Goal: Task Accomplishment & Management: Manage account settings

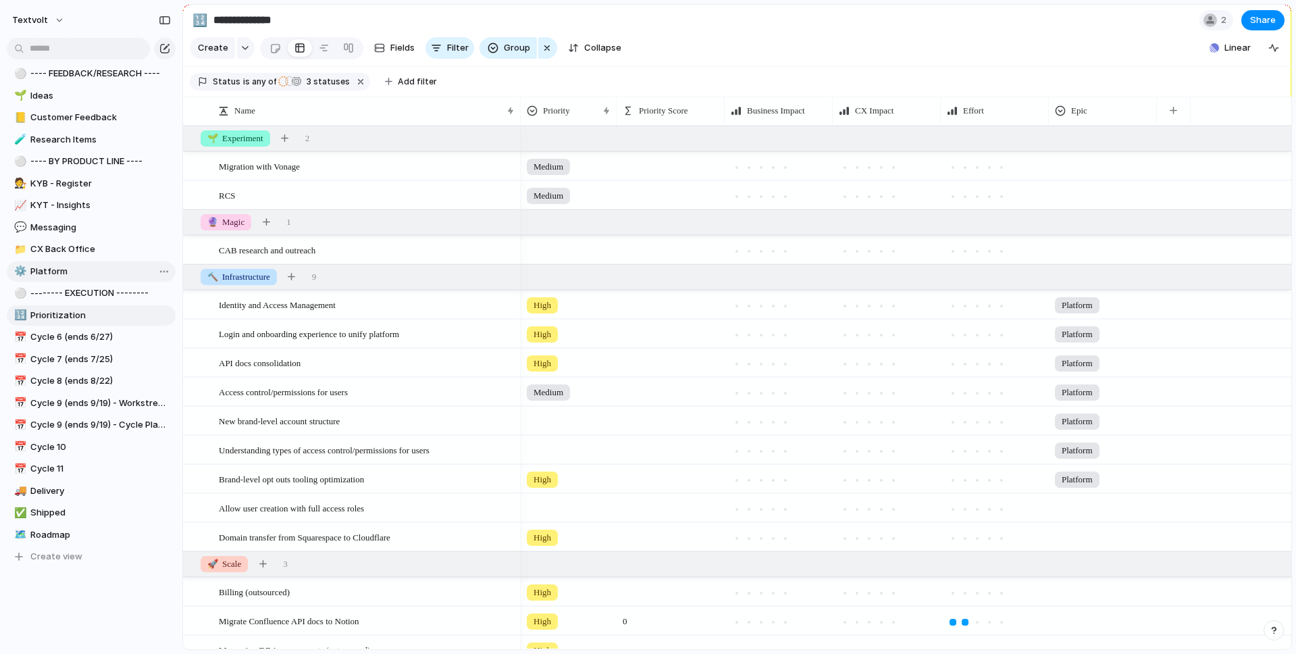
scroll to position [254, 0]
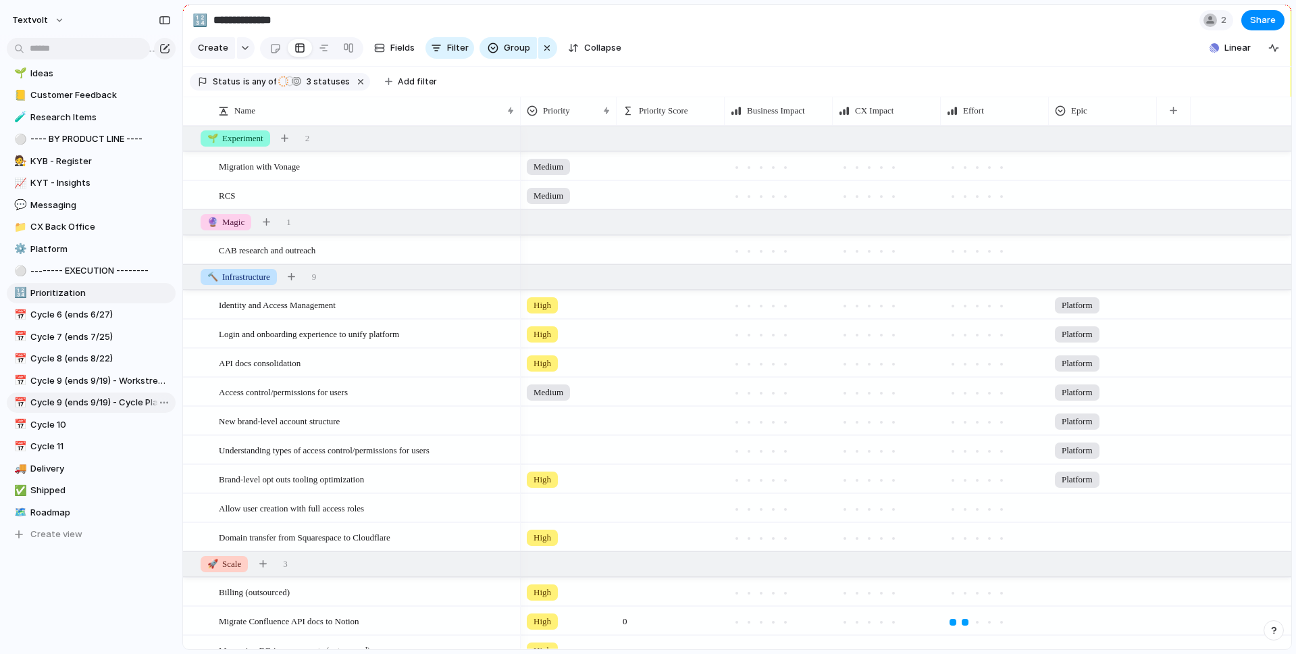
click at [102, 405] on span "Cycle 9 (ends 9/19) - Cycle Planning" at bounding box center [100, 403] width 140 height 14
type input "**********"
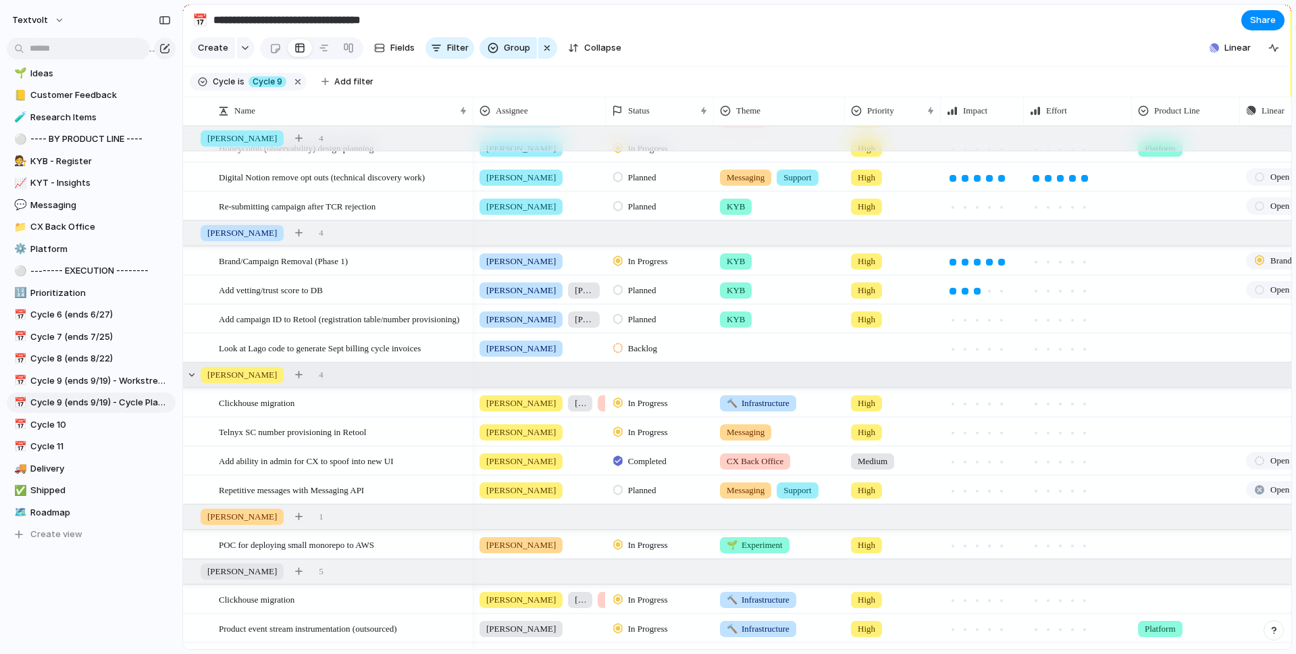
scroll to position [50, 0]
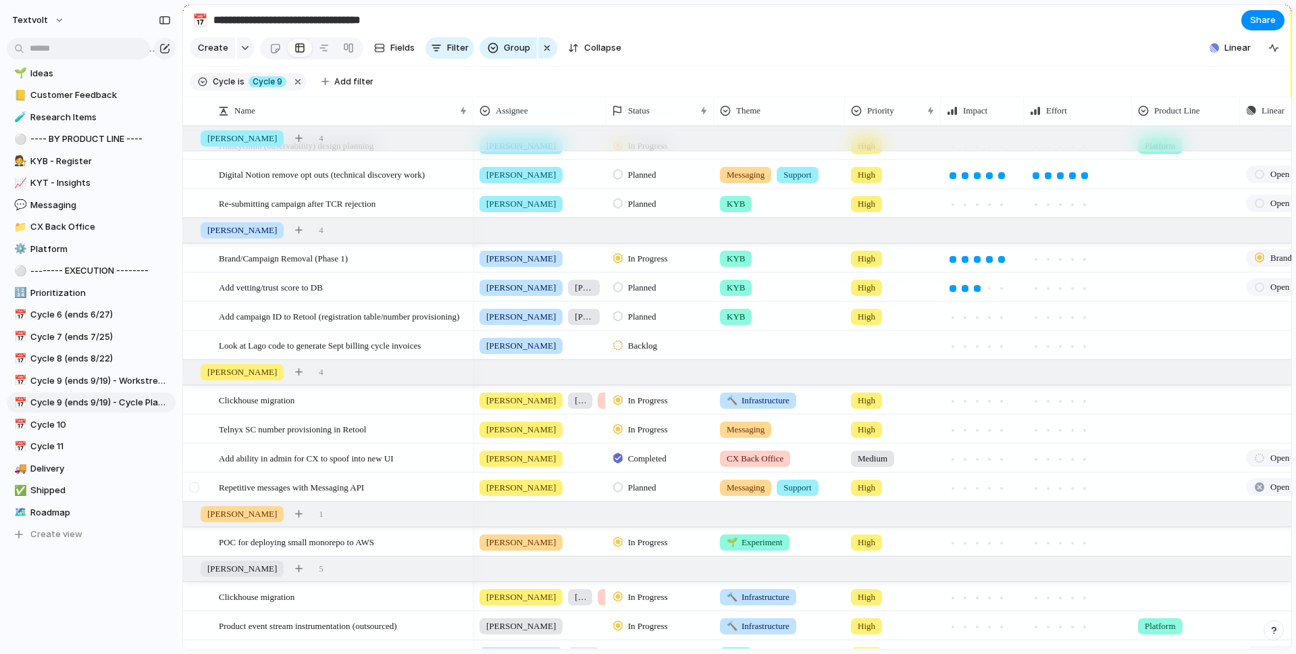
click at [194, 488] on div at bounding box center [194, 487] width 10 height 10
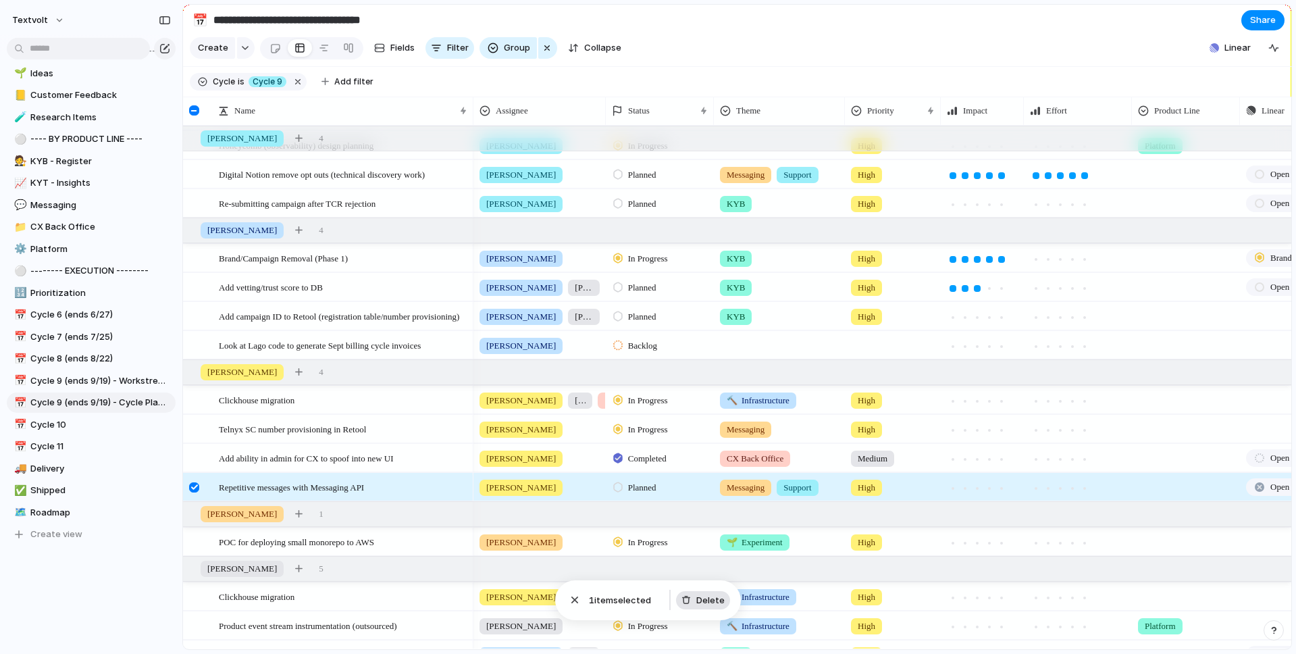
click at [702, 599] on span "Delete" at bounding box center [710, 601] width 28 height 14
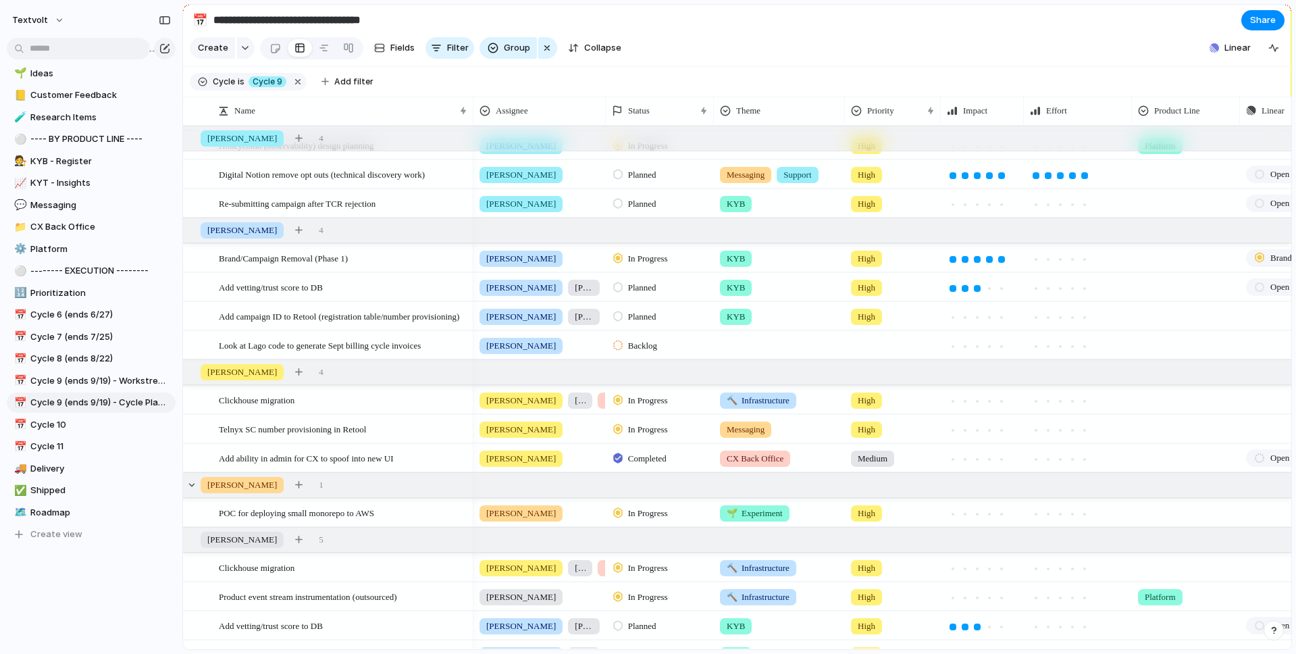
click at [528, 431] on div "[PERSON_NAME]" at bounding box center [539, 426] width 131 height 22
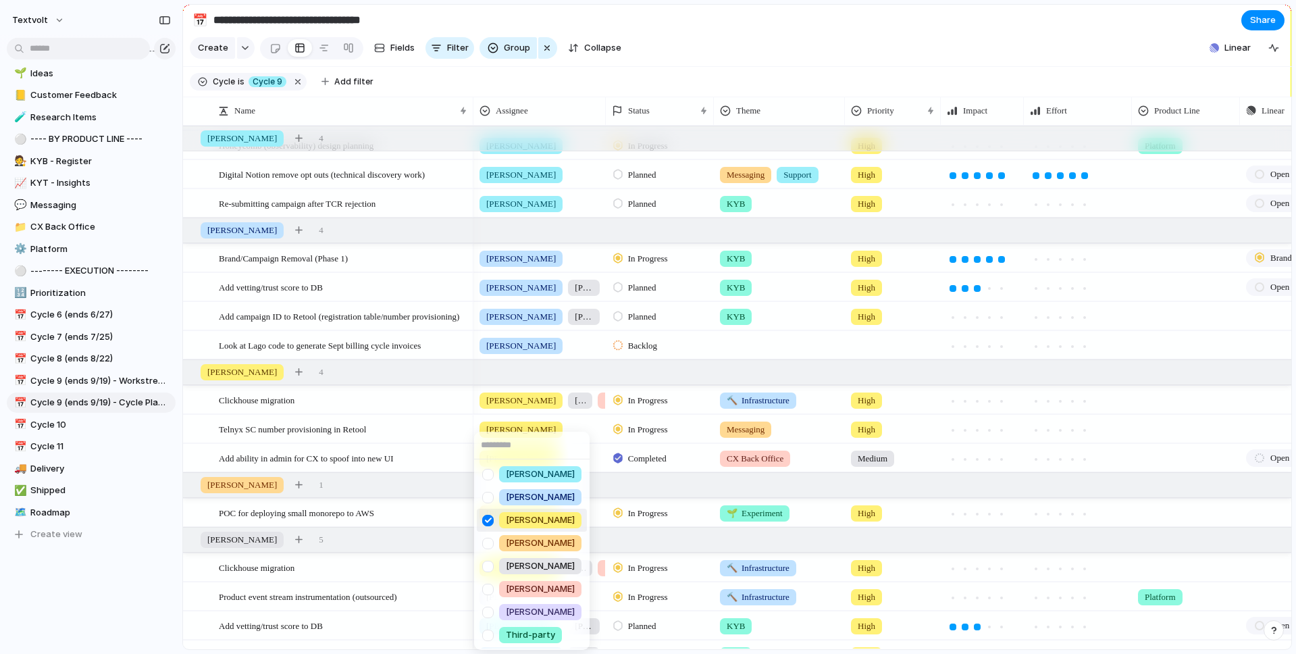
click at [490, 519] on div at bounding box center [488, 521] width 24 height 24
click at [425, 370] on div "[PERSON_NAME] [PERSON_NAME] [PERSON_NAME] [PERSON_NAME] [PERSON_NAME] [PERSON_N…" at bounding box center [648, 327] width 1296 height 654
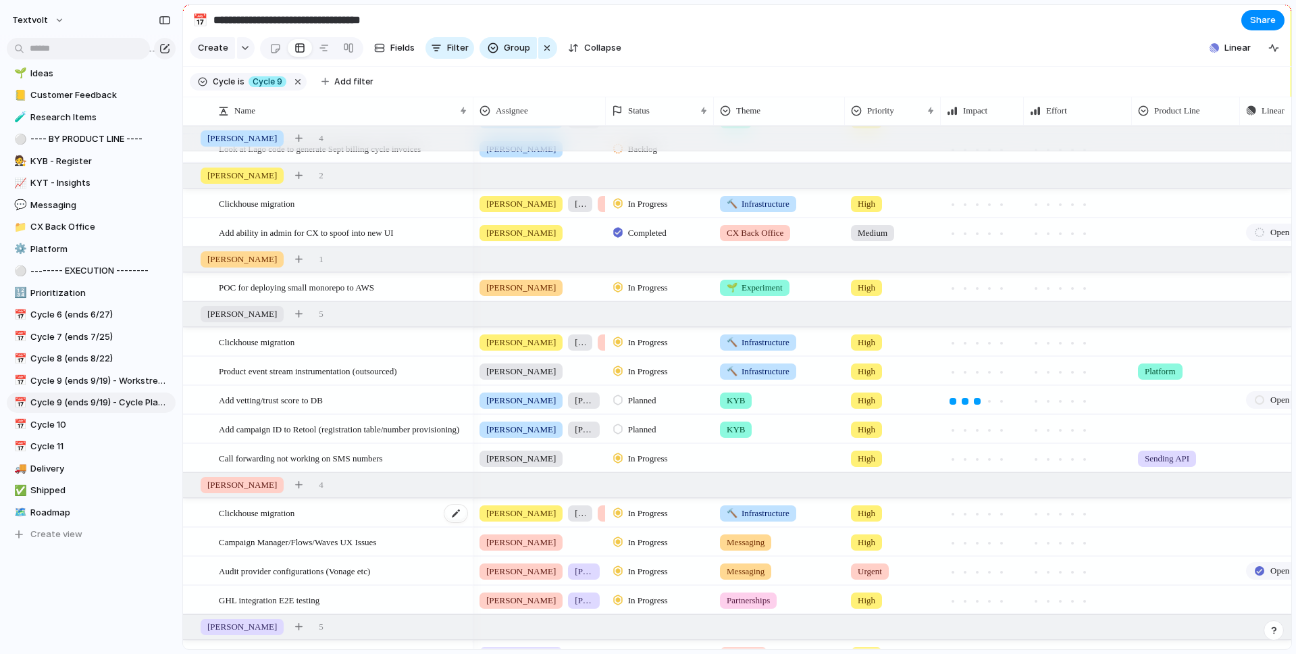
scroll to position [246, 0]
click at [382, 345] on div "Clickhouse migration" at bounding box center [344, 343] width 250 height 28
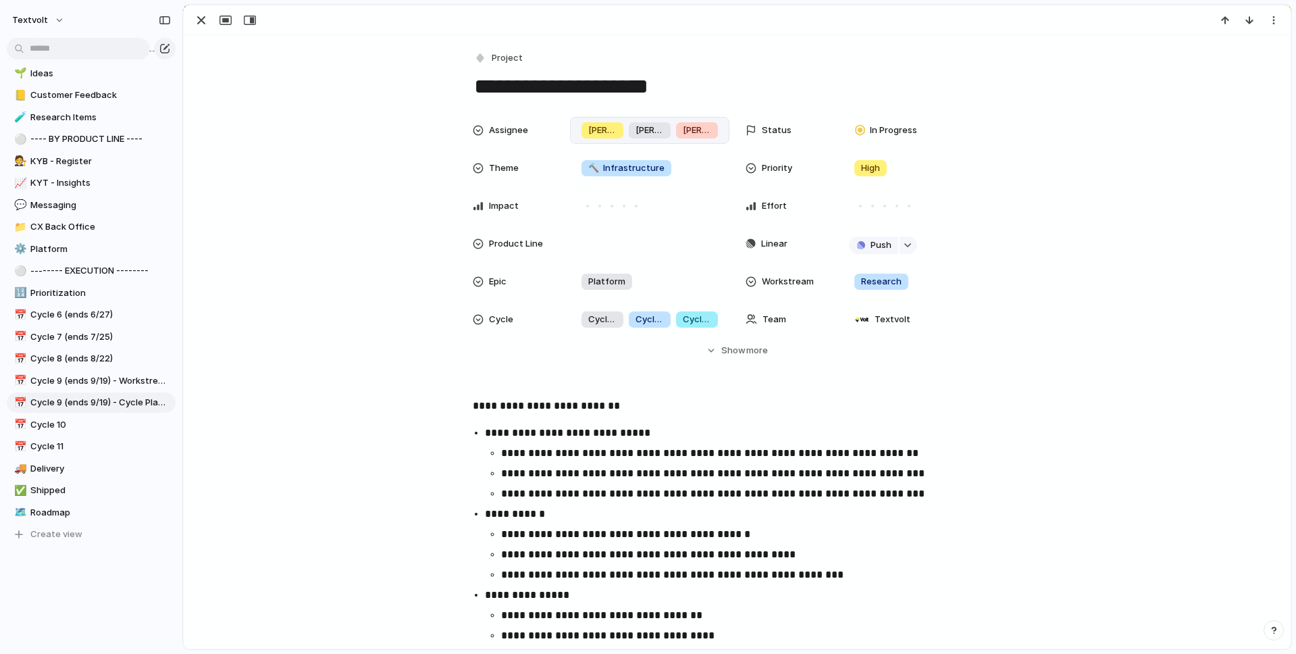
click at [596, 135] on span "[PERSON_NAME]" at bounding box center [602, 131] width 28 height 14
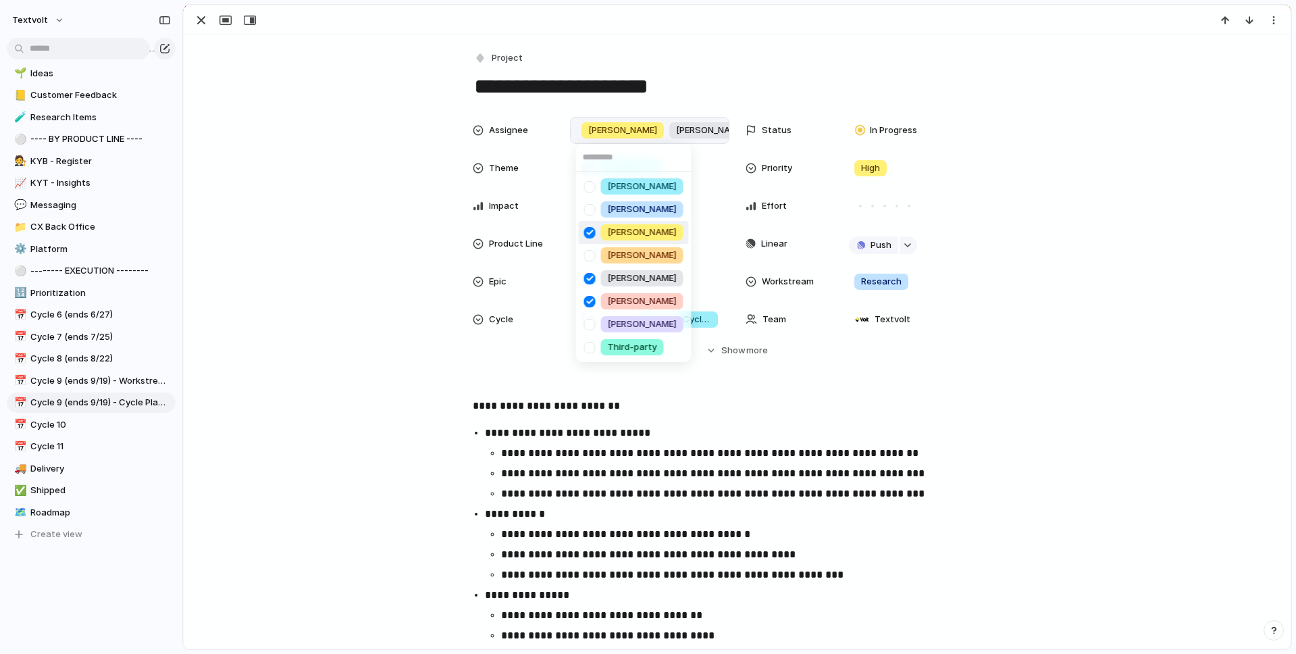
click at [589, 237] on div at bounding box center [590, 233] width 24 height 24
click at [199, 22] on div "[PERSON_NAME] [PERSON_NAME] [PERSON_NAME] [PERSON_NAME] [PERSON_NAME] [PERSON_N…" at bounding box center [648, 327] width 1296 height 654
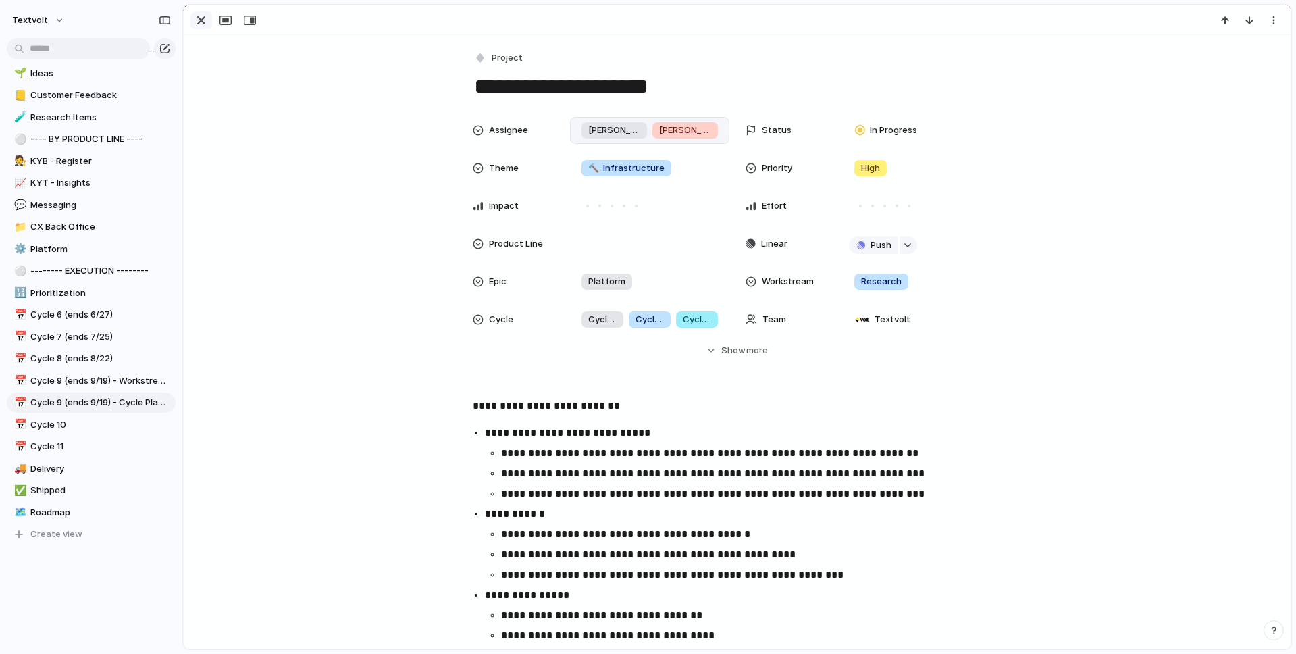
click at [201, 22] on div "button" at bounding box center [201, 20] width 16 height 16
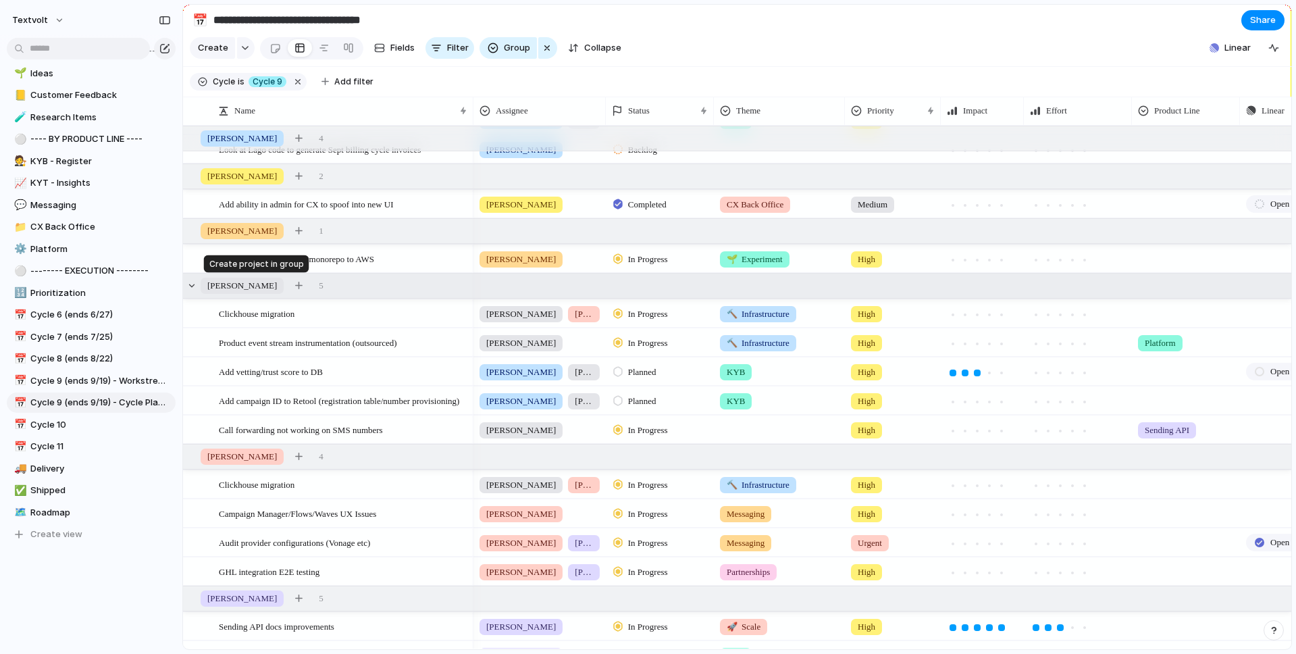
scroll to position [215, 0]
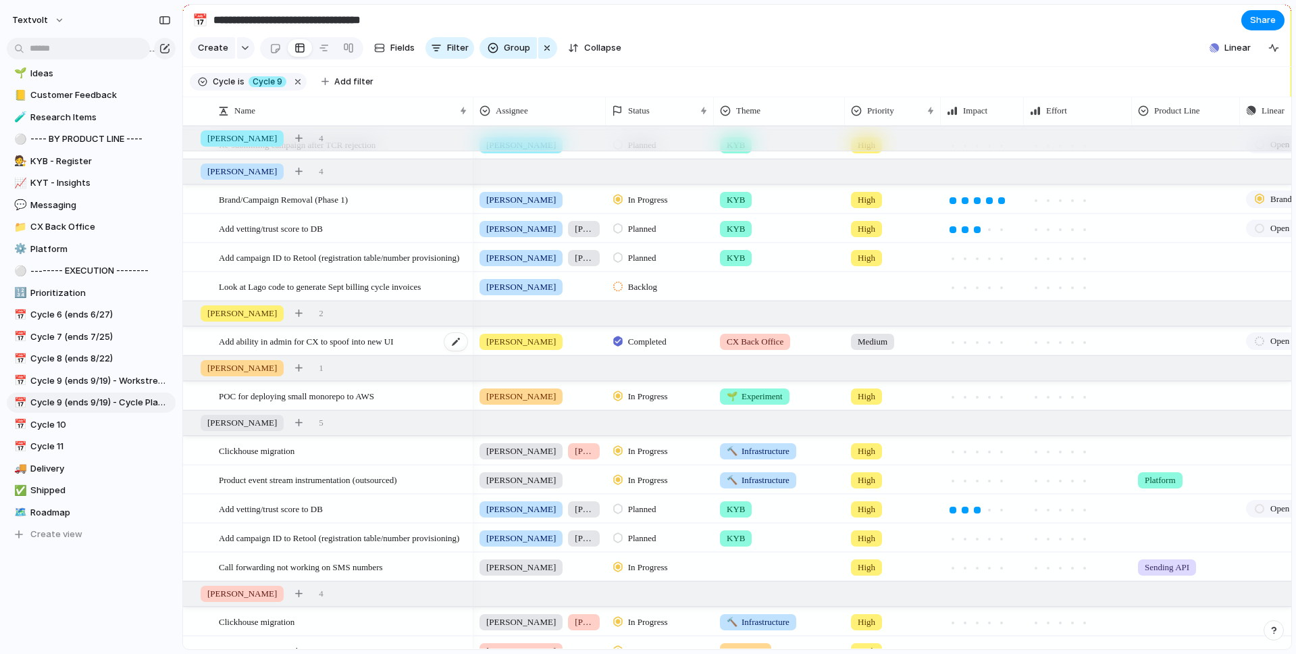
click at [330, 341] on span "Add ability in admin for CX to spoof into new UI" at bounding box center [306, 341] width 175 height 16
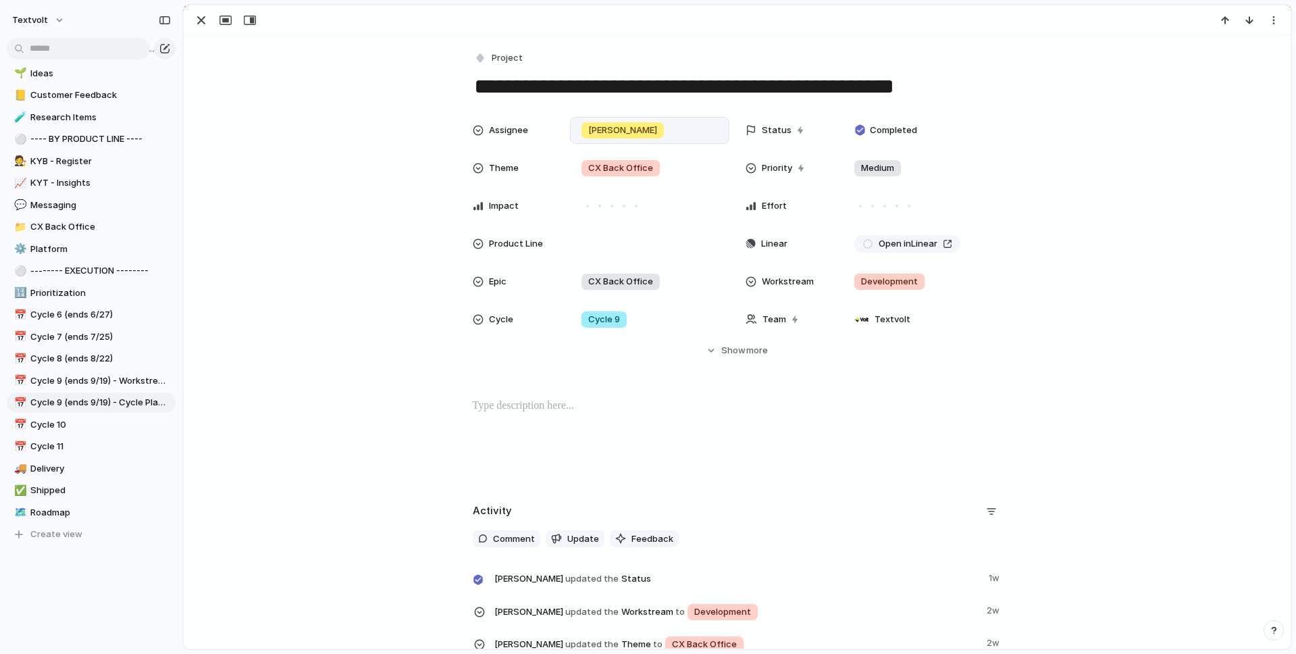
click at [609, 128] on div "[PERSON_NAME]" at bounding box center [622, 130] width 82 height 16
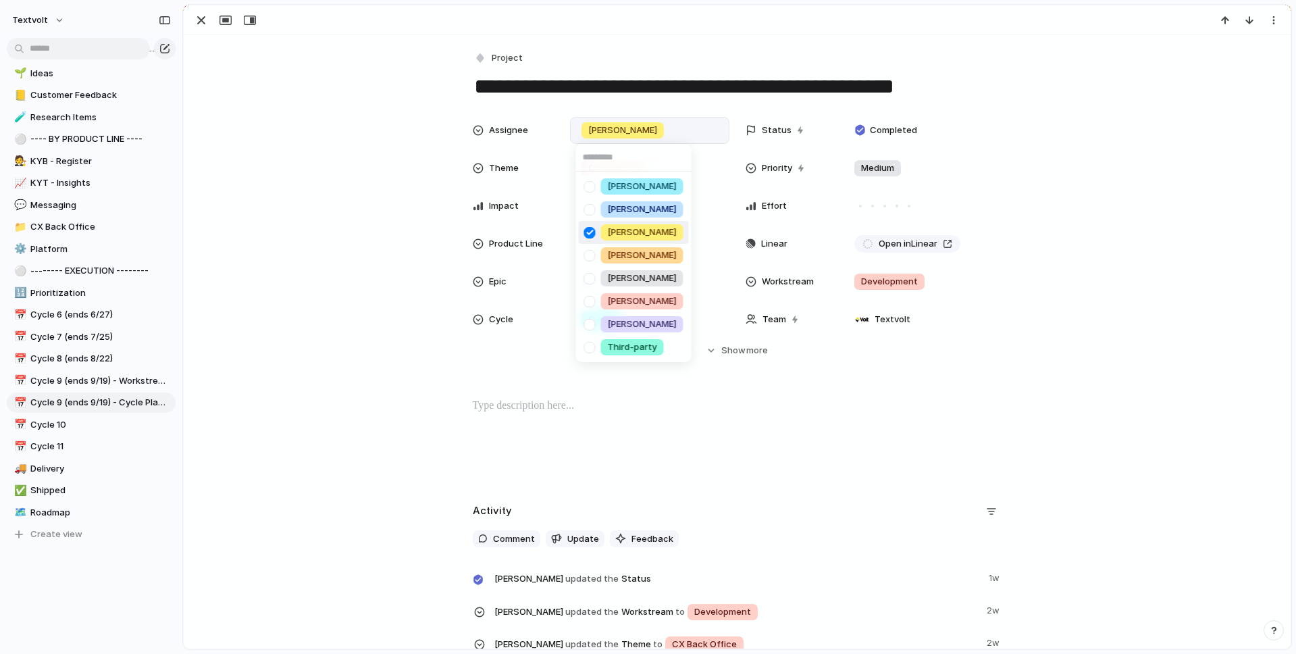
click at [590, 230] on div at bounding box center [590, 233] width 24 height 24
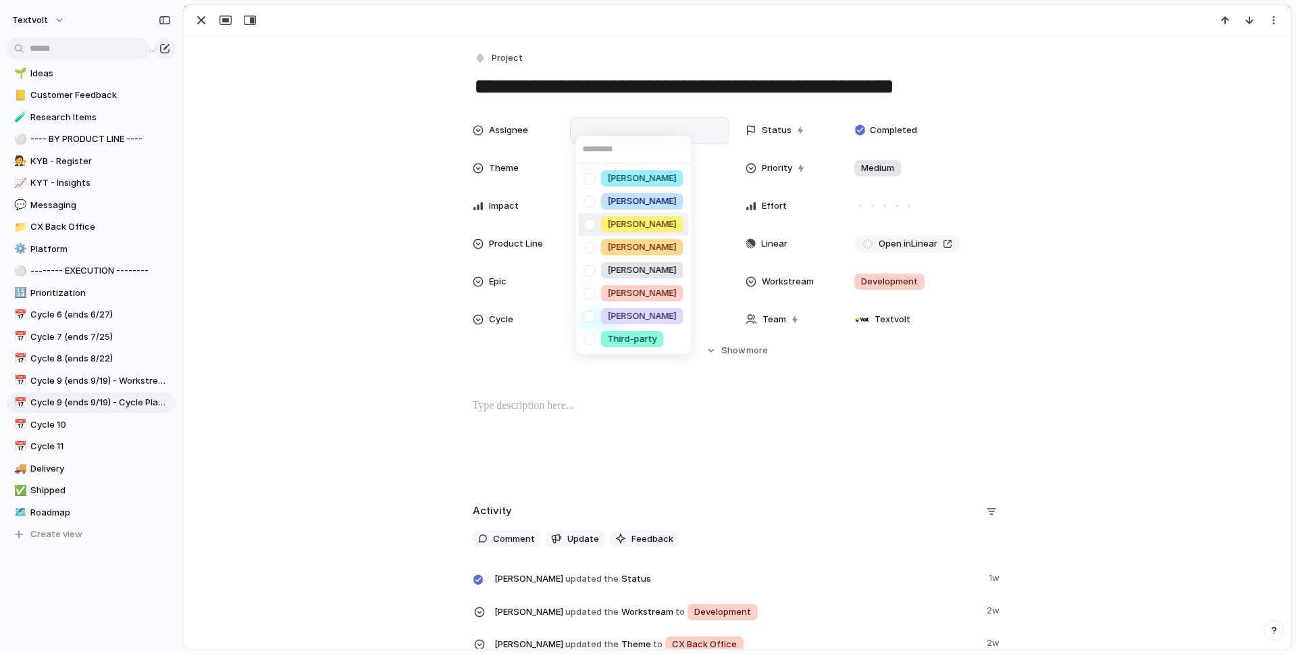
click at [199, 21] on div "[PERSON_NAME] [PERSON_NAME] [PERSON_NAME] [PERSON_NAME] [PERSON_NAME] [PERSON_N…" at bounding box center [648, 327] width 1296 height 654
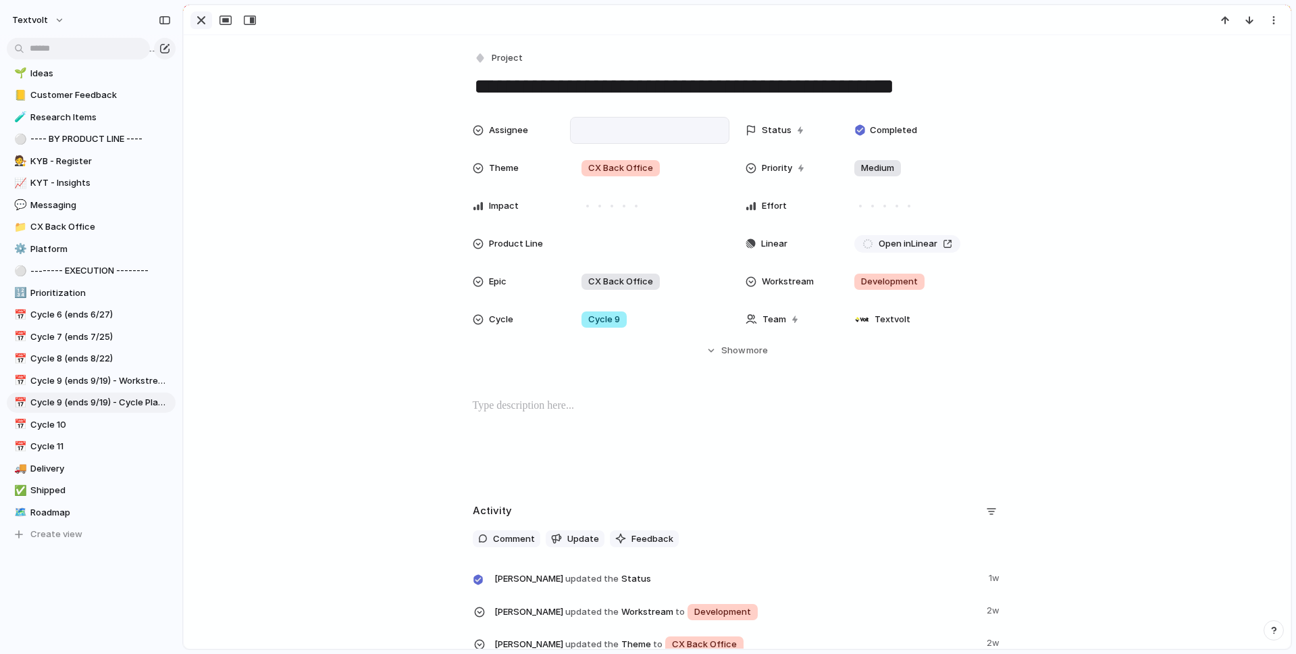
click at [202, 21] on div "button" at bounding box center [201, 20] width 16 height 16
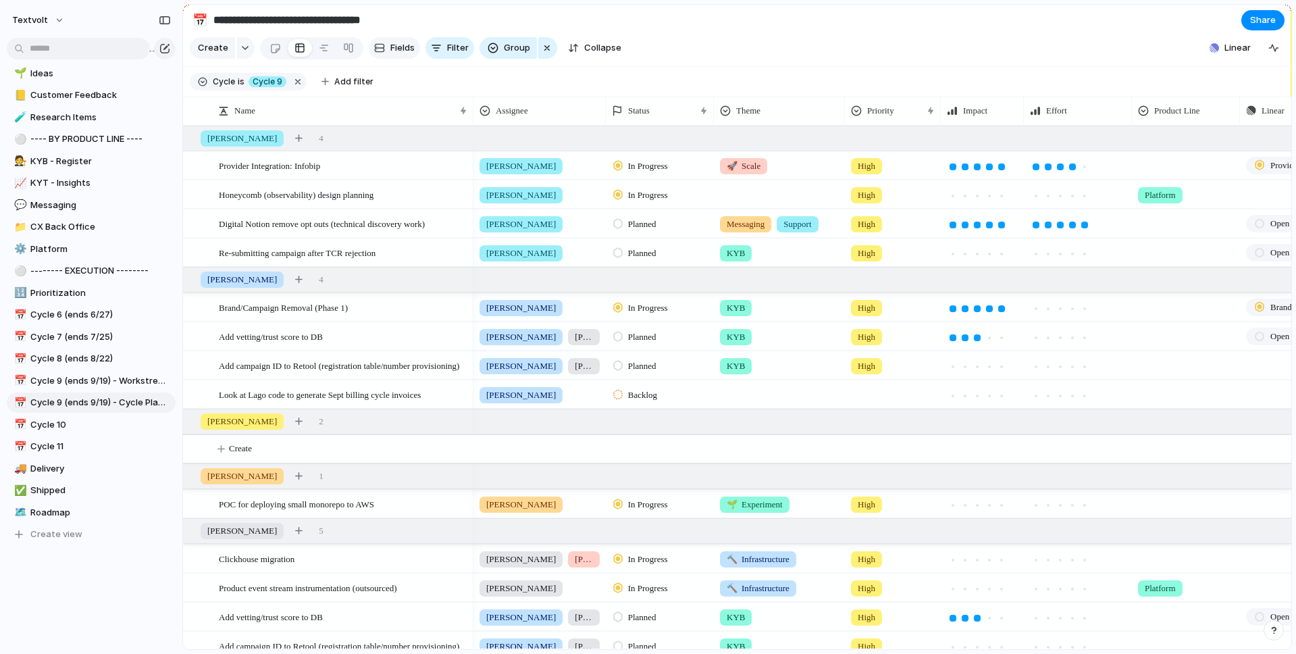
click at [398, 53] on span "Fields" at bounding box center [402, 48] width 24 height 14
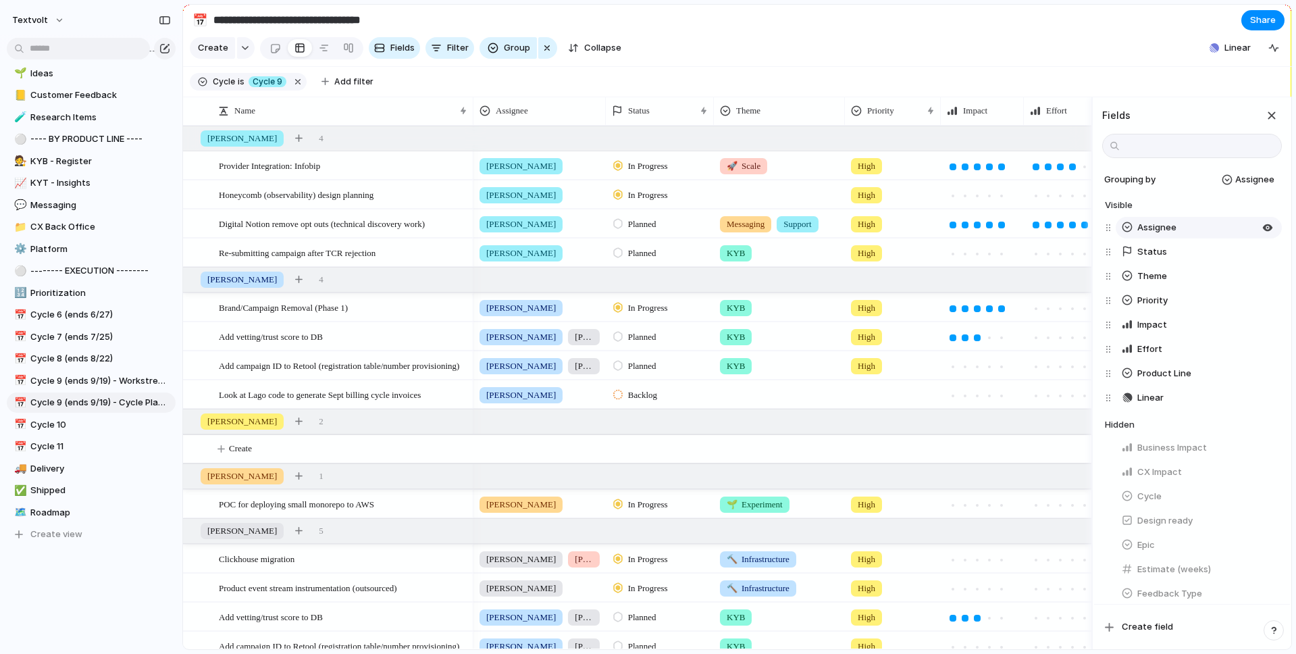
click at [1165, 229] on span "Assignee" at bounding box center [1156, 228] width 39 height 14
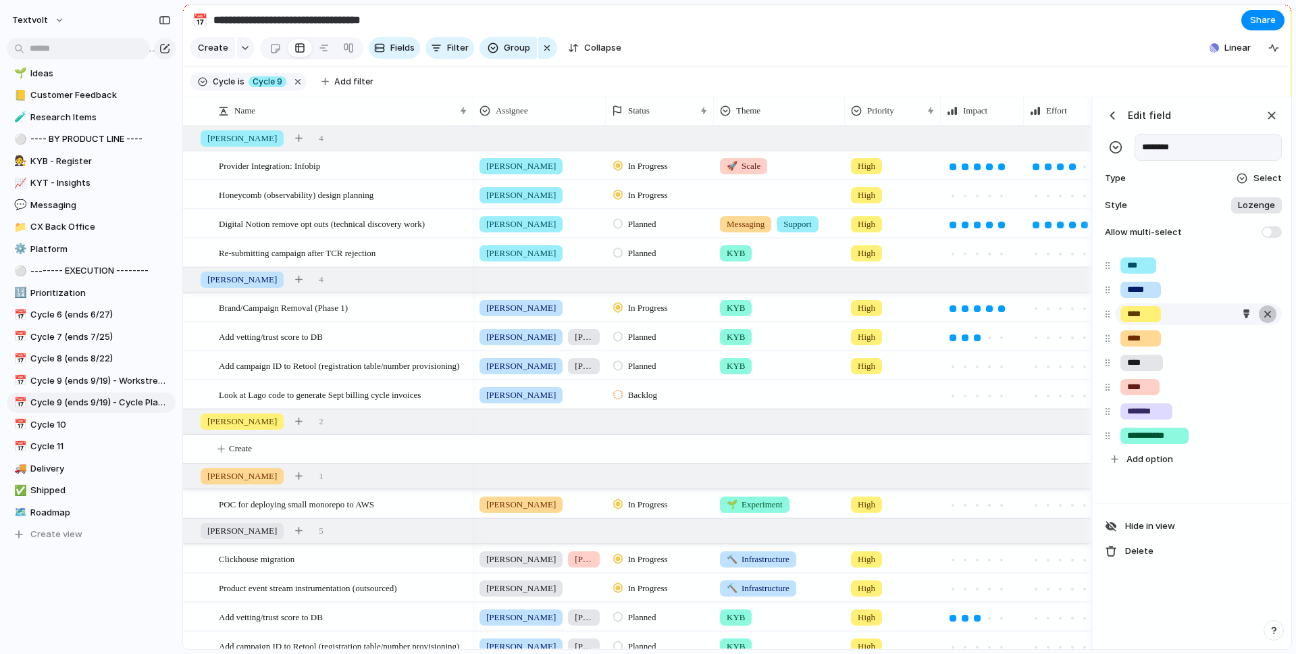
click at [1264, 313] on div "button" at bounding box center [1268, 314] width 14 height 18
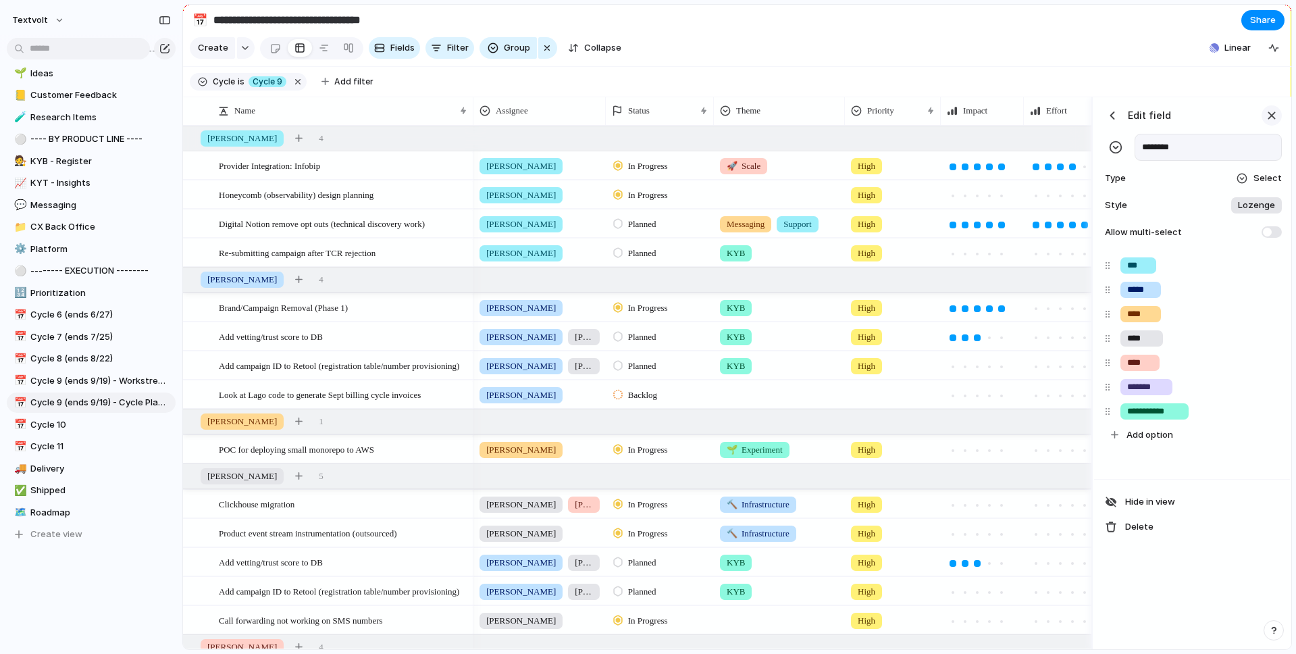
click at [1272, 117] on div "button" at bounding box center [1271, 115] width 15 height 15
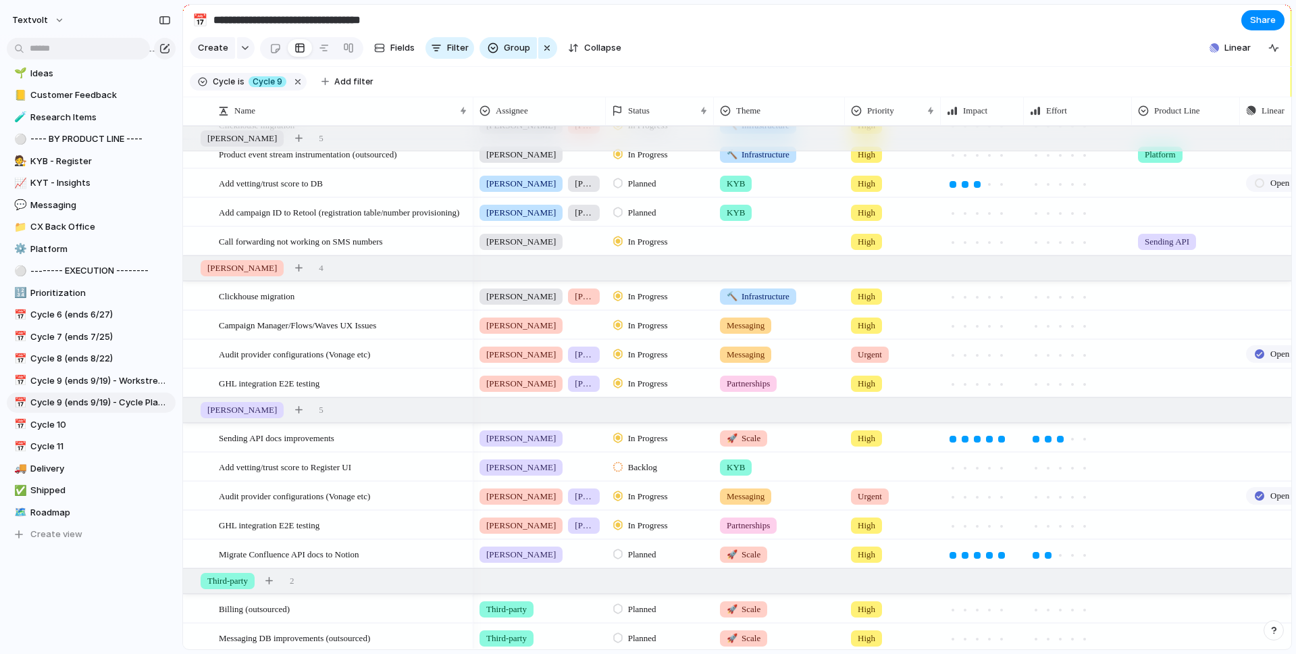
click at [656, 552] on span "Planned" at bounding box center [642, 555] width 28 height 14
click at [650, 585] on span "In Progress" at bounding box center [651, 589] width 47 height 14
click at [657, 438] on span "In Progress" at bounding box center [648, 439] width 40 height 14
click at [651, 521] on span "Planned" at bounding box center [645, 518] width 34 height 14
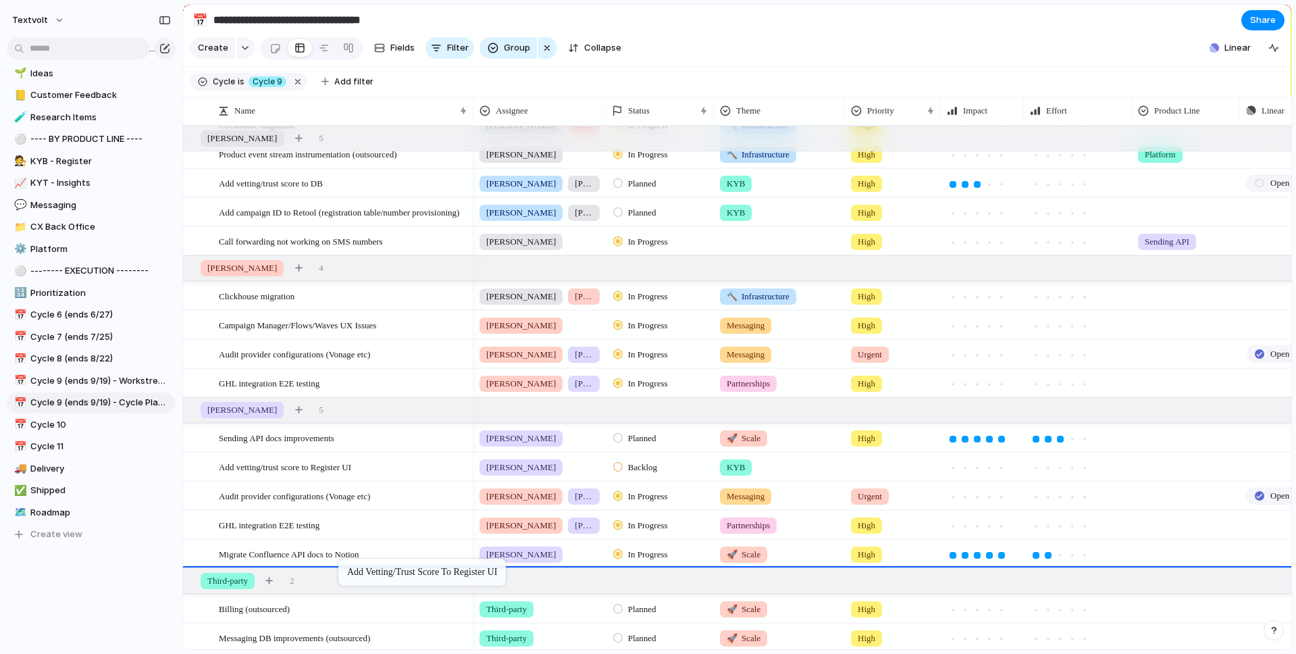
drag, startPoint x: 357, startPoint y: 463, endPoint x: 345, endPoint y: 561, distance: 99.3
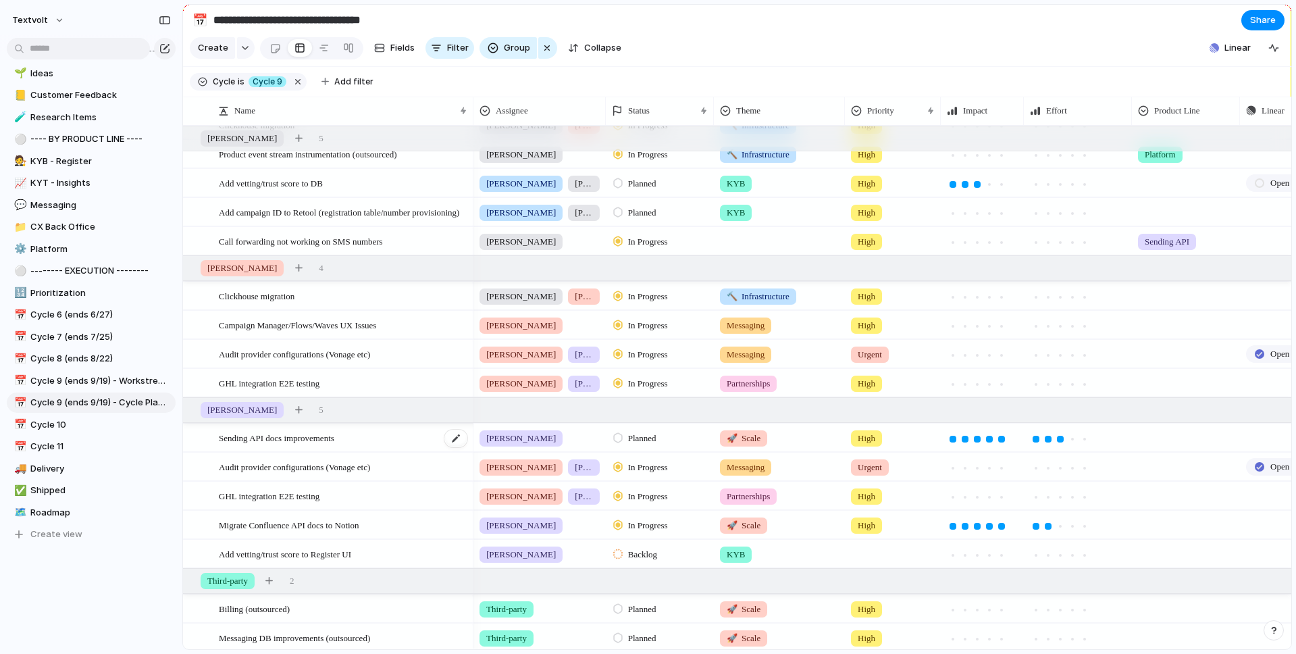
click at [334, 441] on span "Sending API docs improvements" at bounding box center [276, 438] width 115 height 16
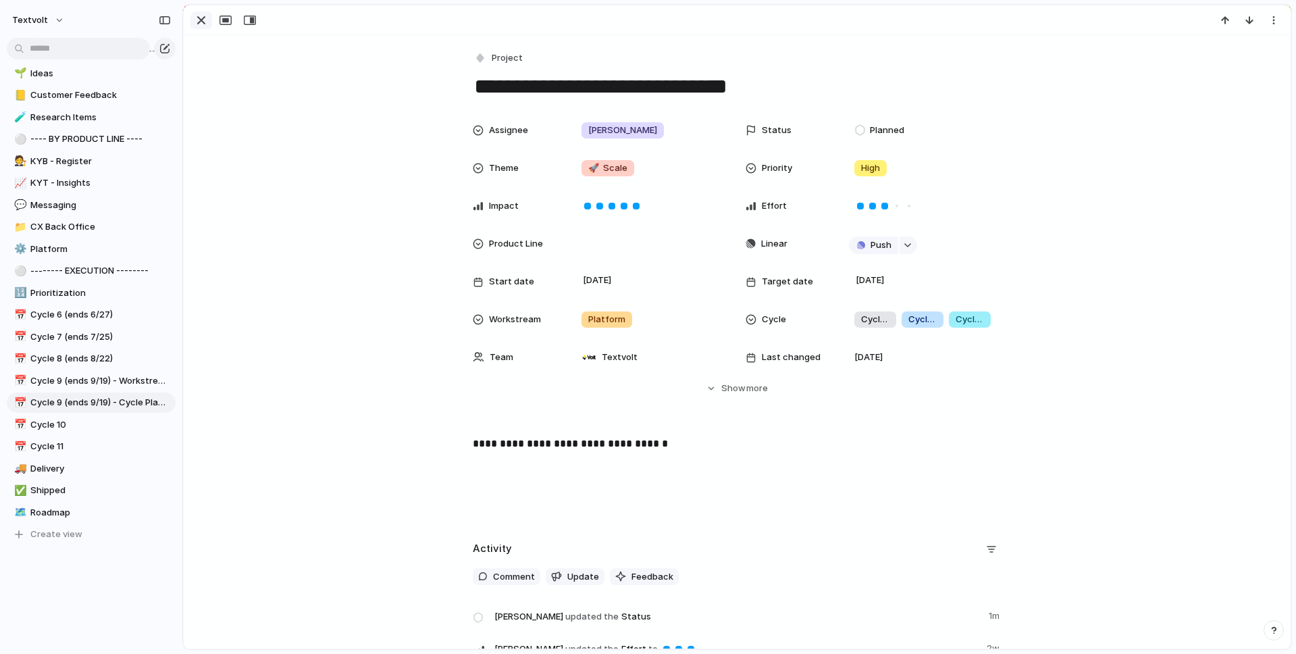
click at [203, 20] on div "button" at bounding box center [201, 20] width 16 height 16
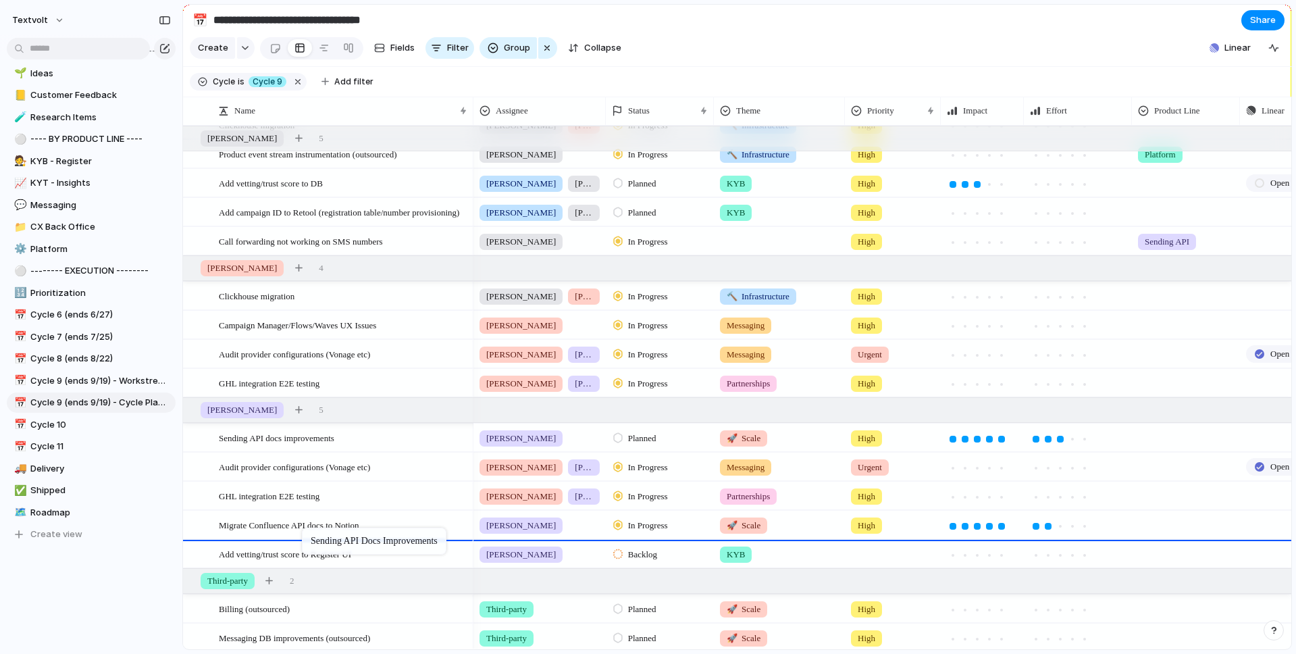
drag, startPoint x: 308, startPoint y: 435, endPoint x: 309, endPoint y: 534, distance: 98.6
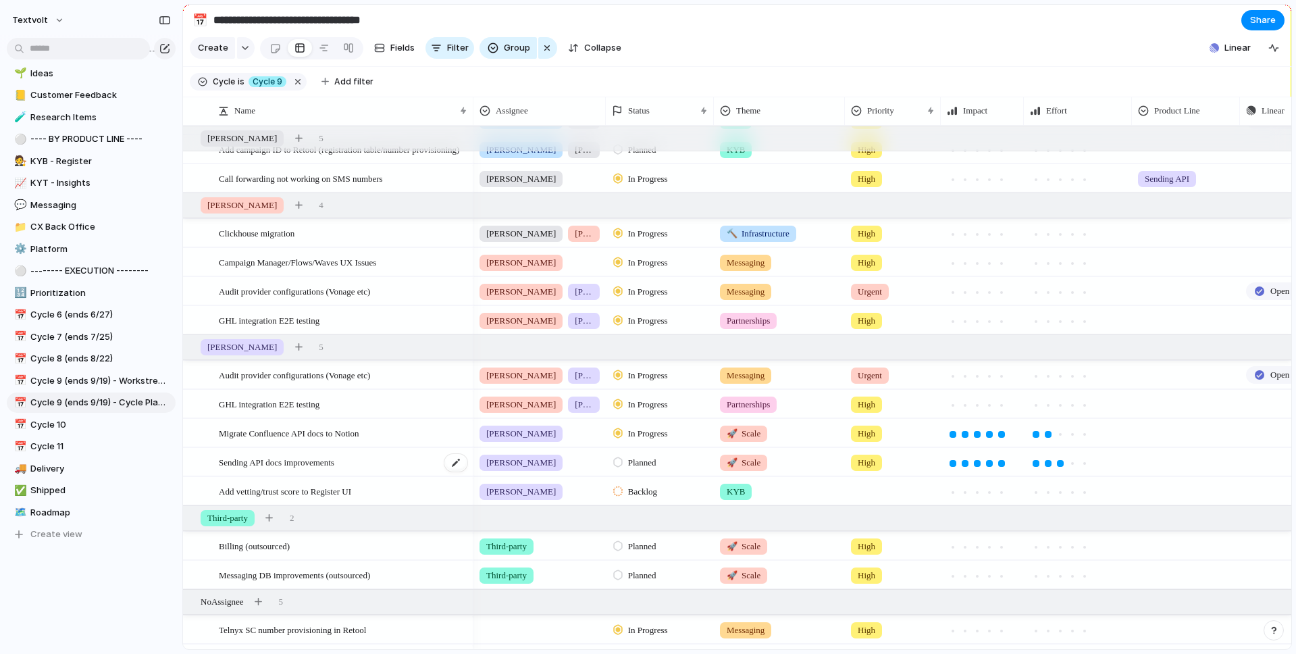
scroll to position [124, 0]
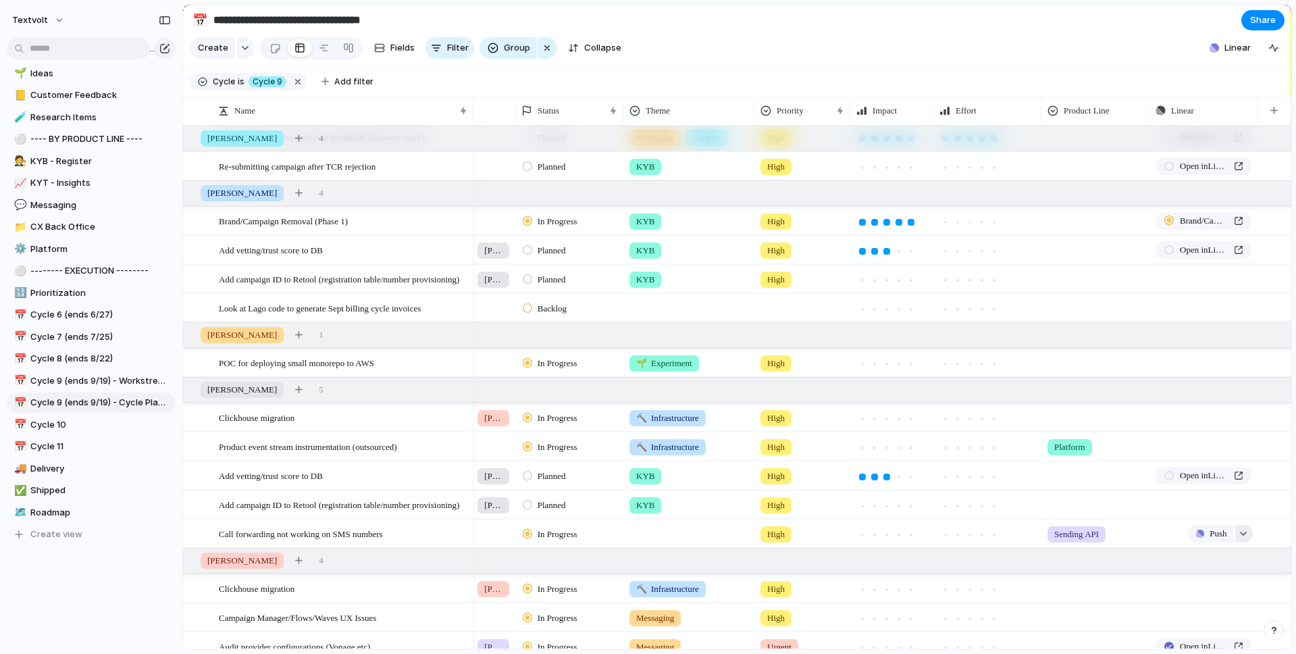
click at [1246, 534] on div "button" at bounding box center [1243, 533] width 9 height 5
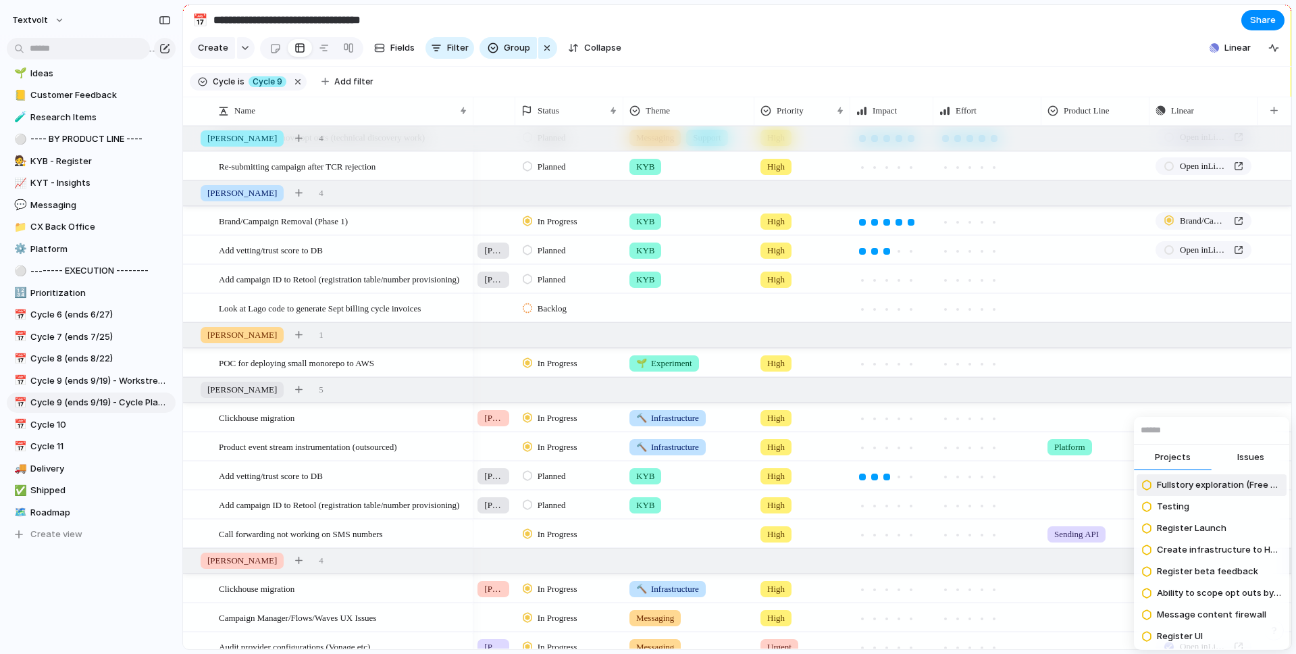
click at [1248, 454] on span "Issues" at bounding box center [1250, 457] width 27 height 14
click at [1237, 434] on input "text" at bounding box center [1211, 430] width 155 height 27
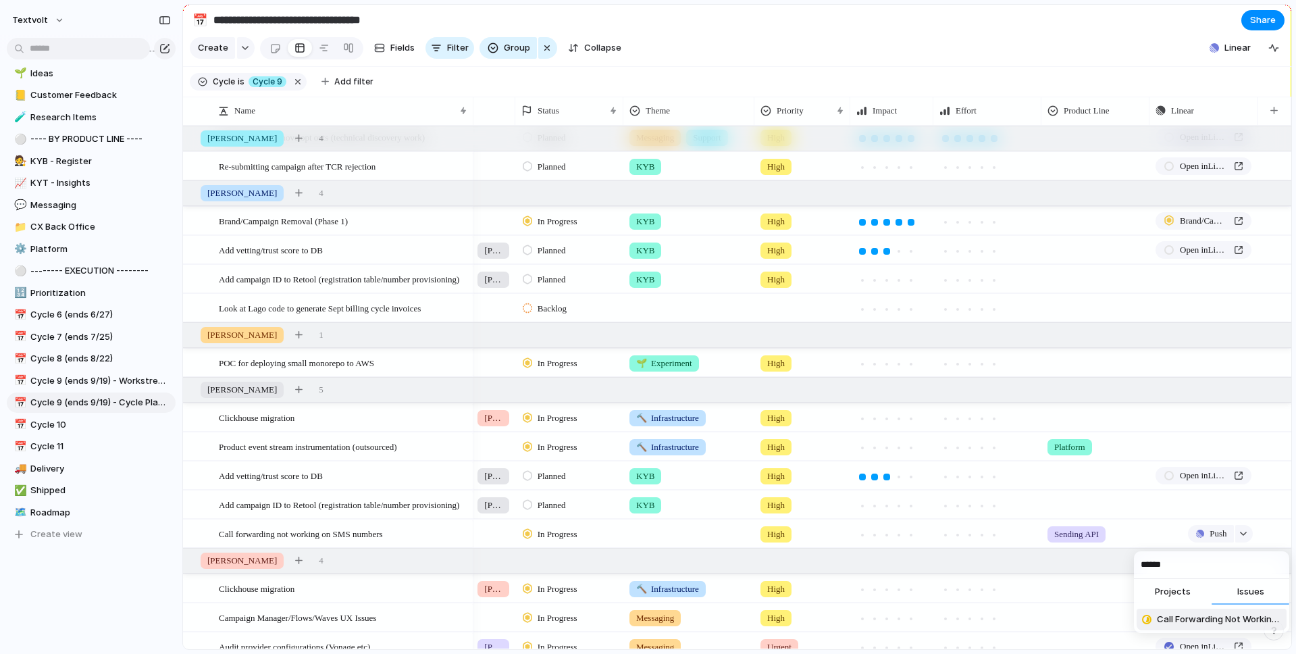
type input "******"
click at [1187, 617] on span "Call Forwarding Not Working on SMS Numbers" at bounding box center [1219, 620] width 124 height 14
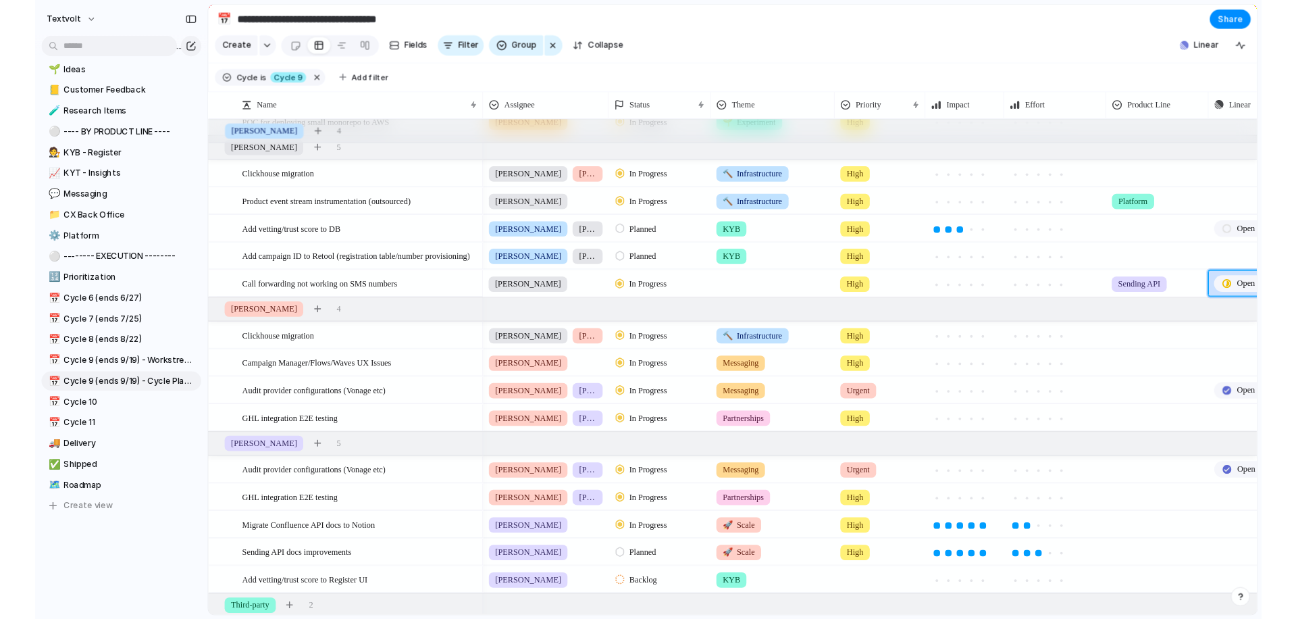
scroll to position [0, 0]
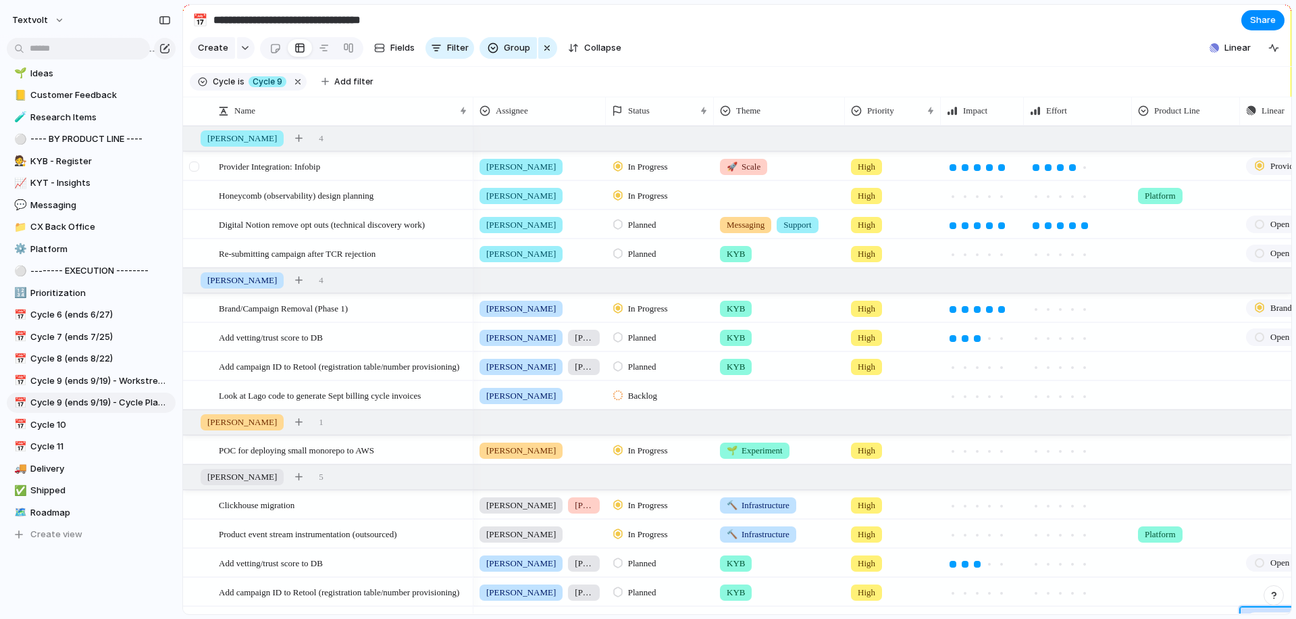
click at [198, 167] on div at bounding box center [194, 166] width 10 height 10
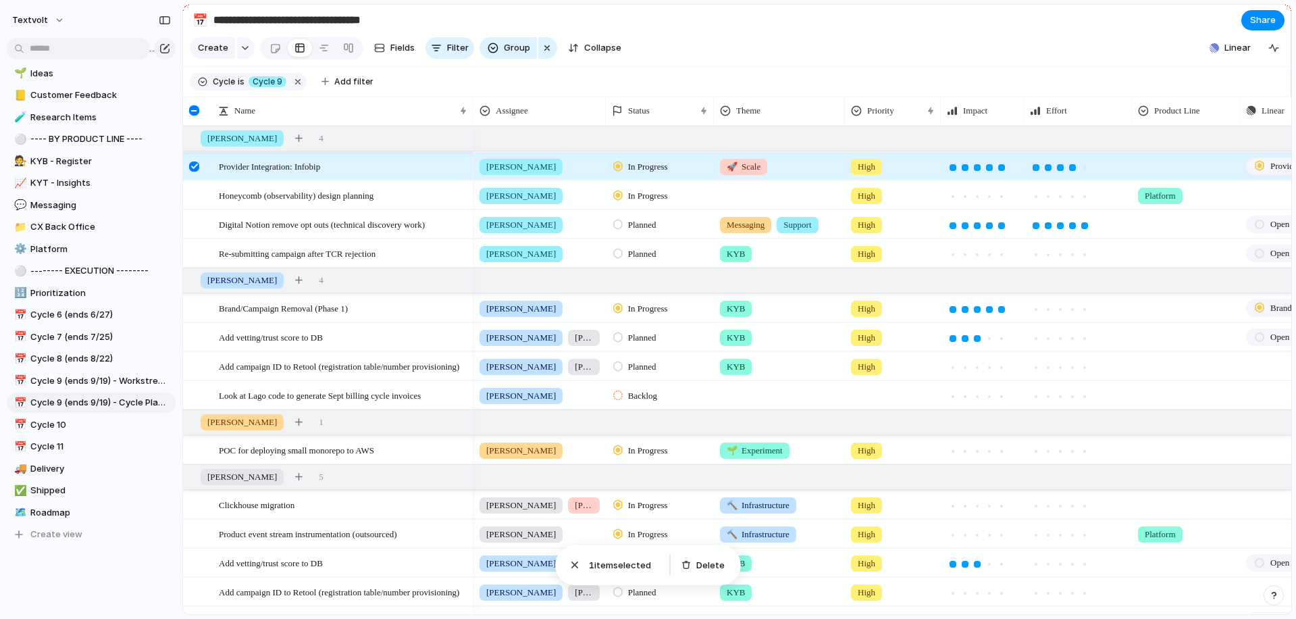
click at [192, 168] on div at bounding box center [194, 166] width 10 height 10
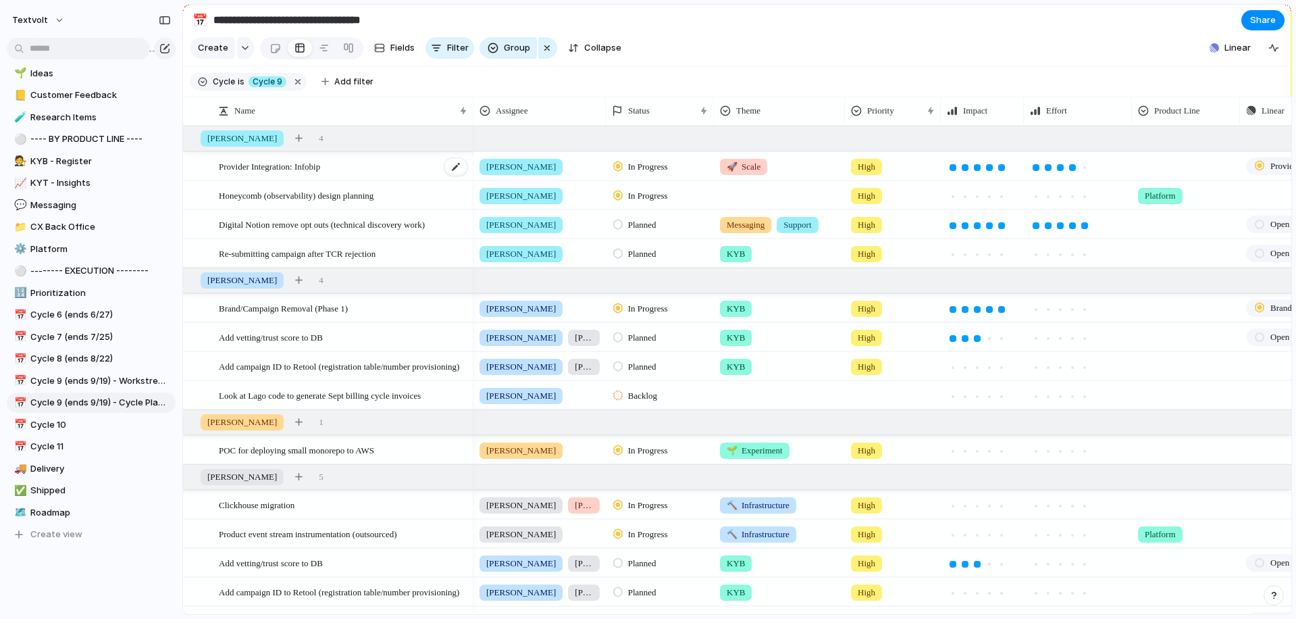
click at [319, 169] on span "Provider Integration: Infobip" at bounding box center [269, 166] width 101 height 16
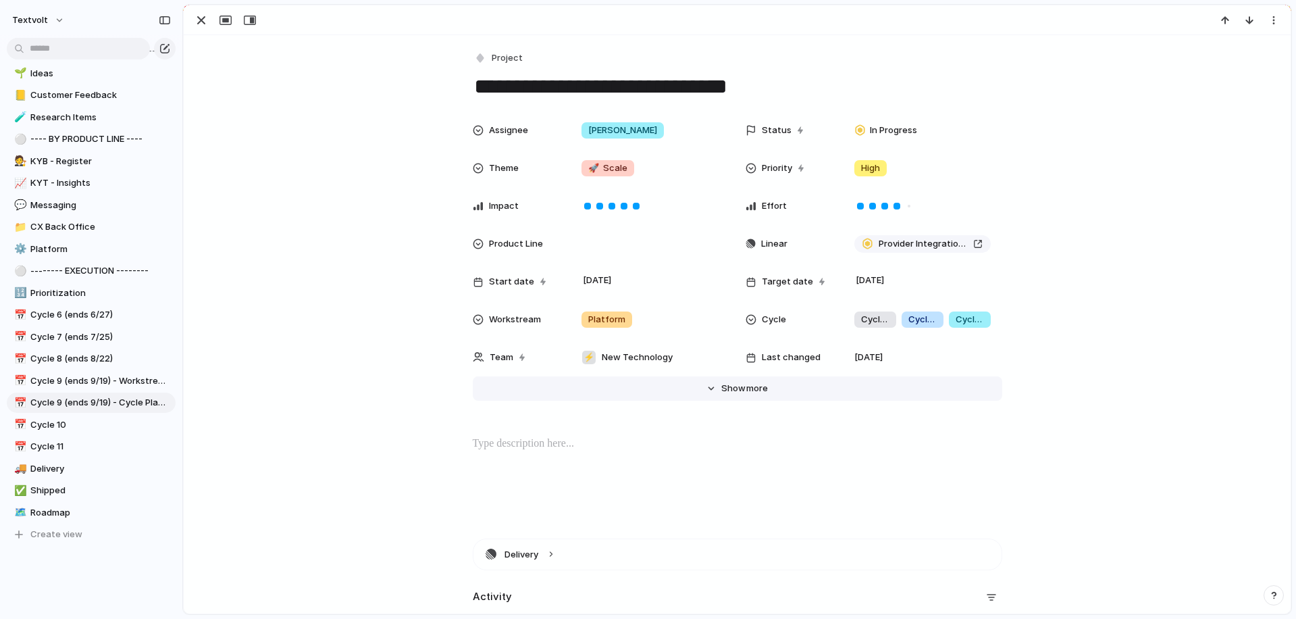
click at [728, 388] on span "Show" at bounding box center [733, 389] width 24 height 14
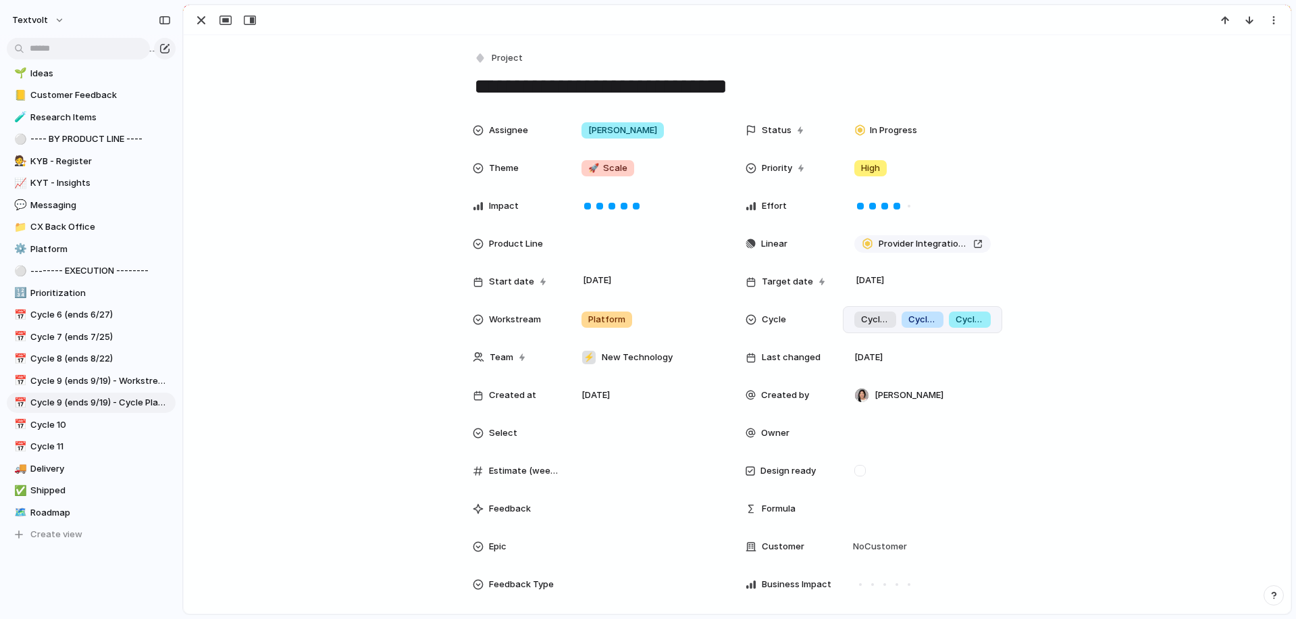
click at [996, 321] on div "Cycle 7 Cycle 8 Cycle 9" at bounding box center [922, 319] width 159 height 27
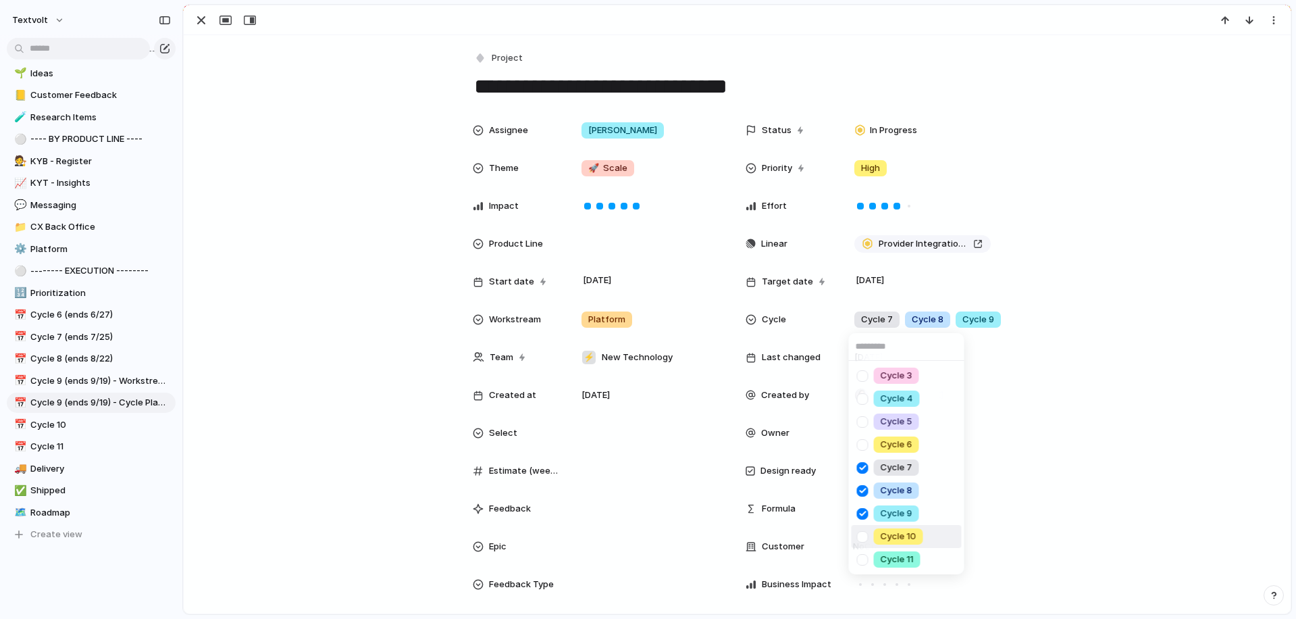
click at [864, 532] on div at bounding box center [863, 537] width 24 height 24
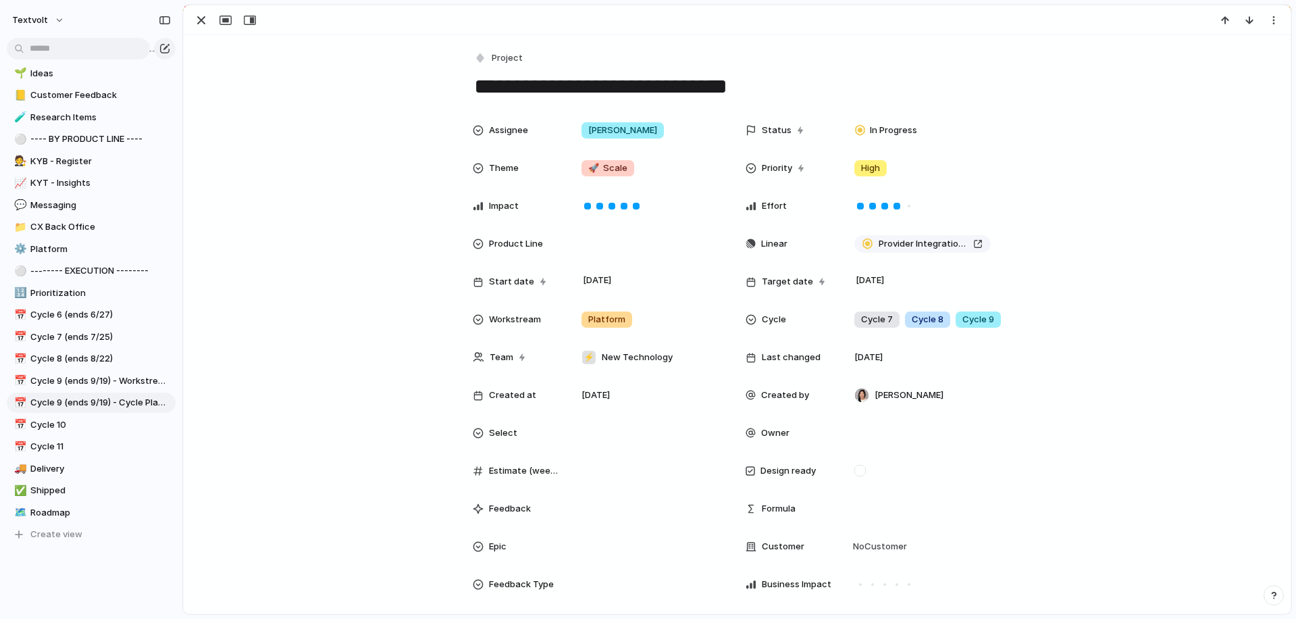
click at [394, 347] on div "Cycle 3 Cycle 4 Cycle 5 Cycle 6 Cycle 7 Cycle 8 Cycle 9 Cycle 10 Cycle 11" at bounding box center [648, 309] width 1296 height 619
click at [204, 24] on div "button" at bounding box center [201, 20] width 16 height 16
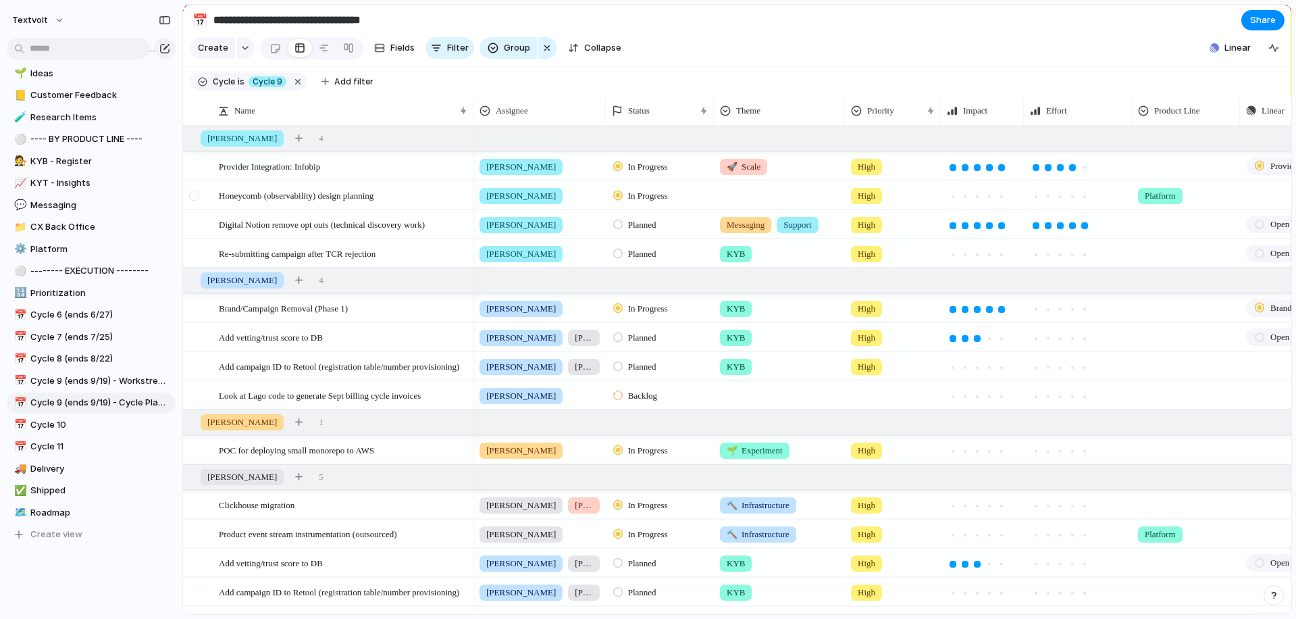
click at [193, 195] on div at bounding box center [194, 195] width 10 height 10
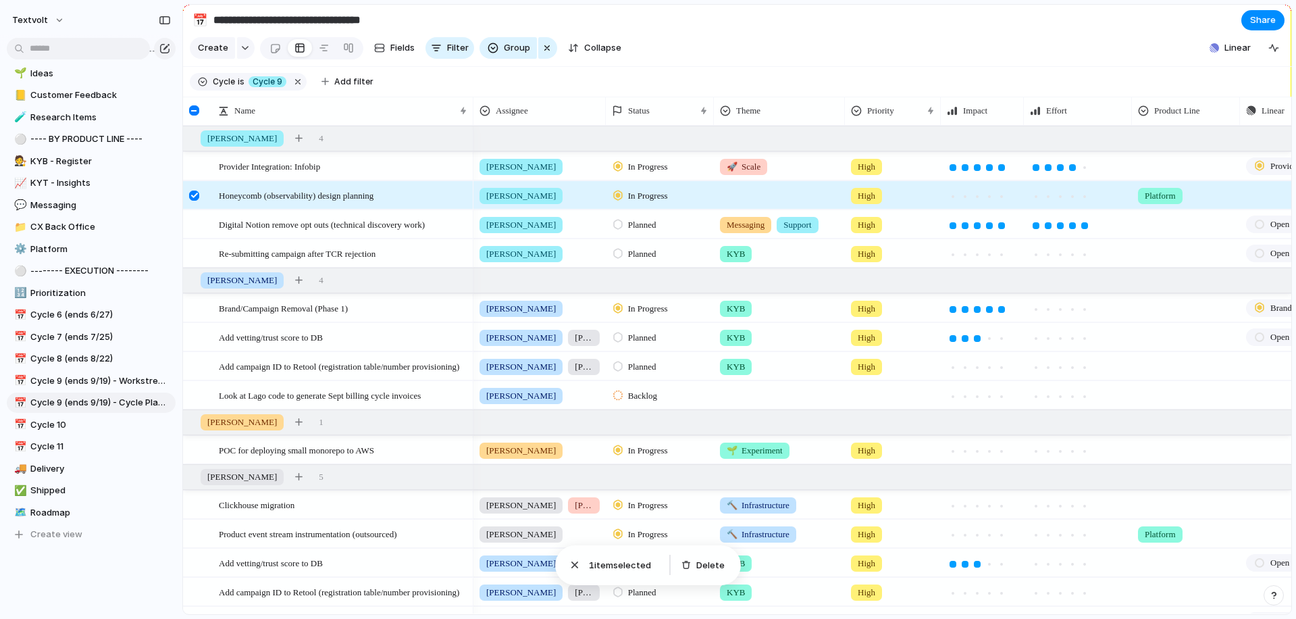
click at [193, 195] on div at bounding box center [194, 195] width 10 height 10
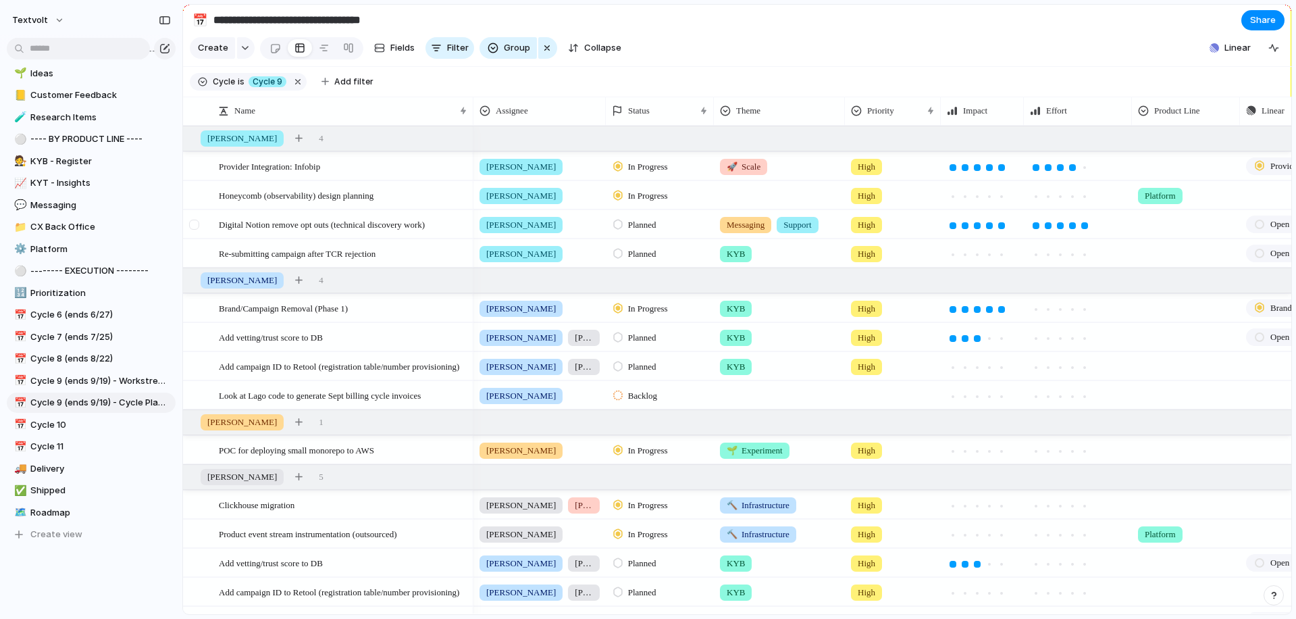
click at [195, 224] on div at bounding box center [194, 224] width 10 height 10
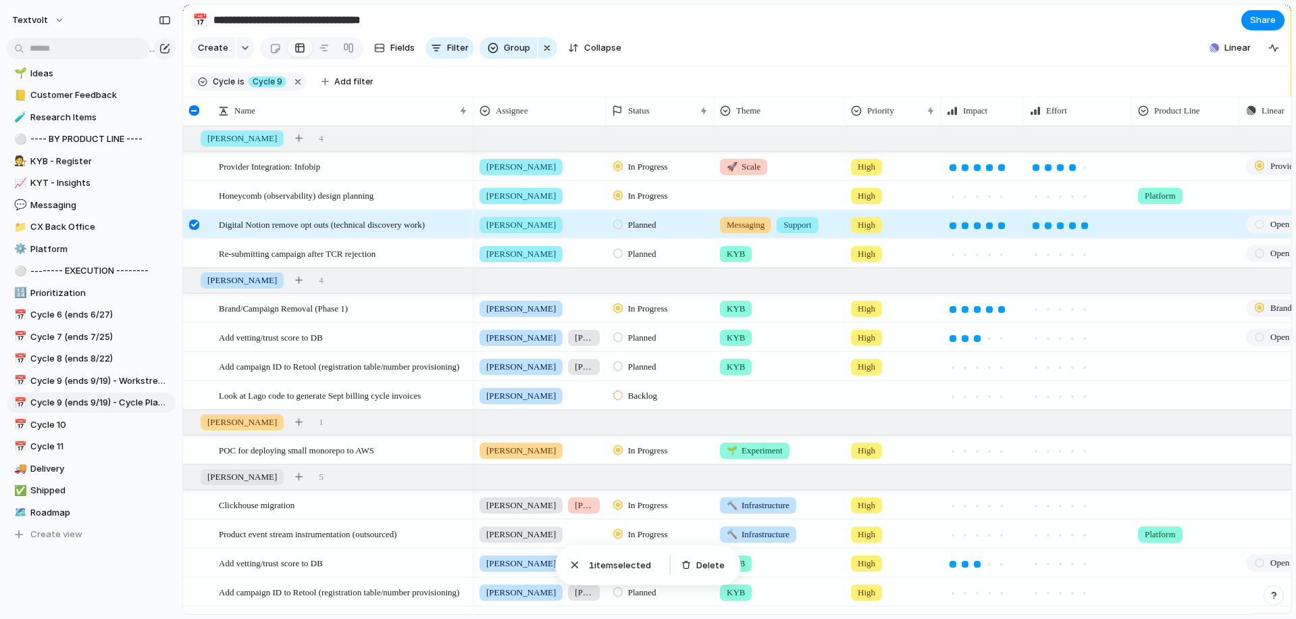
click at [195, 224] on div at bounding box center [194, 224] width 10 height 10
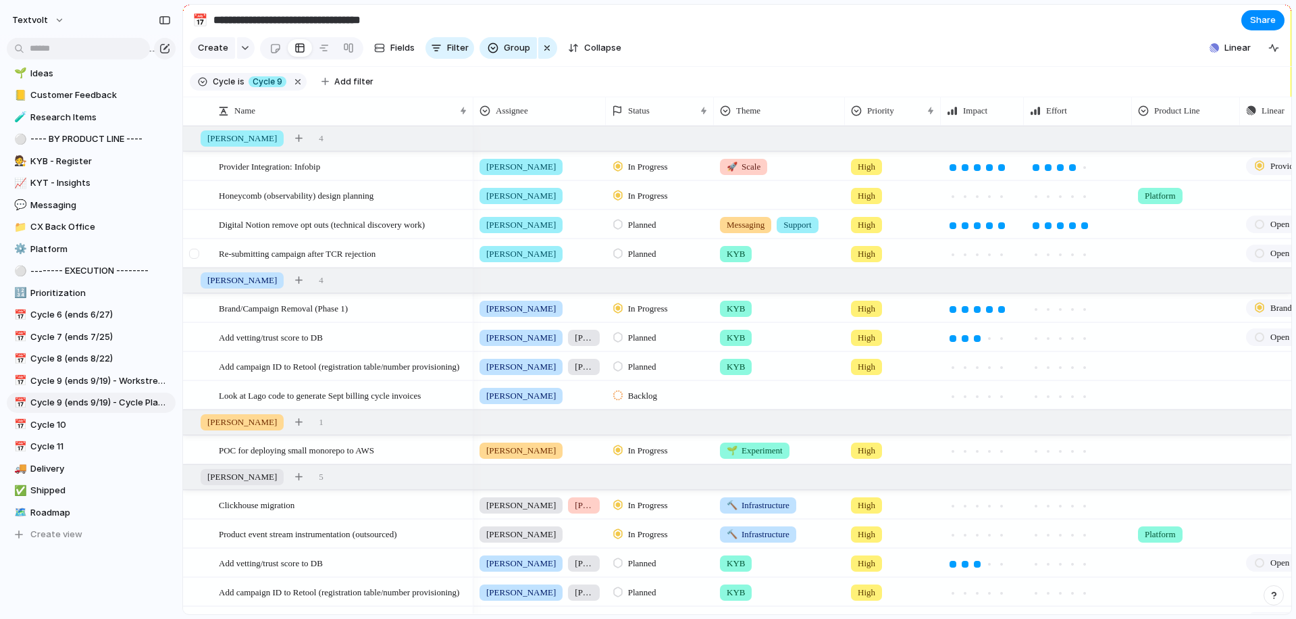
click at [196, 255] on div at bounding box center [194, 254] width 10 height 10
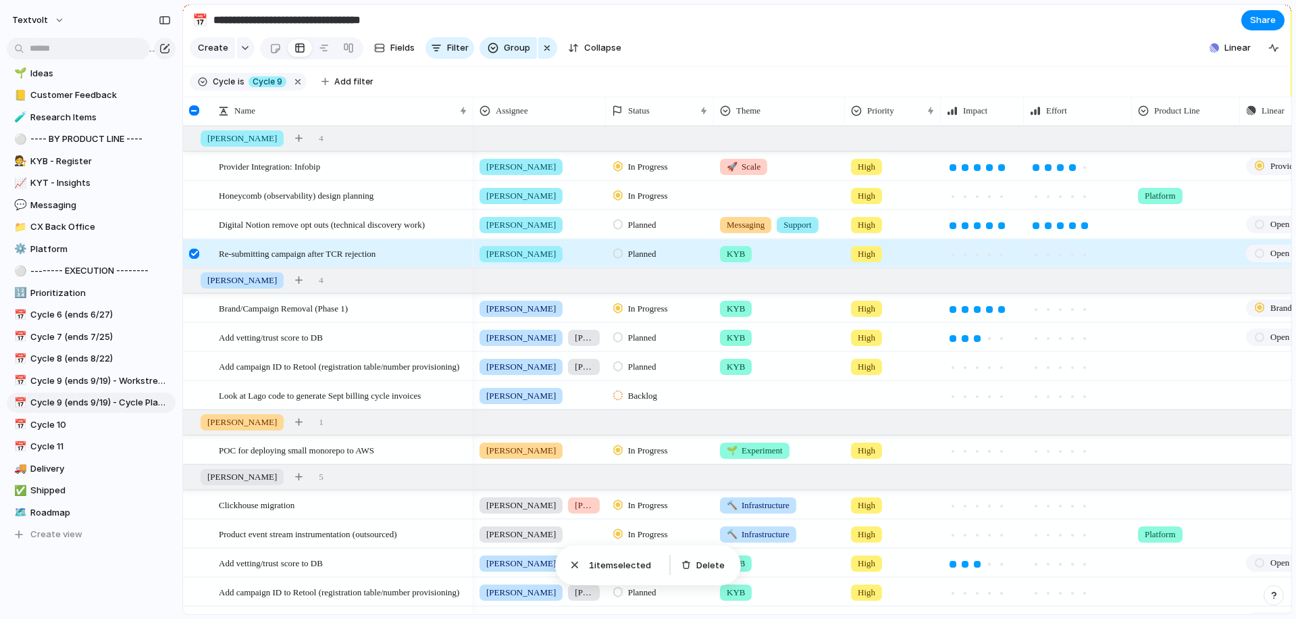
click at [195, 253] on div at bounding box center [194, 254] width 10 height 10
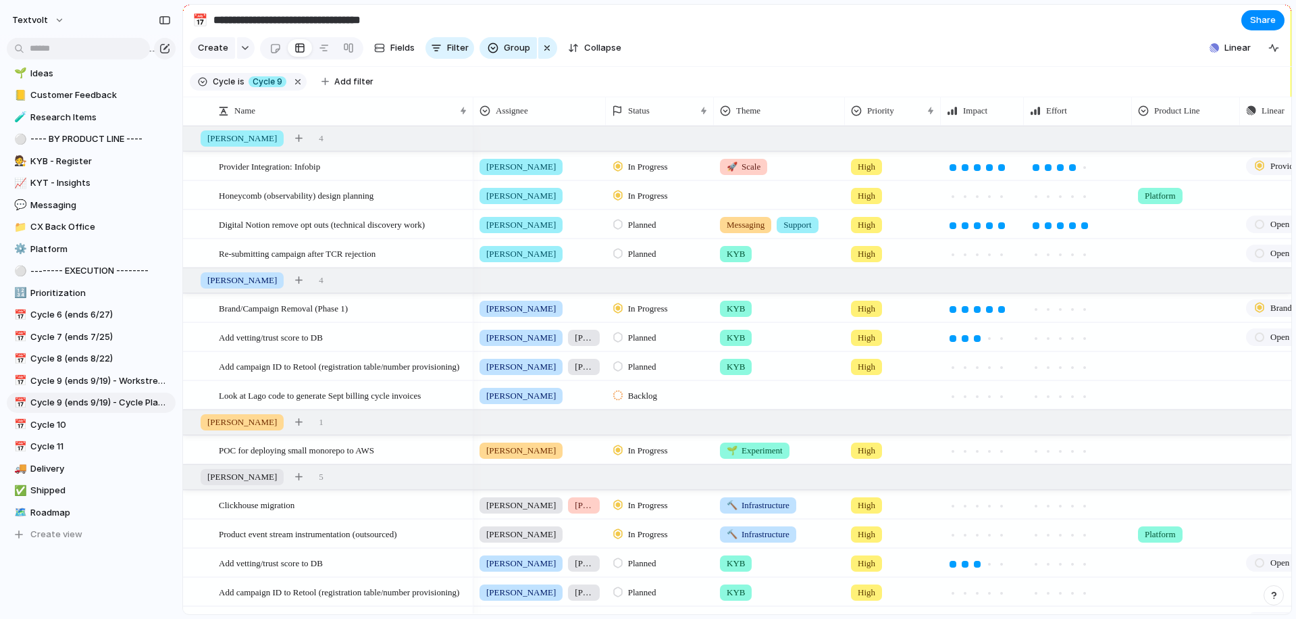
click at [642, 224] on span "Planned" at bounding box center [642, 225] width 28 height 14
click at [632, 328] on span "In Progress" at bounding box center [651, 328] width 47 height 14
click at [197, 225] on div at bounding box center [194, 224] width 10 height 10
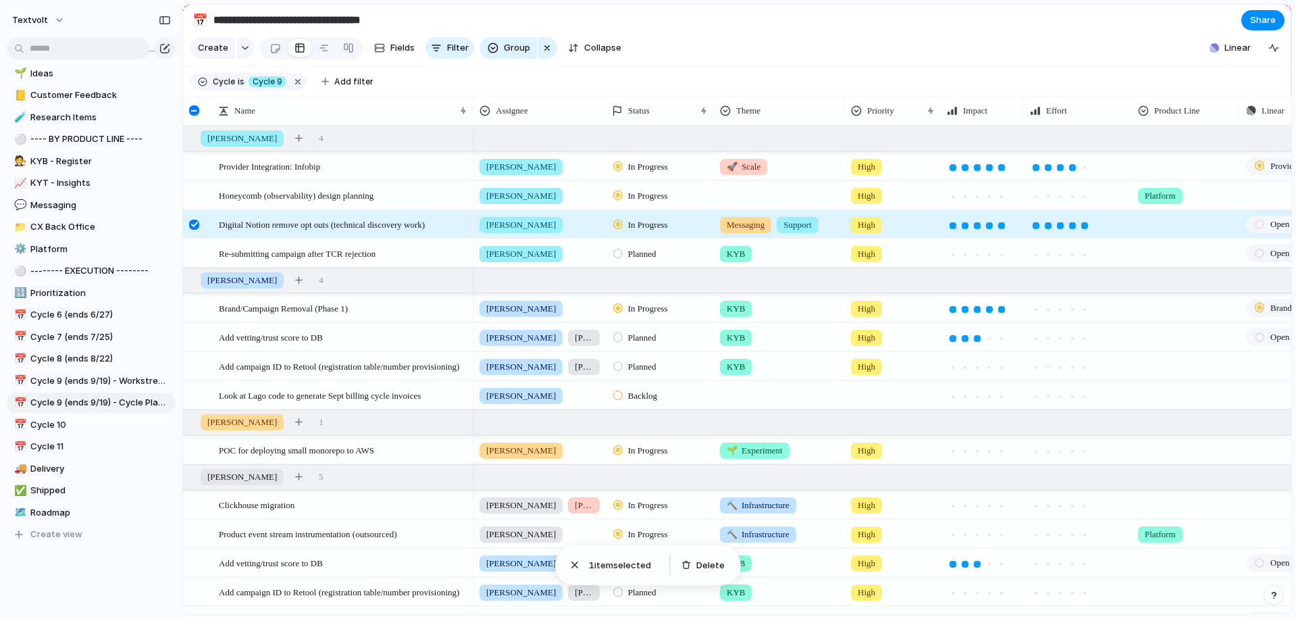
click at [192, 224] on div at bounding box center [194, 224] width 10 height 10
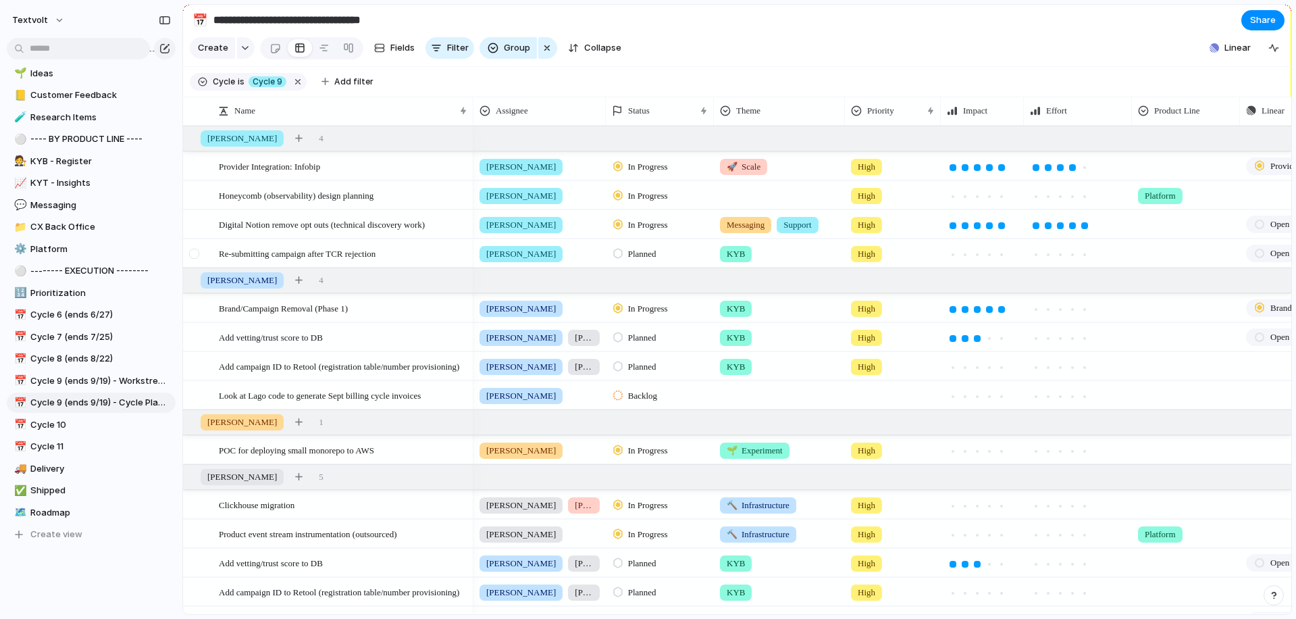
click at [191, 253] on div at bounding box center [194, 254] width 10 height 10
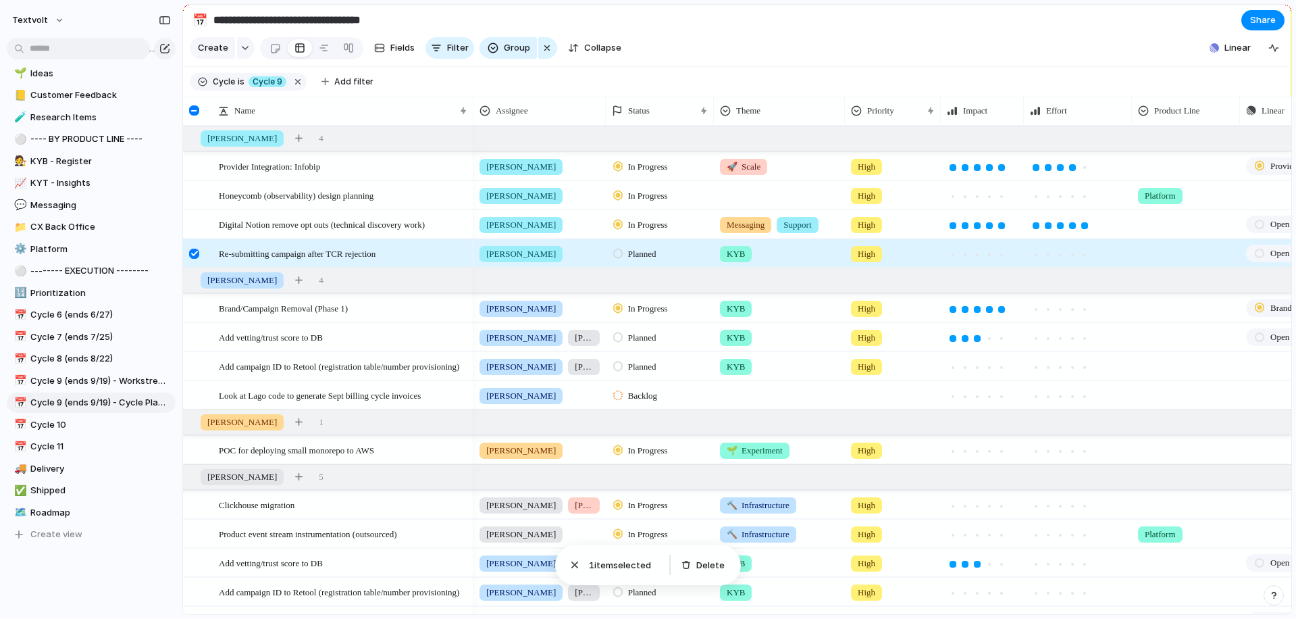
click at [191, 253] on div at bounding box center [194, 254] width 10 height 10
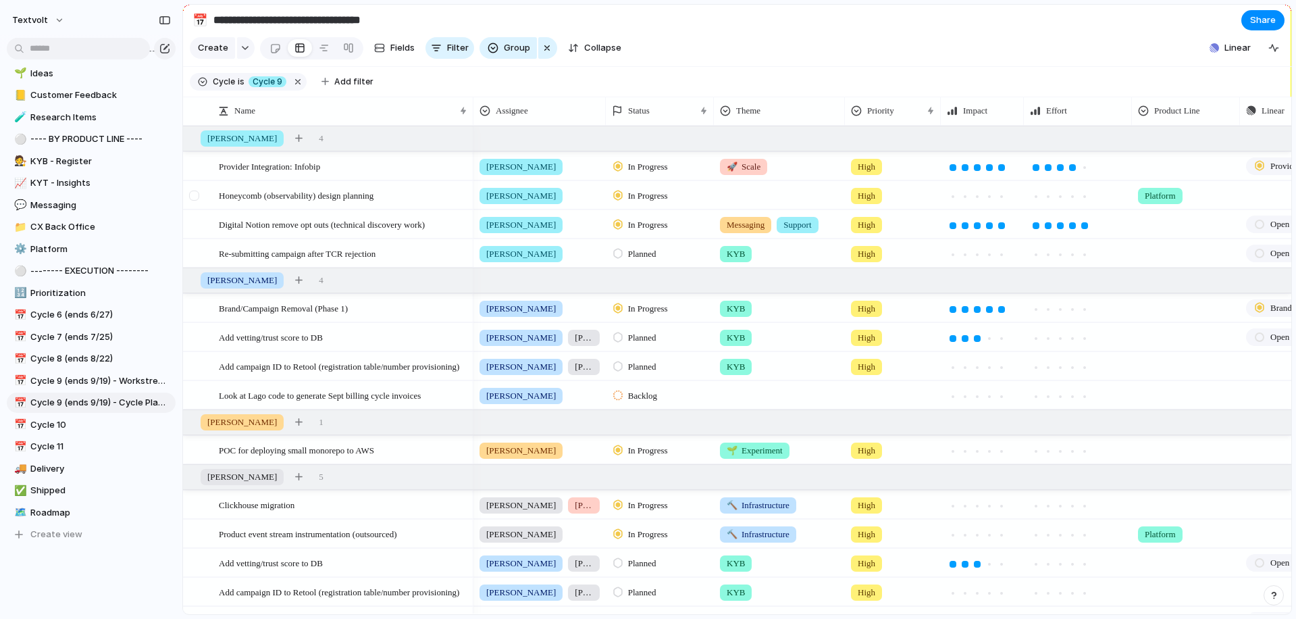
click at [195, 201] on div at bounding box center [196, 200] width 24 height 36
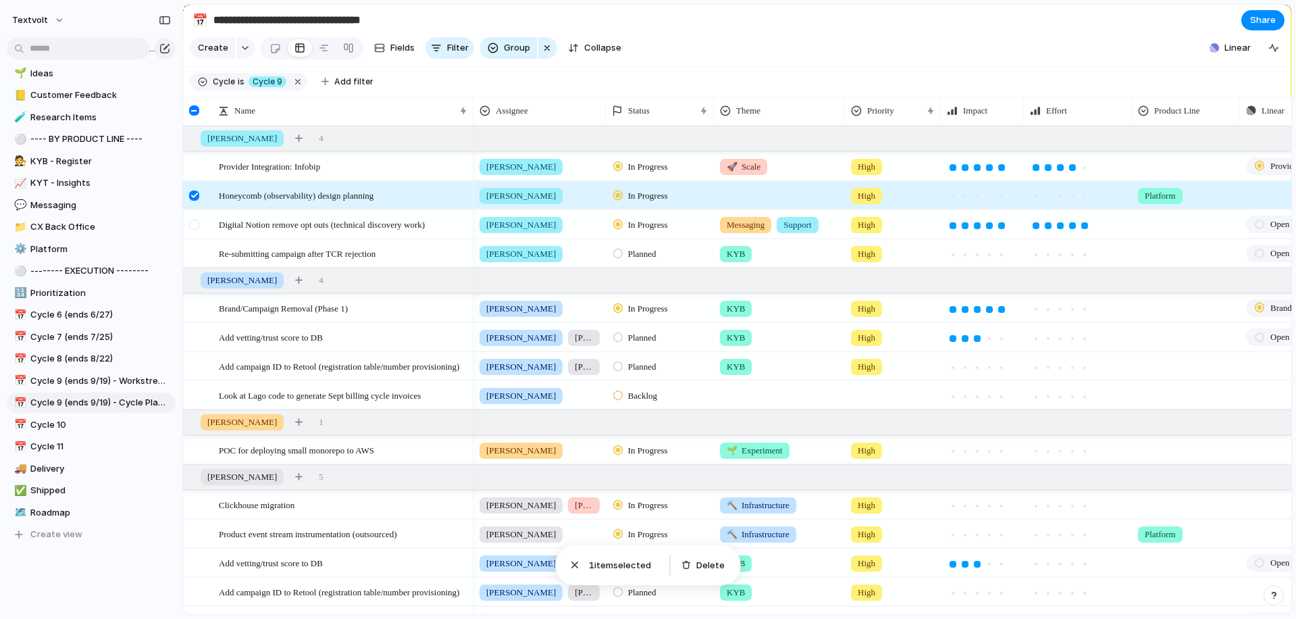
click at [194, 224] on div at bounding box center [194, 224] width 10 height 10
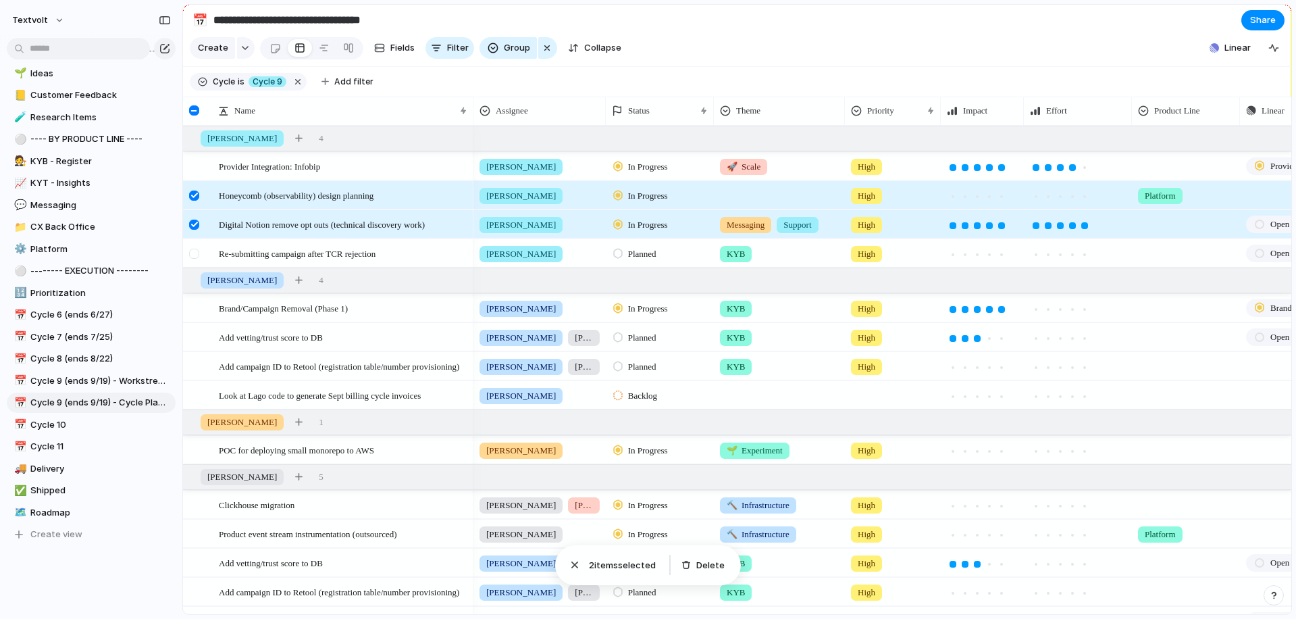
click at [194, 250] on div at bounding box center [194, 254] width 10 height 10
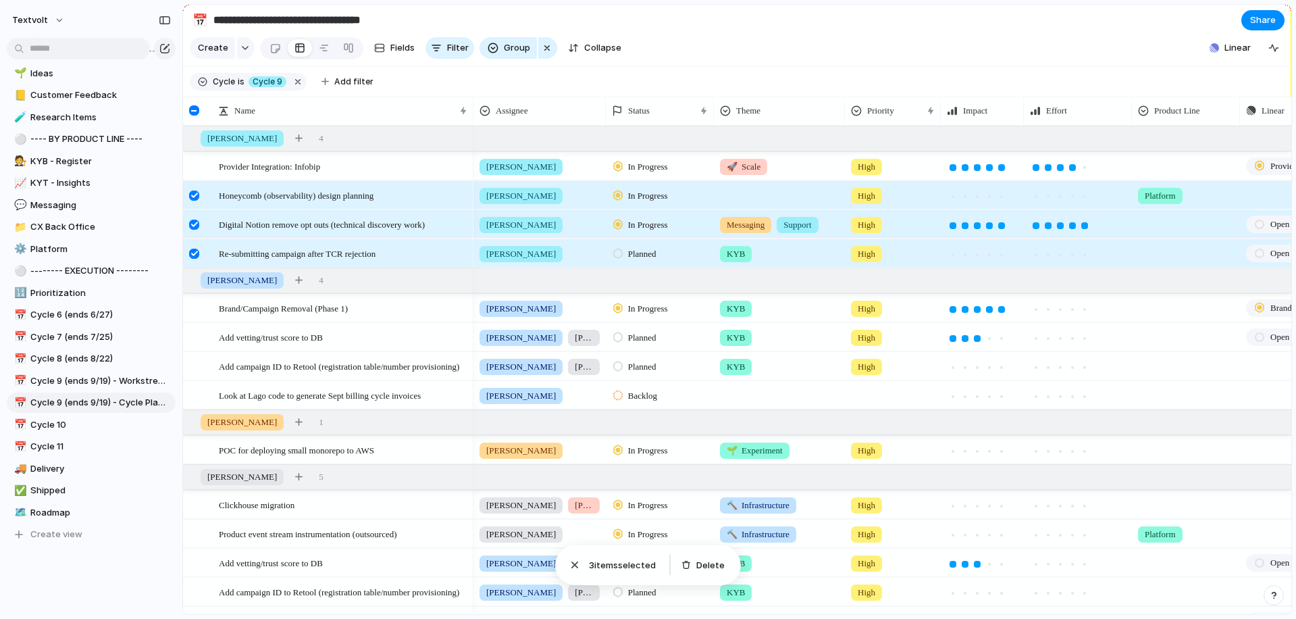
click at [194, 250] on div at bounding box center [194, 254] width 10 height 10
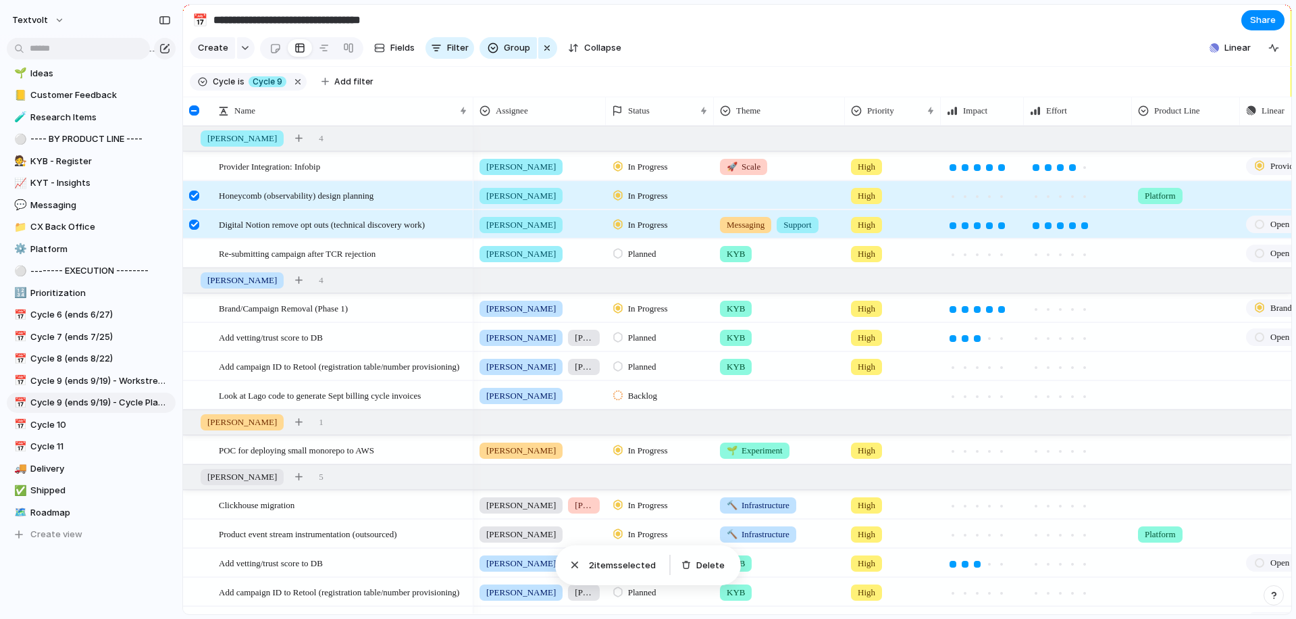
click at [194, 219] on div at bounding box center [194, 224] width 10 height 10
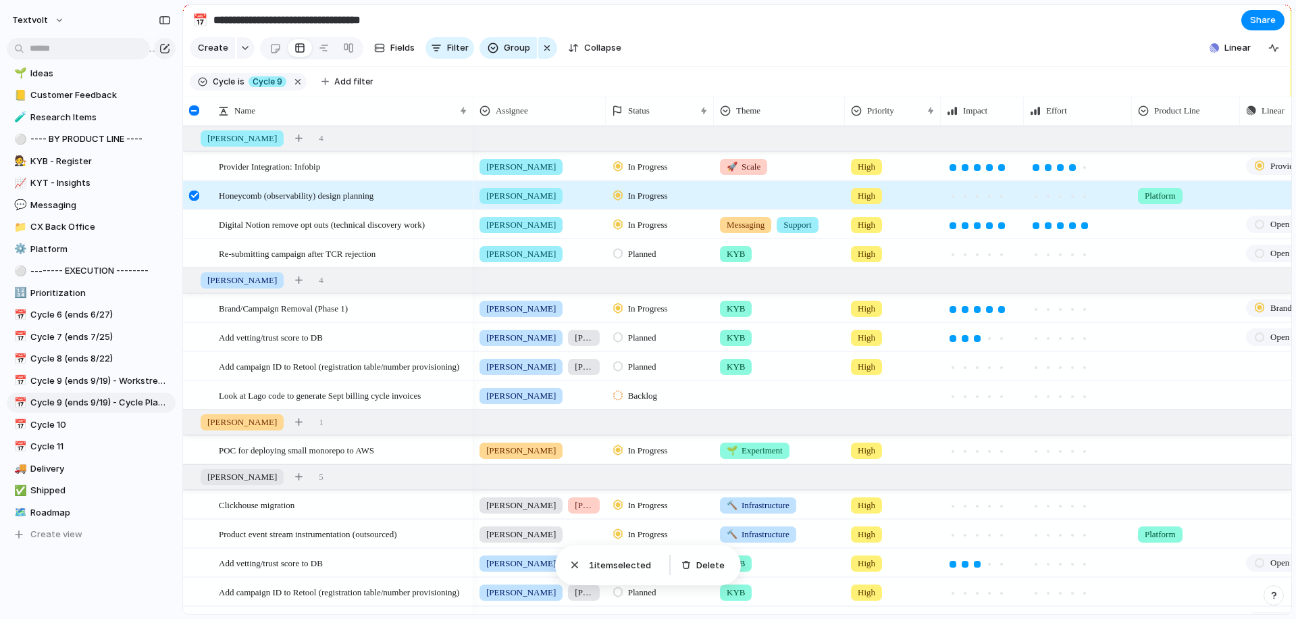
click at [194, 194] on div at bounding box center [194, 195] width 10 height 10
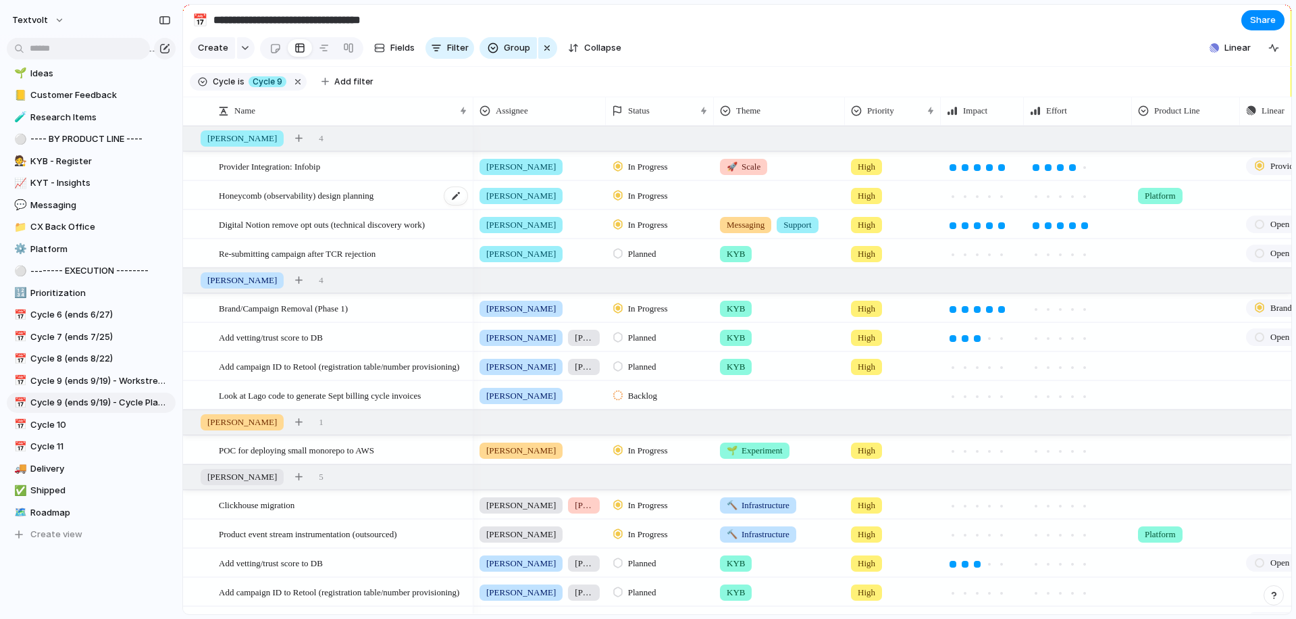
click at [274, 193] on span "Honeycomb (observability) design planning" at bounding box center [296, 195] width 155 height 16
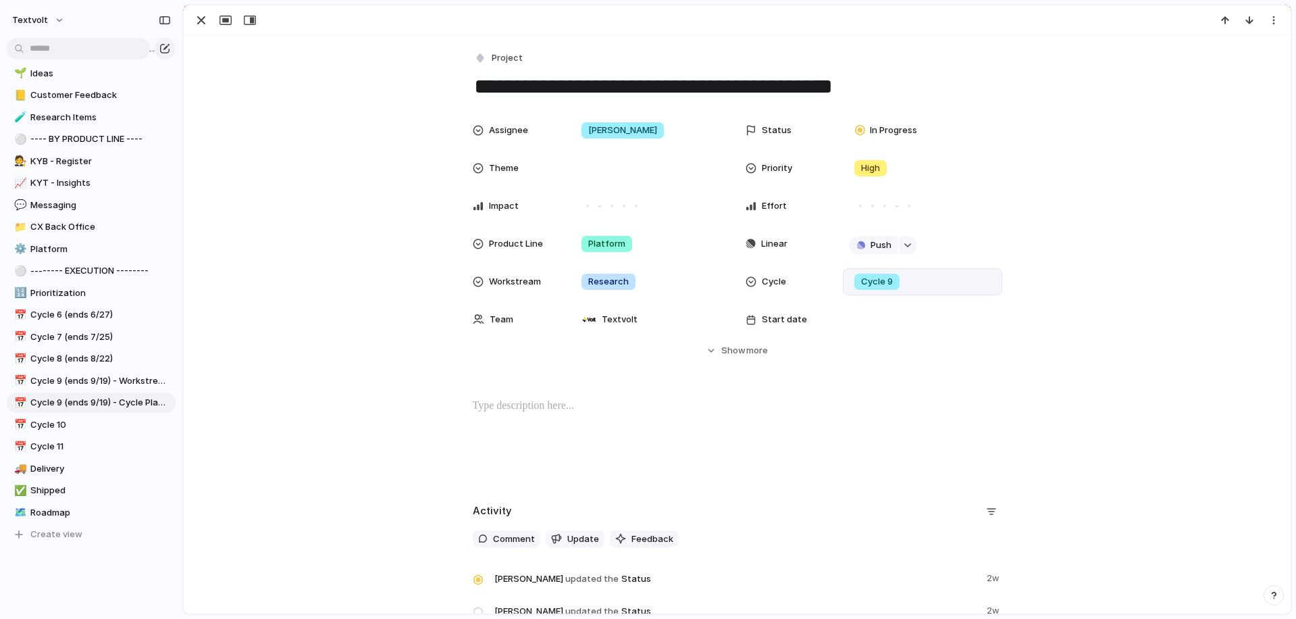
click at [901, 276] on div "Cycle 9" at bounding box center [877, 282] width 56 height 16
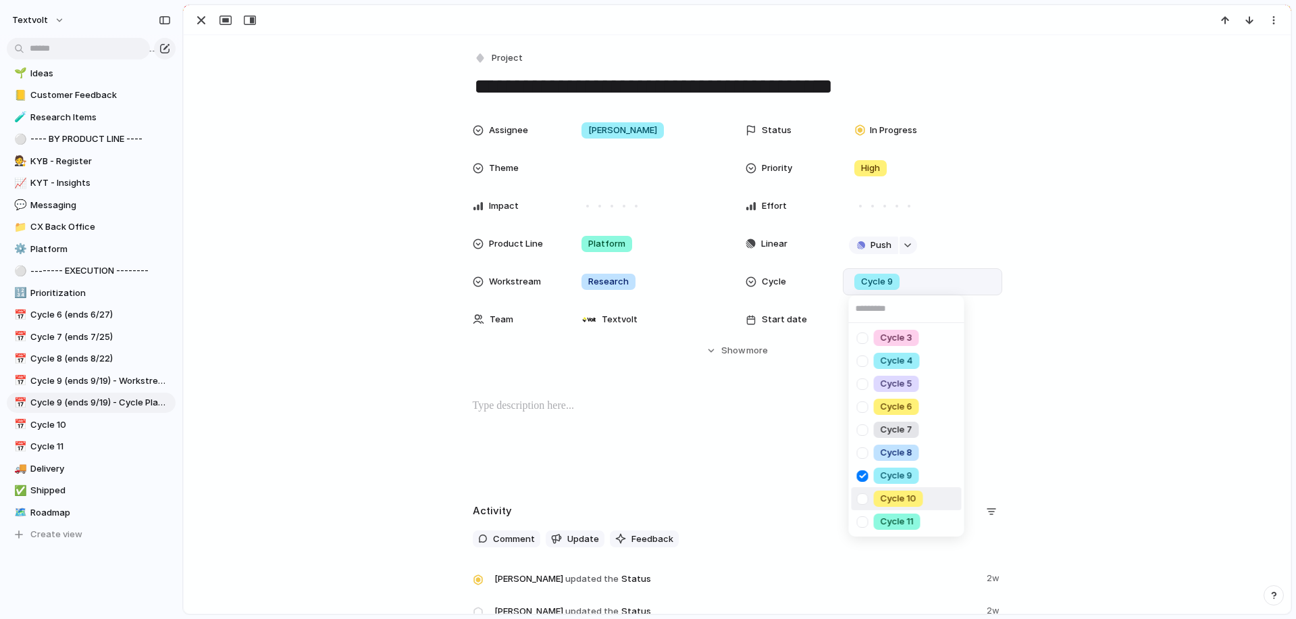
click at [864, 496] on div at bounding box center [863, 499] width 24 height 24
click at [193, 24] on div "Cycle 3 Cycle 4 Cycle 5 Cycle 6 Cycle 7 Cycle 8 Cycle 9 Cycle 10 Cycle 11" at bounding box center [648, 309] width 1296 height 619
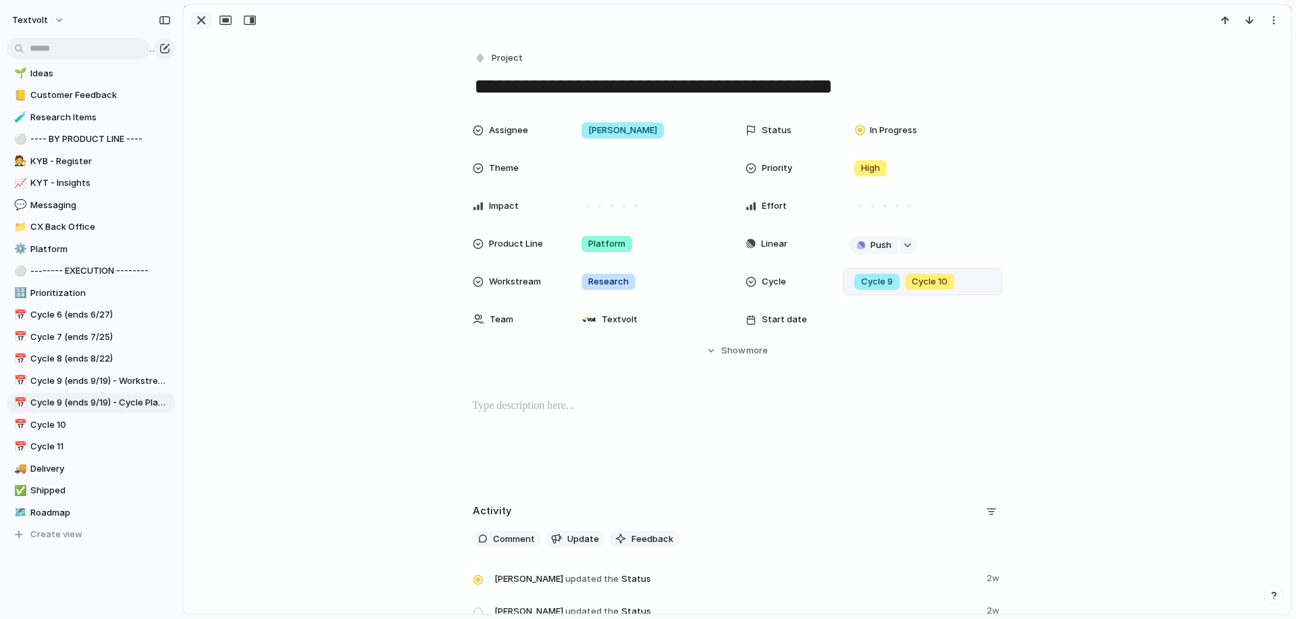
click at [200, 24] on div "button" at bounding box center [201, 20] width 16 height 16
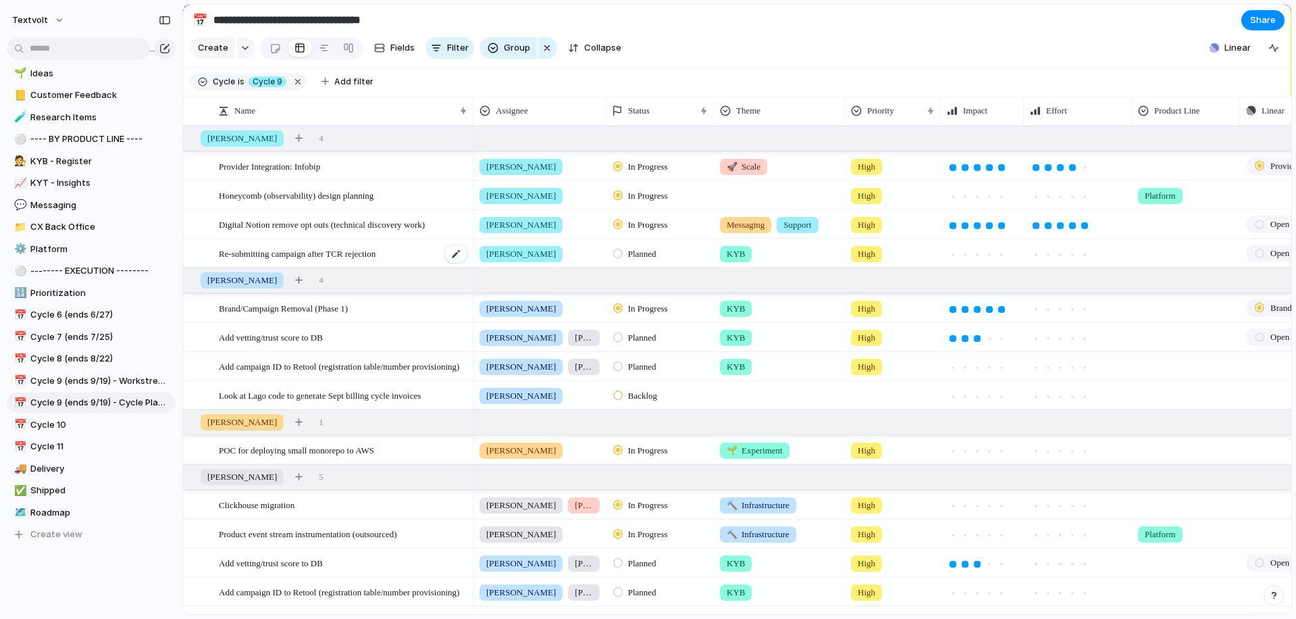
click at [271, 257] on span "Re-submitting campaign after TCR rejection" at bounding box center [297, 253] width 157 height 16
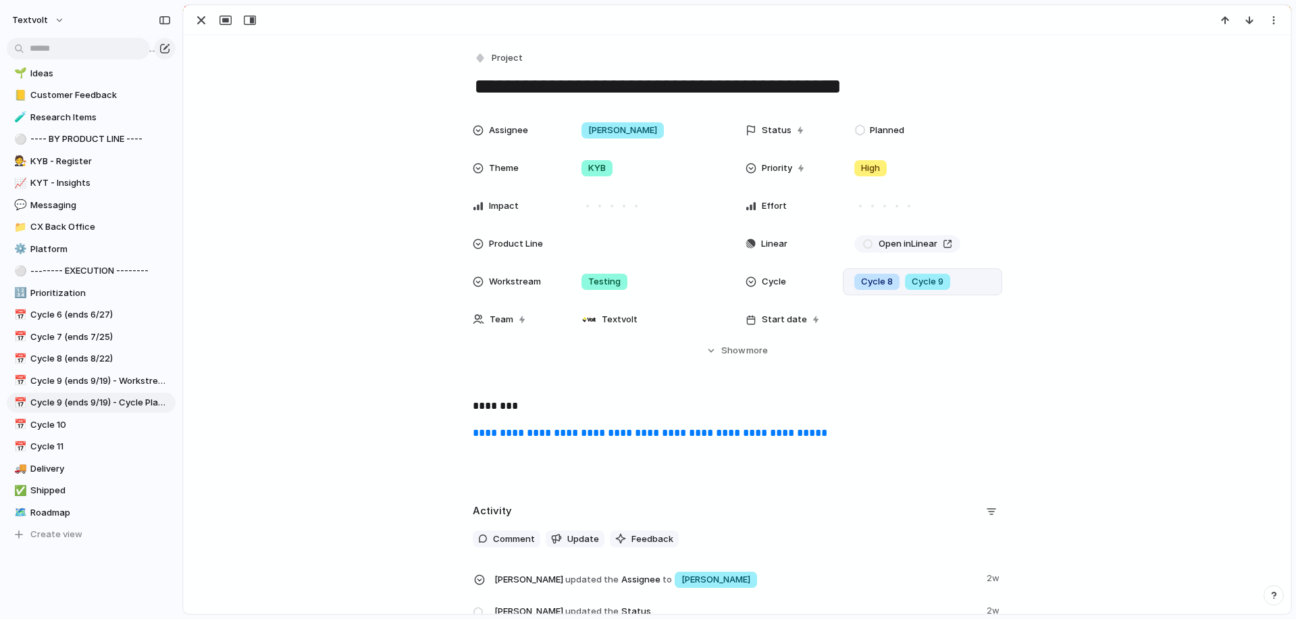
click at [984, 279] on div "Cycle 8 Cycle 9" at bounding box center [922, 281] width 147 height 15
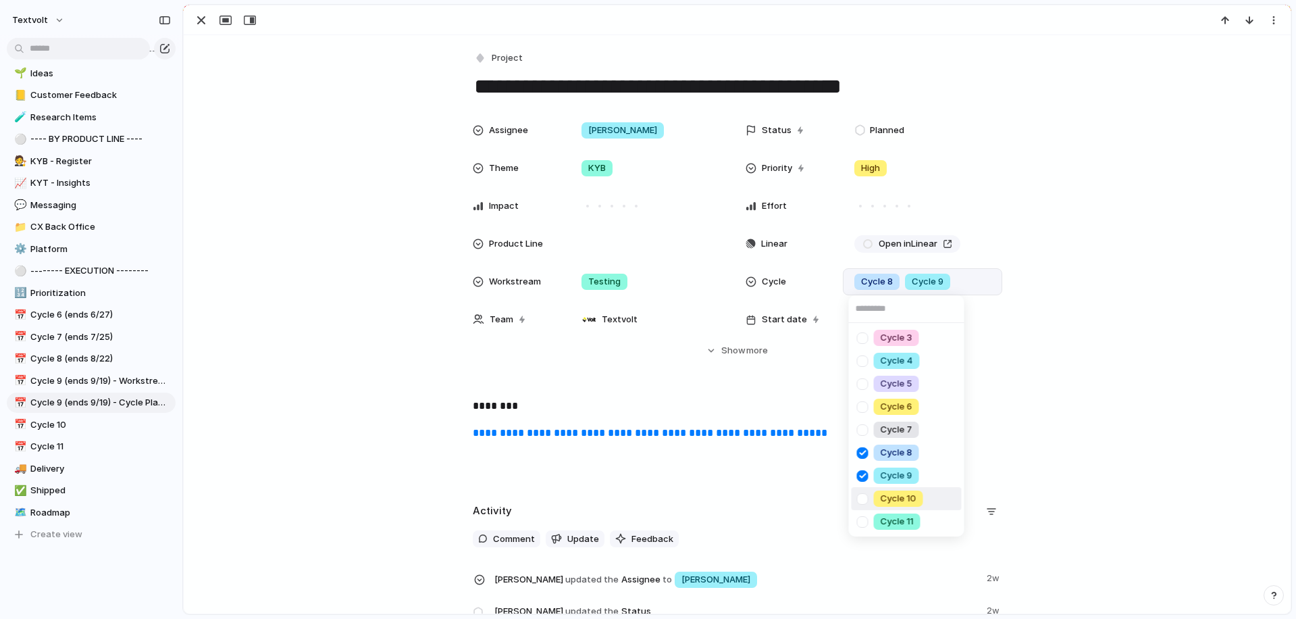
click at [862, 496] on div at bounding box center [863, 499] width 24 height 24
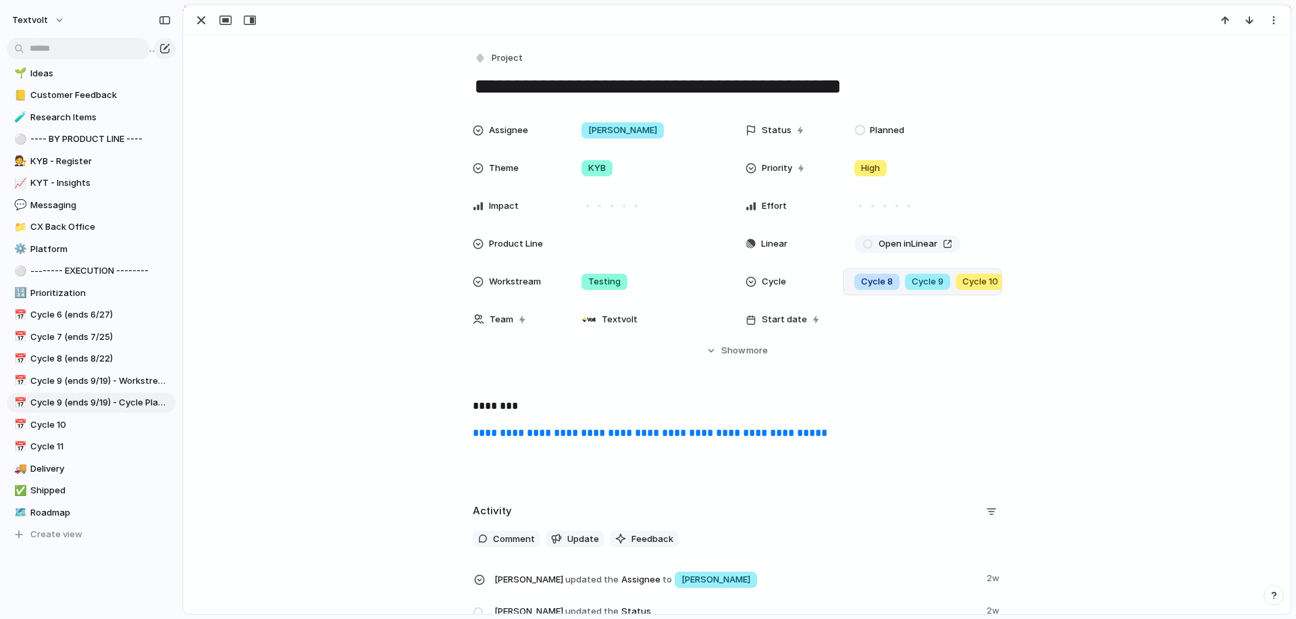
click at [395, 234] on div "Cycle 3 Cycle 4 Cycle 5 Cycle 6 Cycle 7 Cycle 8 Cycle 9 Cycle 10 Cycle 11" at bounding box center [648, 309] width 1296 height 619
click at [198, 20] on div "button" at bounding box center [201, 20] width 16 height 16
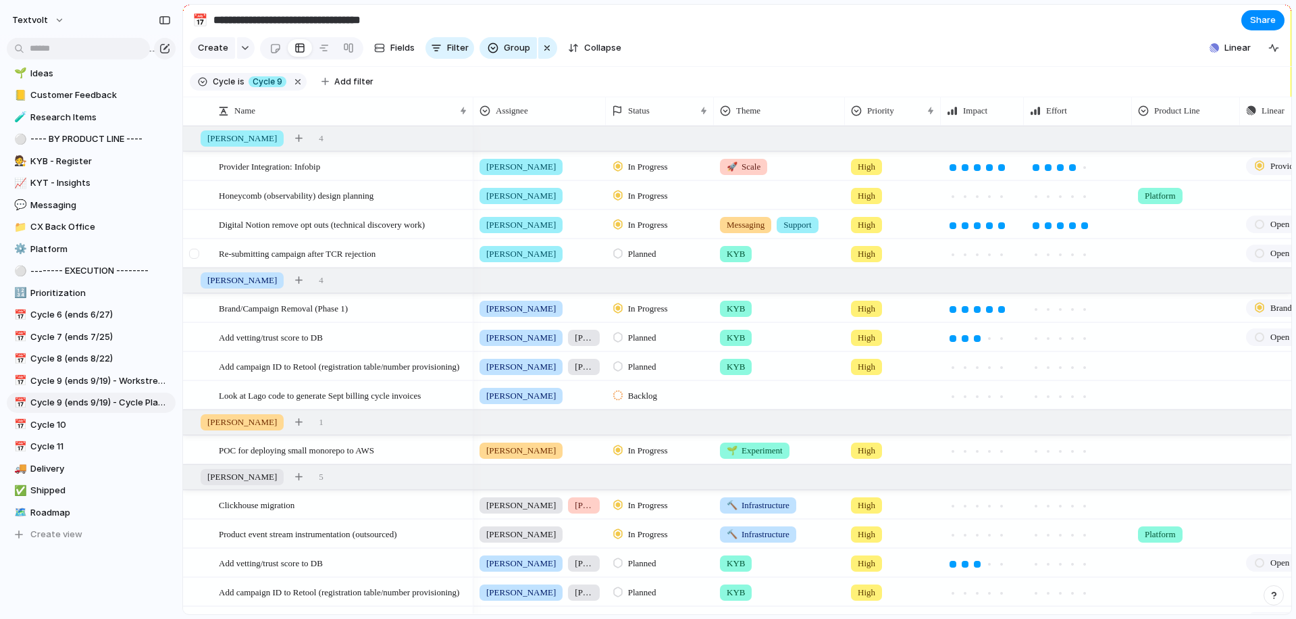
click at [195, 253] on div at bounding box center [194, 254] width 10 height 10
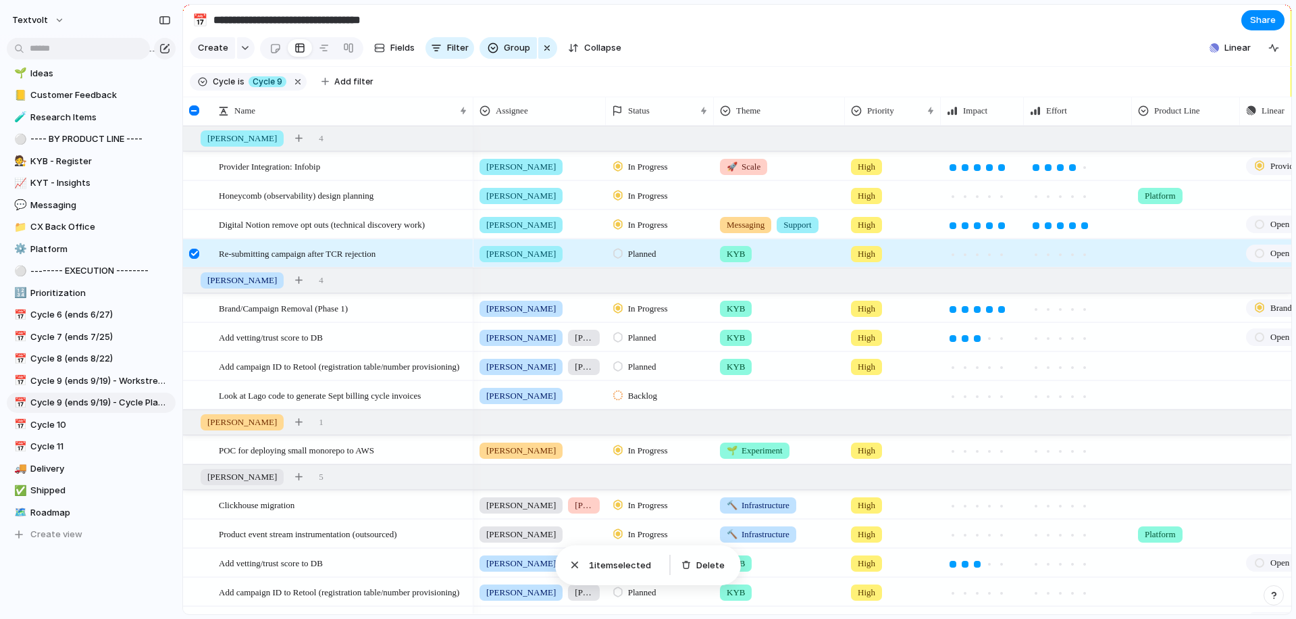
click at [196, 253] on div at bounding box center [194, 254] width 10 height 10
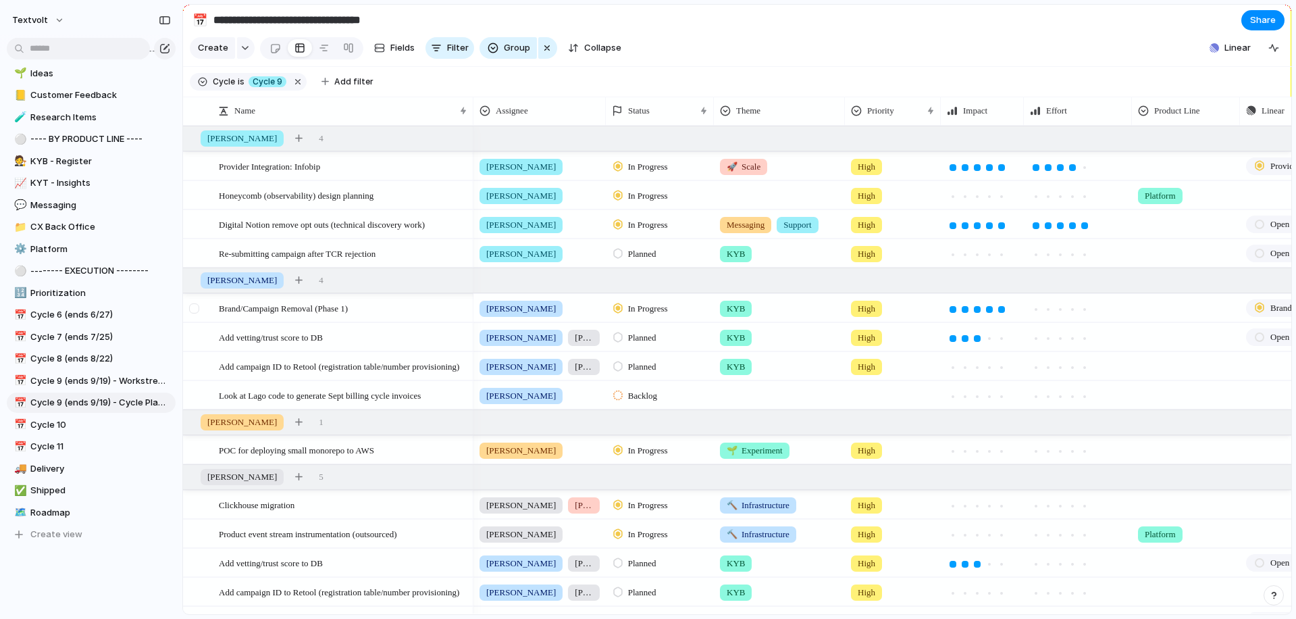
click at [192, 307] on div at bounding box center [194, 308] width 10 height 10
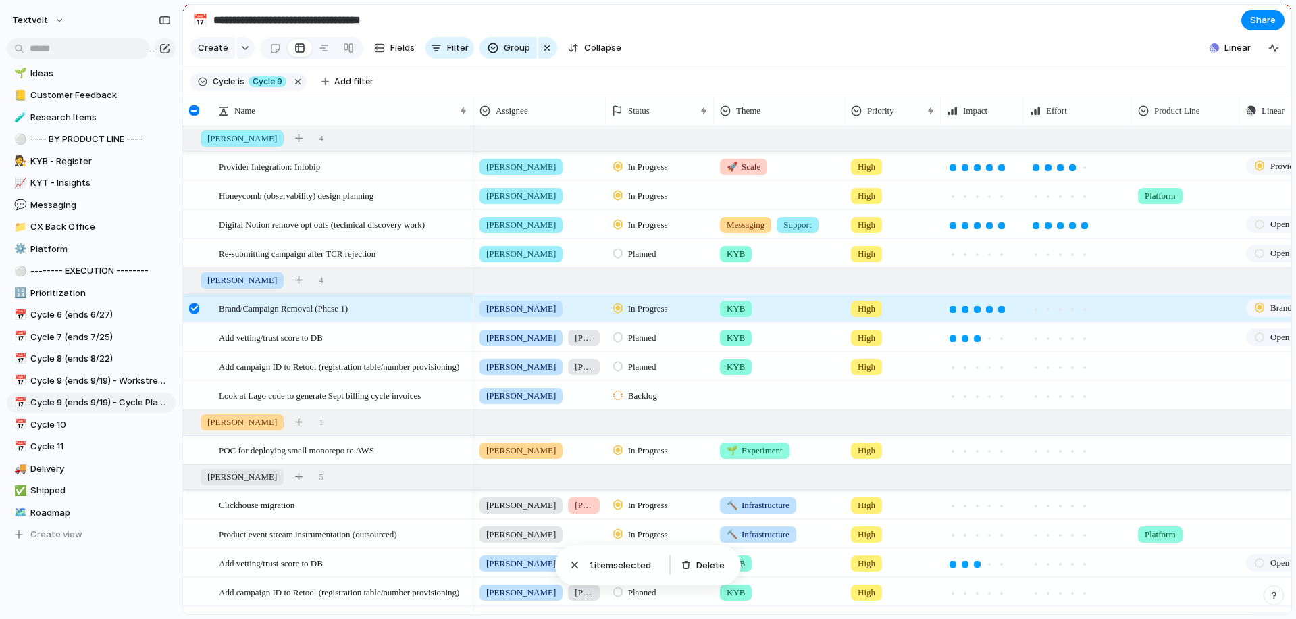
click at [659, 312] on span "In Progress" at bounding box center [648, 309] width 40 height 14
click at [719, 55] on div "Backlog Planned In Progress Completed Canceled" at bounding box center [648, 309] width 1296 height 619
click at [192, 310] on div at bounding box center [194, 308] width 10 height 10
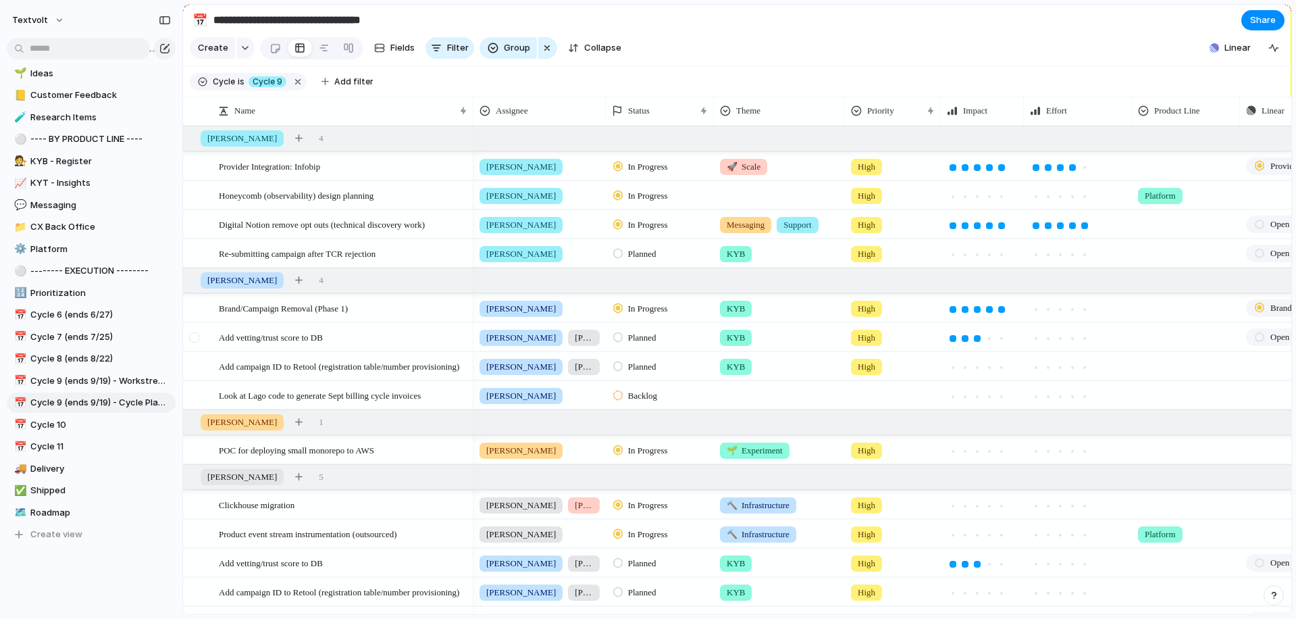
click at [194, 340] on div at bounding box center [194, 337] width 10 height 10
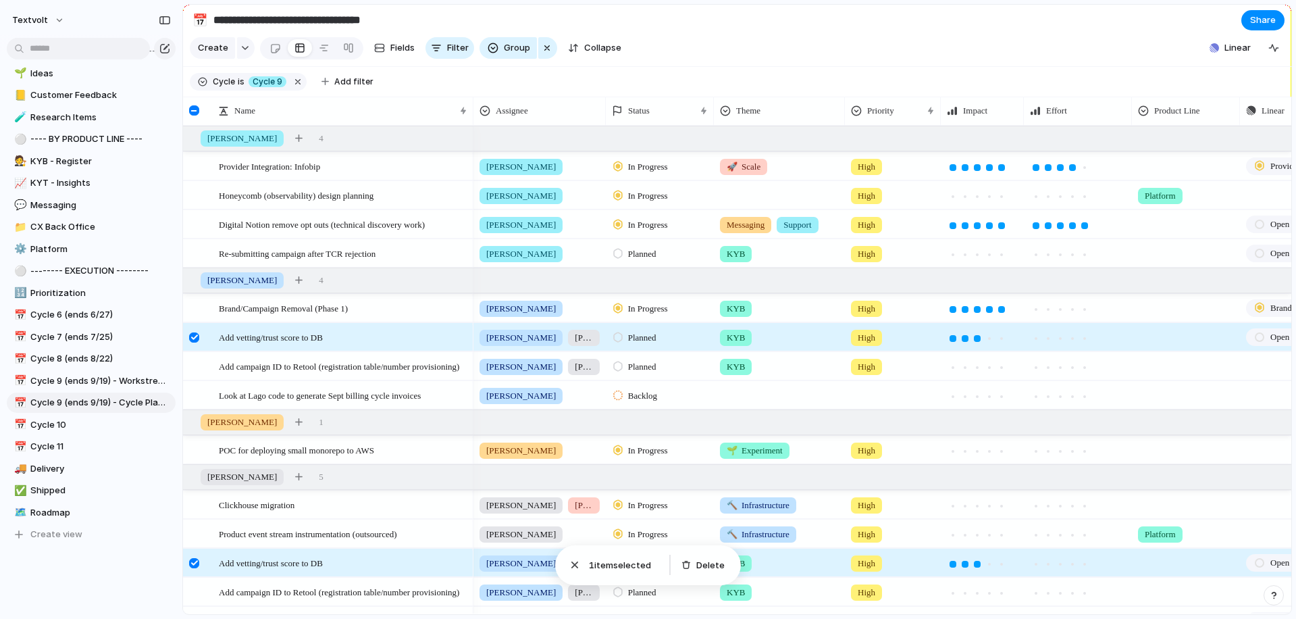
click at [654, 341] on span "Planned" at bounding box center [642, 338] width 28 height 14
click at [646, 441] on span "In Progress" at bounding box center [651, 441] width 47 height 14
click at [638, 365] on span "Planned" at bounding box center [642, 367] width 28 height 14
click at [642, 472] on span "In Progress" at bounding box center [651, 470] width 47 height 14
click at [195, 338] on div at bounding box center [194, 337] width 10 height 10
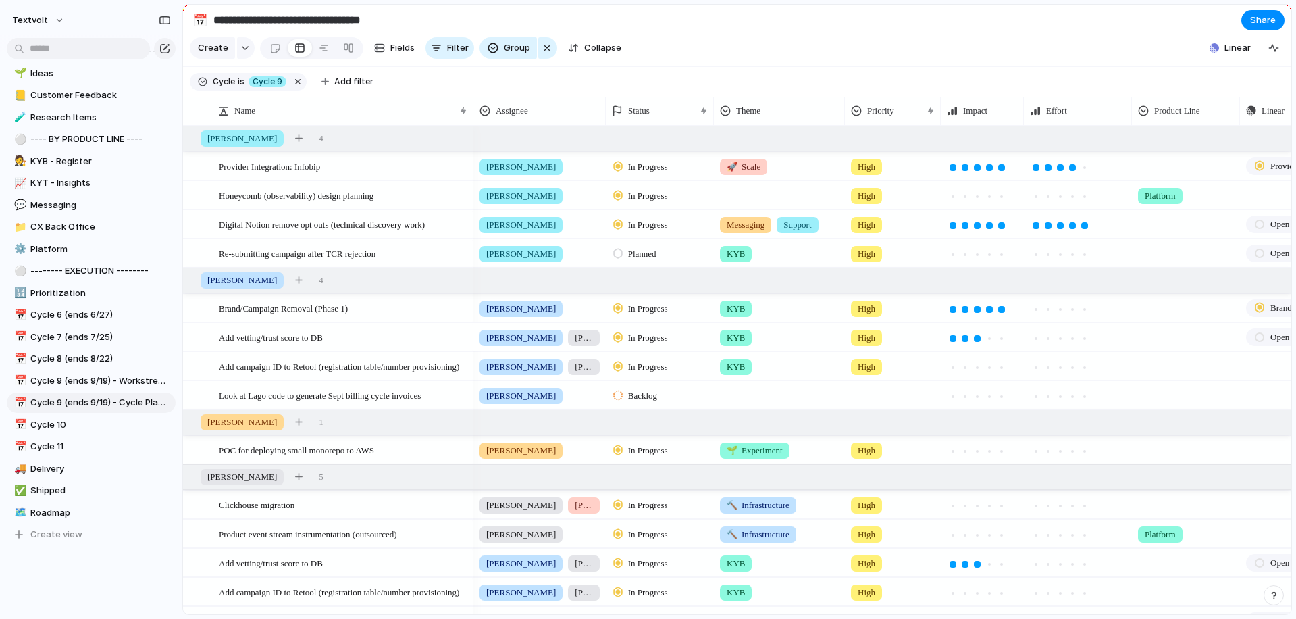
click at [661, 392] on div "Backlog" at bounding box center [637, 396] width 48 height 16
click at [650, 498] on span "In Progress" at bounding box center [651, 499] width 47 height 14
click at [295, 282] on div "button" at bounding box center [298, 279] width 7 height 7
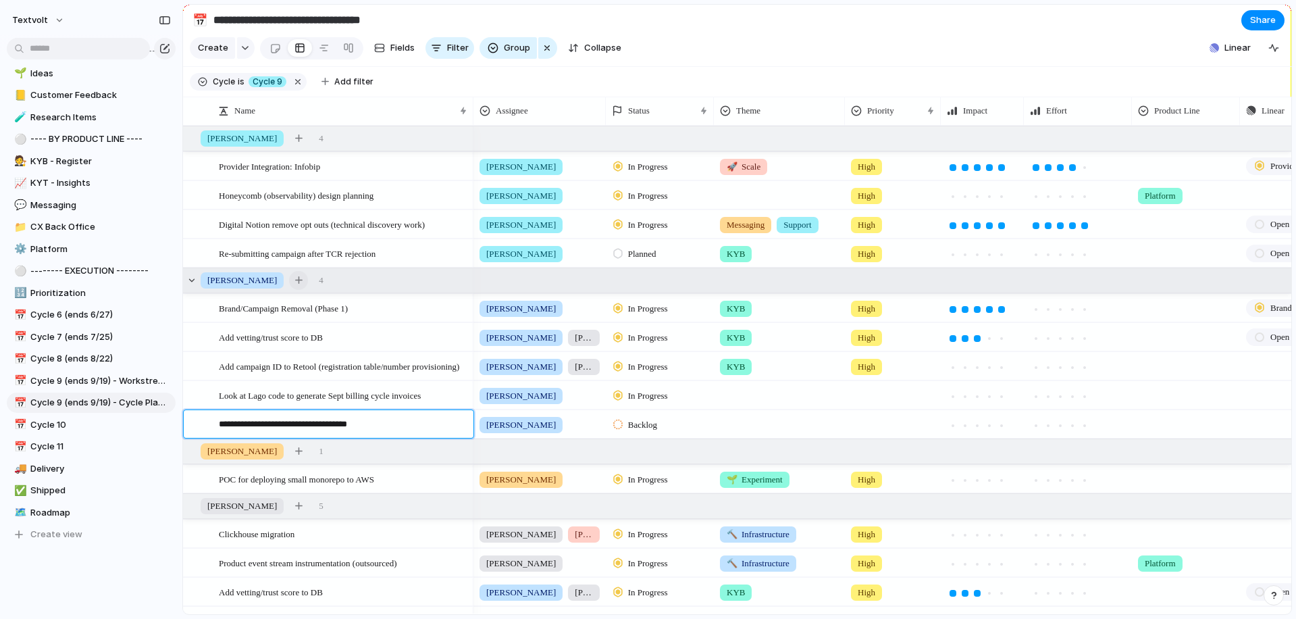
type textarea "**********"
click at [654, 425] on span "Backlog" at bounding box center [642, 425] width 29 height 14
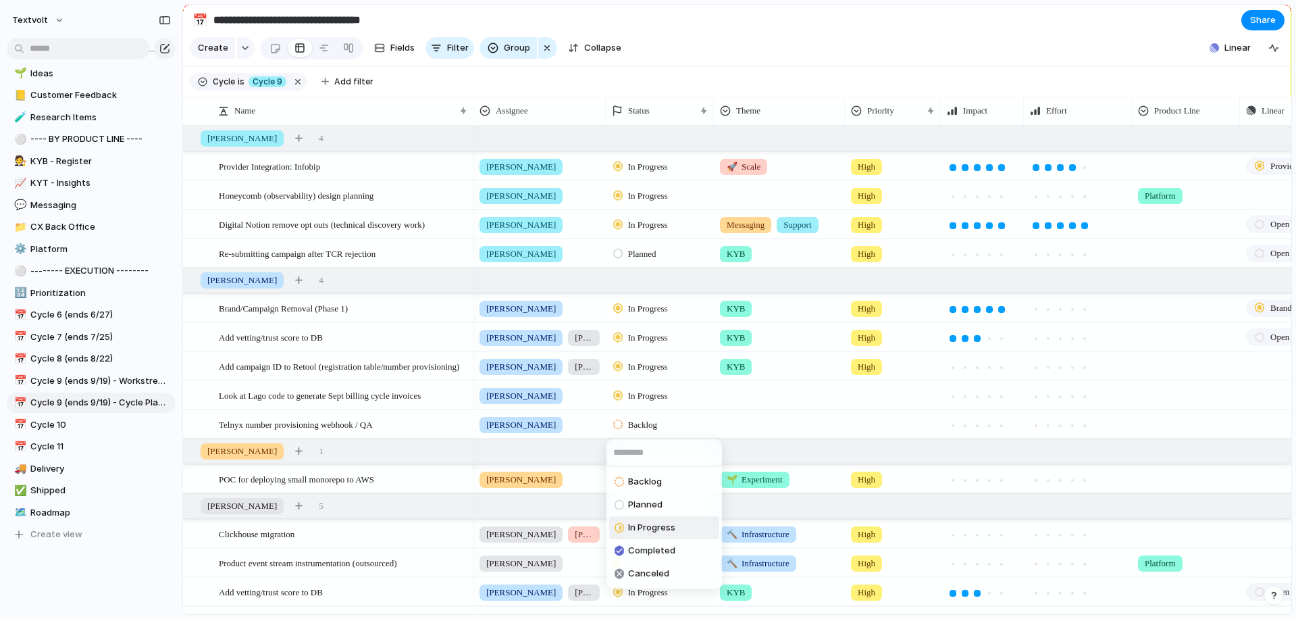
click at [644, 529] on span "In Progress" at bounding box center [651, 528] width 47 height 14
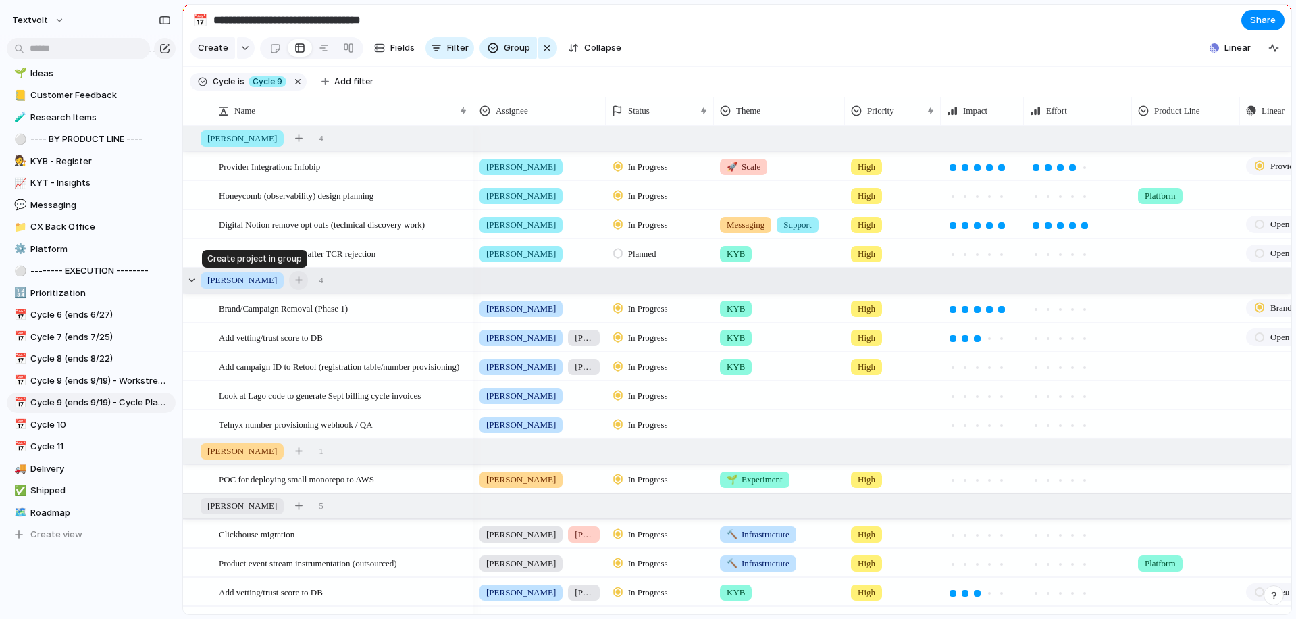
click at [289, 284] on button "button" at bounding box center [298, 280] width 19 height 19
click at [295, 283] on div "button" at bounding box center [298, 279] width 7 height 7
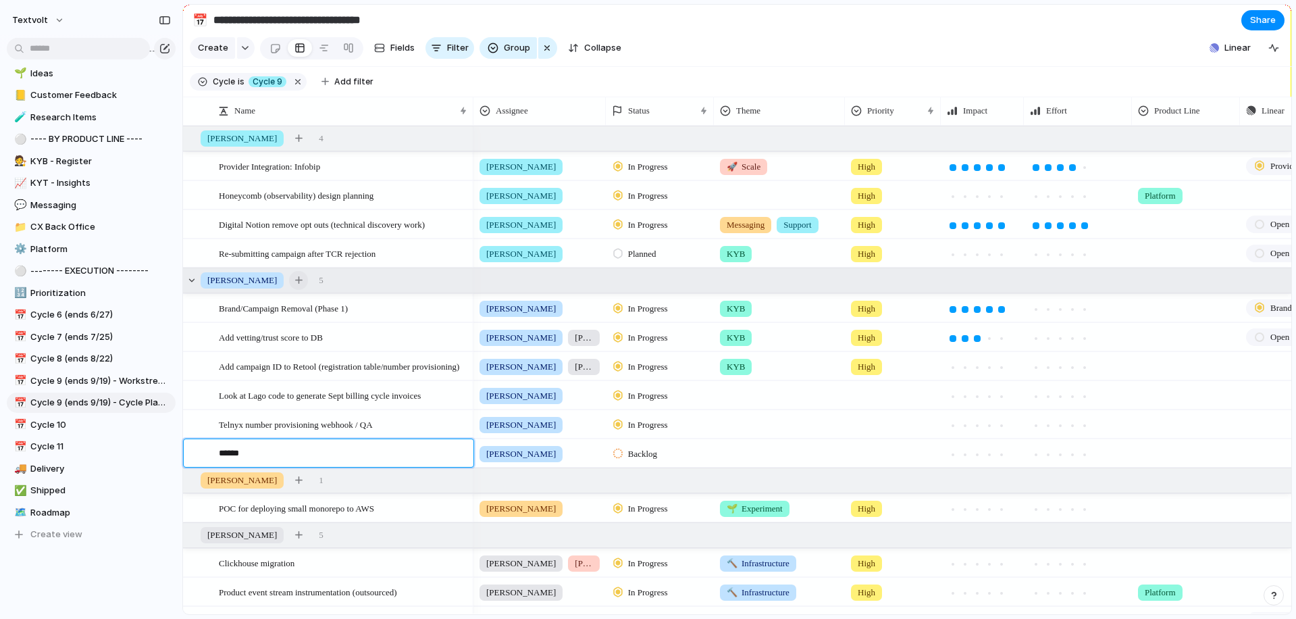
type textarea "*****"
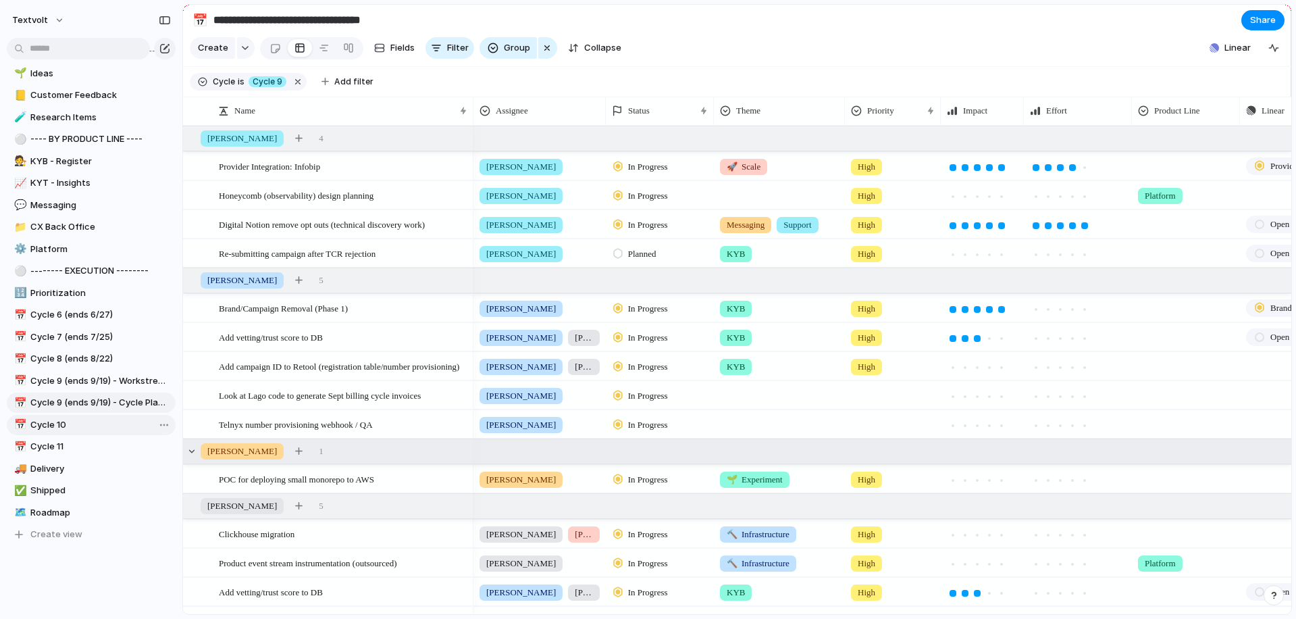
click at [105, 429] on span "Cycle 10" at bounding box center [100, 425] width 140 height 14
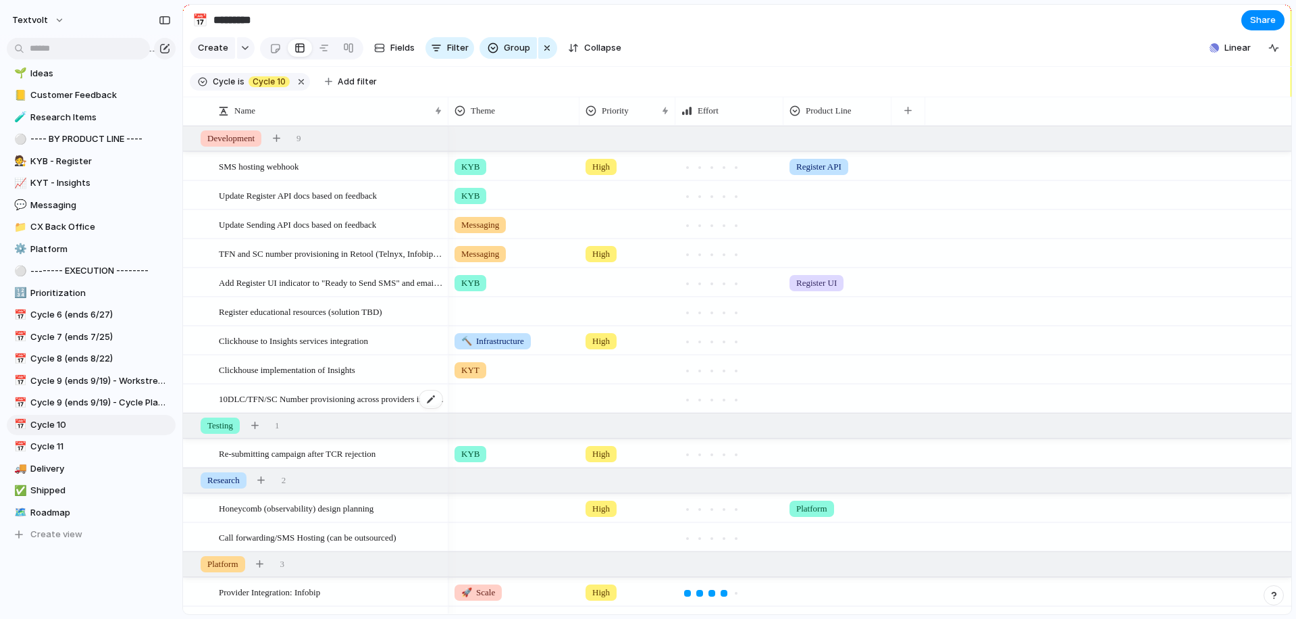
click at [257, 399] on span "10DLC/TFN/SC Number provisioning across providers in [GEOGRAPHIC_DATA]" at bounding box center [331, 398] width 225 height 16
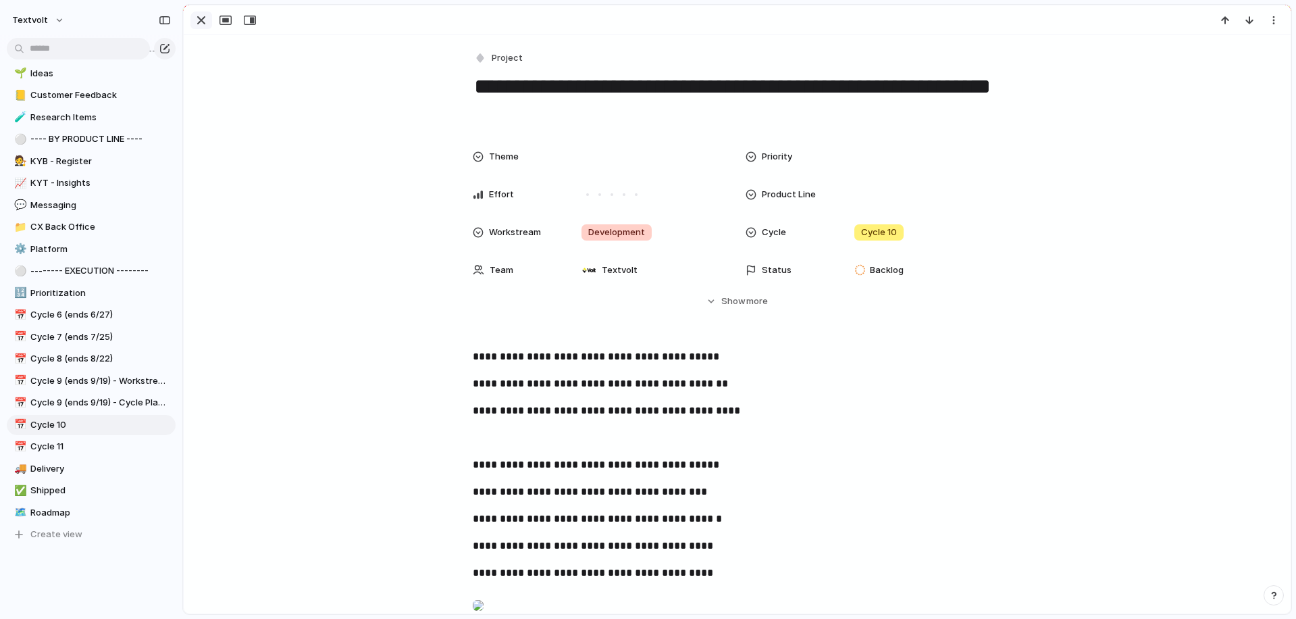
click at [200, 22] on div "button" at bounding box center [201, 20] width 16 height 16
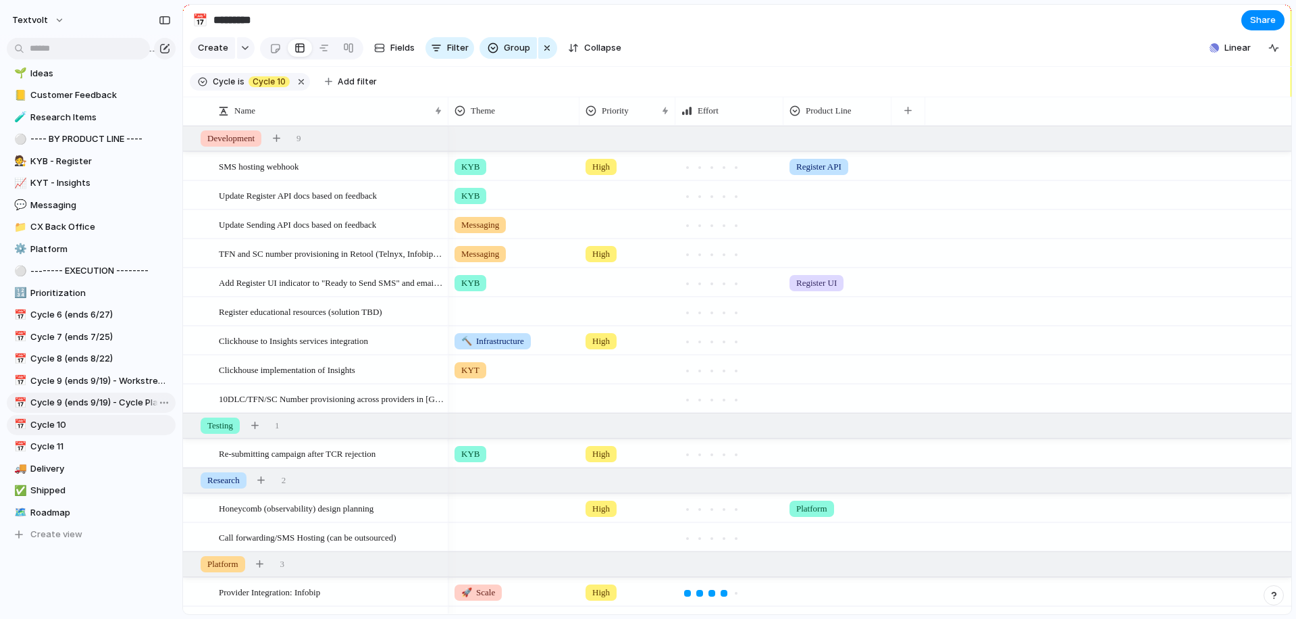
click at [62, 403] on span "Cycle 9 (ends 9/19) - Cycle Planning" at bounding box center [100, 403] width 140 height 14
type input "**********"
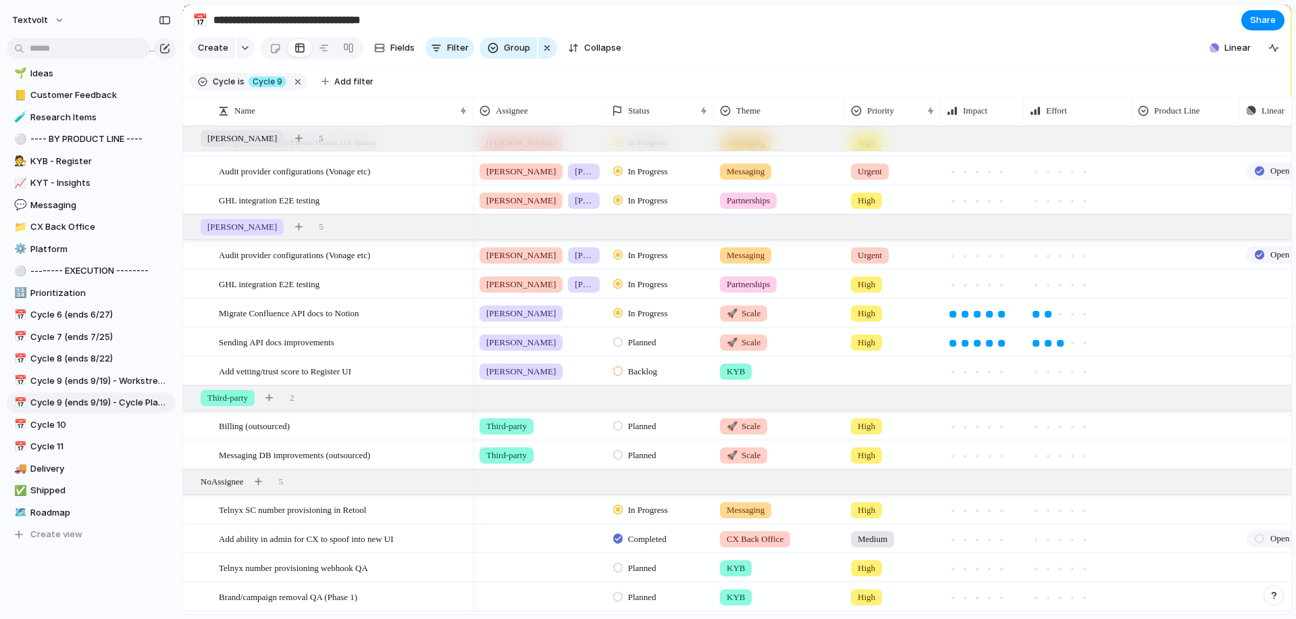
scroll to position [618, 0]
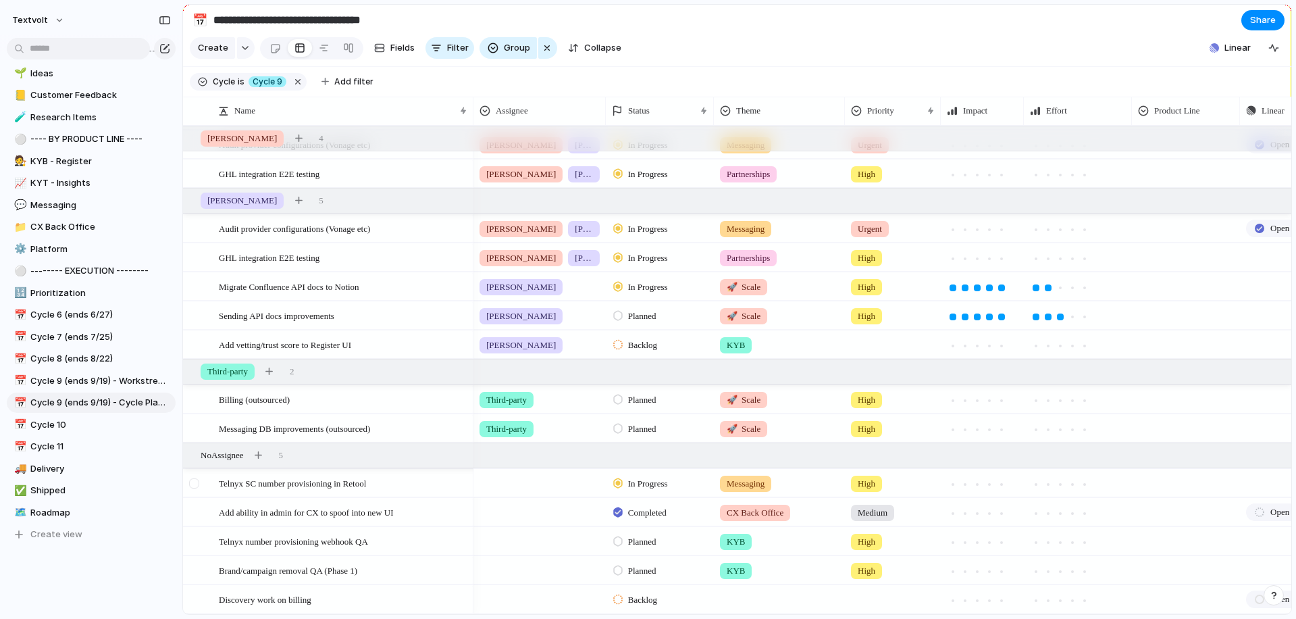
click at [197, 483] on div at bounding box center [194, 483] width 10 height 10
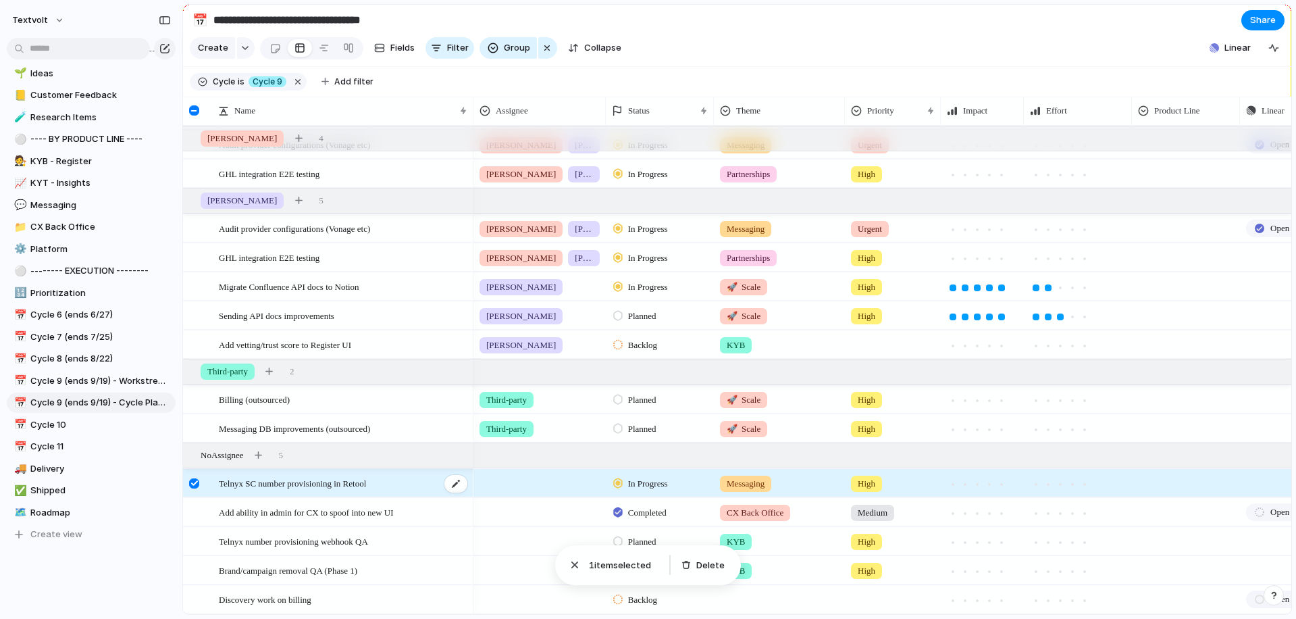
click at [262, 488] on span "Telnyx SC number provisioning in Retool" at bounding box center [292, 483] width 147 height 16
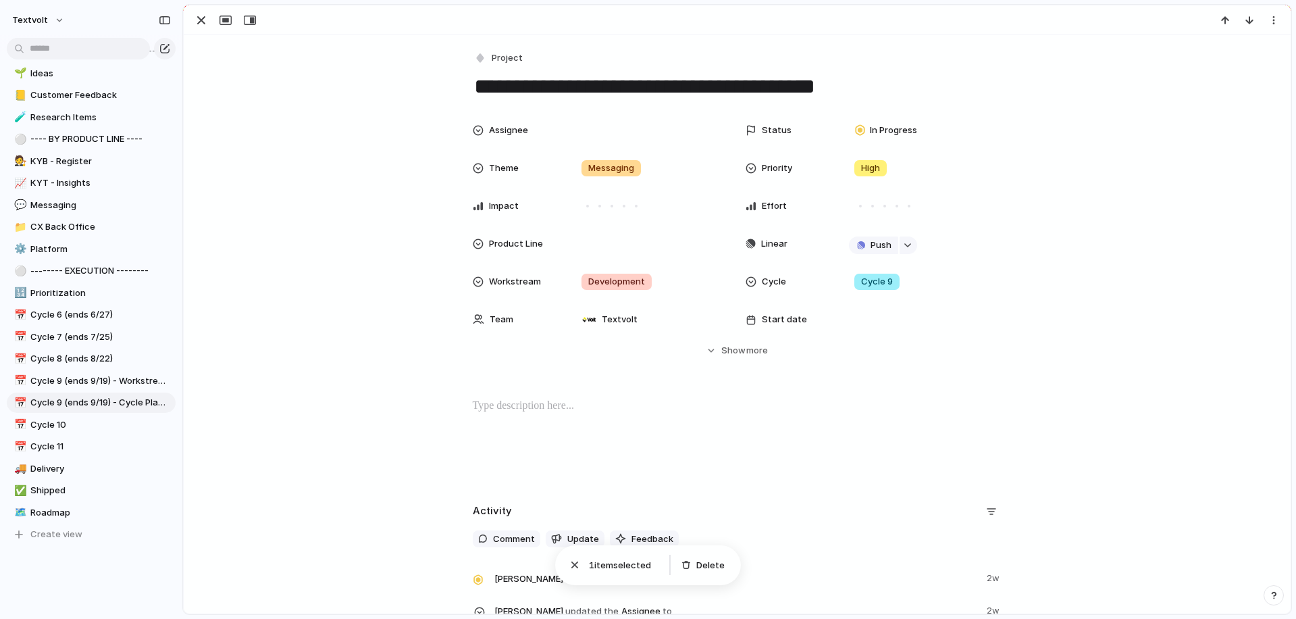
drag, startPoint x: 473, startPoint y: 86, endPoint x: 571, endPoint y: 88, distance: 97.9
click at [571, 88] on textarea "**********" at bounding box center [737, 86] width 529 height 28
click at [590, 90] on textarea "**********" at bounding box center [737, 86] width 529 height 28
click at [204, 24] on div "button" at bounding box center [201, 20] width 16 height 16
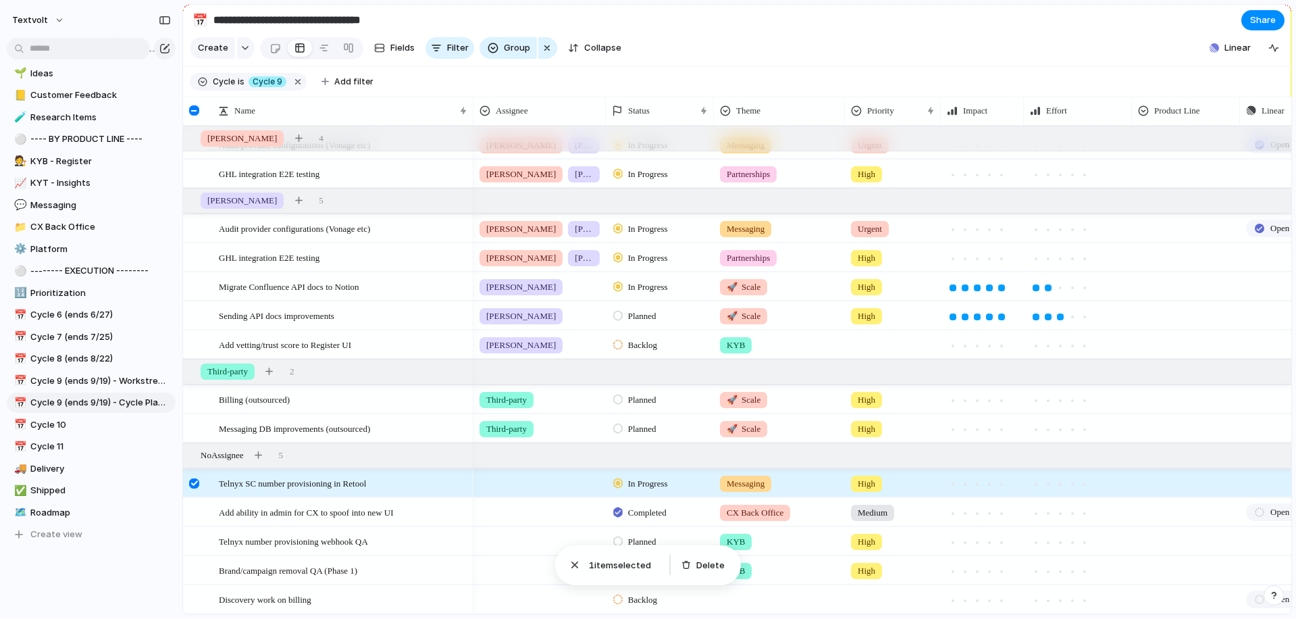
click at [525, 480] on div at bounding box center [539, 480] width 131 height 22
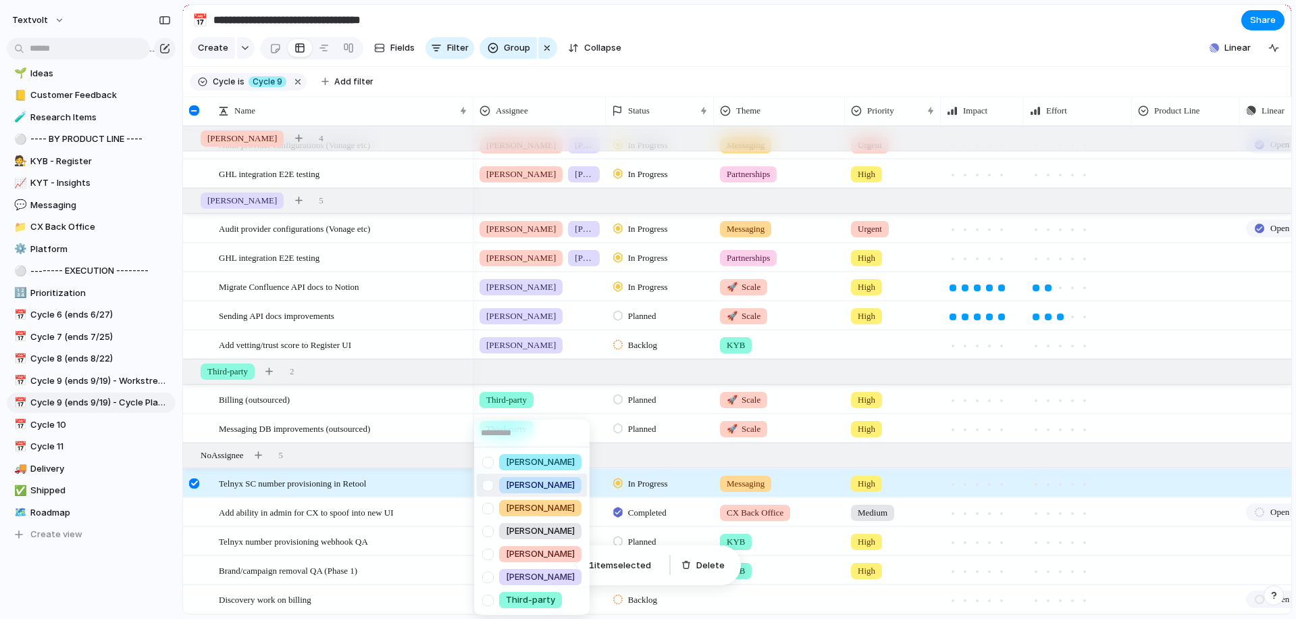
click at [521, 483] on span "[PERSON_NAME]" at bounding box center [540, 485] width 69 height 14
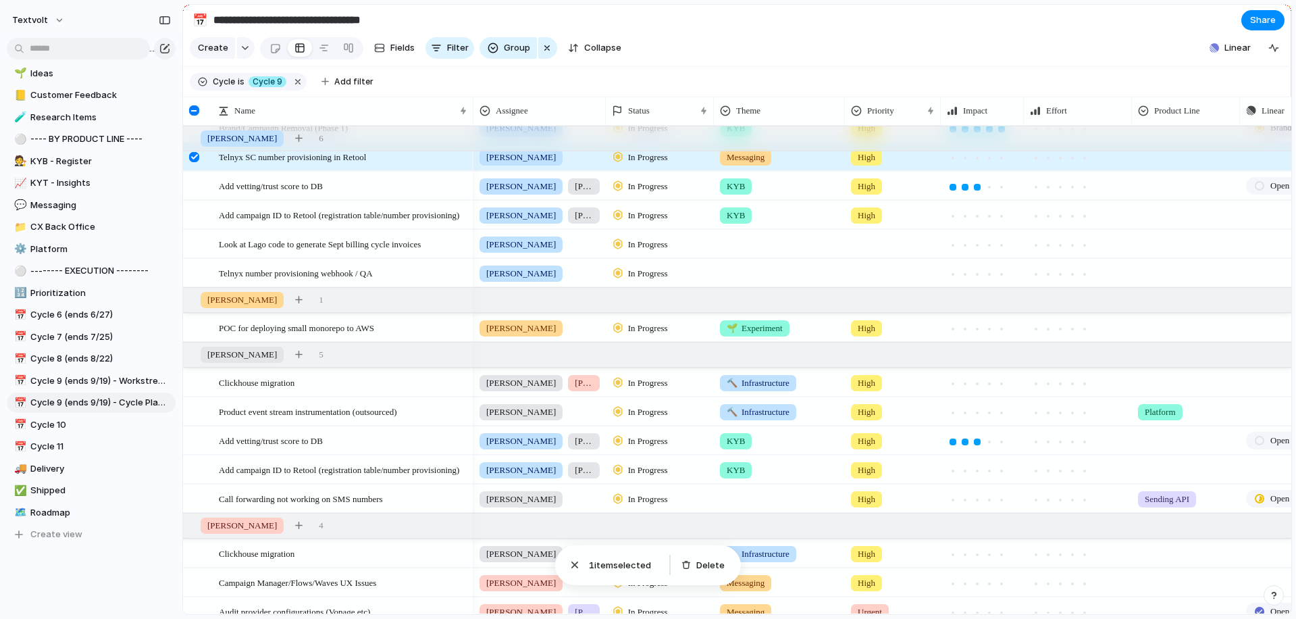
scroll to position [150, 0]
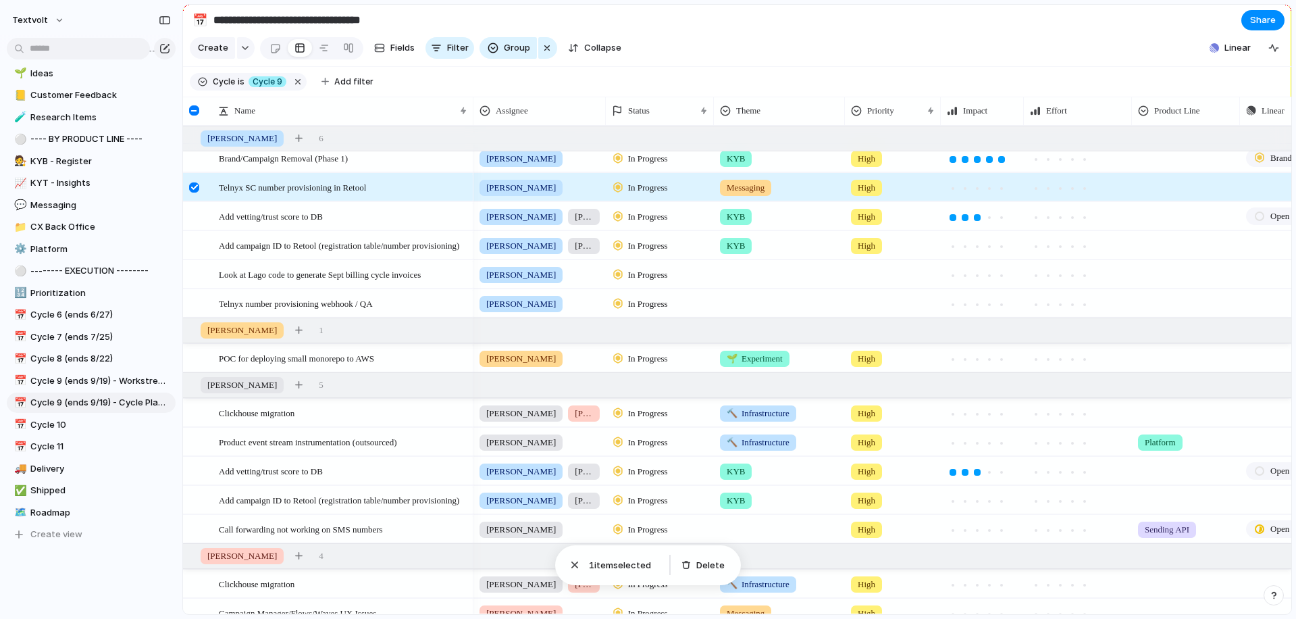
click at [193, 184] on div at bounding box center [194, 187] width 10 height 10
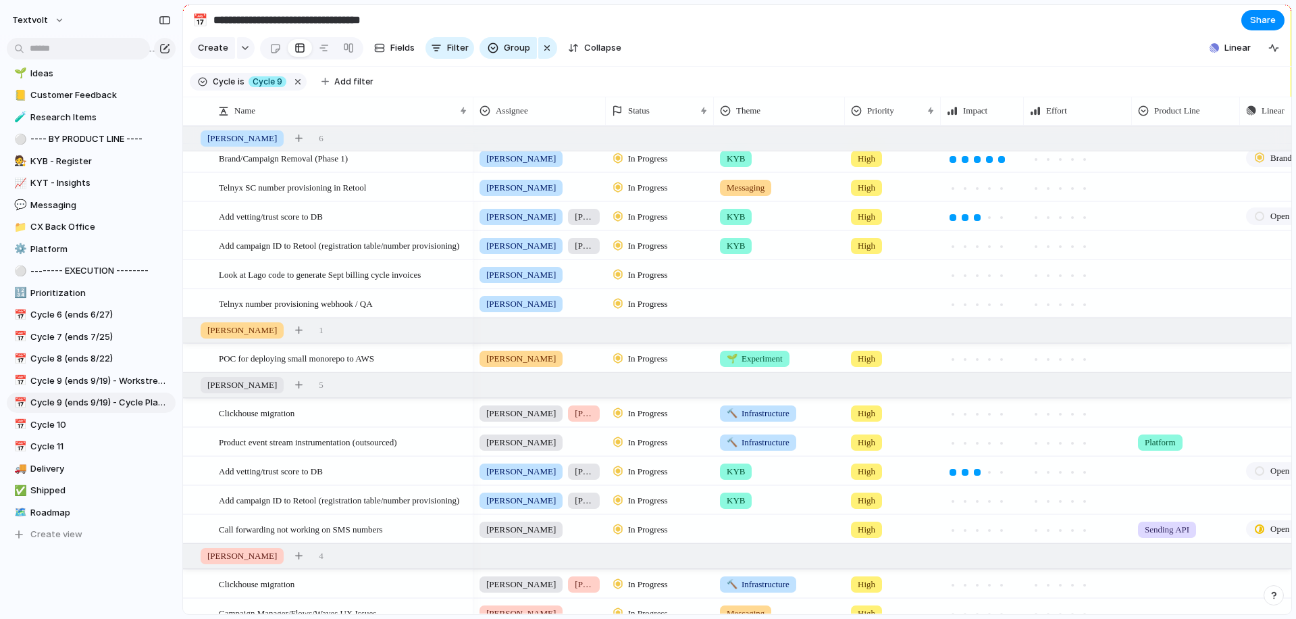
click at [656, 188] on span "In Progress" at bounding box center [648, 188] width 40 height 14
click at [777, 47] on div "Backlog Planned In Progress Completed Canceled" at bounding box center [648, 309] width 1296 height 619
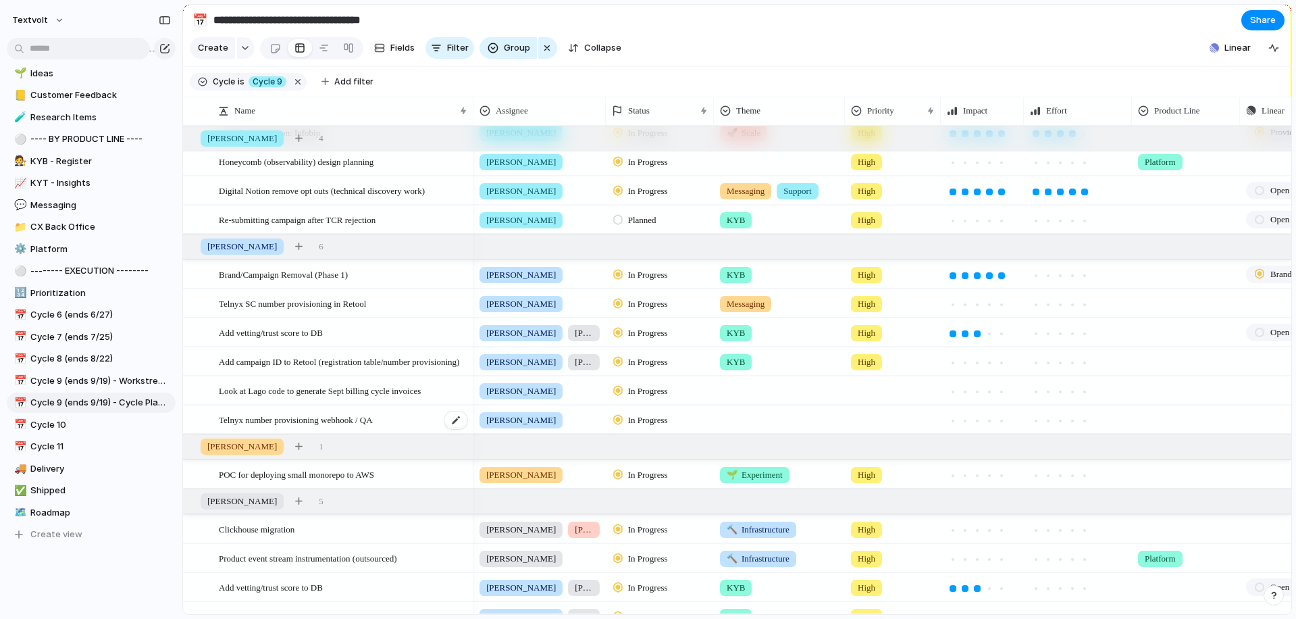
scroll to position [24, 0]
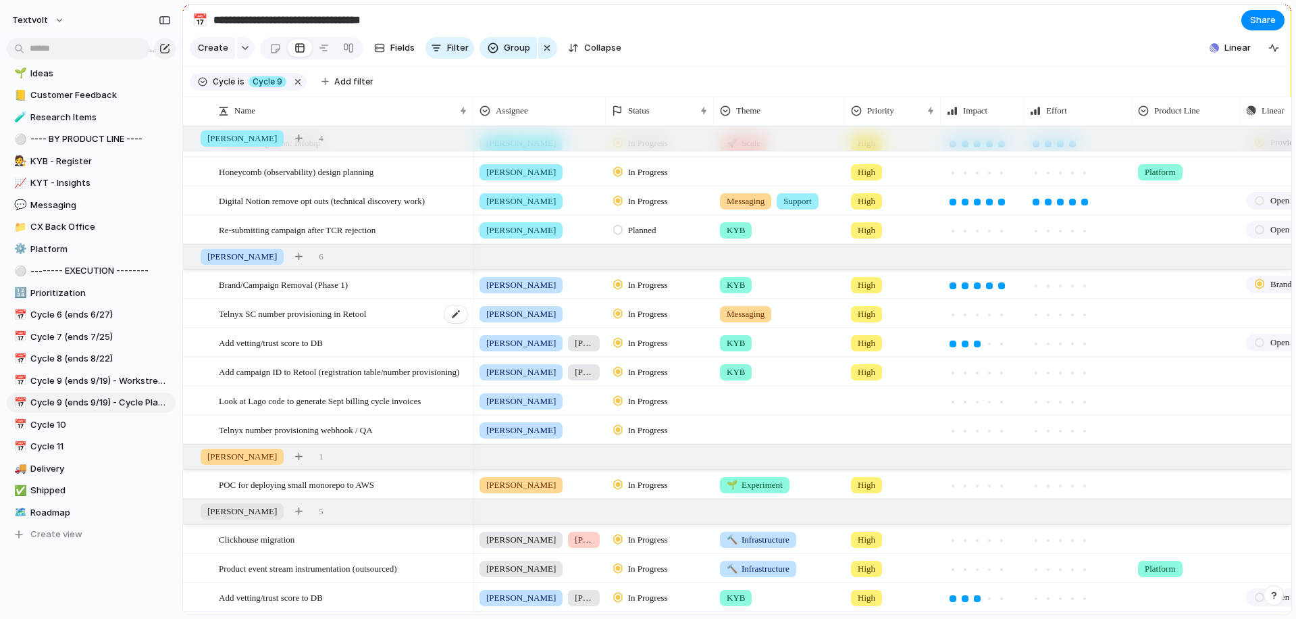
click at [390, 316] on div "Telnyx SC number provisioning in Retool" at bounding box center [344, 314] width 250 height 28
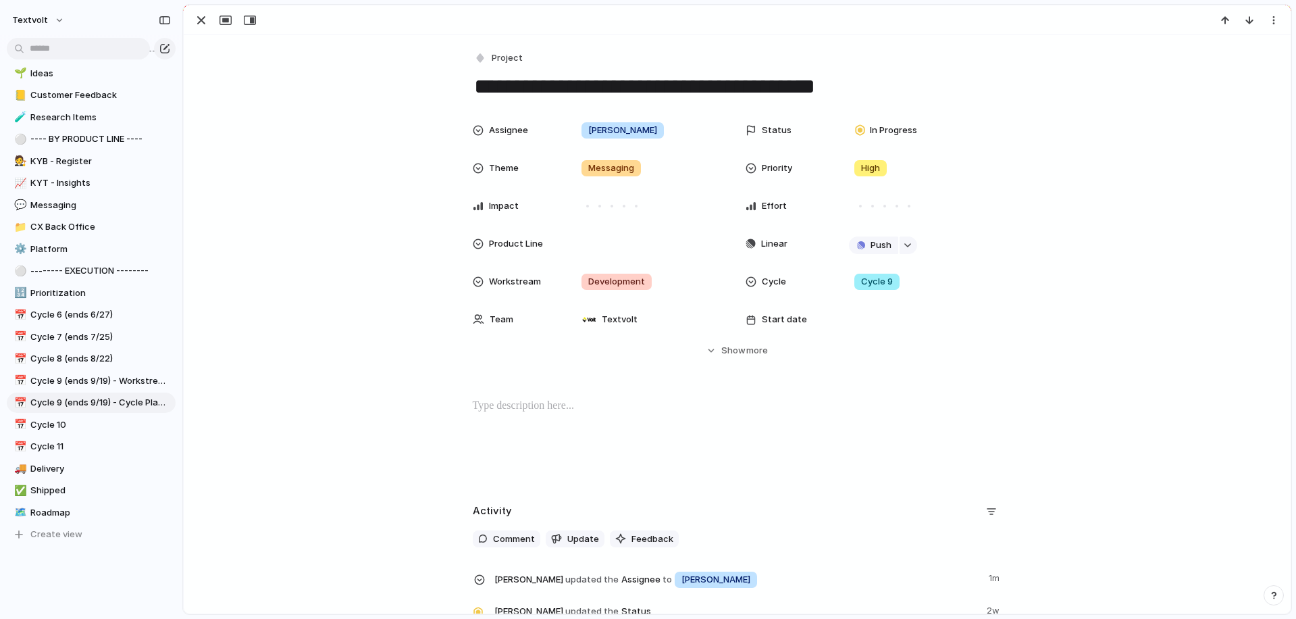
click at [883, 82] on textarea "**********" at bounding box center [737, 86] width 529 height 28
type textarea "**********"
click at [202, 18] on div "button" at bounding box center [201, 20] width 16 height 16
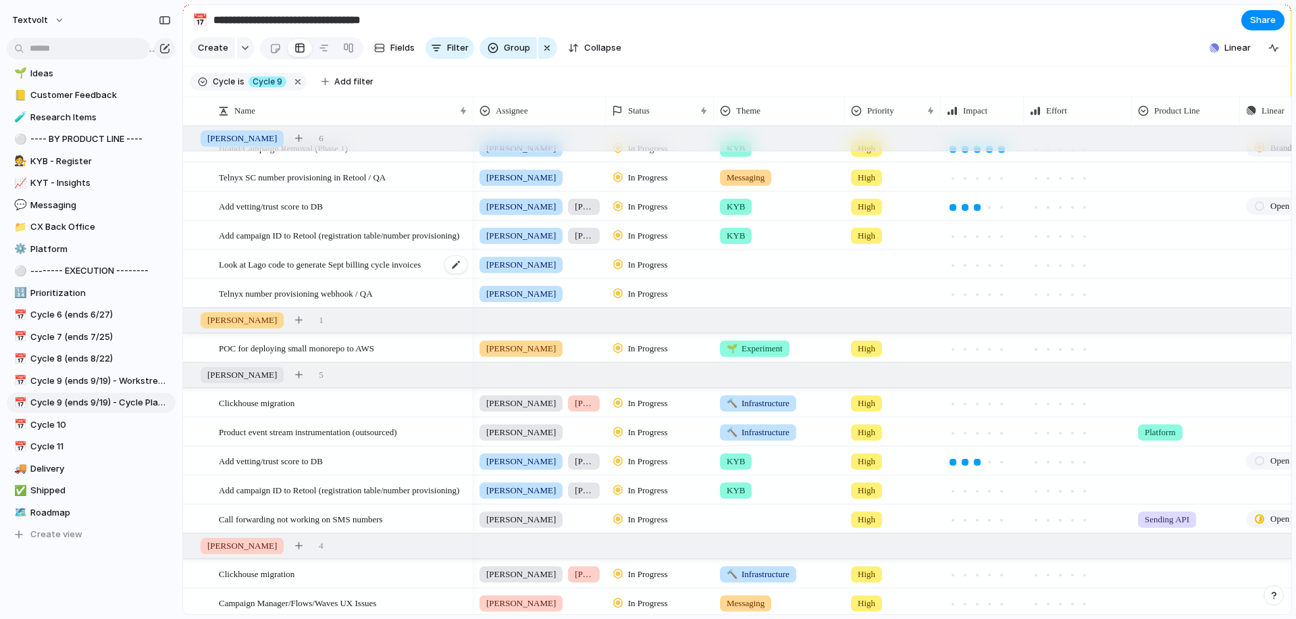
scroll to position [179, 0]
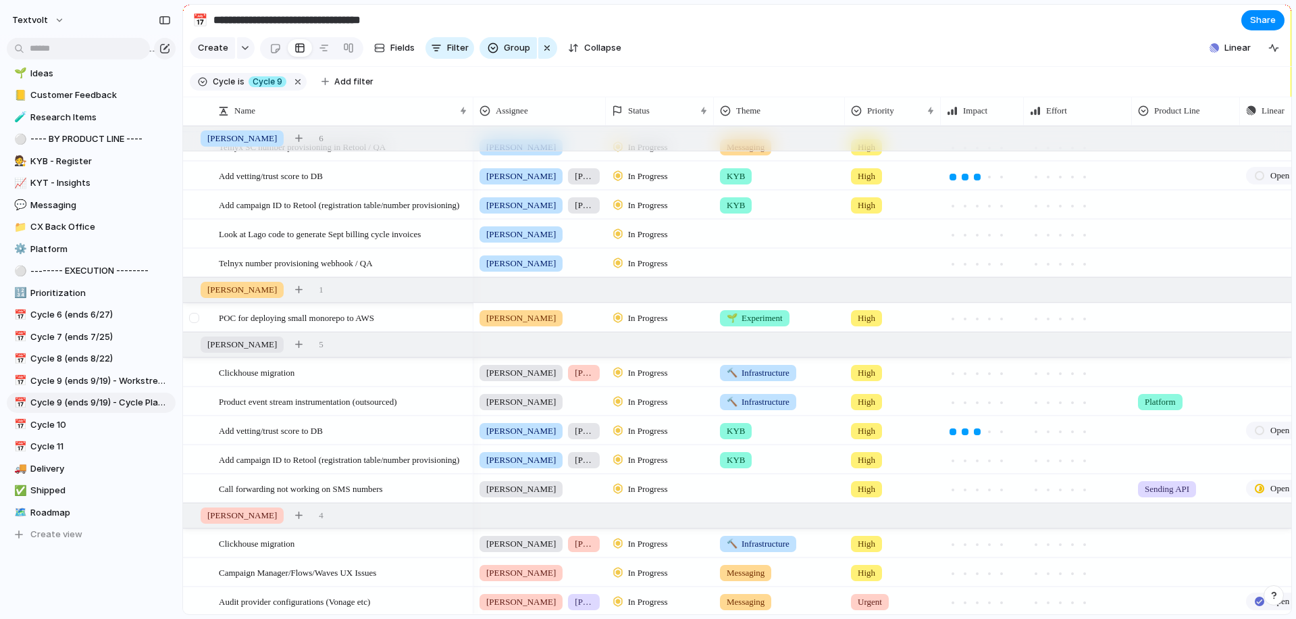
click at [195, 320] on div at bounding box center [194, 318] width 10 height 10
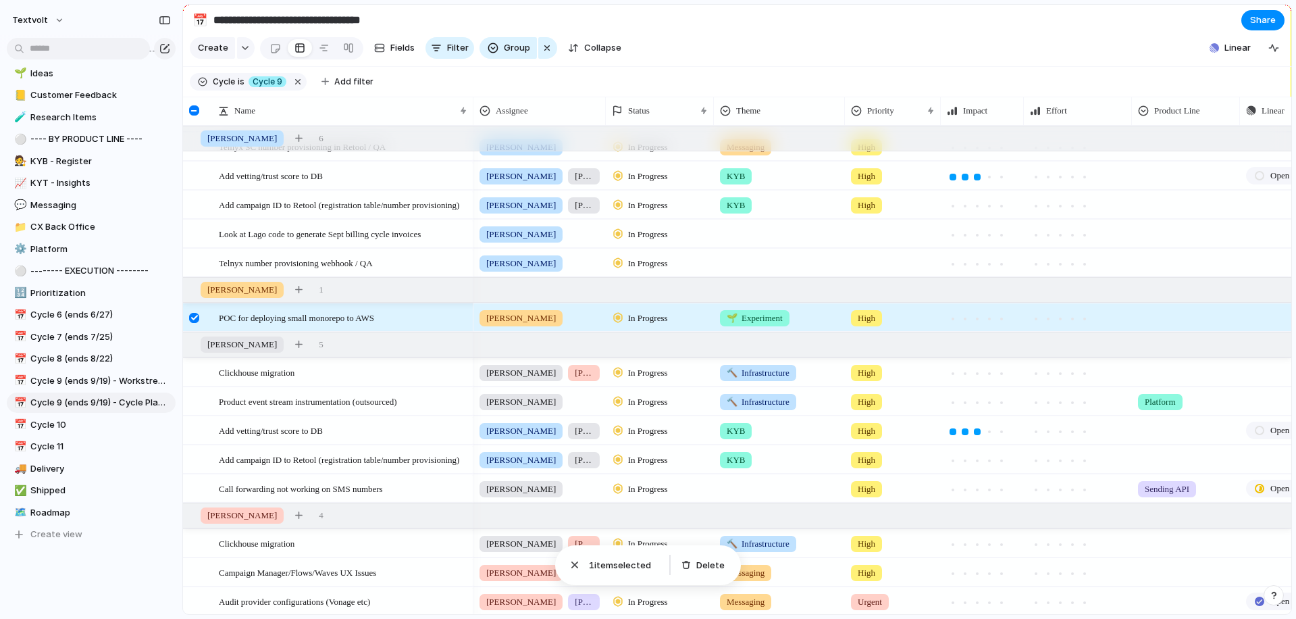
click at [195, 320] on div at bounding box center [194, 318] width 10 height 10
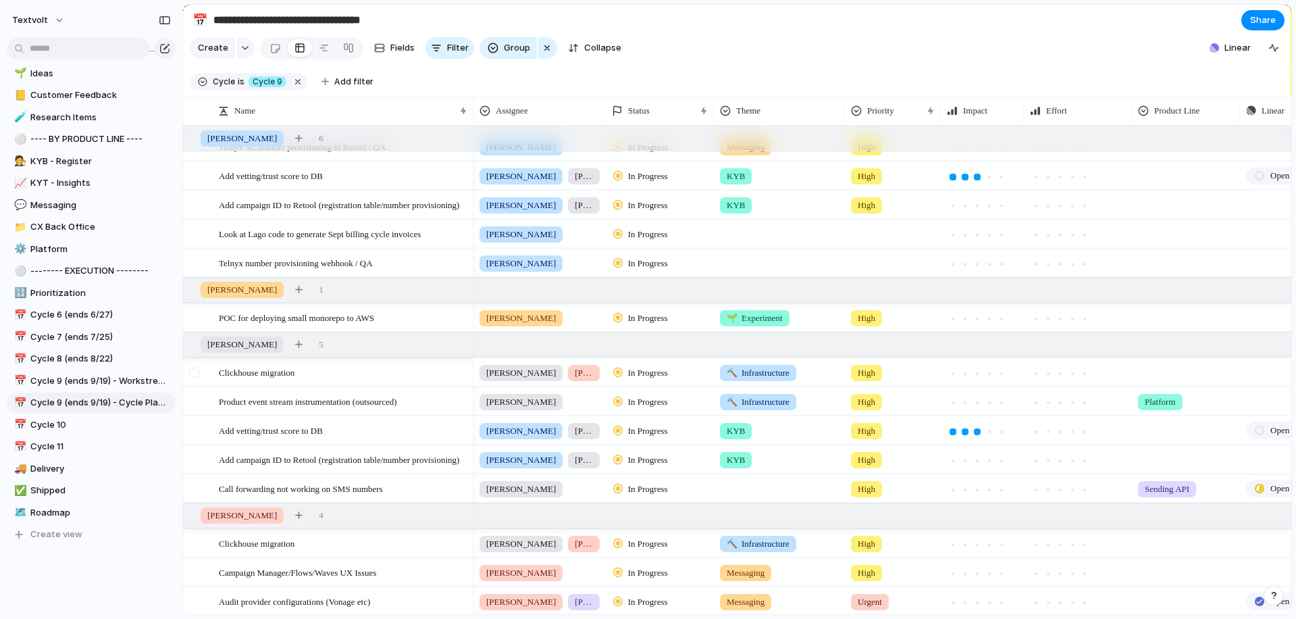
click at [191, 371] on div at bounding box center [194, 372] width 10 height 10
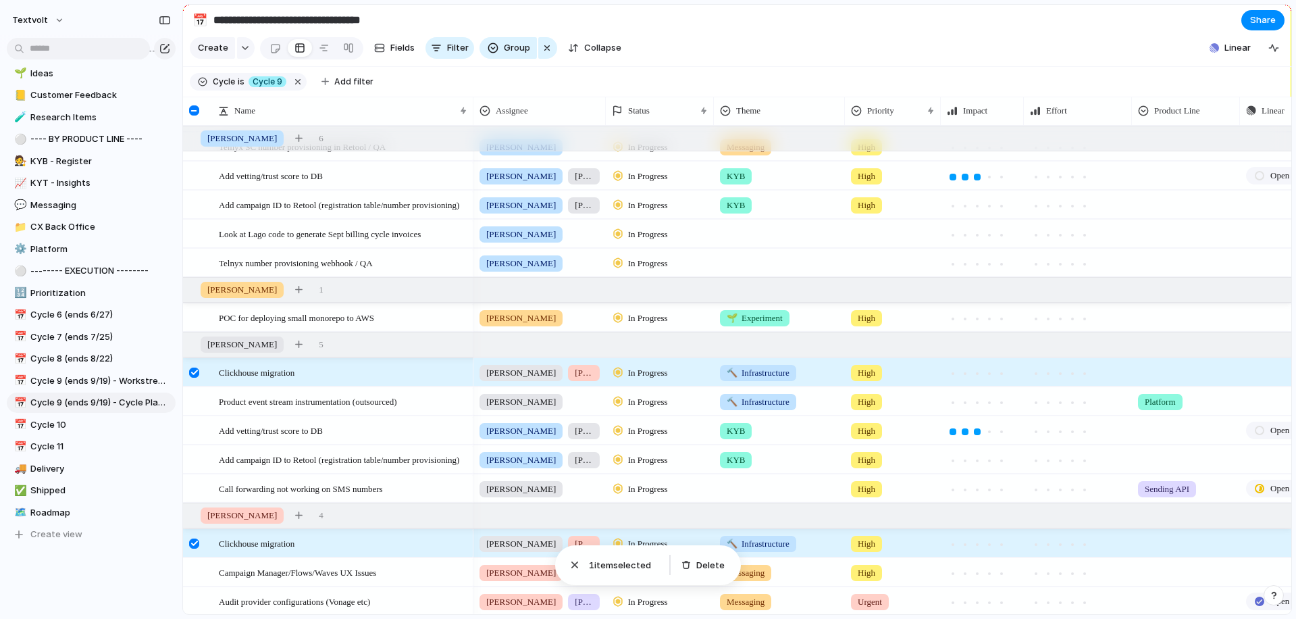
click at [197, 372] on div at bounding box center [194, 372] width 10 height 10
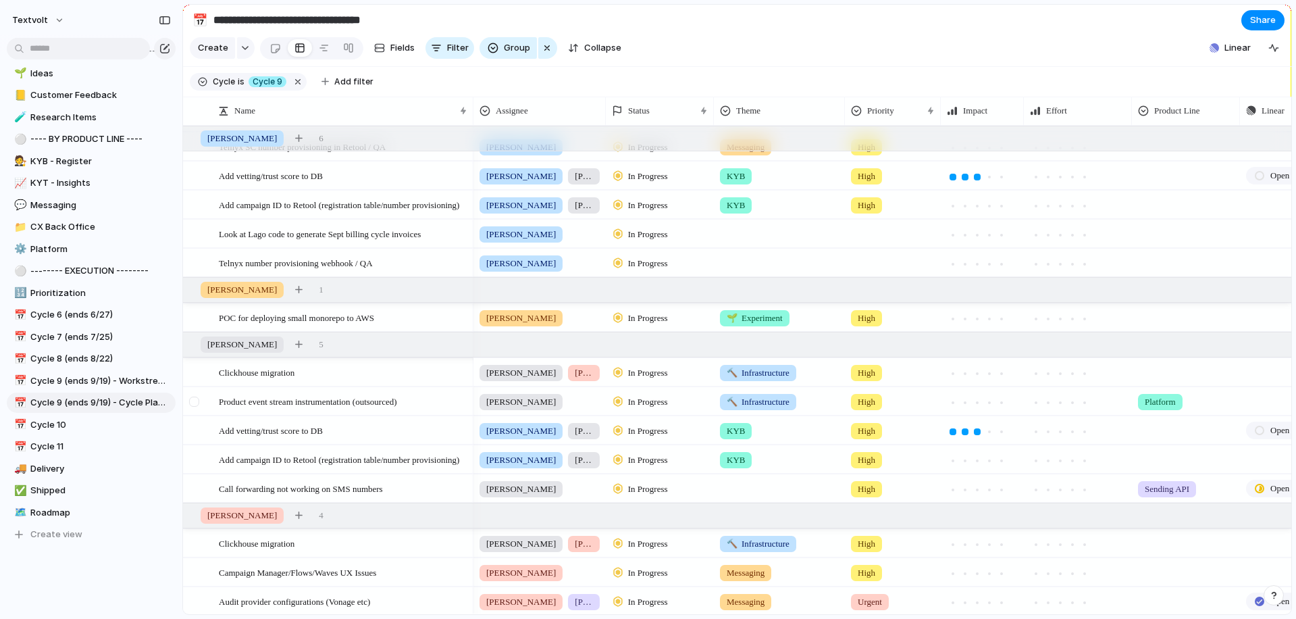
click at [195, 402] on div at bounding box center [194, 401] width 10 height 10
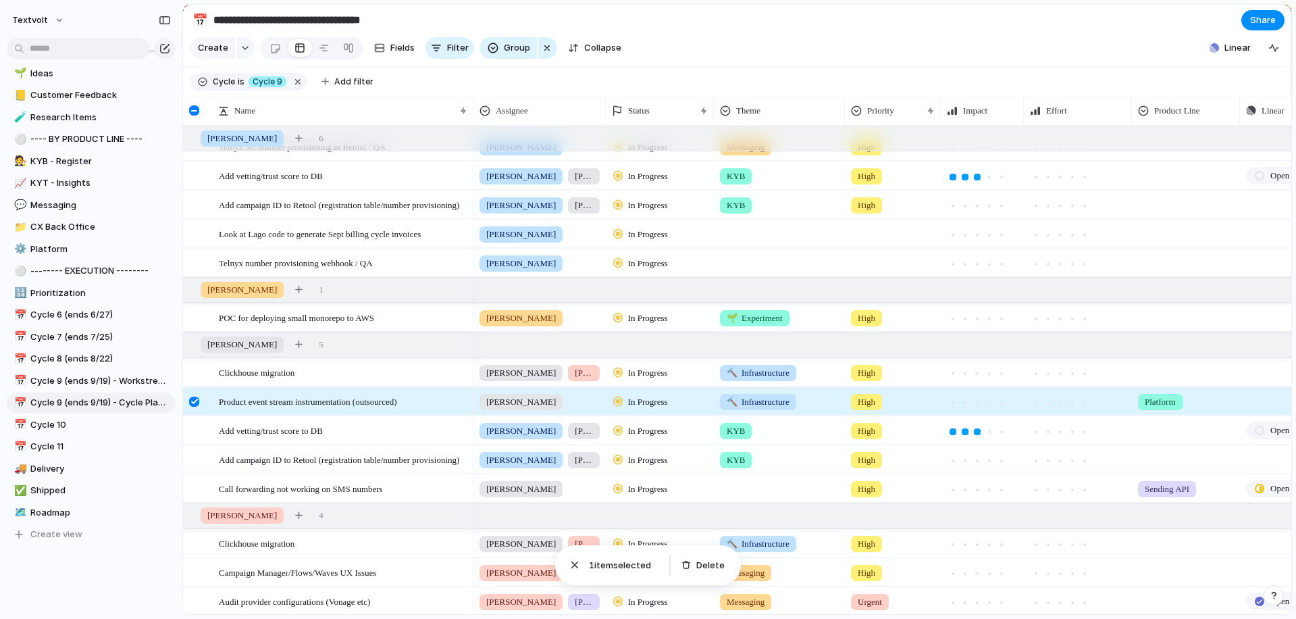
click at [195, 402] on div at bounding box center [194, 401] width 10 height 10
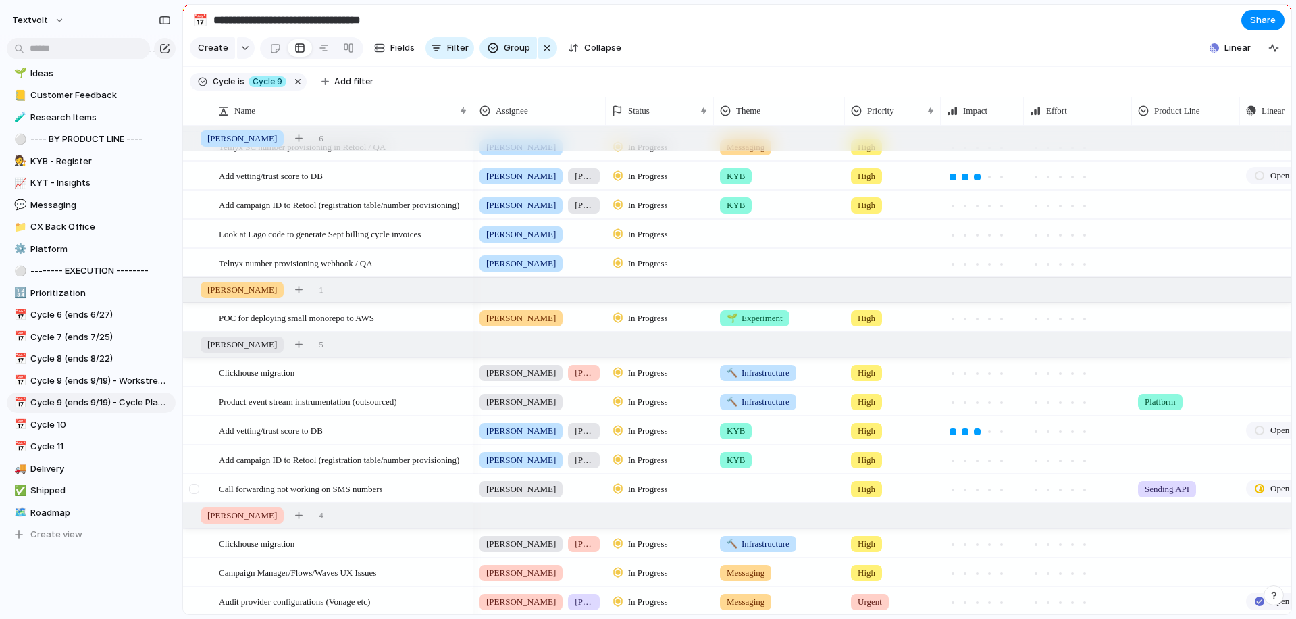
click at [195, 488] on div at bounding box center [194, 489] width 10 height 10
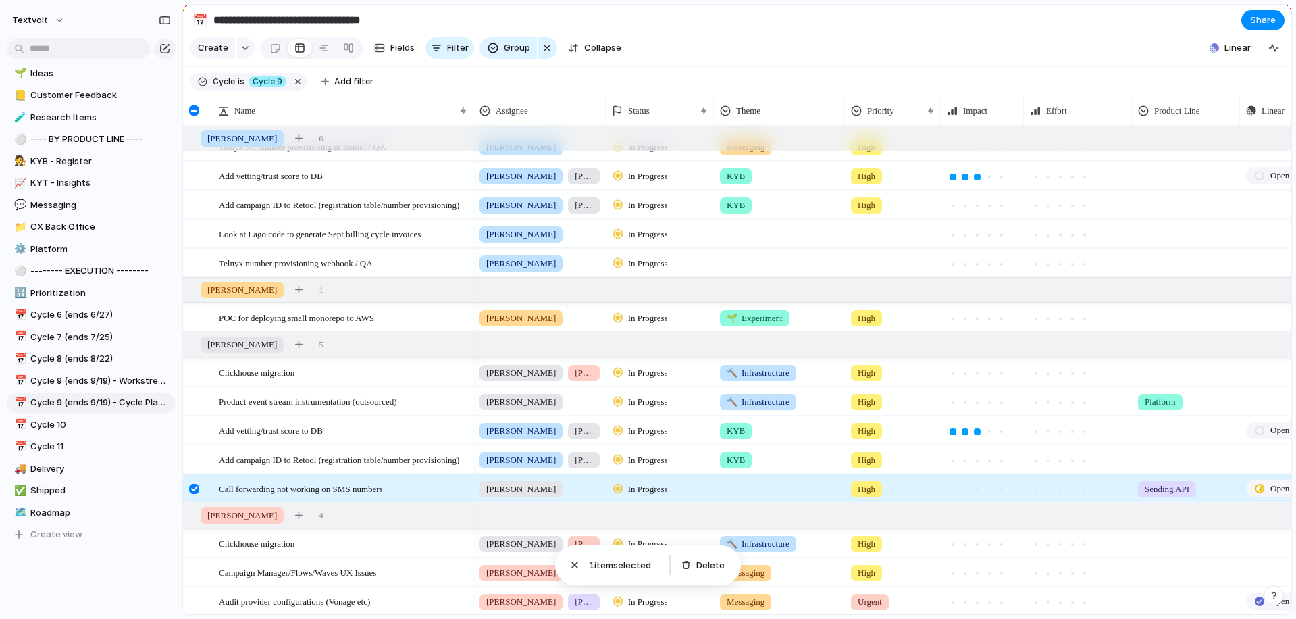
click at [193, 487] on div at bounding box center [194, 489] width 10 height 10
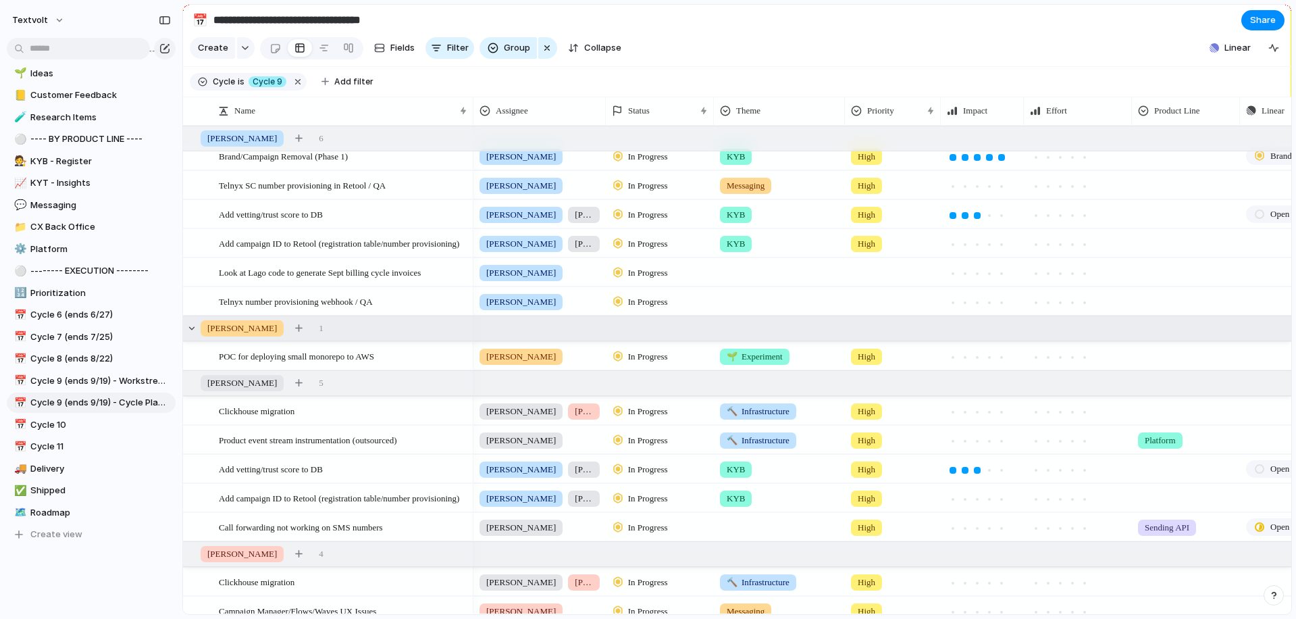
scroll to position [151, 0]
click at [195, 471] on div at bounding box center [194, 470] width 10 height 10
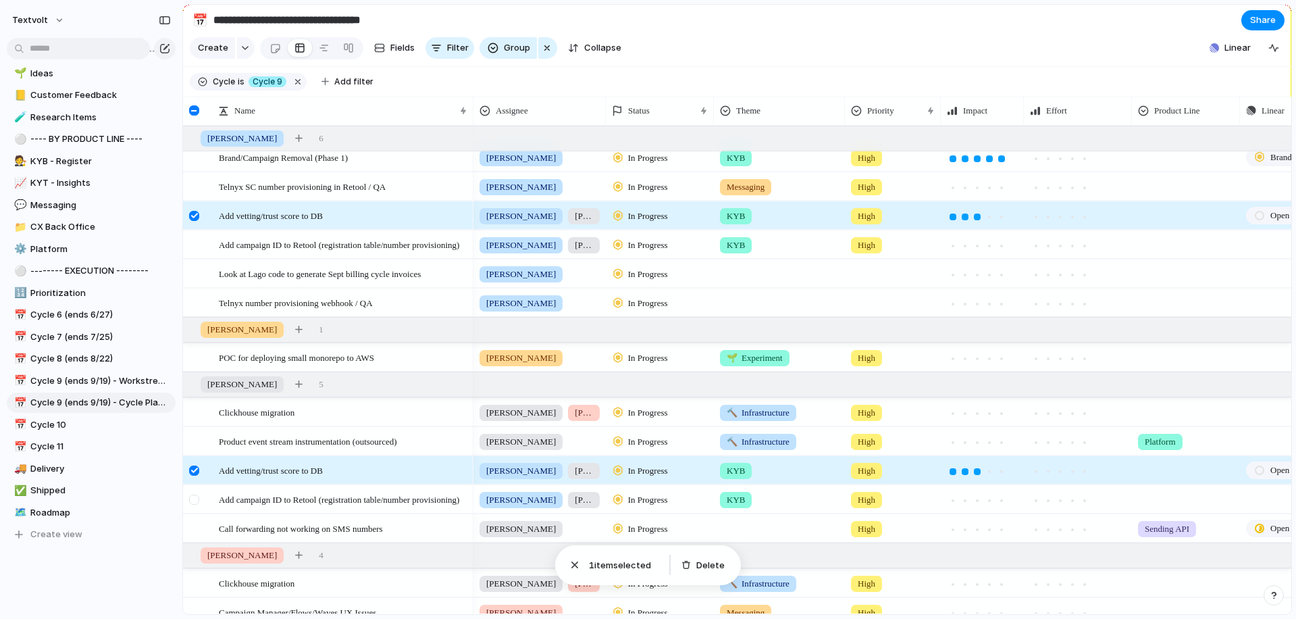
click at [195, 500] on div at bounding box center [194, 499] width 10 height 10
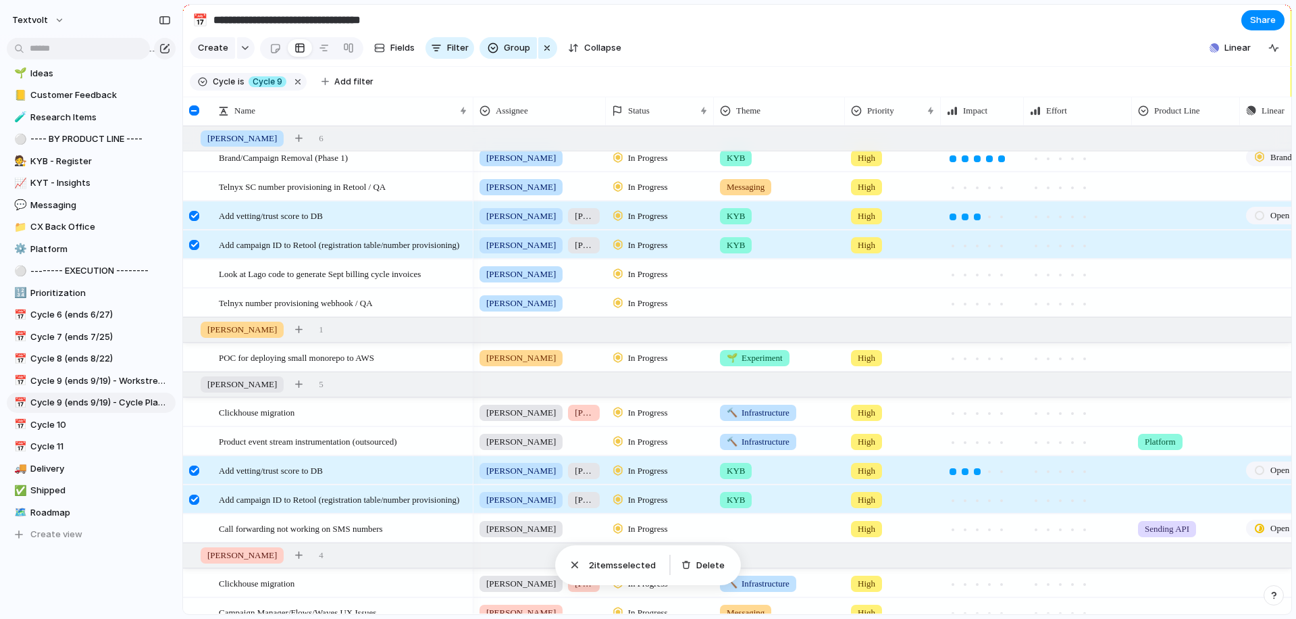
click at [193, 496] on div at bounding box center [194, 499] width 10 height 10
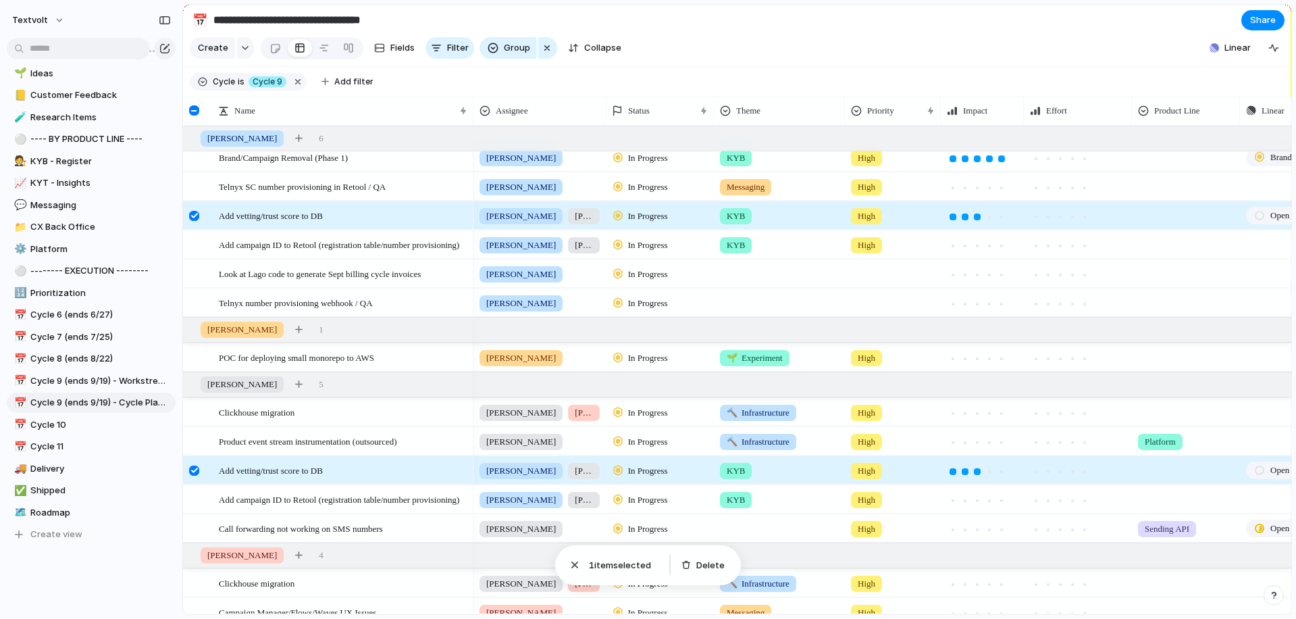
click at [193, 468] on div at bounding box center [194, 470] width 10 height 10
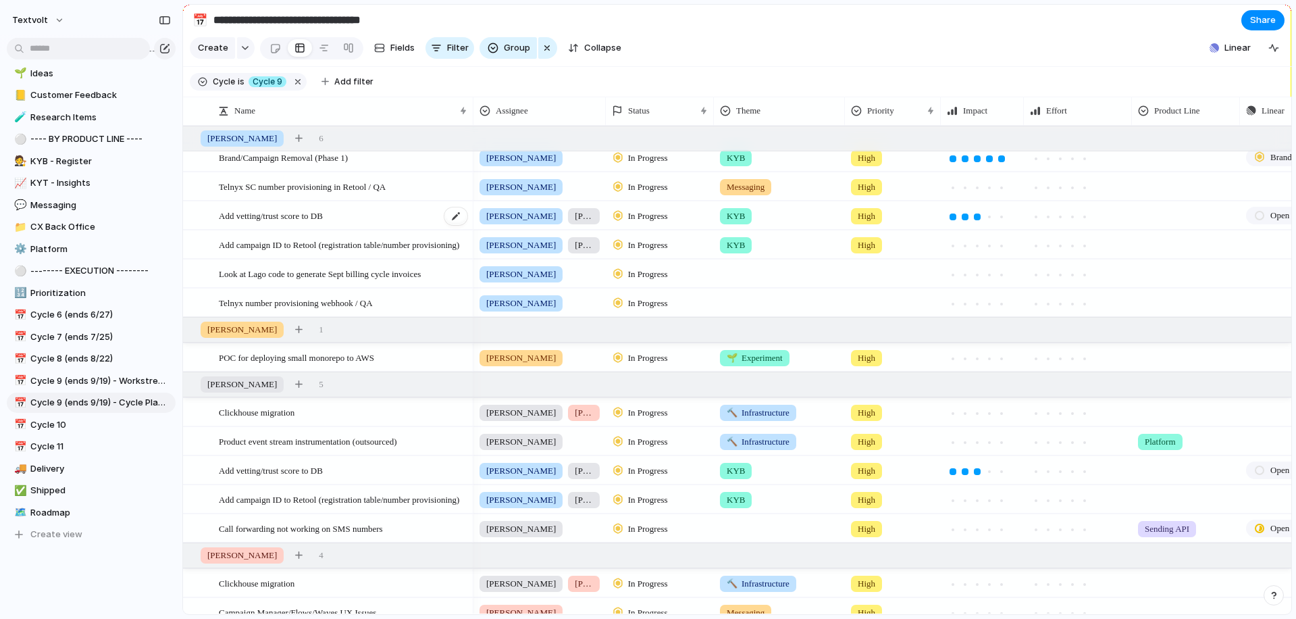
click at [346, 217] on div "Add vetting/trust score to DB" at bounding box center [344, 216] width 250 height 28
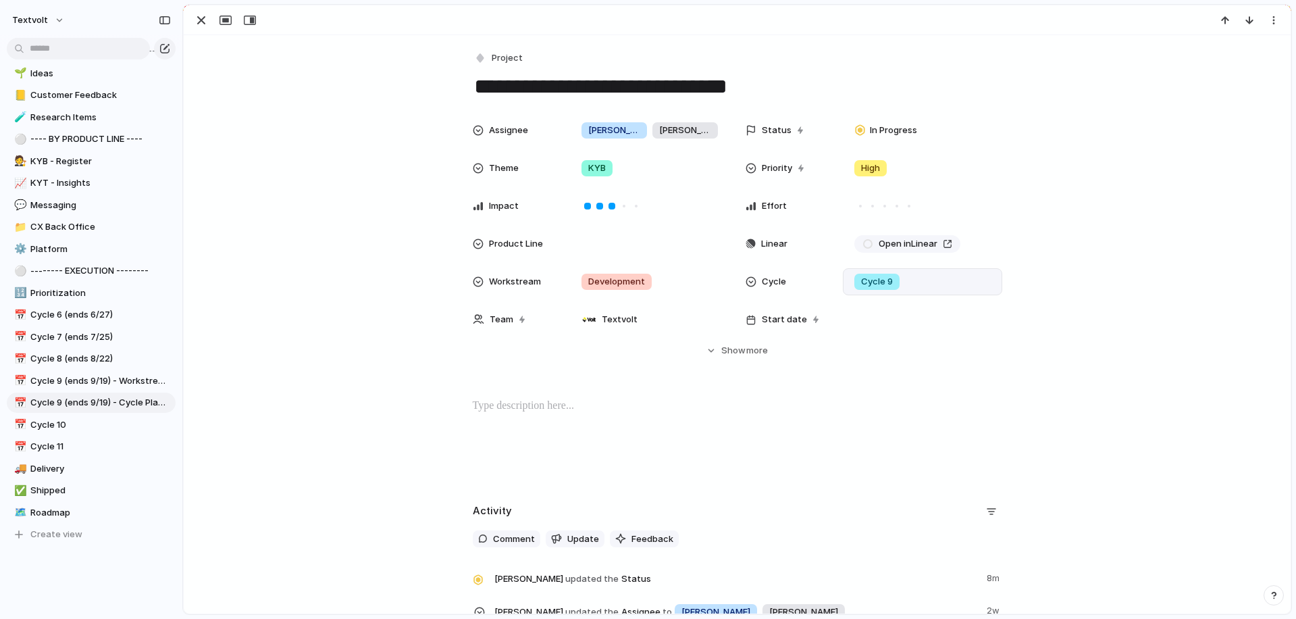
click at [919, 280] on div "Cycle 9" at bounding box center [922, 281] width 147 height 15
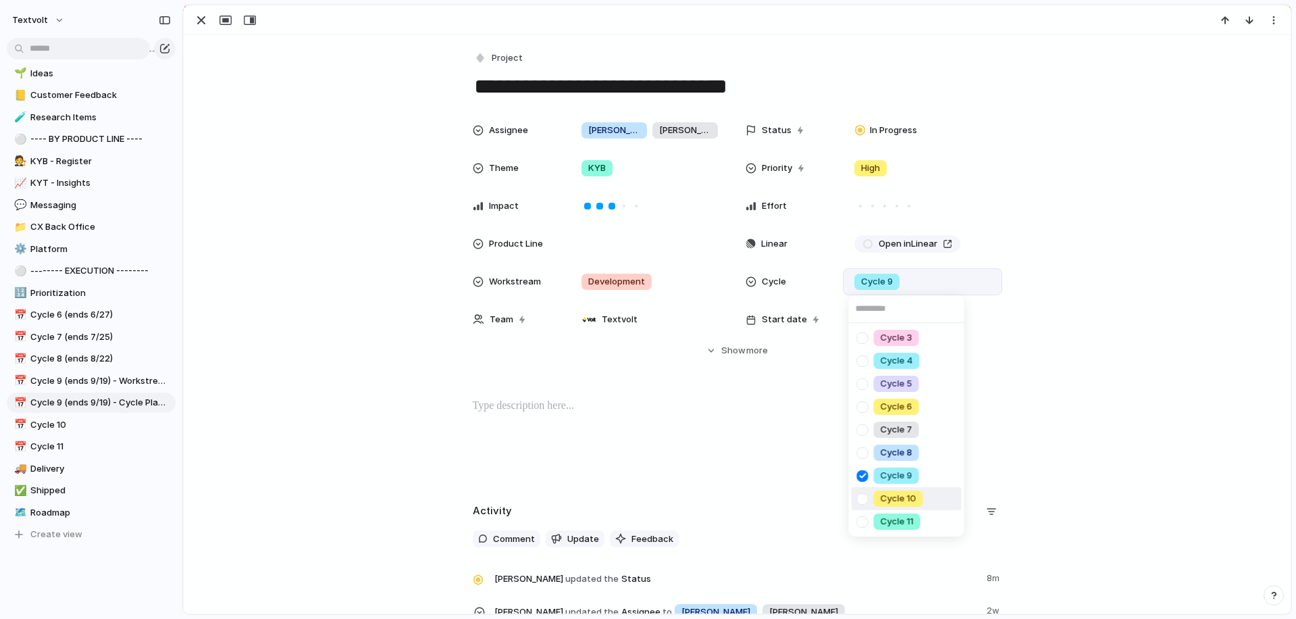
click at [867, 498] on div at bounding box center [863, 499] width 24 height 24
click at [379, 232] on div "Cycle 3 Cycle 4 Cycle 5 Cycle 6 Cycle 7 Cycle 8 Cycle 9 Cycle 10 Cycle 11" at bounding box center [648, 309] width 1296 height 619
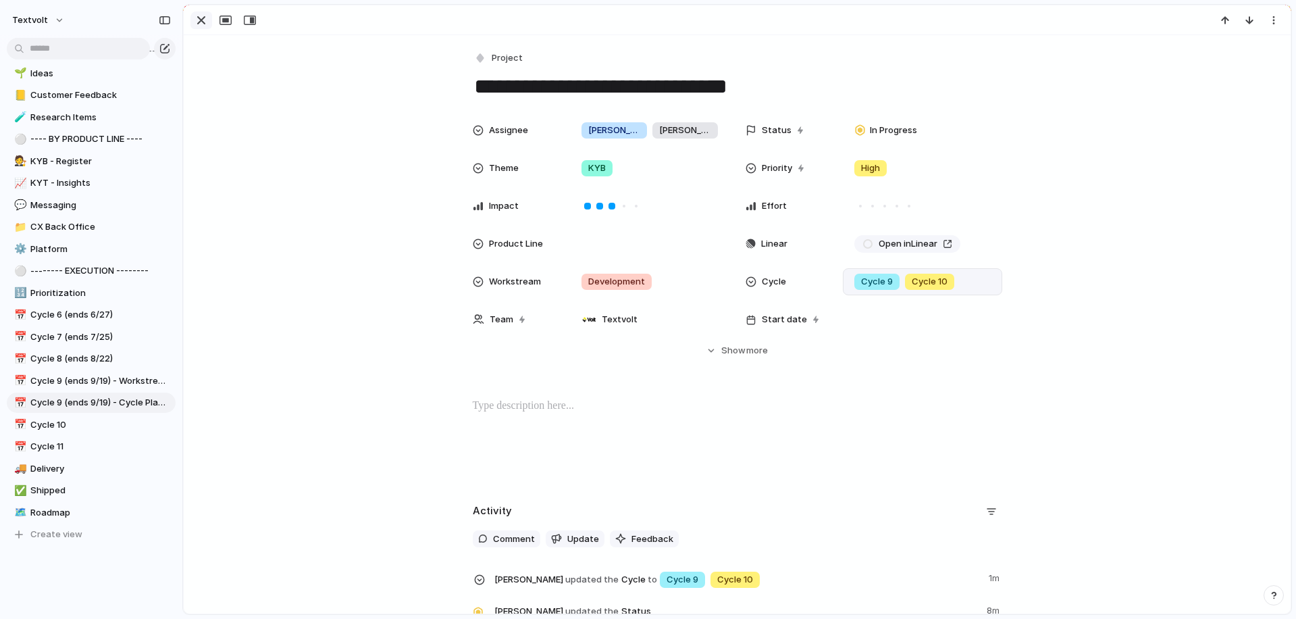
click at [199, 21] on div "button" at bounding box center [201, 20] width 16 height 16
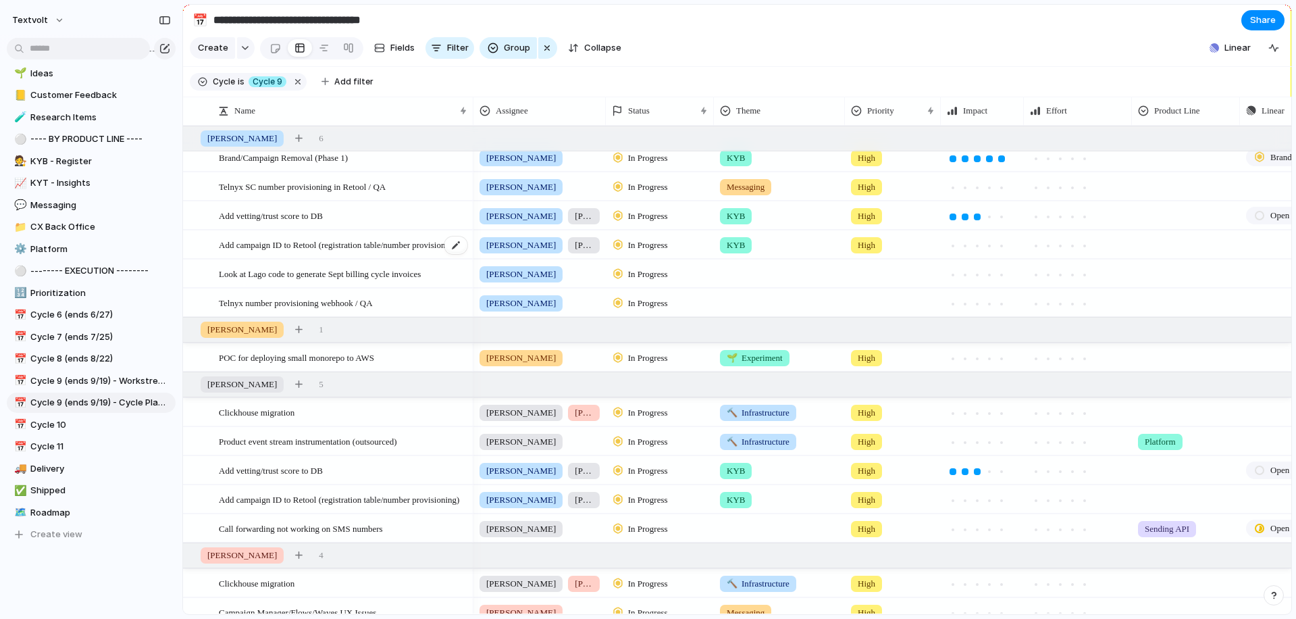
click at [267, 247] on span "Add campaign ID to Retool (registration table/number provisioning)" at bounding box center [339, 244] width 240 height 16
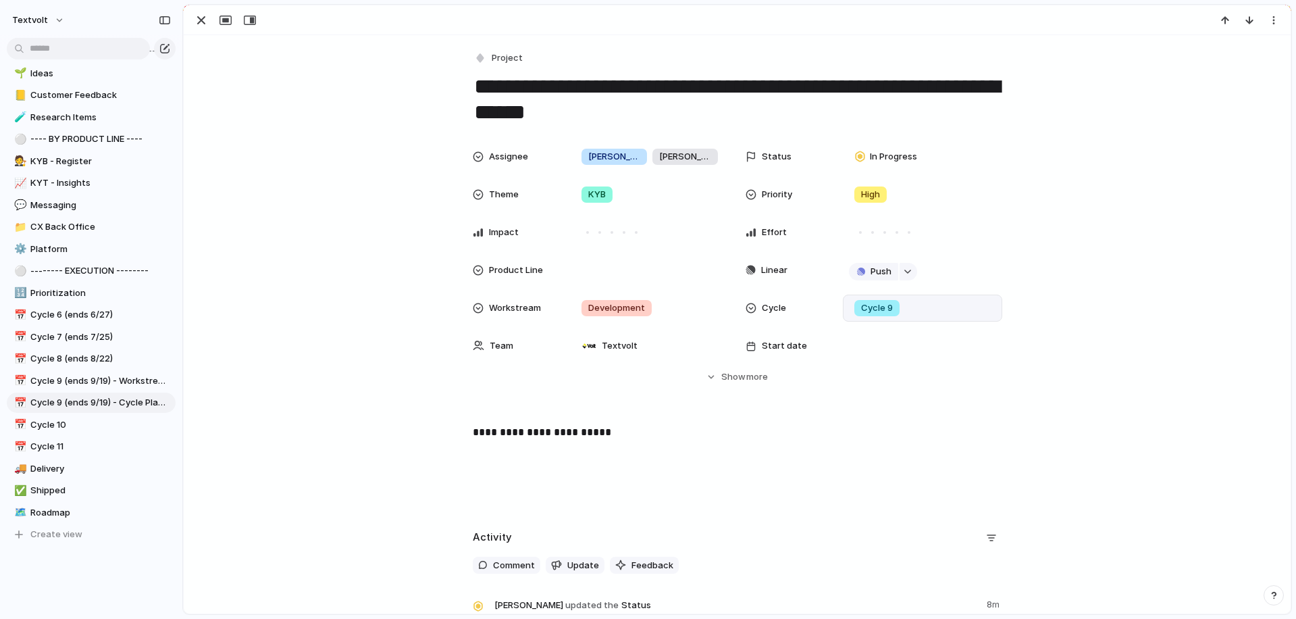
click at [912, 309] on div "Cycle 9" at bounding box center [922, 308] width 147 height 15
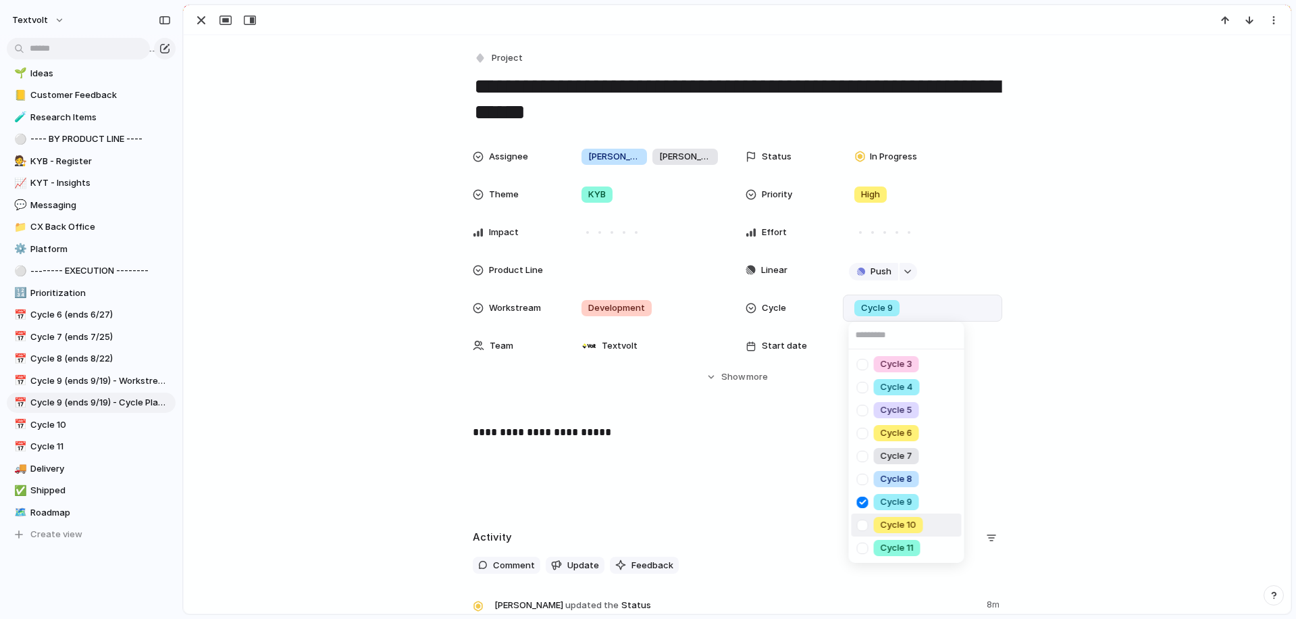
click at [862, 526] on div at bounding box center [863, 525] width 24 height 24
click at [382, 269] on div "Cycle 3 Cycle 4 Cycle 5 Cycle 6 Cycle 7 Cycle 8 Cycle 9 Cycle 10 Cycle 11" at bounding box center [648, 309] width 1296 height 619
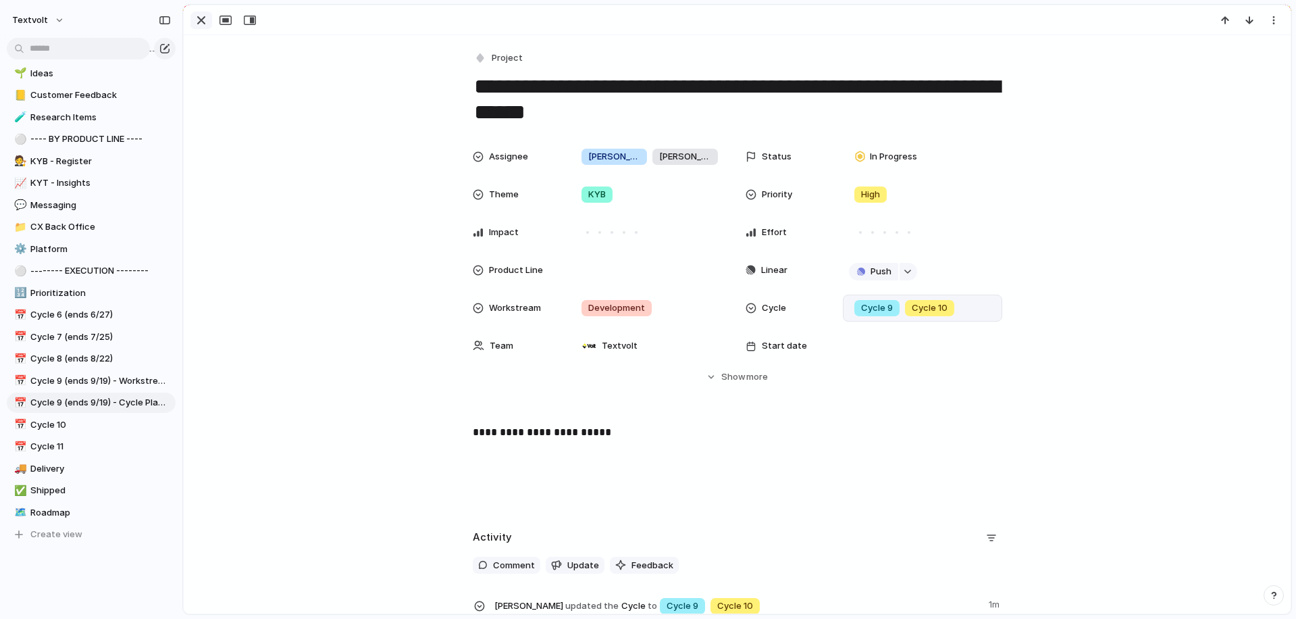
click at [205, 24] on div "button" at bounding box center [201, 20] width 16 height 16
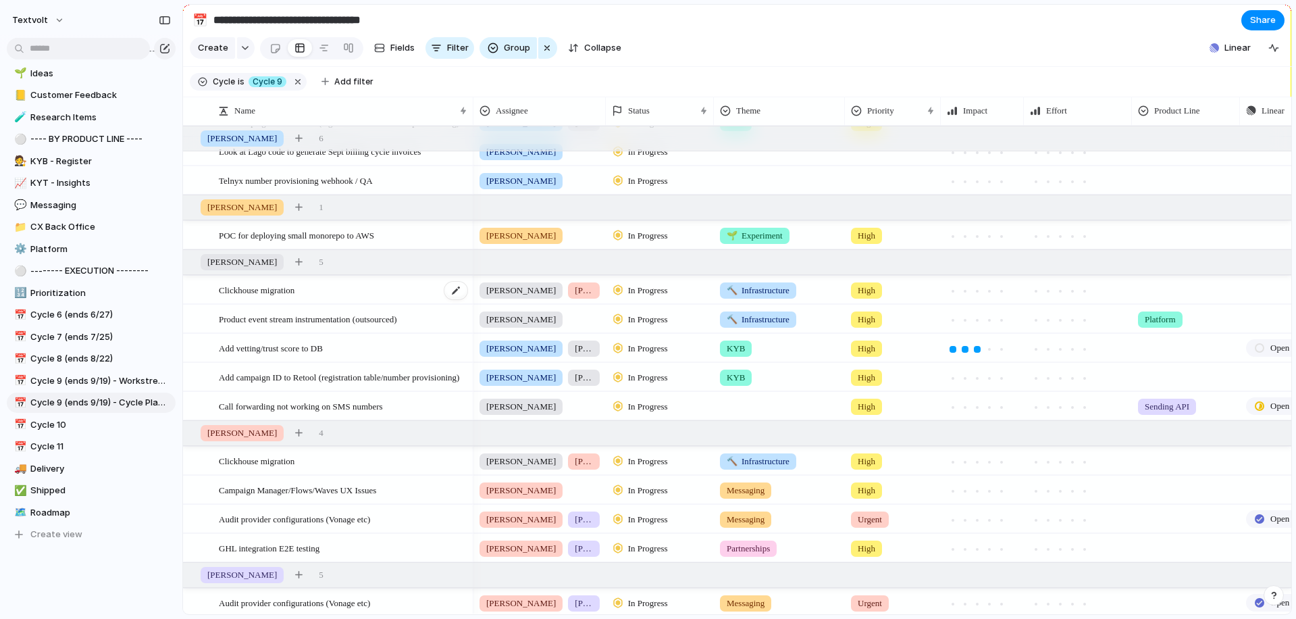
scroll to position [319, 0]
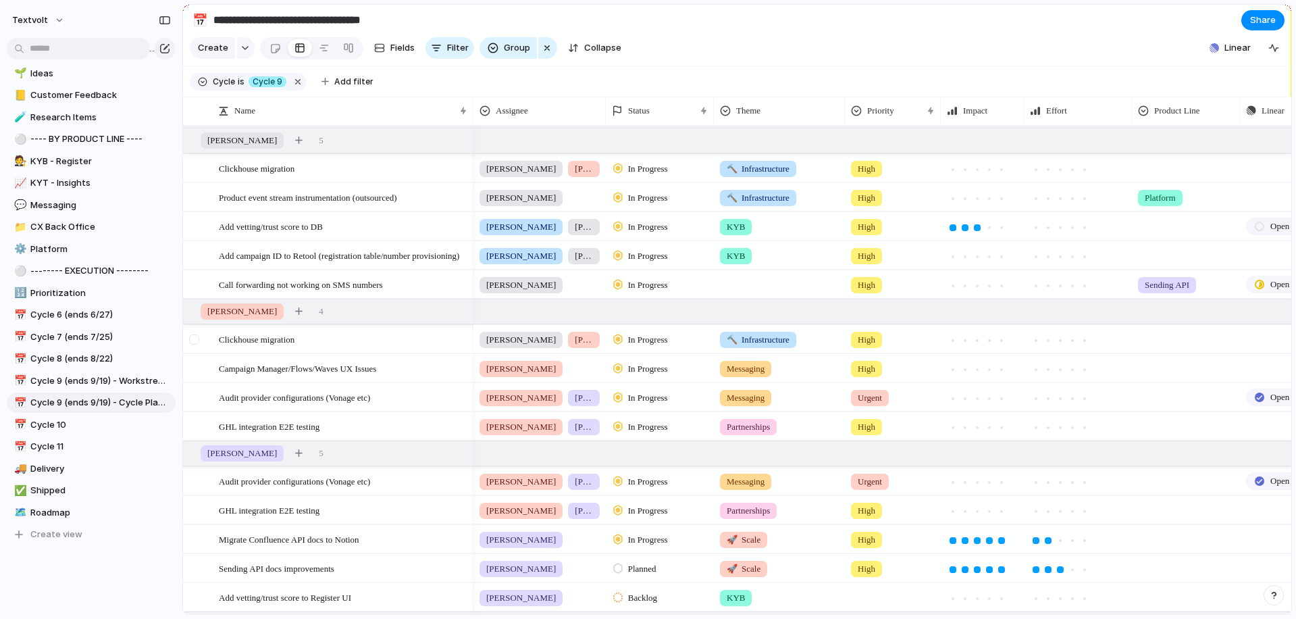
click at [195, 340] on div at bounding box center [194, 339] width 10 height 10
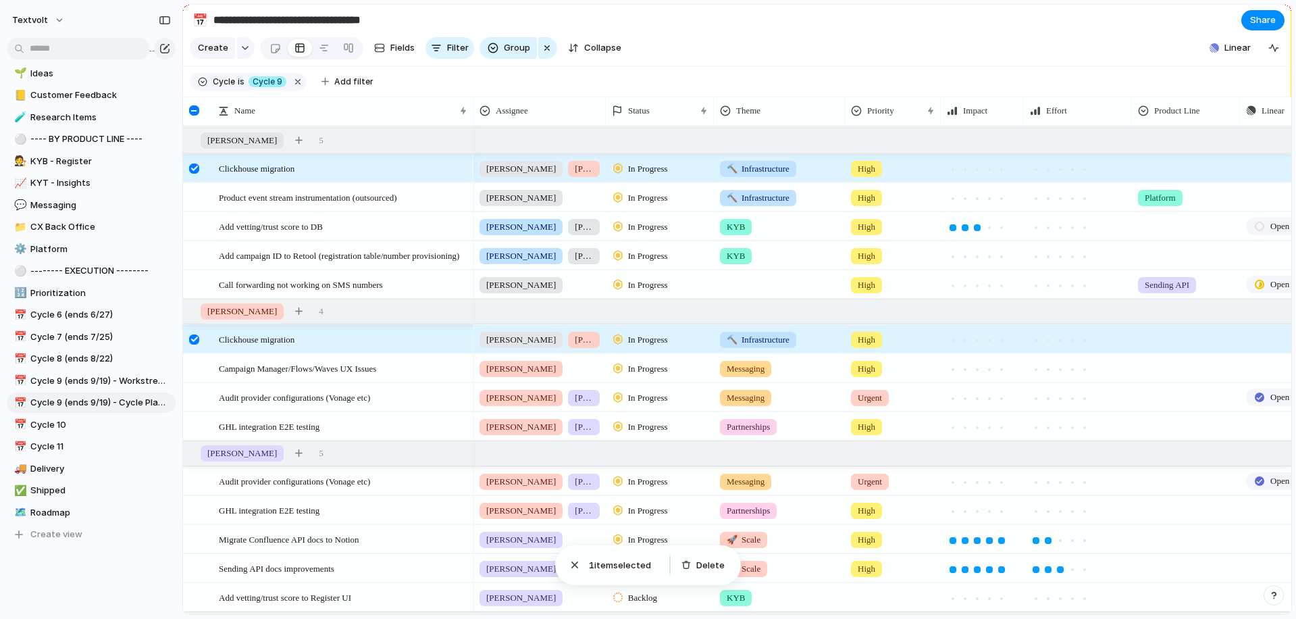
click at [195, 340] on div at bounding box center [194, 339] width 10 height 10
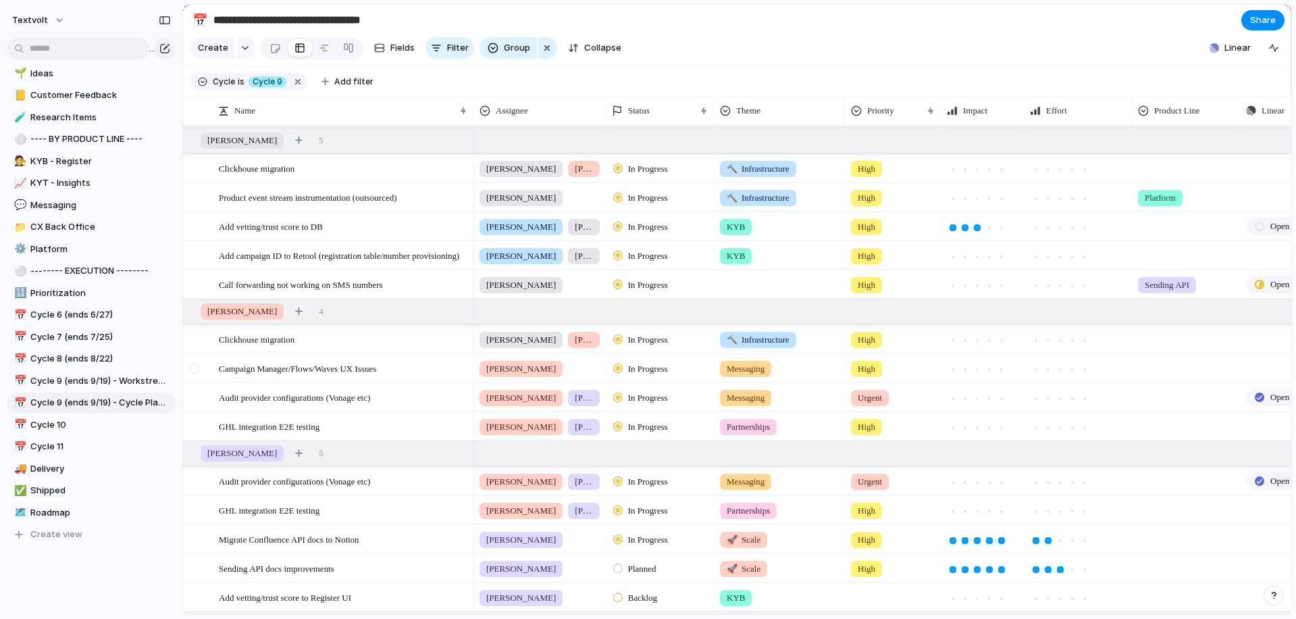
click at [195, 369] on div at bounding box center [194, 368] width 10 height 10
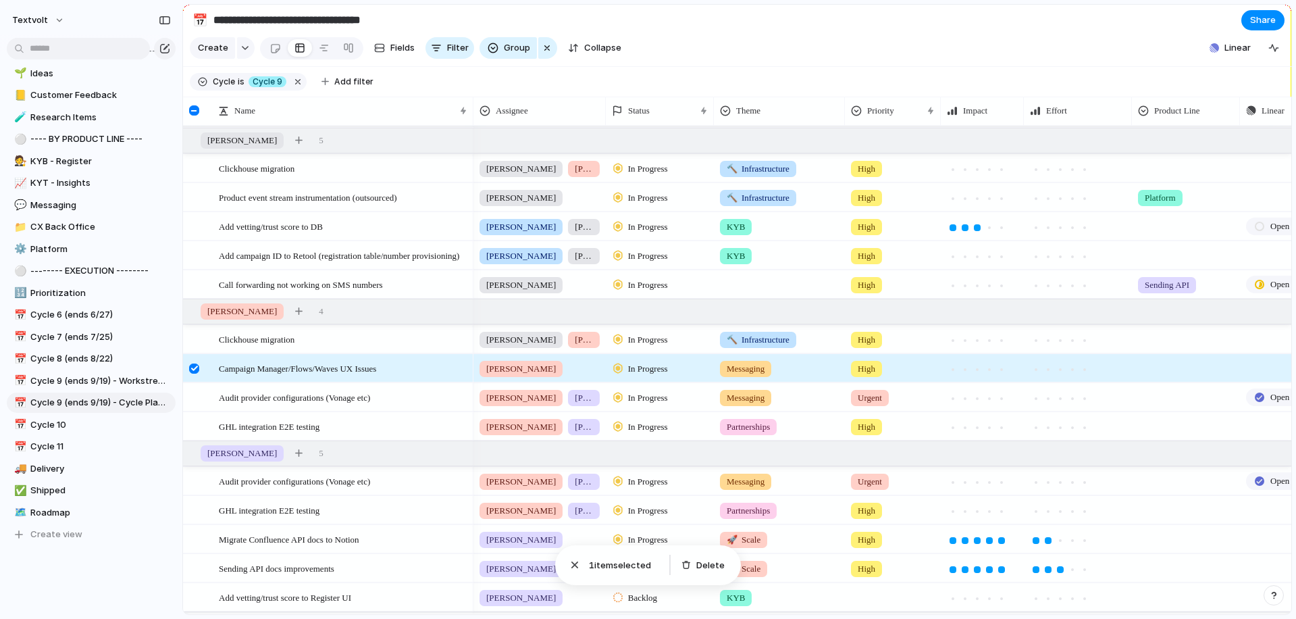
click at [195, 369] on div at bounding box center [194, 368] width 10 height 10
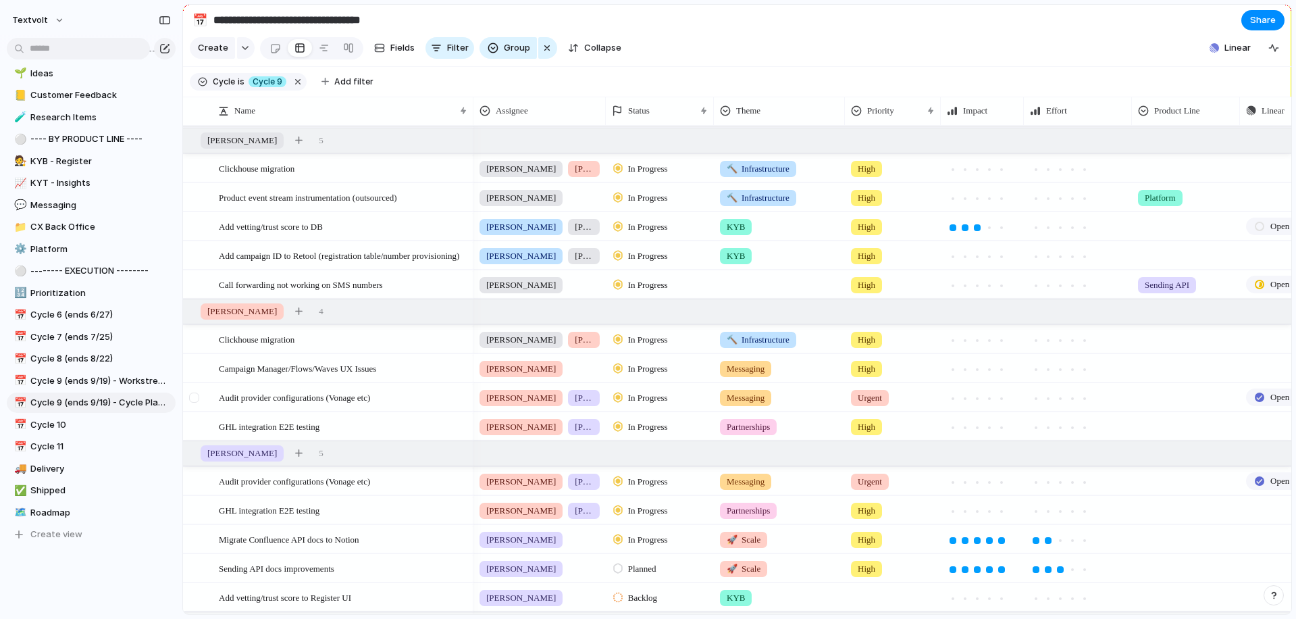
click at [192, 399] on div at bounding box center [194, 397] width 10 height 10
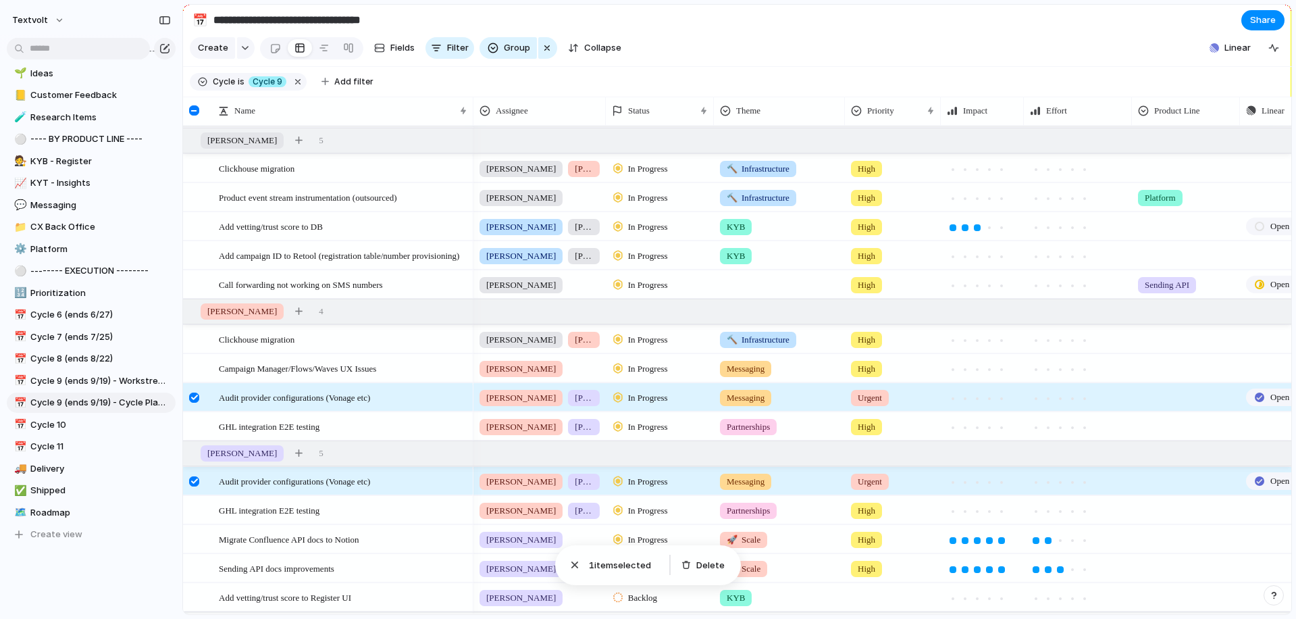
click at [638, 395] on span "In Progress" at bounding box center [648, 398] width 40 height 14
click at [650, 521] on span "Completed" at bounding box center [651, 524] width 47 height 14
click at [194, 397] on div at bounding box center [194, 397] width 10 height 10
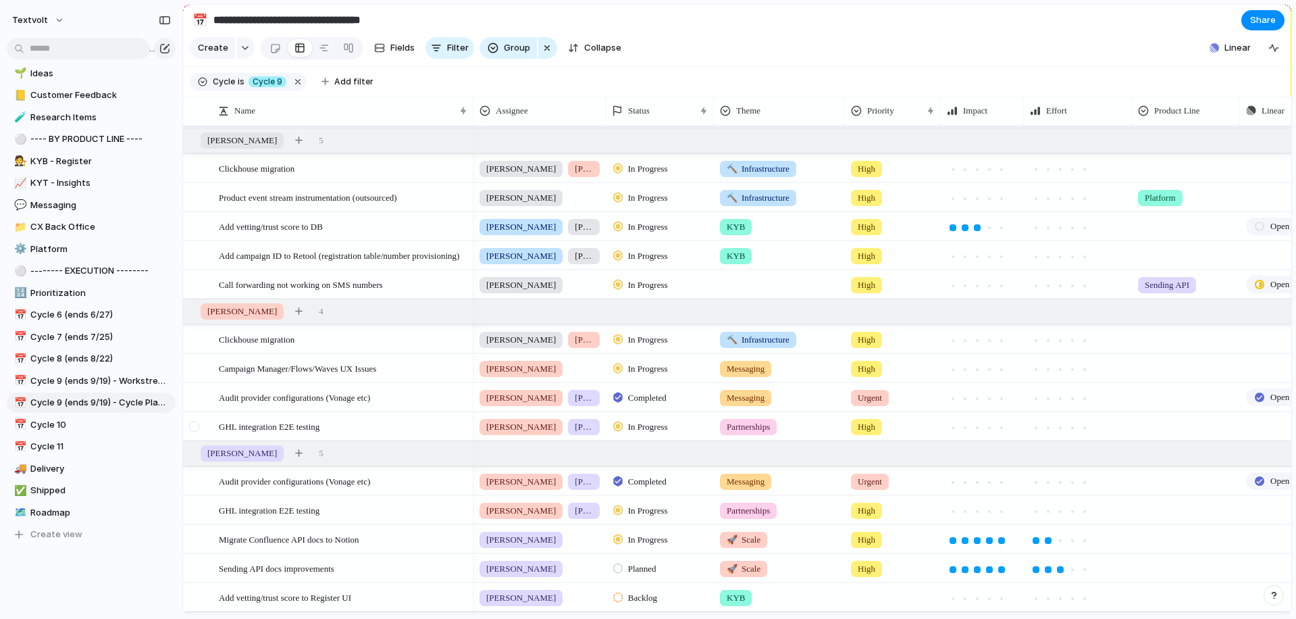
click at [195, 427] on div at bounding box center [194, 426] width 10 height 10
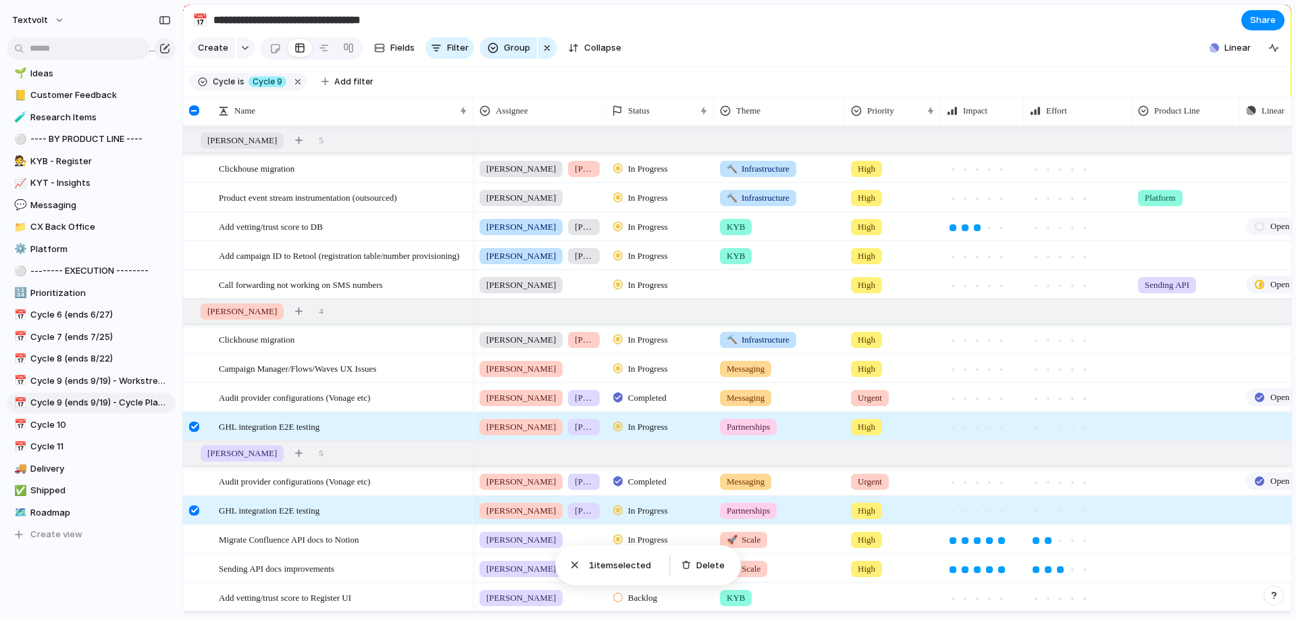
click at [193, 424] on div at bounding box center [194, 426] width 10 height 10
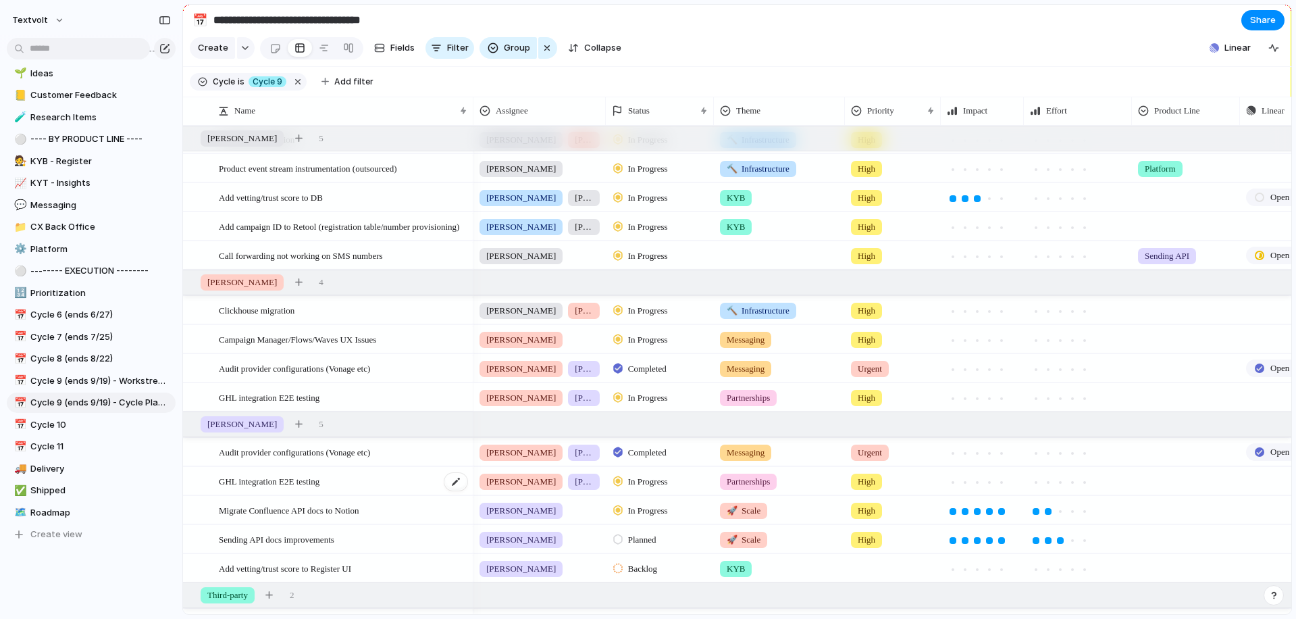
scroll to position [445, 0]
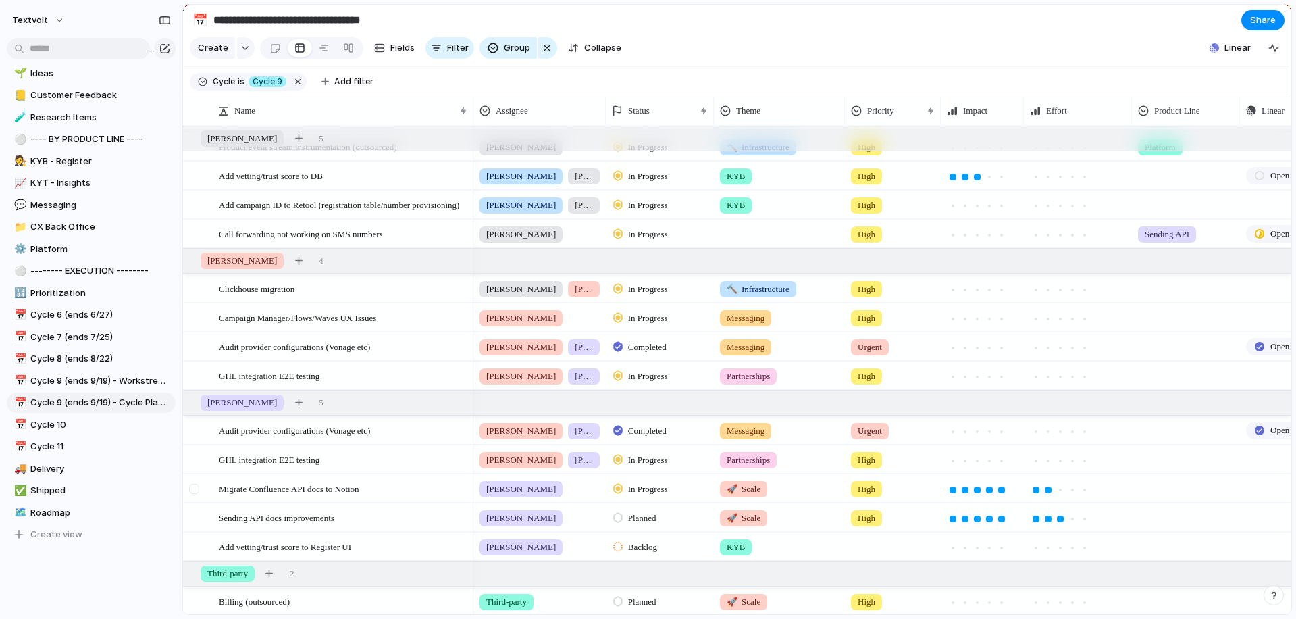
click at [195, 491] on div at bounding box center [194, 489] width 10 height 10
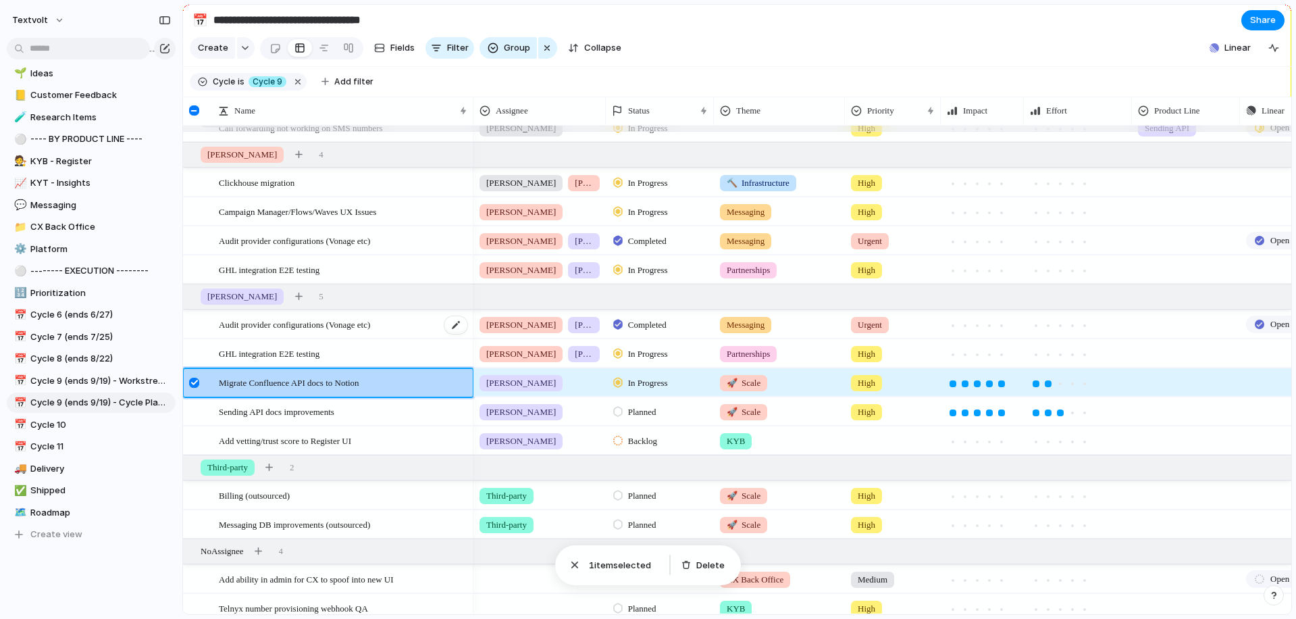
scroll to position [618, 0]
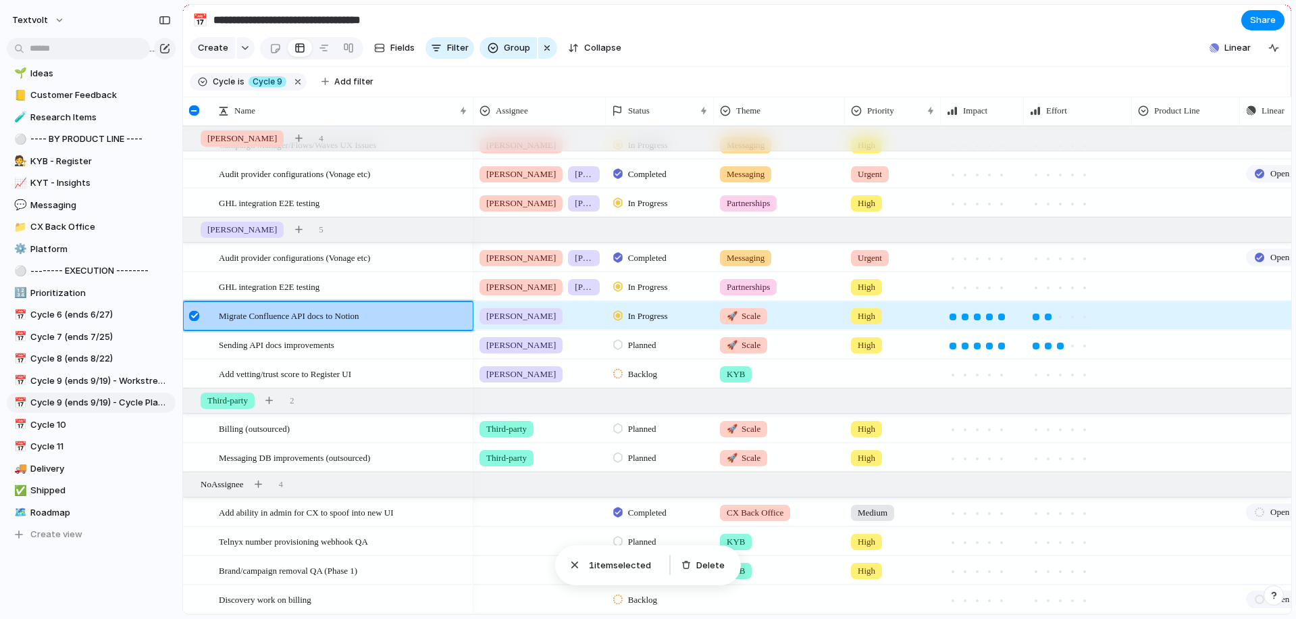
click at [196, 315] on div at bounding box center [194, 316] width 10 height 10
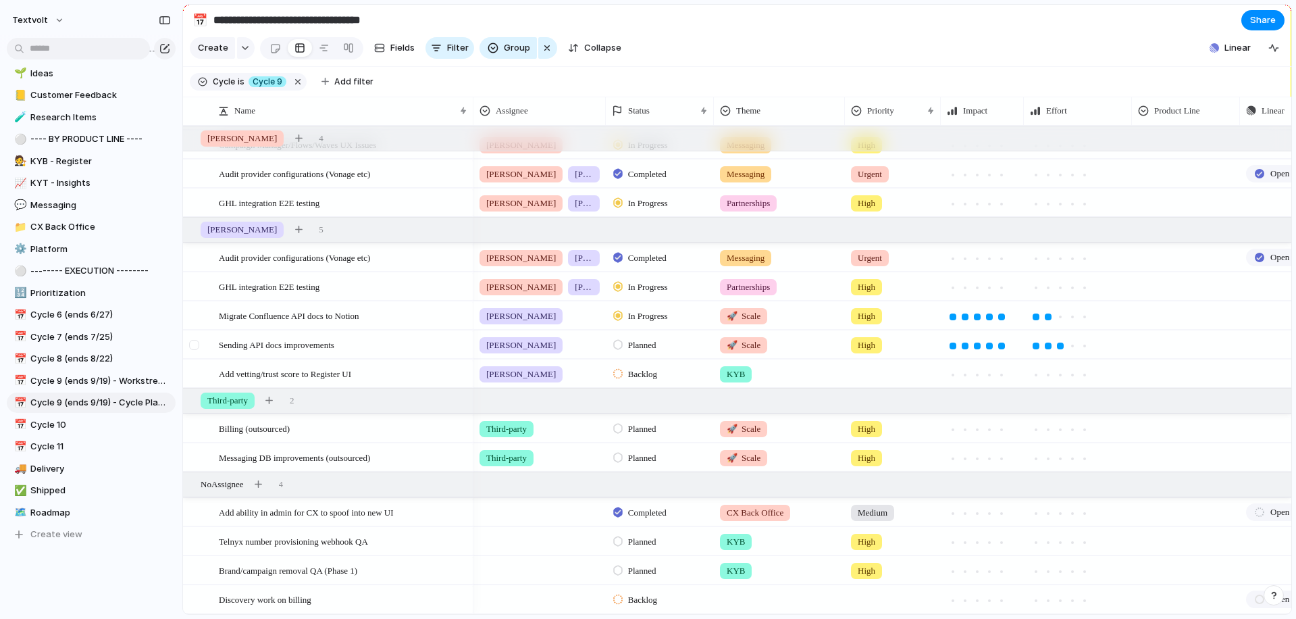
click at [196, 346] on div at bounding box center [194, 345] width 10 height 10
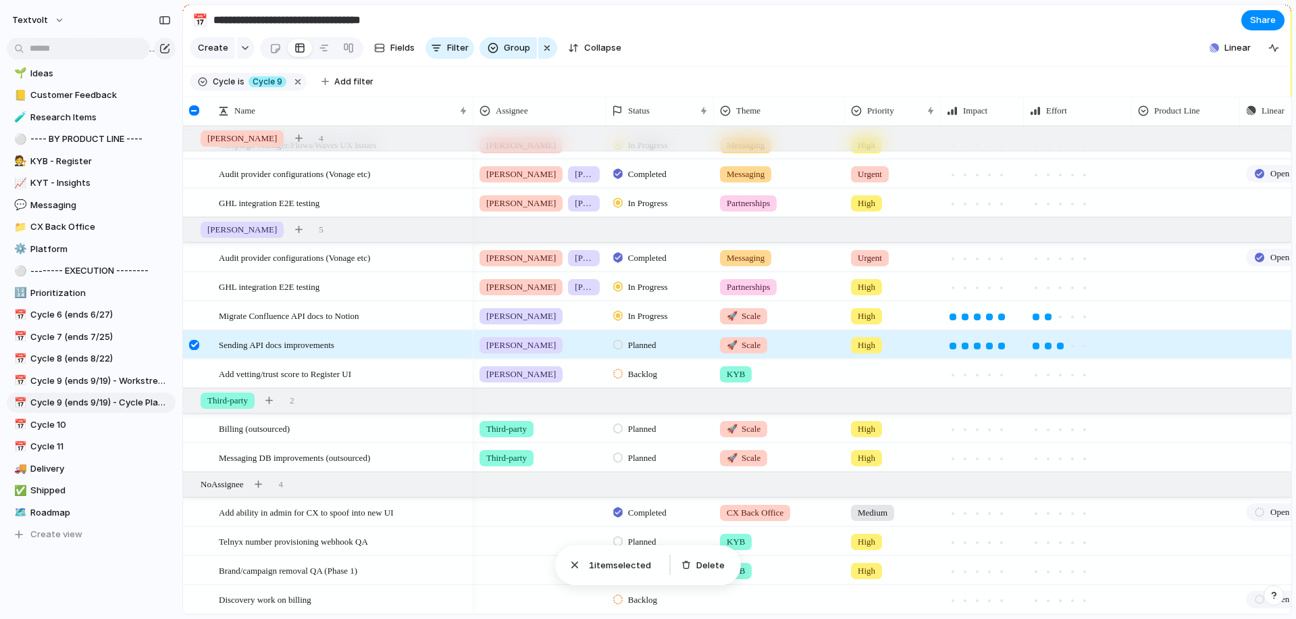
click at [197, 343] on div at bounding box center [194, 345] width 10 height 10
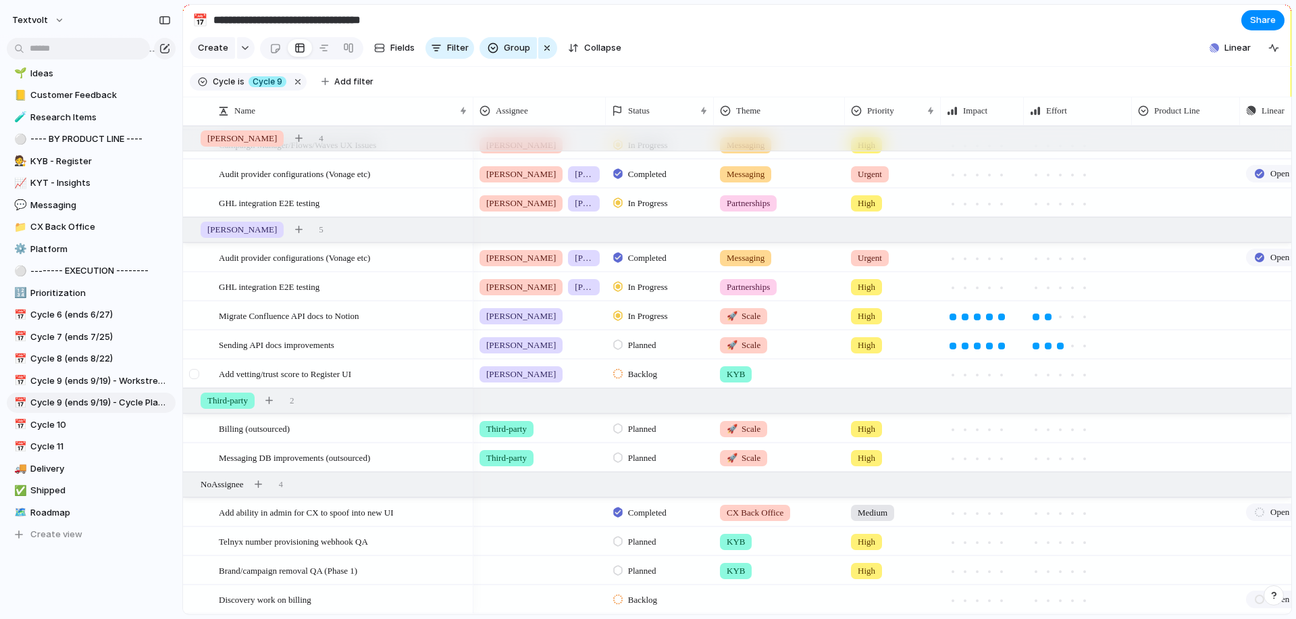
click at [194, 373] on div at bounding box center [194, 374] width 10 height 10
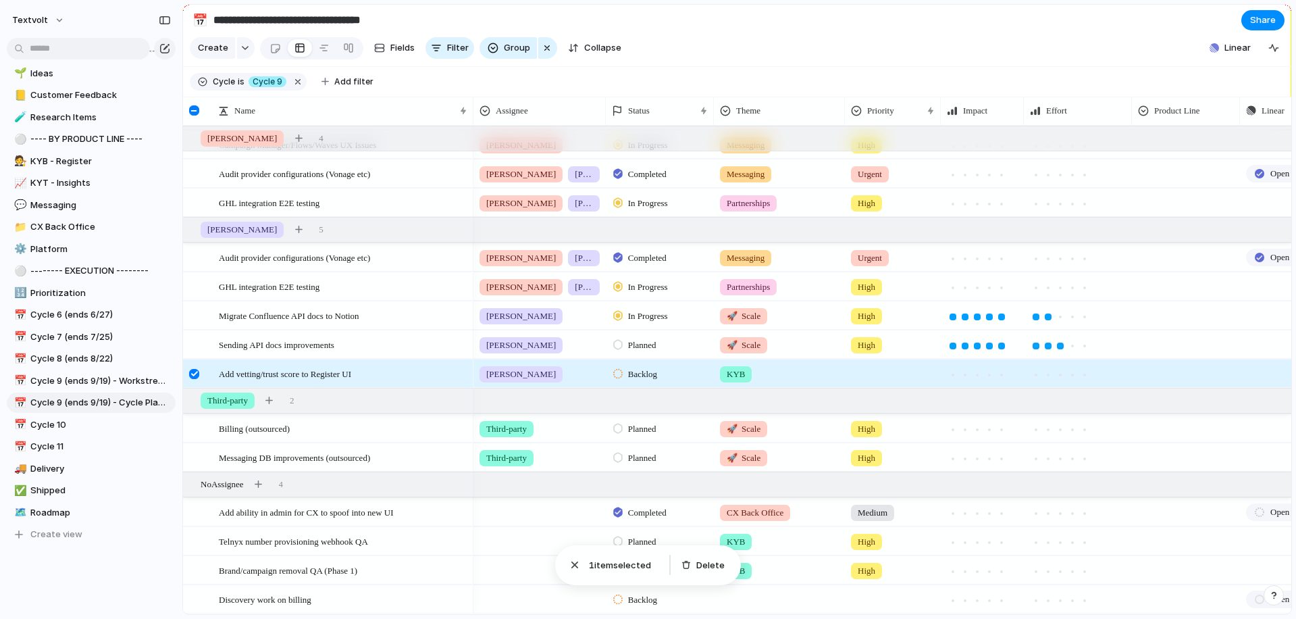
click at [195, 373] on div at bounding box center [194, 374] width 10 height 10
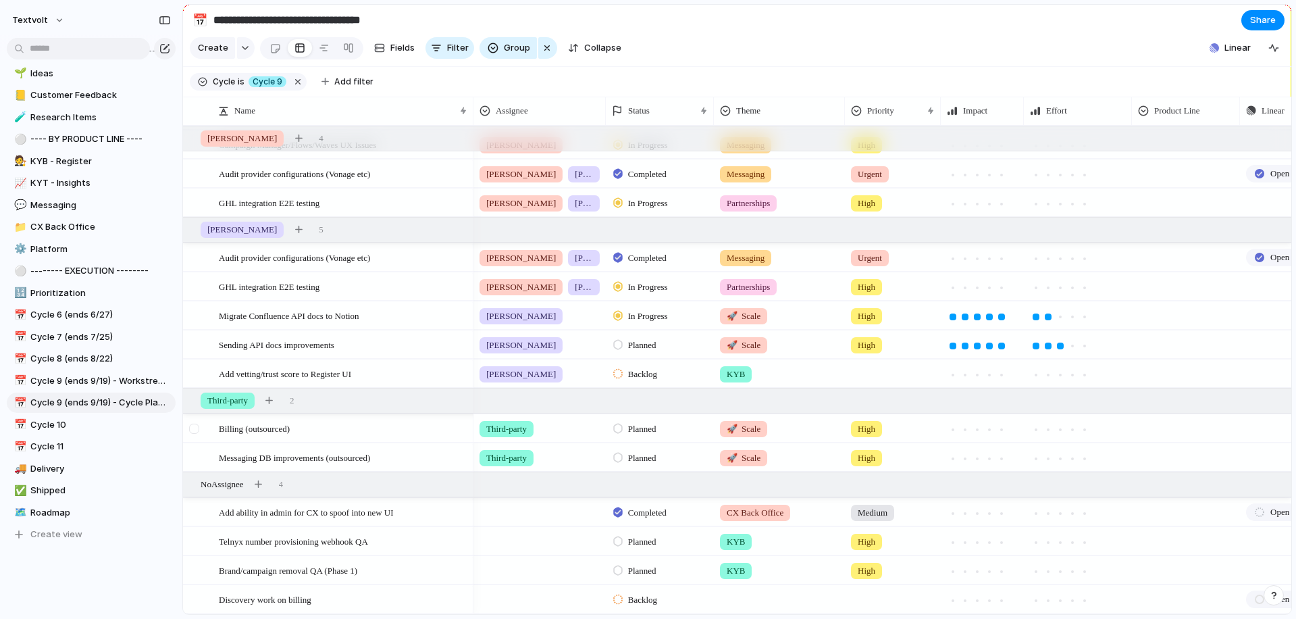
click at [193, 428] on div at bounding box center [194, 428] width 10 height 10
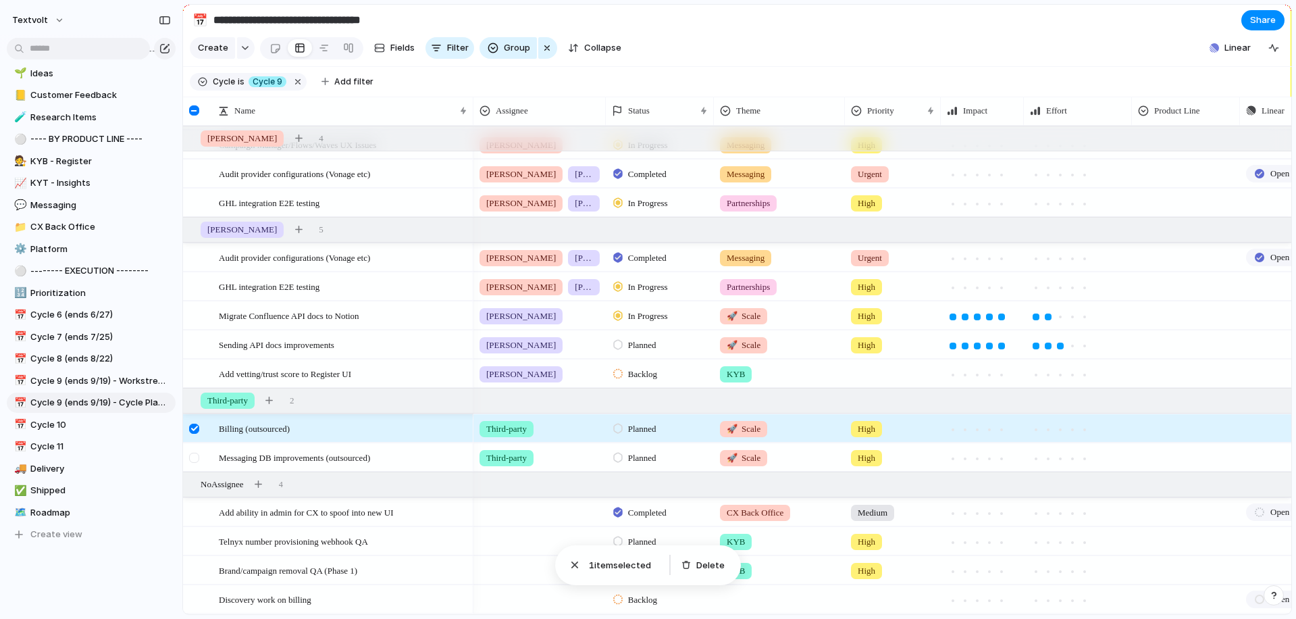
click at [192, 459] on div at bounding box center [194, 457] width 10 height 10
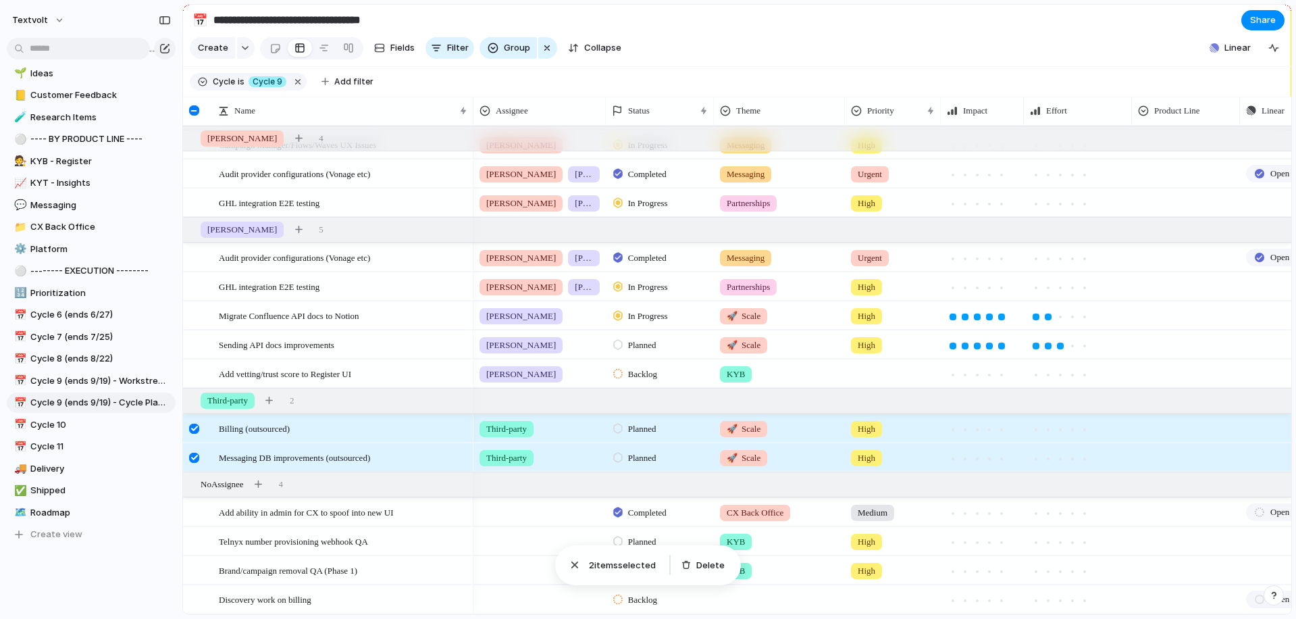
click at [193, 458] on div at bounding box center [194, 457] width 10 height 10
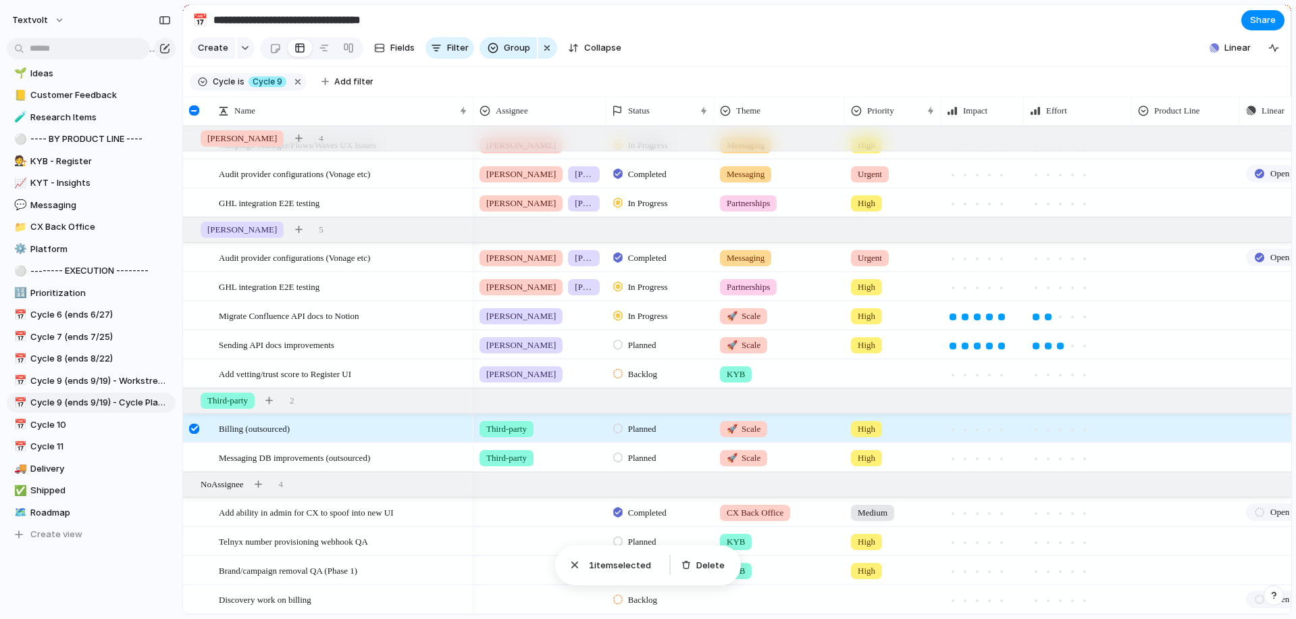
click at [195, 429] on div at bounding box center [194, 428] width 10 height 10
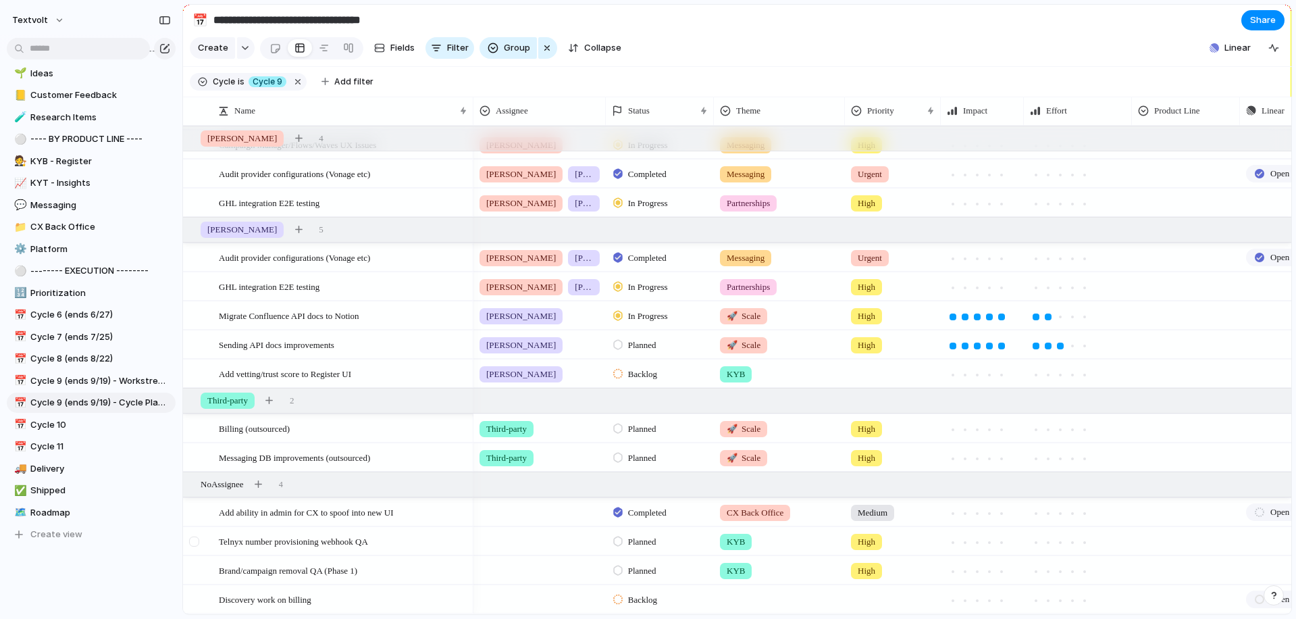
click at [194, 542] on div at bounding box center [194, 541] width 10 height 10
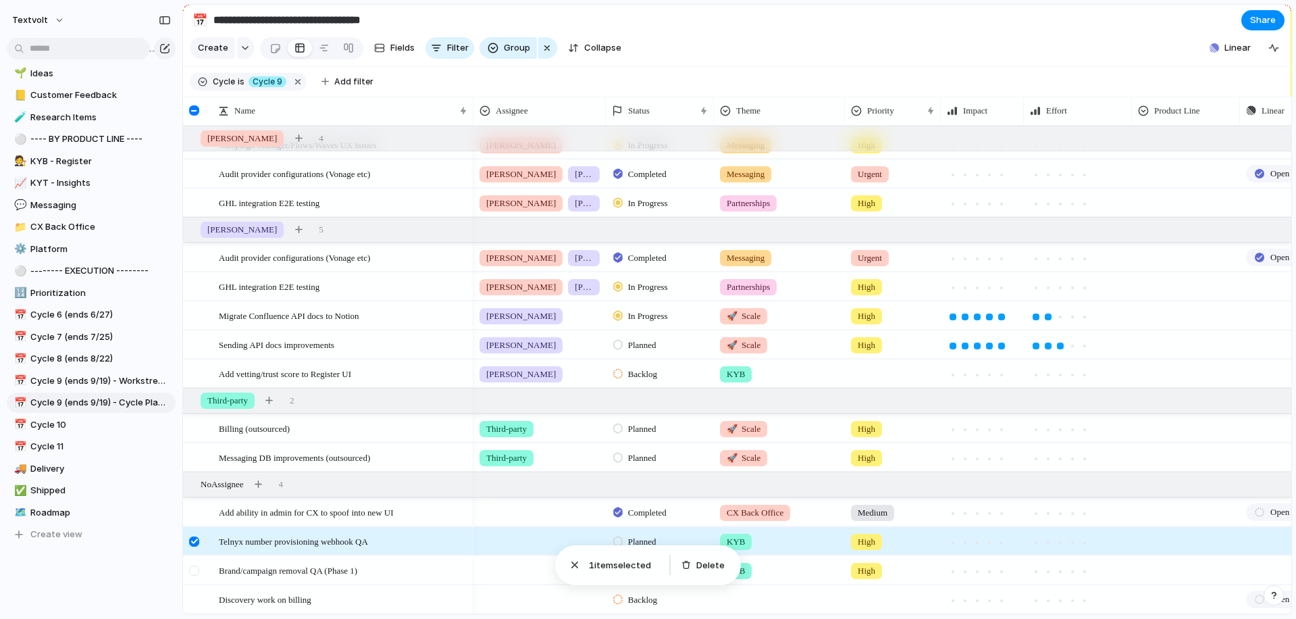
click at [197, 567] on div at bounding box center [194, 570] width 10 height 10
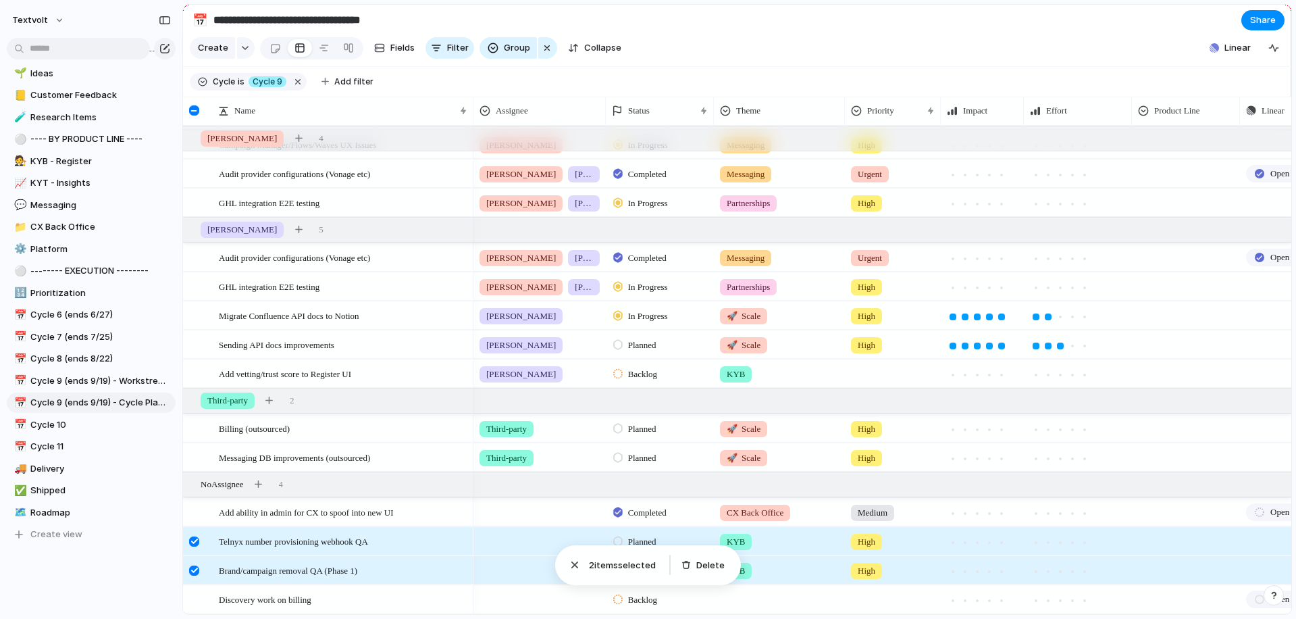
click at [196, 541] on div at bounding box center [194, 541] width 10 height 10
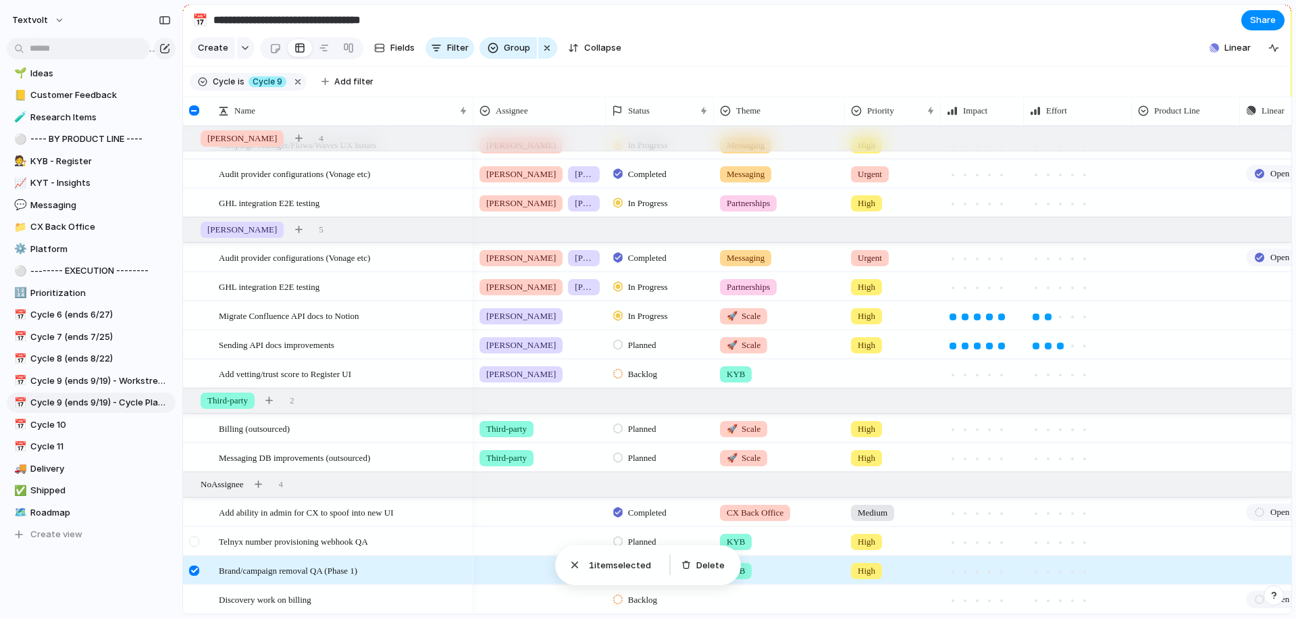
click at [195, 543] on div at bounding box center [194, 541] width 10 height 10
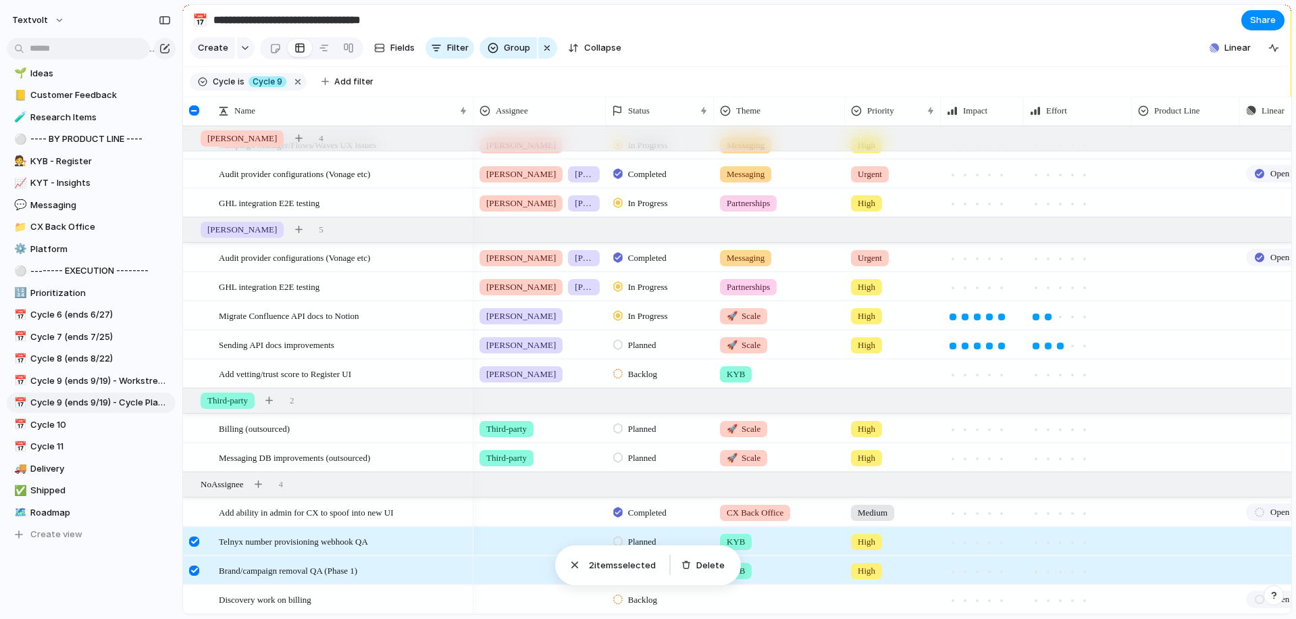
click at [192, 571] on div at bounding box center [194, 570] width 10 height 10
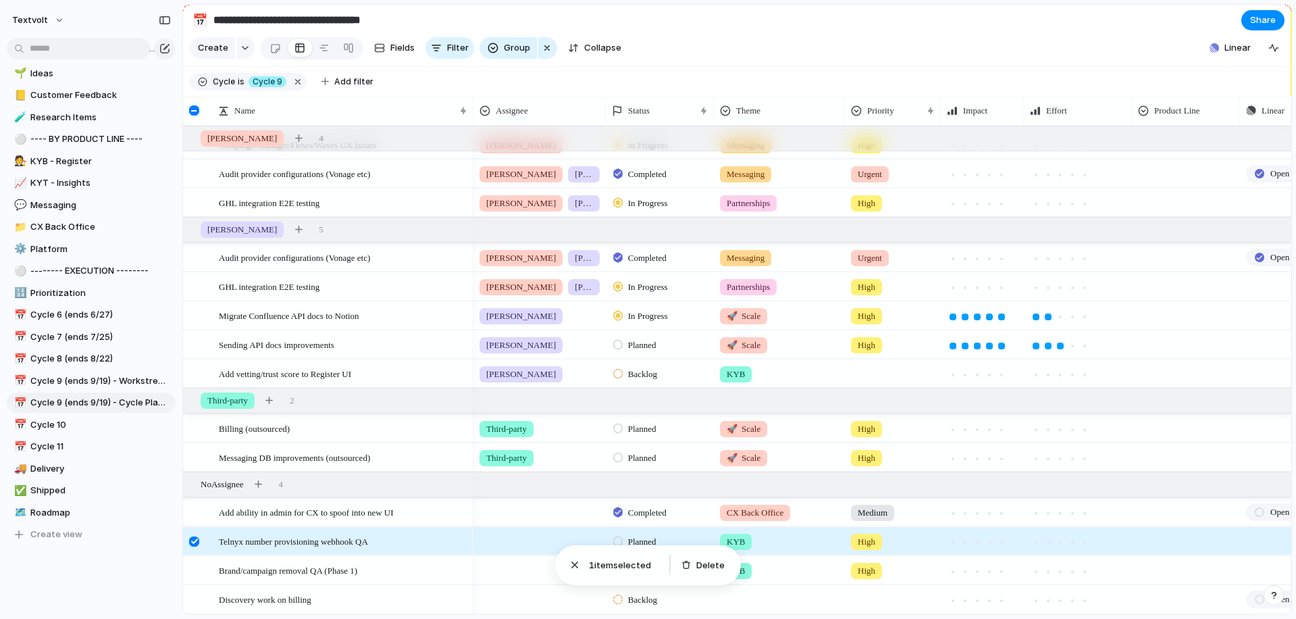
click at [192, 542] on div at bounding box center [194, 541] width 10 height 10
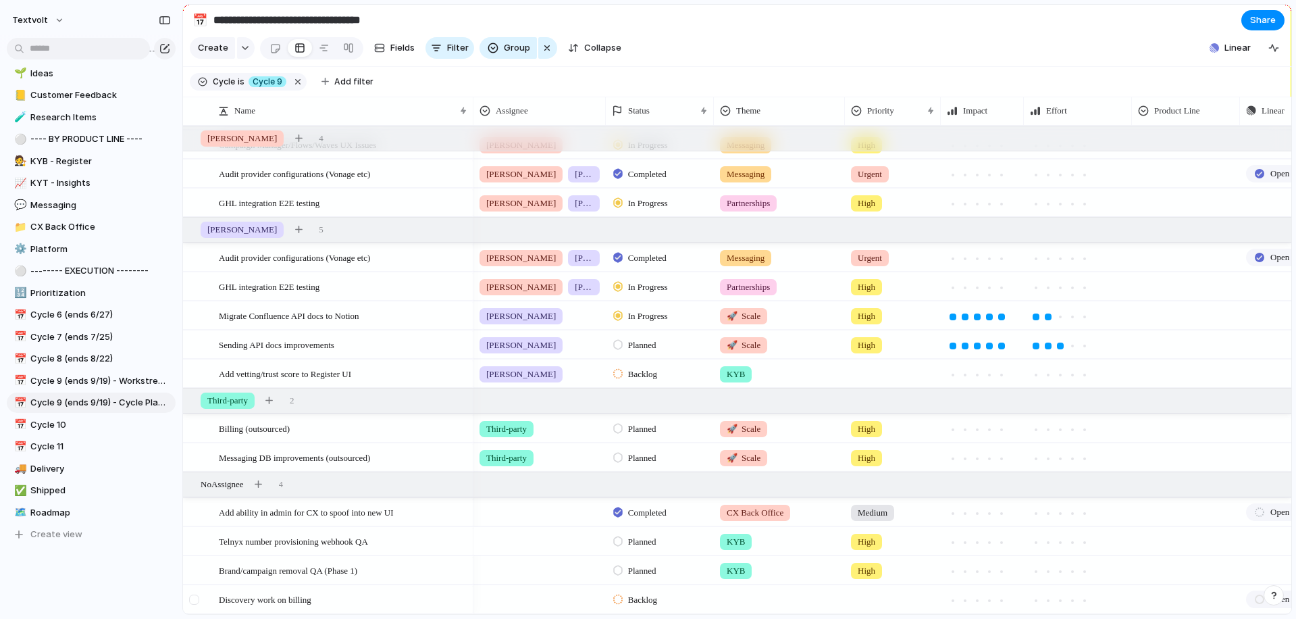
click at [192, 600] on div at bounding box center [194, 599] width 10 height 10
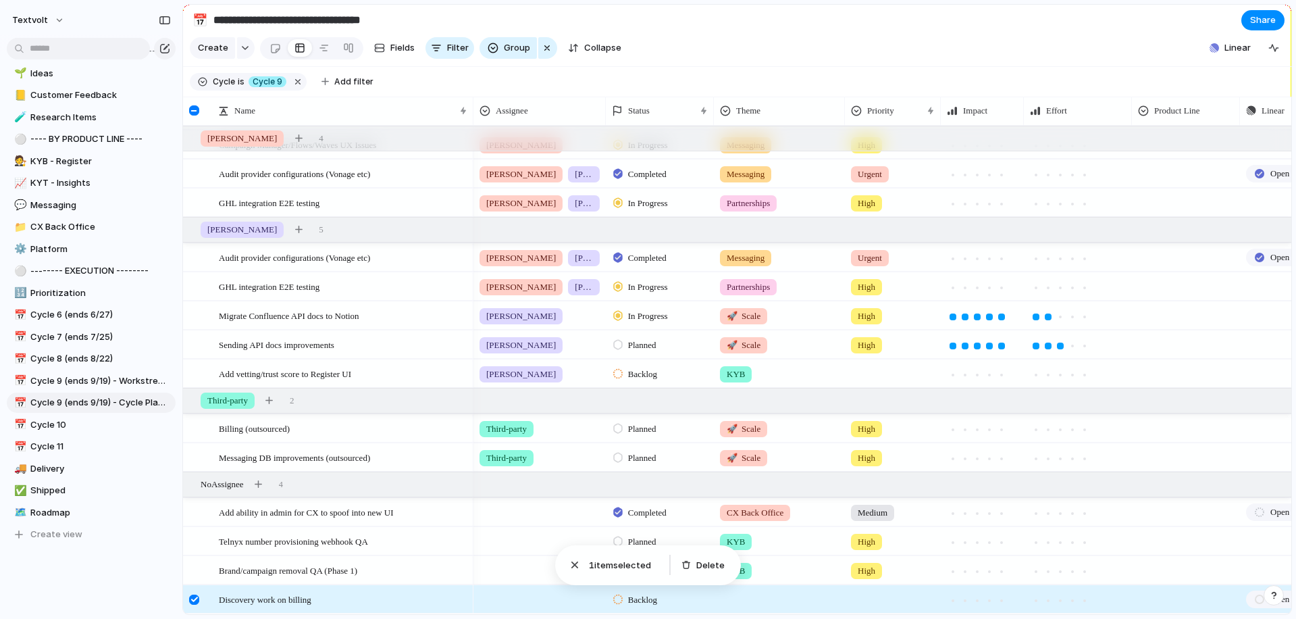
click at [193, 600] on div at bounding box center [194, 599] width 10 height 10
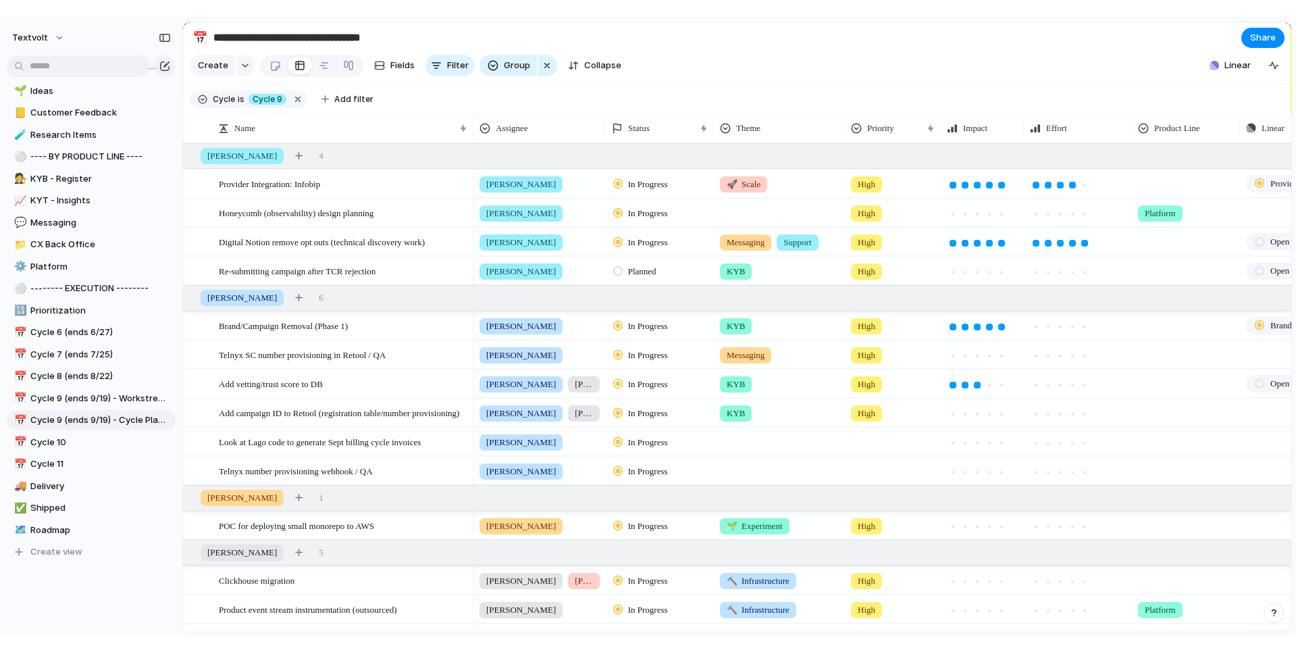
scroll to position [0, 0]
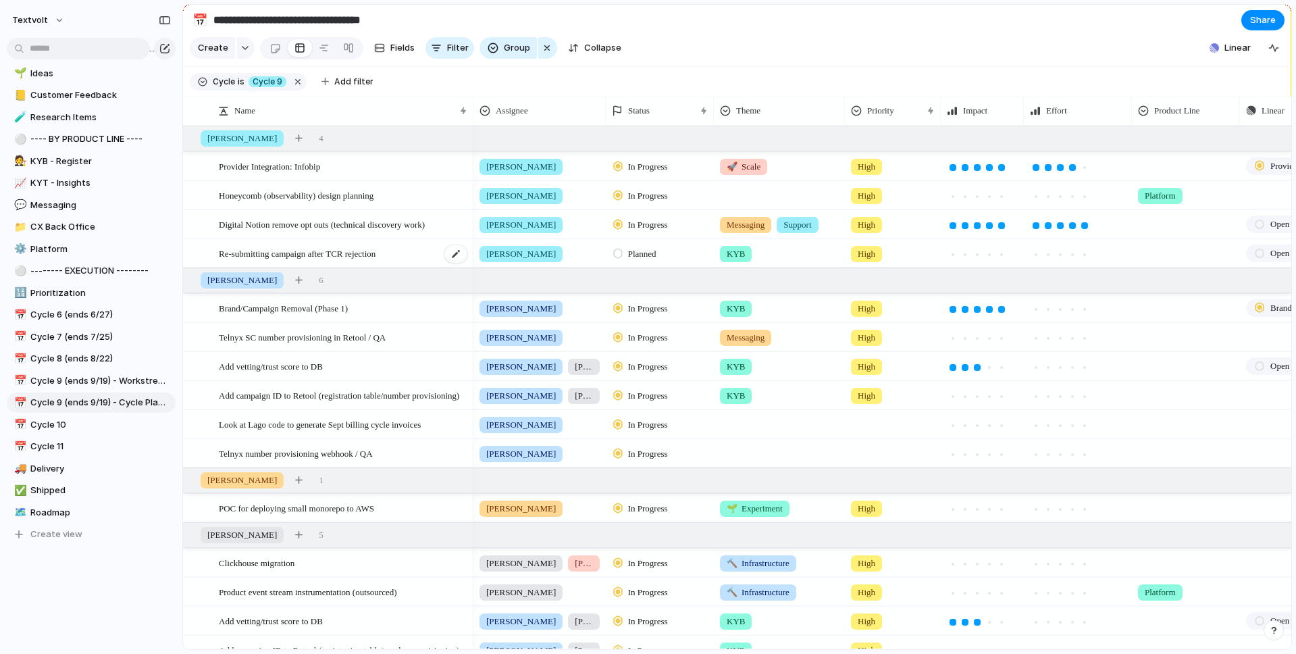
click at [250, 255] on span "Re-submitting campaign after TCR rejection" at bounding box center [297, 253] width 157 height 16
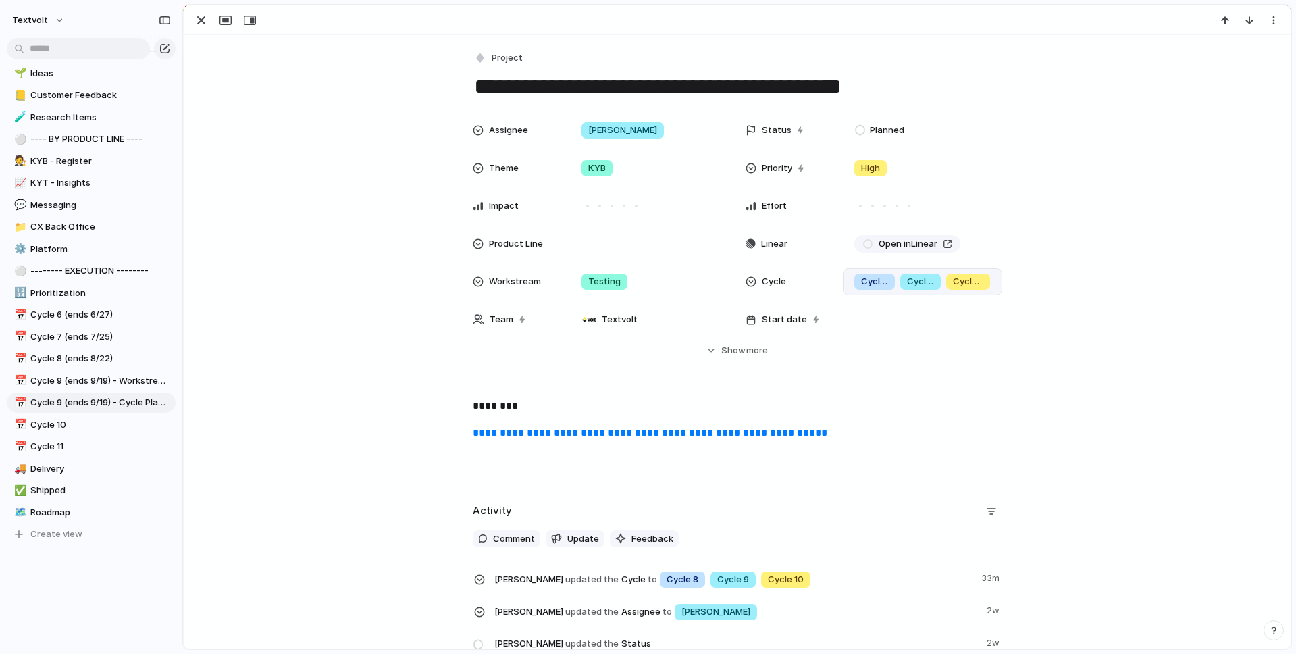
click at [924, 274] on div "Cycle 9" at bounding box center [920, 282] width 41 height 16
click at [361, 207] on div "Cycle 3 Cycle 4 Cycle 5 Cycle 6 Cycle 7 Cycle 8 Cycle 9 Cycle 10 Cycle 11" at bounding box center [648, 327] width 1296 height 654
click at [197, 21] on div "button" at bounding box center [201, 20] width 16 height 16
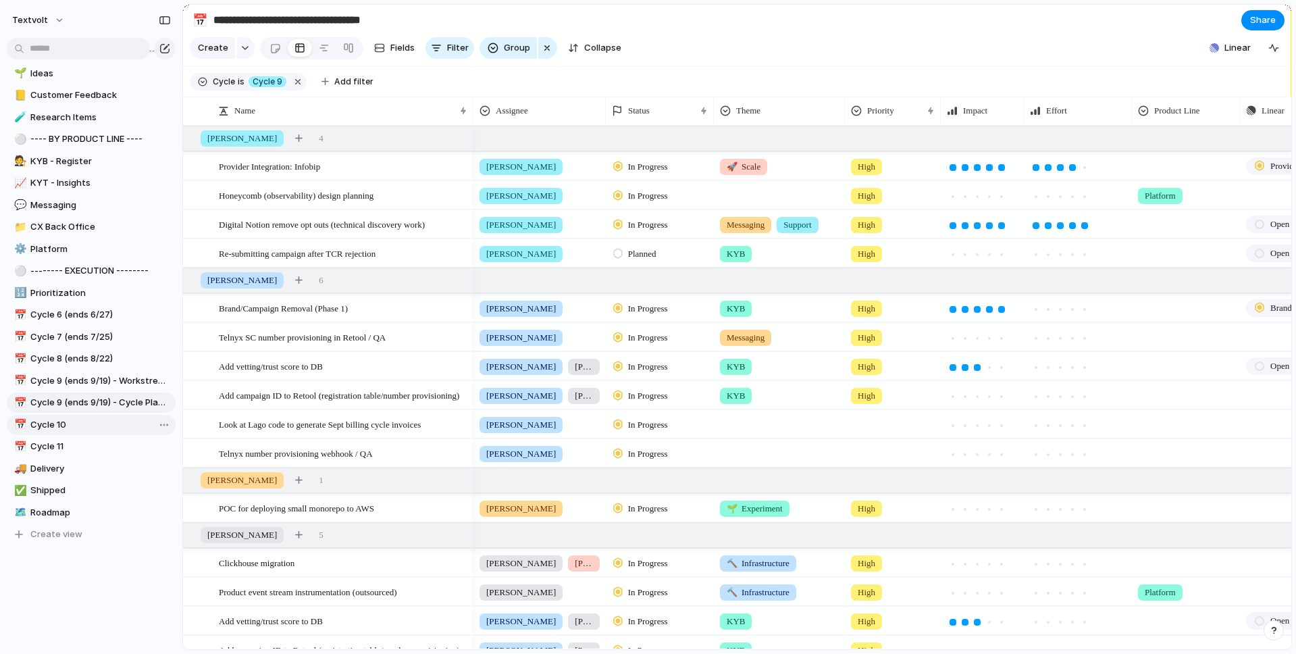
click at [73, 419] on span "Cycle 10" at bounding box center [100, 425] width 140 height 14
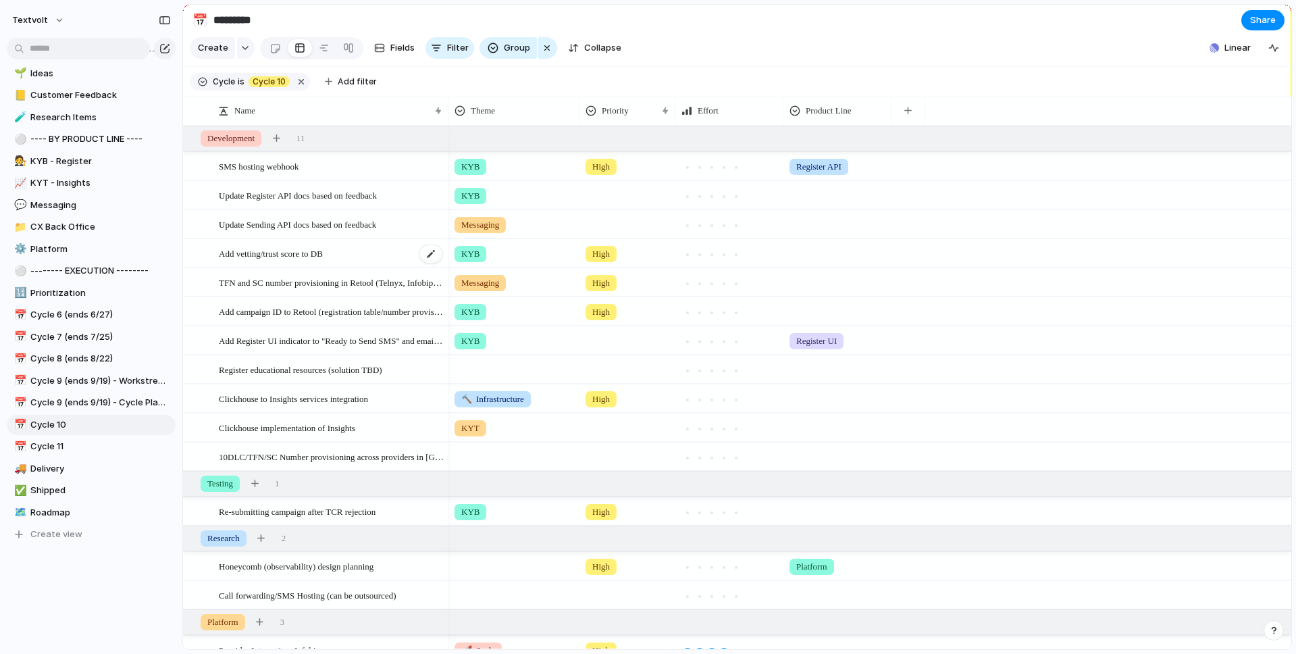
click at [357, 253] on div "Add vetting/trust score to DB" at bounding box center [331, 254] width 225 height 28
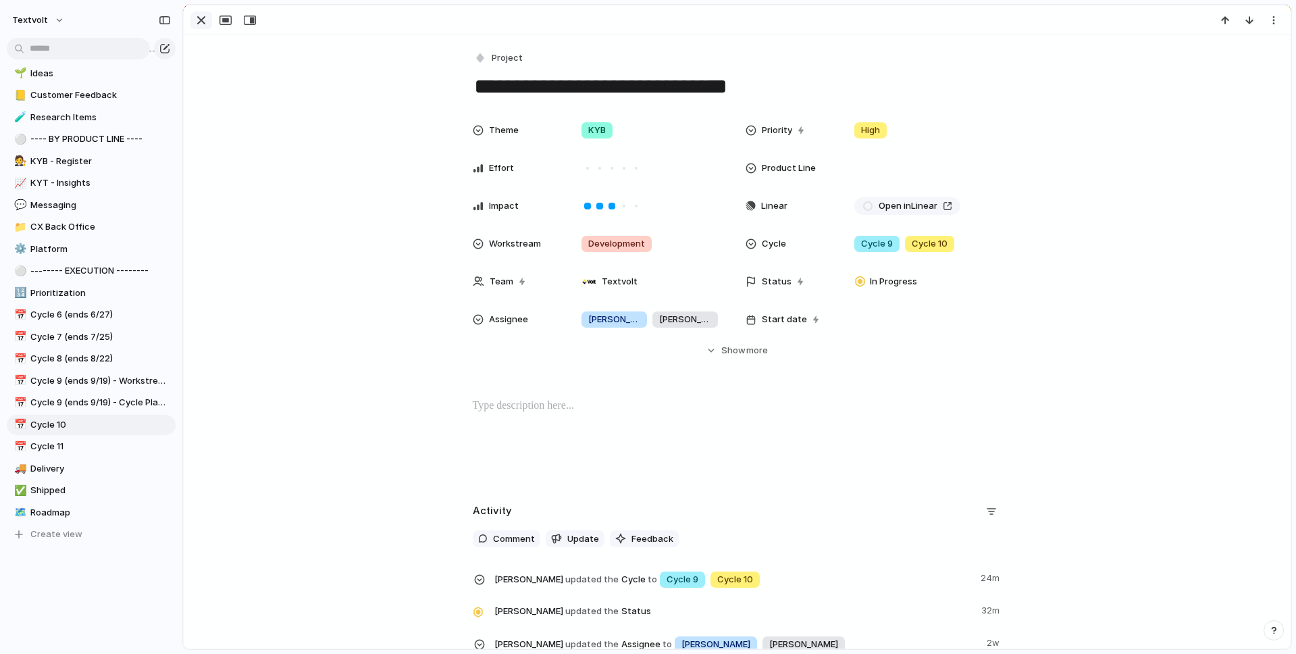
click at [200, 22] on div "button" at bounding box center [201, 20] width 16 height 16
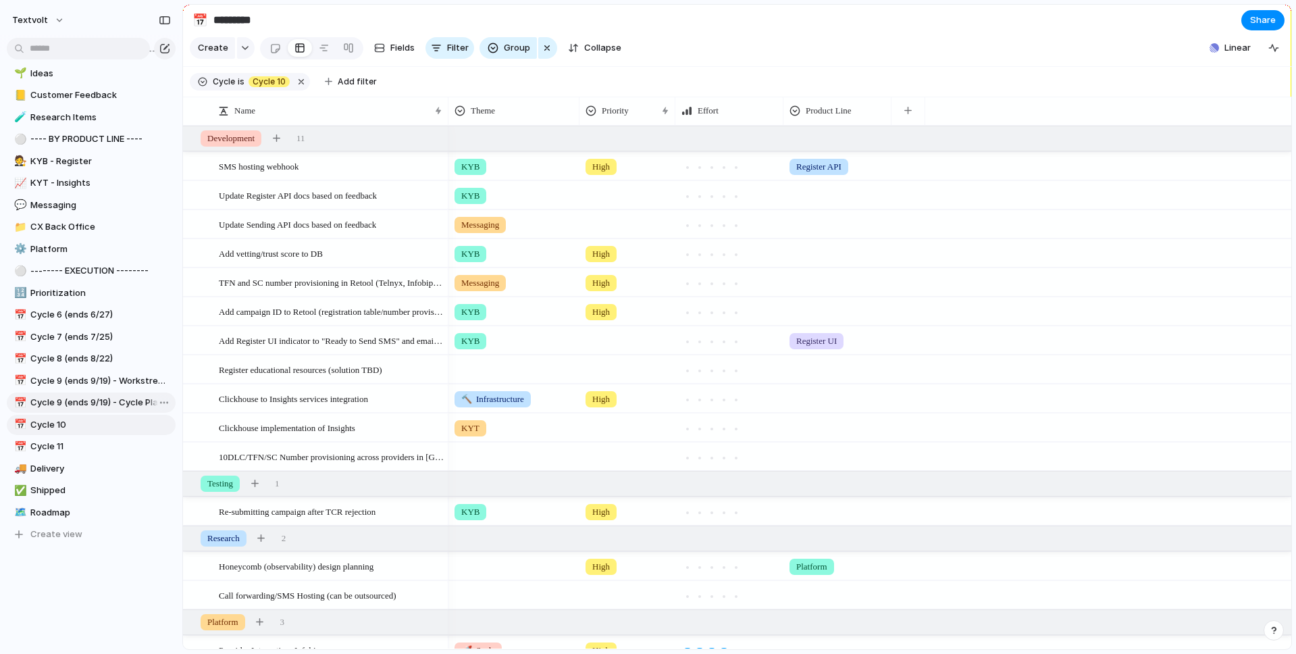
click at [118, 404] on span "Cycle 9 (ends 9/19) - Cycle Planning" at bounding box center [100, 403] width 140 height 14
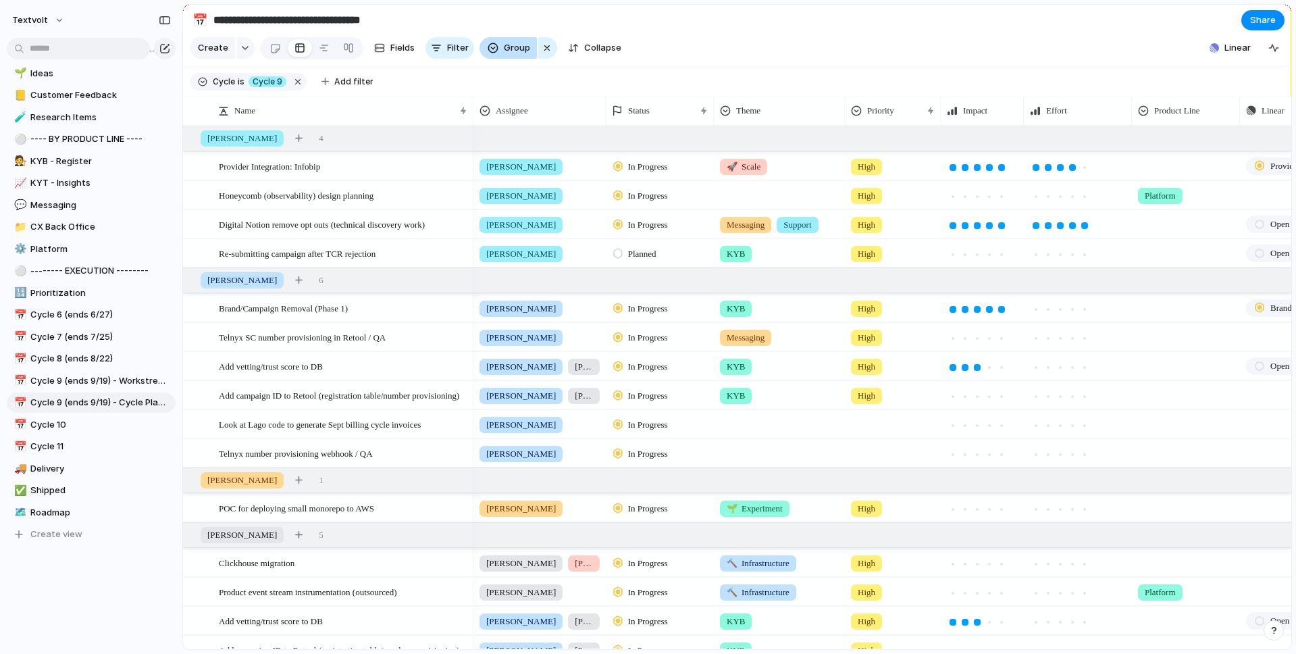
click at [507, 55] on button "Group" at bounding box center [508, 48] width 57 height 22
click at [724, 18] on div "Select Owner Priority Effort Impact Design ready Epic Theme Customer Feedback T…" at bounding box center [648, 327] width 1296 height 654
click at [70, 423] on span "Cycle 10" at bounding box center [100, 425] width 140 height 14
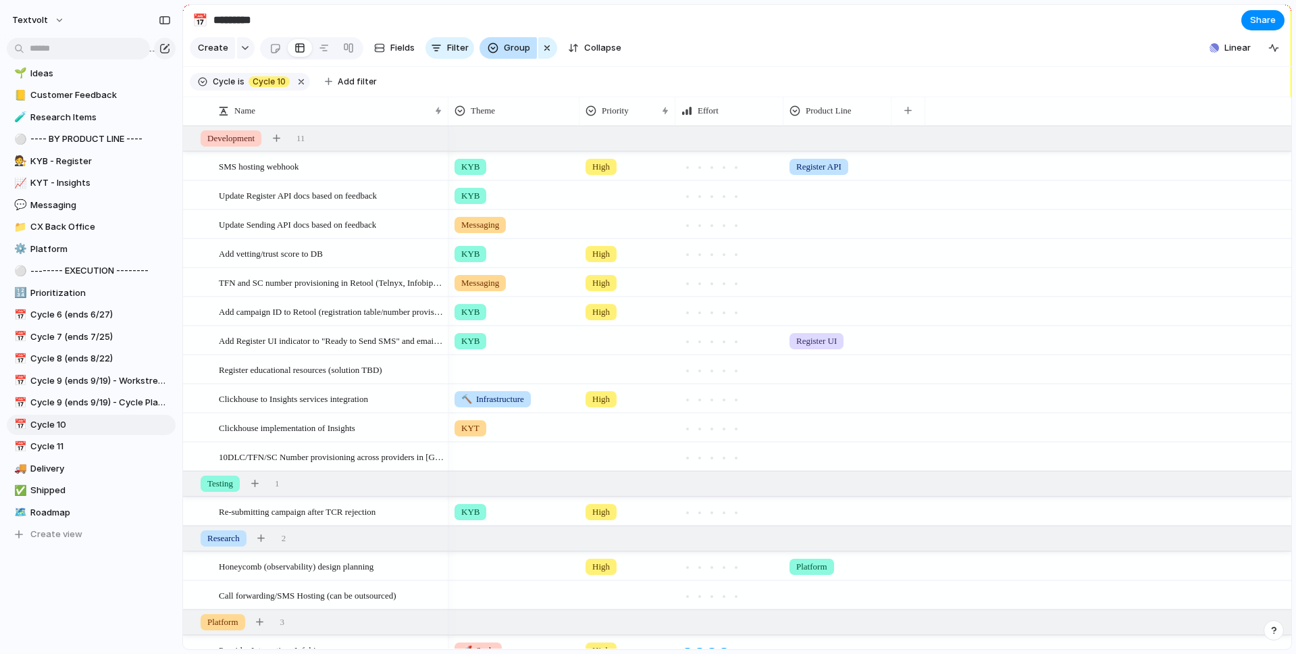
click at [515, 54] on span "Group" at bounding box center [517, 48] width 26 height 14
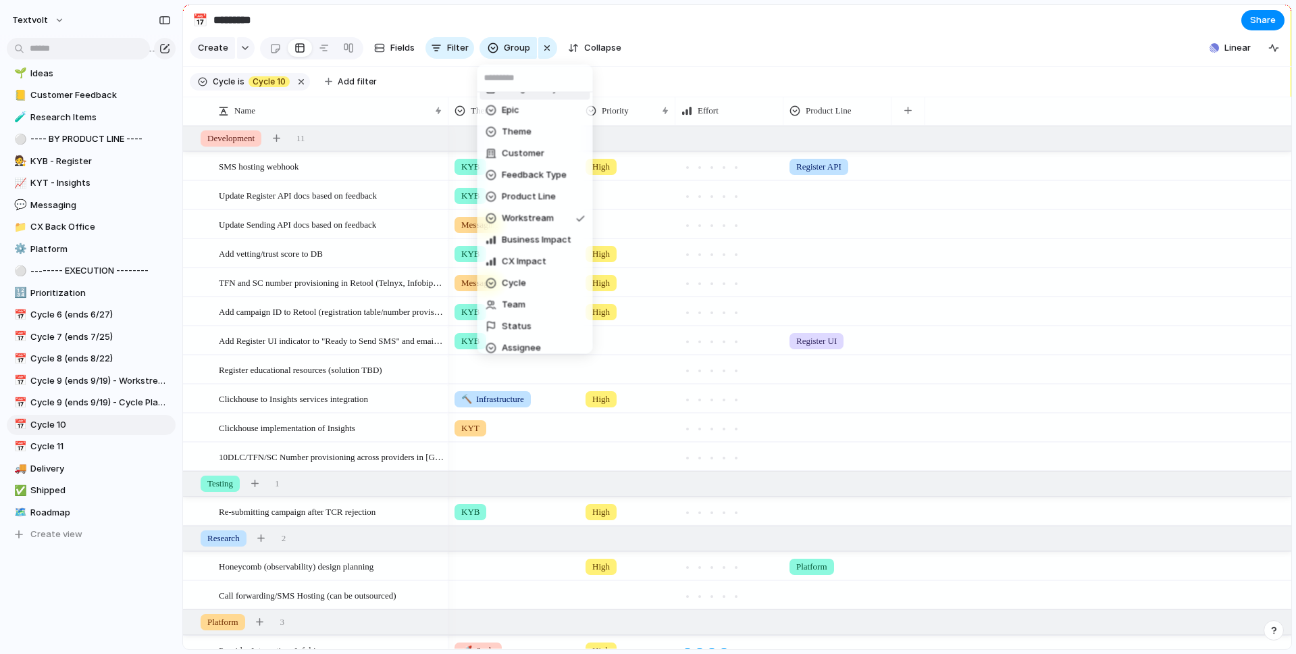
scroll to position [156, 0]
click at [515, 318] on span "Assignee" at bounding box center [521, 318] width 39 height 14
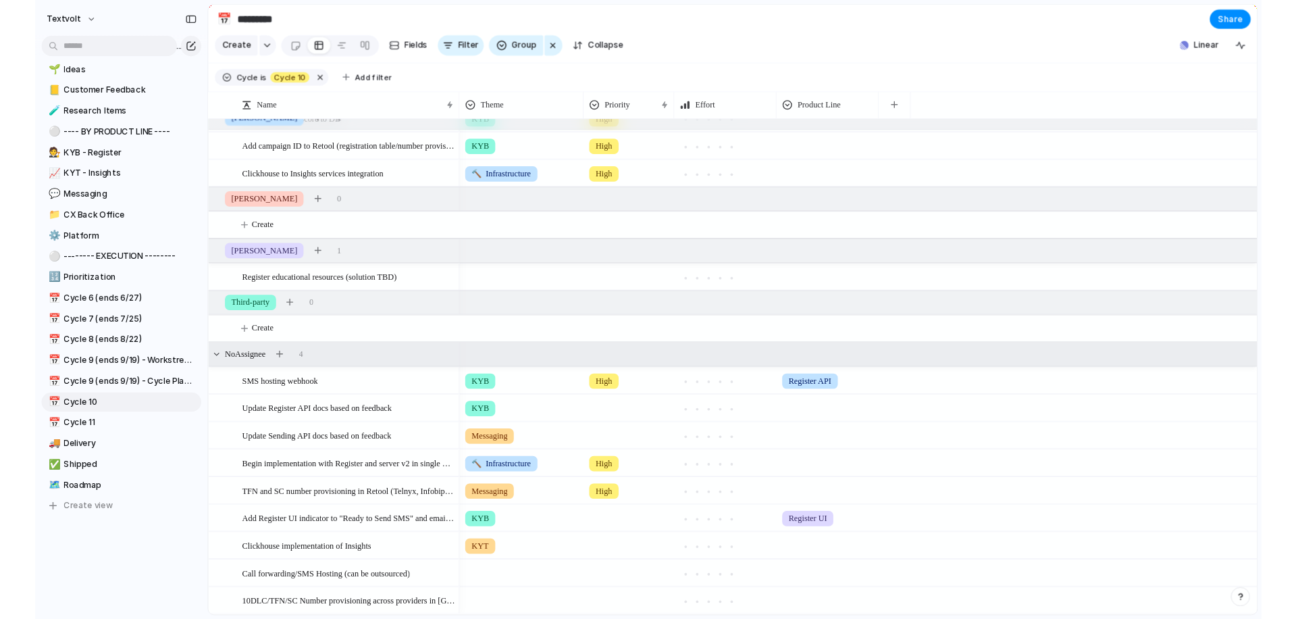
scroll to position [0, 0]
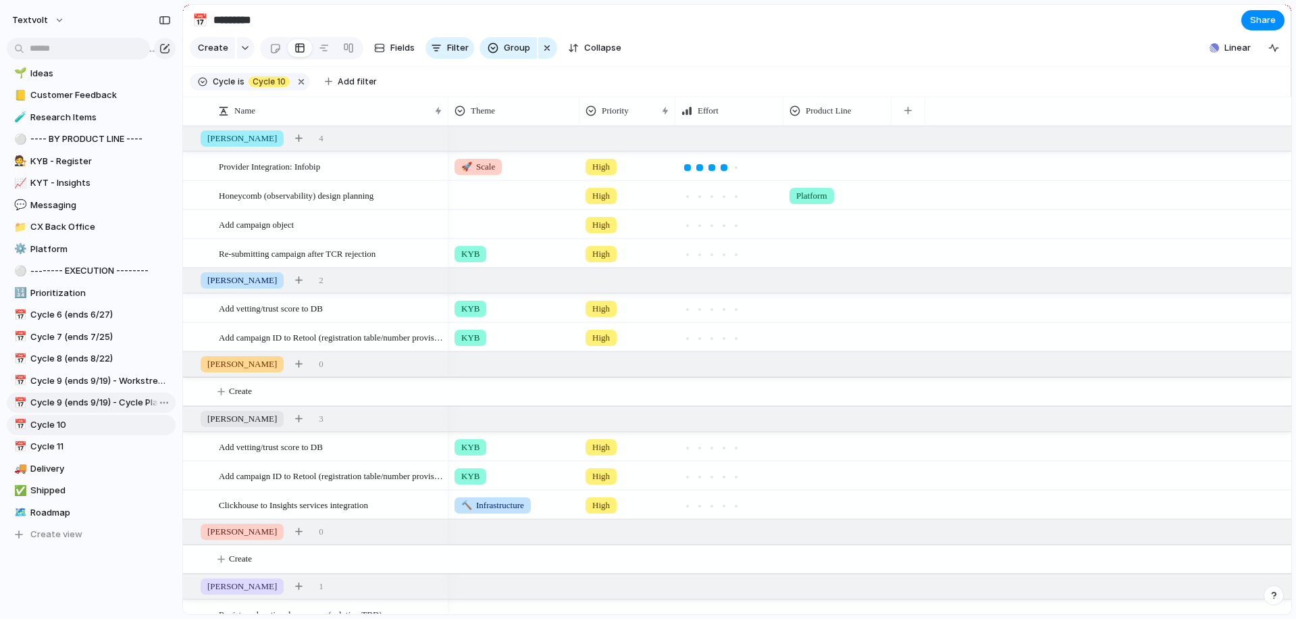
click at [118, 400] on span "Cycle 9 (ends 9/19) - Cycle Planning" at bounding box center [100, 403] width 140 height 14
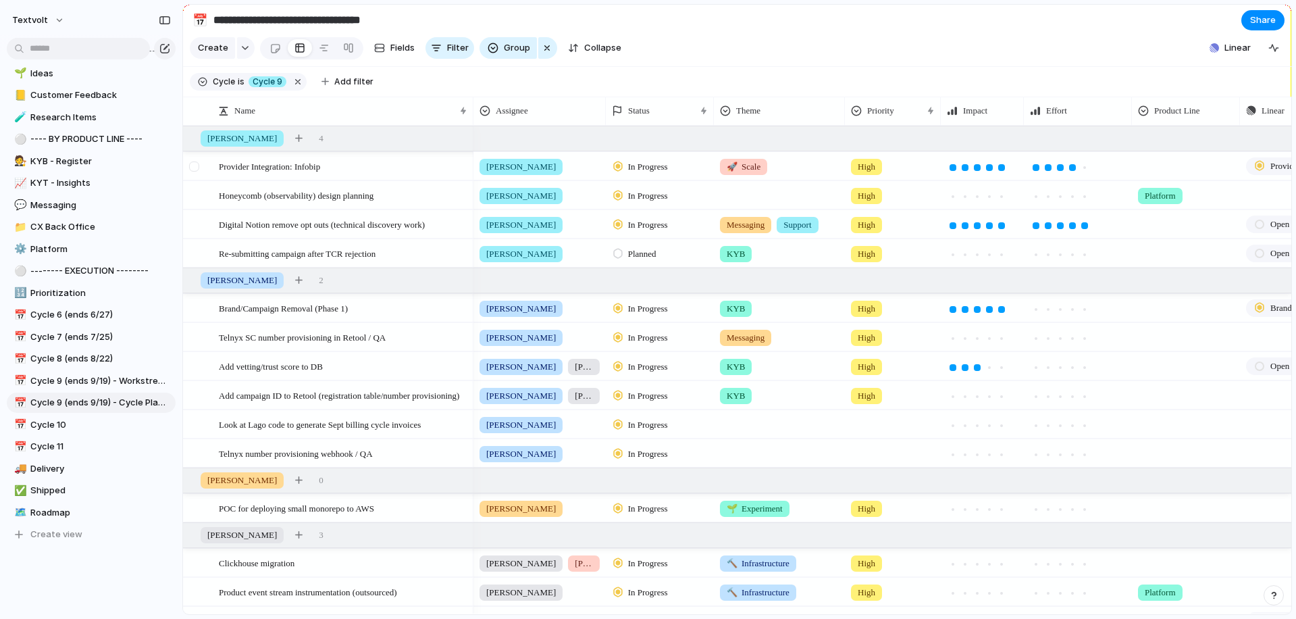
click at [197, 166] on div at bounding box center [194, 166] width 10 height 10
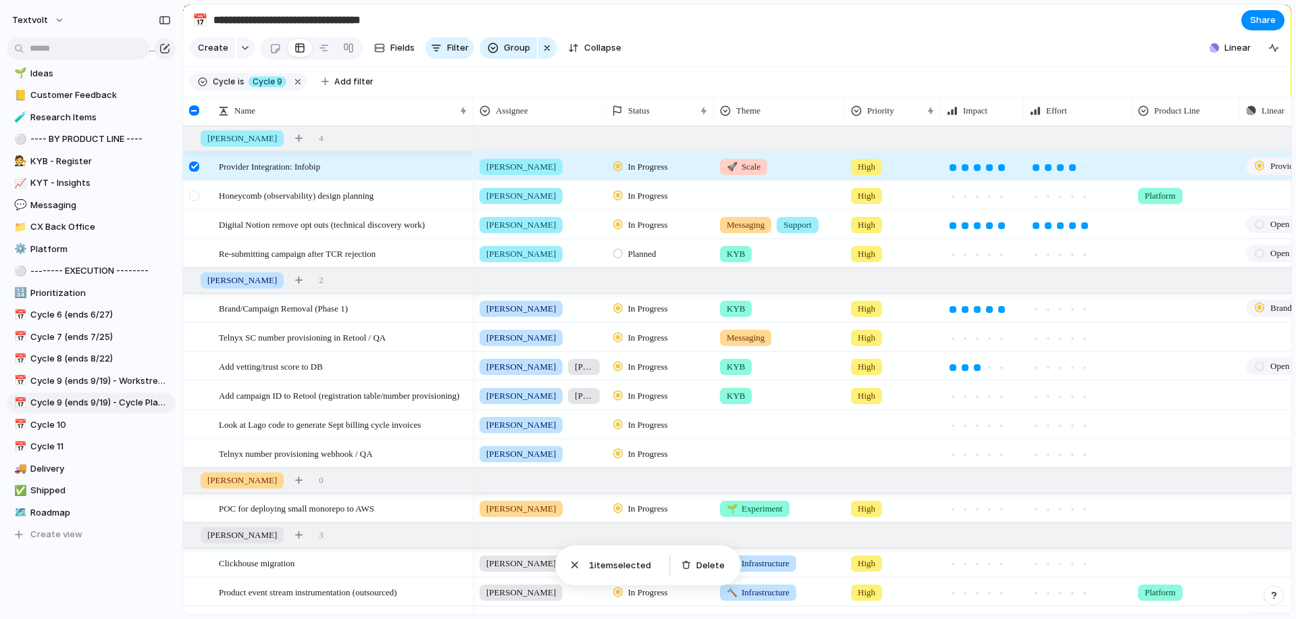
click at [196, 195] on div at bounding box center [194, 195] width 10 height 10
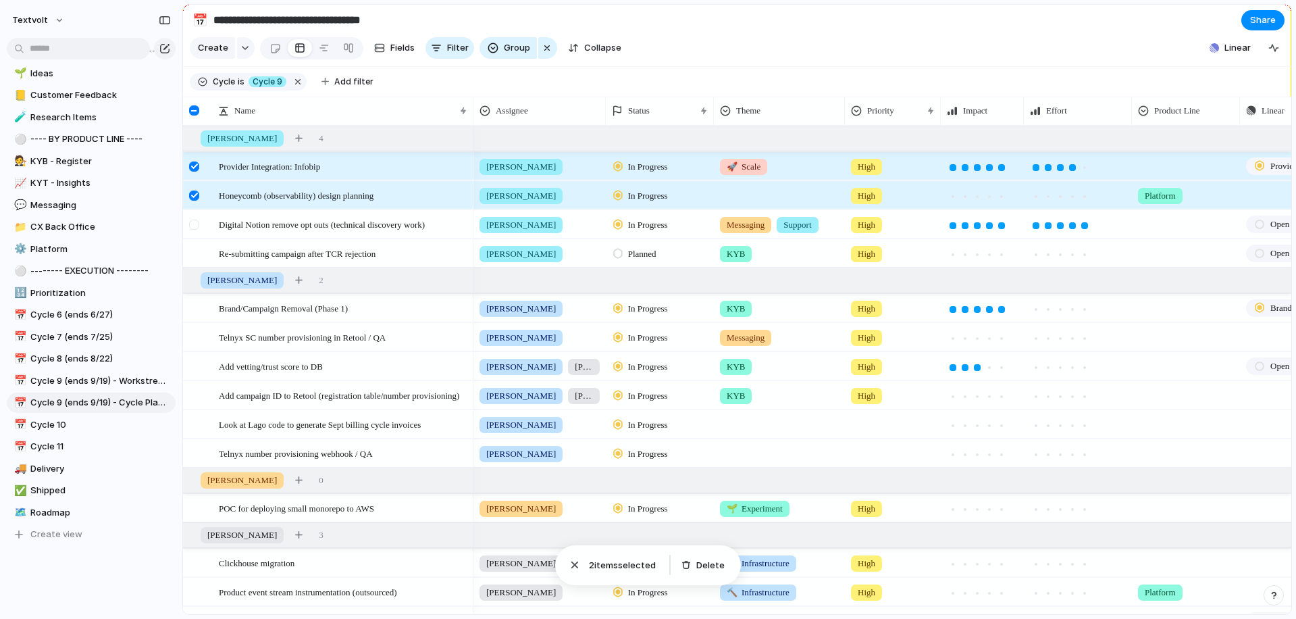
click at [196, 225] on div at bounding box center [194, 224] width 10 height 10
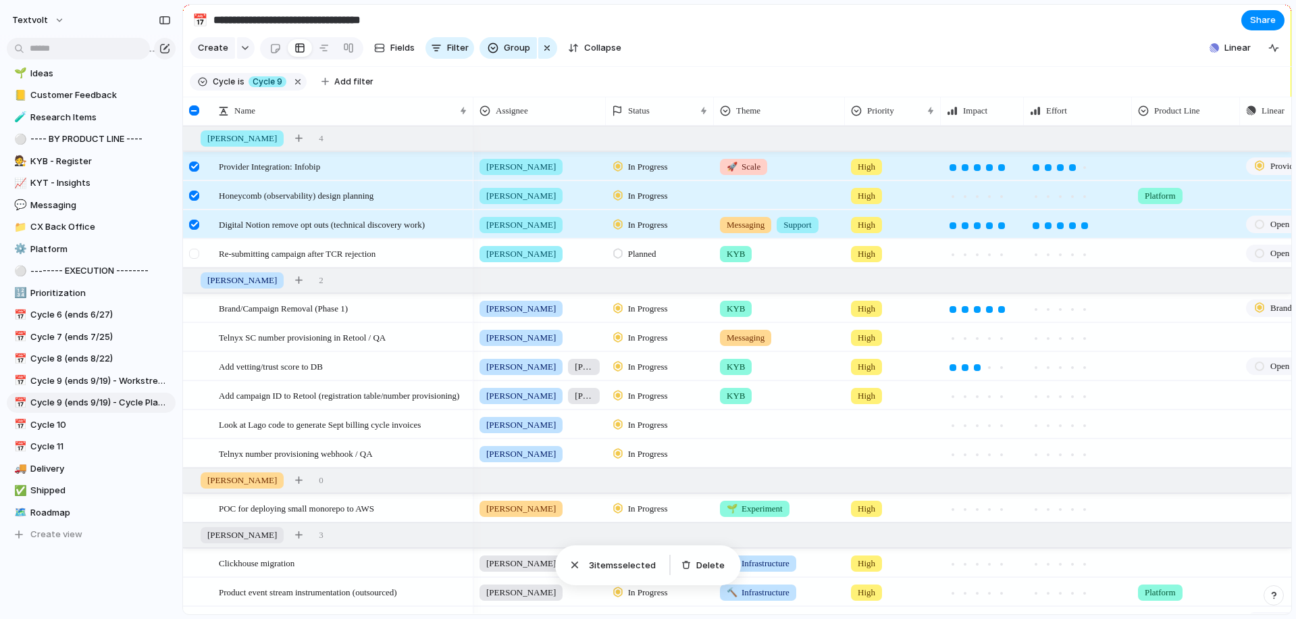
click at [195, 254] on div at bounding box center [194, 254] width 10 height 10
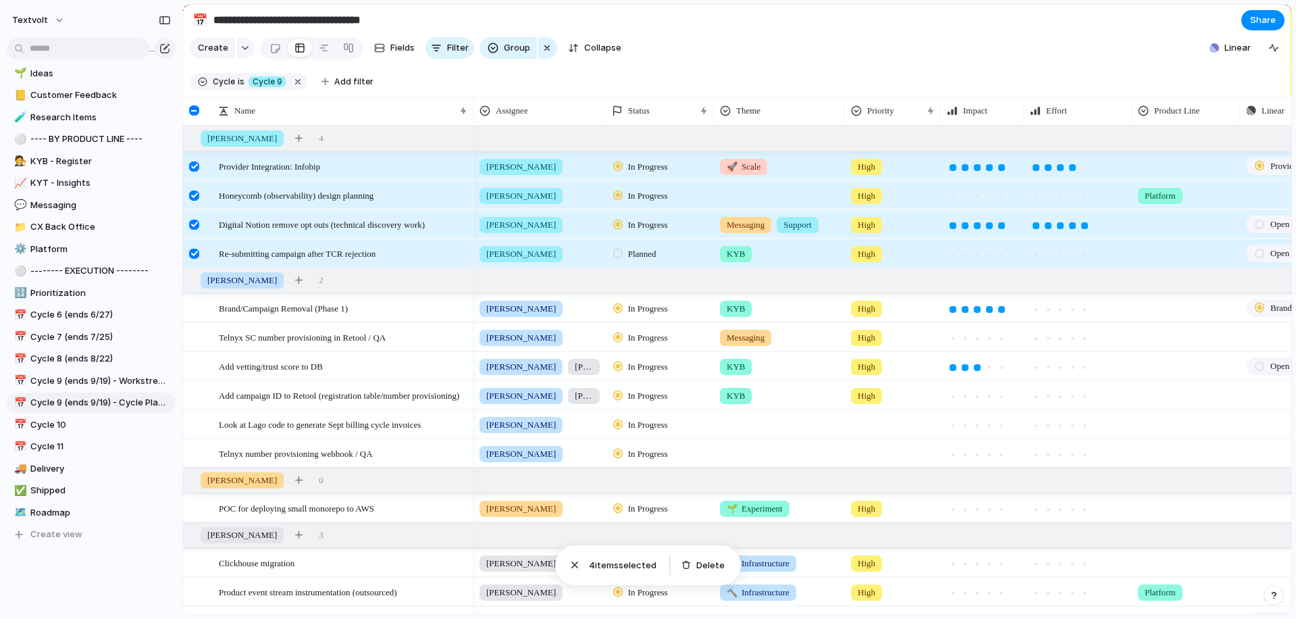
click at [195, 254] on div at bounding box center [194, 254] width 10 height 10
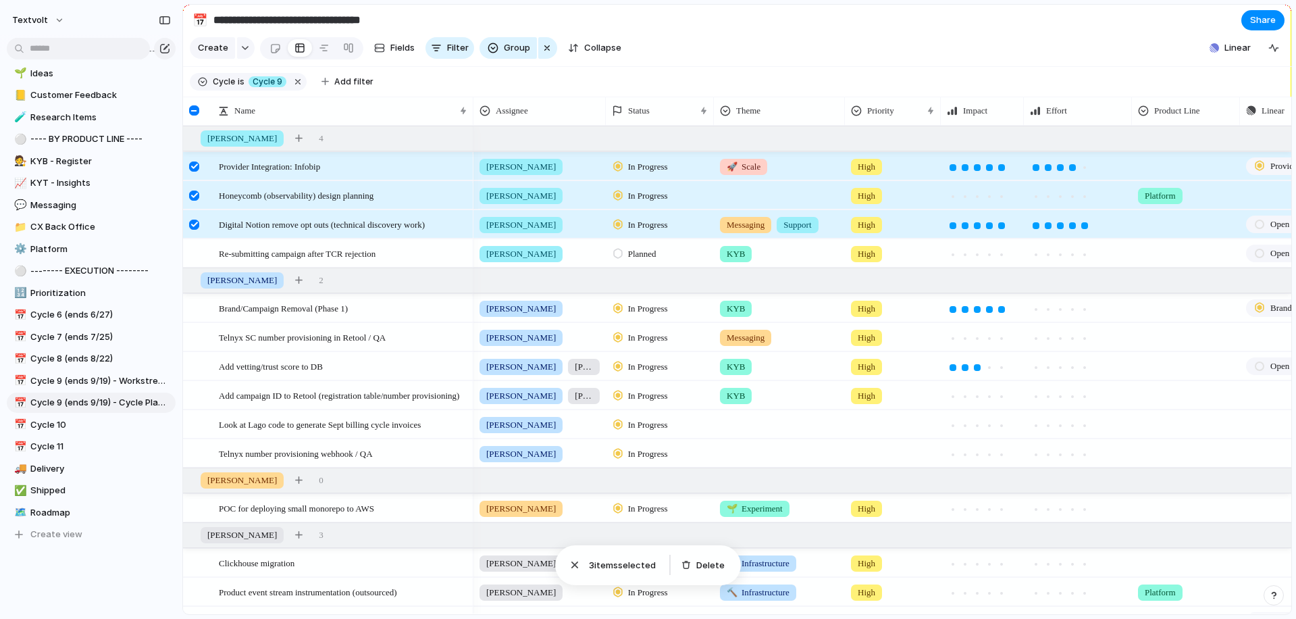
click at [195, 228] on div at bounding box center [194, 224] width 10 height 10
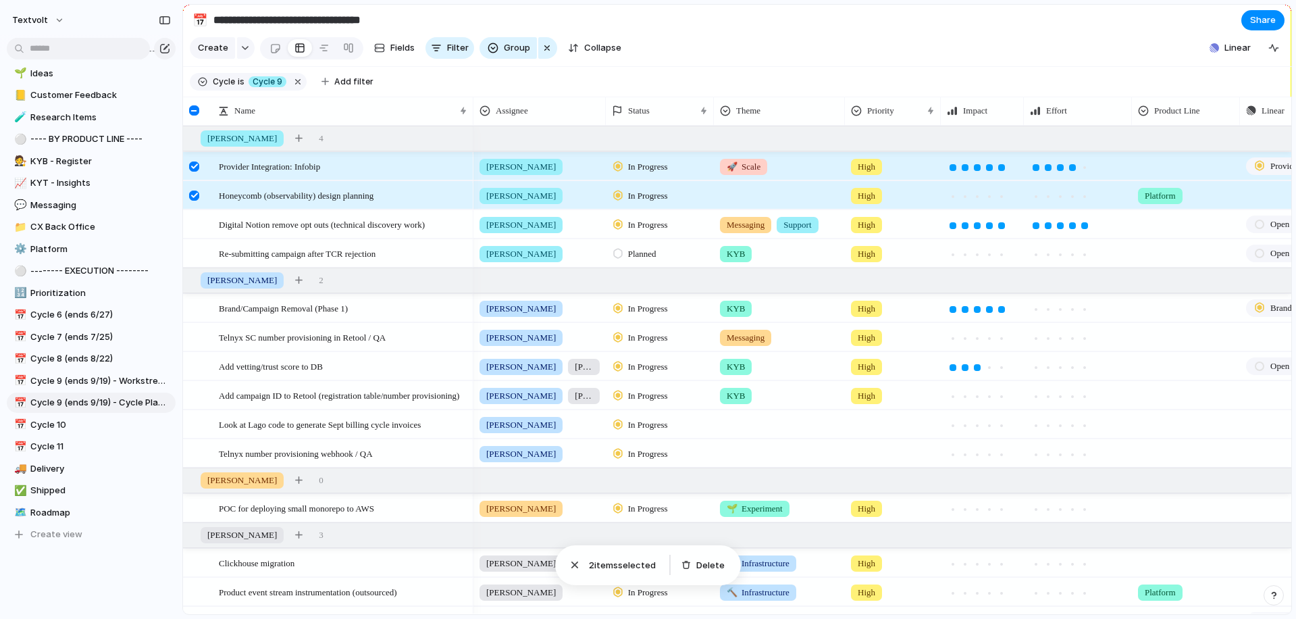
click at [193, 196] on div at bounding box center [194, 195] width 10 height 10
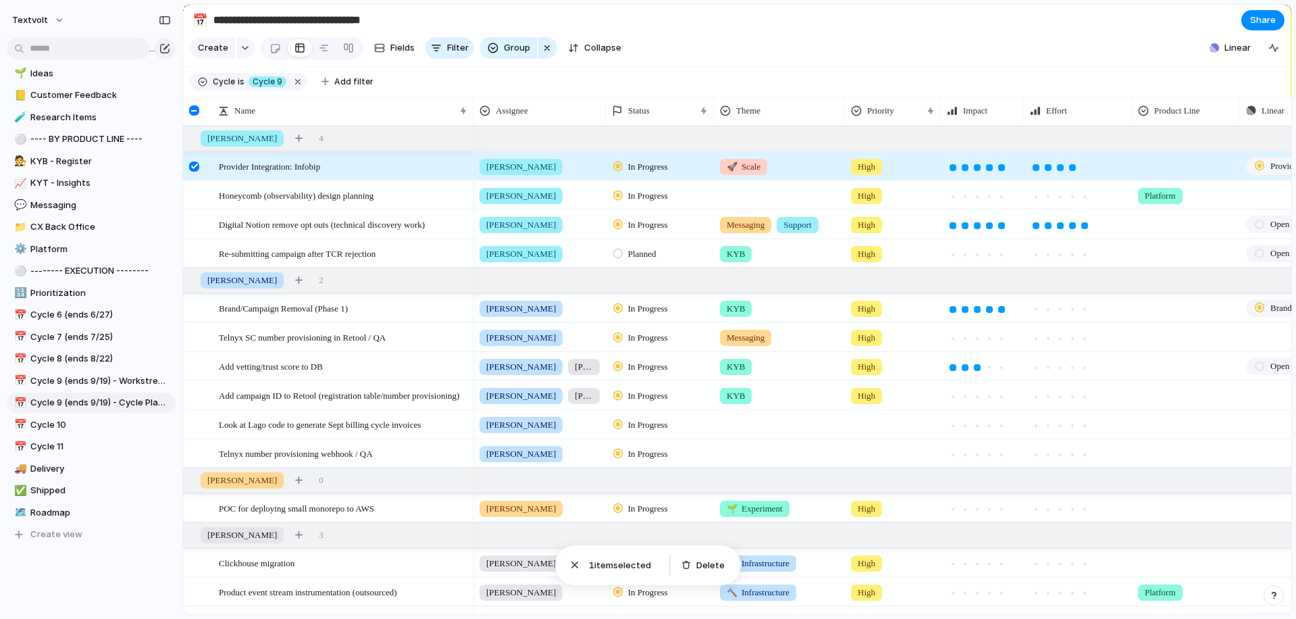
click at [194, 168] on div at bounding box center [194, 166] width 10 height 10
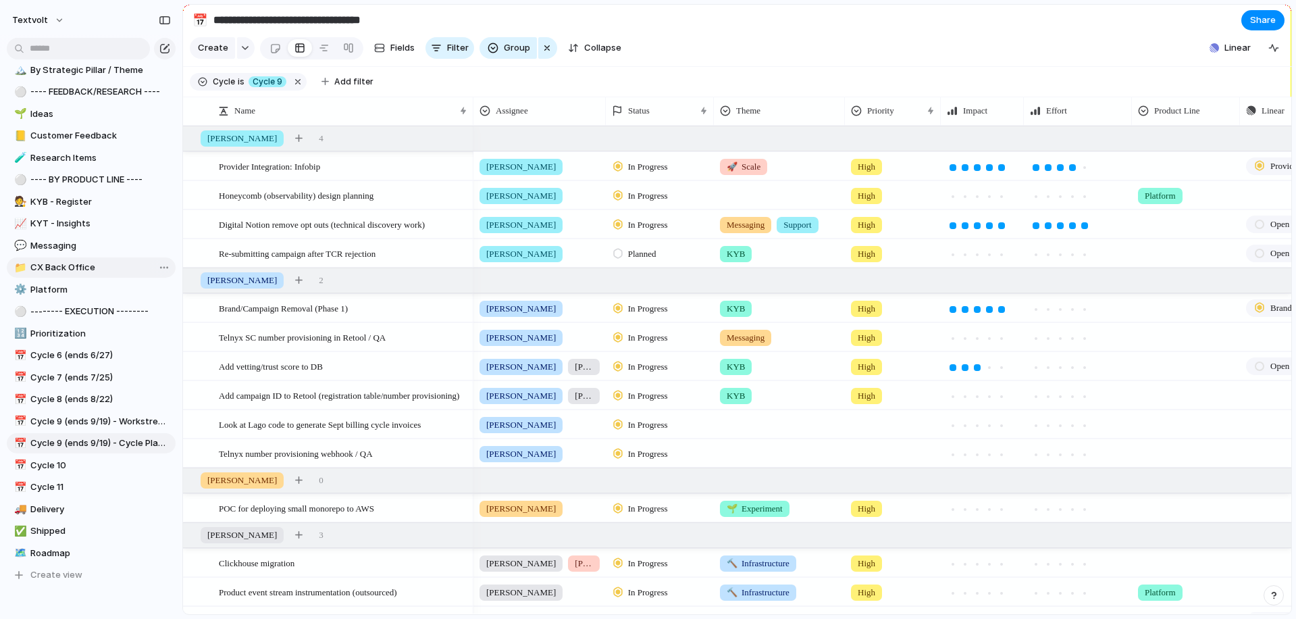
scroll to position [213, 0]
click at [95, 465] on span "Cycle 10" at bounding box center [100, 466] width 140 height 14
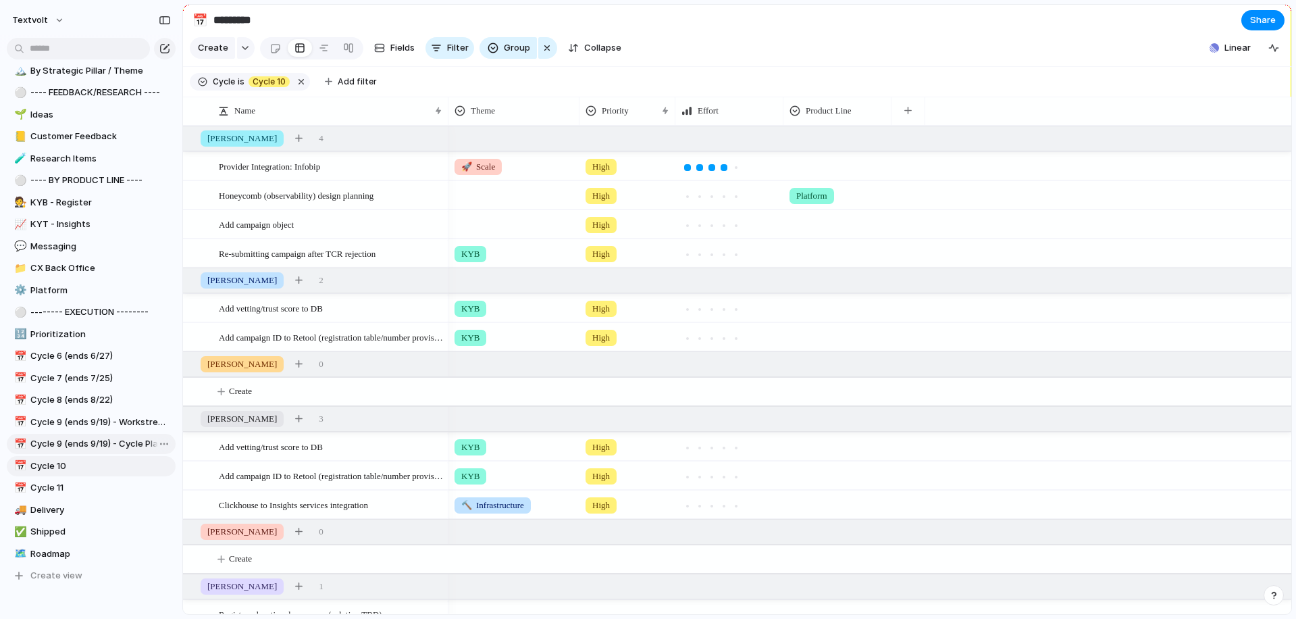
click at [90, 444] on span "Cycle 9 (ends 9/19) - Cycle Planning" at bounding box center [100, 444] width 140 height 14
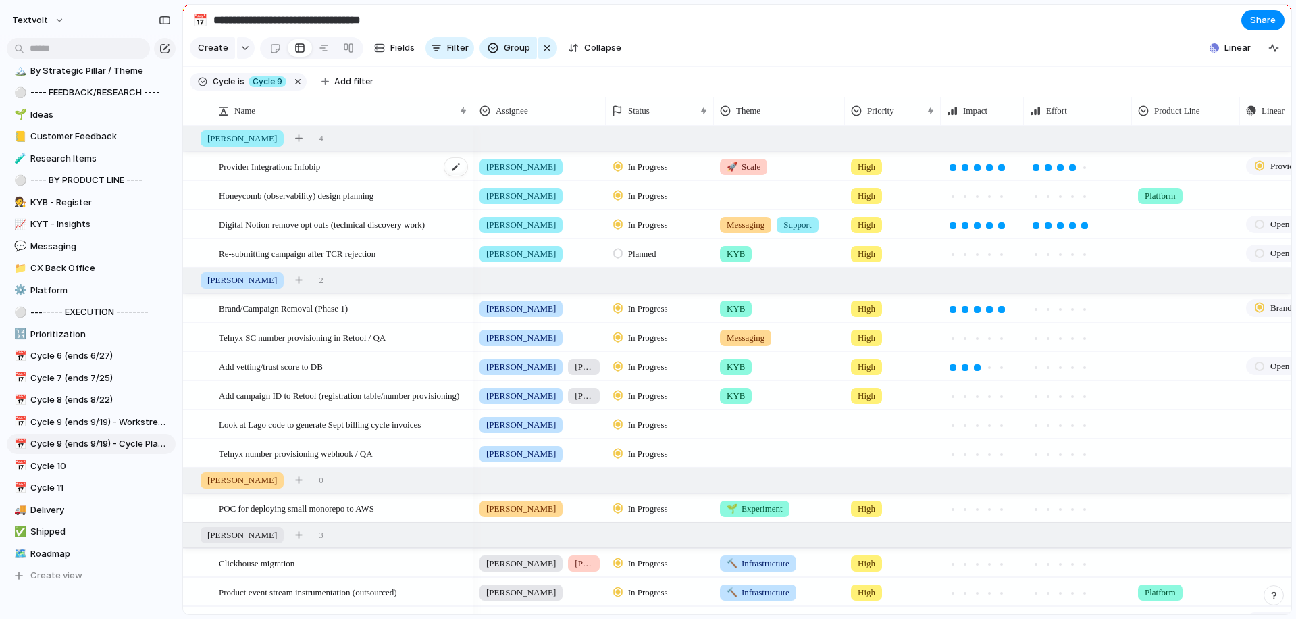
click at [269, 163] on span "Provider Integration: Infobip" at bounding box center [269, 166] width 101 height 16
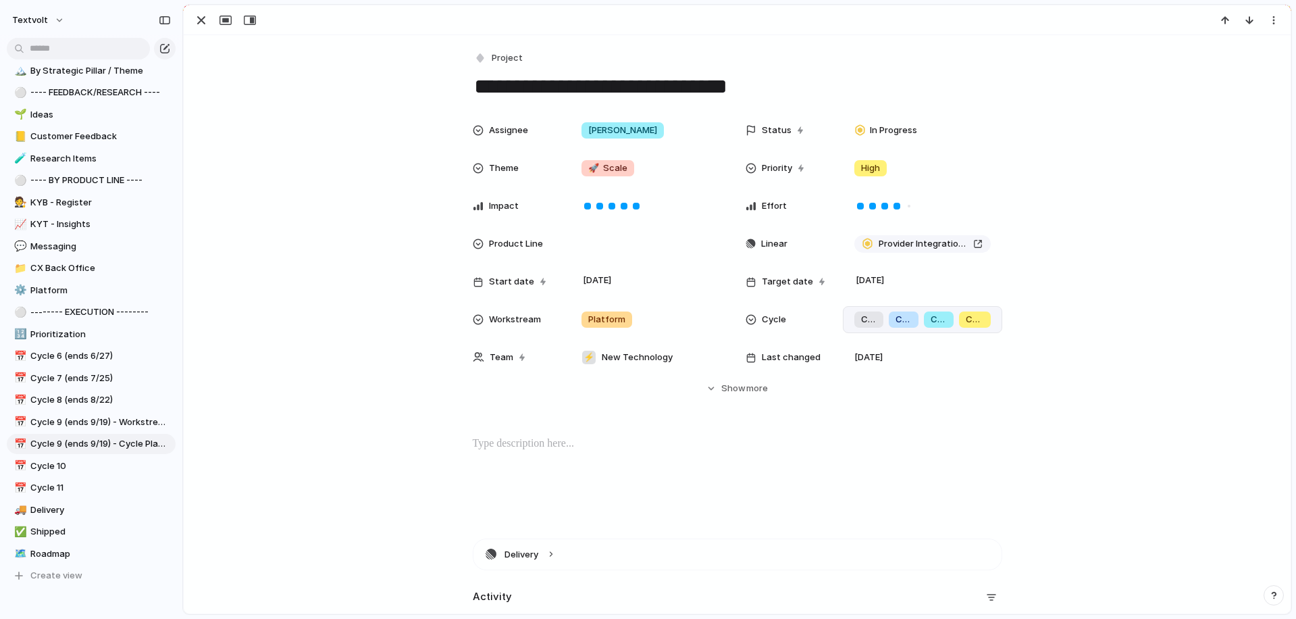
click at [1000, 317] on div "Cycle 7 Cycle 8 Cycle 9 Cycle 10" at bounding box center [922, 319] width 159 height 27
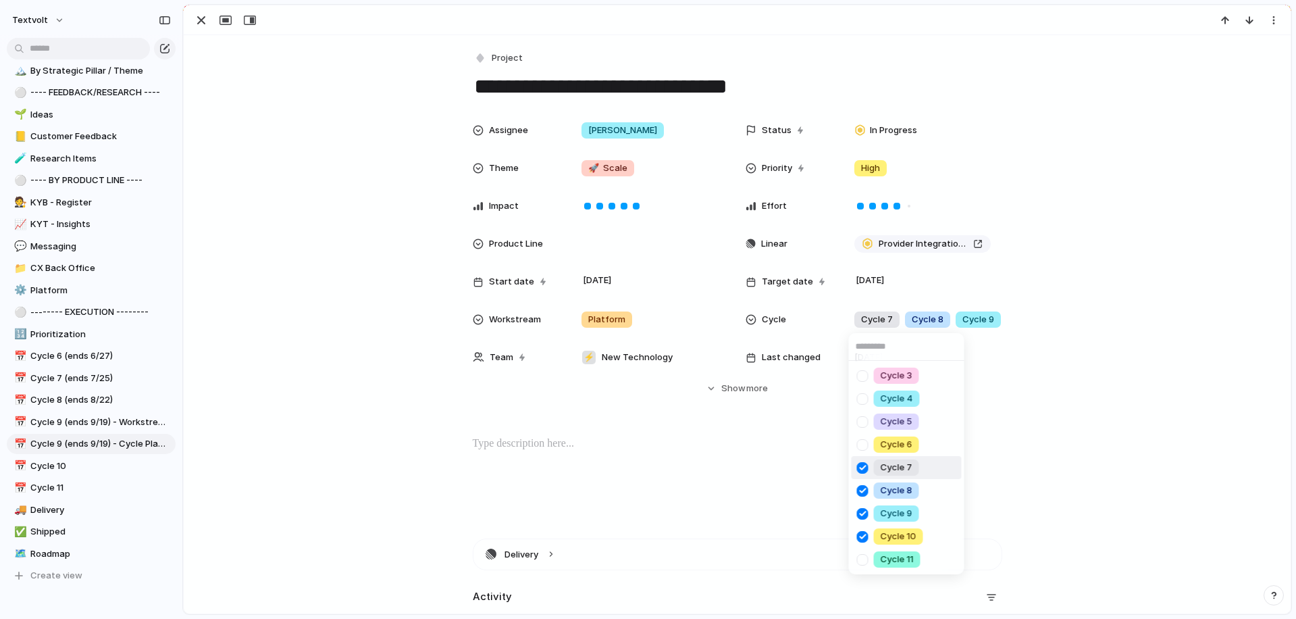
click at [392, 180] on div "Cycle 3 Cycle 4 Cycle 5 Cycle 6 Cycle 7 Cycle 8 Cycle 9 Cycle 10 Cycle 11" at bounding box center [648, 309] width 1296 height 619
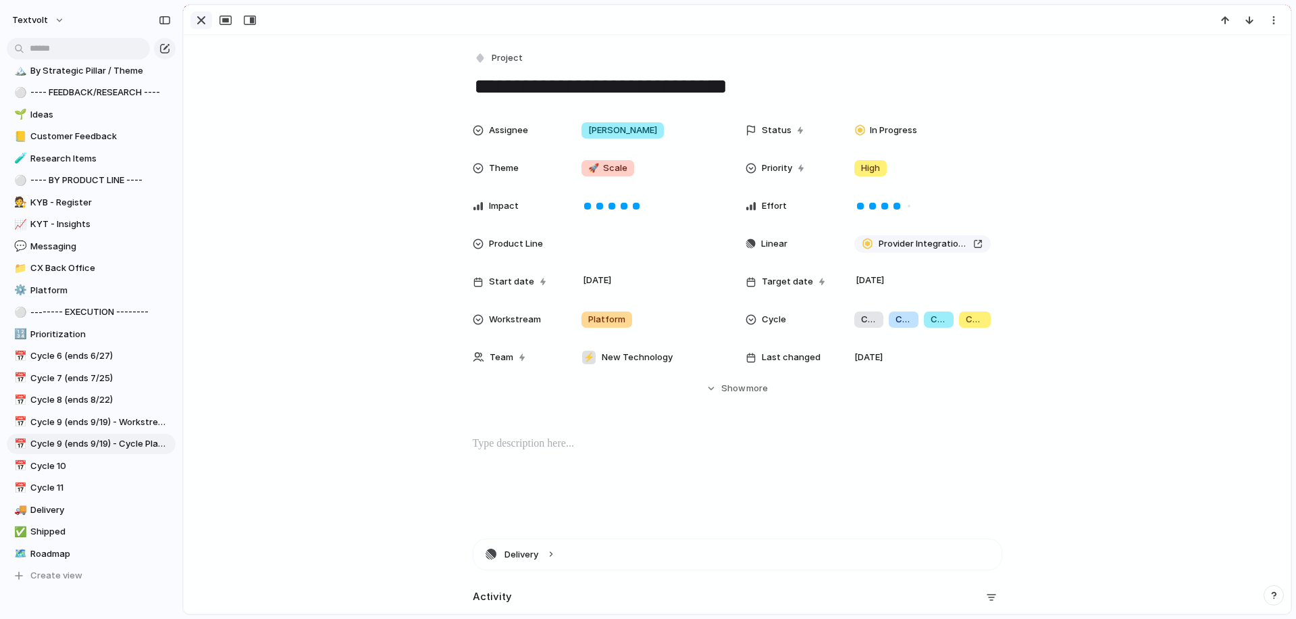
click at [197, 22] on div "button" at bounding box center [201, 20] width 16 height 16
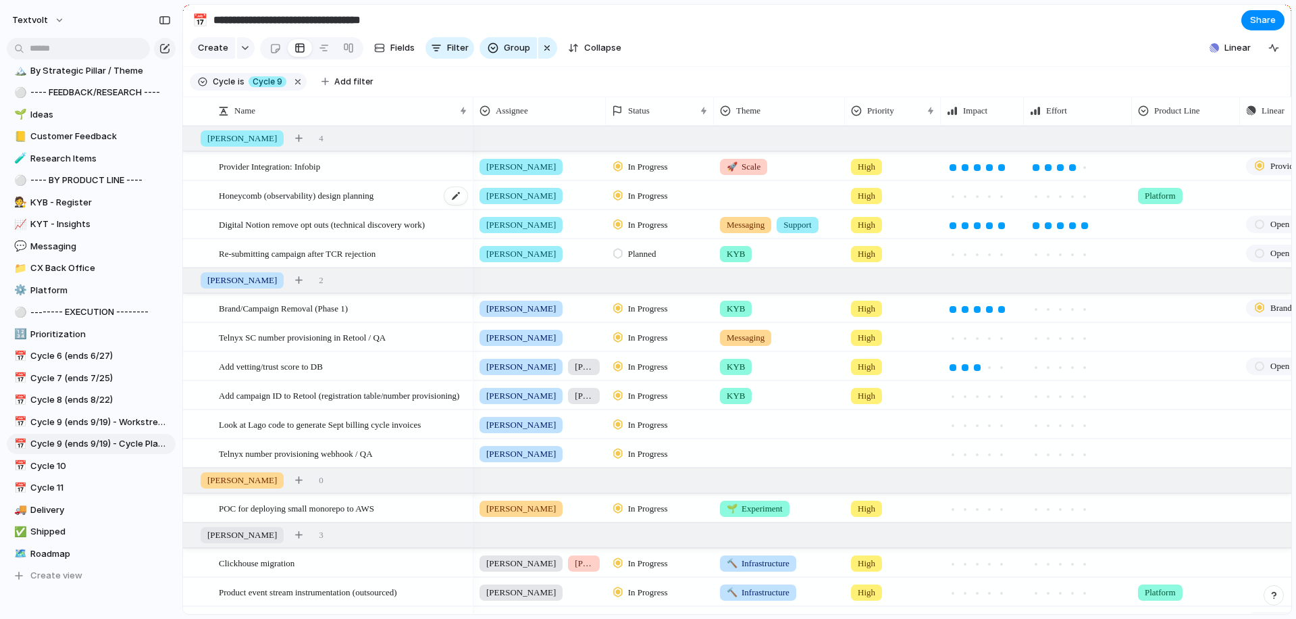
click at [265, 201] on span "Honeycomb (observability) design planning" at bounding box center [296, 195] width 155 height 16
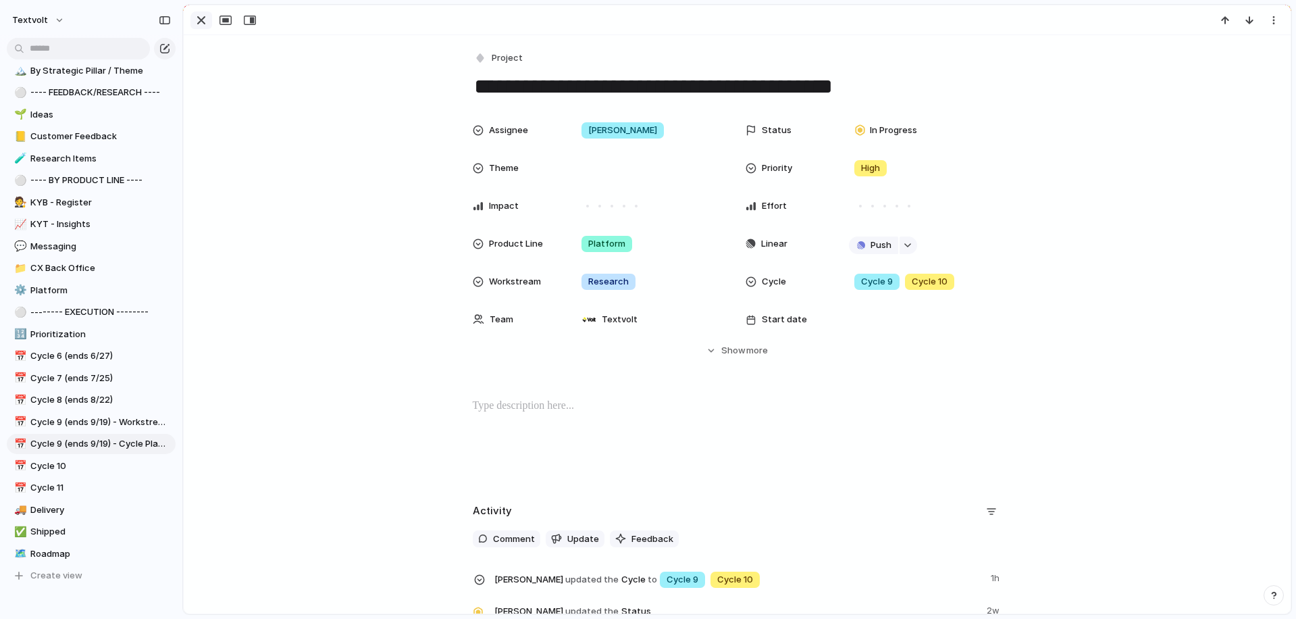
click at [201, 19] on div "button" at bounding box center [201, 20] width 16 height 16
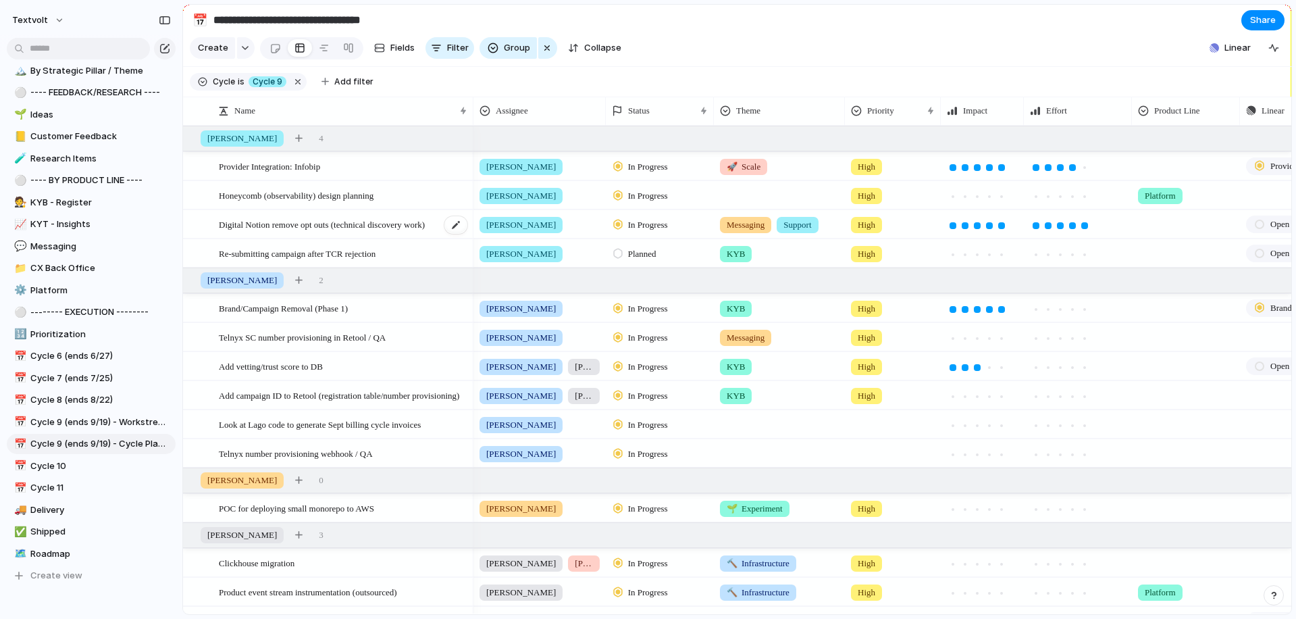
click at [267, 231] on div "Digital Notion remove opt outs (technical discovery work)" at bounding box center [344, 225] width 250 height 28
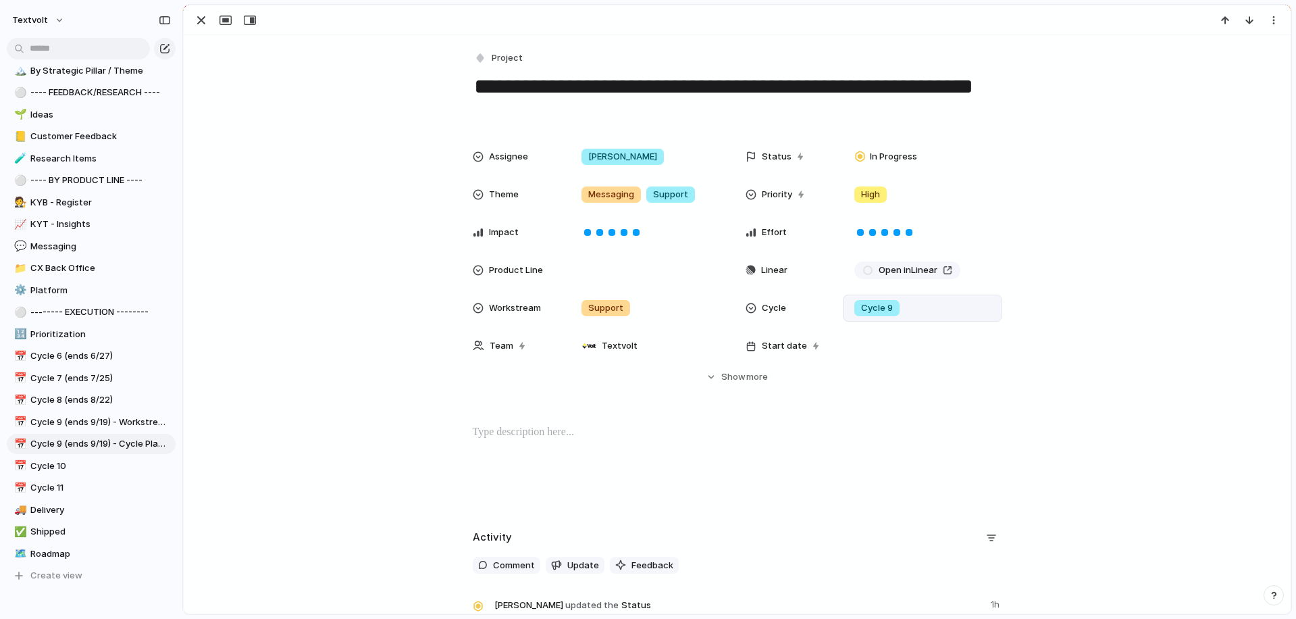
click at [910, 308] on div "Cycle 9" at bounding box center [922, 308] width 147 height 15
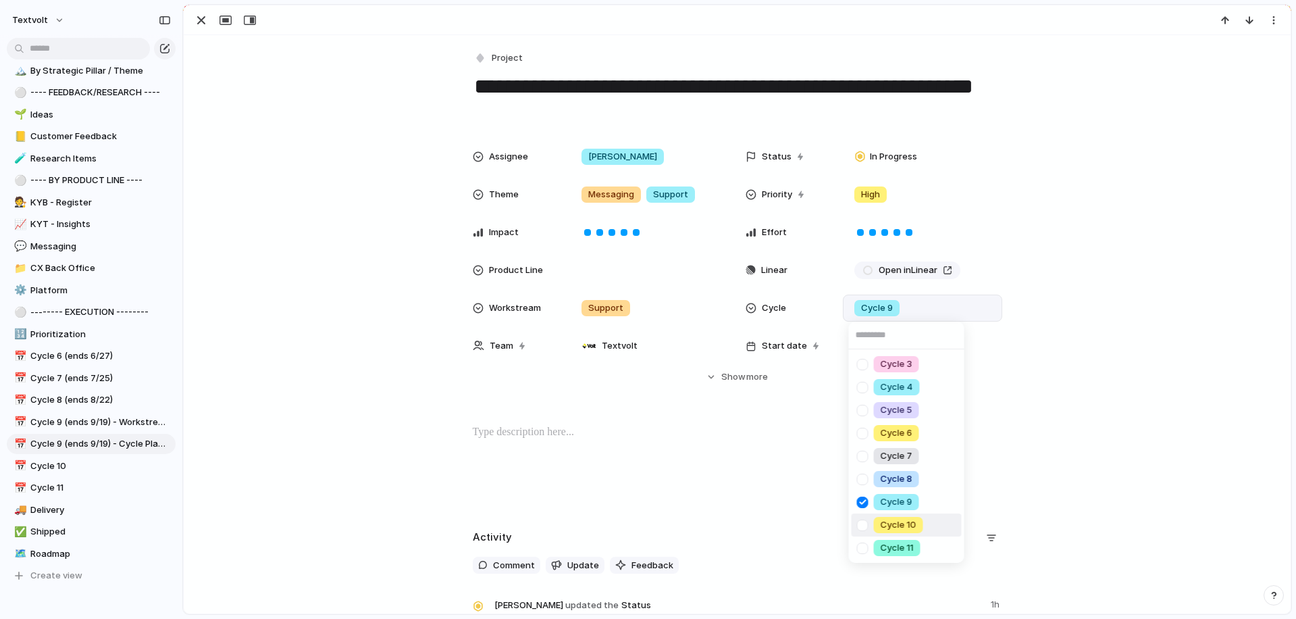
click at [863, 527] on div at bounding box center [863, 525] width 24 height 24
click at [361, 264] on div "Cycle 3 Cycle 4 Cycle 5 Cycle 6 Cycle 7 Cycle 8 Cycle 9 Cycle 10 Cycle 11" at bounding box center [648, 309] width 1296 height 619
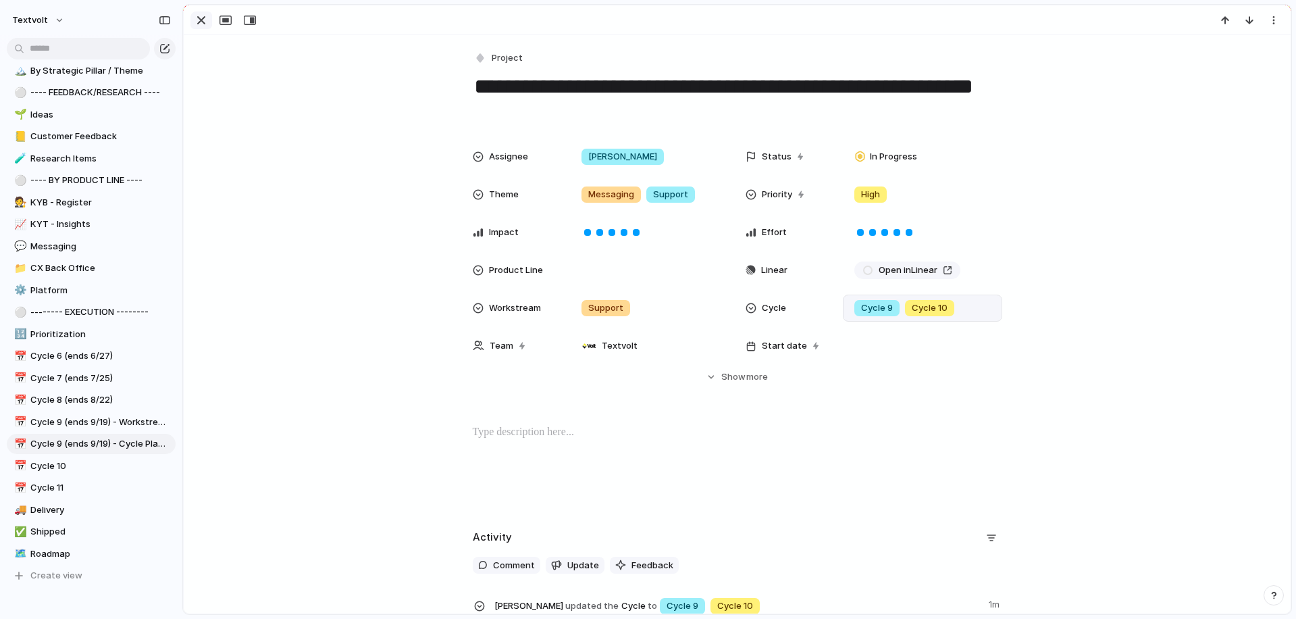
click at [203, 25] on div "button" at bounding box center [201, 20] width 16 height 16
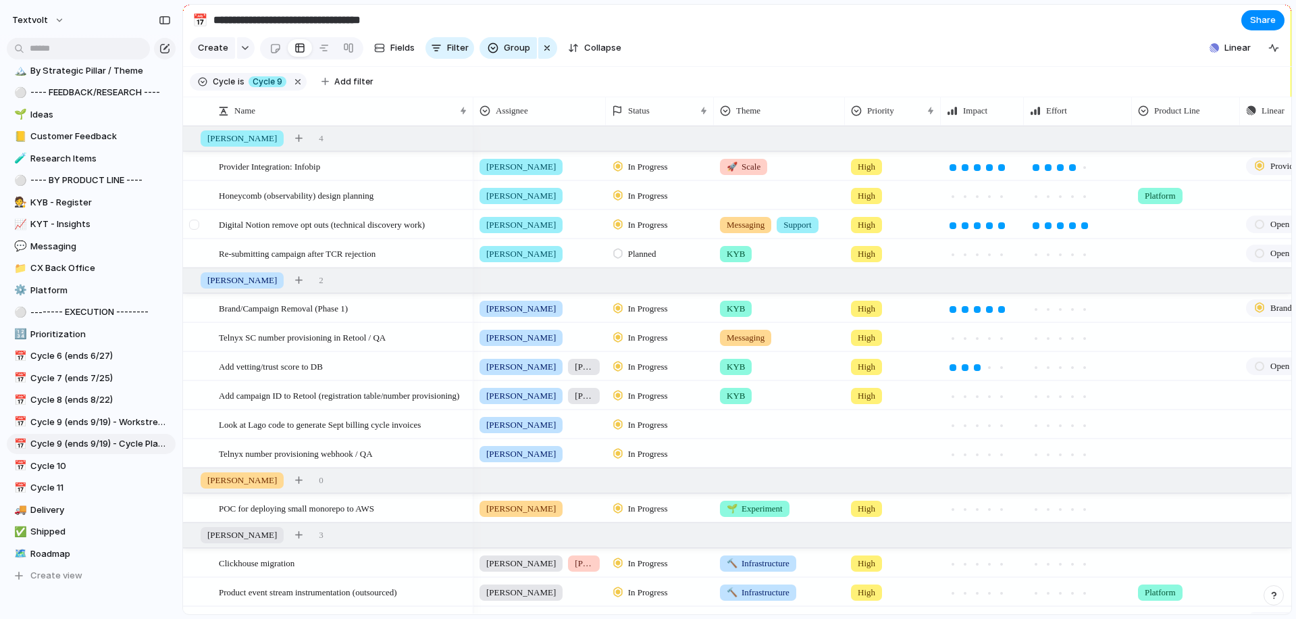
click at [197, 225] on div at bounding box center [194, 224] width 10 height 10
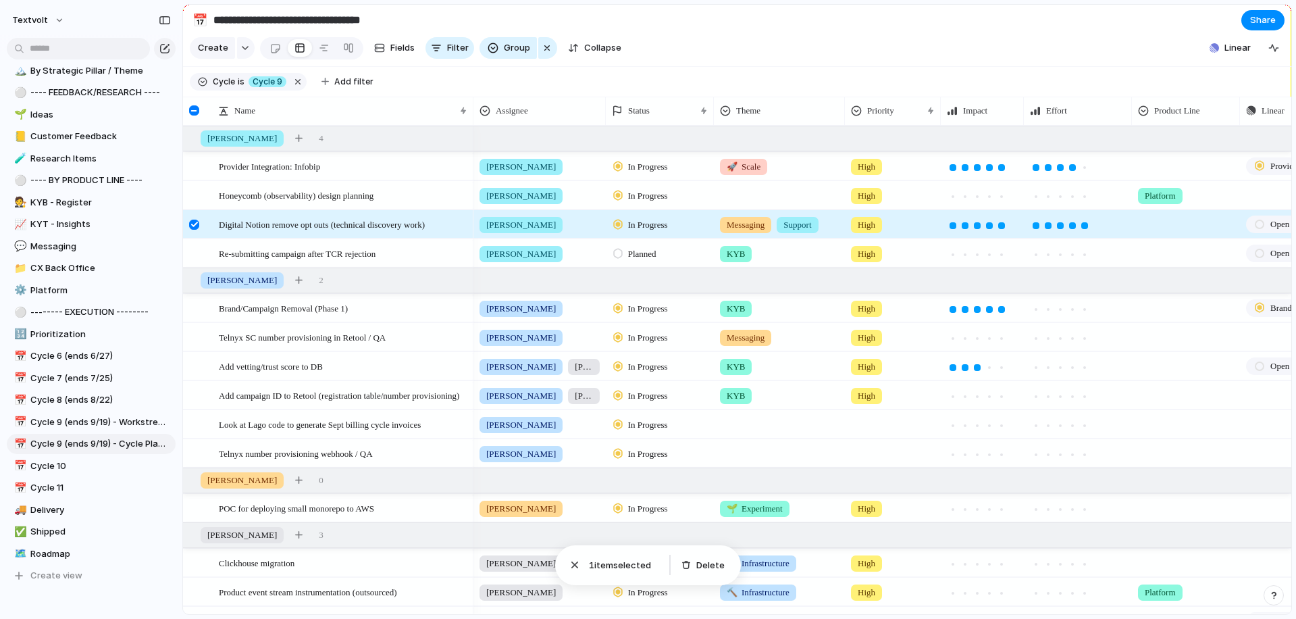
click at [194, 226] on div at bounding box center [194, 224] width 10 height 10
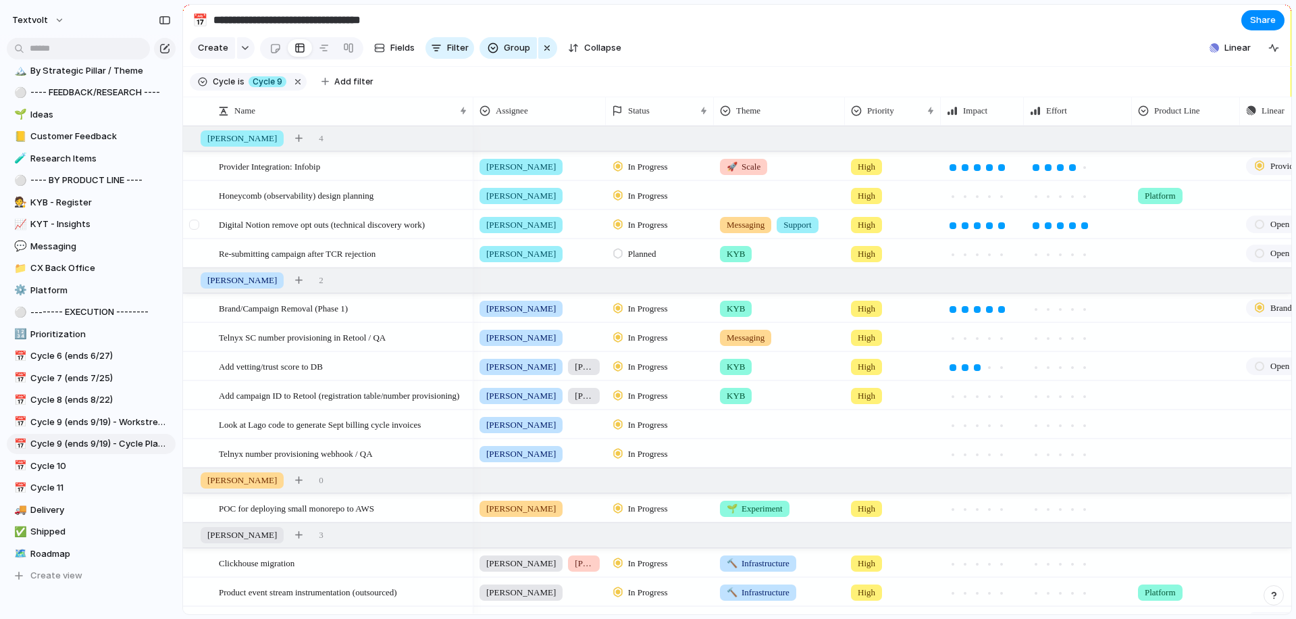
click at [197, 224] on div at bounding box center [194, 224] width 10 height 10
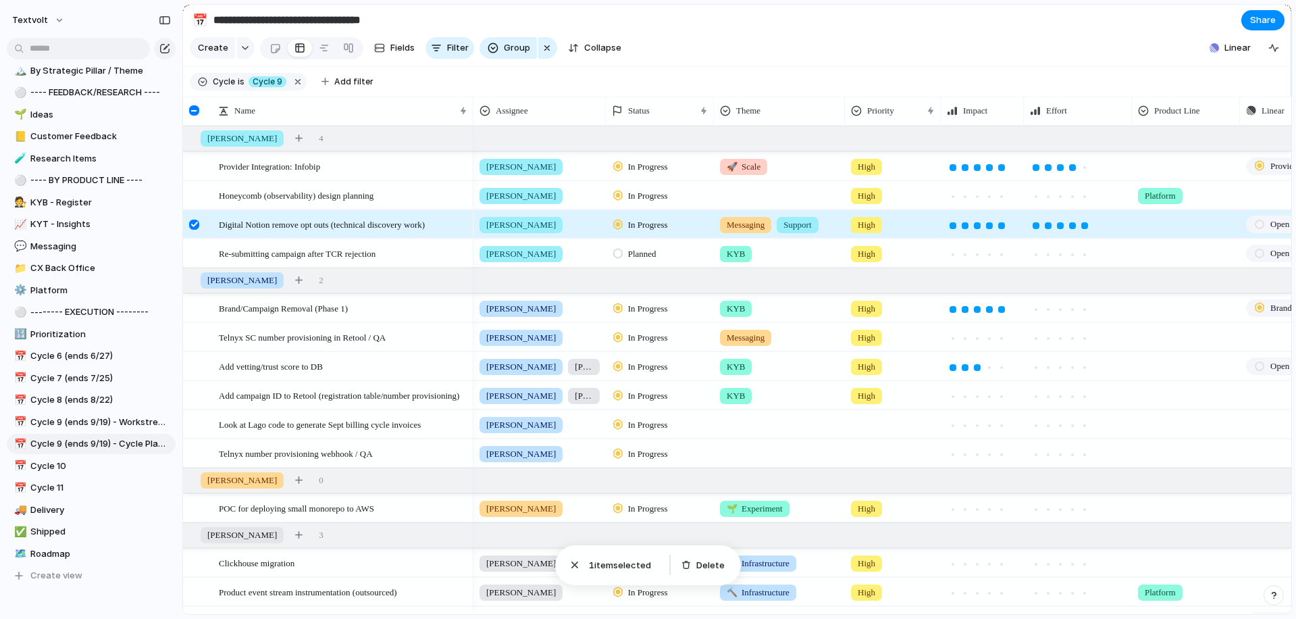
click at [192, 225] on div at bounding box center [194, 224] width 10 height 10
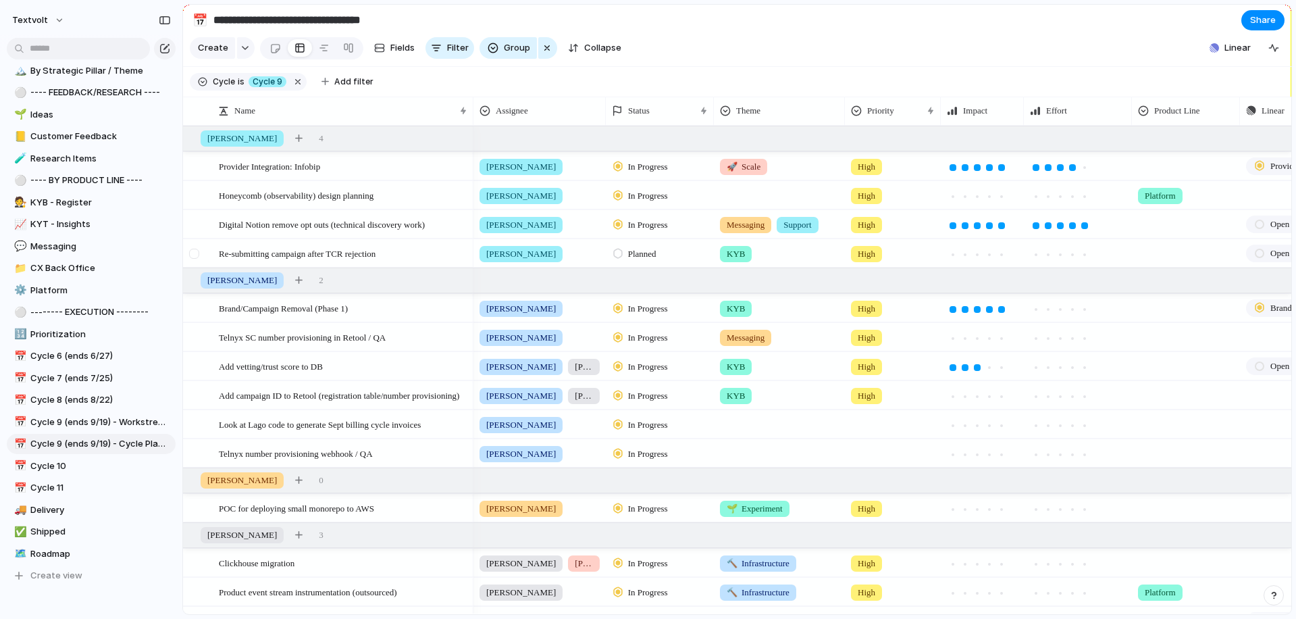
click at [193, 253] on div at bounding box center [194, 254] width 10 height 10
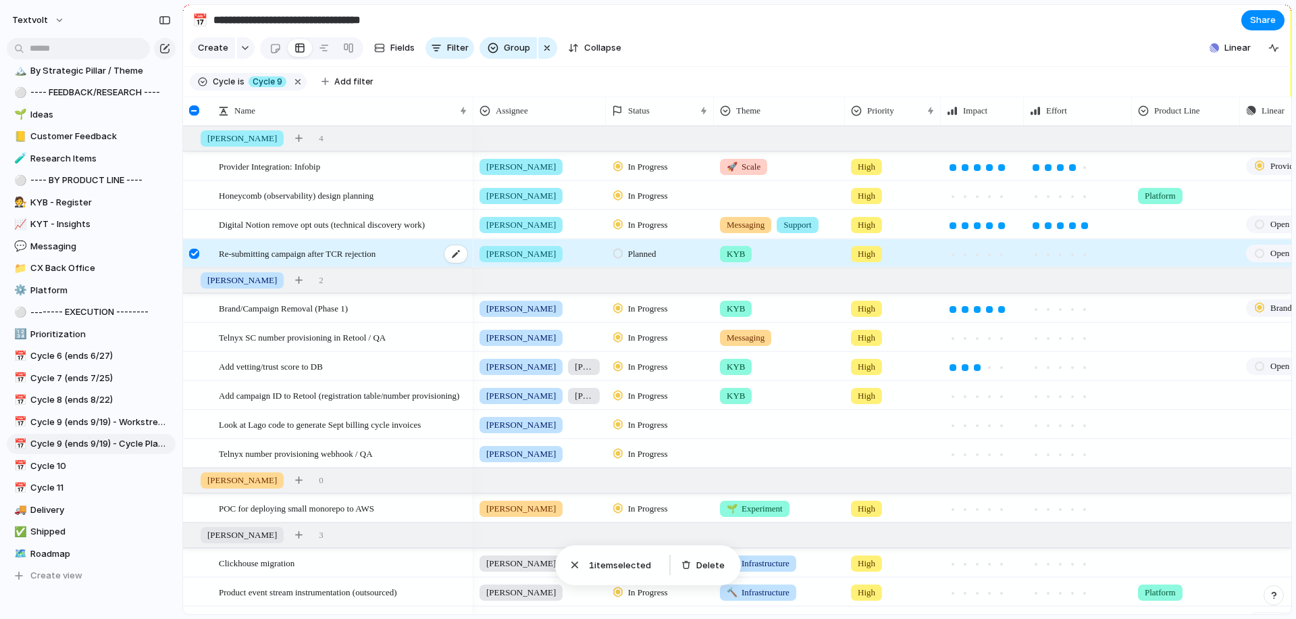
click at [329, 257] on span "Re-submitting campaign after TCR rejection" at bounding box center [297, 253] width 157 height 16
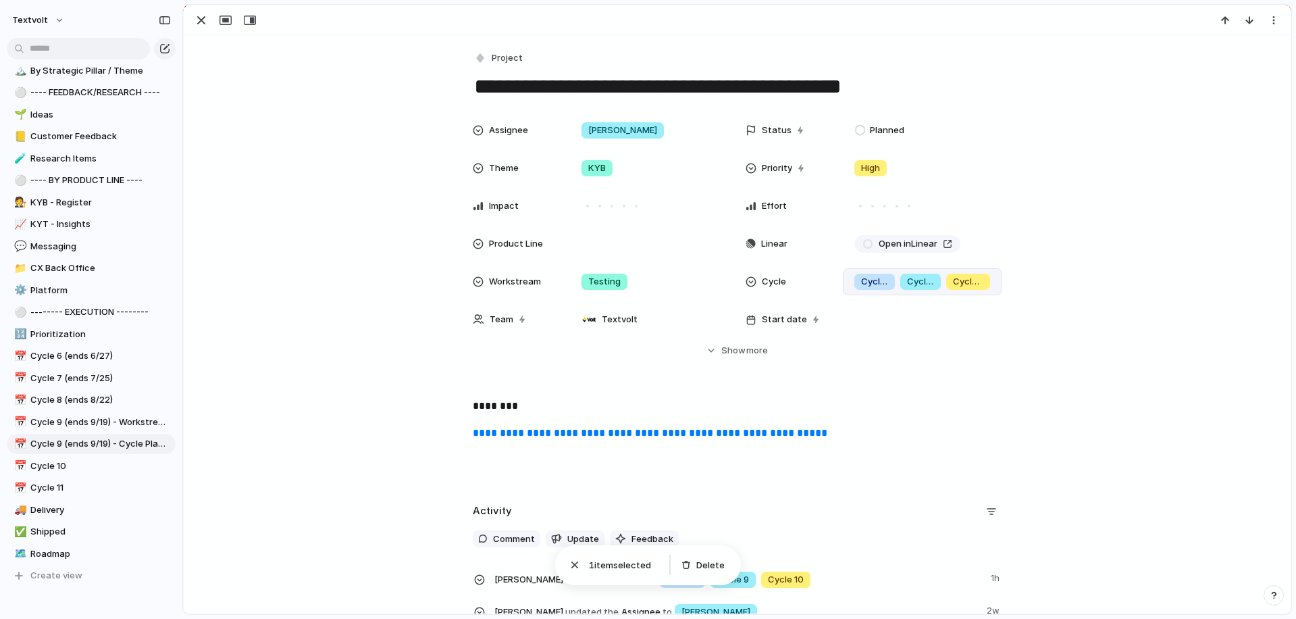
click at [889, 288] on div "Cycle 8" at bounding box center [874, 282] width 41 height 16
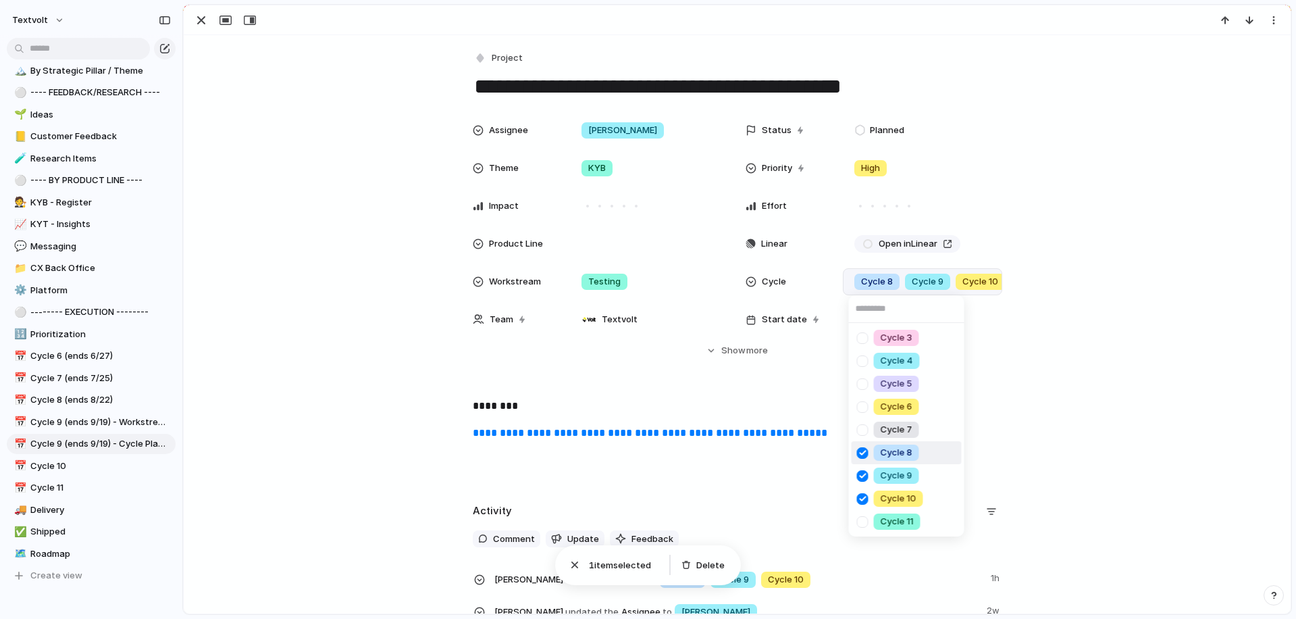
click at [303, 252] on div "Cycle 3 Cycle 4 Cycle 5 Cycle 6 Cycle 7 Cycle 8 Cycle 9 Cycle 10 Cycle 11" at bounding box center [648, 309] width 1296 height 619
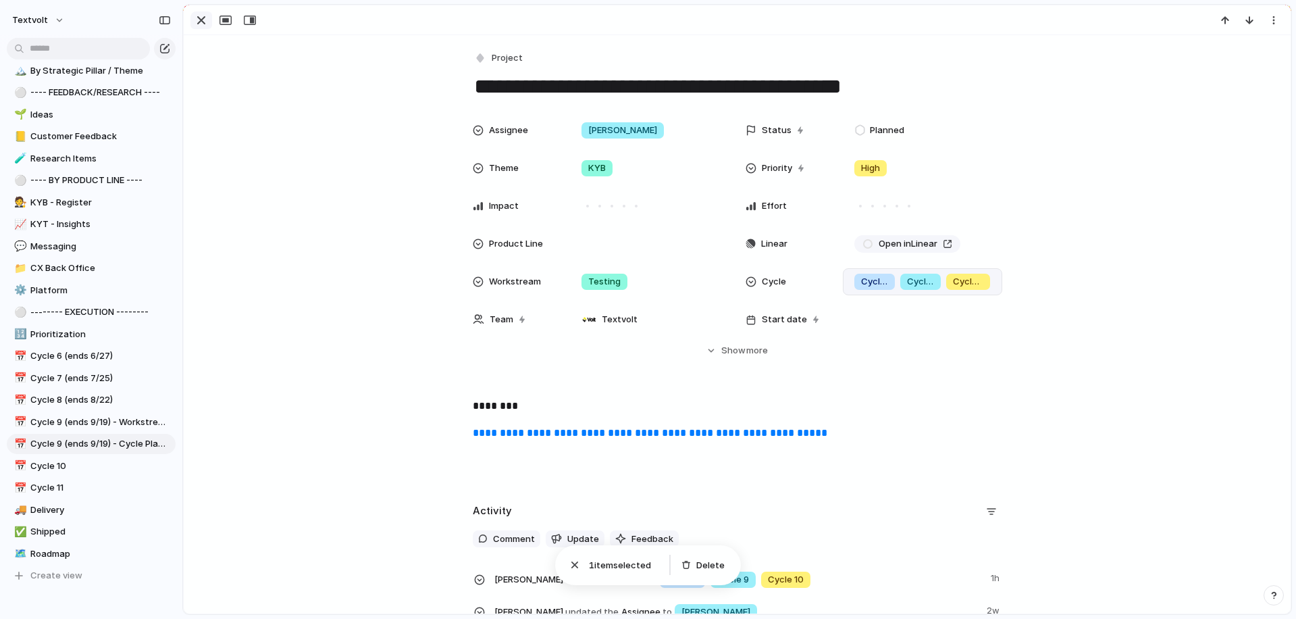
click at [201, 21] on div "button" at bounding box center [201, 20] width 16 height 16
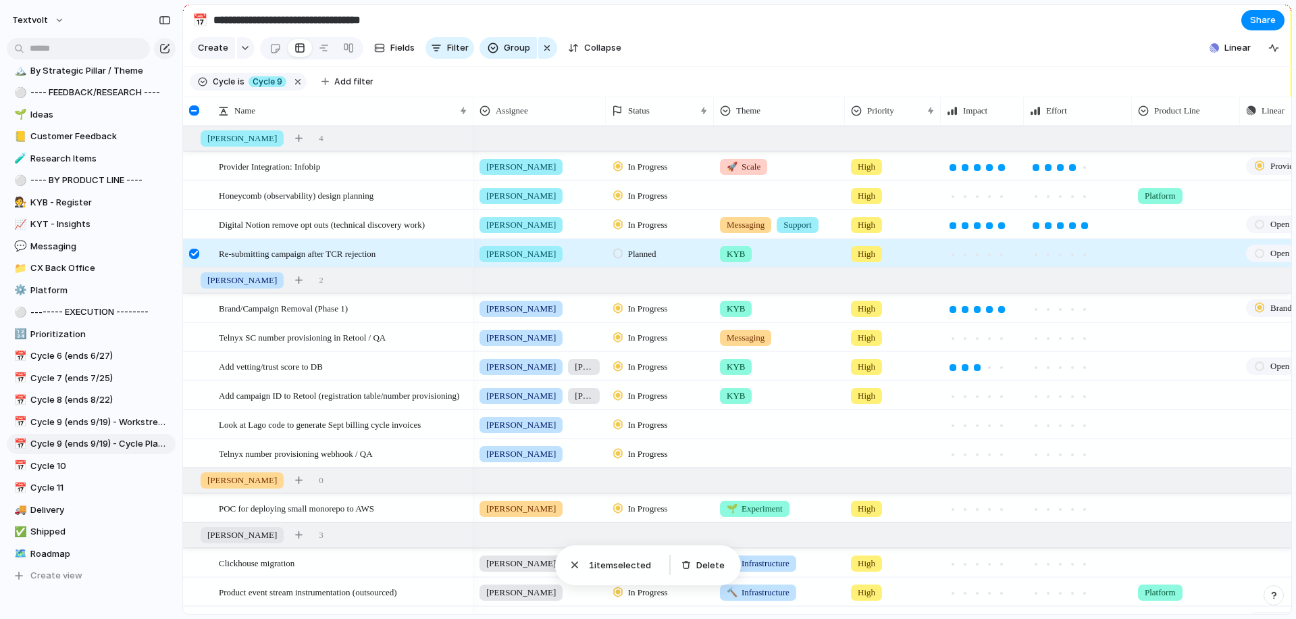
click at [195, 251] on div at bounding box center [194, 254] width 10 height 10
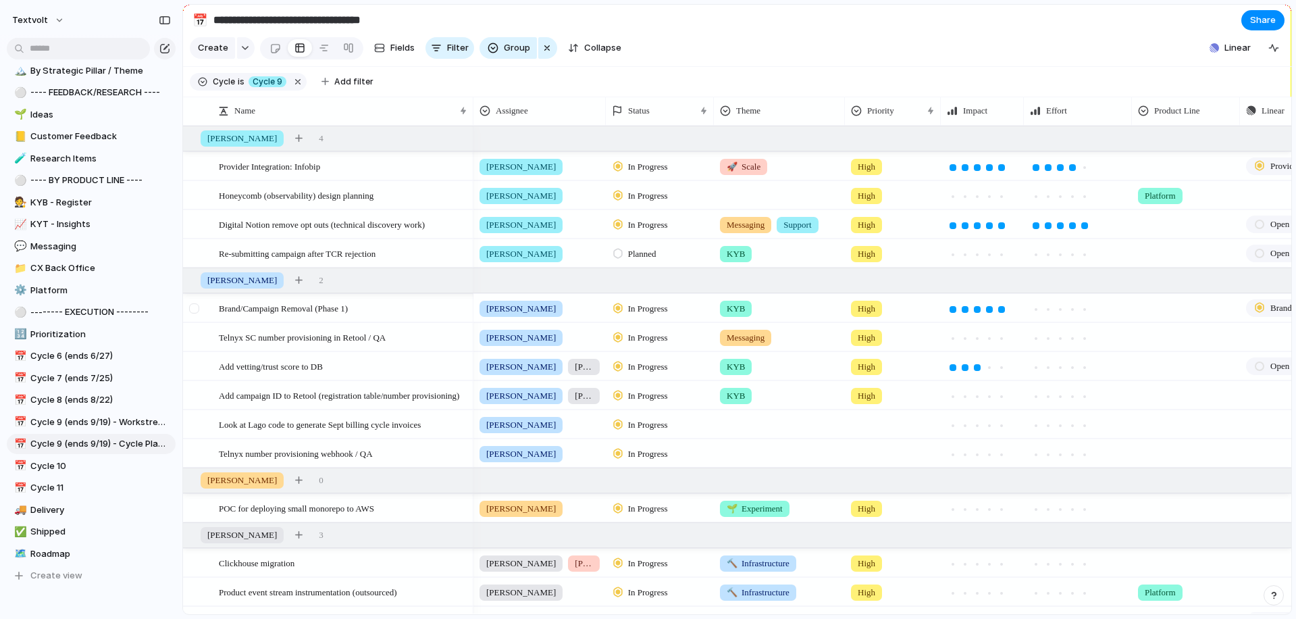
click at [195, 313] on div at bounding box center [194, 308] width 10 height 10
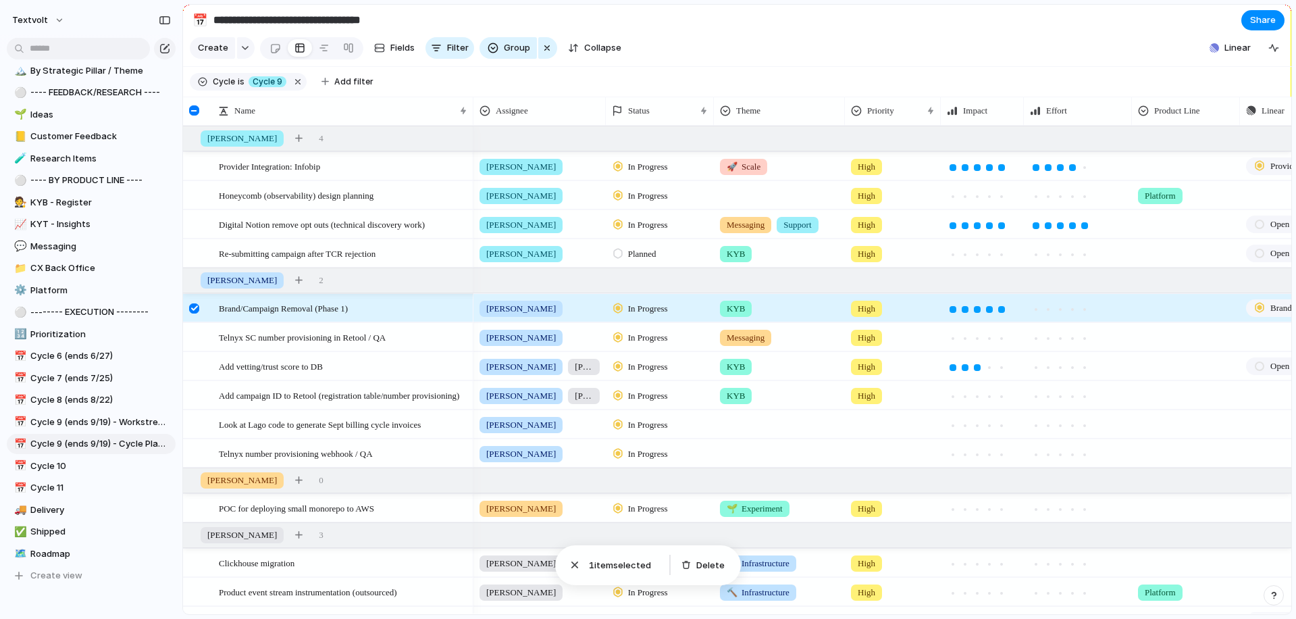
click at [195, 313] on div at bounding box center [194, 308] width 10 height 10
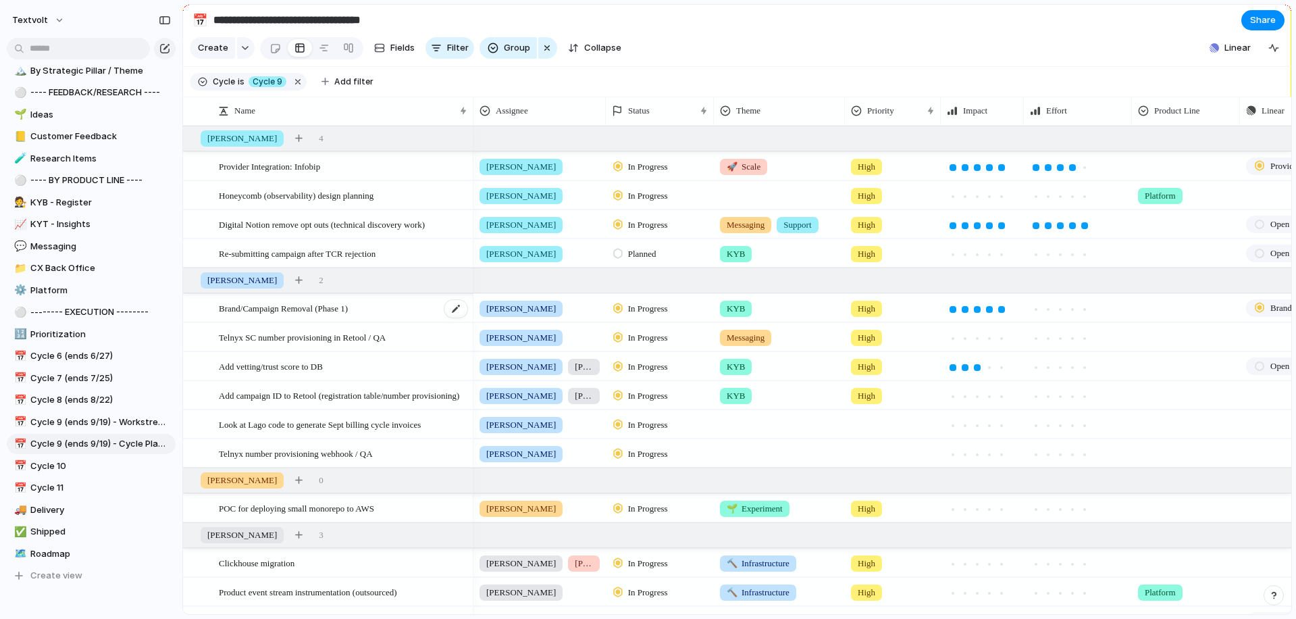
click at [279, 307] on span "Brand/Campaign Removal (Phase 1)" at bounding box center [283, 308] width 129 height 16
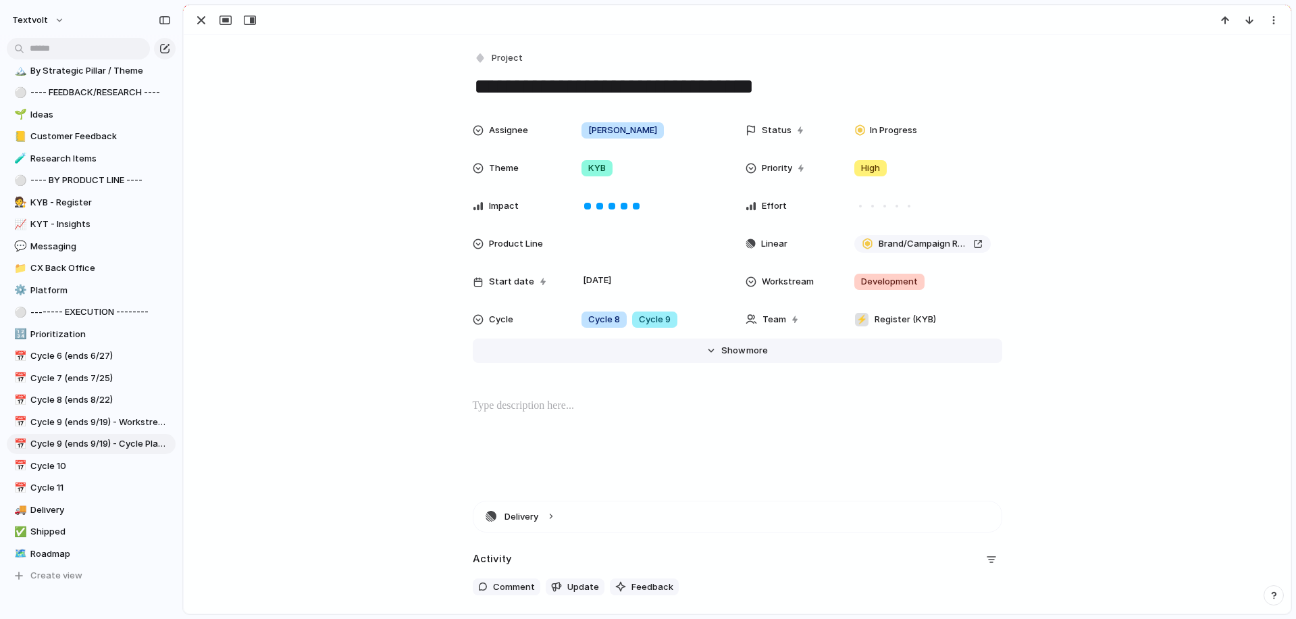
click at [823, 351] on button "Hide Show more" at bounding box center [737, 350] width 529 height 24
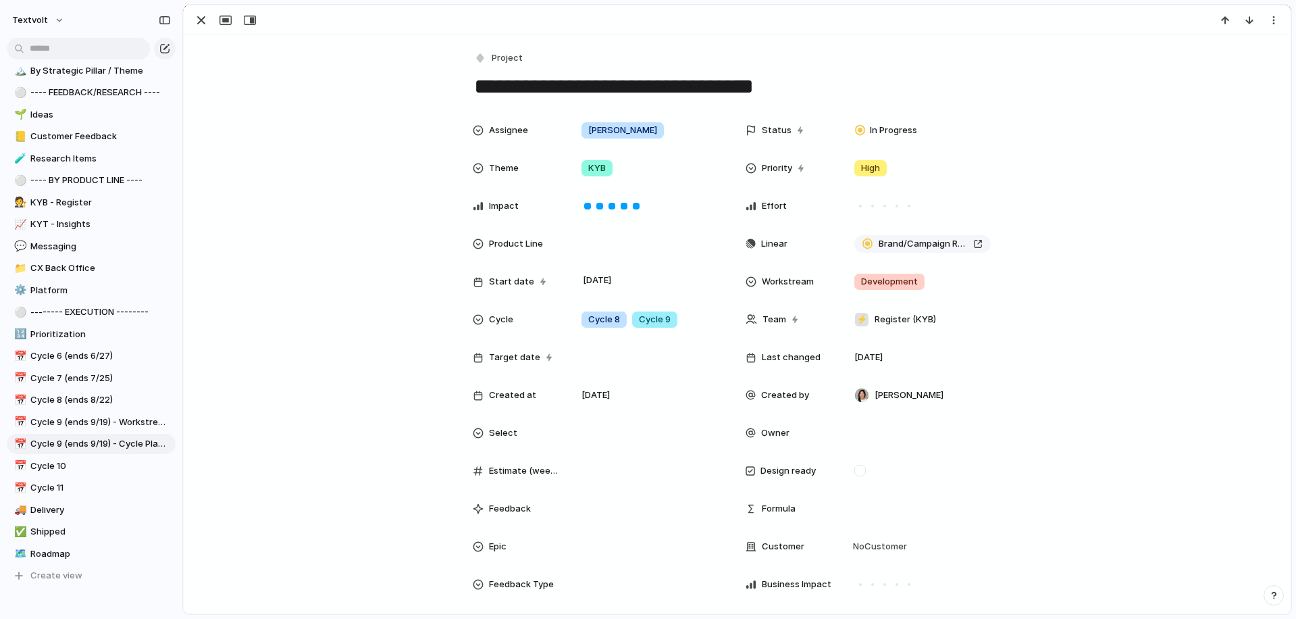
drag, startPoint x: 817, startPoint y: 84, endPoint x: 455, endPoint y: 84, distance: 362.7
click at [199, 22] on div "button" at bounding box center [201, 20] width 16 height 16
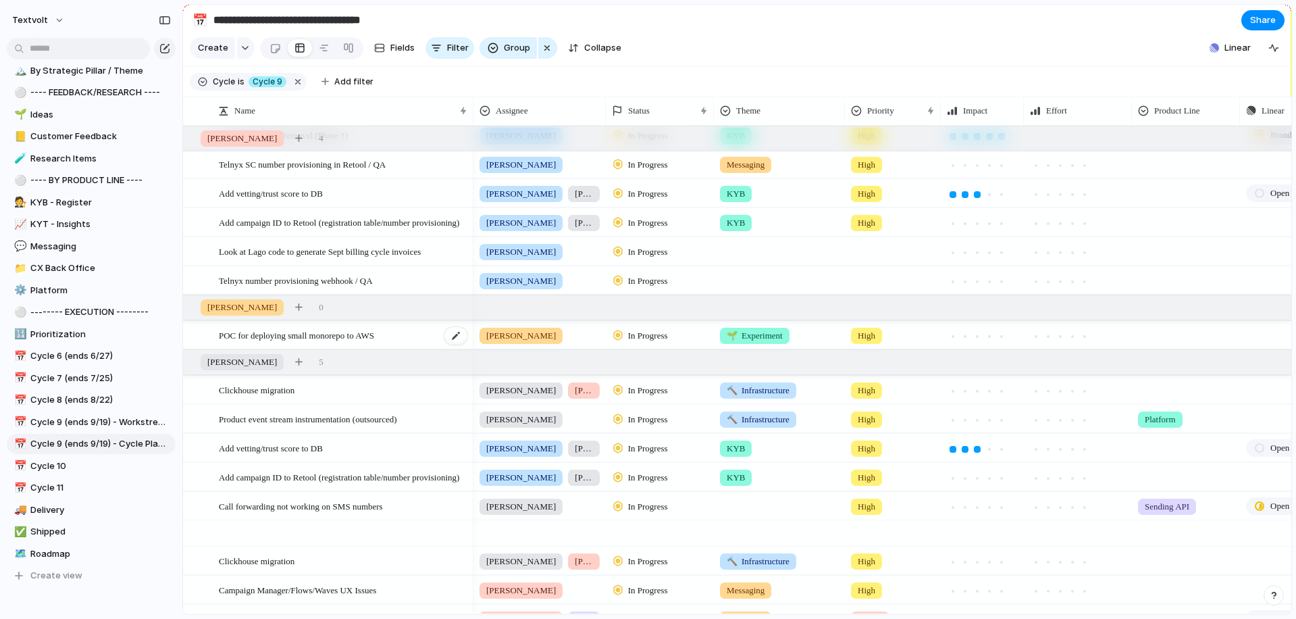
scroll to position [618, 0]
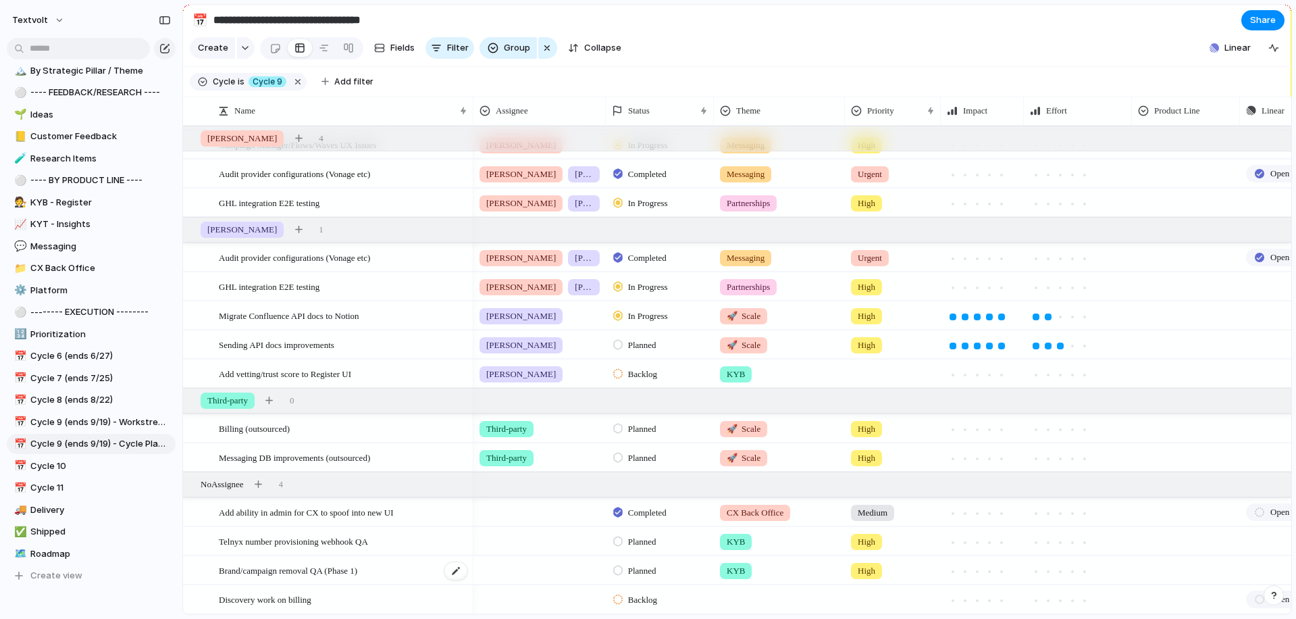
click at [306, 570] on span "Brand/campaign removal QA (Phase 1)" at bounding box center [288, 570] width 138 height 16
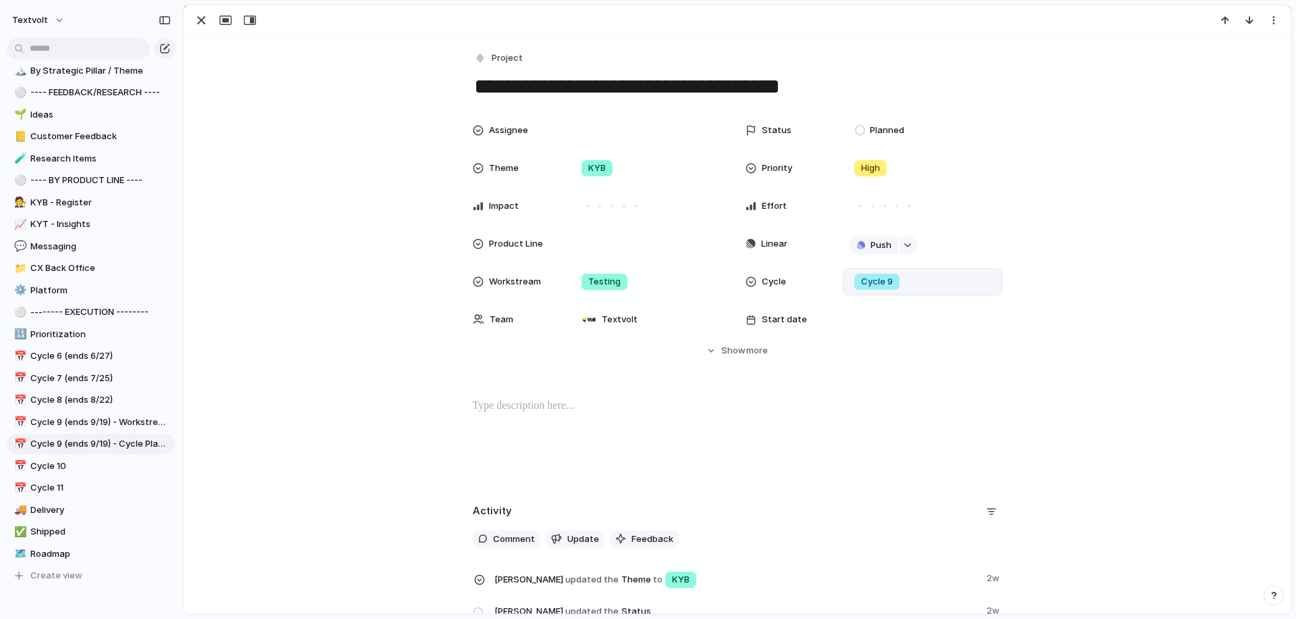
click at [889, 286] on span "Cycle 9" at bounding box center [877, 282] width 32 height 14
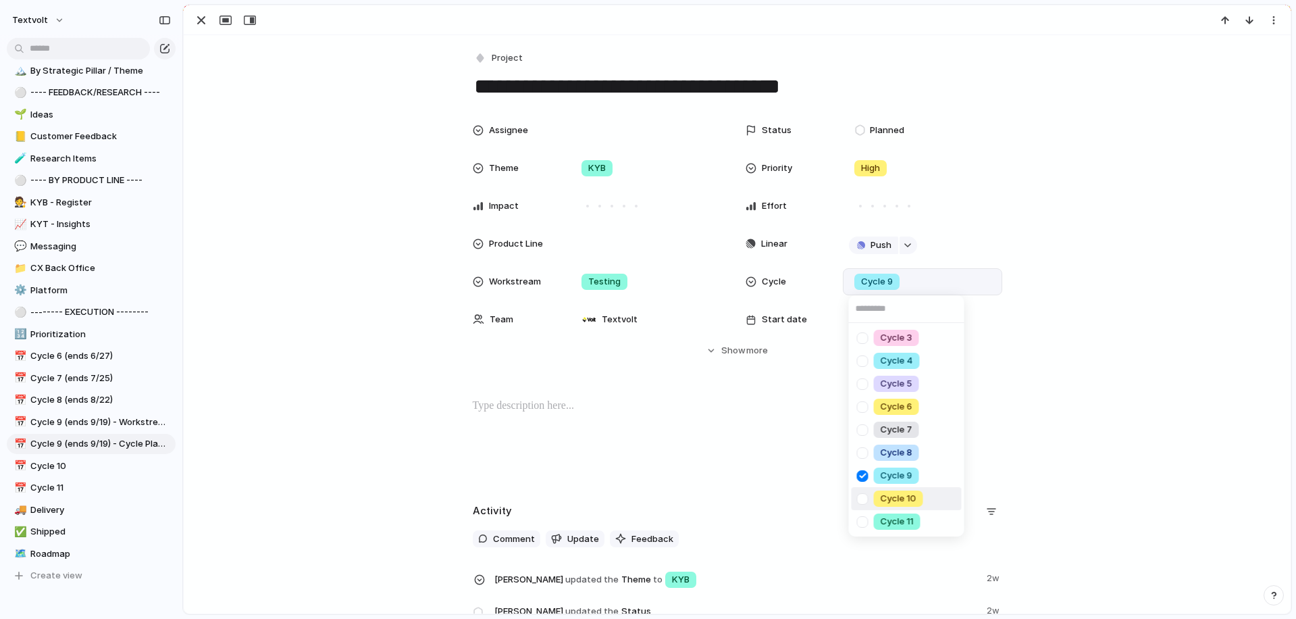
click at [863, 494] on div at bounding box center [863, 499] width 24 height 24
click at [862, 479] on div at bounding box center [863, 476] width 24 height 24
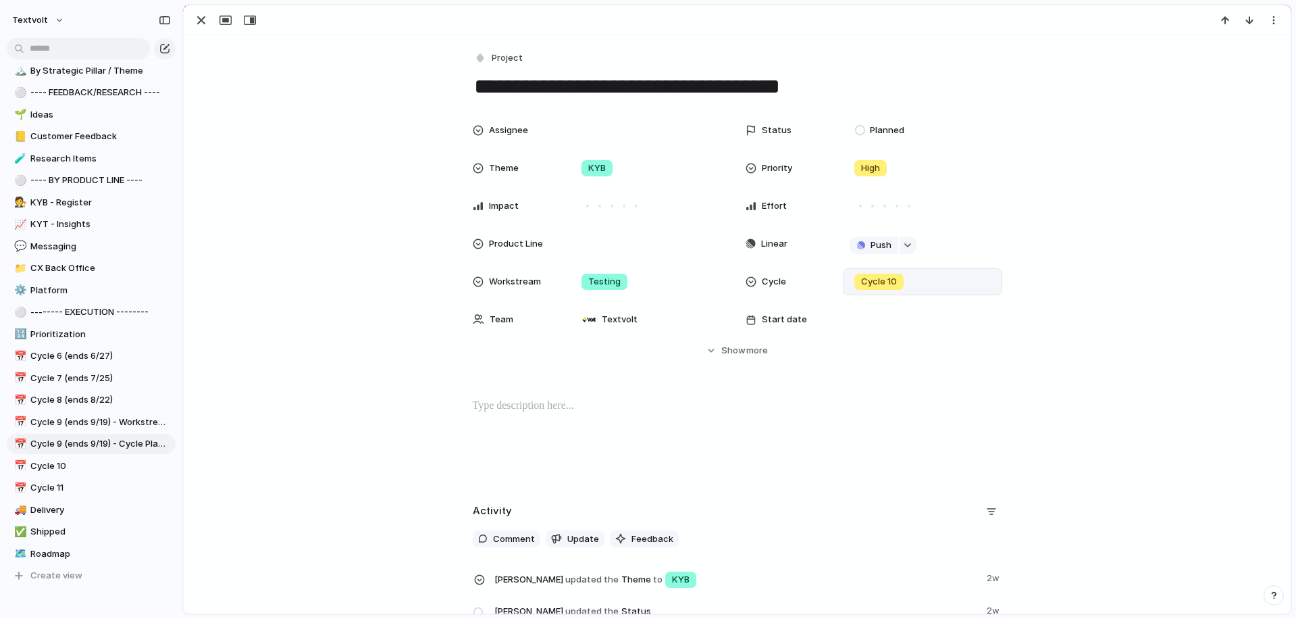
click at [397, 122] on div "Cycle 3 Cycle 4 Cycle 5 Cycle 6 Cycle 7 Cycle 8 Cycle 9 Cycle 10 Cycle 11" at bounding box center [648, 309] width 1296 height 619
click at [199, 24] on div "button" at bounding box center [201, 20] width 16 height 16
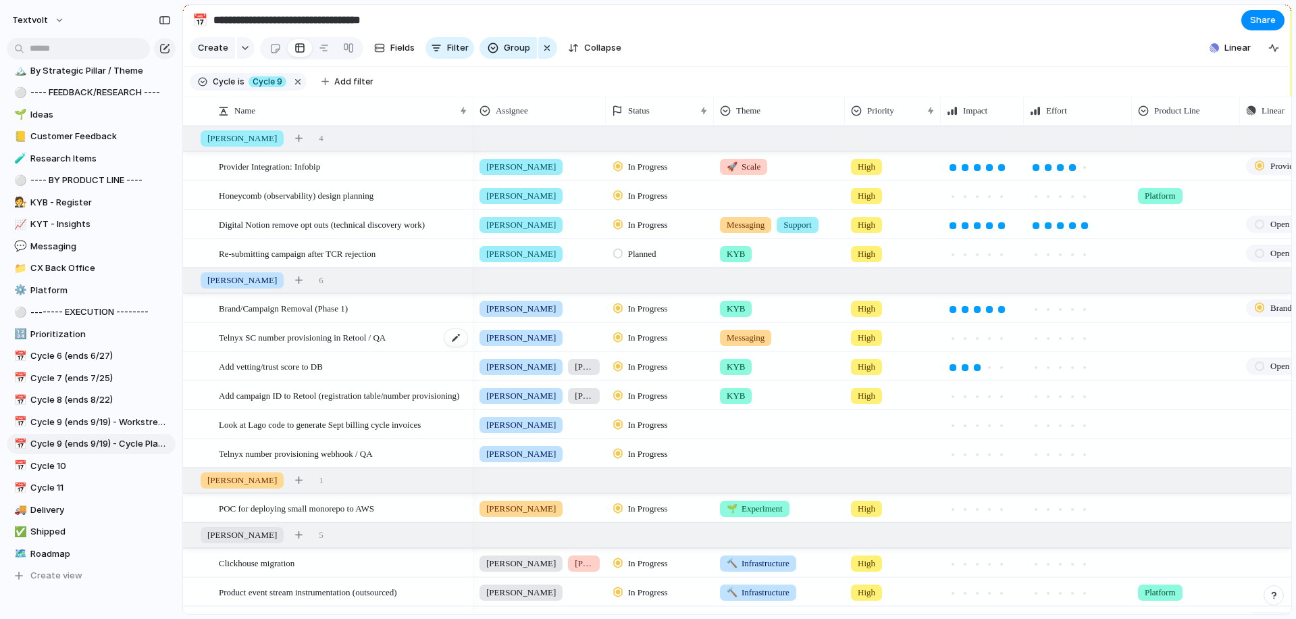
click at [289, 341] on span "Telnyx SC number provisioning in Retool / QA" at bounding box center [302, 337] width 167 height 16
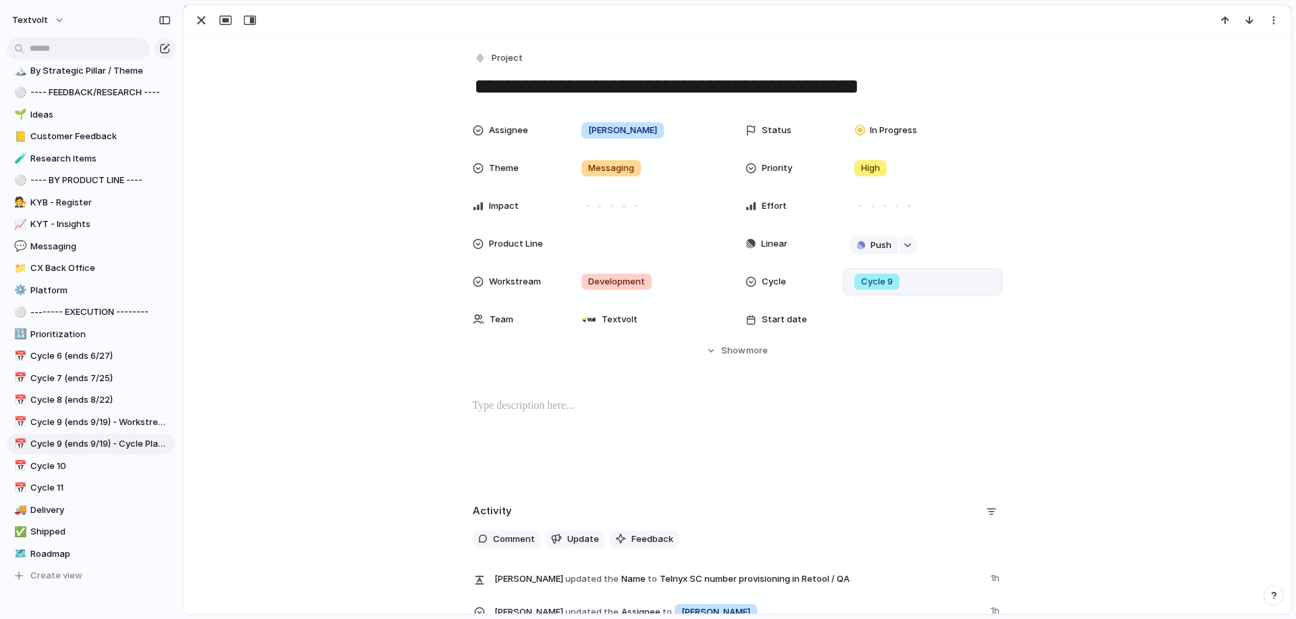
click at [933, 286] on div "Cycle 9" at bounding box center [922, 281] width 147 height 15
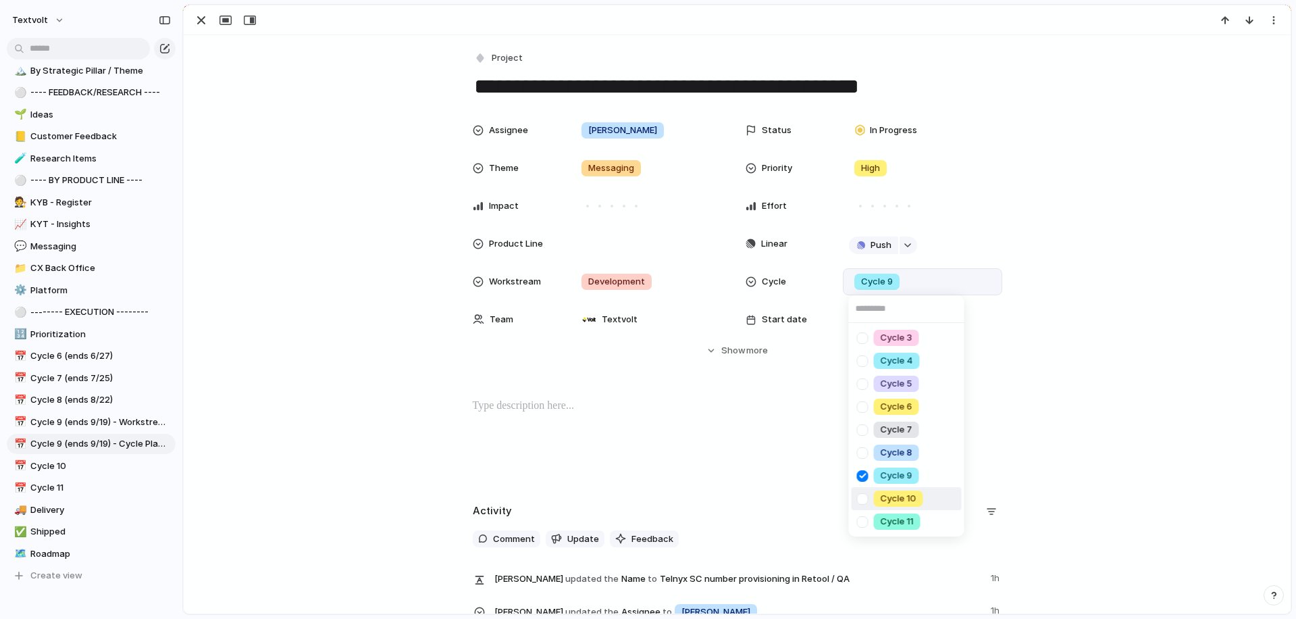
click at [864, 501] on div at bounding box center [863, 499] width 24 height 24
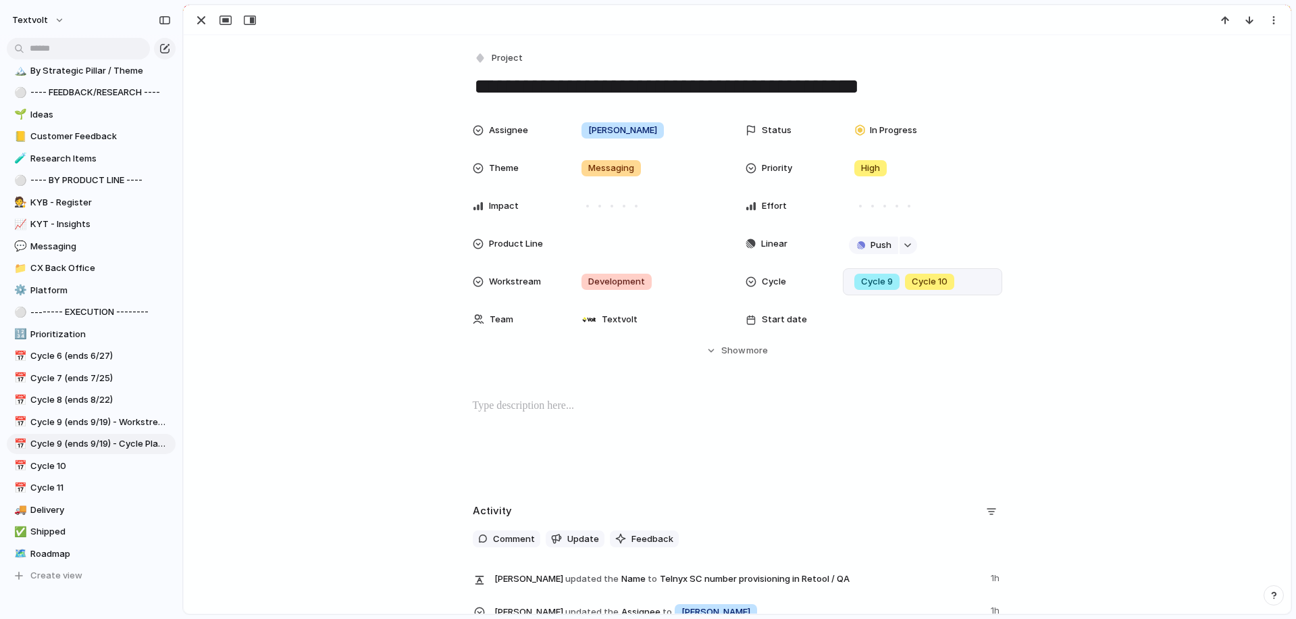
click at [317, 202] on div "Cycle 3 Cycle 4 Cycle 5 Cycle 6 Cycle 7 Cycle 8 Cycle 9 Cycle 10 Cycle 11" at bounding box center [648, 309] width 1296 height 619
click at [207, 26] on div "button" at bounding box center [201, 20] width 16 height 16
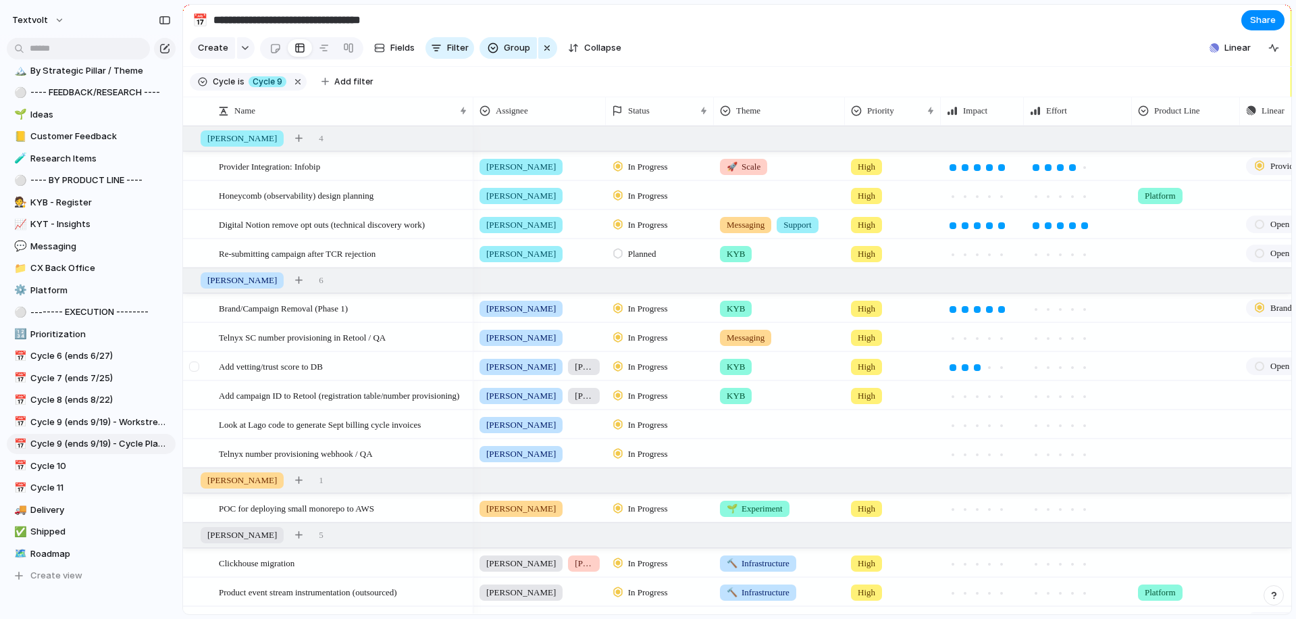
click at [194, 368] on div at bounding box center [194, 366] width 10 height 10
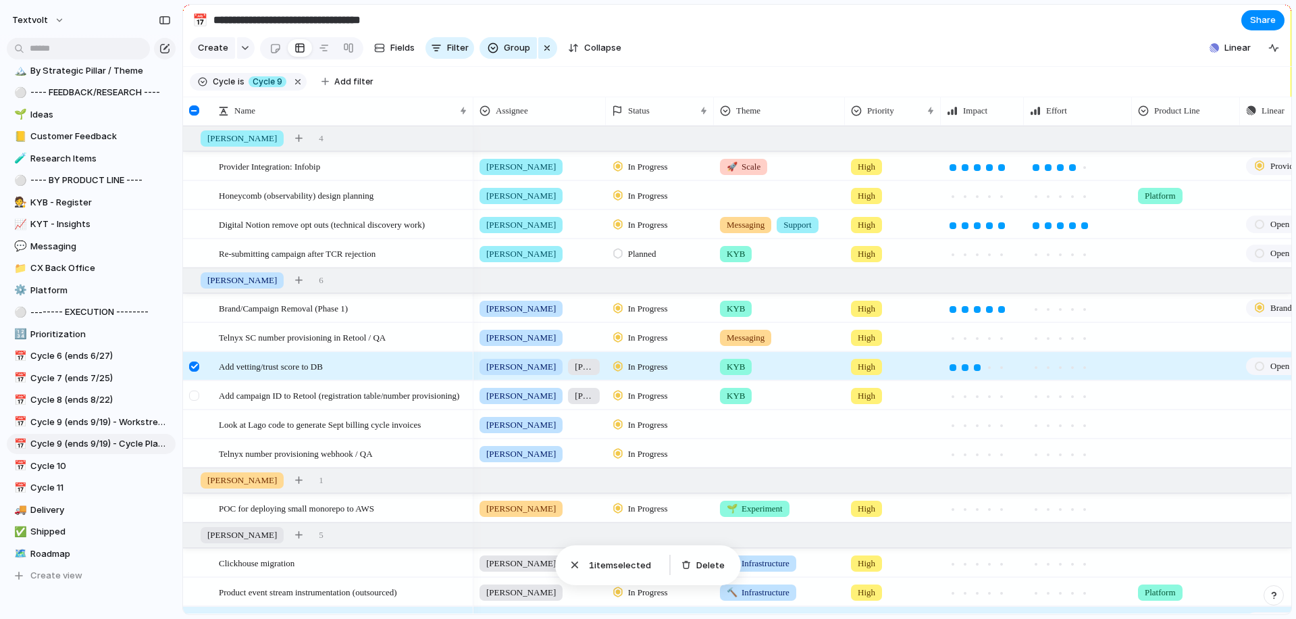
click at [194, 388] on div at bounding box center [196, 400] width 24 height 36
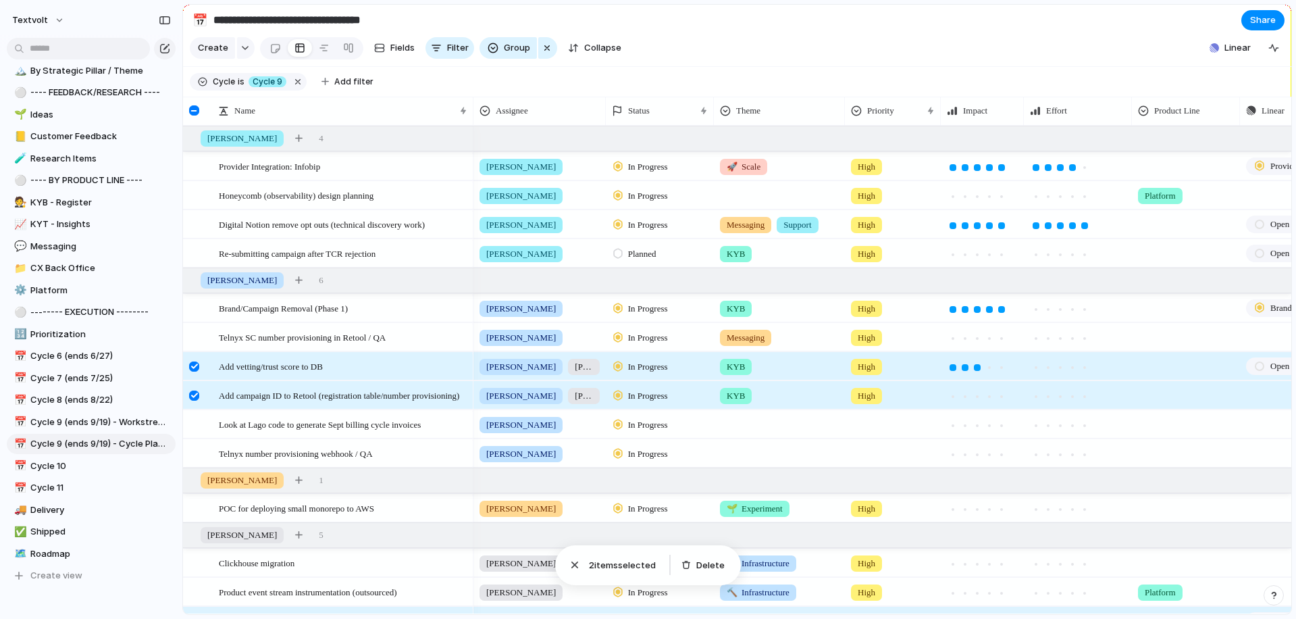
click at [194, 394] on div at bounding box center [194, 395] width 10 height 10
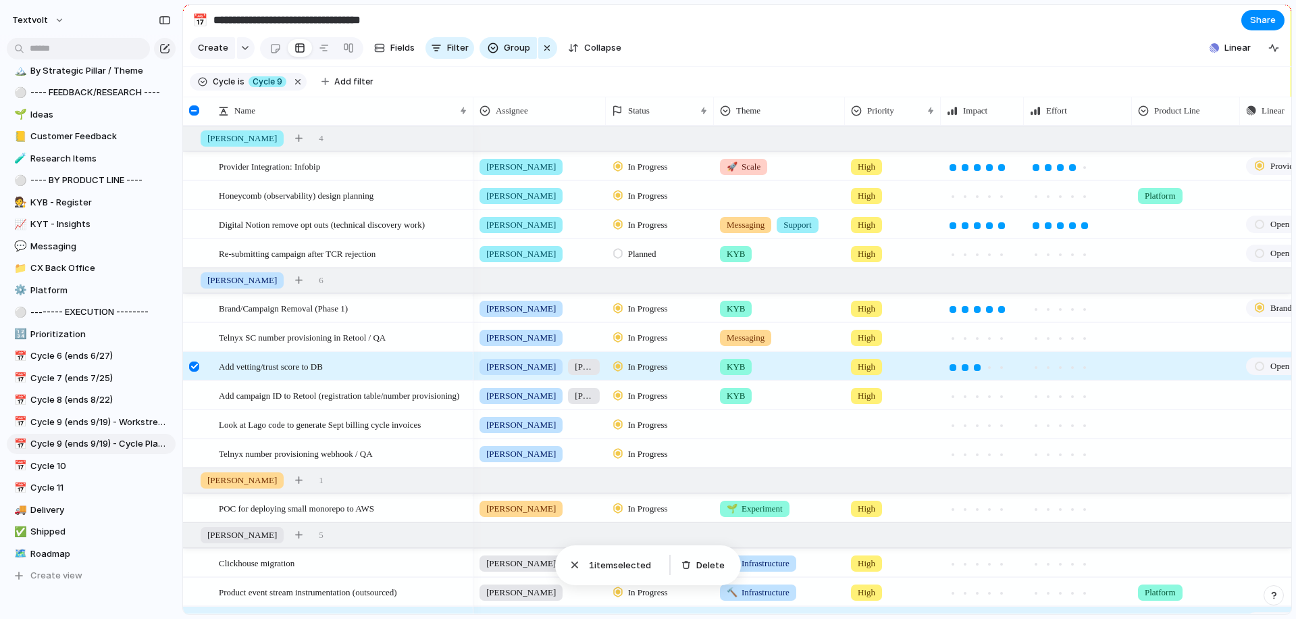
click at [193, 362] on div at bounding box center [194, 366] width 10 height 10
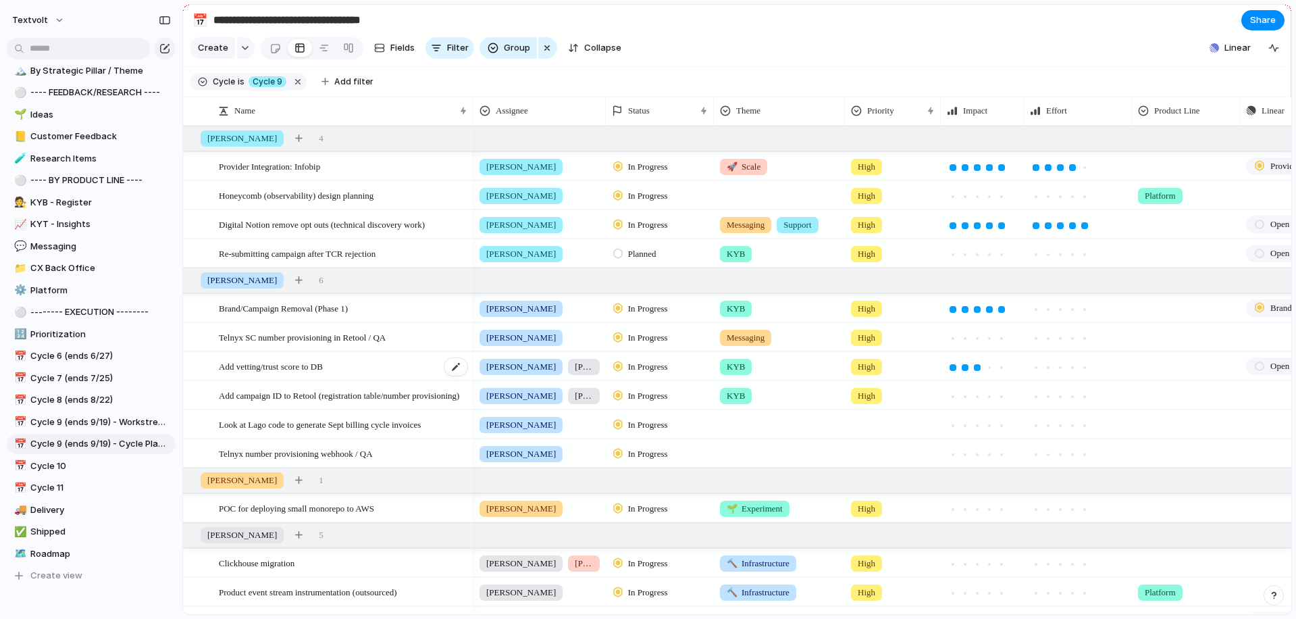
click at [303, 360] on span "Add vetting/trust score to DB" at bounding box center [271, 366] width 104 height 16
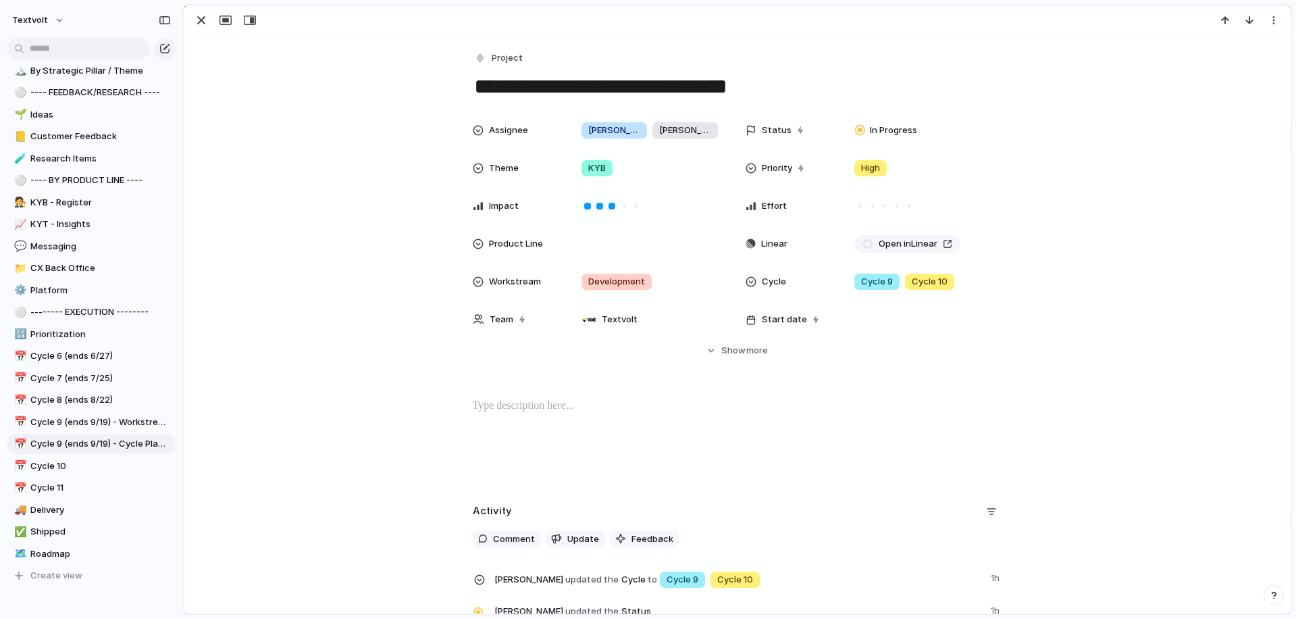
scroll to position [22, 0]
click at [201, 20] on div "button" at bounding box center [201, 20] width 16 height 16
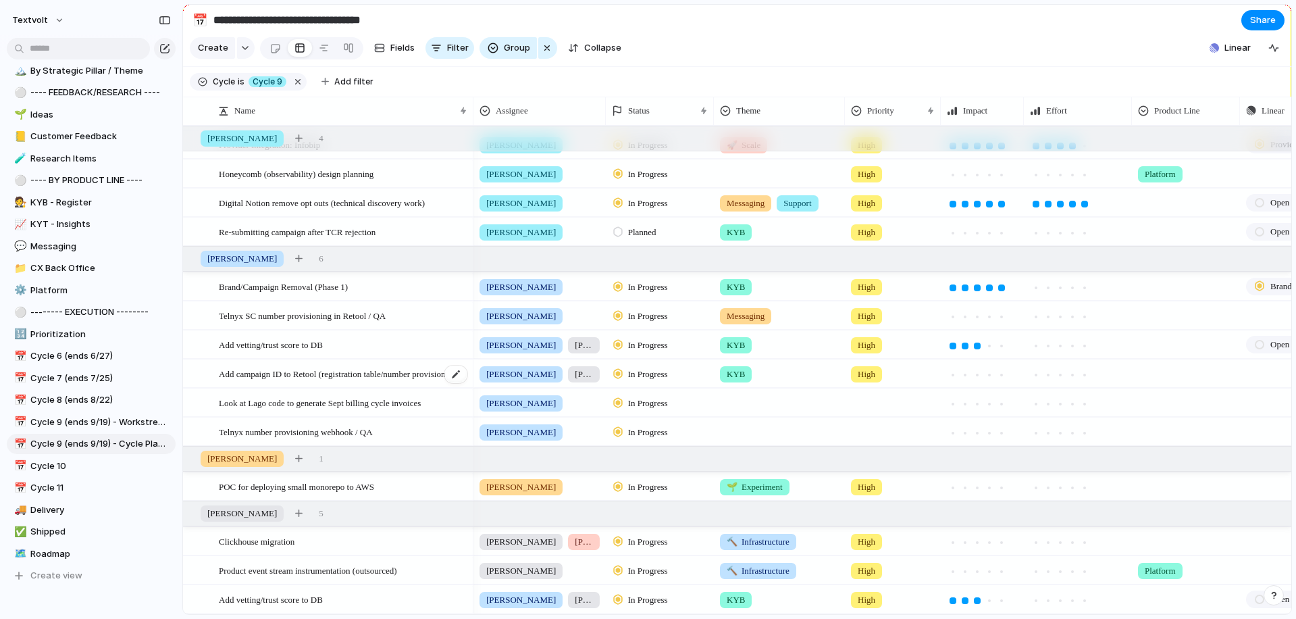
click at [278, 378] on span "Add campaign ID to Retool (registration table/number provisioning)" at bounding box center [339, 373] width 240 height 16
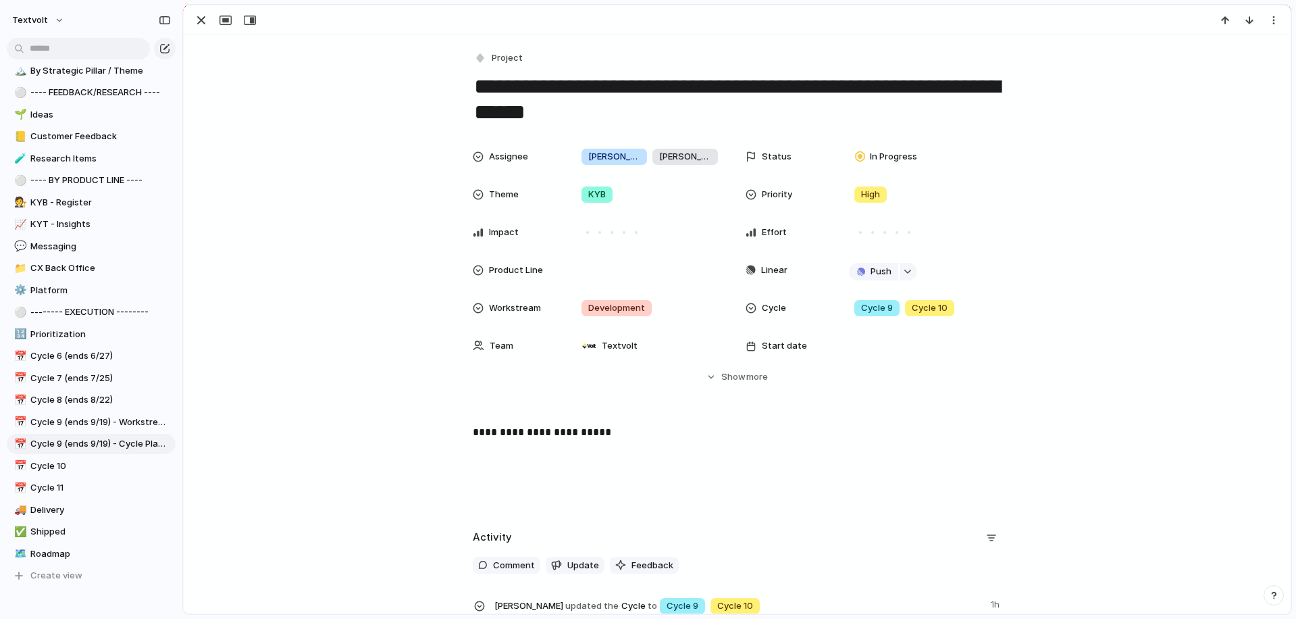
scroll to position [280, 0]
click at [199, 25] on div "button" at bounding box center [201, 20] width 16 height 16
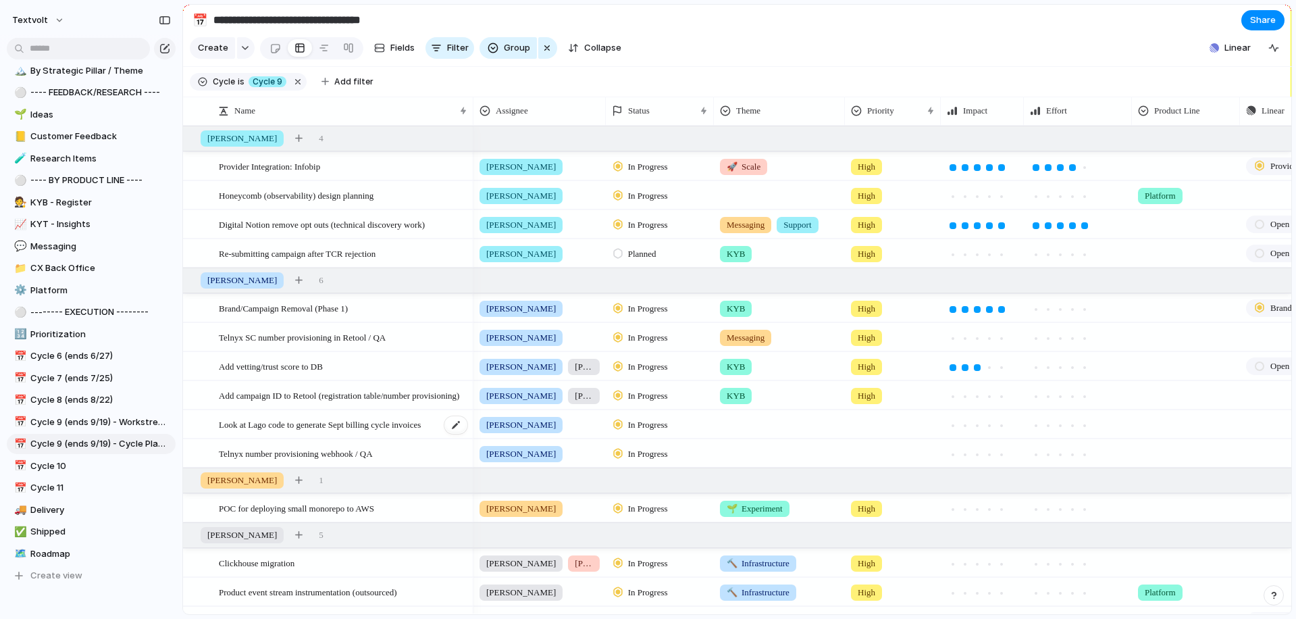
click at [274, 428] on span "Look at Lago code to generate Sept billing cycle invoices" at bounding box center [320, 424] width 202 height 16
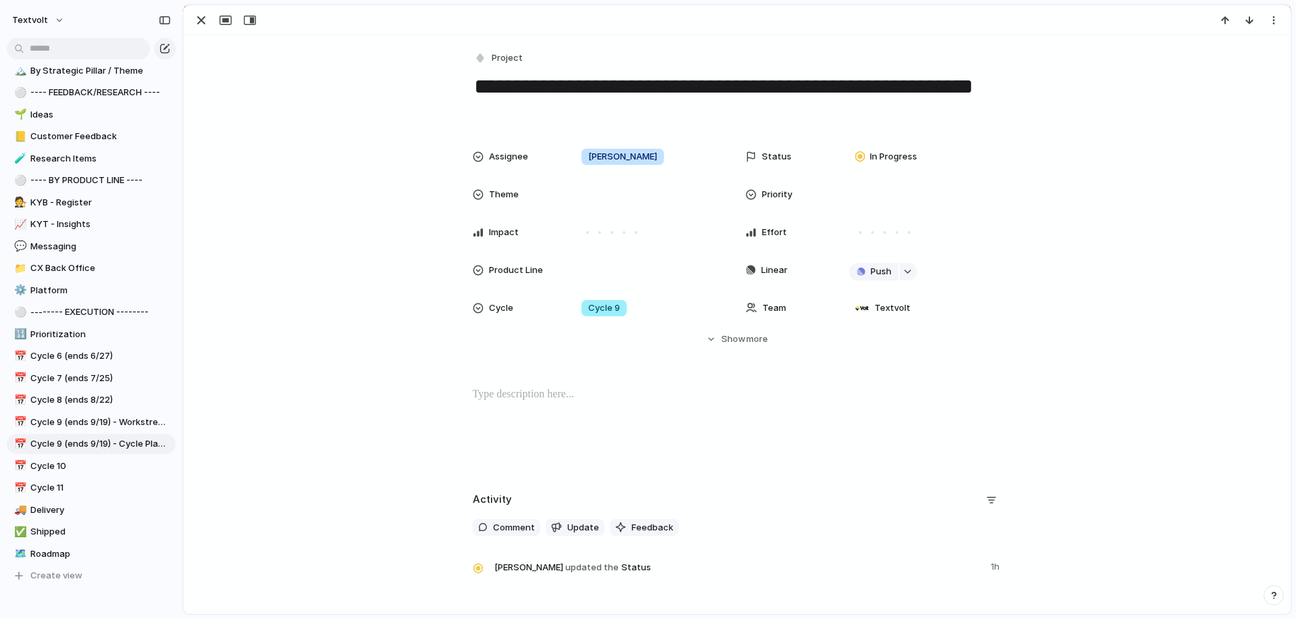
drag, startPoint x: 553, startPoint y: 119, endPoint x: 472, endPoint y: 97, distance: 83.9
click at [473, 97] on textarea "**********" at bounding box center [737, 99] width 529 height 55
click at [617, 111] on textarea "**********" at bounding box center [737, 99] width 529 height 55
click at [656, 319] on div "Cycle 9" at bounding box center [649, 307] width 159 height 27
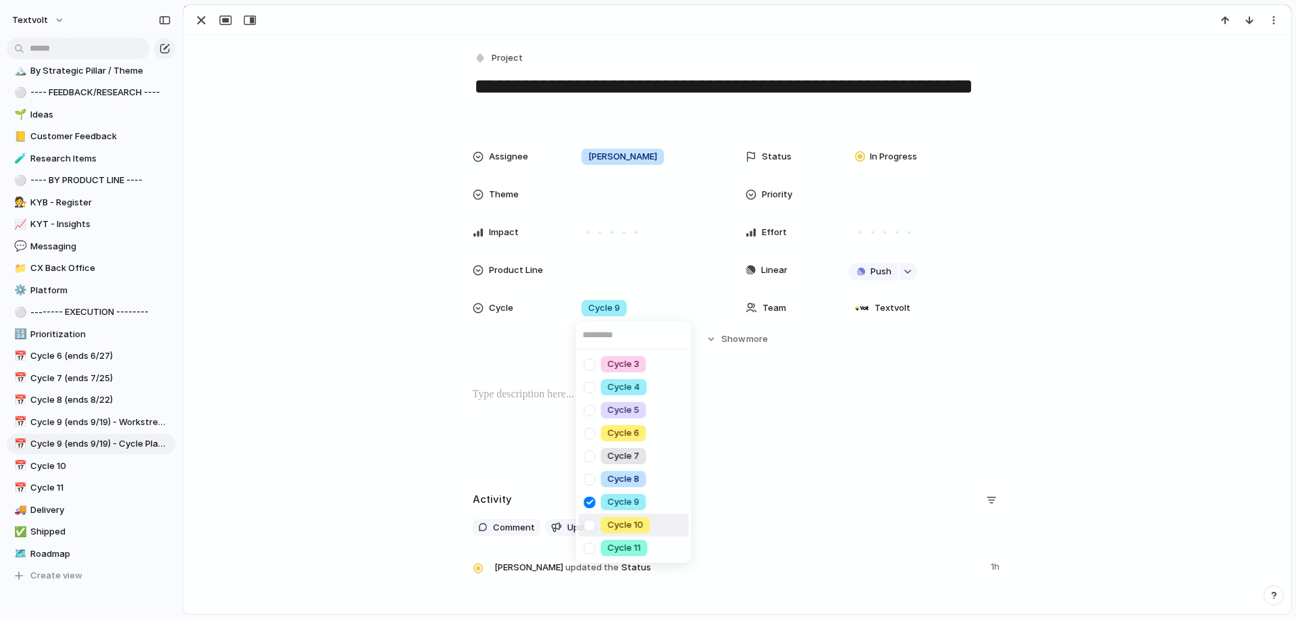
click at [589, 527] on div at bounding box center [590, 525] width 24 height 24
click at [375, 340] on div "Cycle 3 Cycle 4 Cycle 5 Cycle 6 Cycle 7 Cycle 8 Cycle 9 Cycle 10 Cycle 11" at bounding box center [648, 309] width 1296 height 619
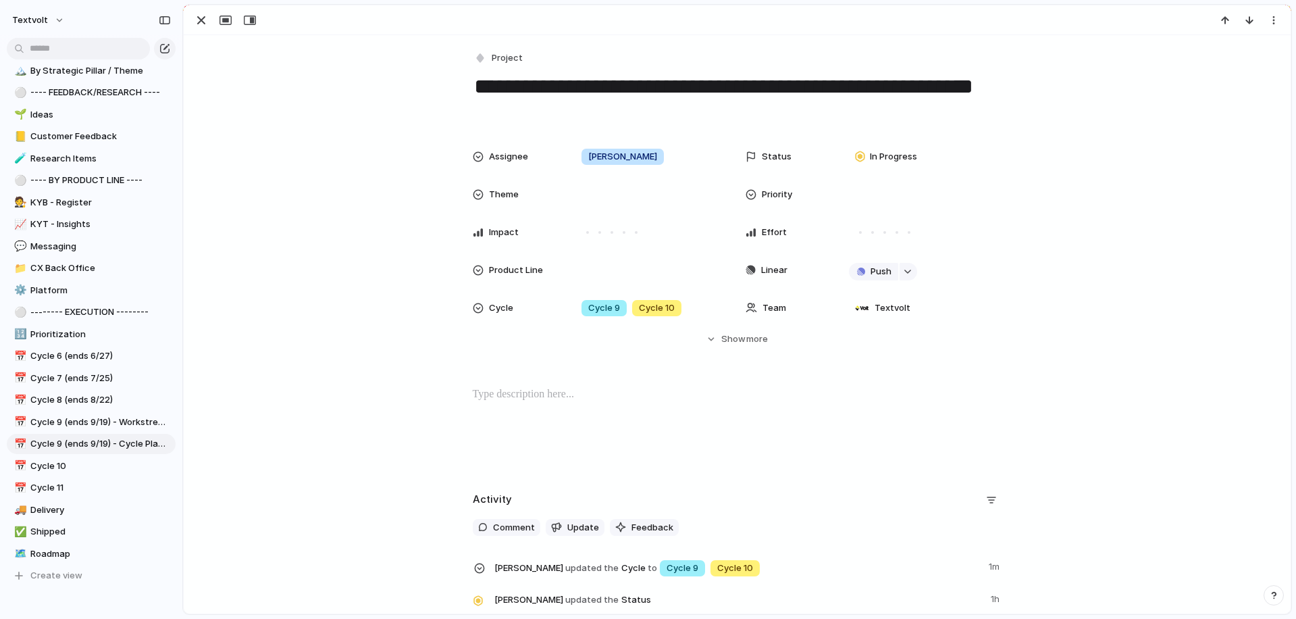
click at [281, 155] on div "Assignee [PERSON_NAME] Status In Progress Theme Priority Impact Effort Product …" at bounding box center [737, 244] width 1075 height 203
click at [203, 24] on div "button" at bounding box center [201, 20] width 16 height 16
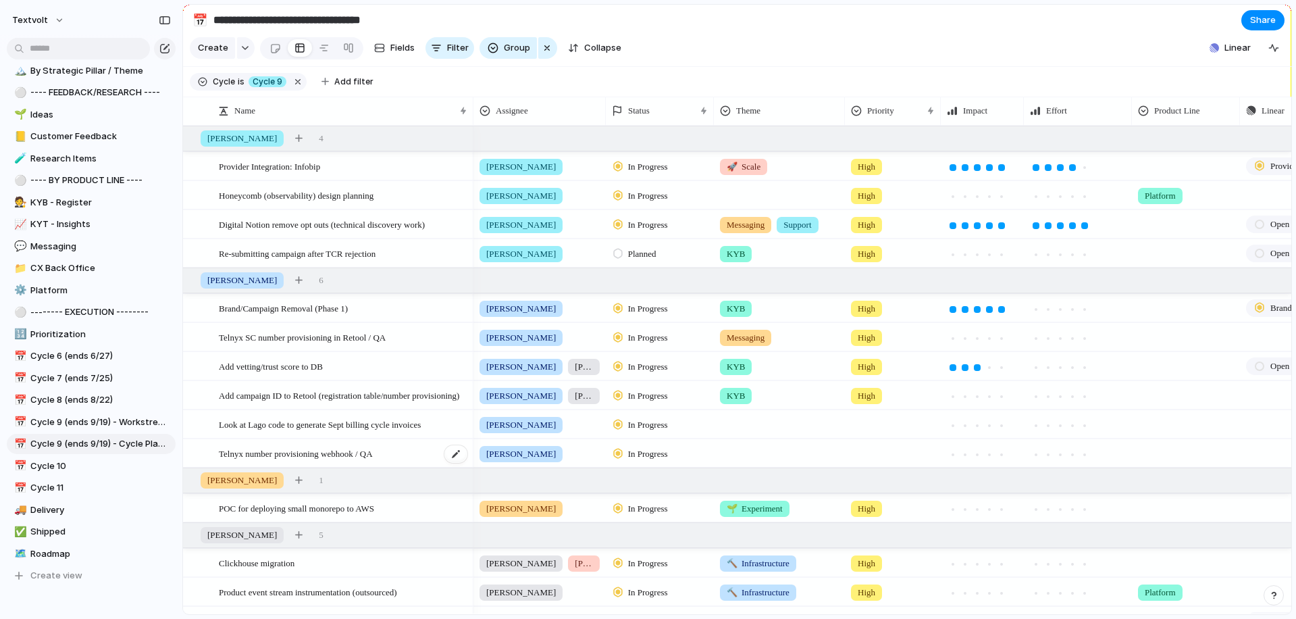
click at [252, 453] on span "Telnyx number provisioning webhook / QA" at bounding box center [296, 453] width 154 height 16
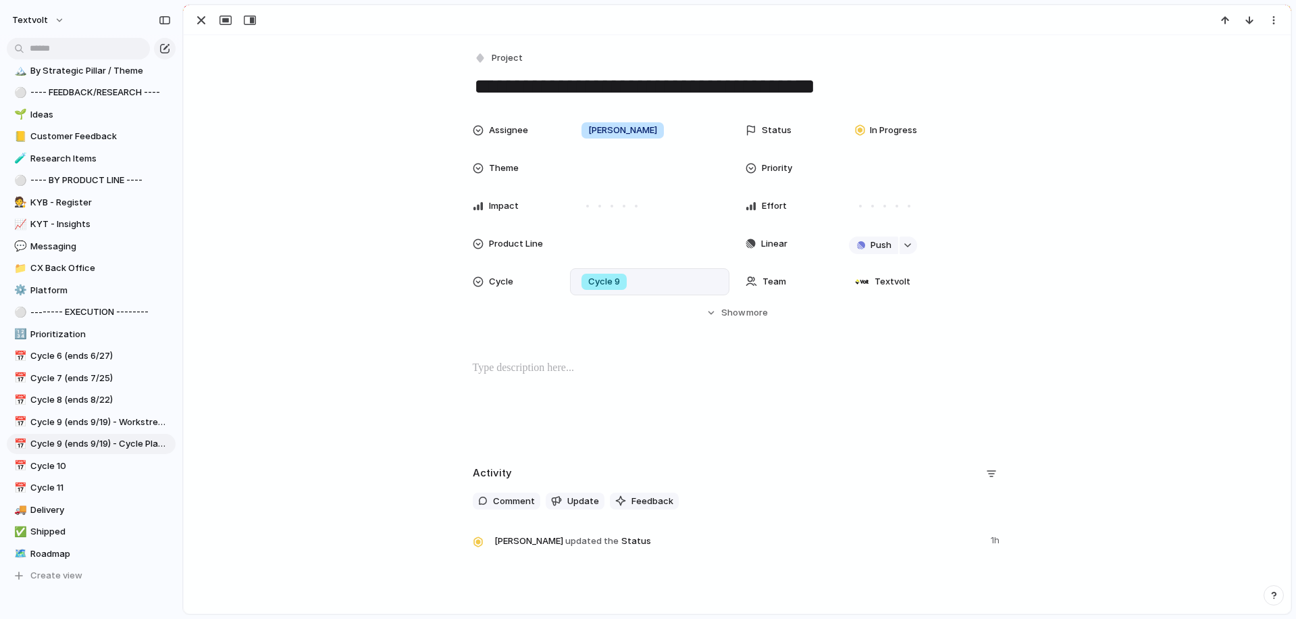
click at [650, 280] on div "Cycle 9" at bounding box center [649, 281] width 147 height 15
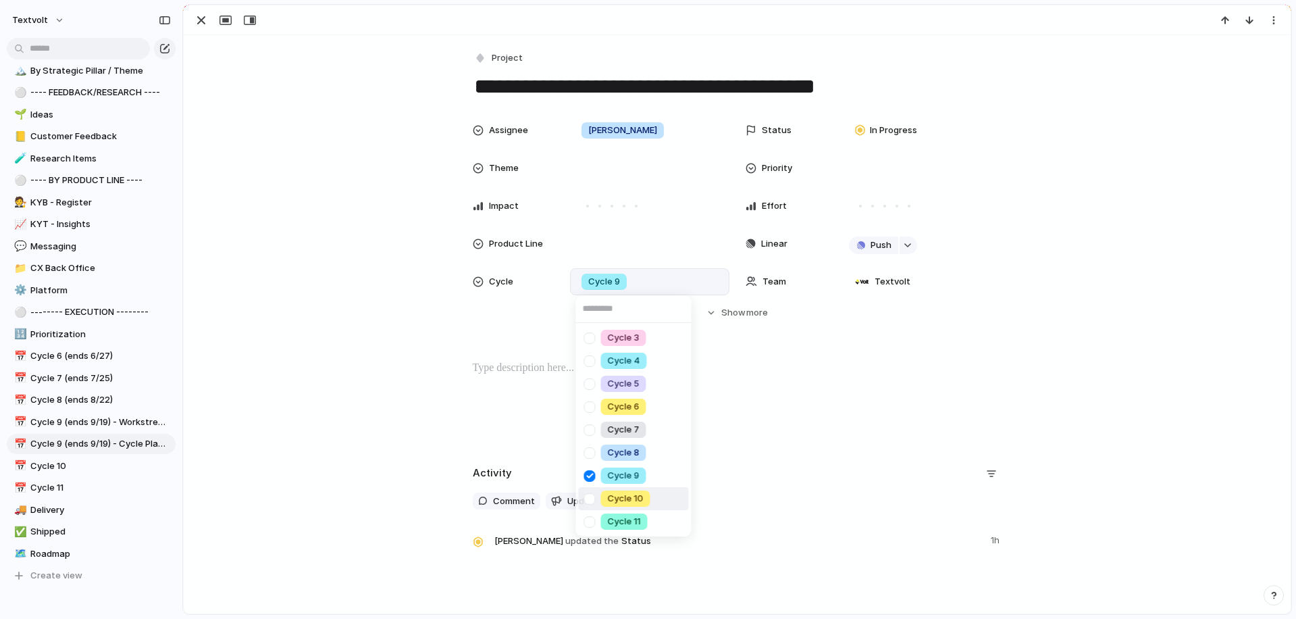
click at [591, 497] on div at bounding box center [590, 499] width 24 height 24
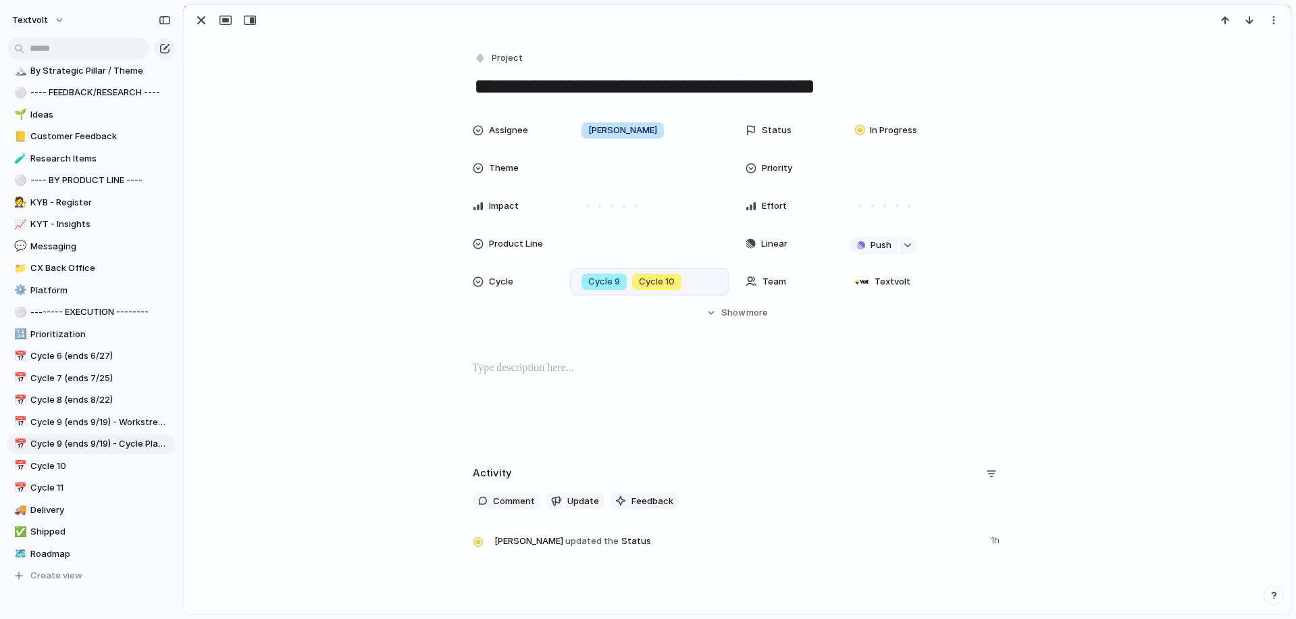
click at [376, 270] on div "Cycle 3 Cycle 4 Cycle 5 Cycle 6 Cycle 7 Cycle 8 Cycle 9 Cycle 10 Cycle 11" at bounding box center [648, 309] width 1296 height 619
click at [203, 24] on div "button" at bounding box center [201, 20] width 16 height 16
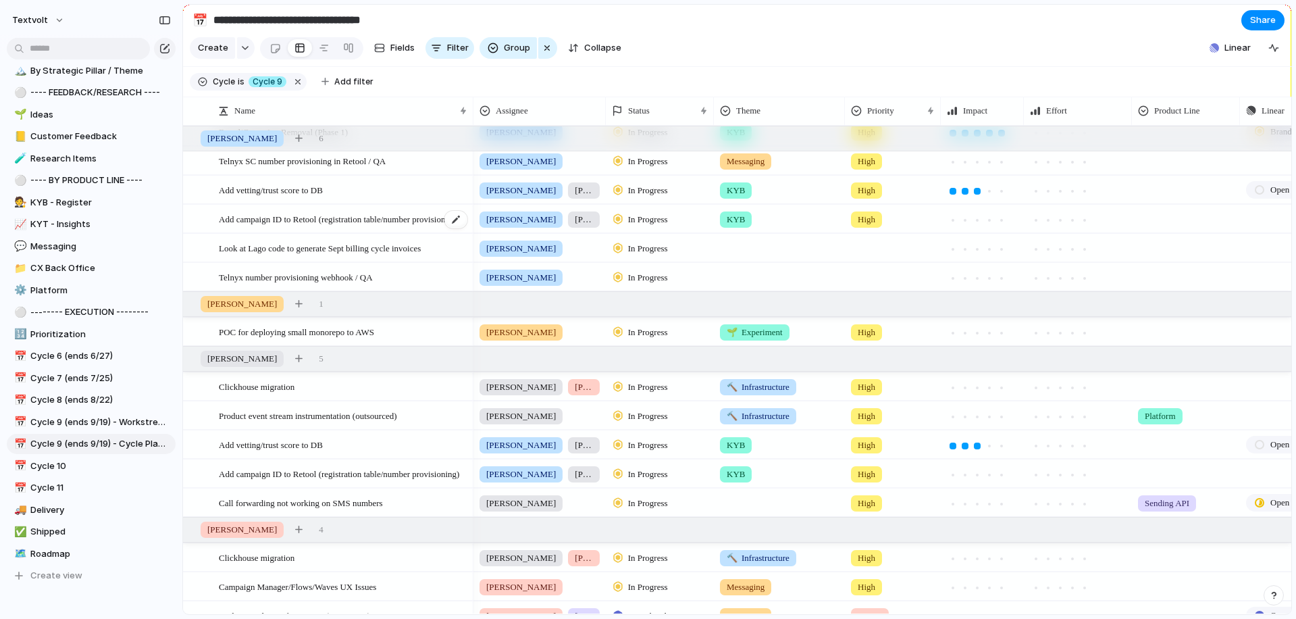
scroll to position [199, 0]
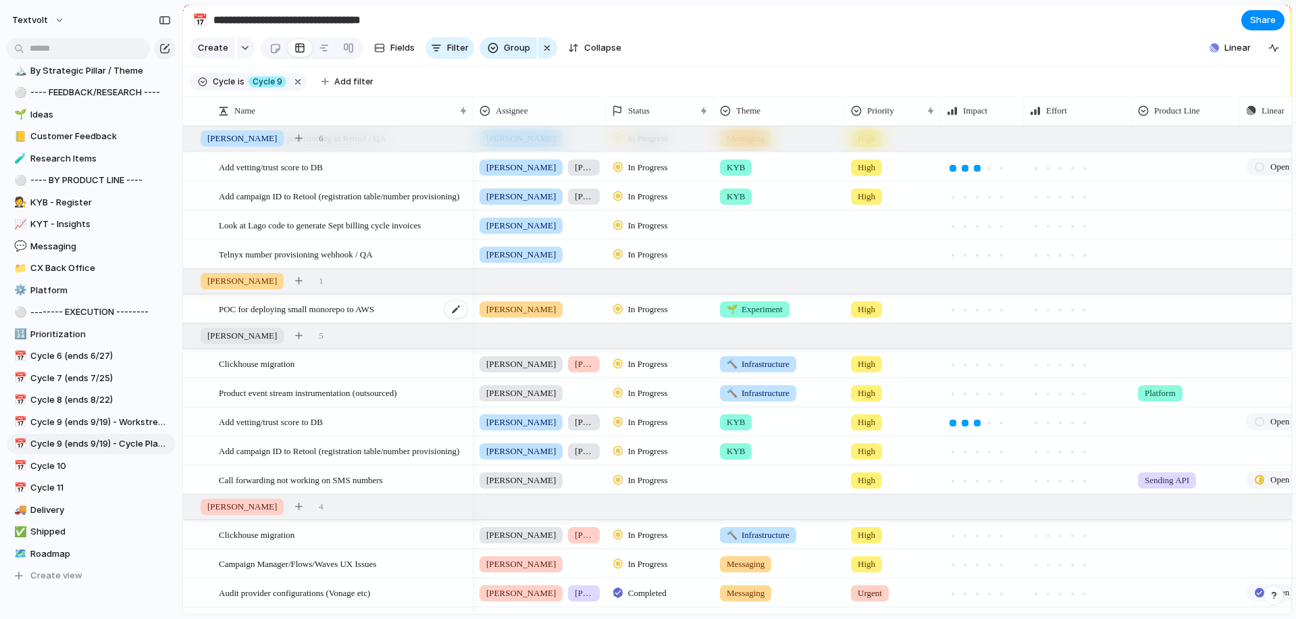
click at [324, 311] on span "POC for deploying small monorepo to AWS" at bounding box center [296, 309] width 155 height 16
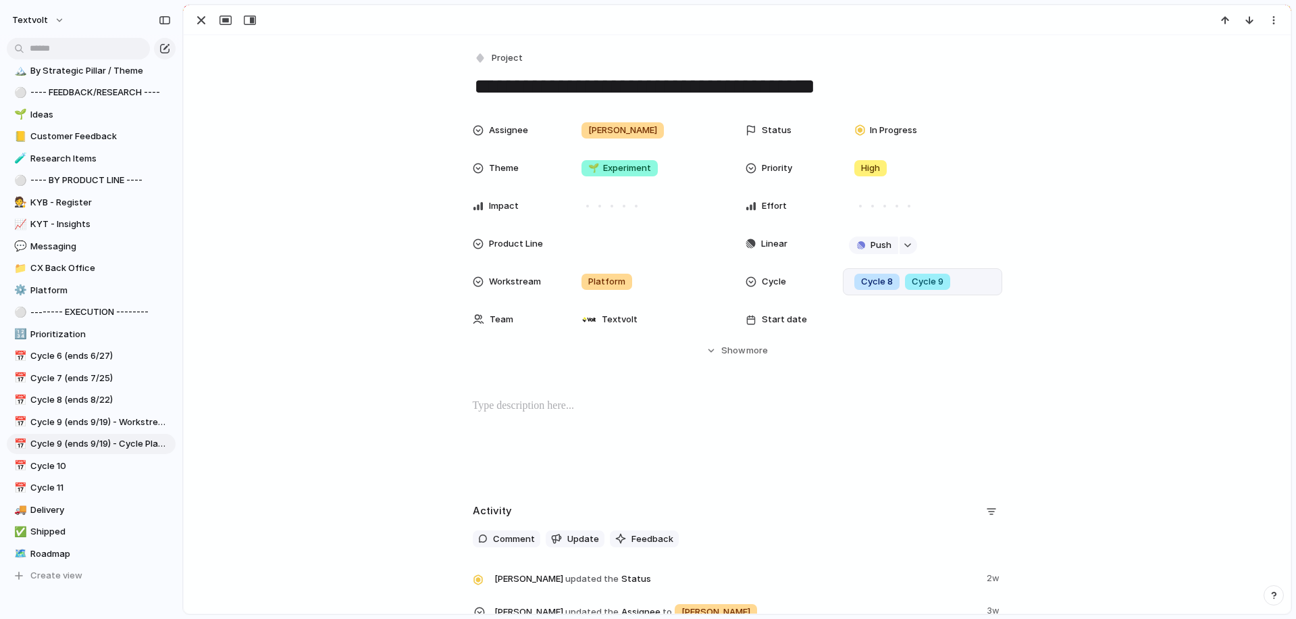
click at [916, 282] on span "Cycle 9" at bounding box center [928, 282] width 32 height 14
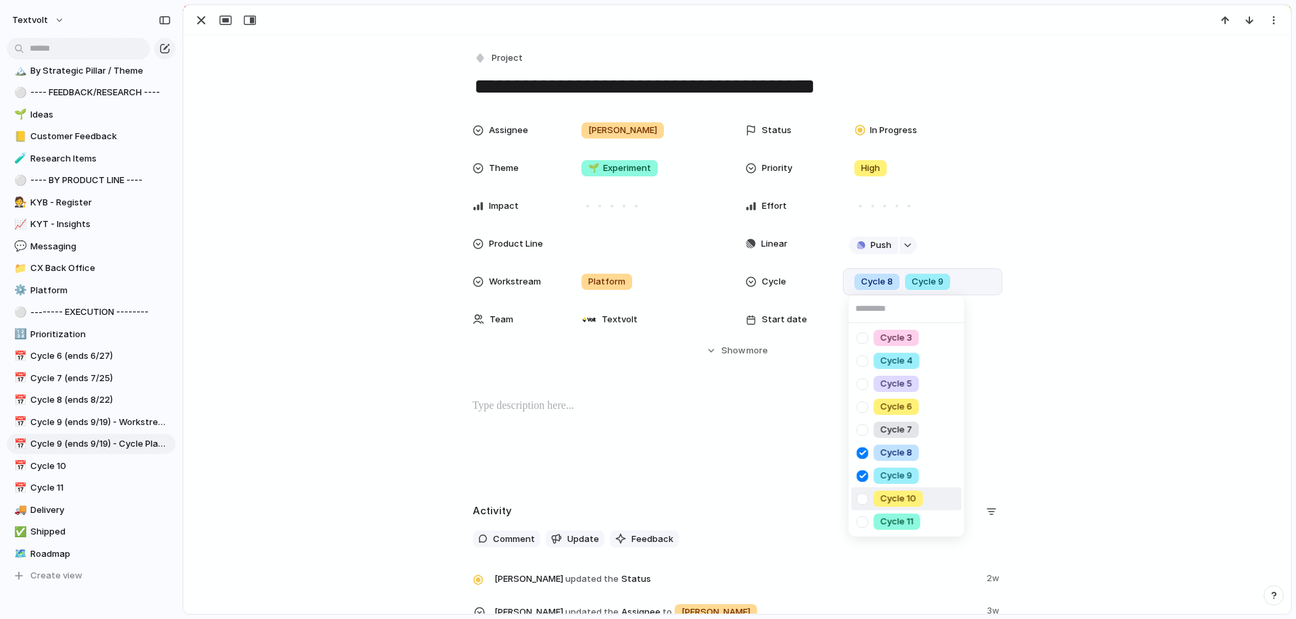
click at [862, 497] on div at bounding box center [863, 499] width 24 height 24
click at [375, 251] on div "Cycle 3 Cycle 4 Cycle 5 Cycle 6 Cycle 7 Cycle 8 Cycle 9 Cycle 10 Cycle 11" at bounding box center [648, 309] width 1296 height 619
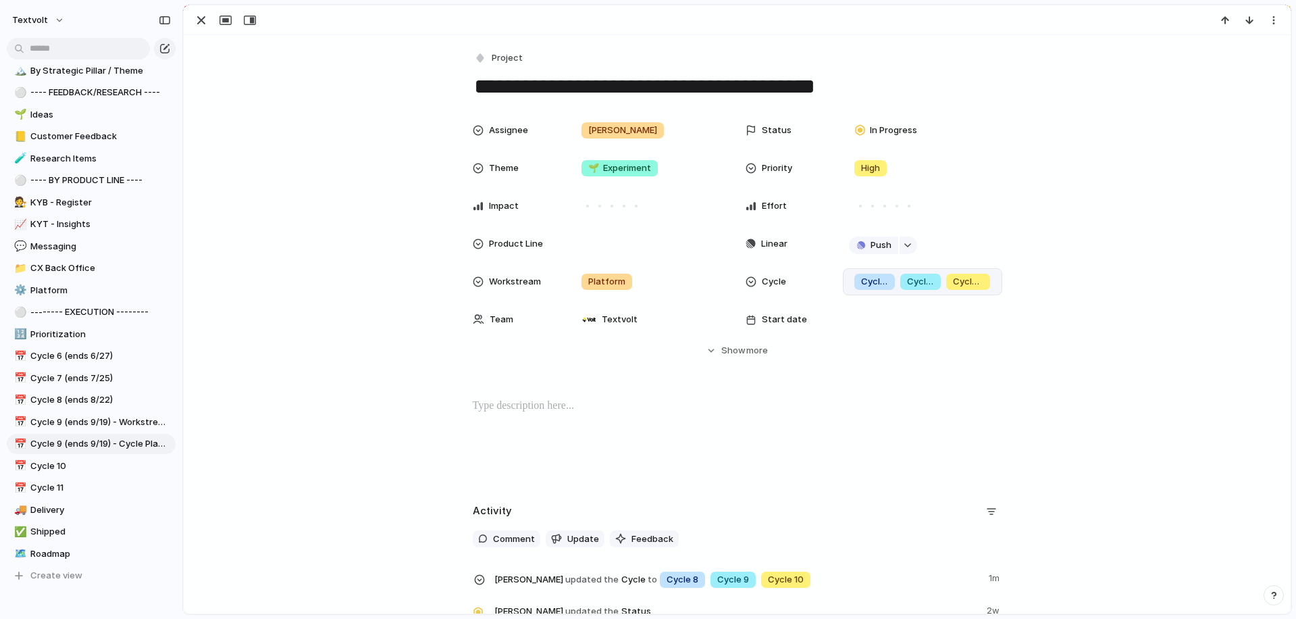
click at [197, 10] on div at bounding box center [737, 20] width 1107 height 30
click at [199, 22] on div "button" at bounding box center [201, 20] width 16 height 16
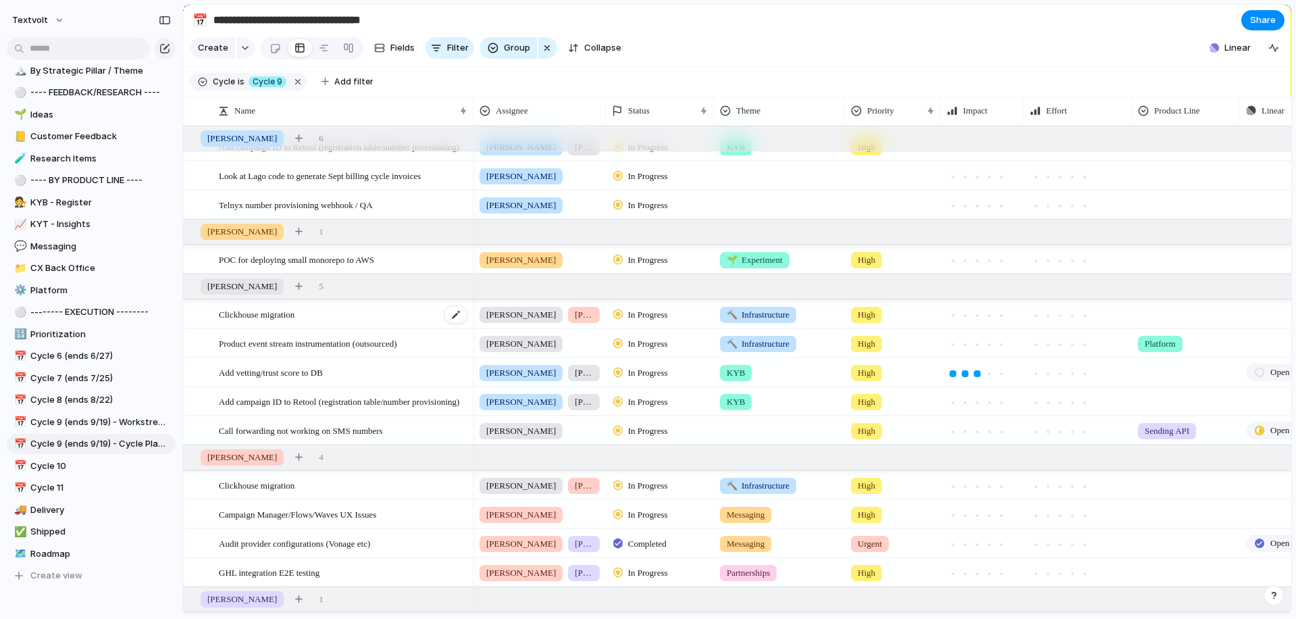
scroll to position [263, 0]
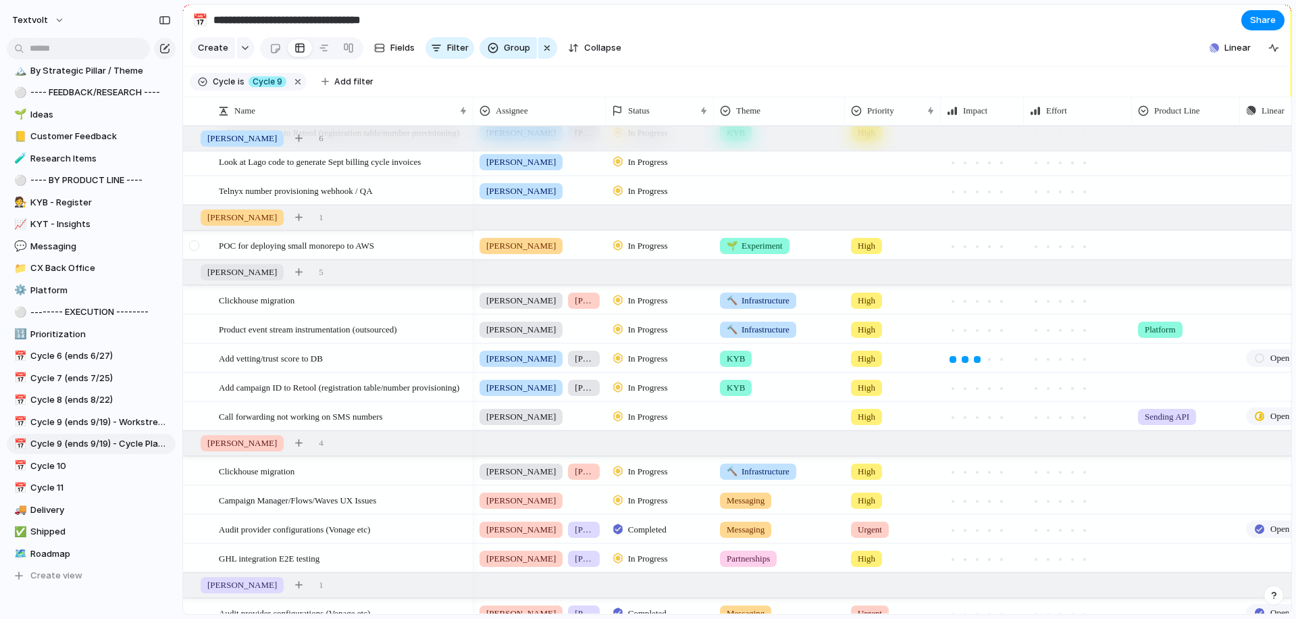
click at [193, 244] on div at bounding box center [194, 245] width 10 height 10
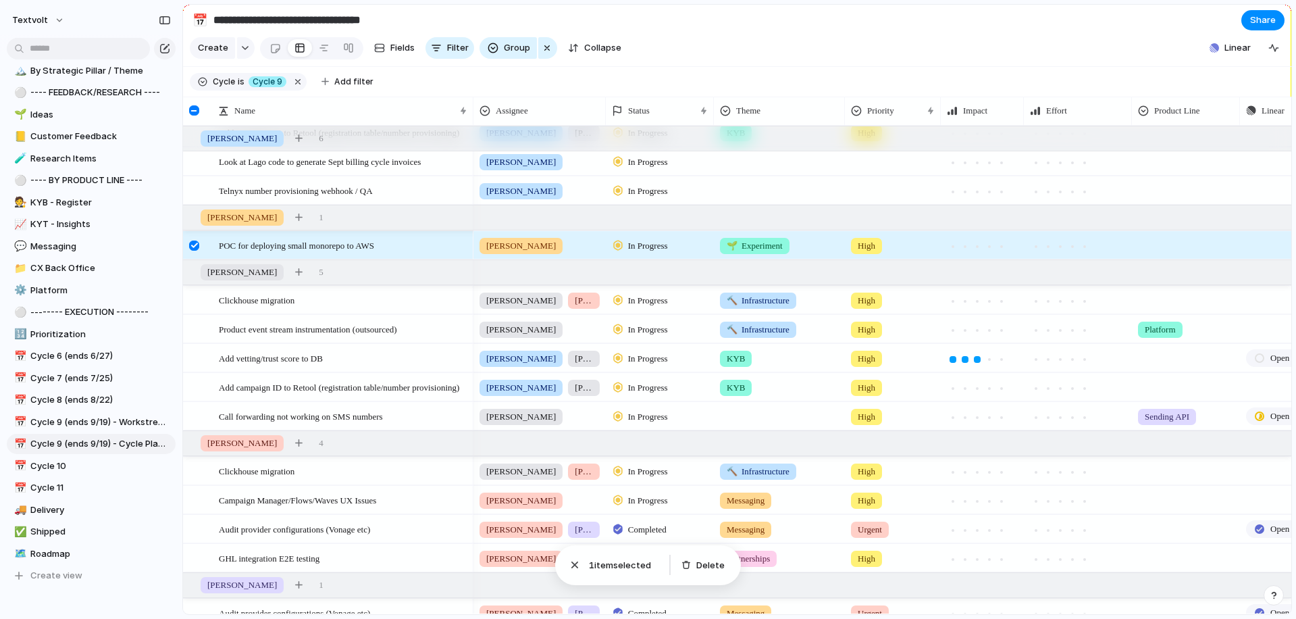
click at [193, 244] on div at bounding box center [194, 245] width 10 height 10
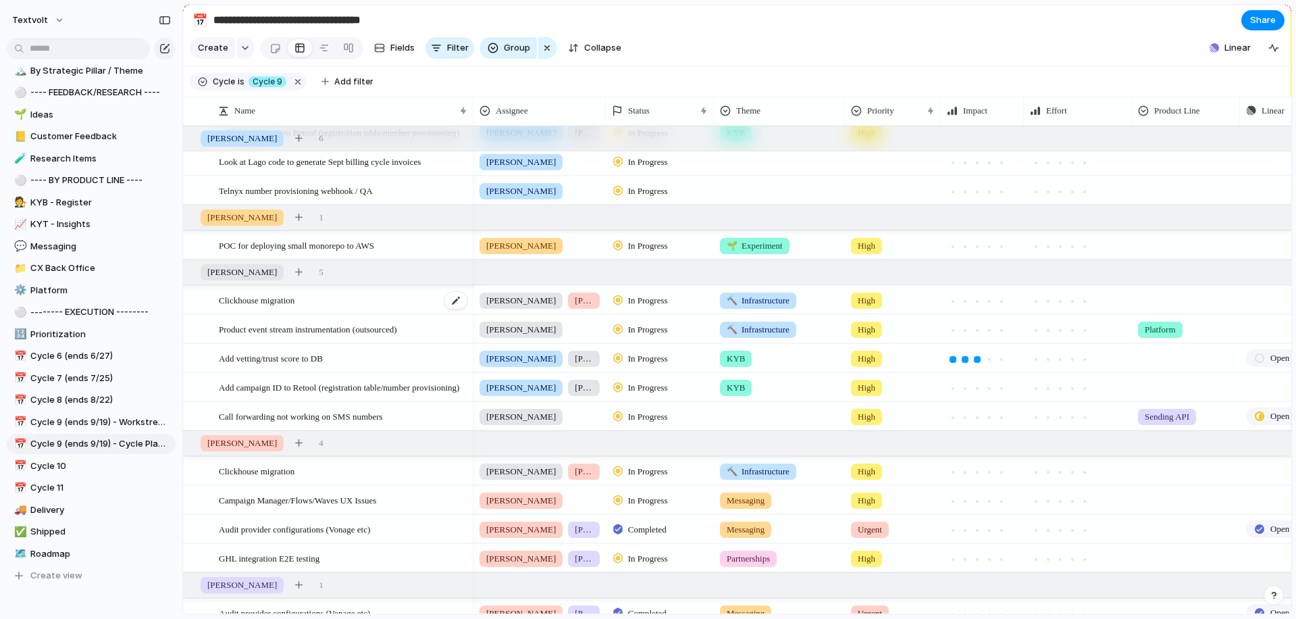
click at [267, 301] on span "Clickhouse migration" at bounding box center [257, 300] width 76 height 16
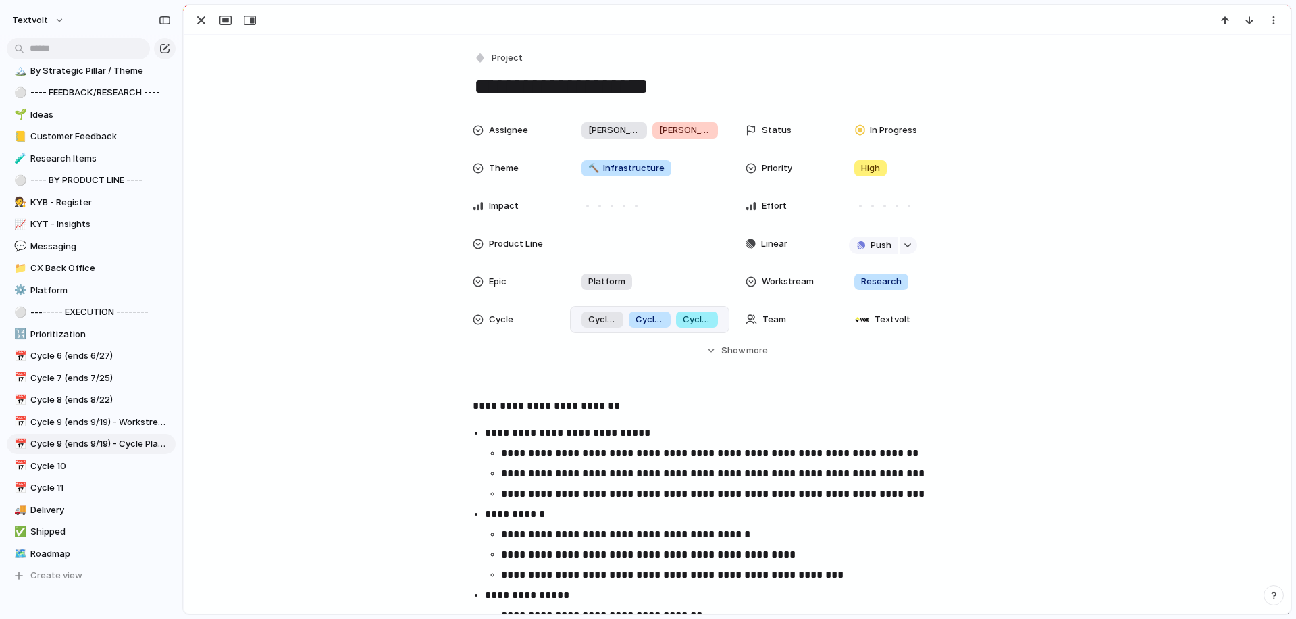
click at [708, 321] on span "Cycle 9" at bounding box center [697, 320] width 28 height 14
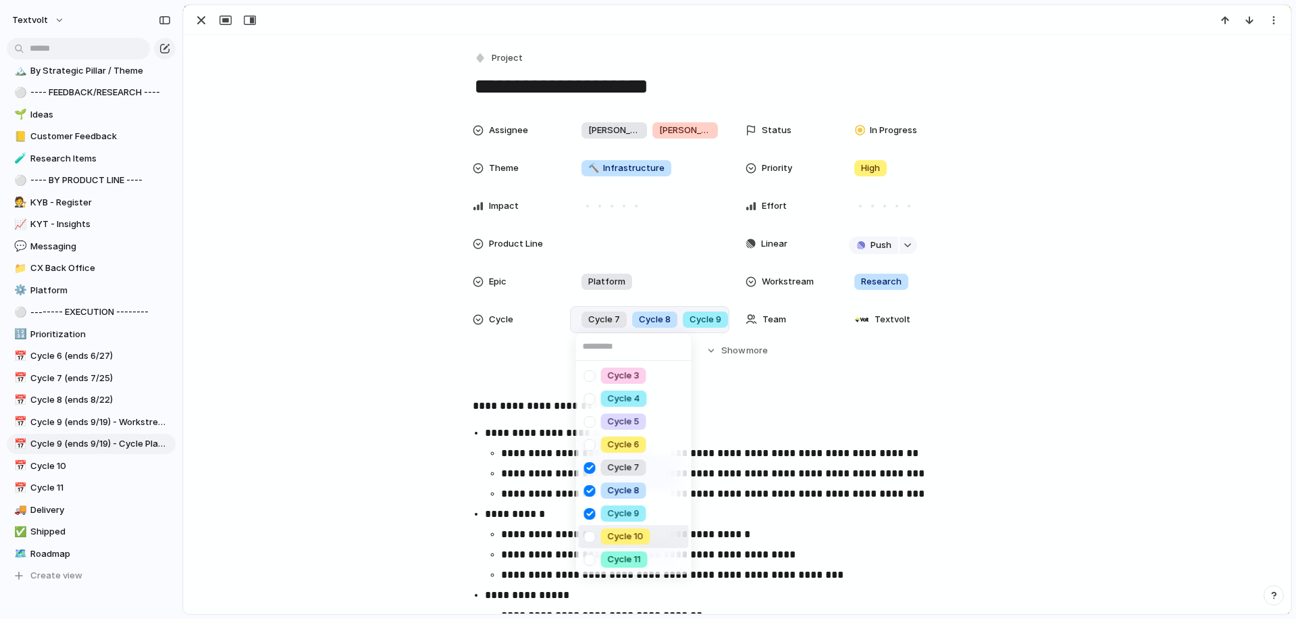
click at [590, 535] on div at bounding box center [590, 537] width 24 height 24
click at [384, 324] on div "Cycle 3 Cycle 4 Cycle 5 Cycle 6 Cycle 7 Cycle 8 Cycle 9 Cycle 10 Cycle 11" at bounding box center [648, 309] width 1296 height 619
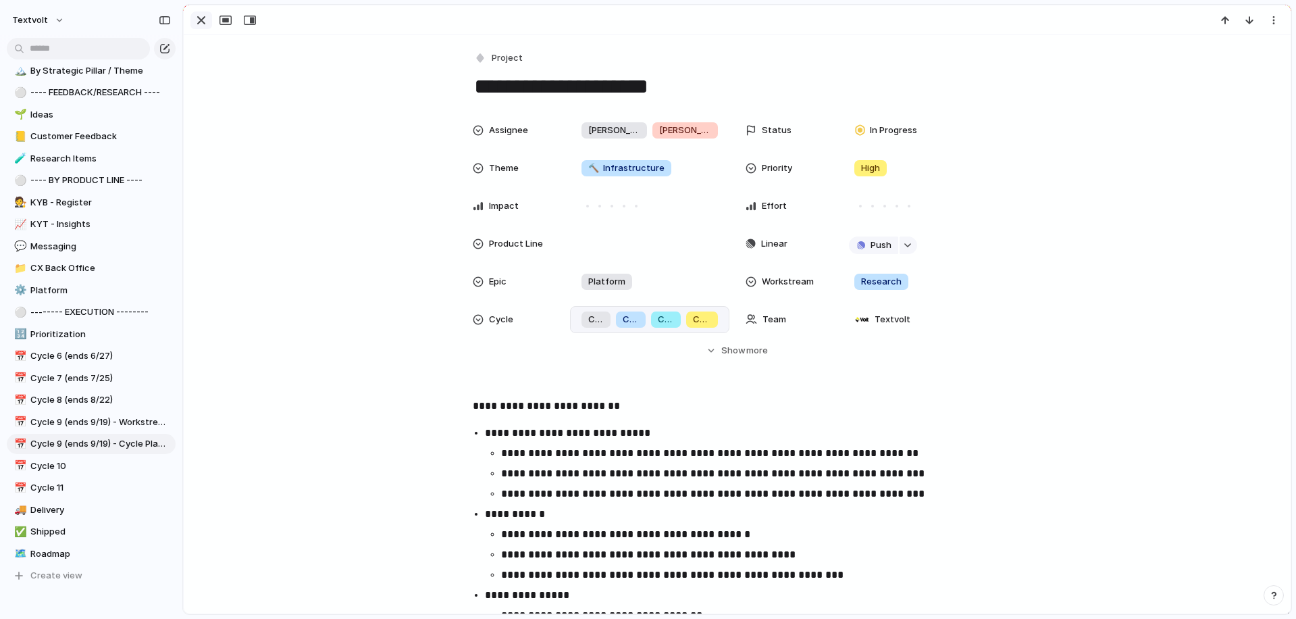
click at [201, 23] on div "button" at bounding box center [201, 20] width 16 height 16
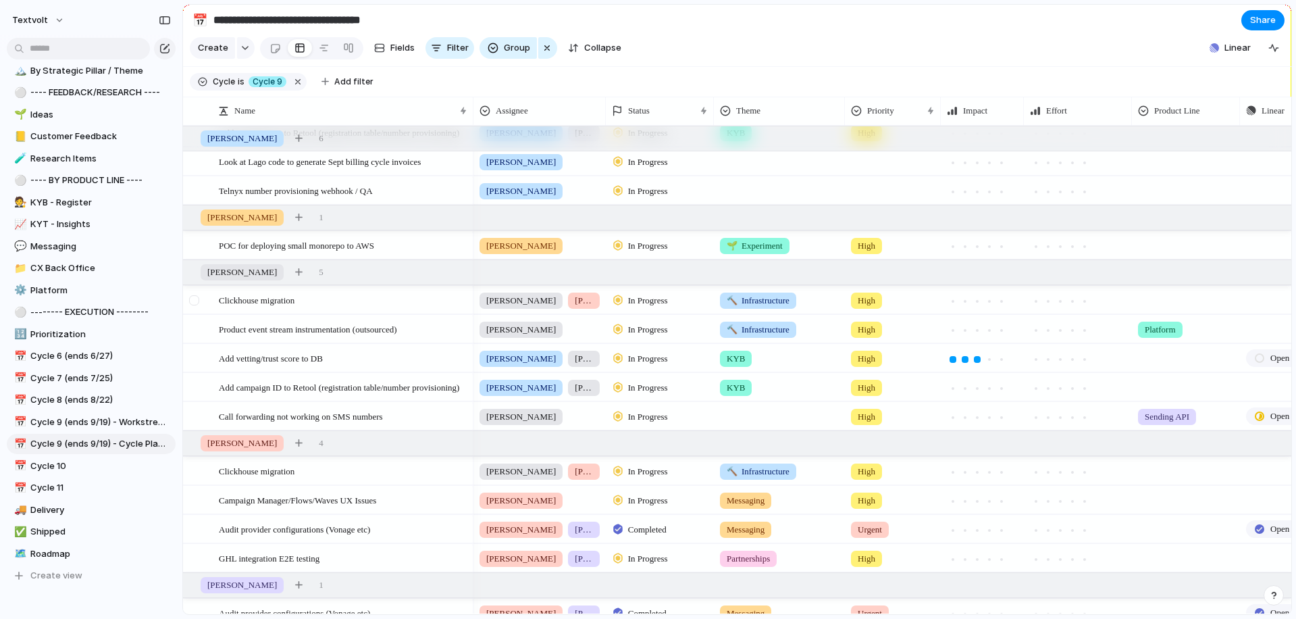
click at [196, 303] on div at bounding box center [194, 300] width 10 height 10
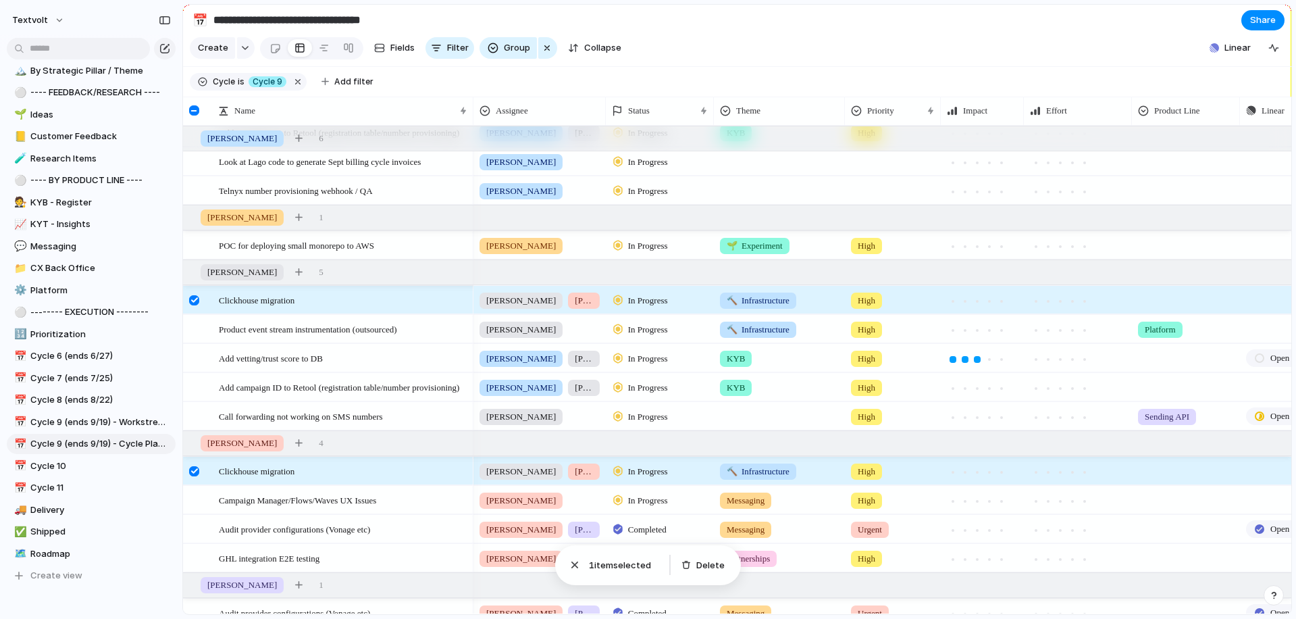
click at [196, 303] on div at bounding box center [194, 300] width 10 height 10
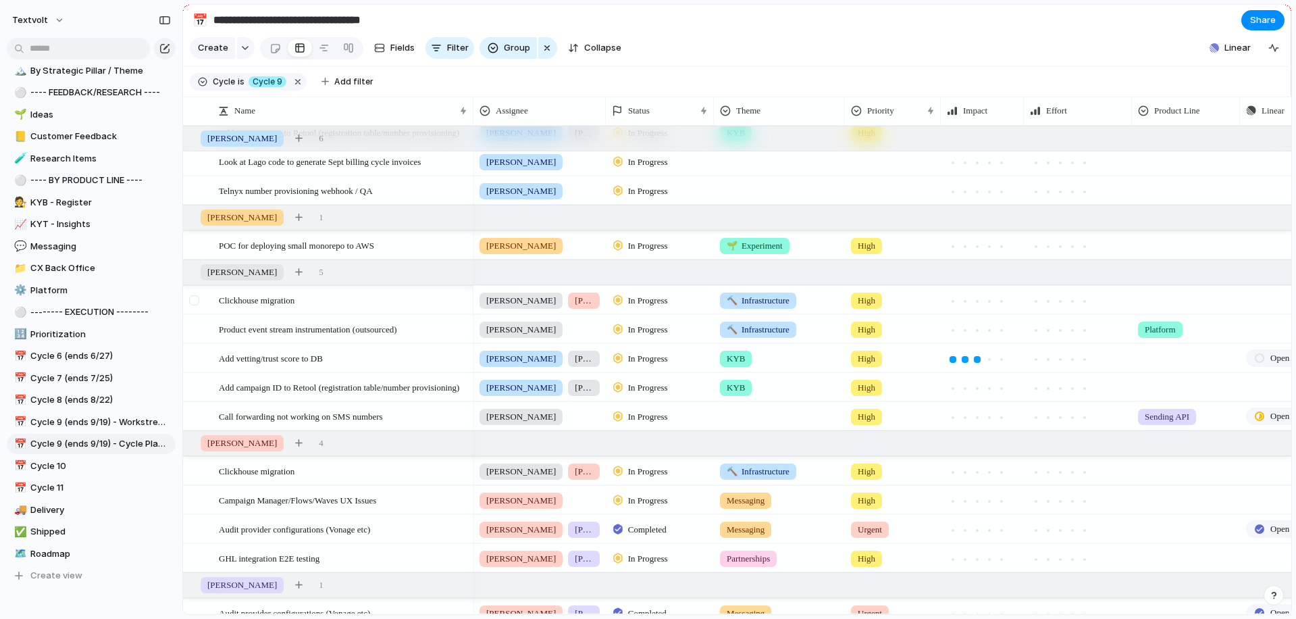
click at [197, 303] on div at bounding box center [194, 300] width 10 height 10
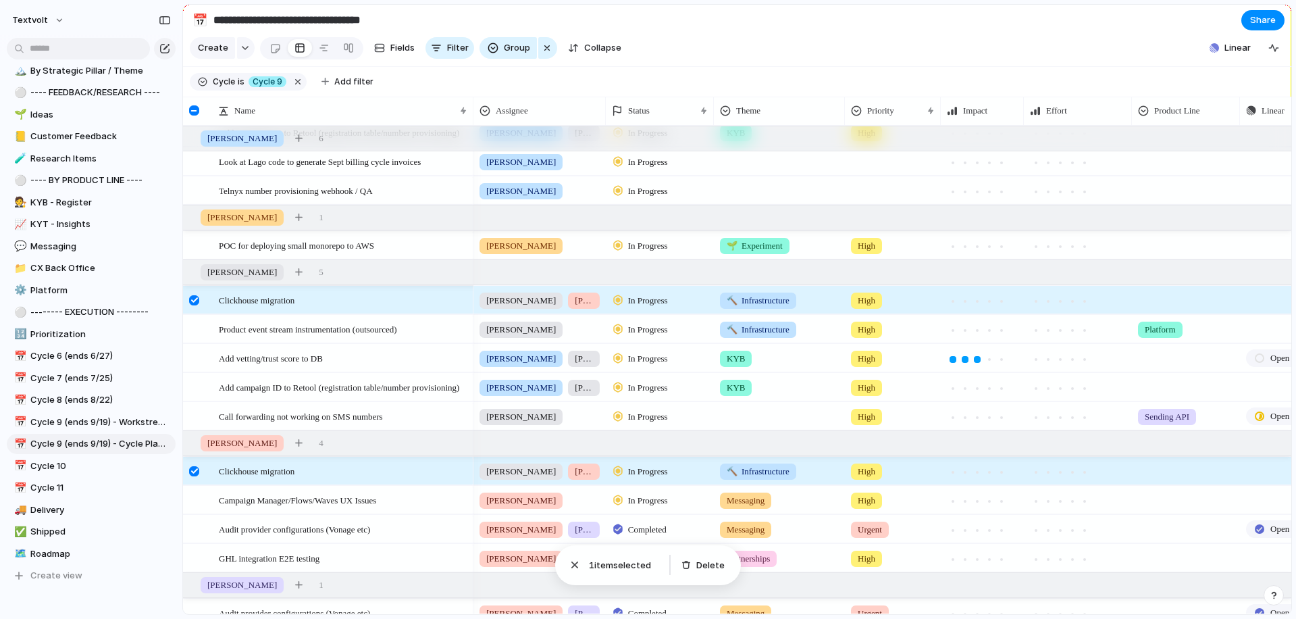
click at [197, 303] on div at bounding box center [194, 300] width 10 height 10
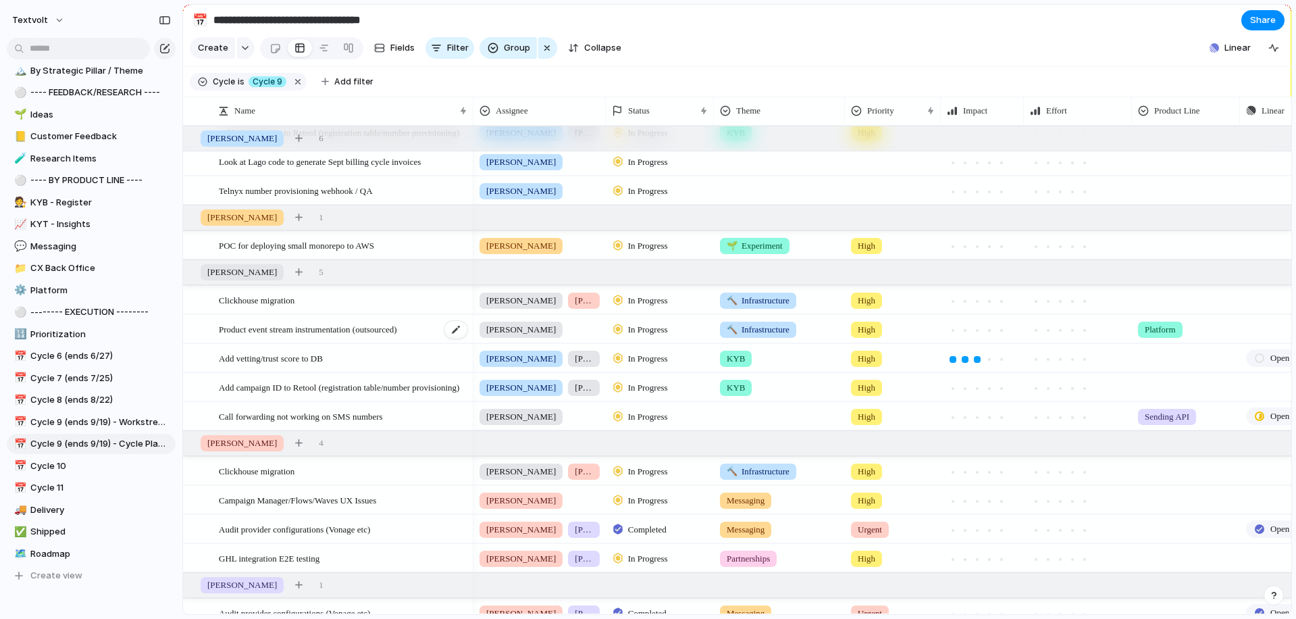
click at [237, 332] on span "Product event stream instrumentation (outsourced)" at bounding box center [308, 329] width 178 height 16
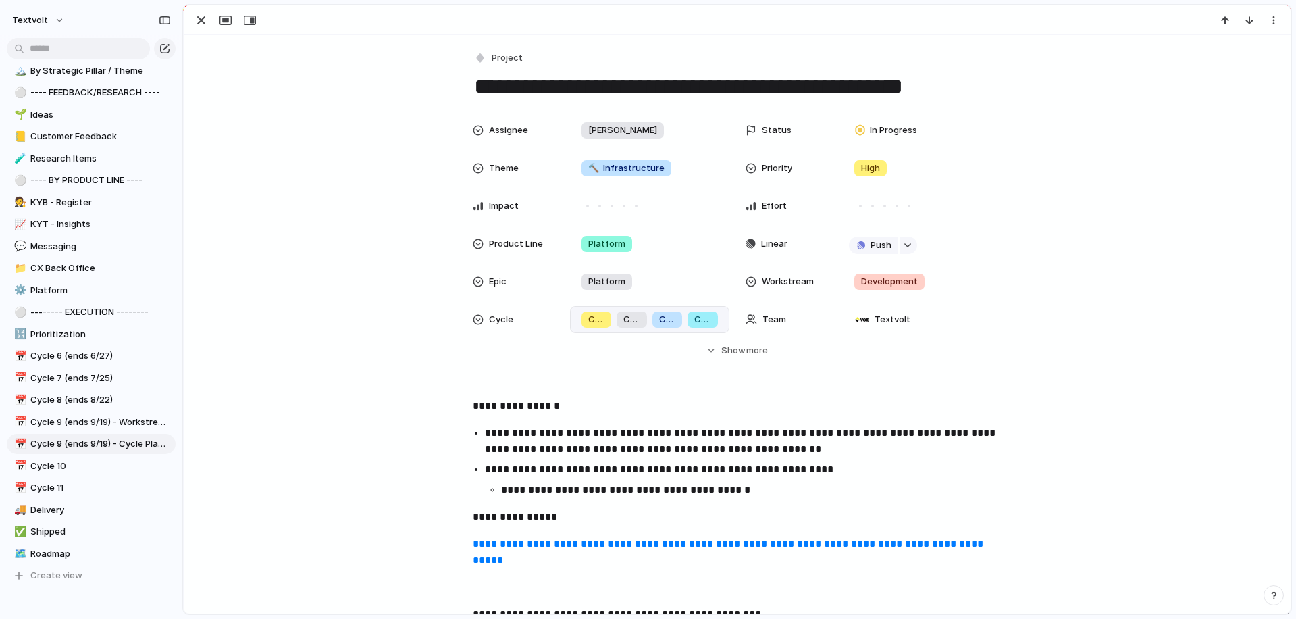
click at [671, 318] on span "Cycle 8" at bounding box center [667, 320] width 17 height 14
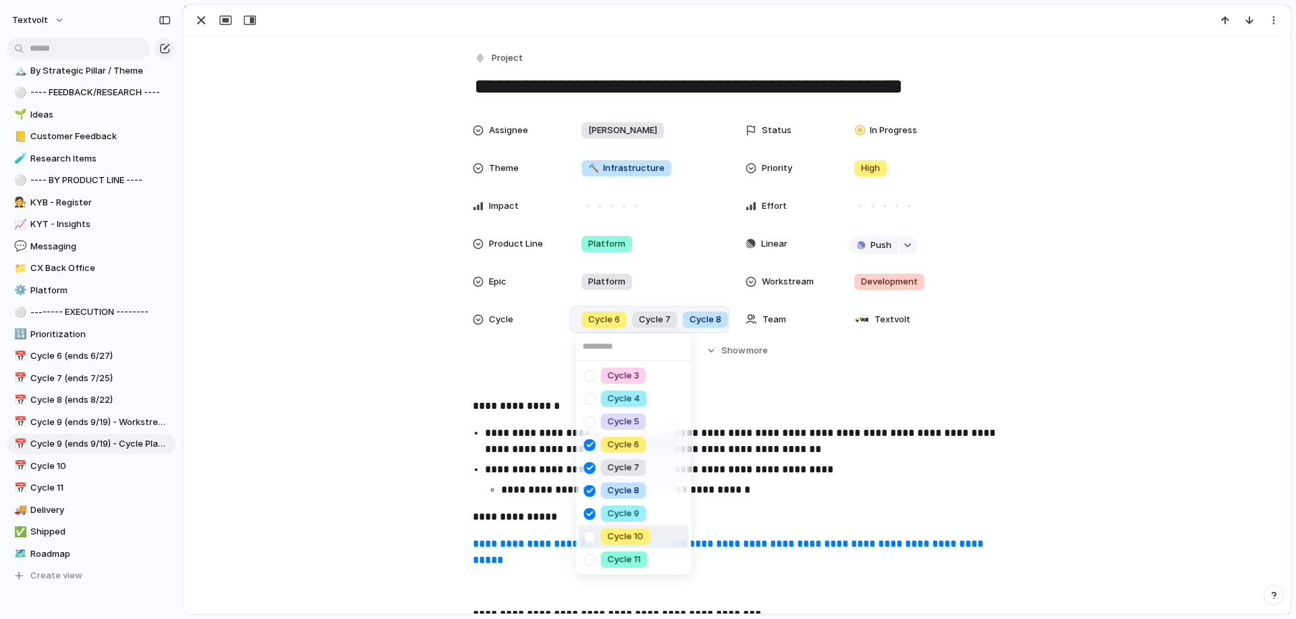
click at [590, 536] on div at bounding box center [590, 537] width 24 height 24
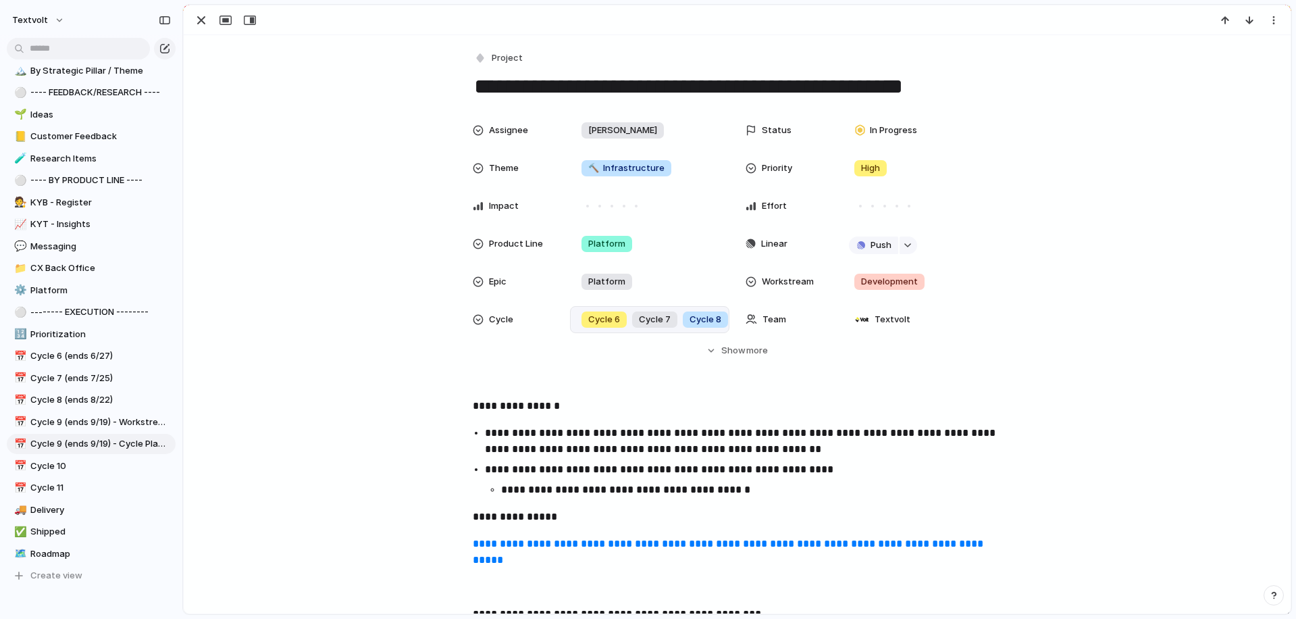
click at [348, 317] on div "Cycle 3 Cycle 4 Cycle 5 Cycle 6 Cycle 7 Cycle 8 Cycle 9 Cycle 10 Cycle 11" at bounding box center [648, 309] width 1296 height 619
click at [205, 21] on div "button" at bounding box center [201, 20] width 16 height 16
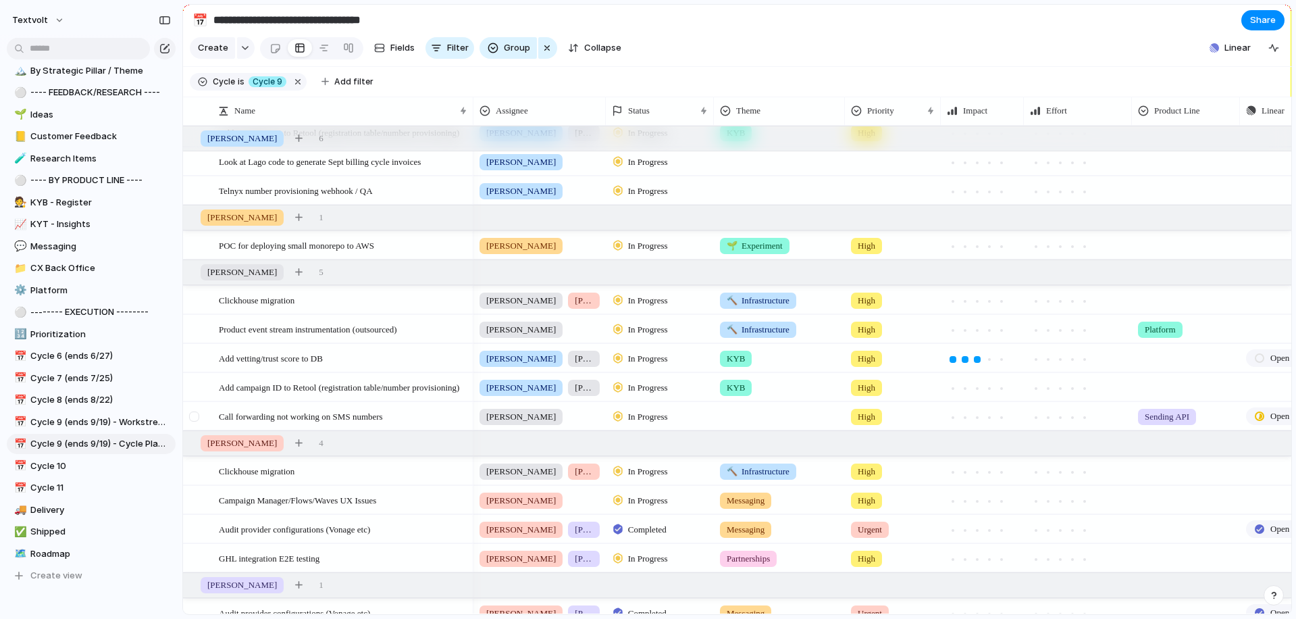
click at [191, 415] on div at bounding box center [194, 416] width 10 height 10
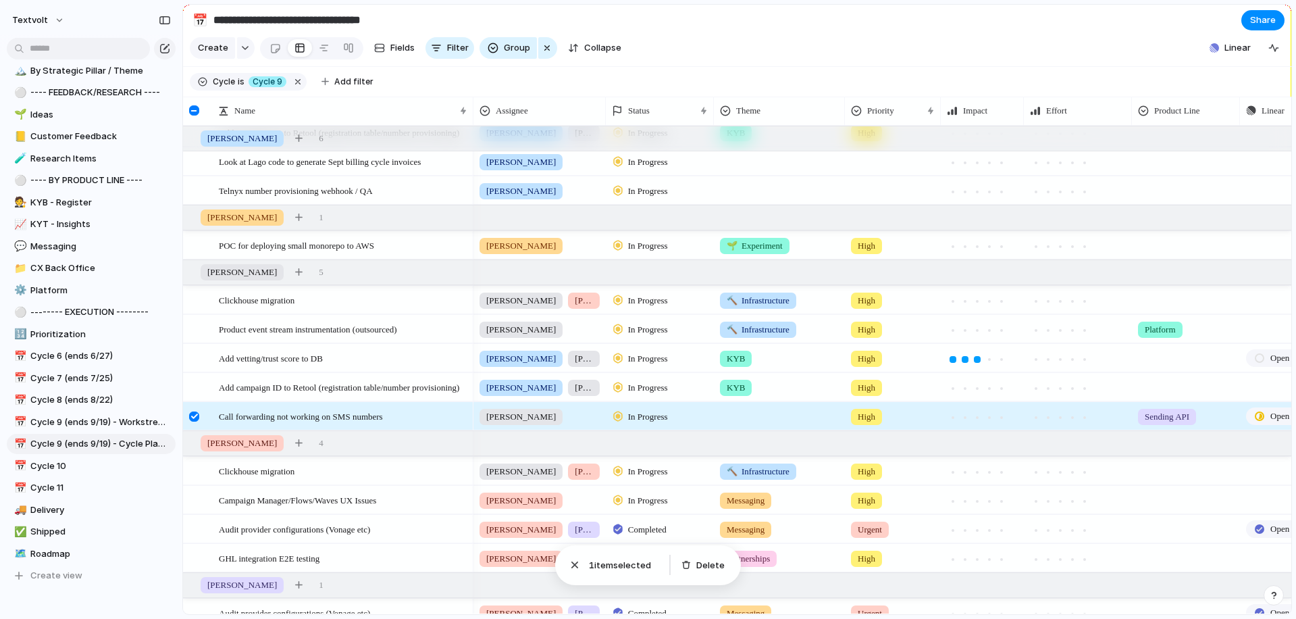
click at [191, 415] on div at bounding box center [194, 416] width 10 height 10
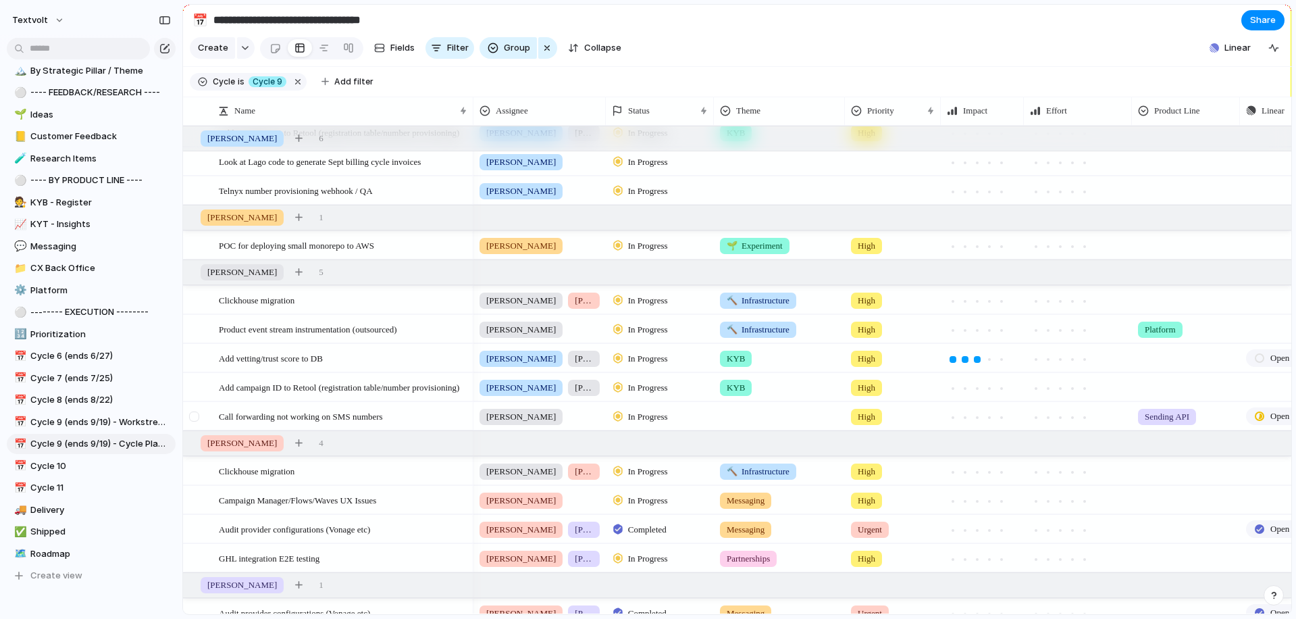
click at [191, 415] on div at bounding box center [194, 416] width 10 height 10
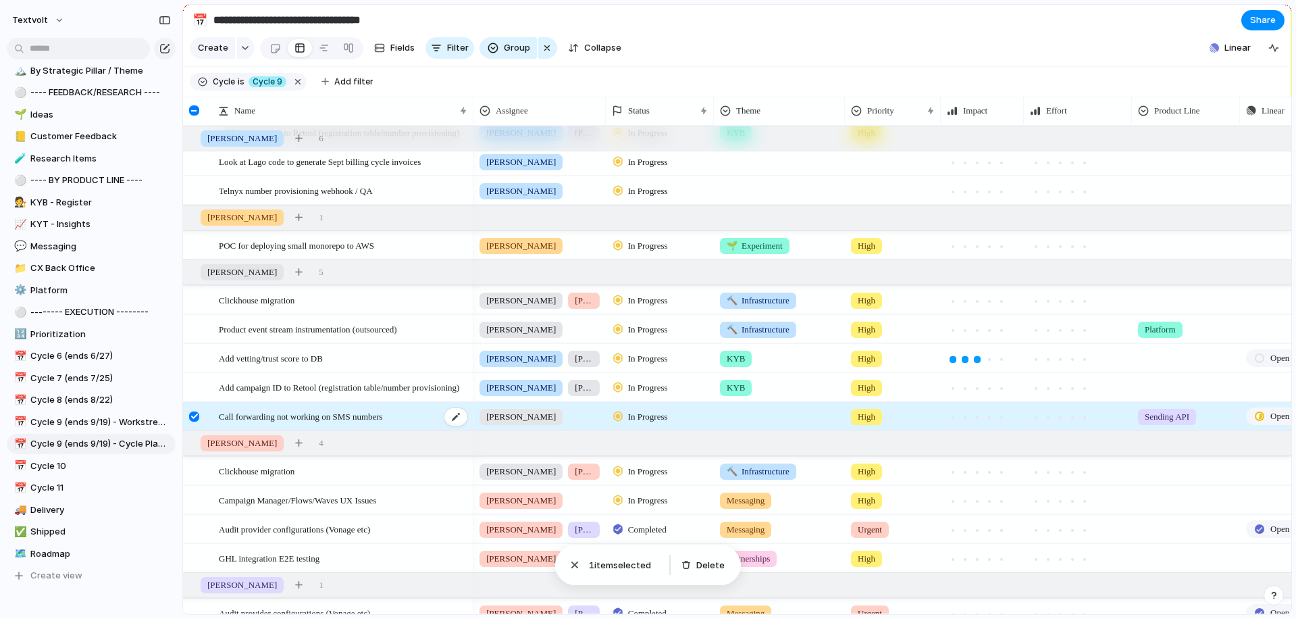
click at [261, 418] on span "Call forwarding not working on SMS numbers" at bounding box center [301, 416] width 164 height 16
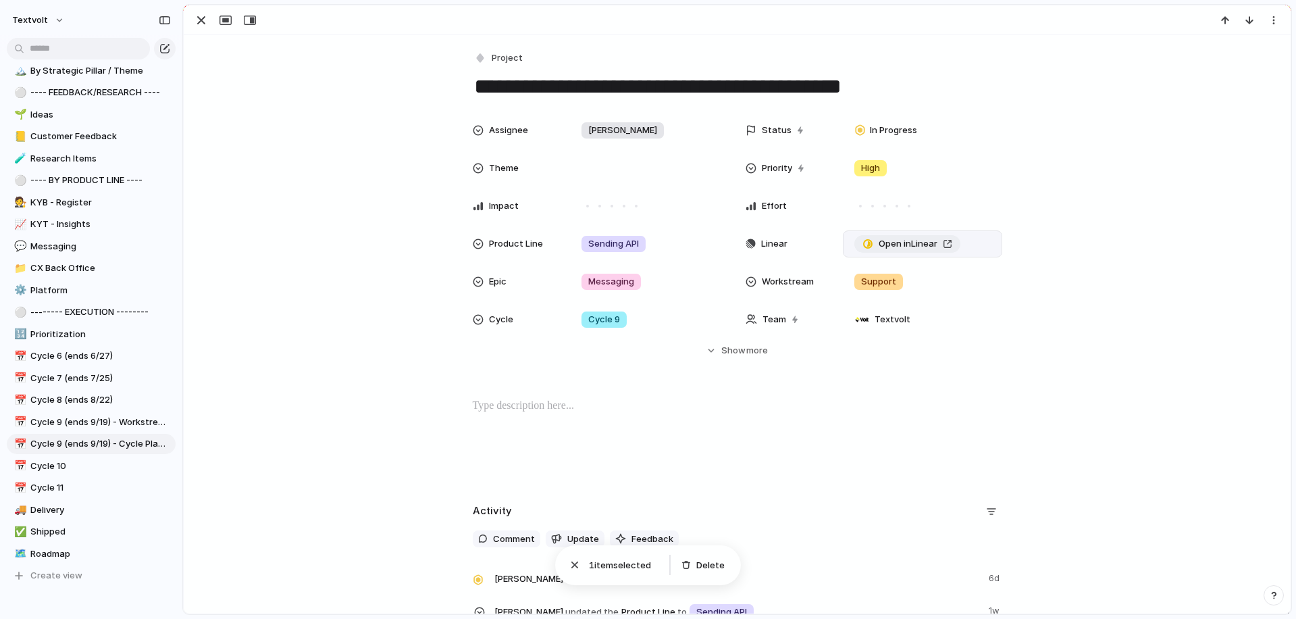
click at [902, 243] on span "Open in Linear" at bounding box center [908, 244] width 59 height 14
click at [205, 22] on div "button" at bounding box center [201, 20] width 16 height 16
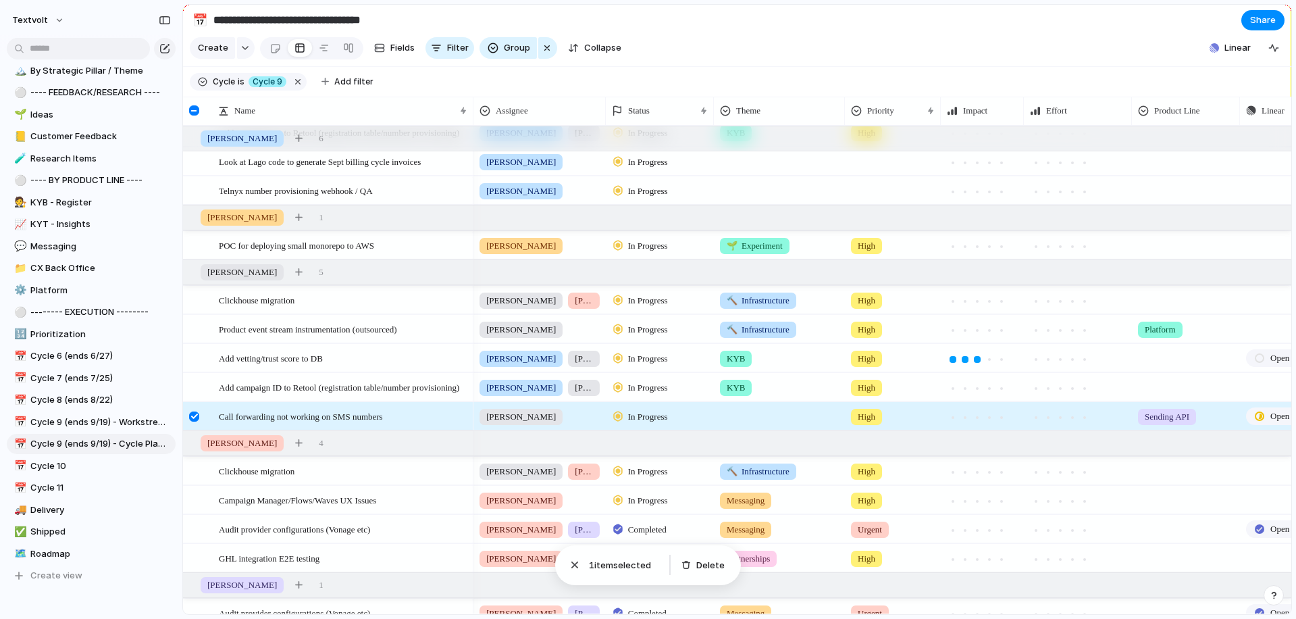
click at [195, 419] on div at bounding box center [194, 416] width 10 height 10
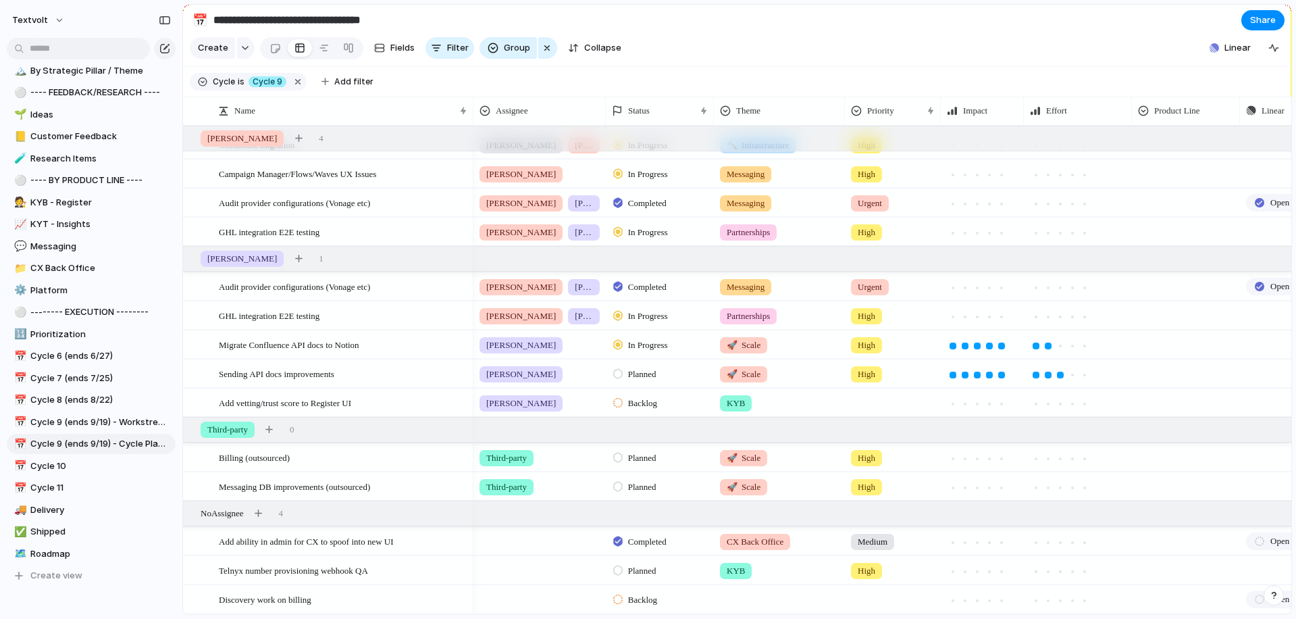
scroll to position [575, 0]
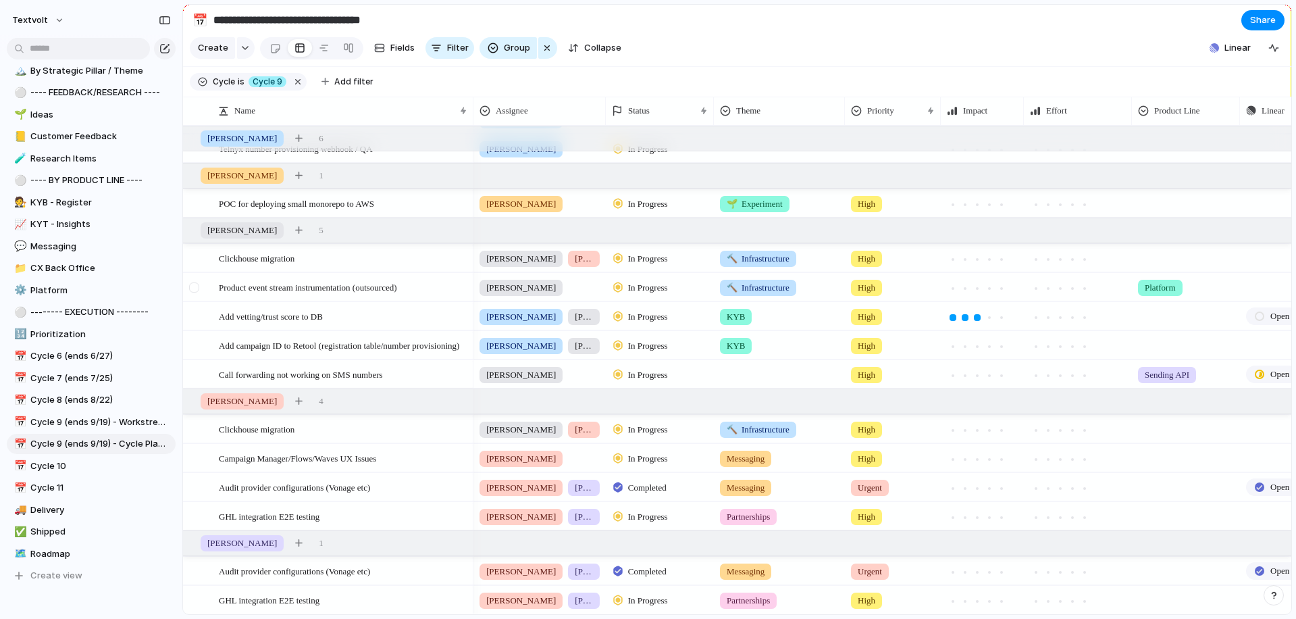
click at [192, 287] on div at bounding box center [194, 287] width 10 height 10
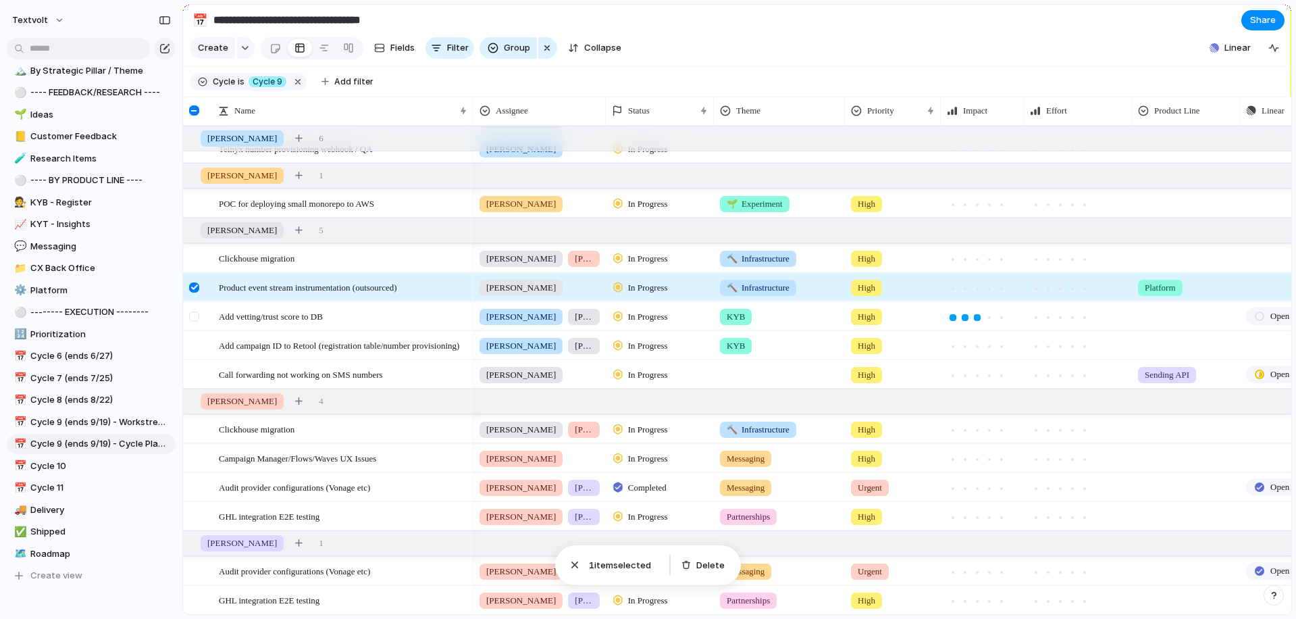
click at [192, 311] on div at bounding box center [194, 316] width 10 height 10
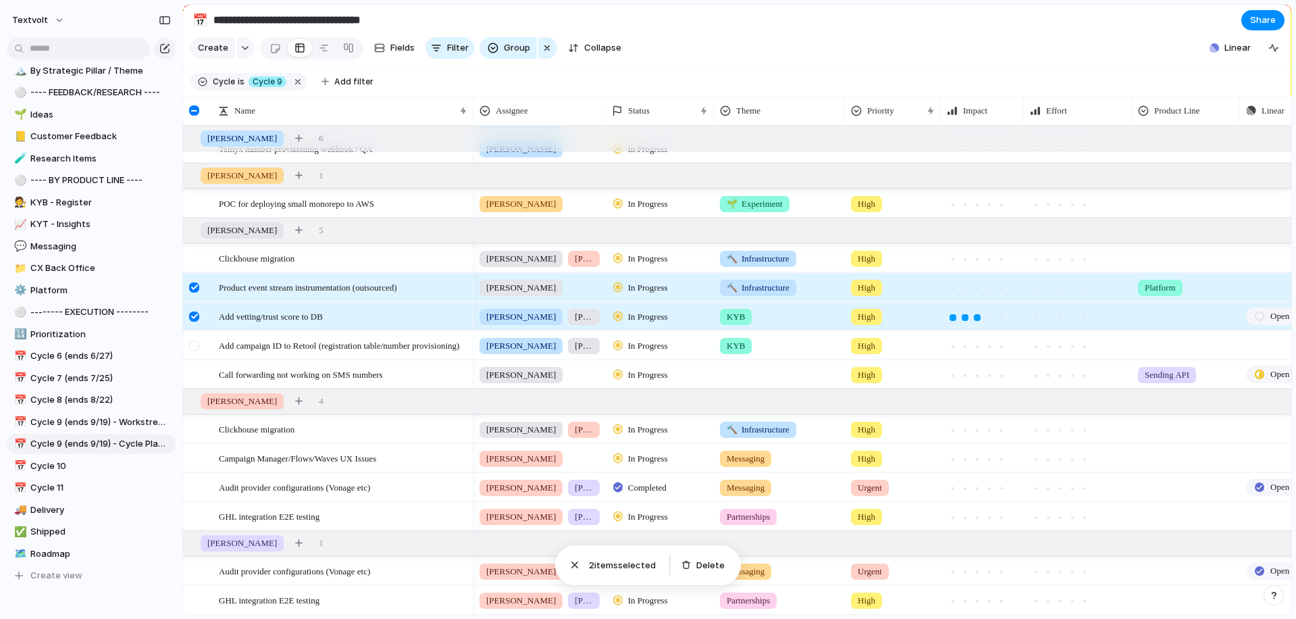
click at [192, 340] on div at bounding box center [194, 345] width 10 height 10
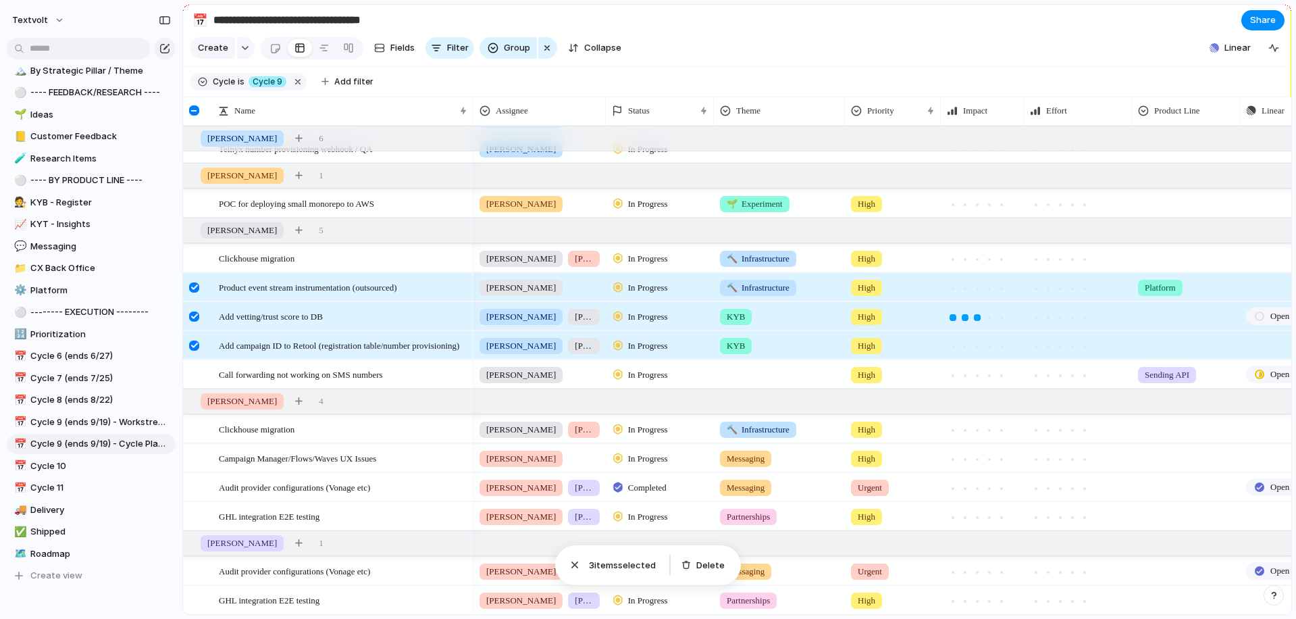
click at [193, 340] on div at bounding box center [194, 345] width 10 height 10
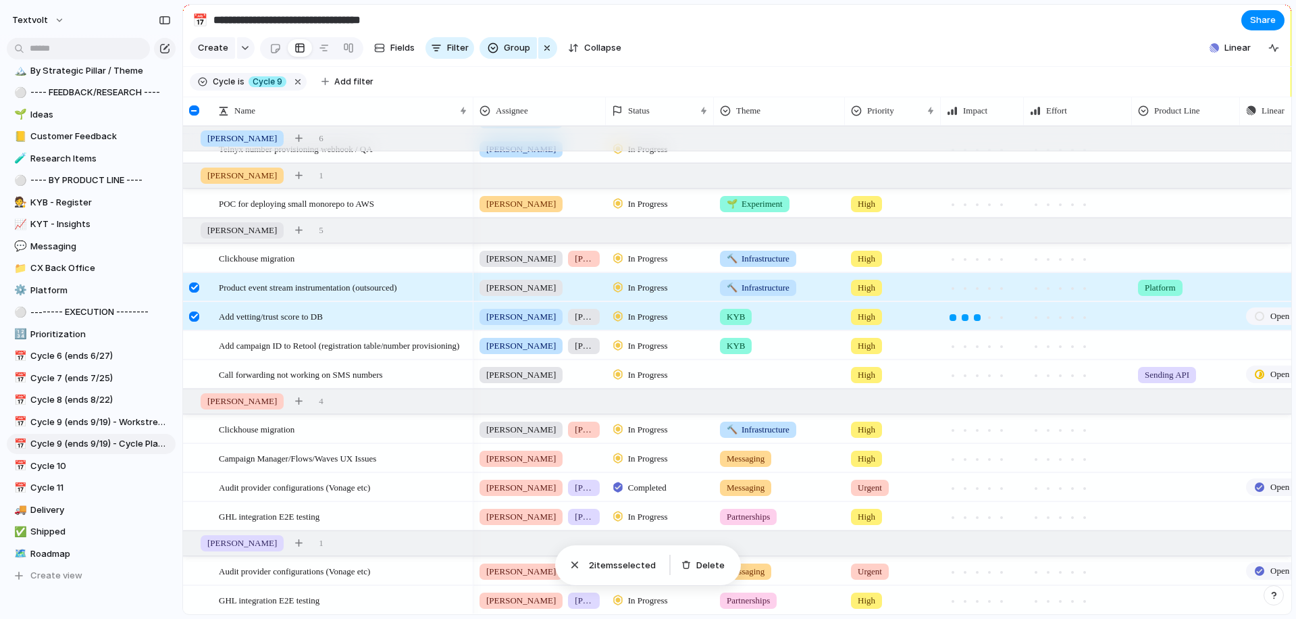
click at [192, 317] on div at bounding box center [194, 316] width 10 height 10
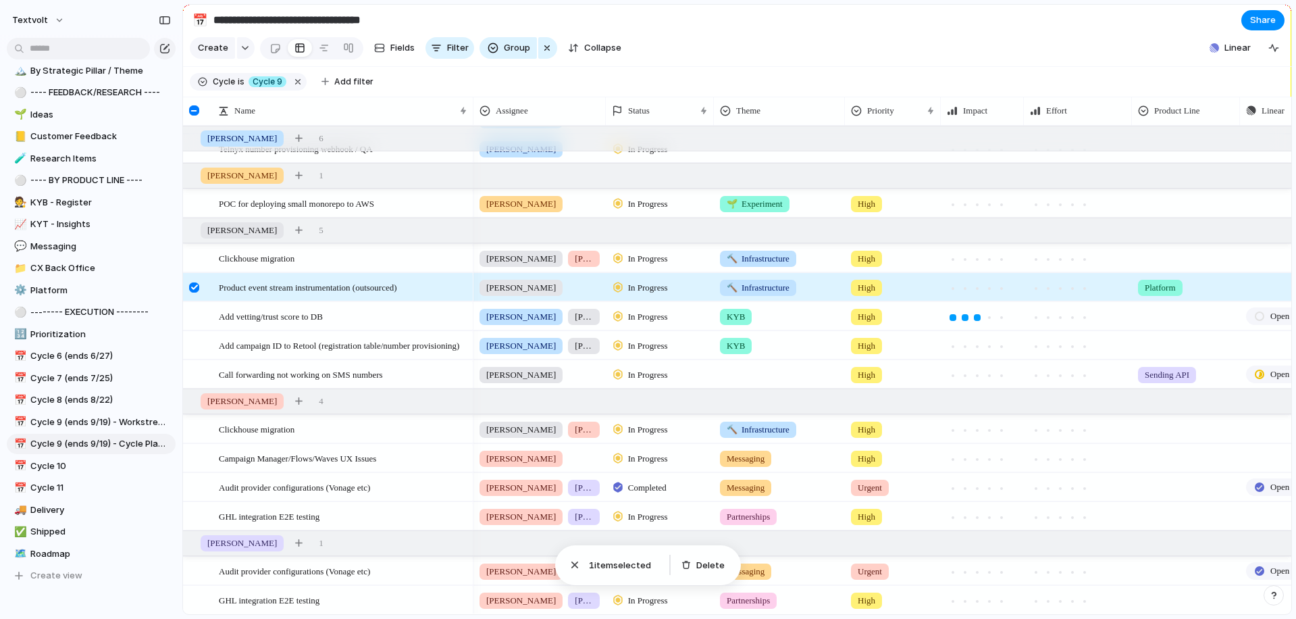
click at [192, 286] on div at bounding box center [194, 287] width 10 height 10
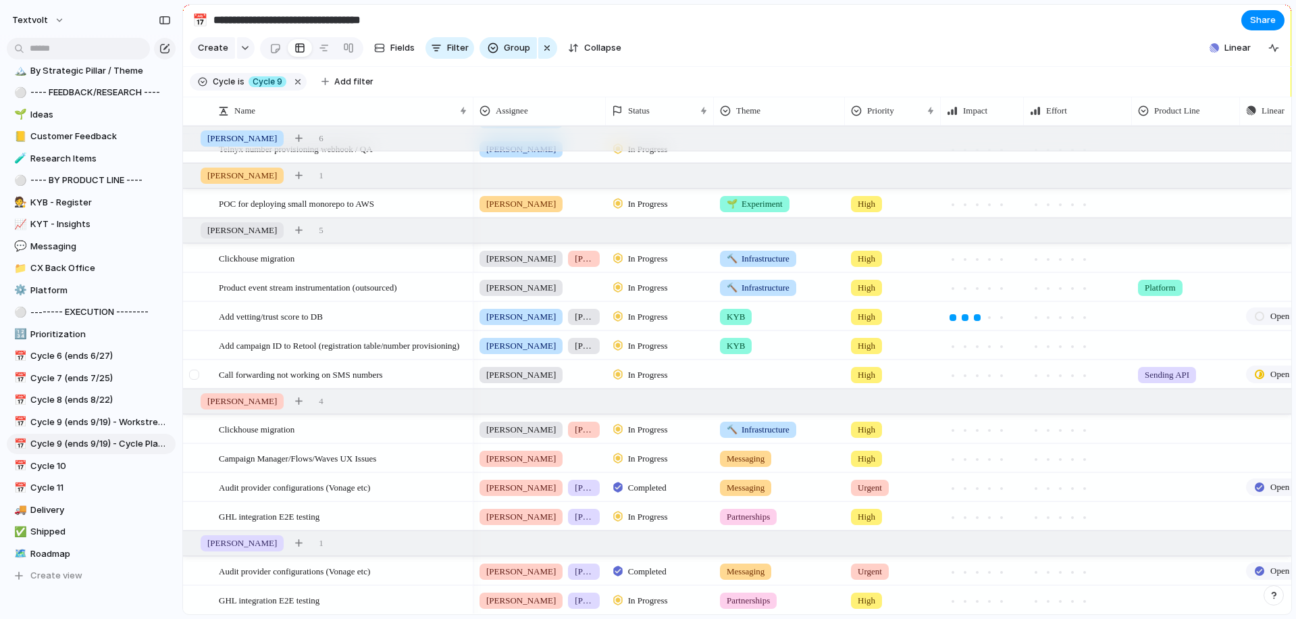
click at [196, 373] on div at bounding box center [194, 374] width 10 height 10
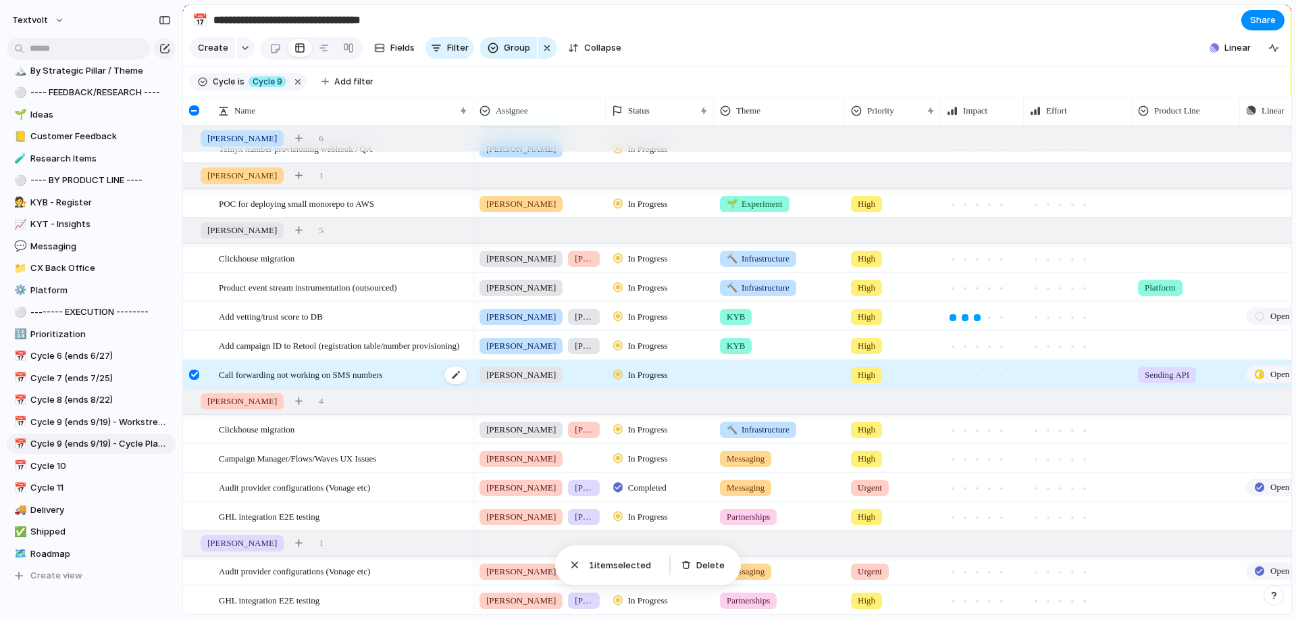
click at [310, 373] on span "Call forwarding not working on SMS numbers" at bounding box center [301, 374] width 164 height 16
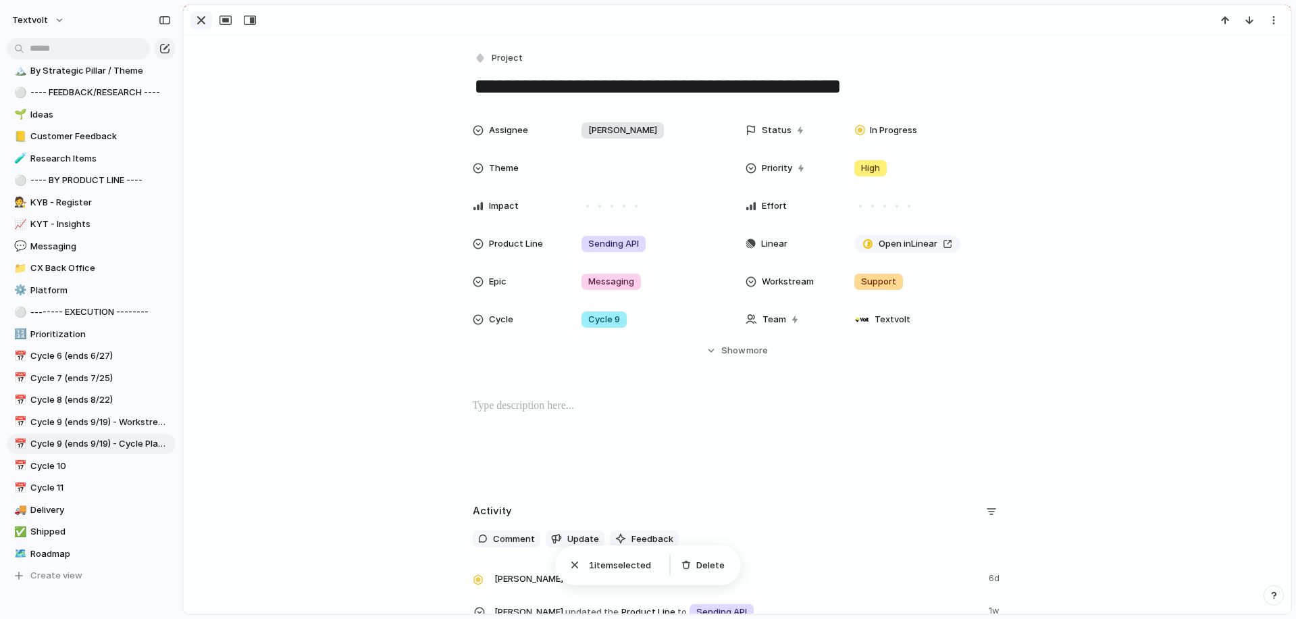
click at [204, 23] on div "button" at bounding box center [201, 20] width 16 height 16
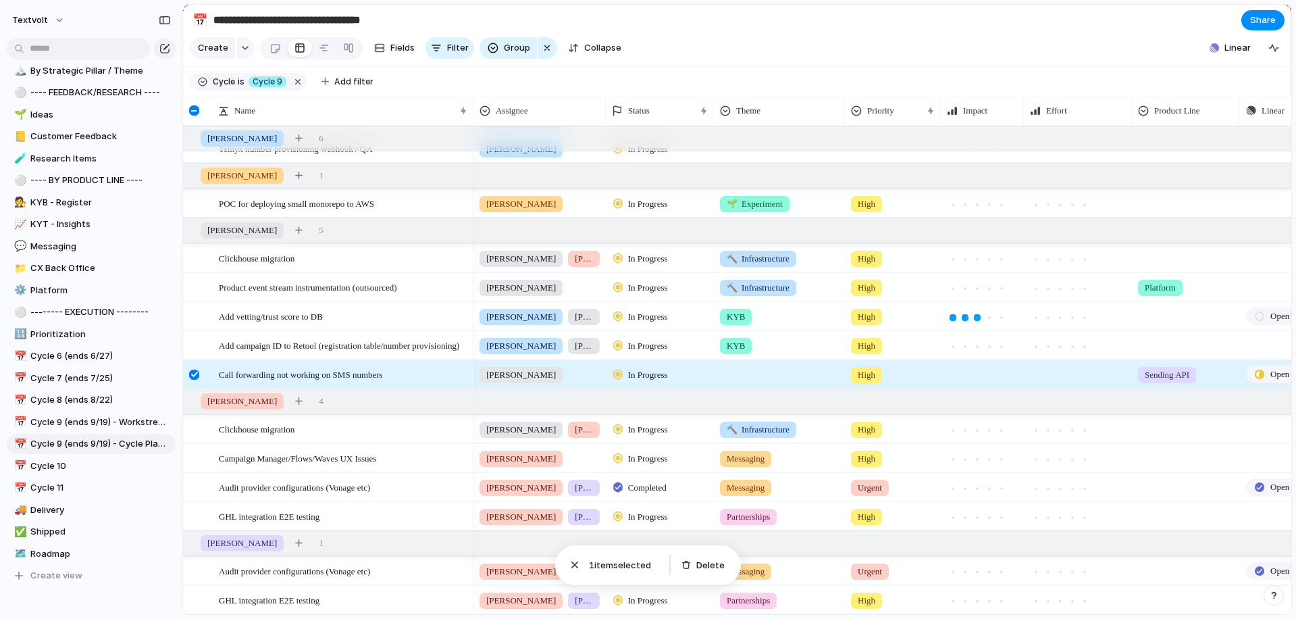
click at [193, 376] on div at bounding box center [194, 374] width 10 height 10
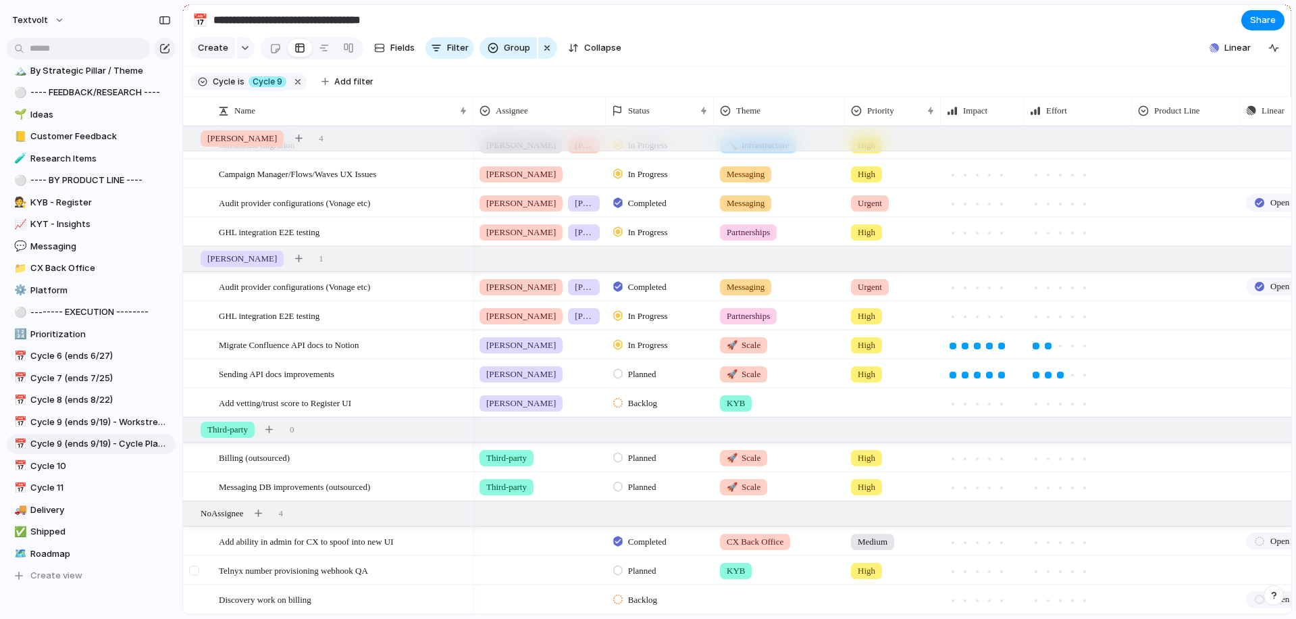
click at [195, 569] on div at bounding box center [194, 570] width 10 height 10
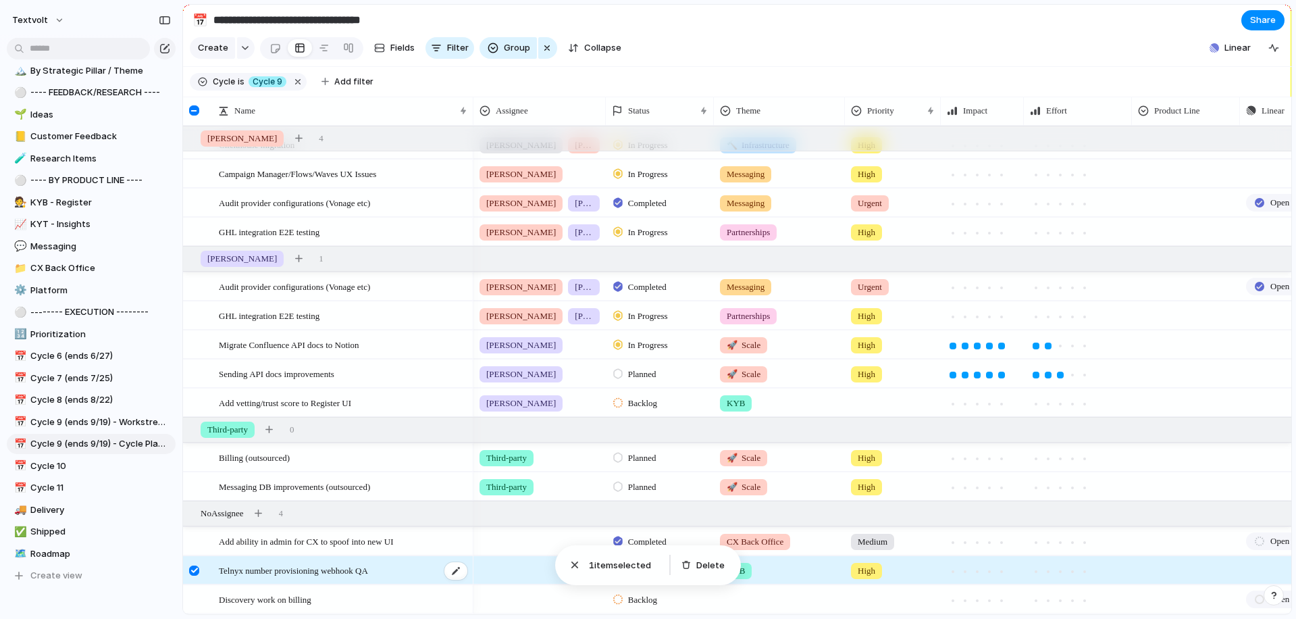
click at [417, 574] on div "Telnyx number provisioning webhook QA" at bounding box center [344, 571] width 250 height 28
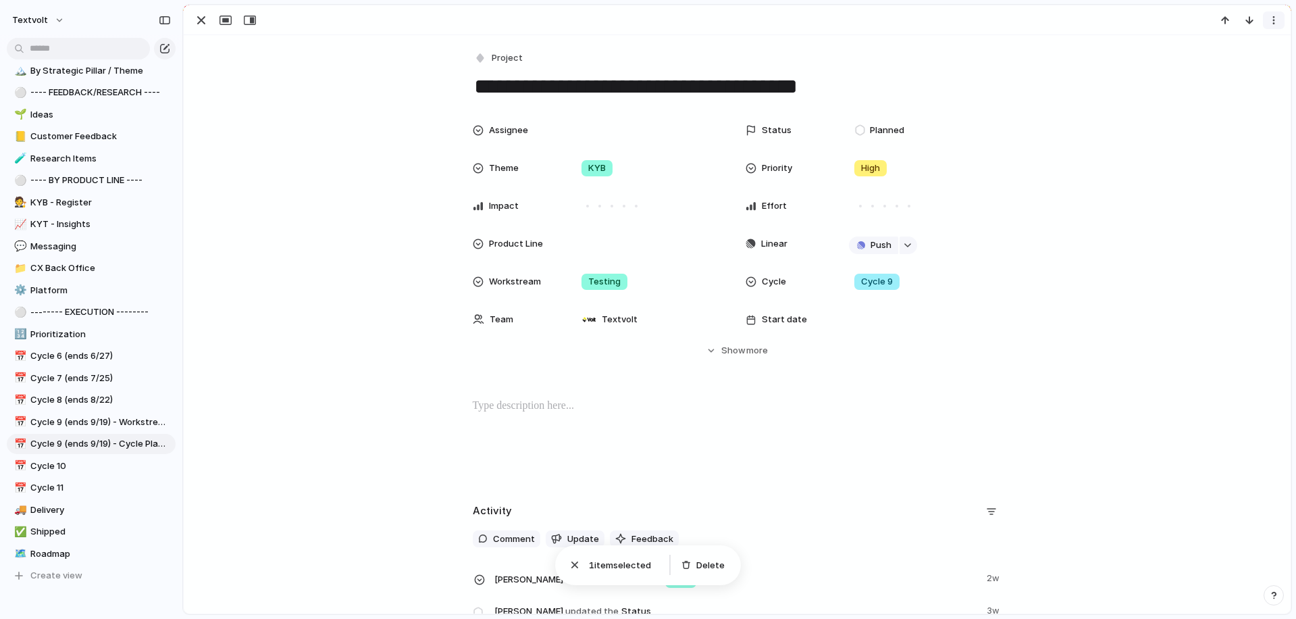
click at [1275, 23] on div "button" at bounding box center [1273, 20] width 11 height 11
click at [1231, 71] on li "Delete" at bounding box center [1231, 71] width 101 height 22
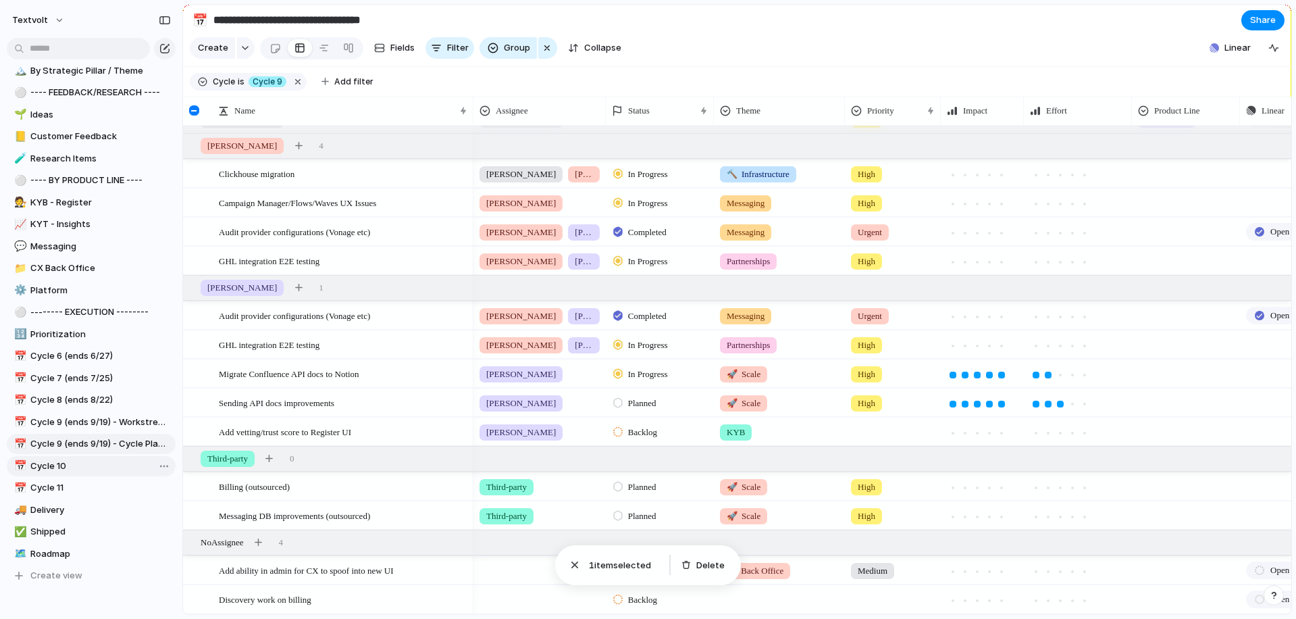
click at [68, 465] on span "Cycle 10" at bounding box center [100, 466] width 140 height 14
type input "********"
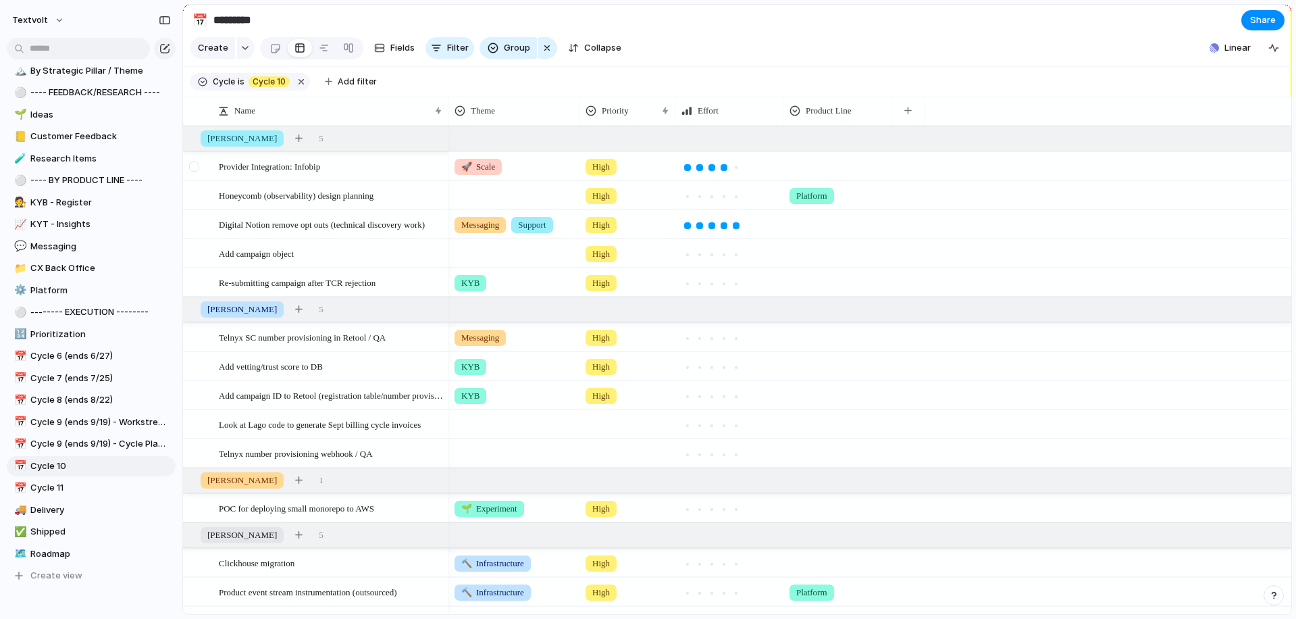
click at [196, 164] on div at bounding box center [194, 166] width 10 height 10
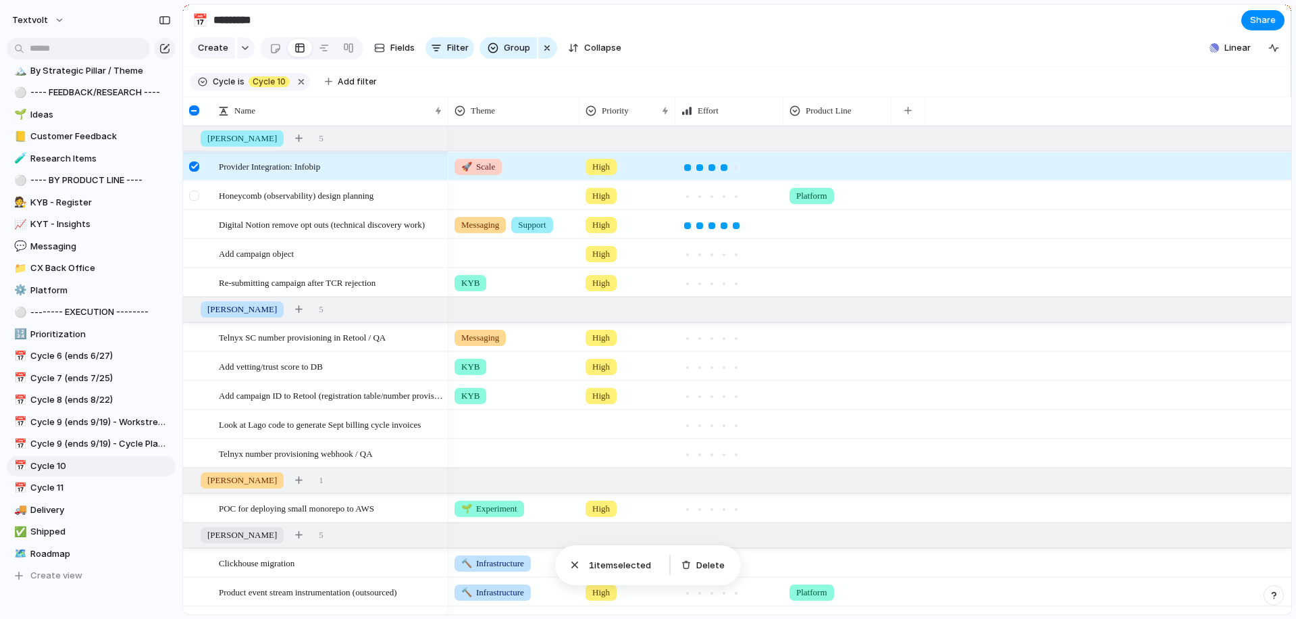
click at [194, 192] on div at bounding box center [194, 195] width 10 height 10
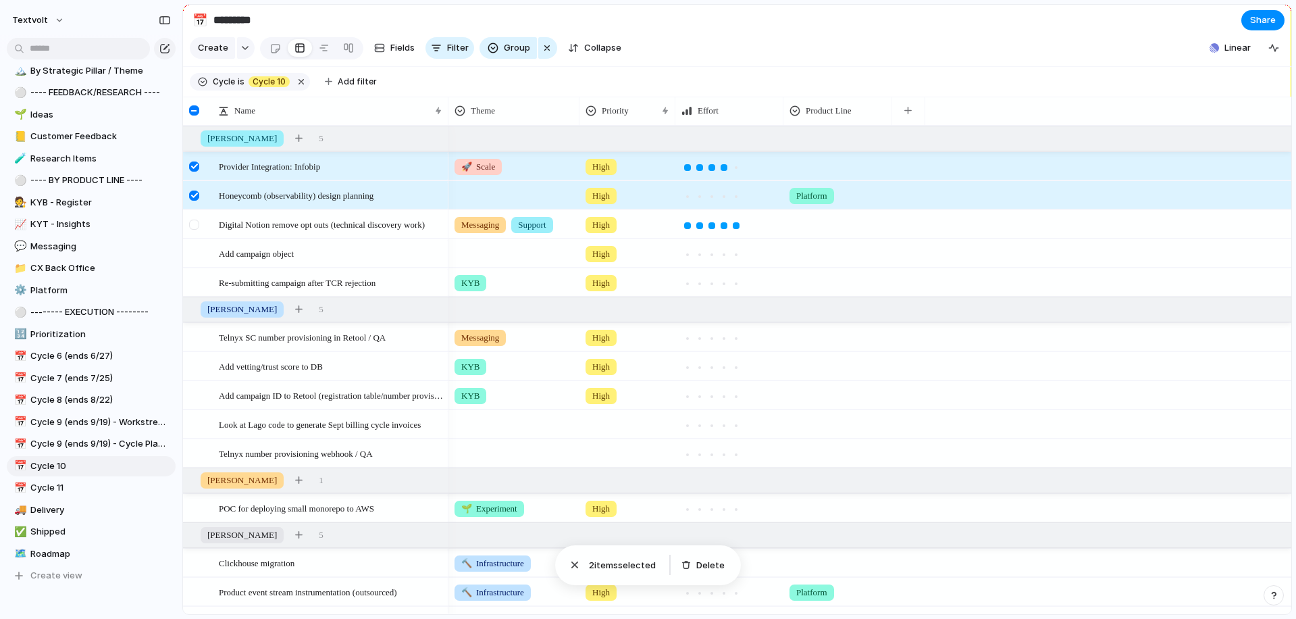
click at [192, 219] on div at bounding box center [194, 224] width 10 height 10
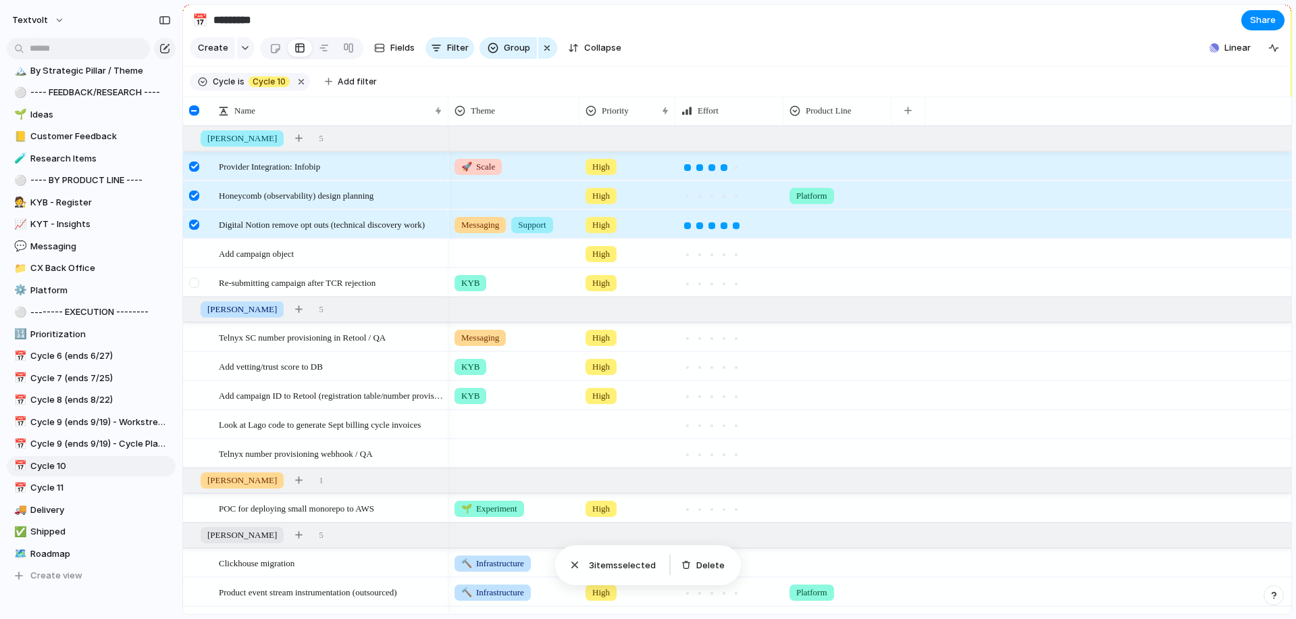
click at [192, 282] on div at bounding box center [194, 283] width 10 height 10
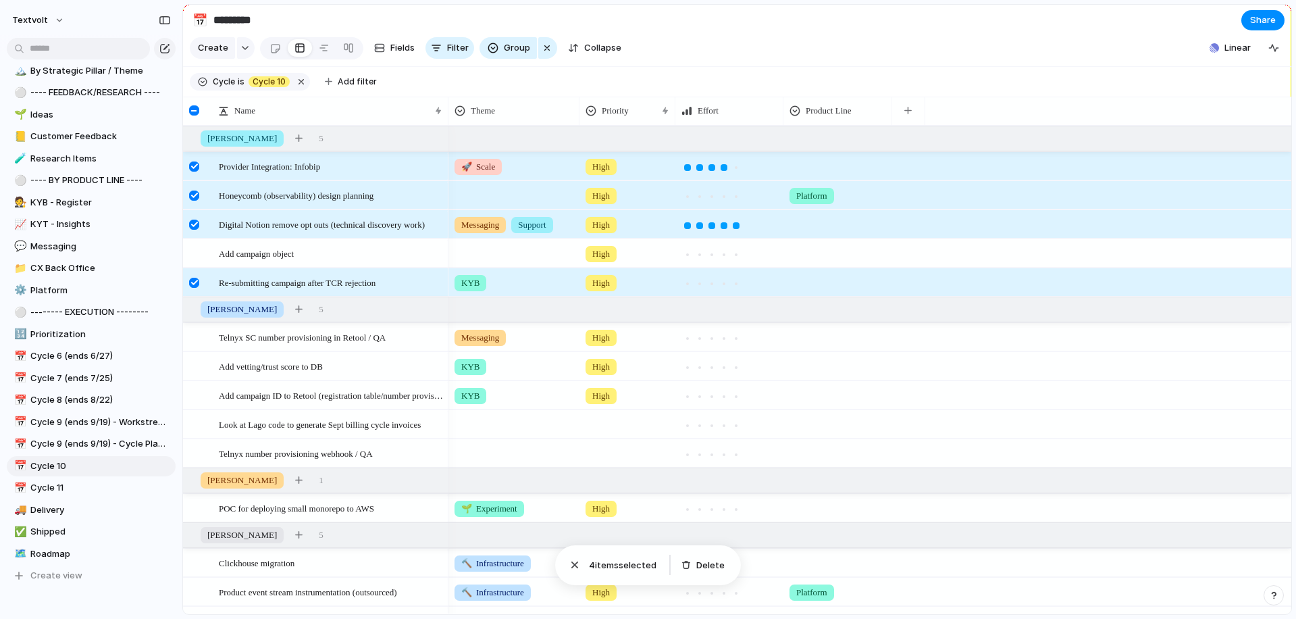
click at [197, 282] on div at bounding box center [194, 283] width 10 height 10
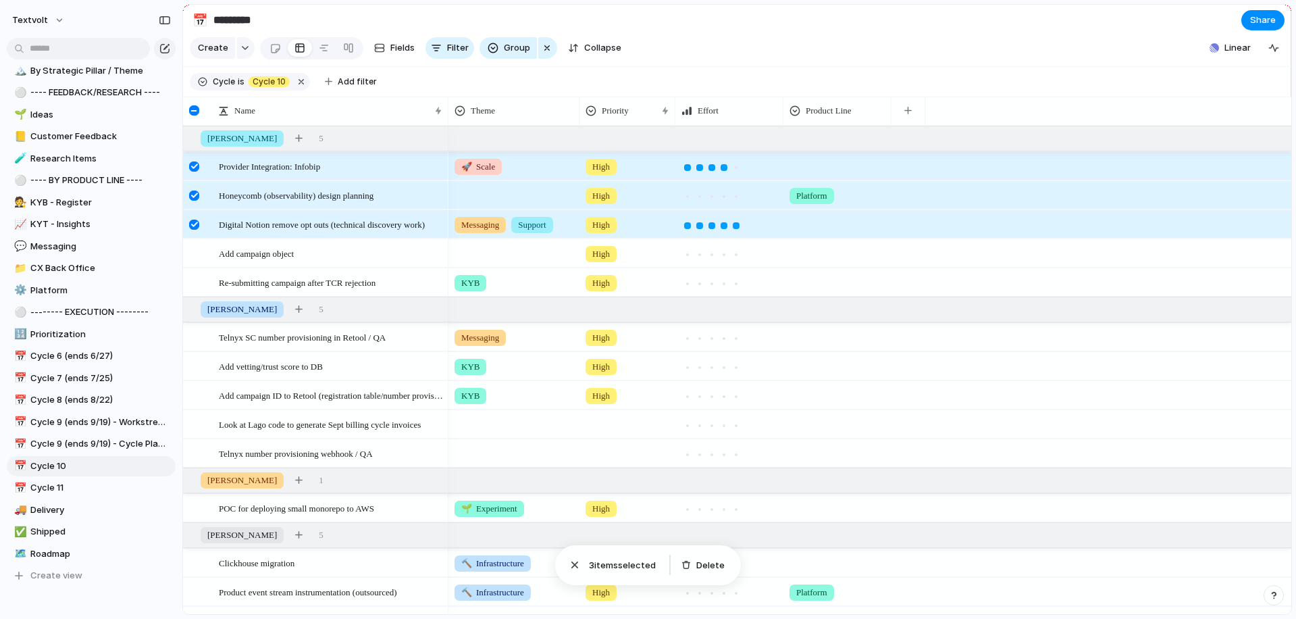
click at [192, 224] on div at bounding box center [194, 224] width 10 height 10
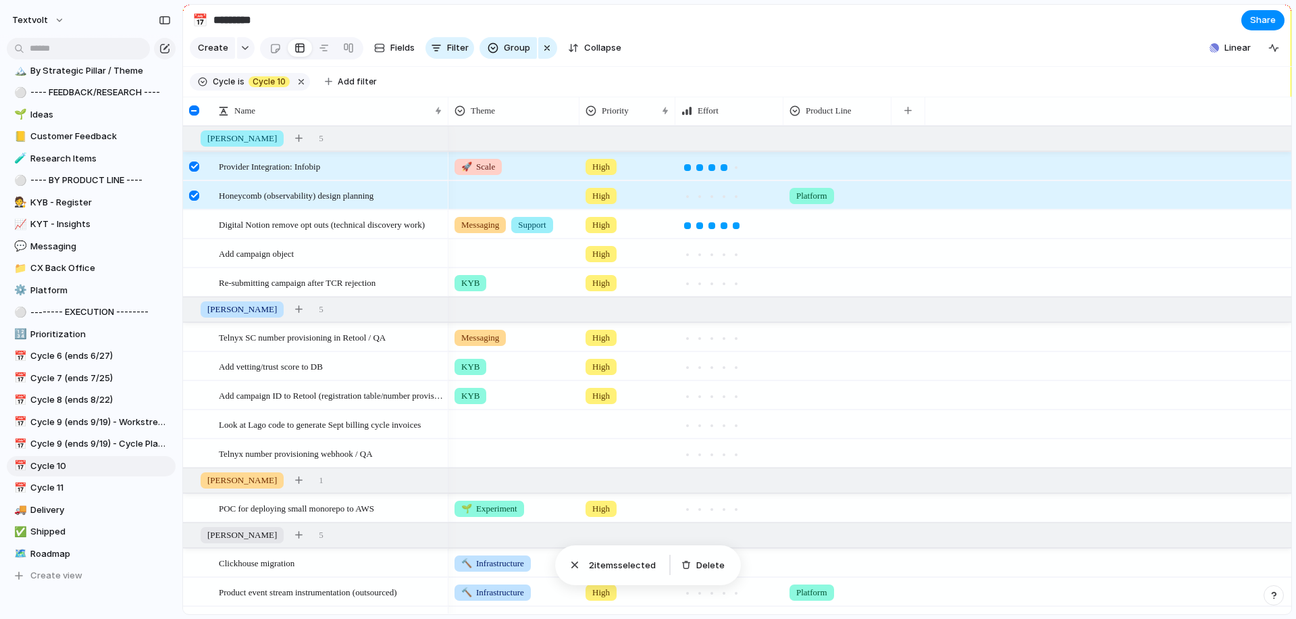
click at [193, 200] on div at bounding box center [194, 195] width 10 height 10
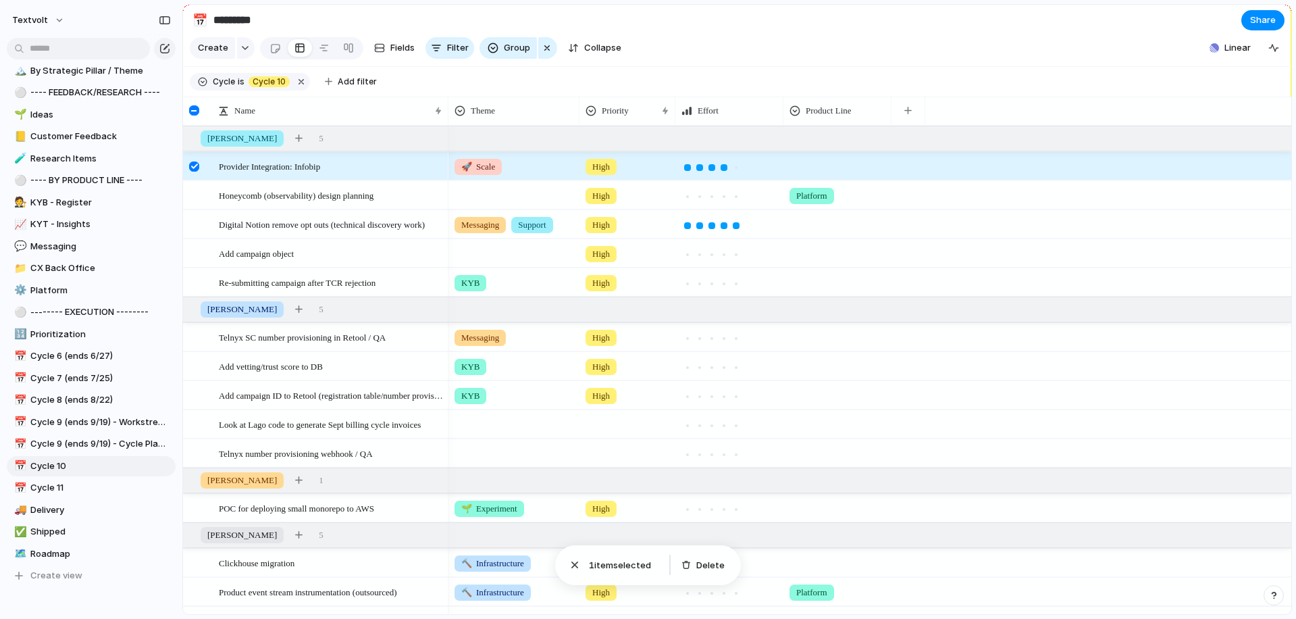
click at [194, 162] on div at bounding box center [194, 166] width 10 height 10
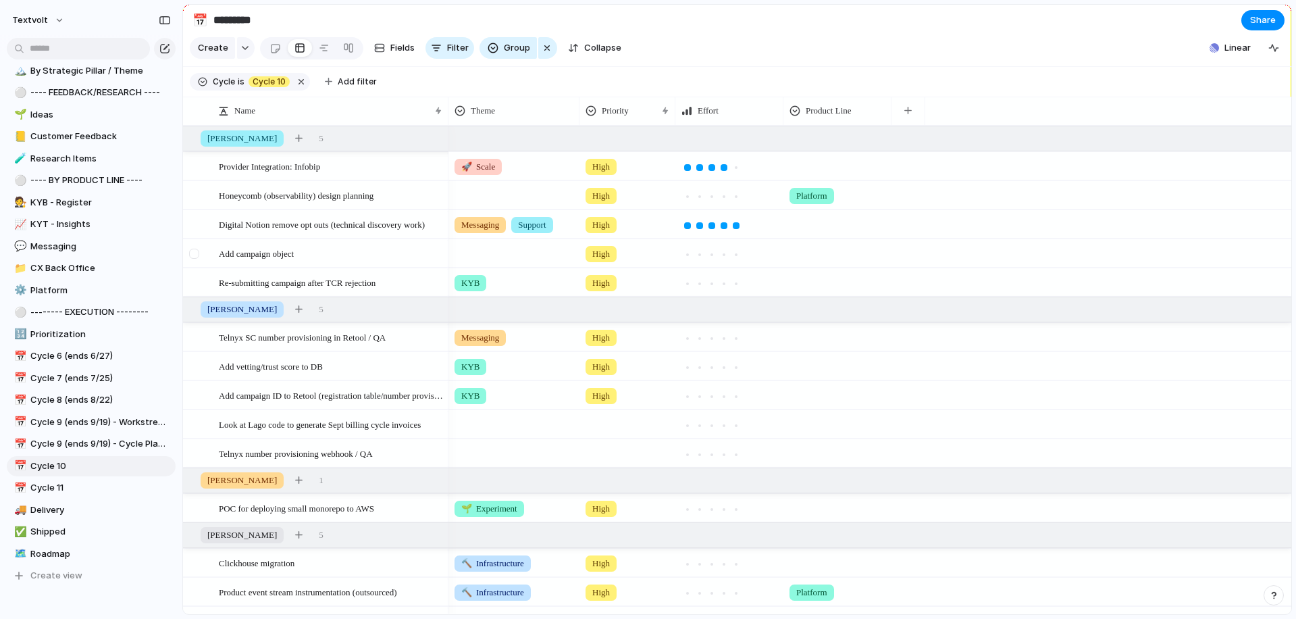
click at [191, 255] on div at bounding box center [194, 254] width 10 height 10
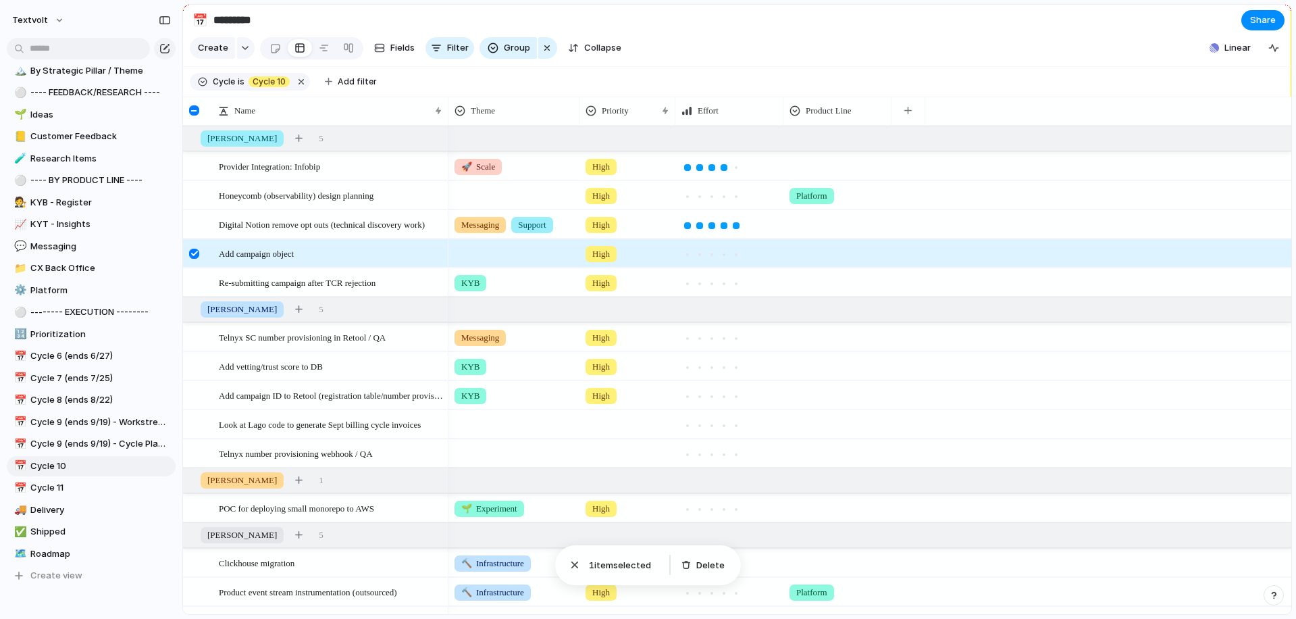
click at [192, 255] on div at bounding box center [194, 254] width 10 height 10
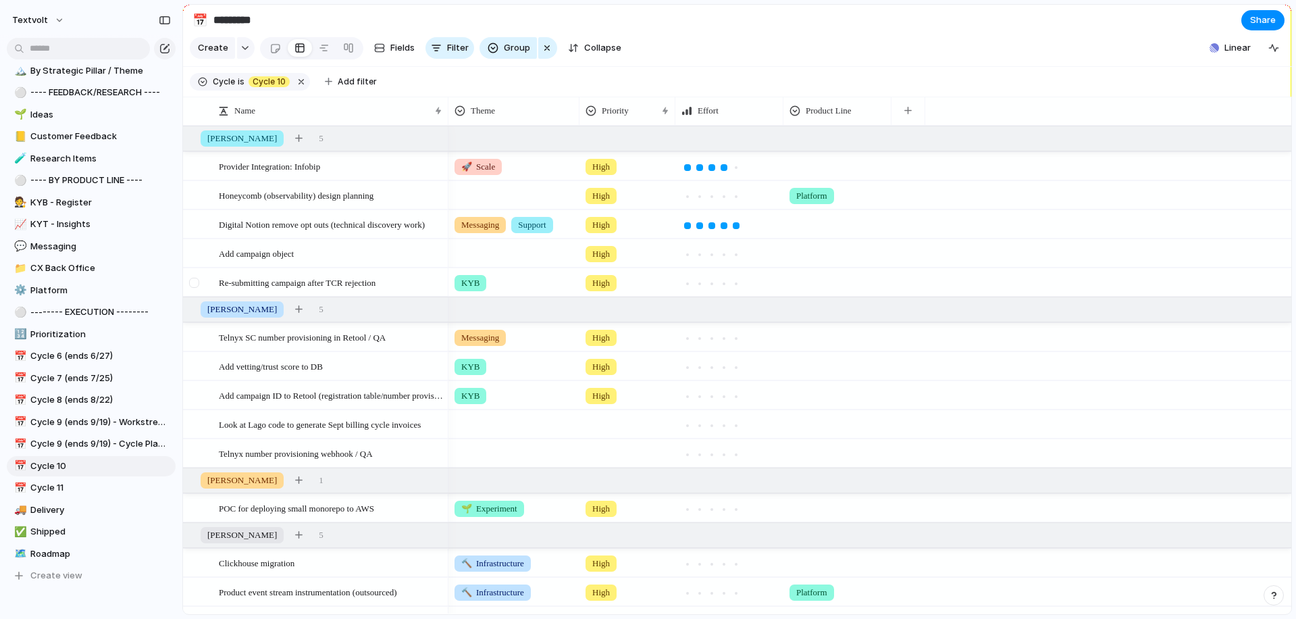
click at [194, 283] on div at bounding box center [194, 283] width 10 height 10
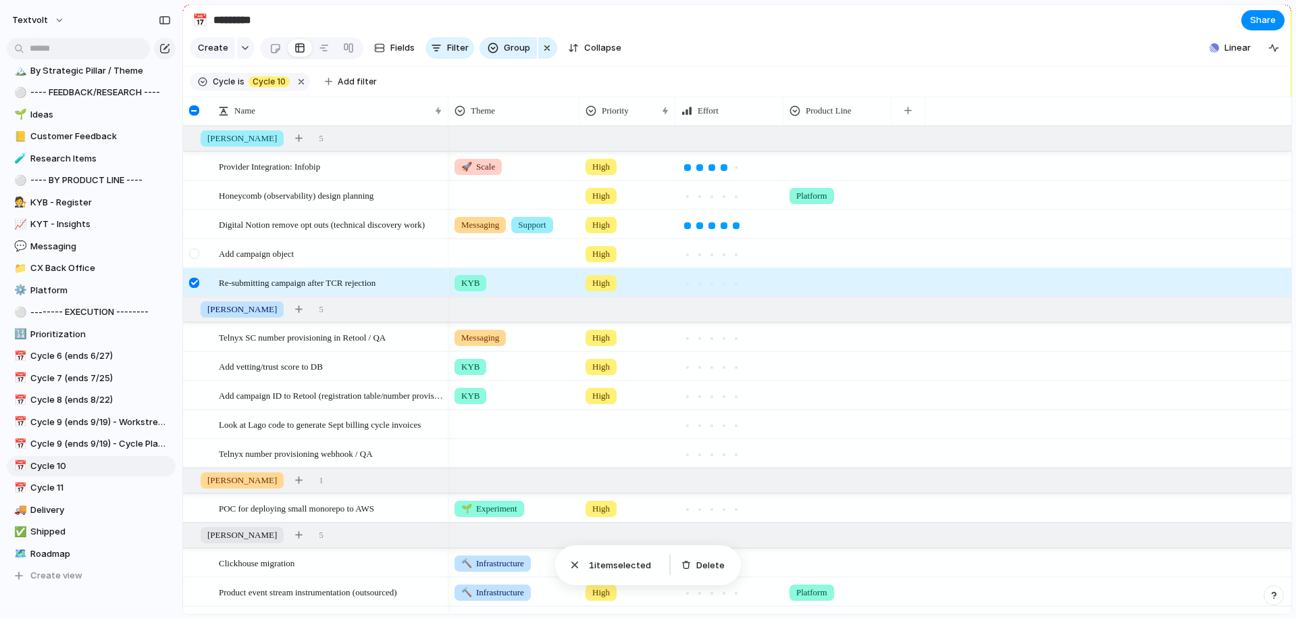
click at [194, 254] on div at bounding box center [194, 254] width 10 height 10
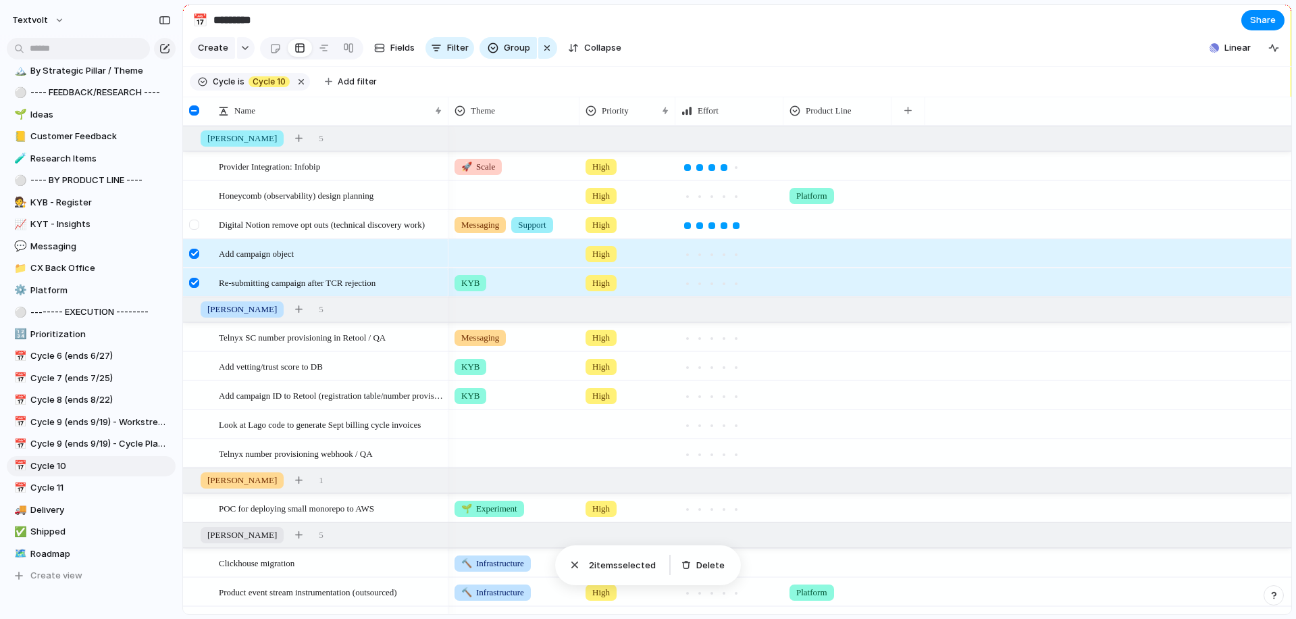
click at [194, 227] on div at bounding box center [194, 224] width 10 height 10
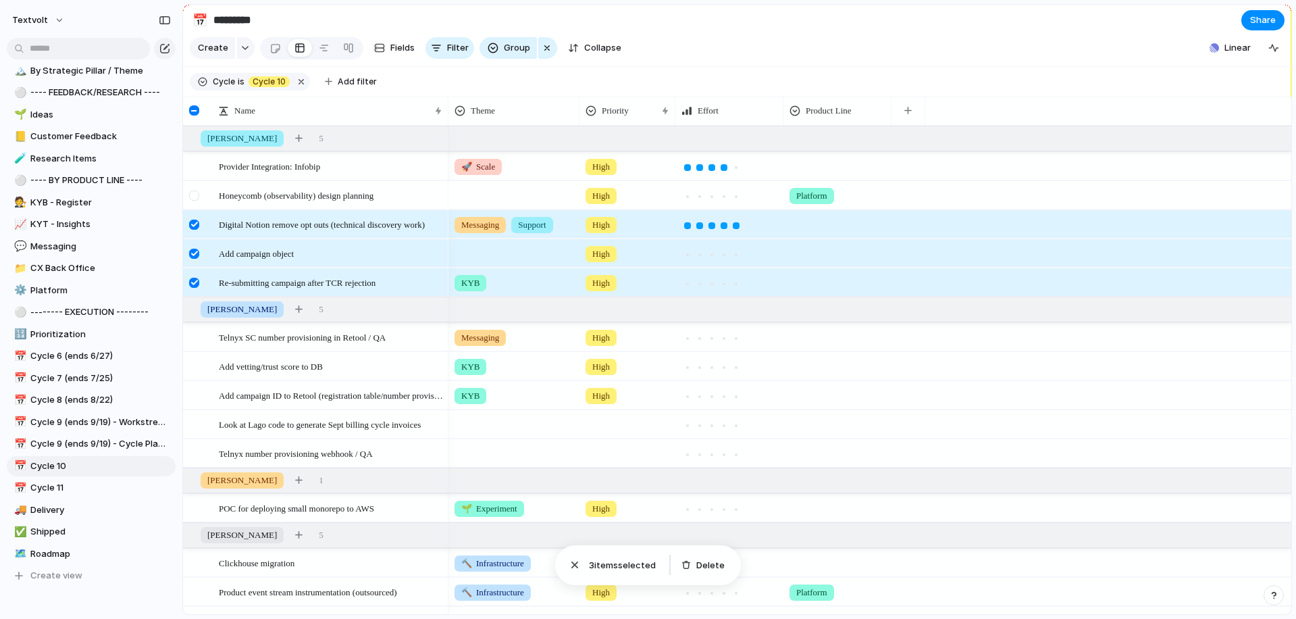
click at [195, 197] on div at bounding box center [194, 195] width 10 height 10
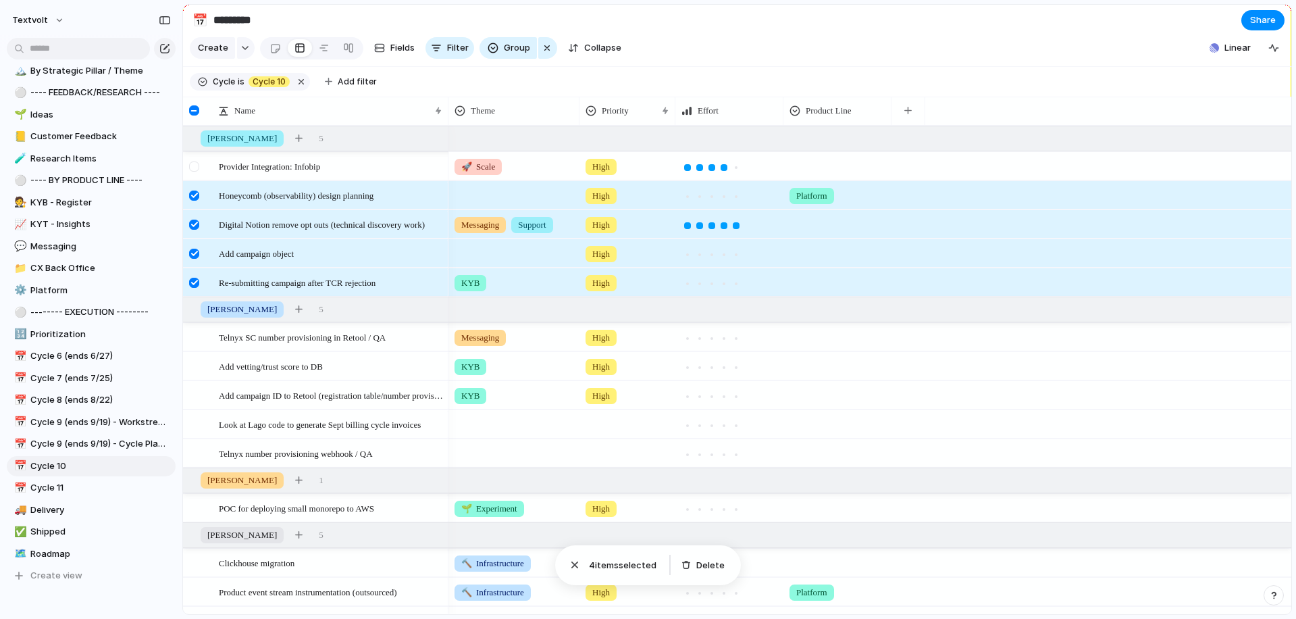
click at [196, 161] on div at bounding box center [194, 166] width 10 height 10
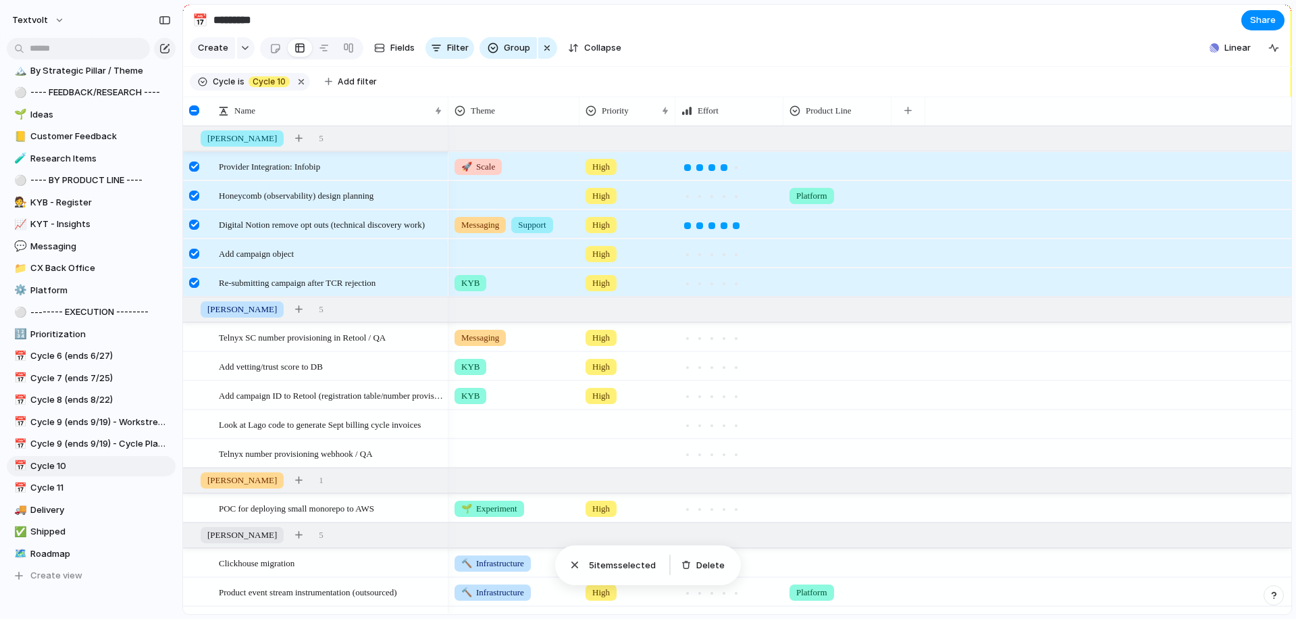
click at [192, 168] on div at bounding box center [194, 166] width 10 height 10
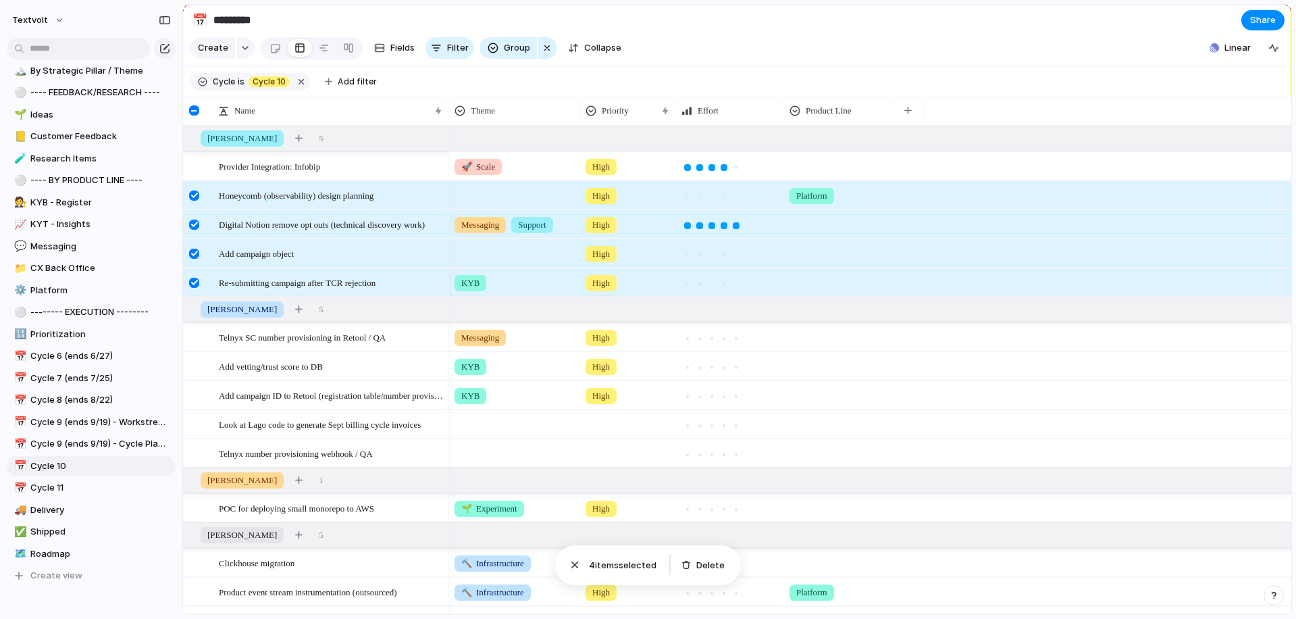
click at [192, 192] on div at bounding box center [194, 195] width 10 height 10
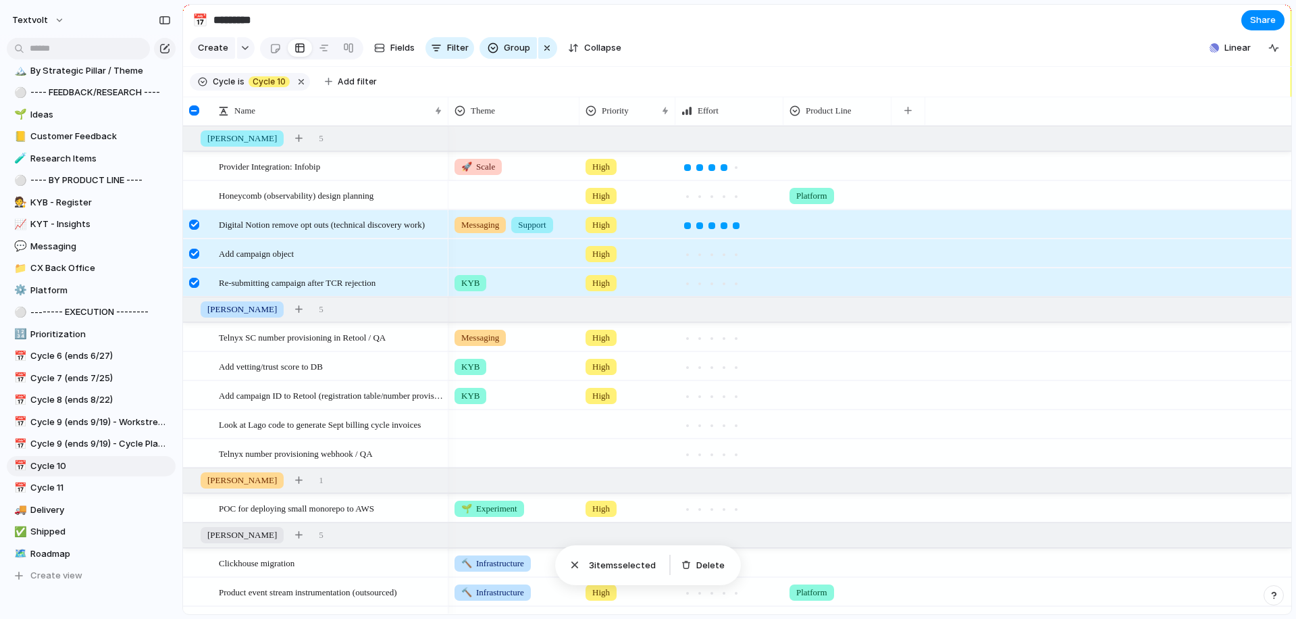
click at [193, 224] on div at bounding box center [194, 224] width 10 height 10
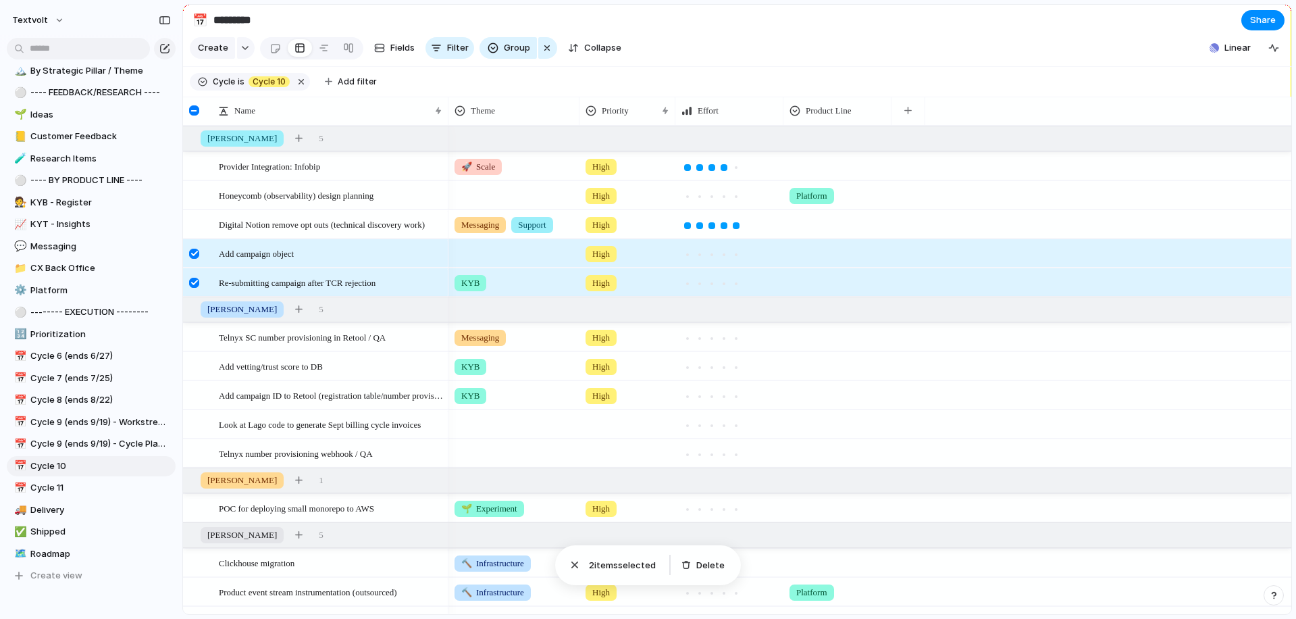
click at [192, 253] on div at bounding box center [194, 254] width 10 height 10
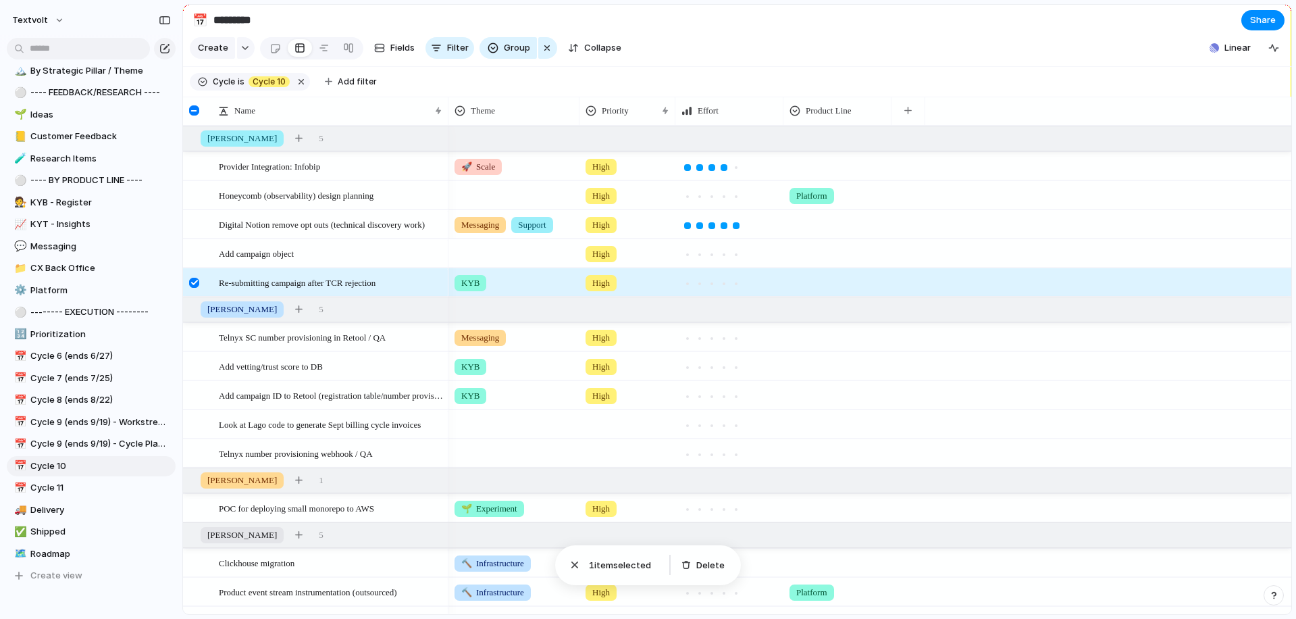
click at [192, 284] on div at bounding box center [194, 283] width 10 height 10
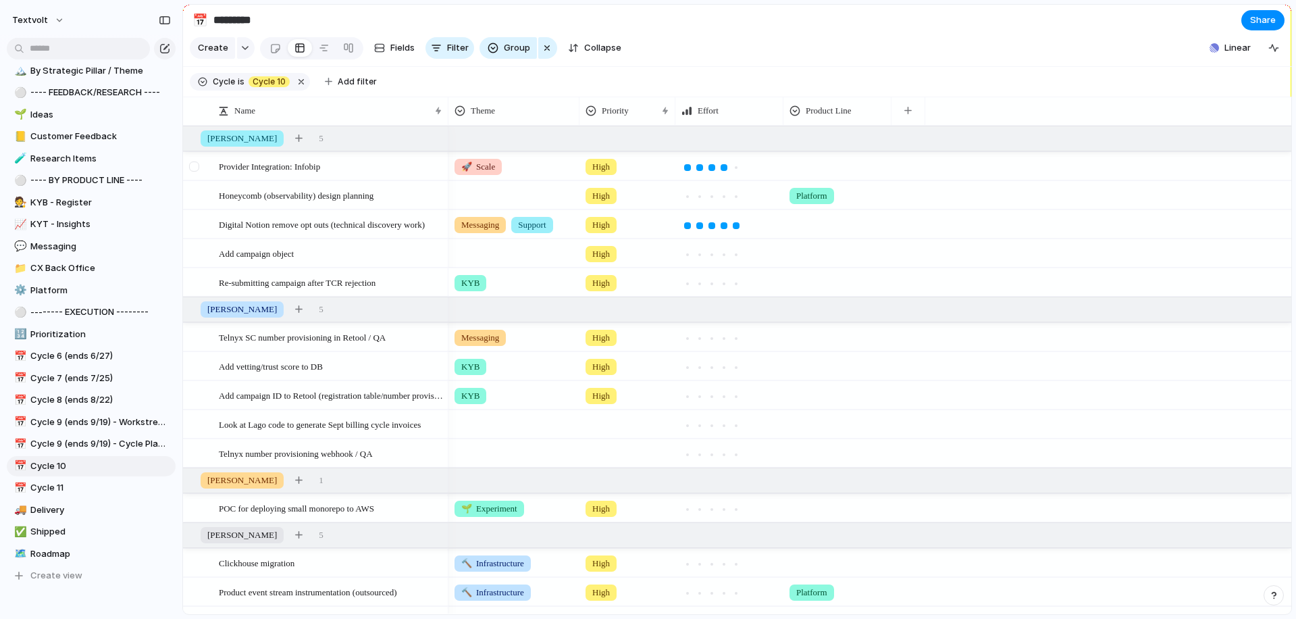
click at [194, 167] on div at bounding box center [194, 166] width 10 height 10
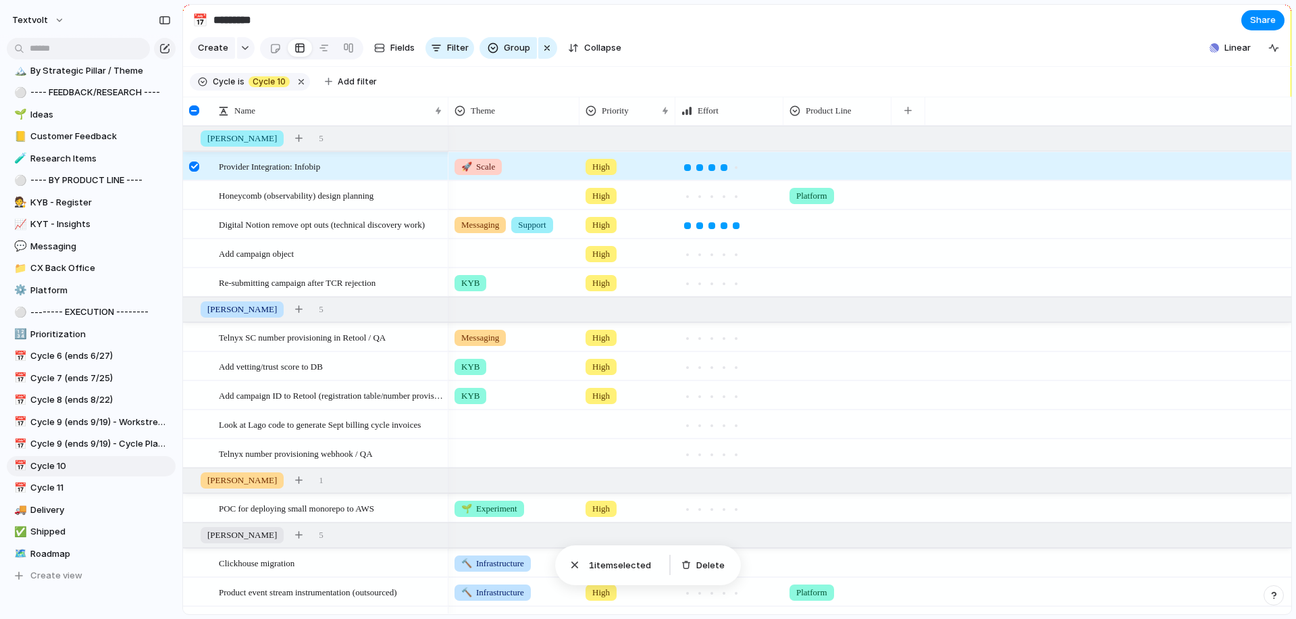
click at [194, 167] on div at bounding box center [194, 166] width 10 height 10
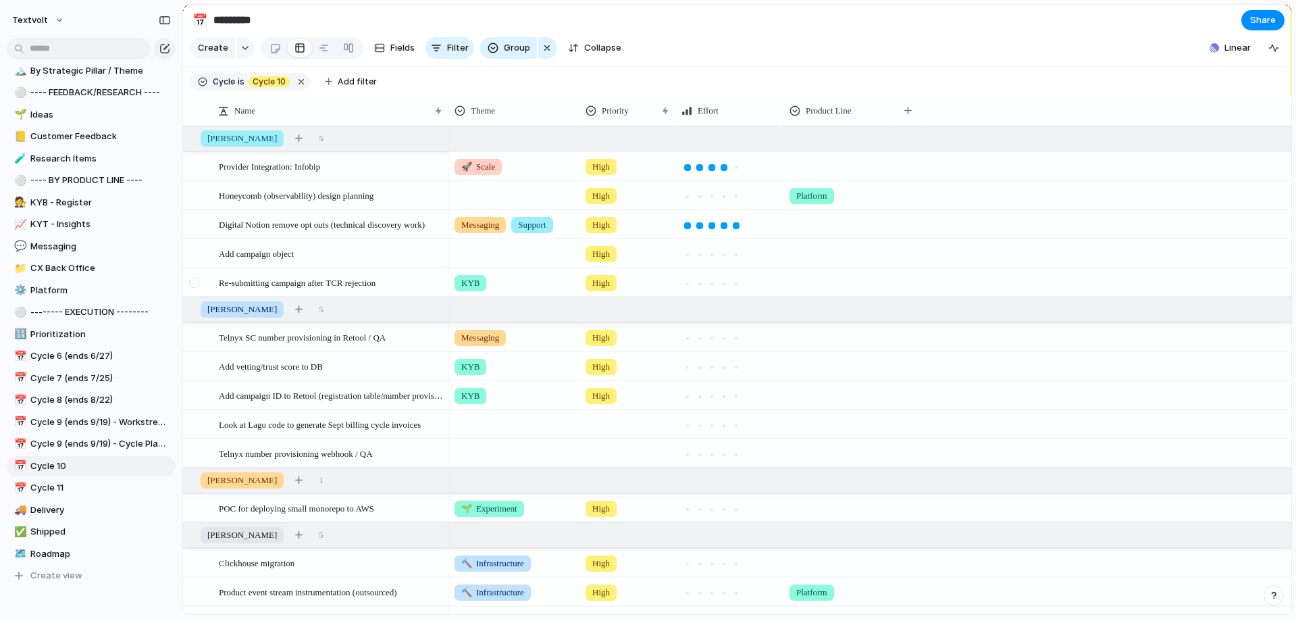
click at [195, 284] on div at bounding box center [194, 283] width 10 height 10
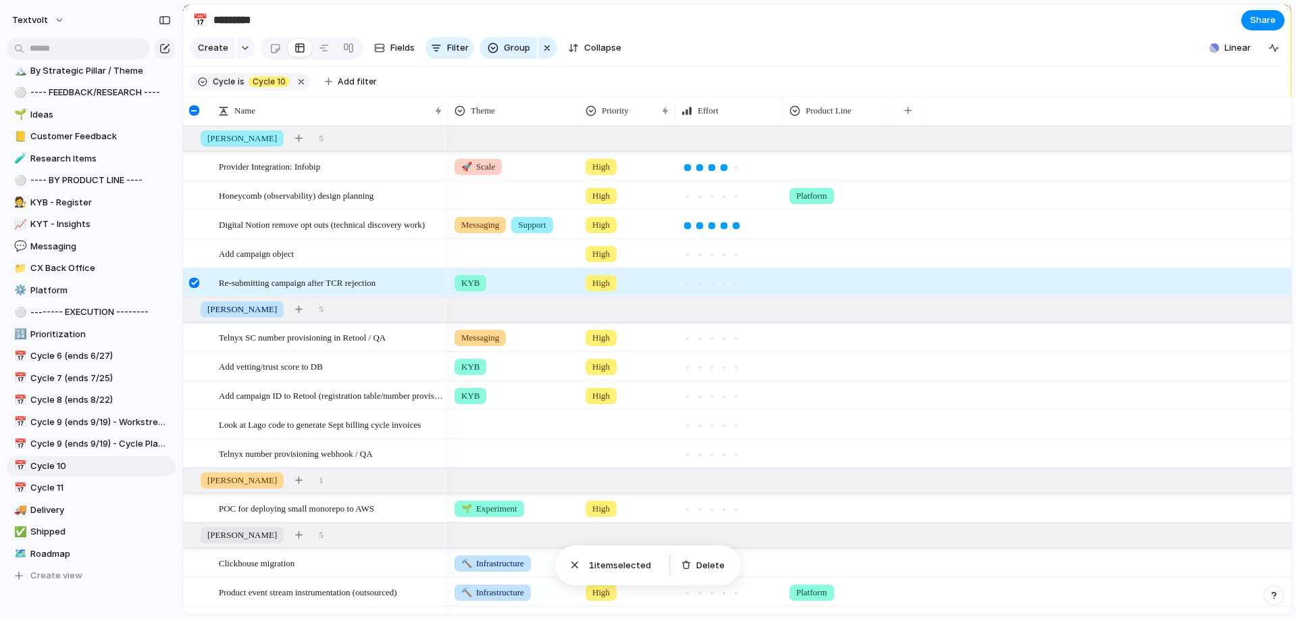
click at [192, 284] on div at bounding box center [194, 283] width 10 height 10
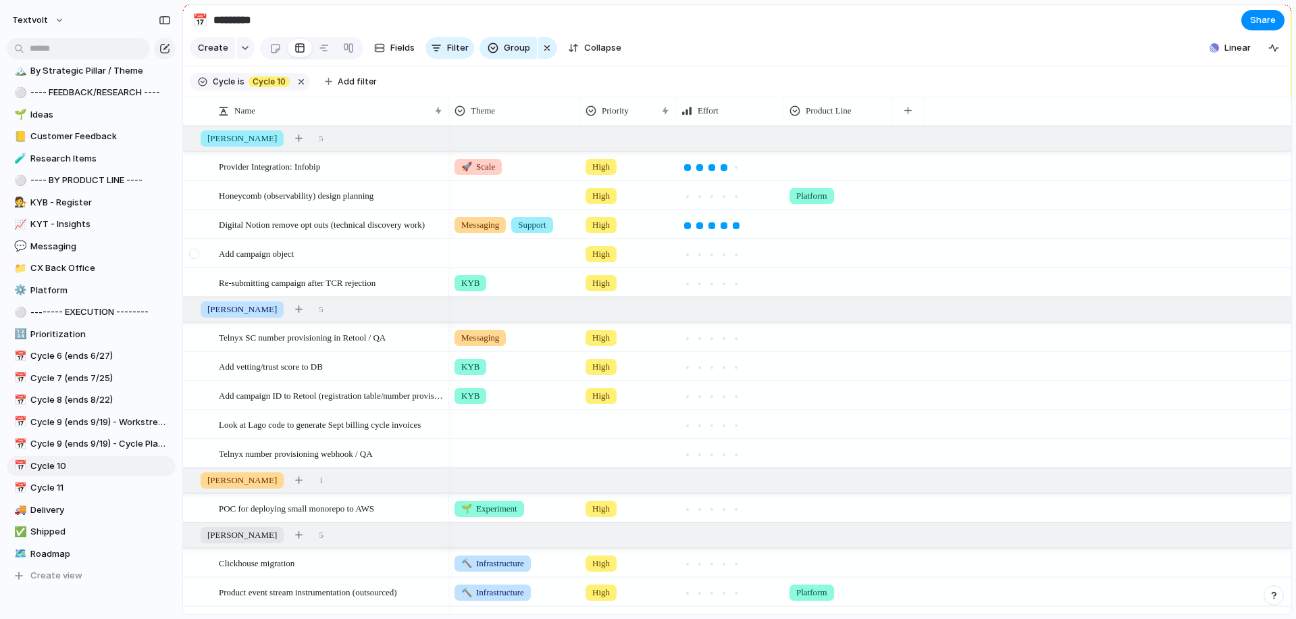
click at [198, 253] on div at bounding box center [194, 254] width 10 height 10
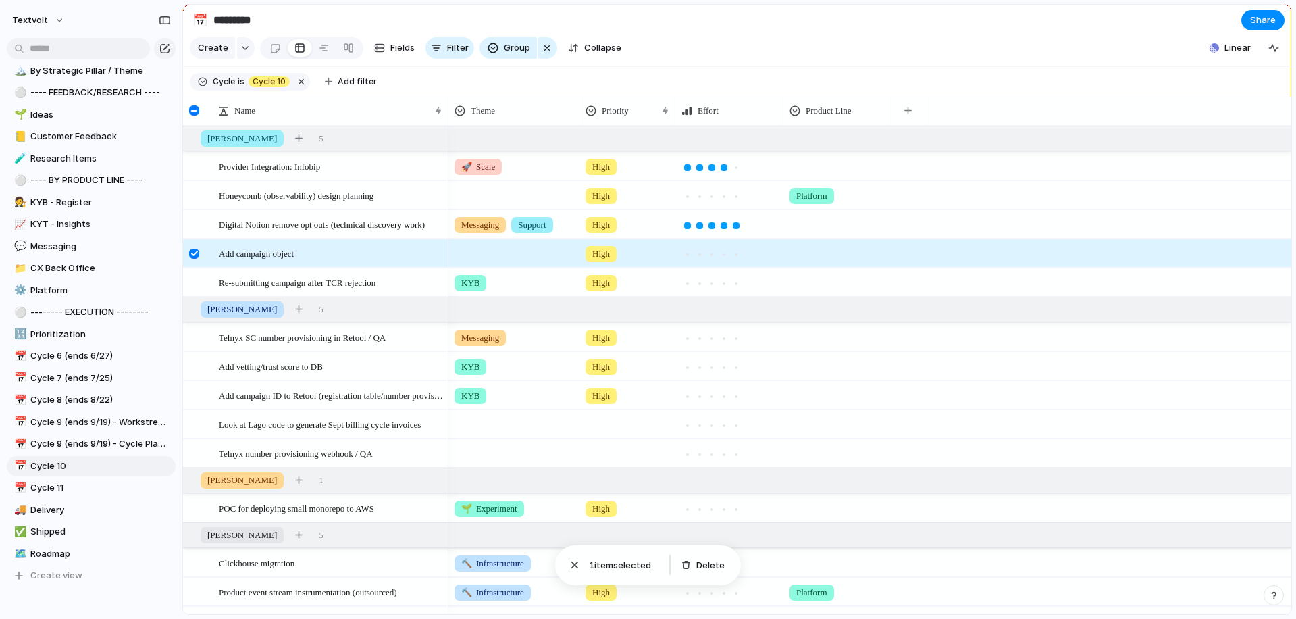
click at [198, 253] on div at bounding box center [194, 254] width 10 height 10
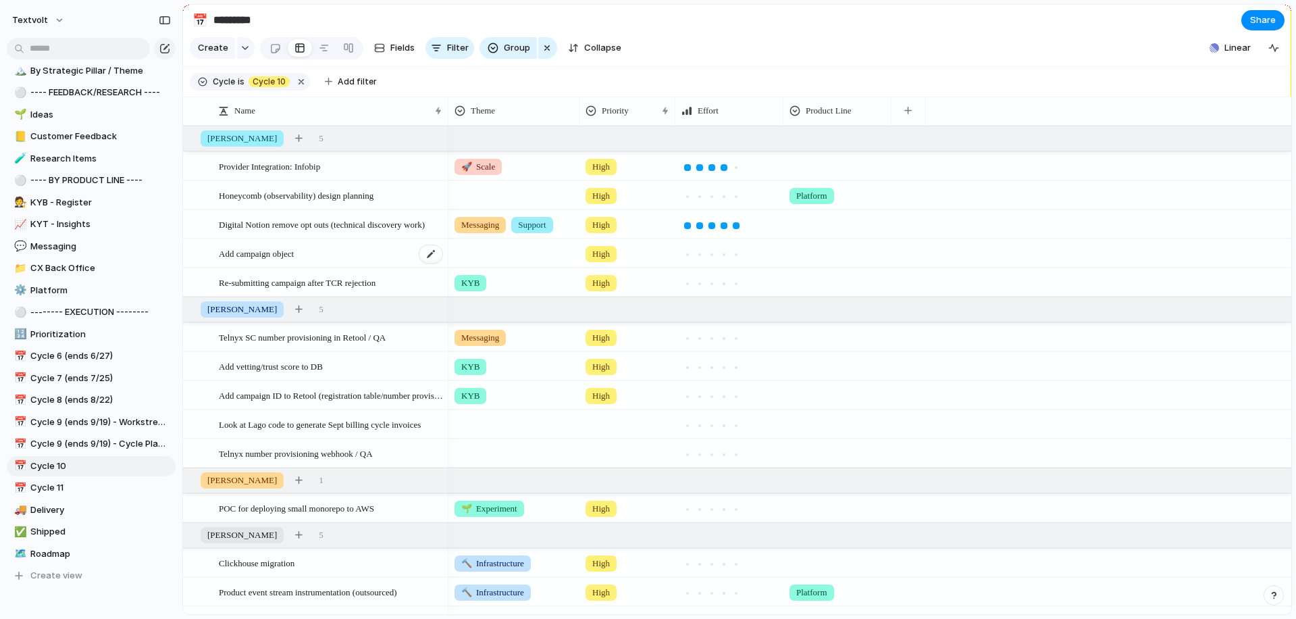
click at [259, 251] on span "Add campaign object" at bounding box center [256, 253] width 75 height 16
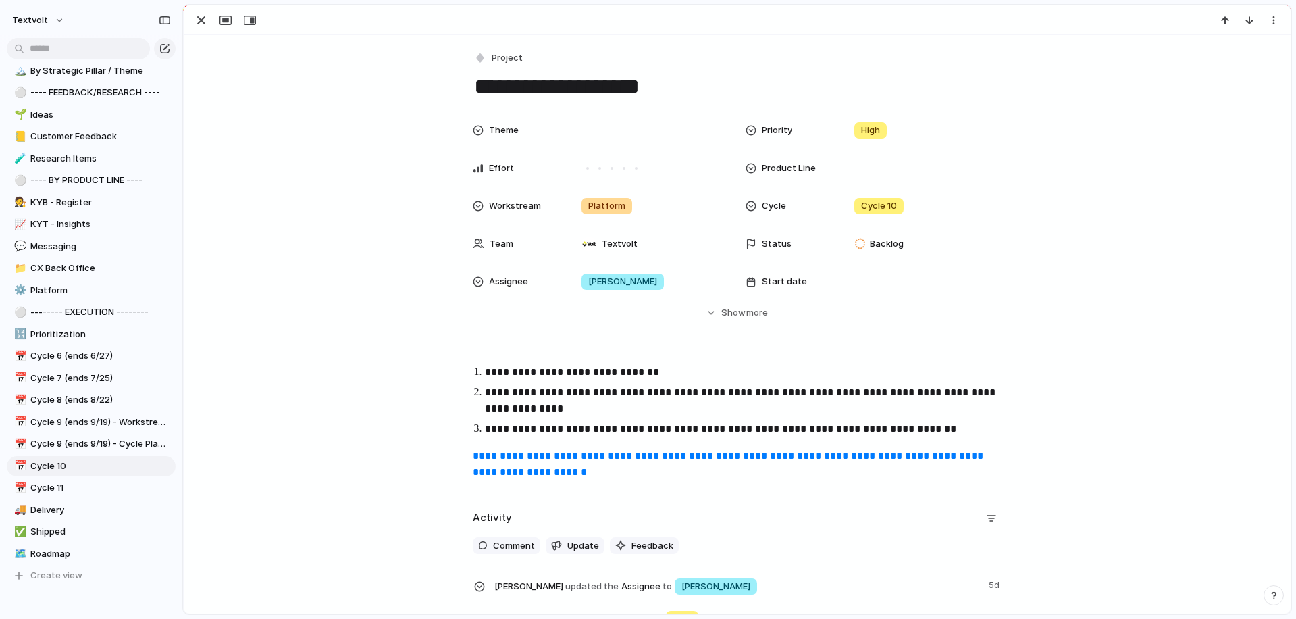
click at [740, 86] on textarea "**********" at bounding box center [737, 86] width 529 height 28
type textarea "**********"
click at [202, 22] on div "button" at bounding box center [201, 20] width 16 height 16
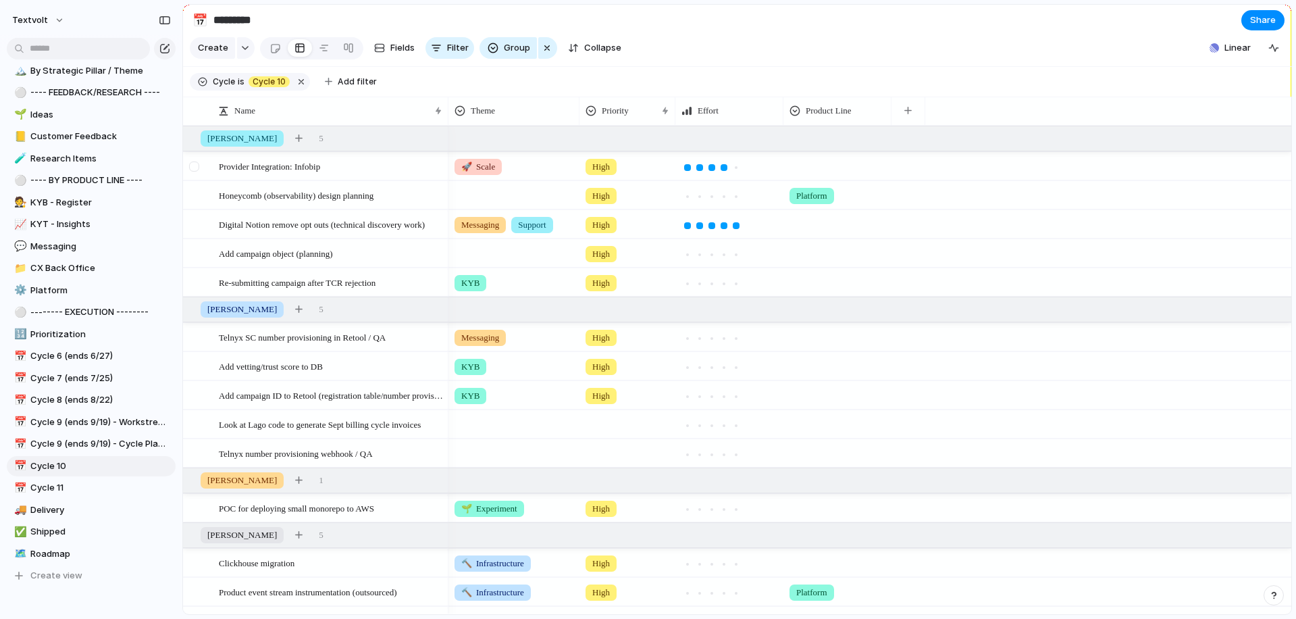
click at [195, 170] on div at bounding box center [194, 166] width 10 height 10
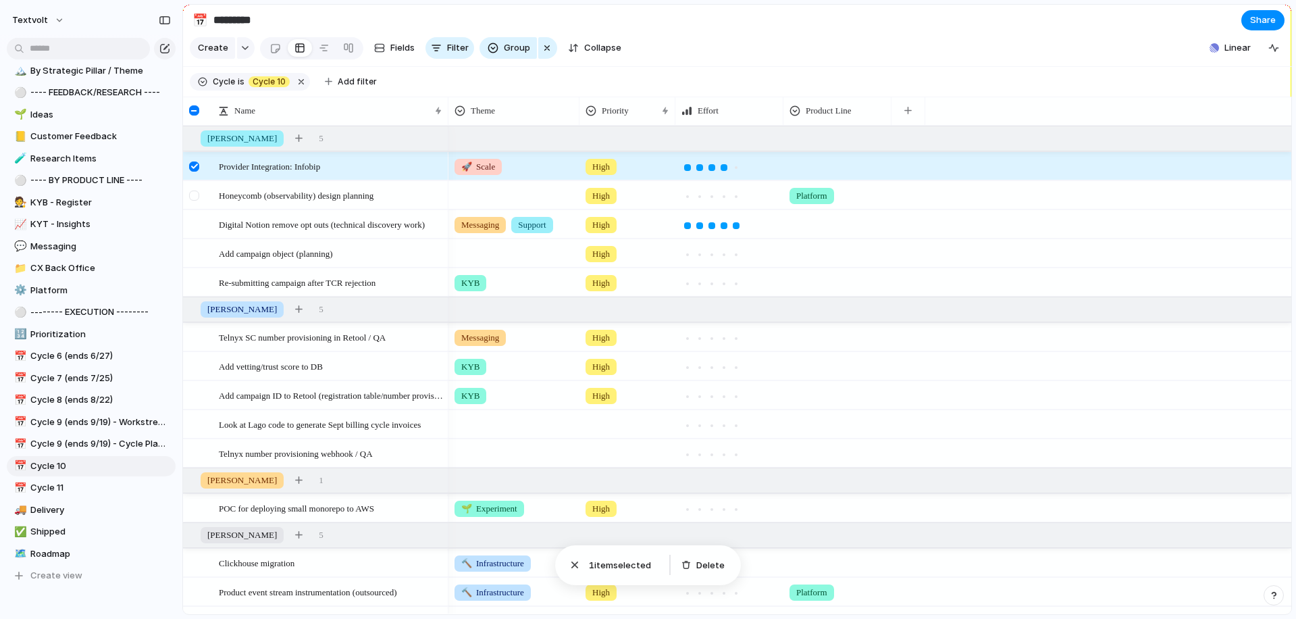
click at [195, 193] on div at bounding box center [194, 195] width 10 height 10
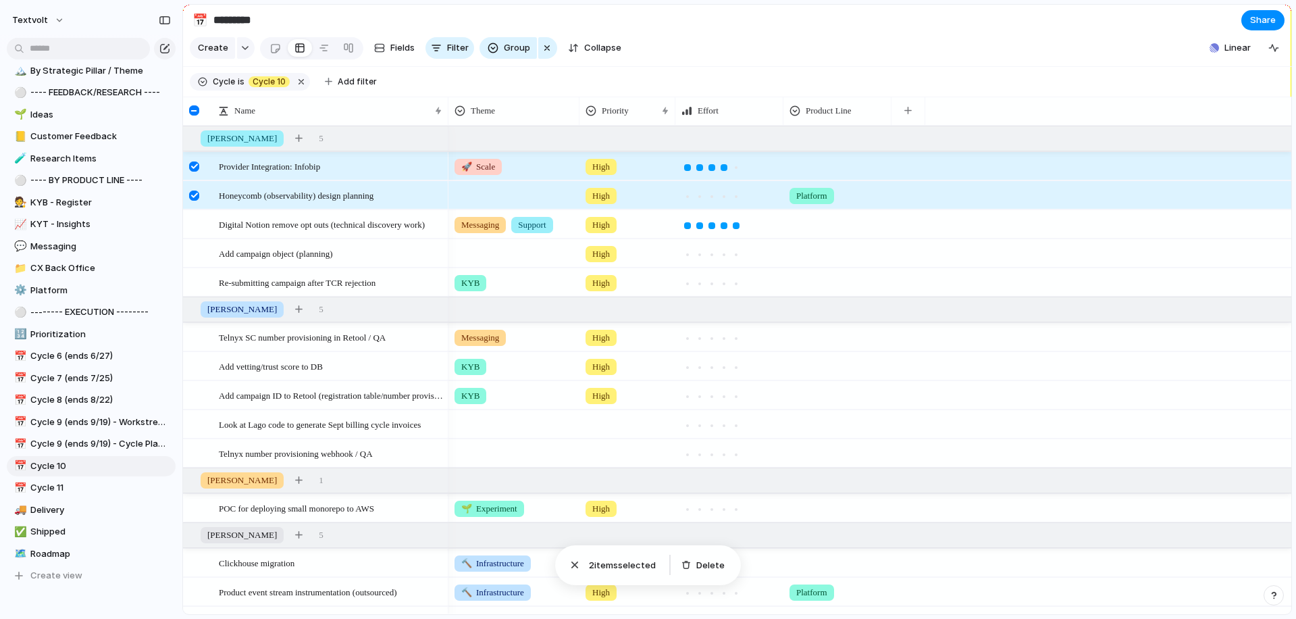
click at [192, 165] on div at bounding box center [194, 166] width 10 height 10
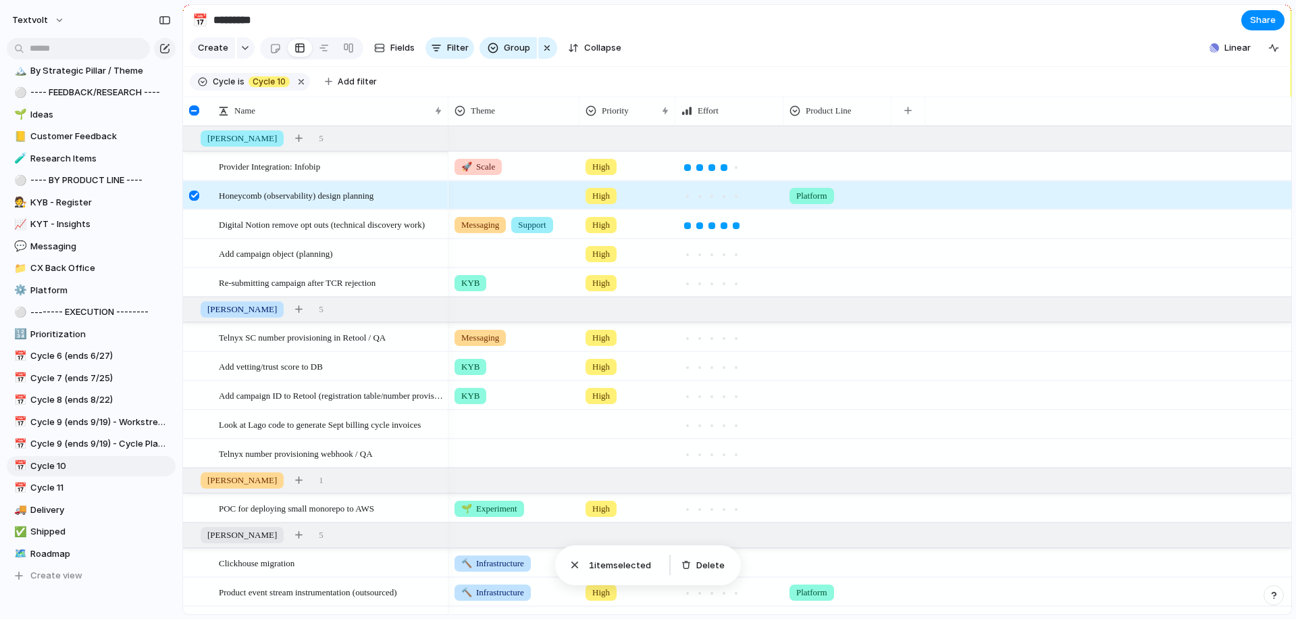
click at [192, 195] on div at bounding box center [194, 195] width 10 height 10
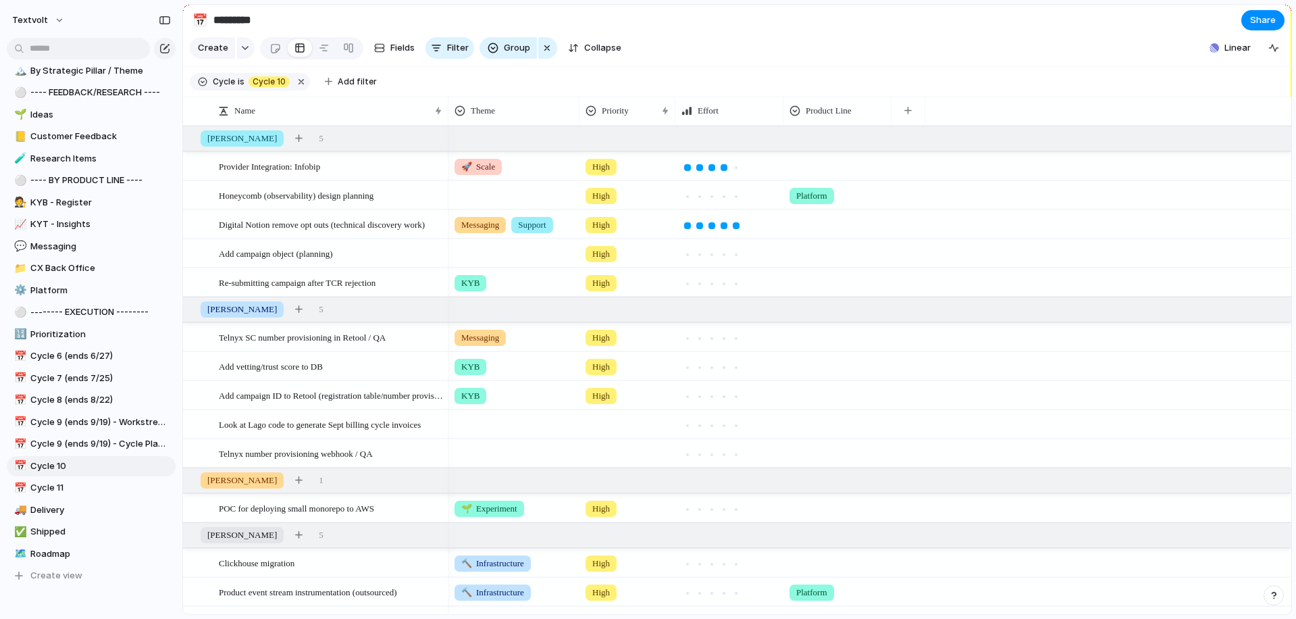
click at [449, 105] on div "Theme" at bounding box center [513, 111] width 131 height 28
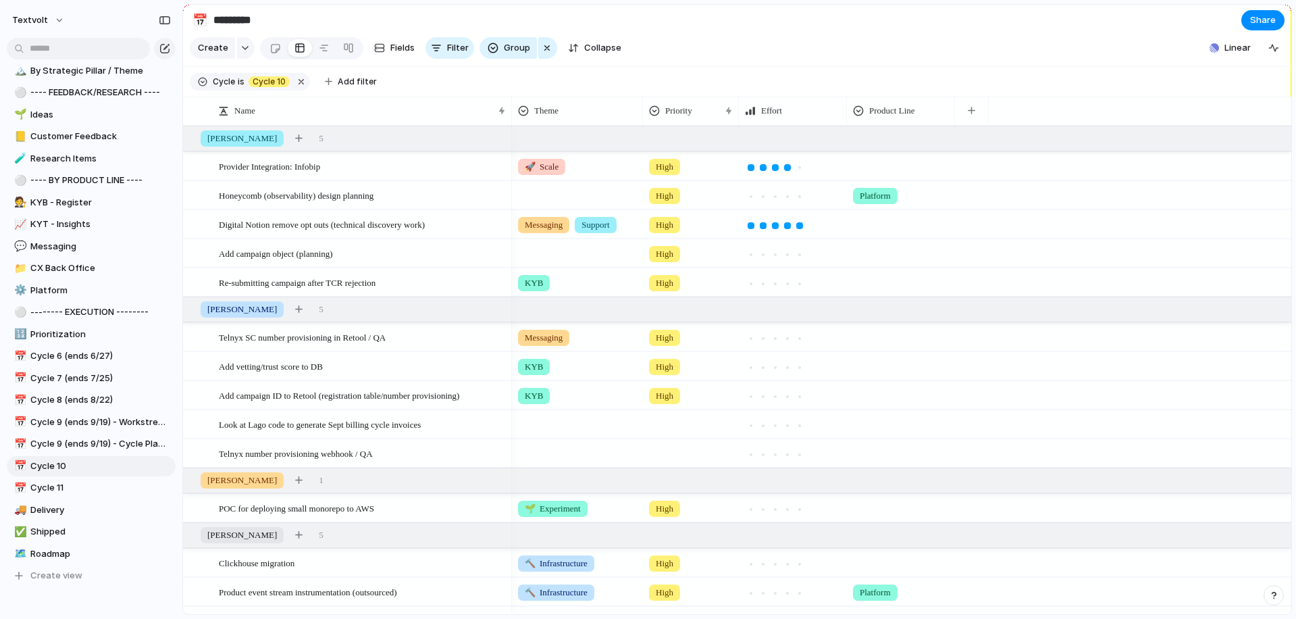
drag, startPoint x: 445, startPoint y: 104, endPoint x: 509, endPoint y: 102, distance: 63.5
click at [509, 102] on div at bounding box center [511, 111] width 7 height 28
click at [195, 333] on div at bounding box center [194, 337] width 10 height 10
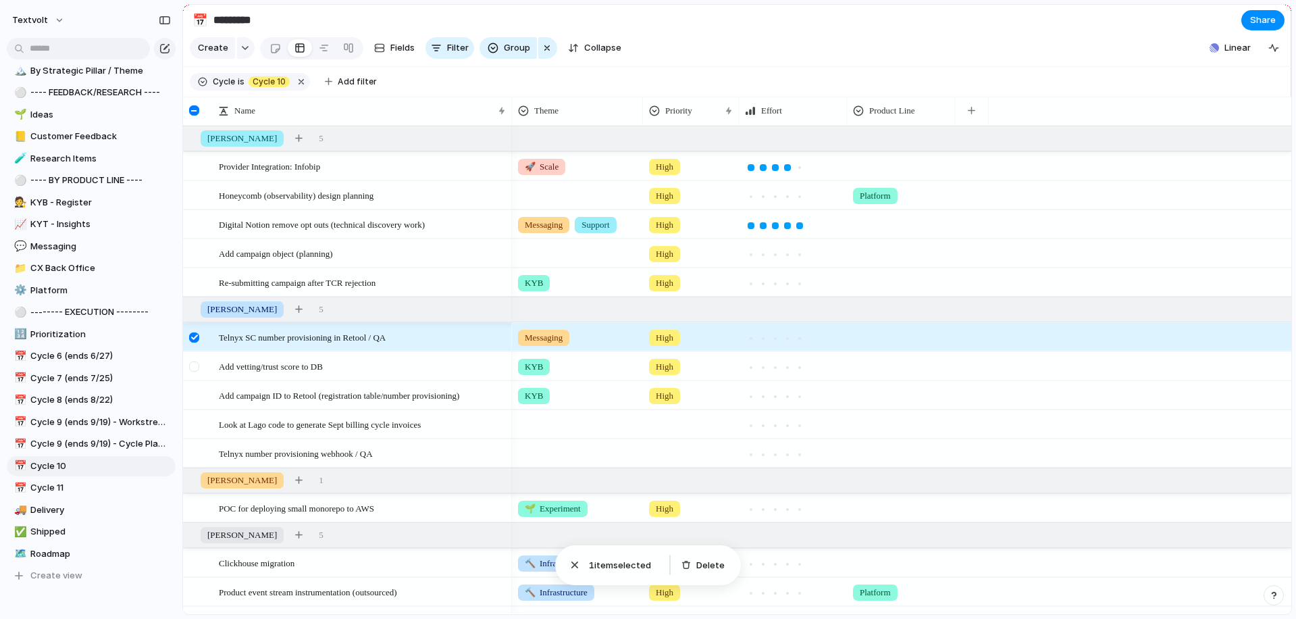
click at [195, 361] on div at bounding box center [194, 366] width 10 height 10
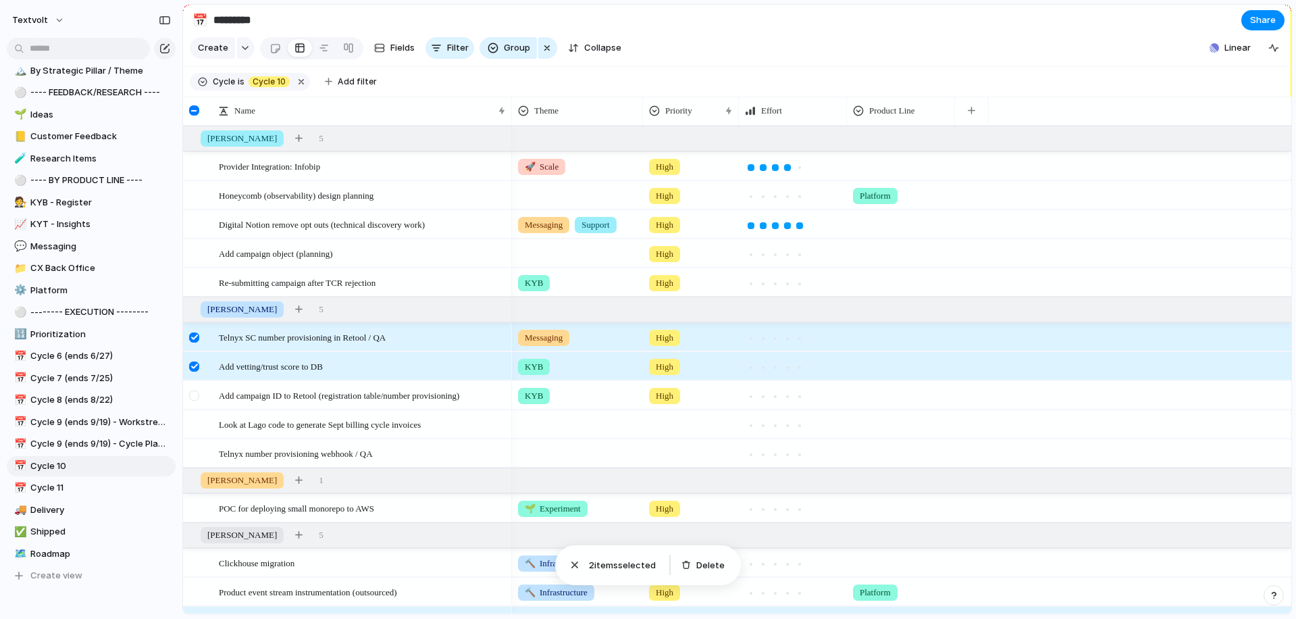
click at [195, 394] on div at bounding box center [194, 395] width 10 height 10
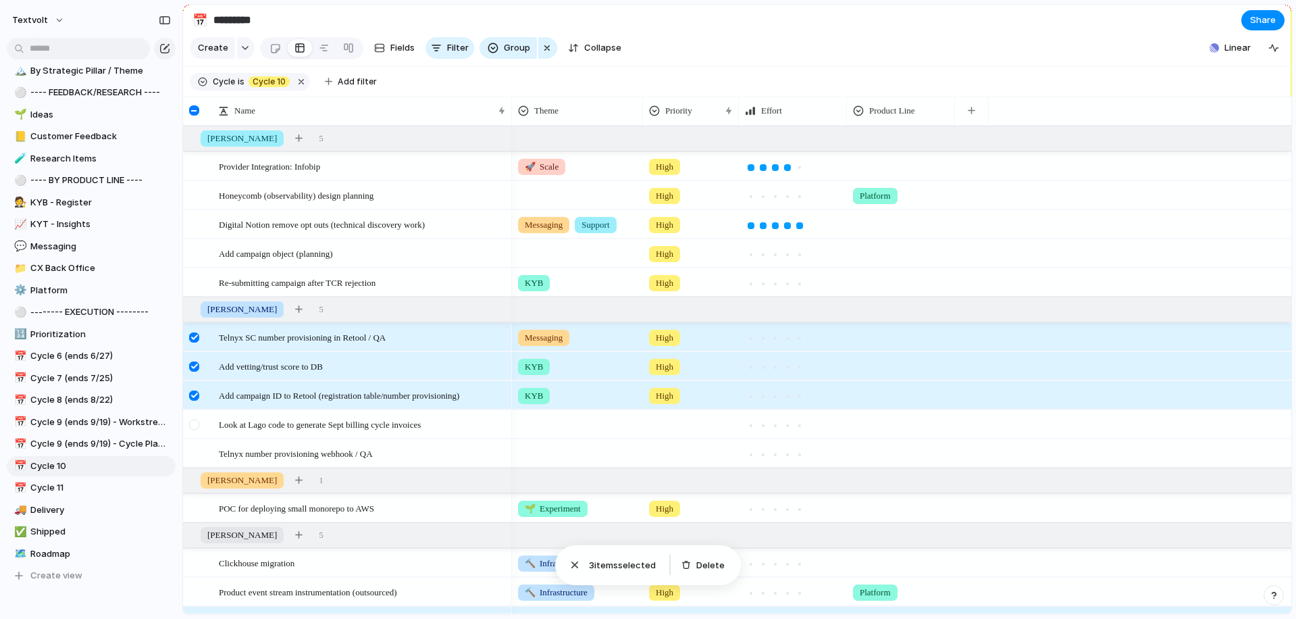
click at [195, 424] on div at bounding box center [194, 424] width 10 height 10
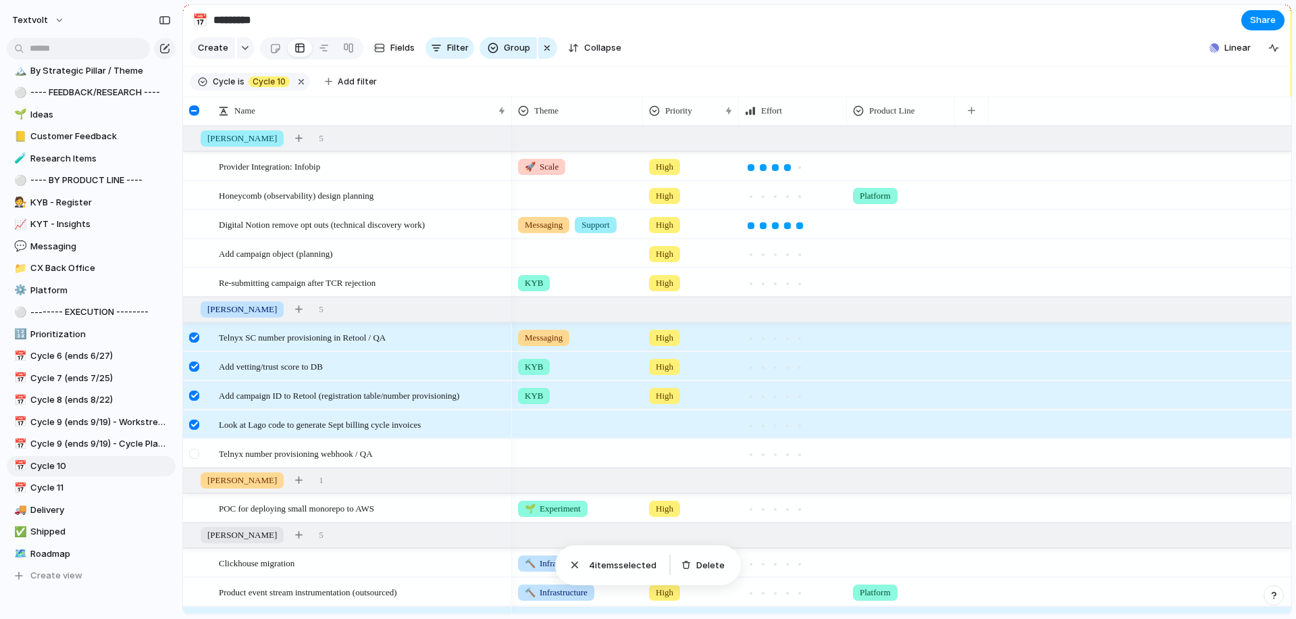
click at [194, 452] on div at bounding box center [194, 453] width 10 height 10
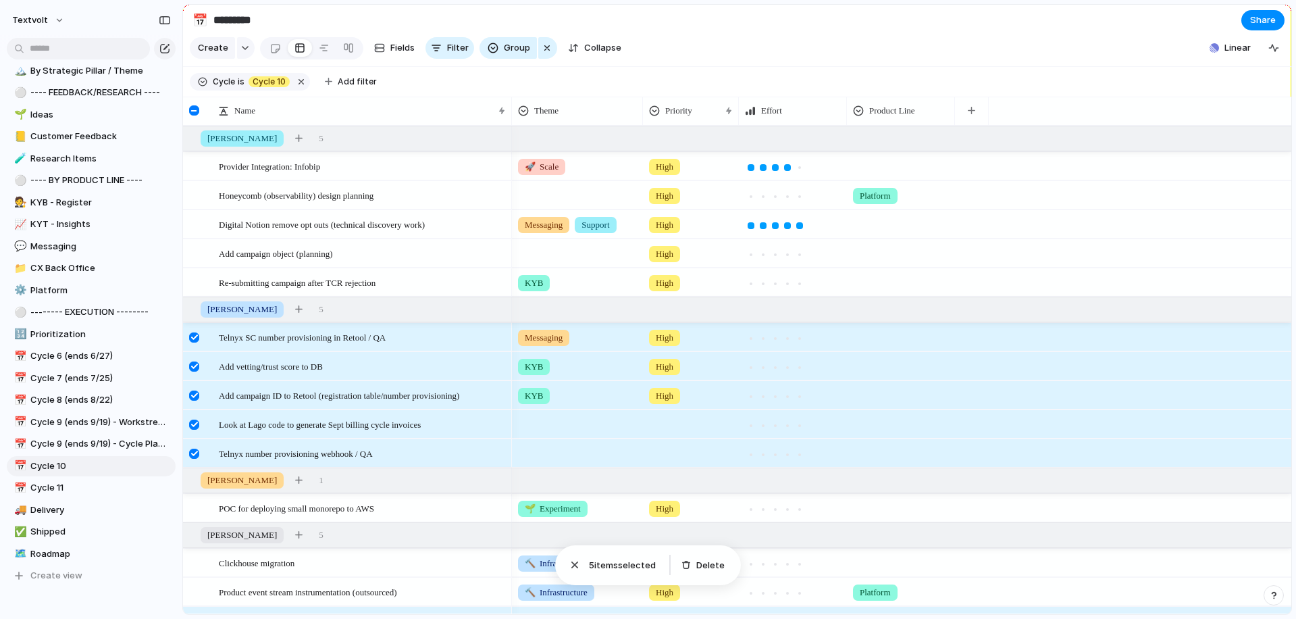
click at [194, 452] on div at bounding box center [194, 453] width 10 height 10
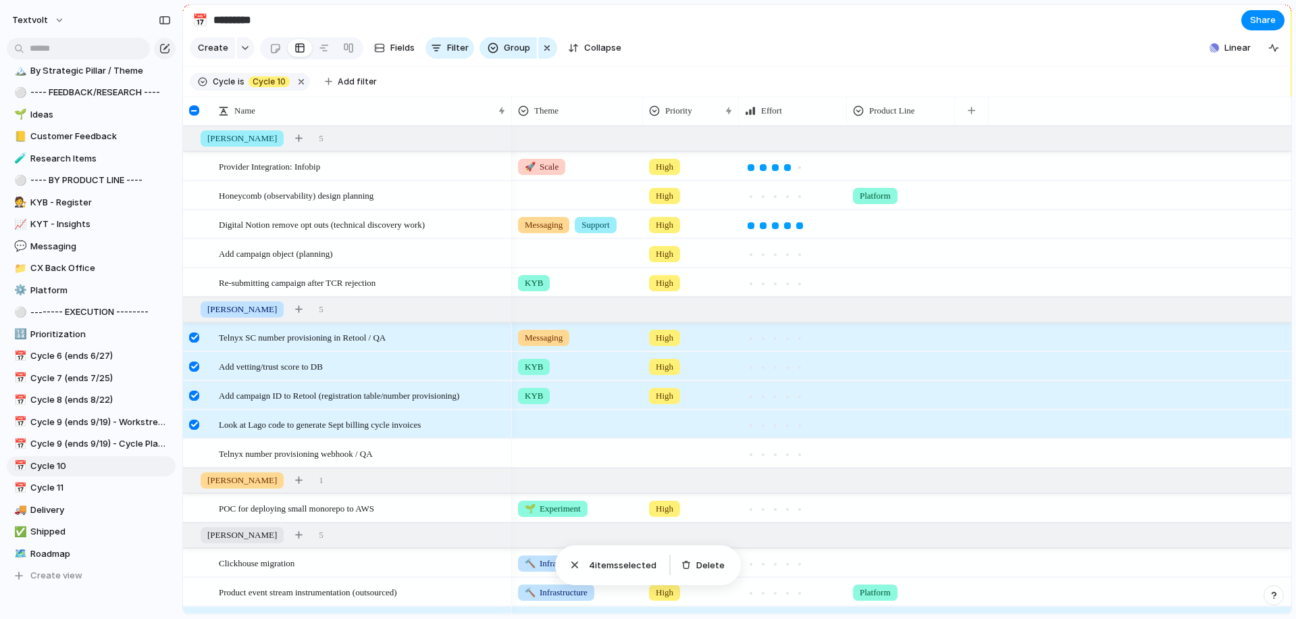
click at [195, 424] on div at bounding box center [194, 424] width 10 height 10
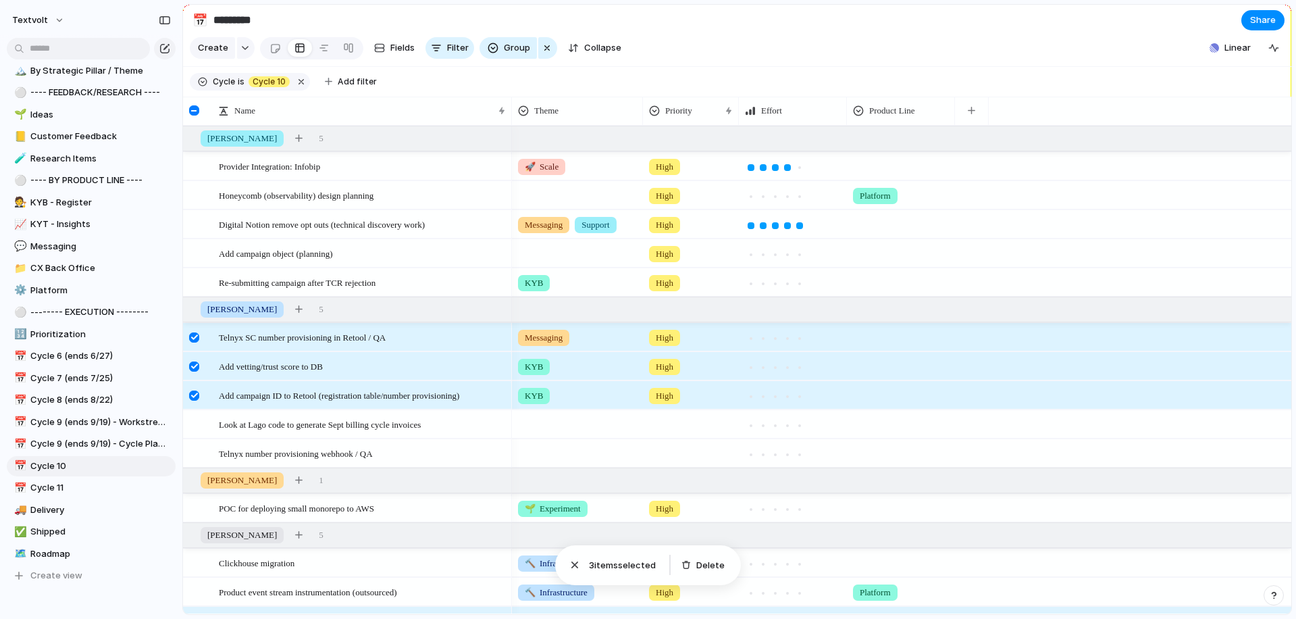
click at [195, 392] on div at bounding box center [194, 395] width 10 height 10
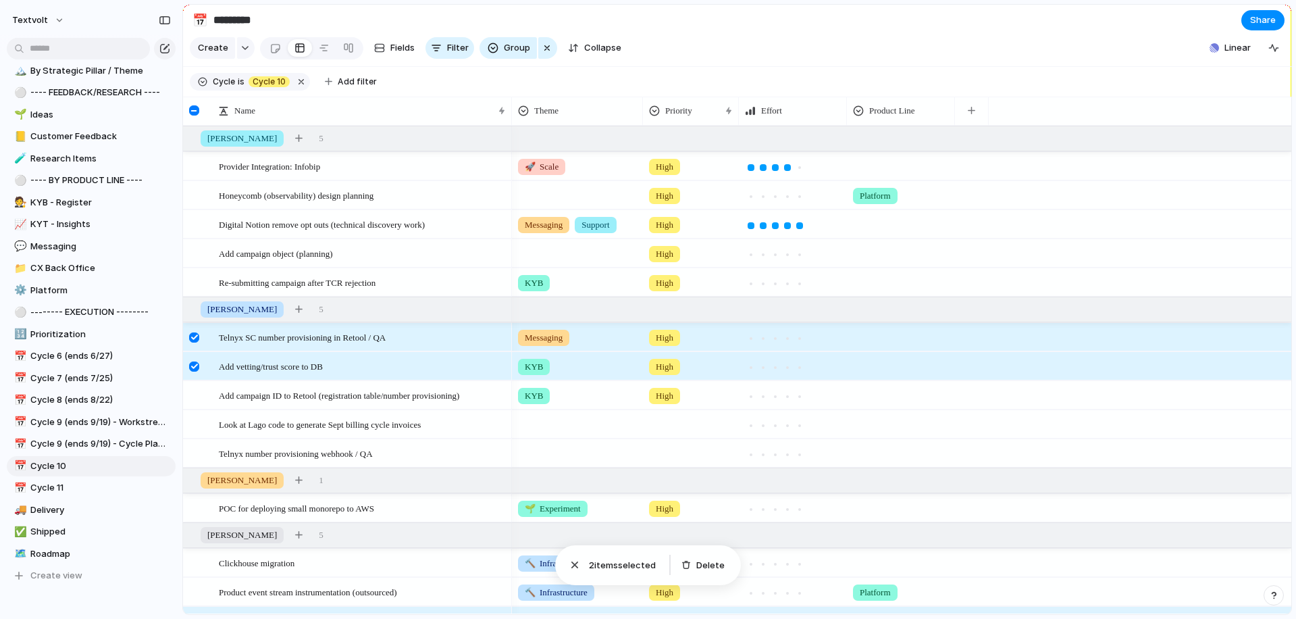
click at [194, 363] on div at bounding box center [194, 366] width 10 height 10
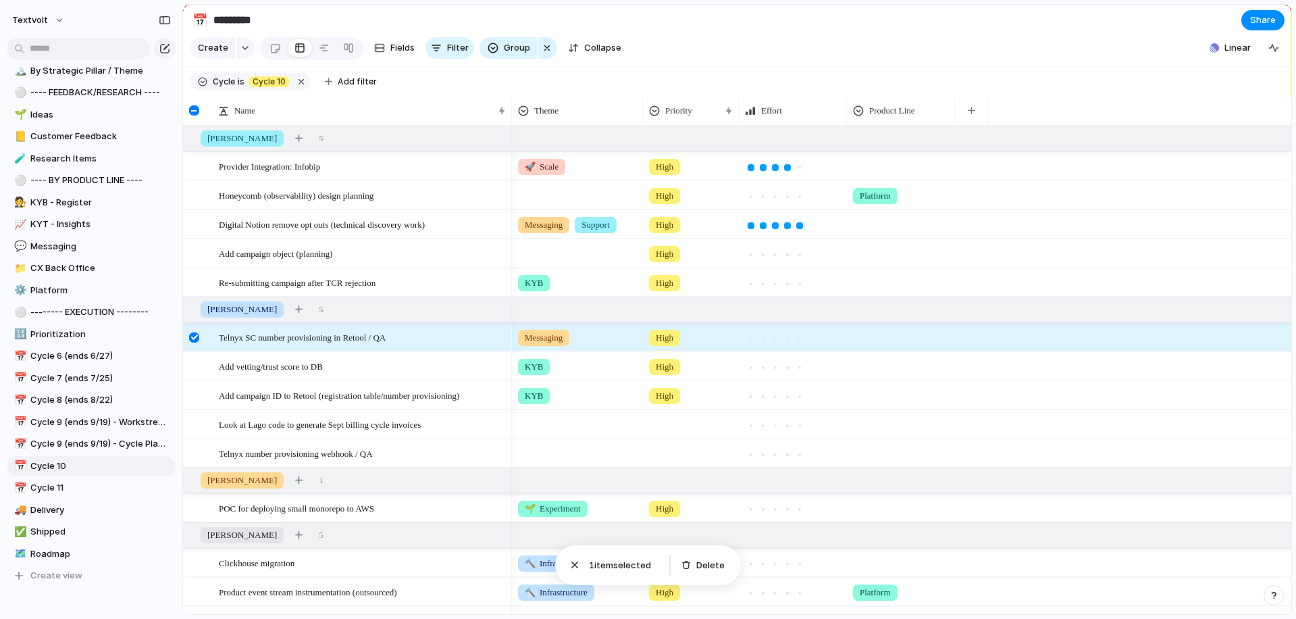
click at [194, 339] on div at bounding box center [194, 337] width 10 height 10
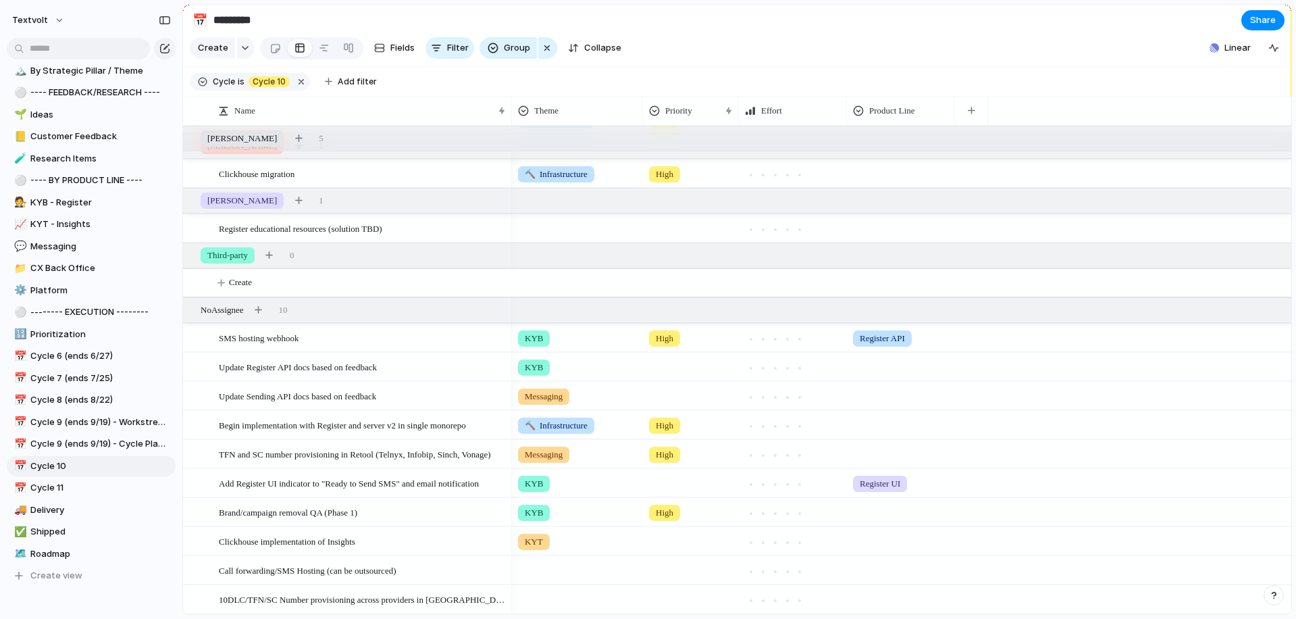
scroll to position [560, 0]
click at [193, 456] on div at bounding box center [194, 454] width 10 height 10
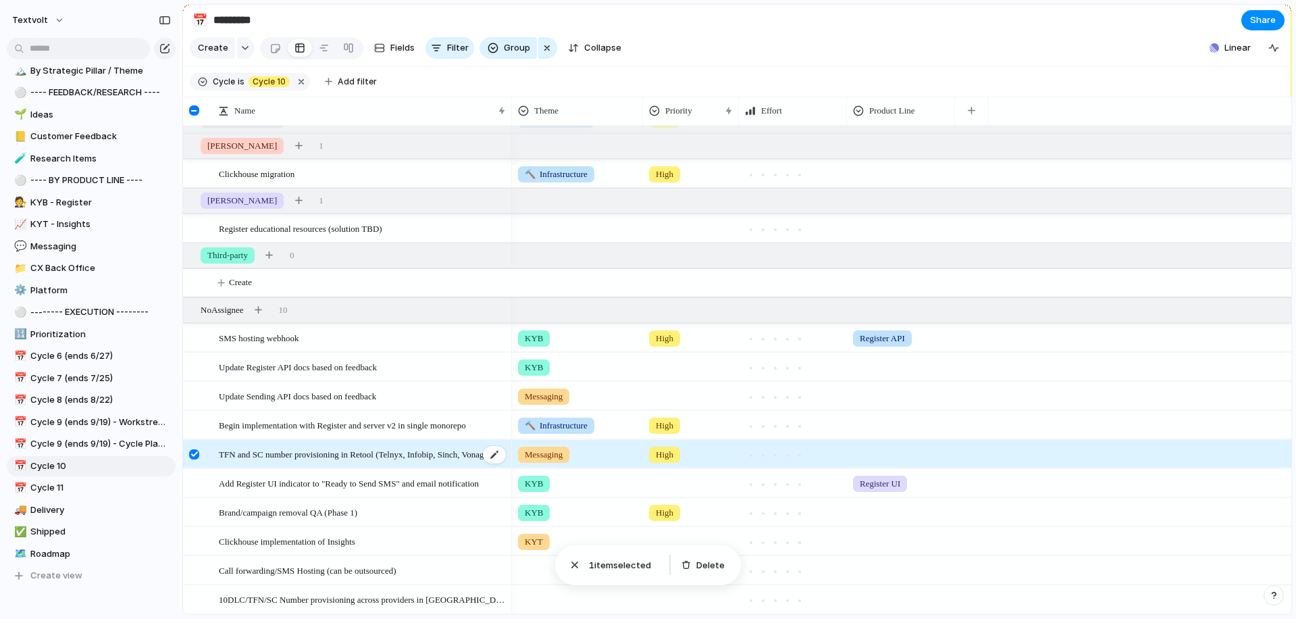
click at [292, 457] on span "TFN and SC number provisioning in Retool (Telnyx, Infobip, Sinch, Vonage)" at bounding box center [355, 454] width 272 height 16
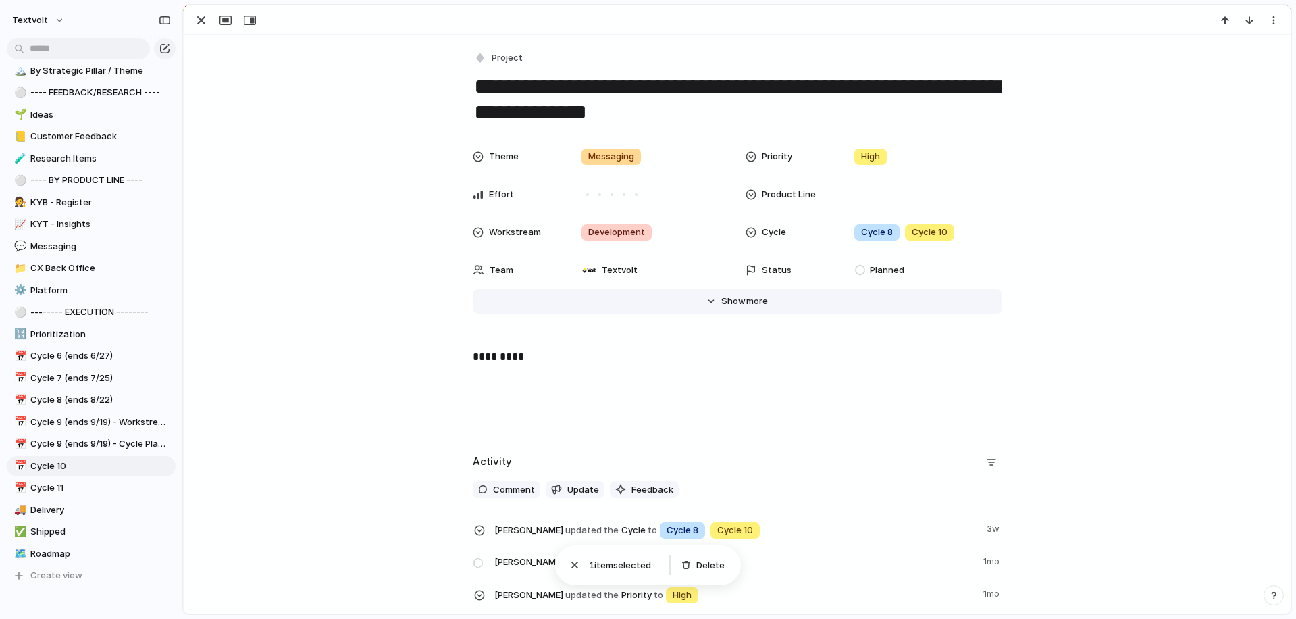
click at [723, 299] on span "Show" at bounding box center [733, 301] width 24 height 14
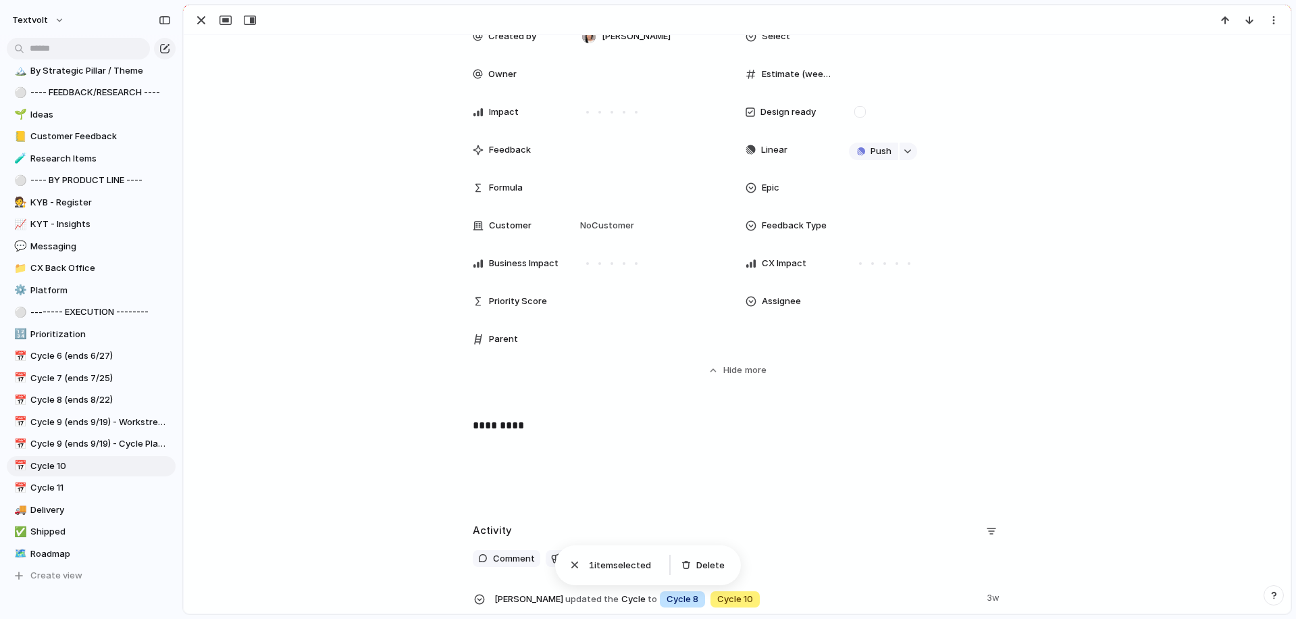
scroll to position [349, 0]
click at [809, 301] on div "Assignee" at bounding box center [789, 299] width 86 height 14
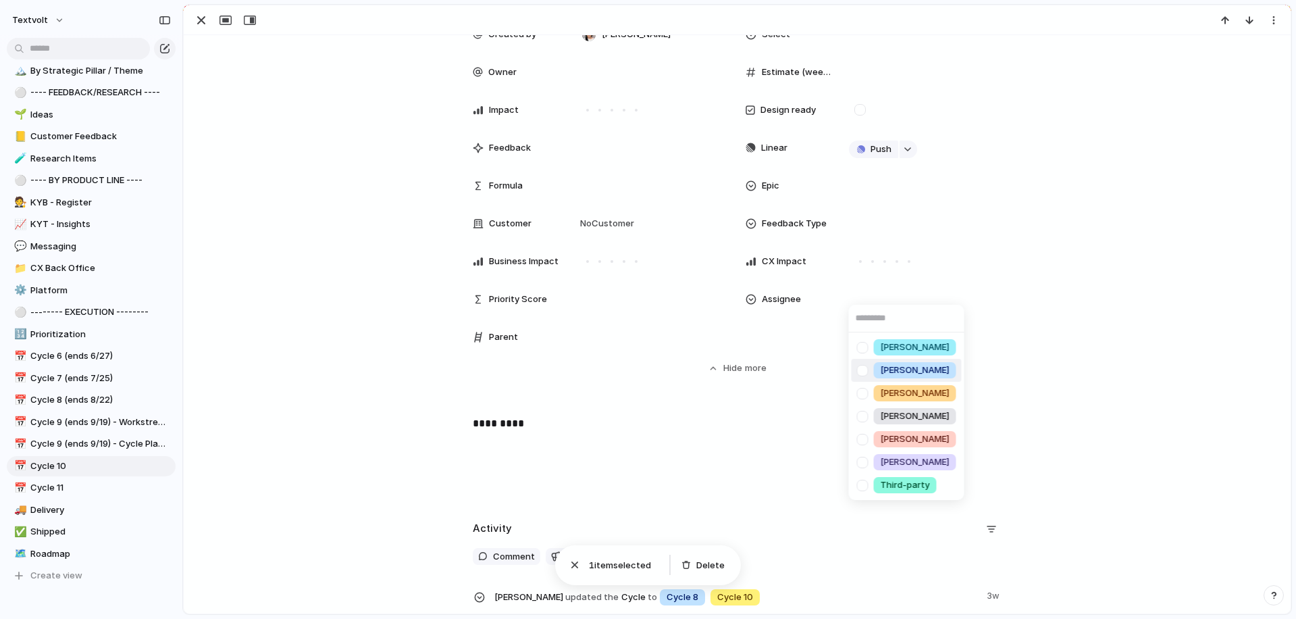
click at [862, 368] on div at bounding box center [863, 371] width 24 height 24
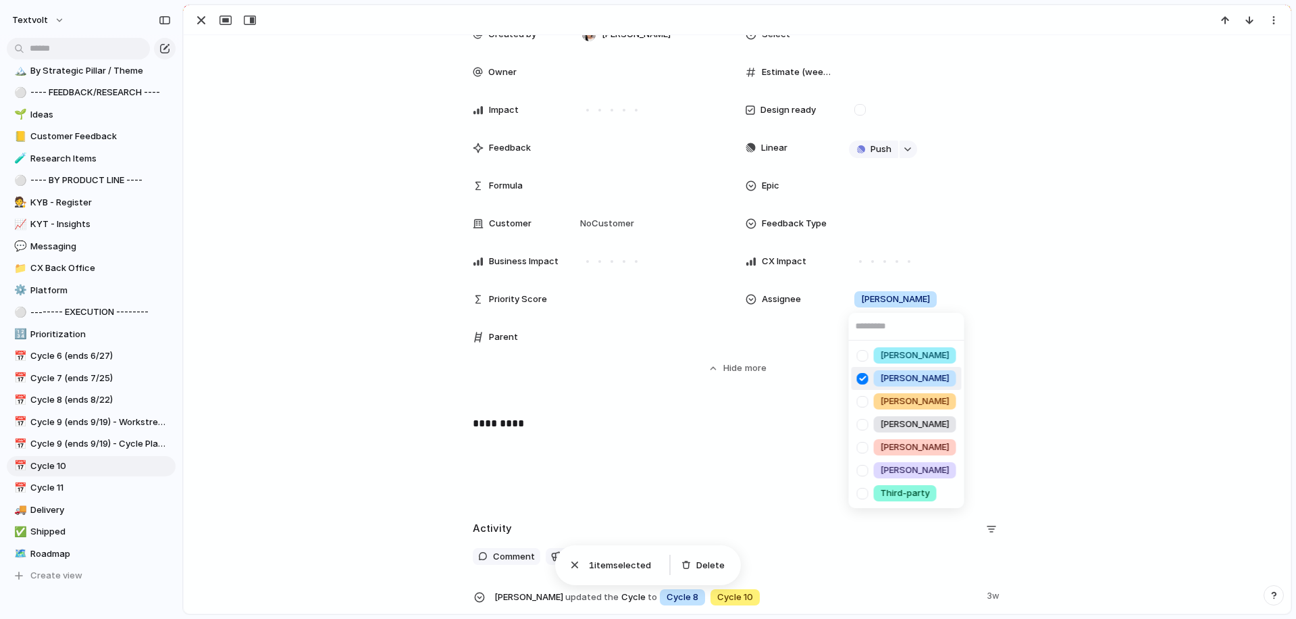
click at [228, 196] on div "[PERSON_NAME] [PERSON_NAME] [PERSON_NAME] [PERSON_NAME] [PERSON_NAME] Third-par…" at bounding box center [648, 309] width 1296 height 619
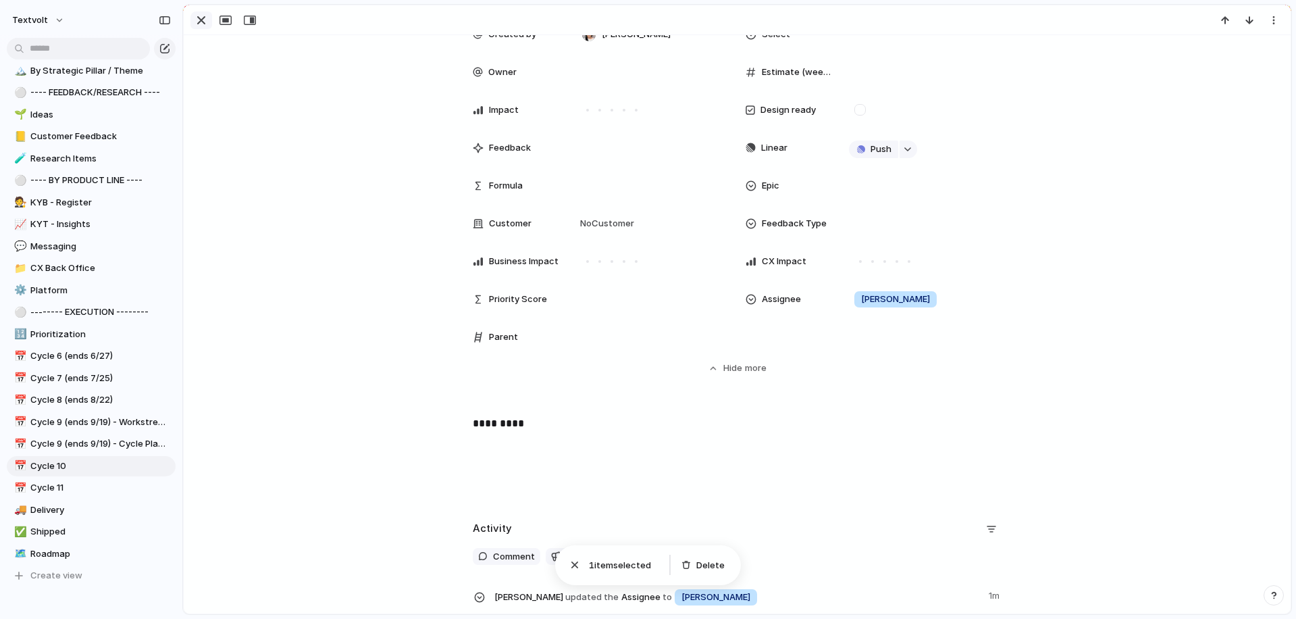
click at [201, 22] on div "button" at bounding box center [201, 20] width 16 height 16
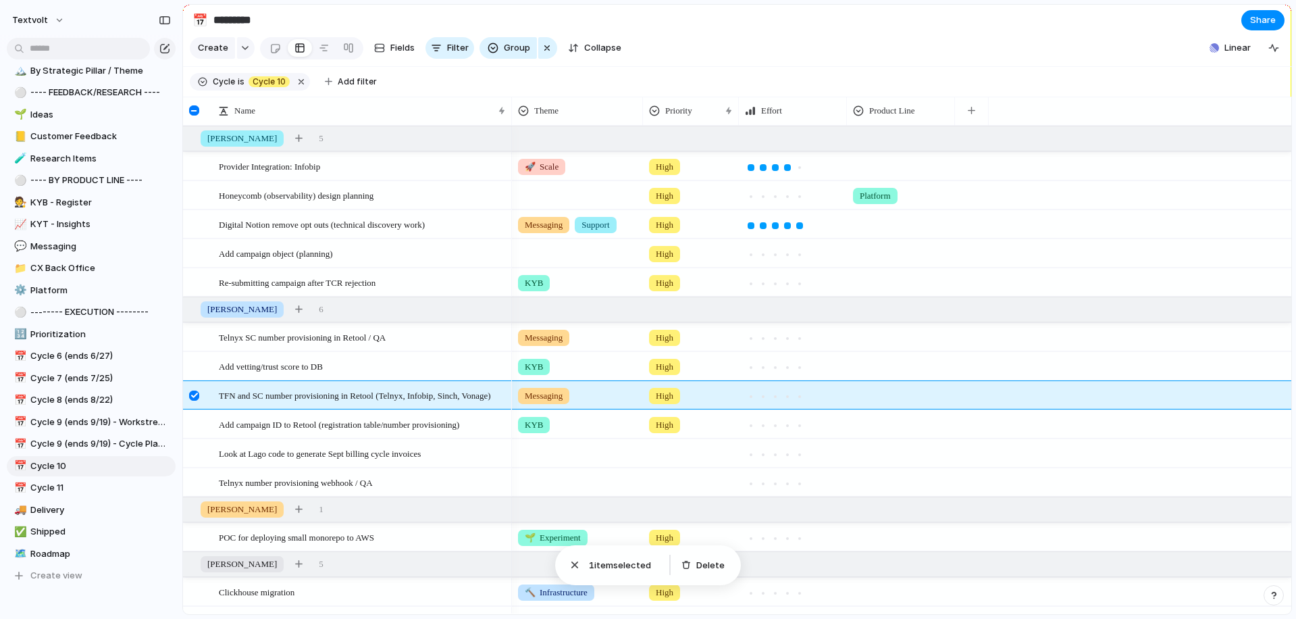
click at [194, 392] on div at bounding box center [194, 395] width 10 height 10
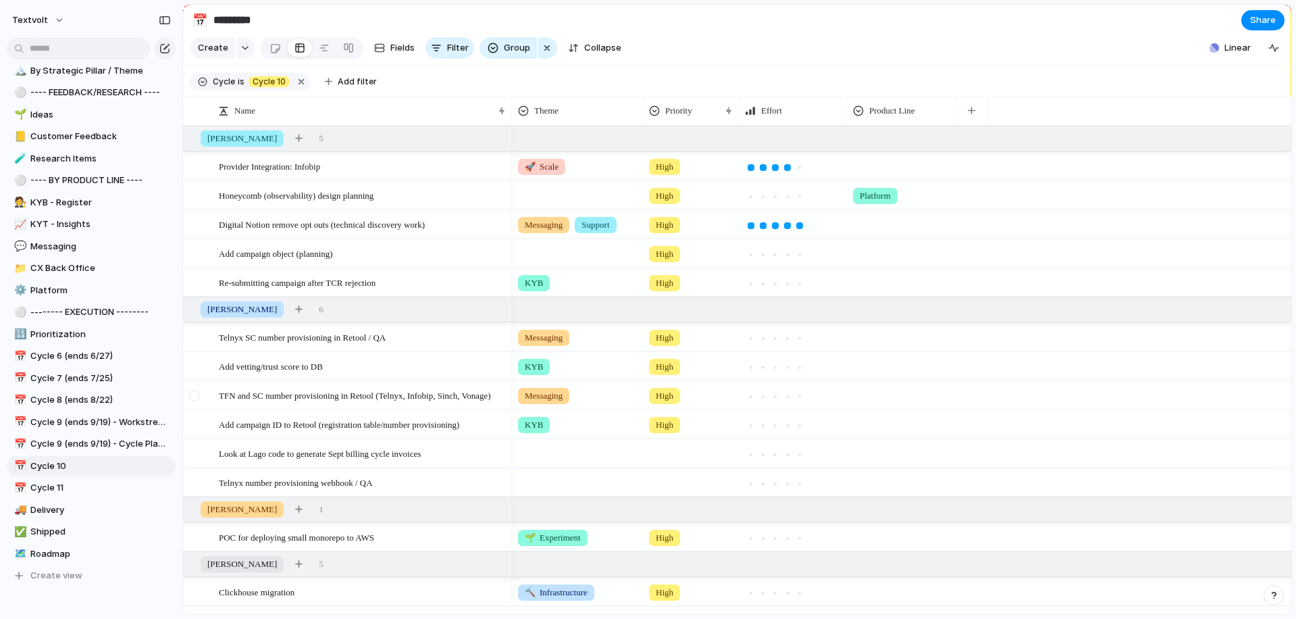
click at [191, 396] on div at bounding box center [194, 395] width 10 height 10
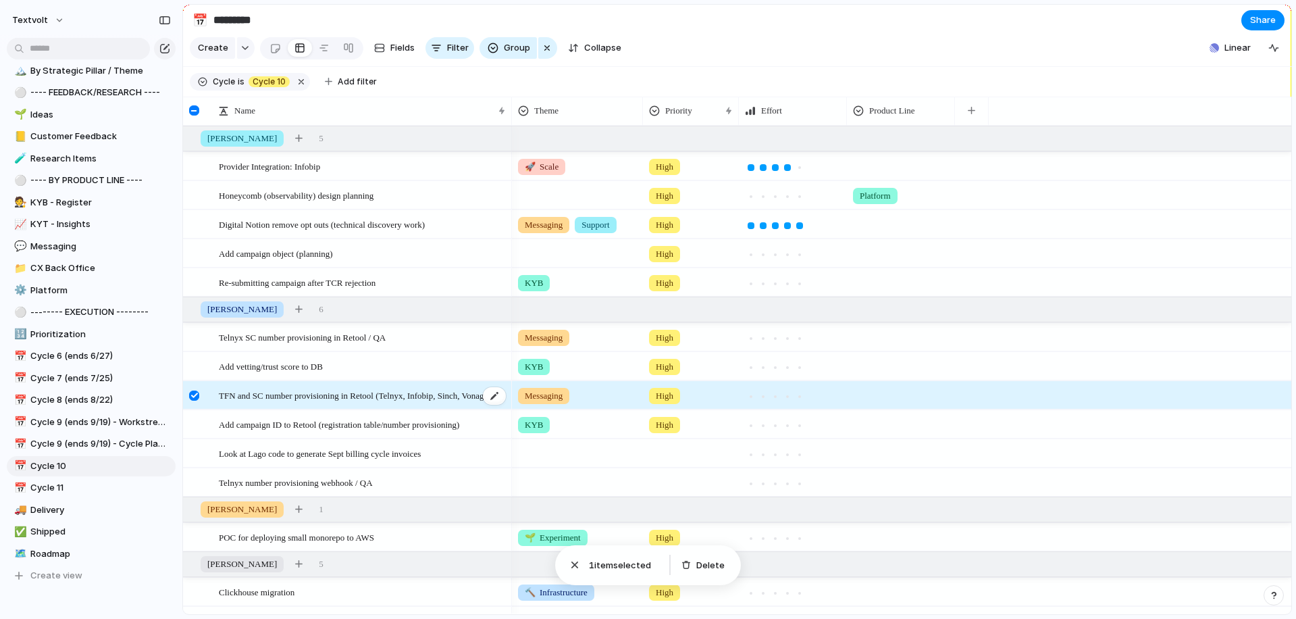
click at [344, 400] on span "TFN and SC number provisioning in Retool (Telnyx, Infobip, Sinch, Vonage)" at bounding box center [355, 395] width 272 height 16
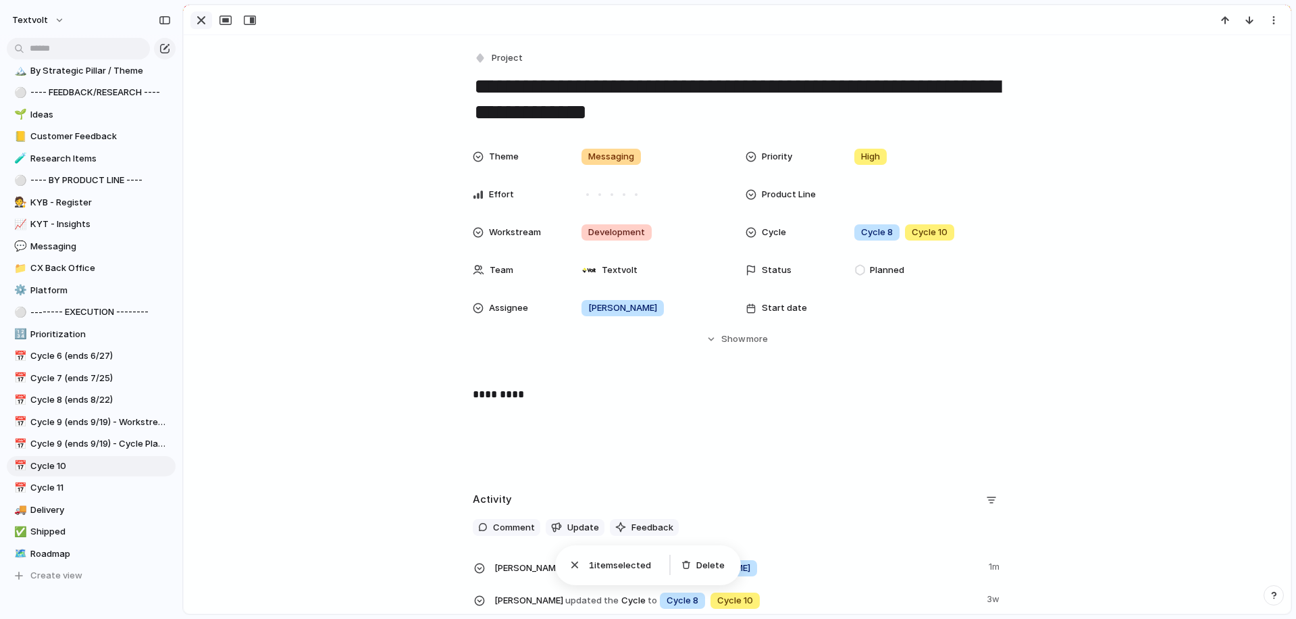
click at [199, 22] on div "button" at bounding box center [201, 20] width 16 height 16
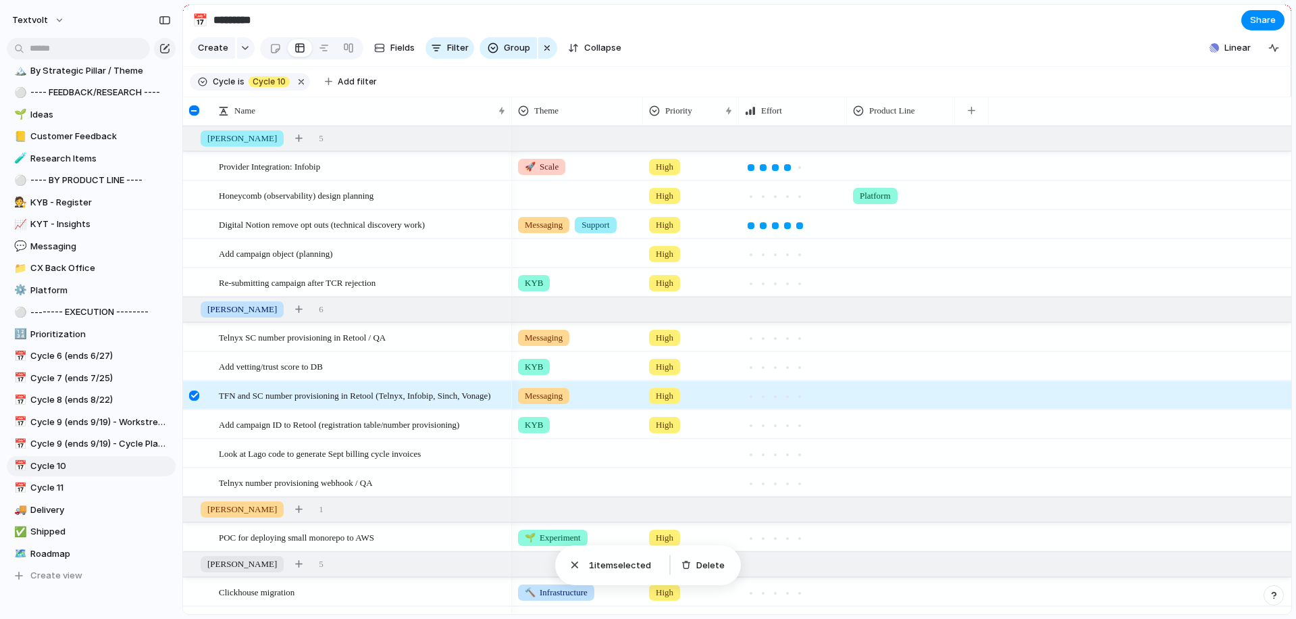
click at [193, 396] on div at bounding box center [194, 395] width 10 height 10
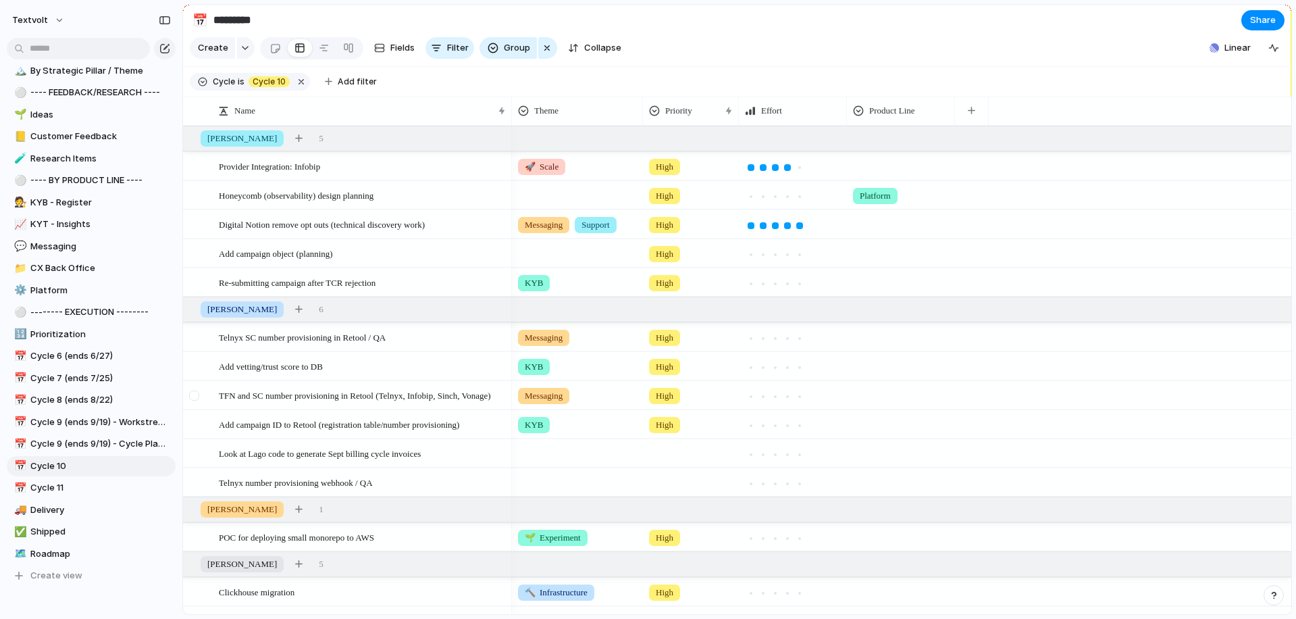
scroll to position [560, 0]
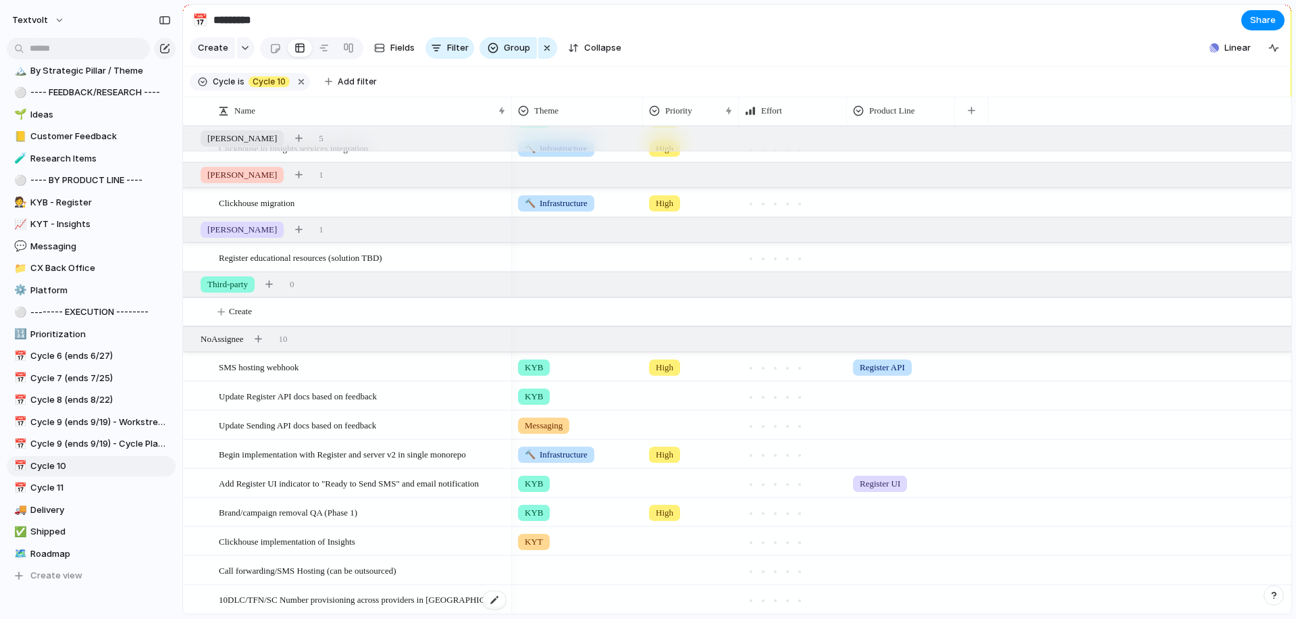
click at [239, 598] on span "10DLC/TFN/SC Number provisioning across providers in [GEOGRAPHIC_DATA]" at bounding box center [363, 599] width 288 height 16
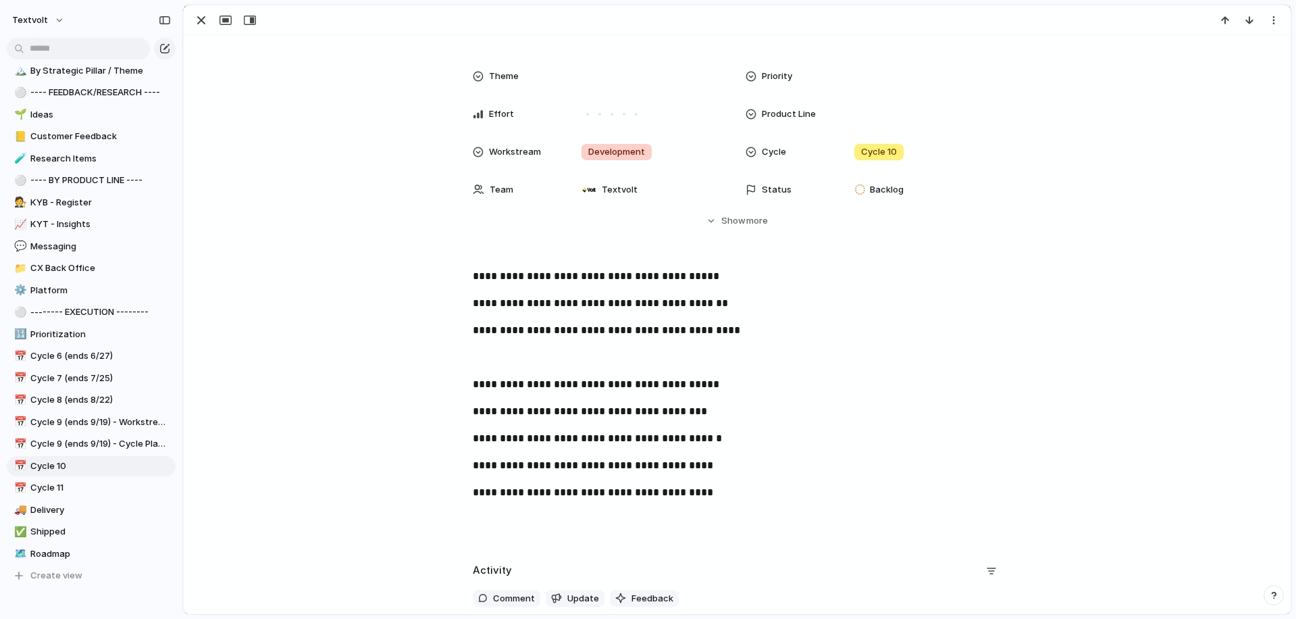
scroll to position [232, 0]
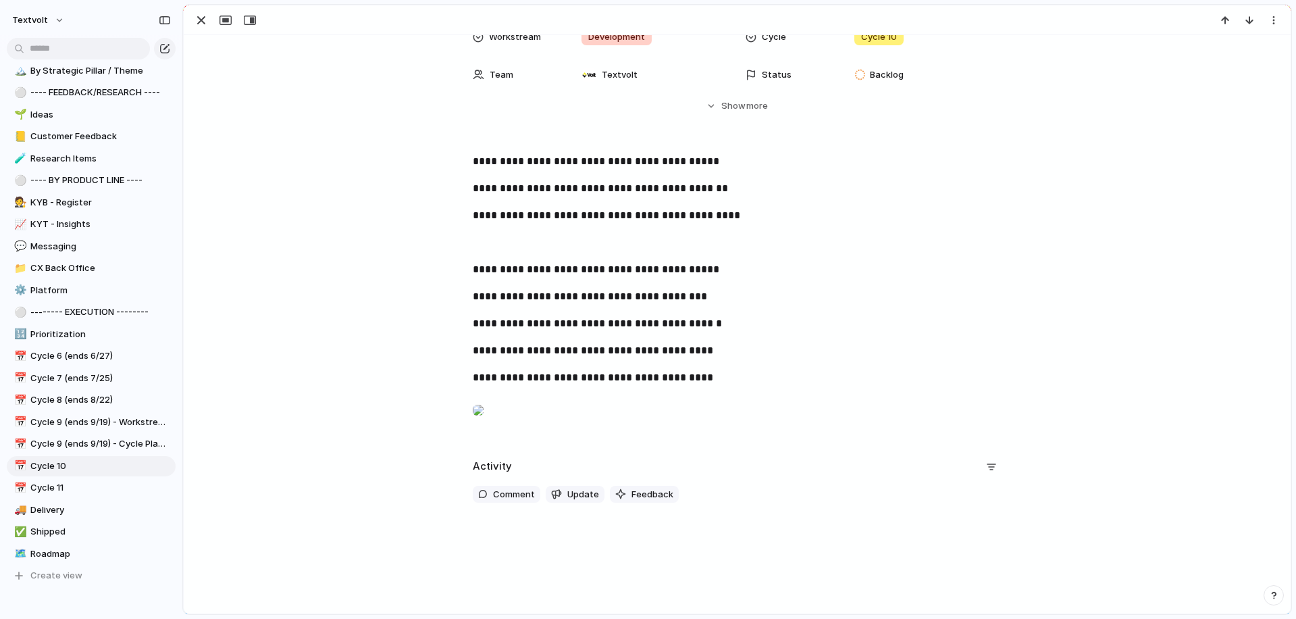
click at [484, 398] on div at bounding box center [478, 409] width 11 height 27
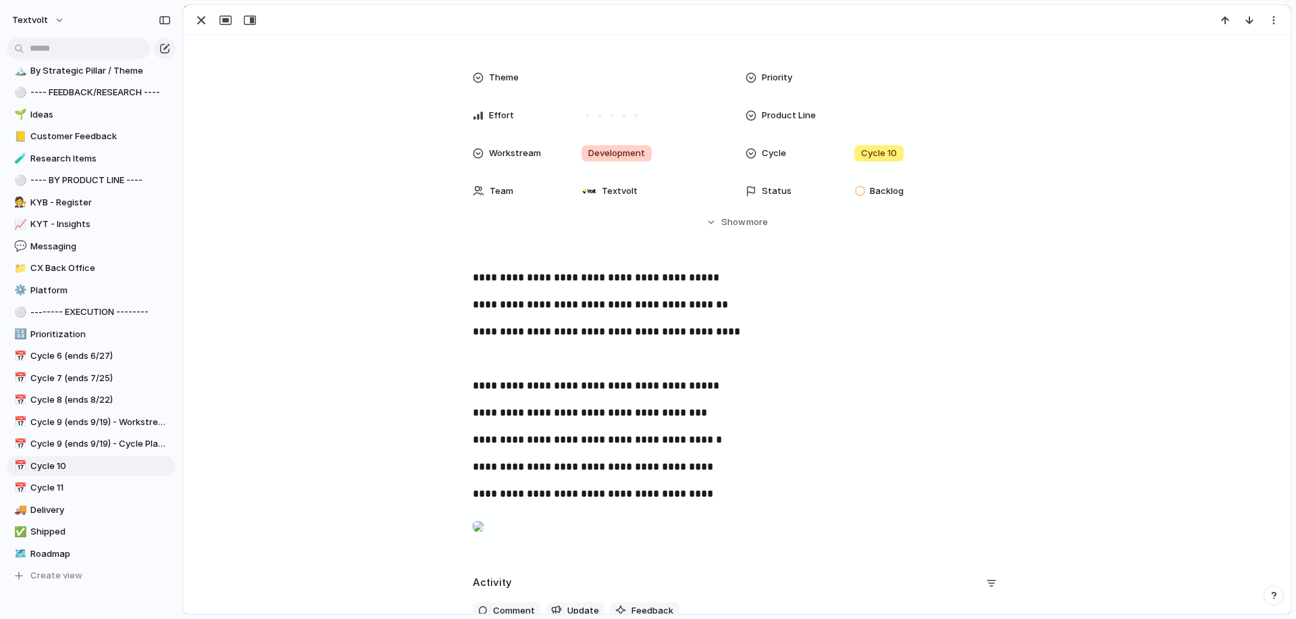
scroll to position [0, 0]
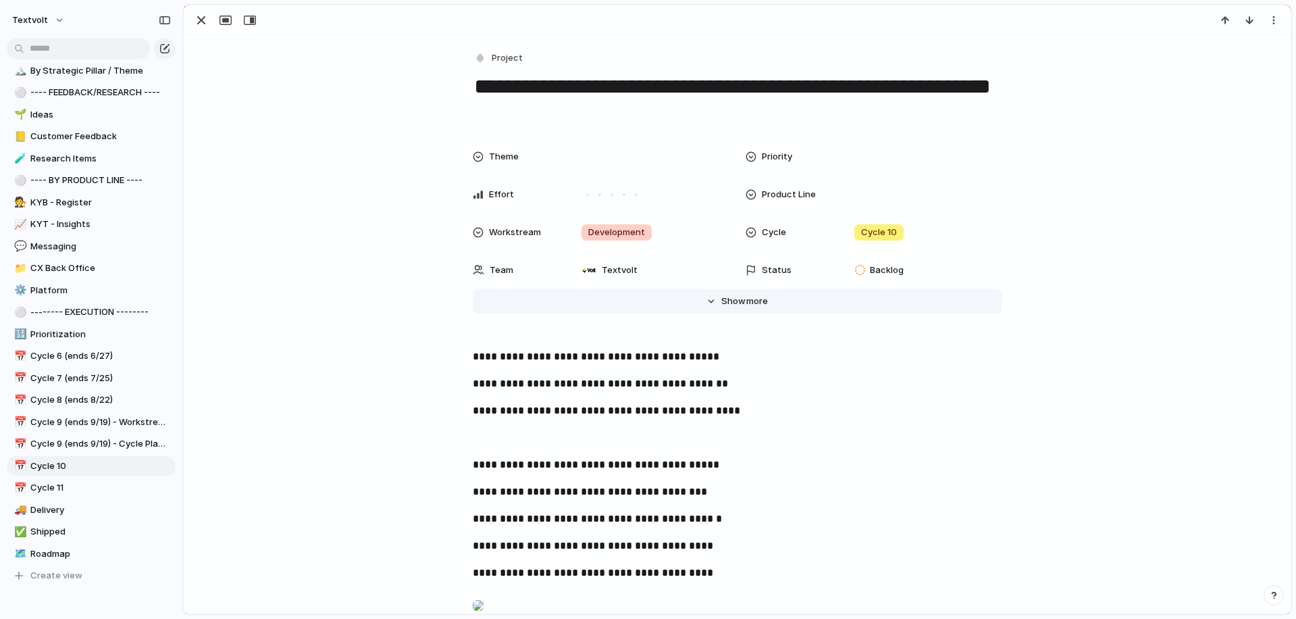
click at [756, 307] on span "more" at bounding box center [757, 301] width 22 height 14
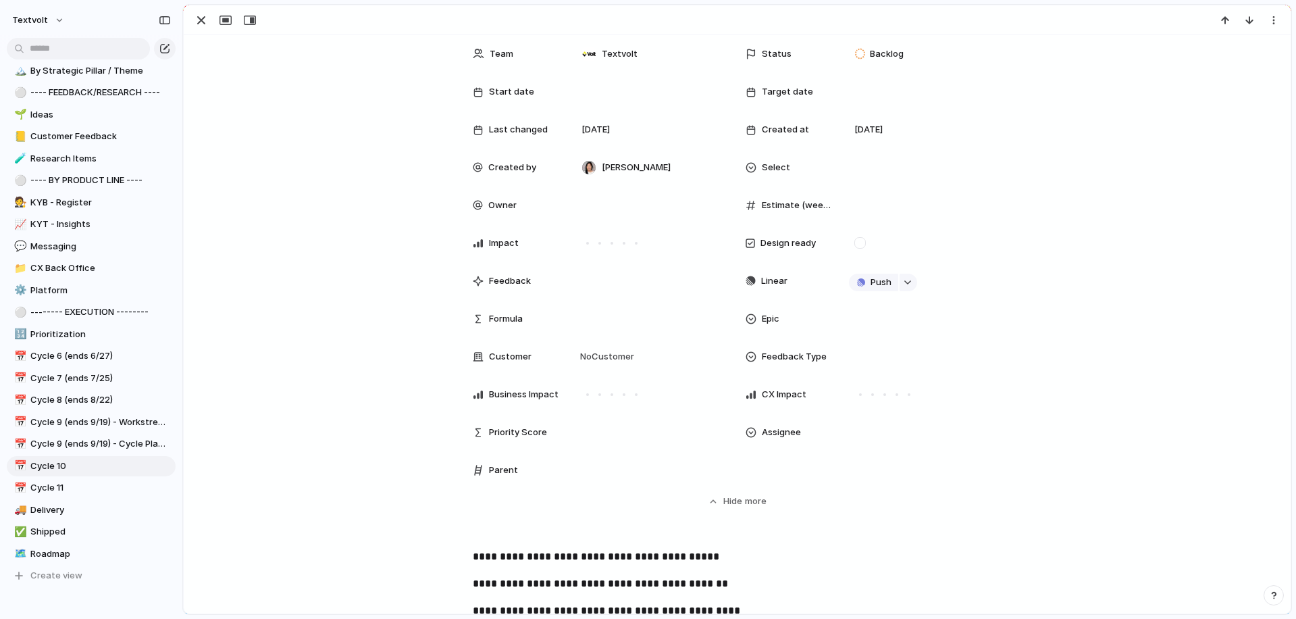
scroll to position [217, 0]
click at [860, 434] on div at bounding box center [922, 431] width 147 height 15
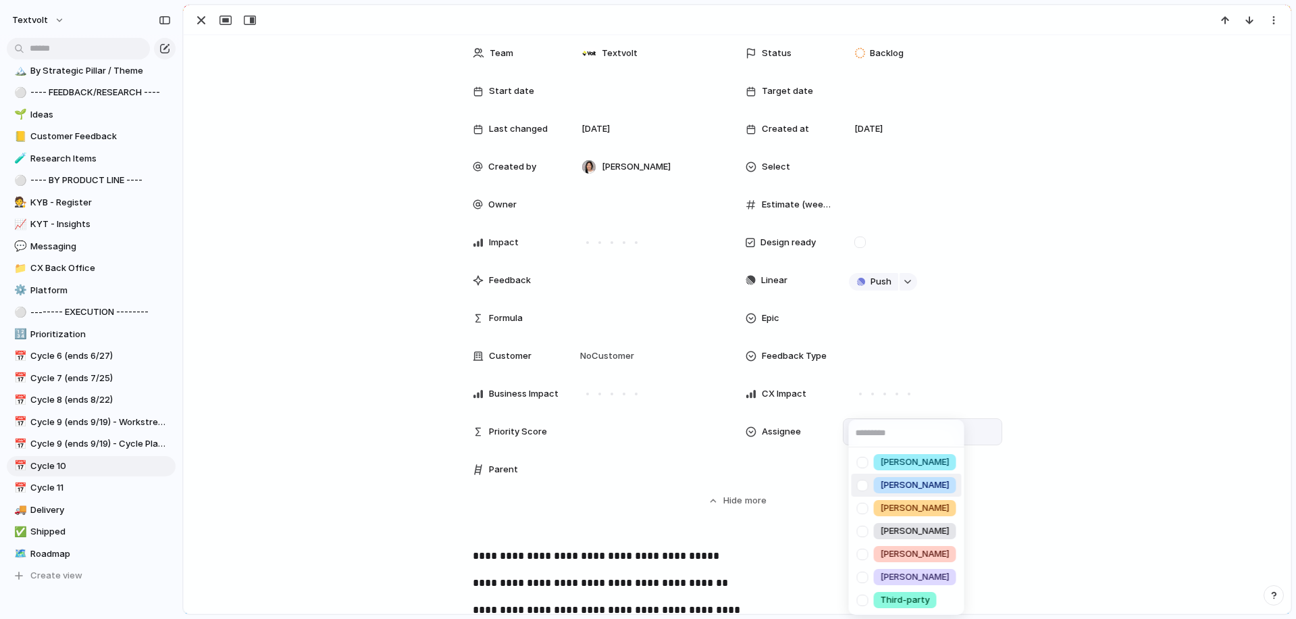
click at [864, 488] on div at bounding box center [863, 485] width 24 height 24
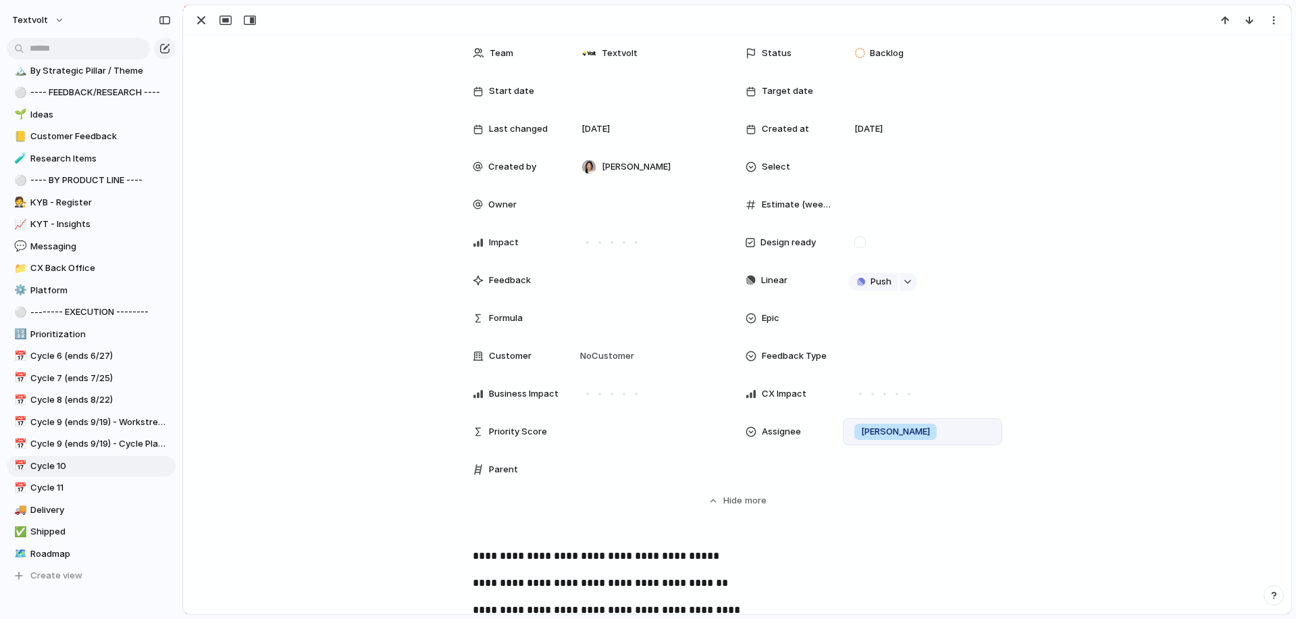
click at [399, 303] on div "[PERSON_NAME] [PERSON_NAME] [PERSON_NAME] [PERSON_NAME] [PERSON_NAME] Third-par…" at bounding box center [648, 309] width 1296 height 619
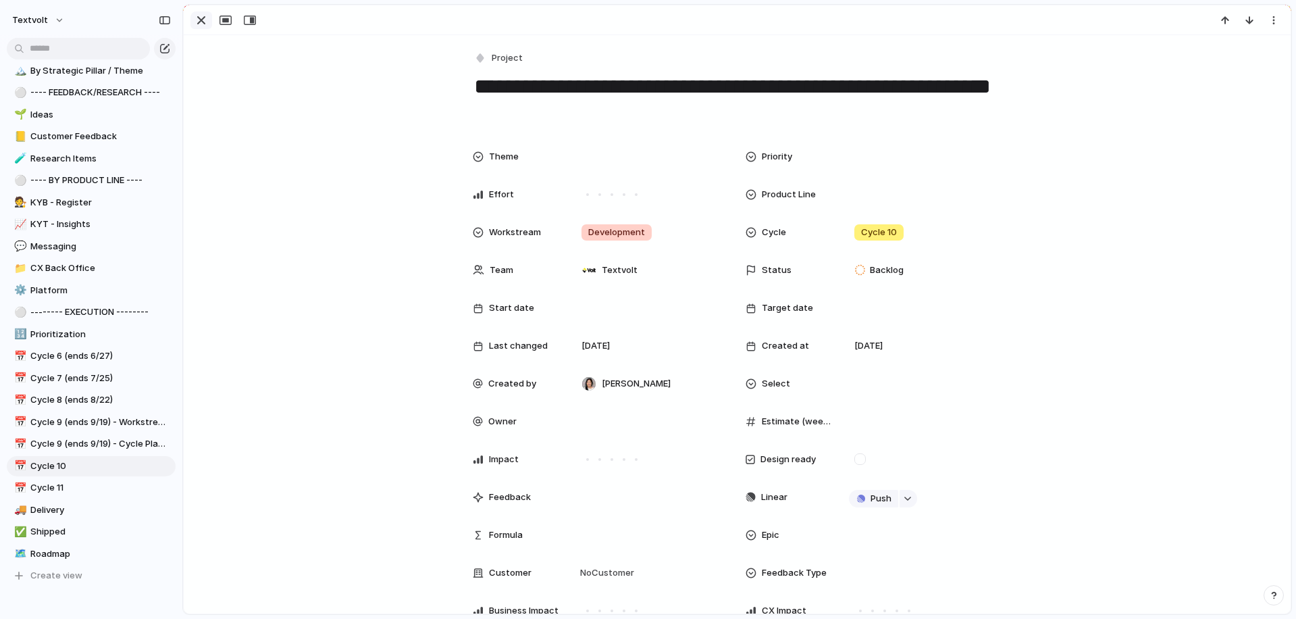
click at [197, 16] on div "button" at bounding box center [201, 20] width 16 height 16
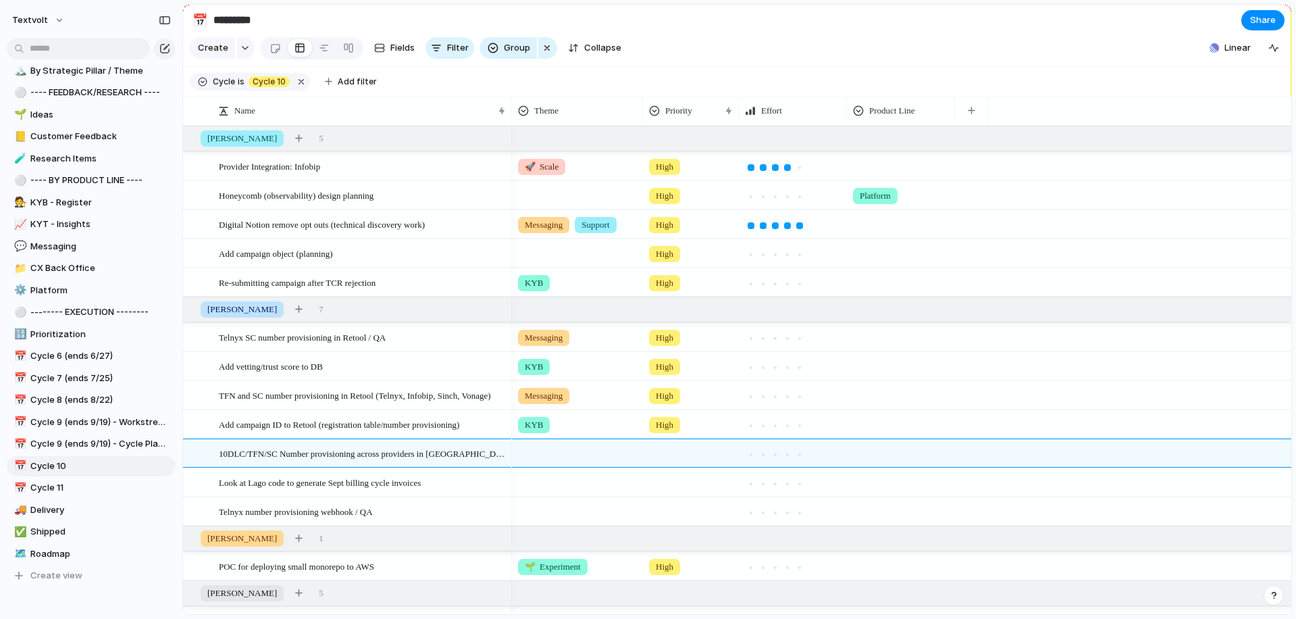
click at [551, 452] on div at bounding box center [578, 451] width 130 height 22
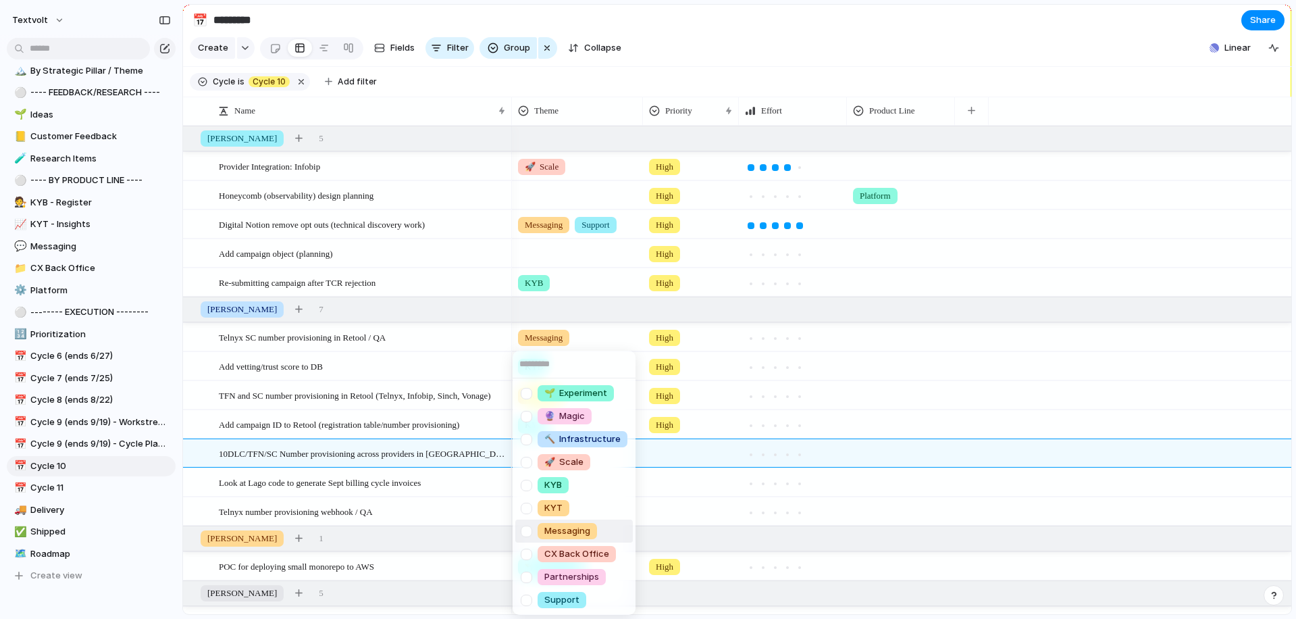
click at [527, 531] on div at bounding box center [527, 531] width 24 height 24
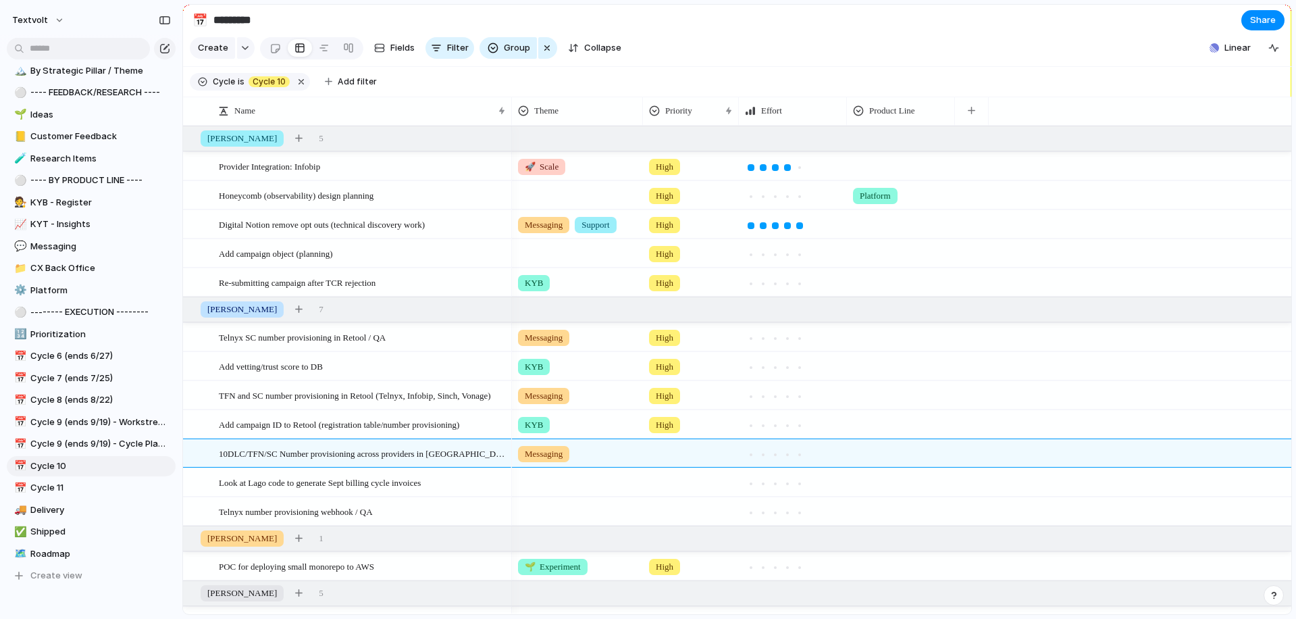
click at [442, 450] on div "🌱 Experiment 🔮 Magic 🔨 Infrastructure 🚀 Scale KYB KYT Messaging CX Back Office …" at bounding box center [648, 309] width 1296 height 619
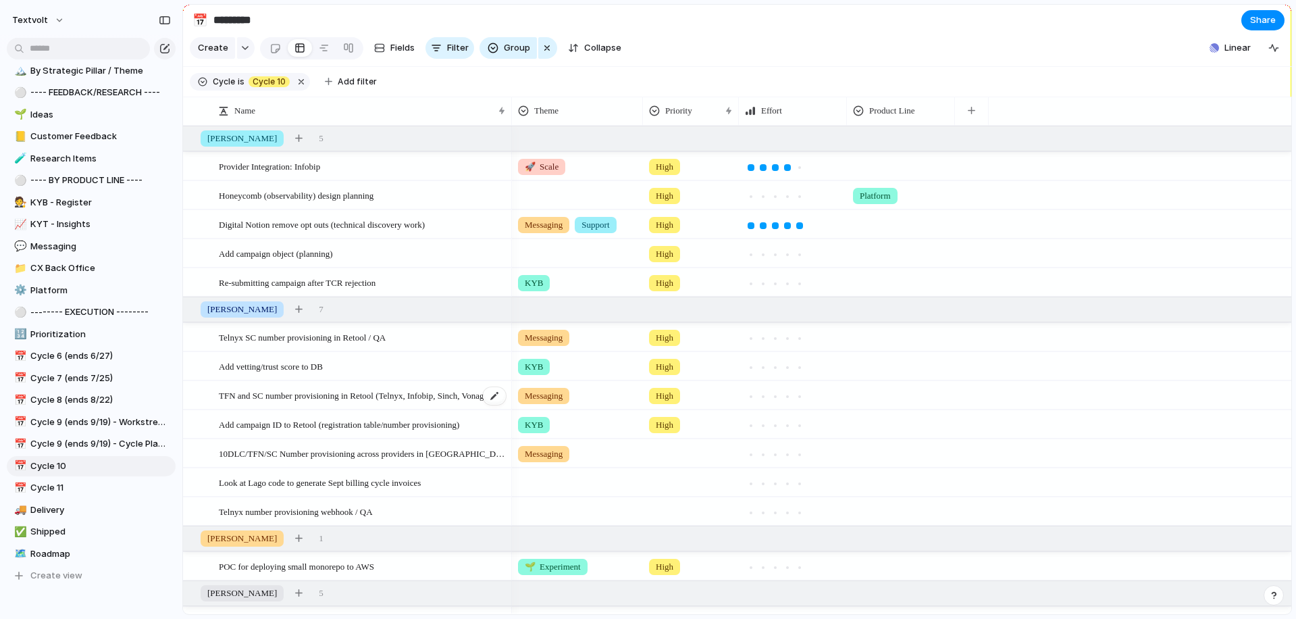
click at [436, 394] on span "TFN and SC number provisioning in Retool (Telnyx, Infobip, Sinch, Vonage)" at bounding box center [355, 395] width 272 height 16
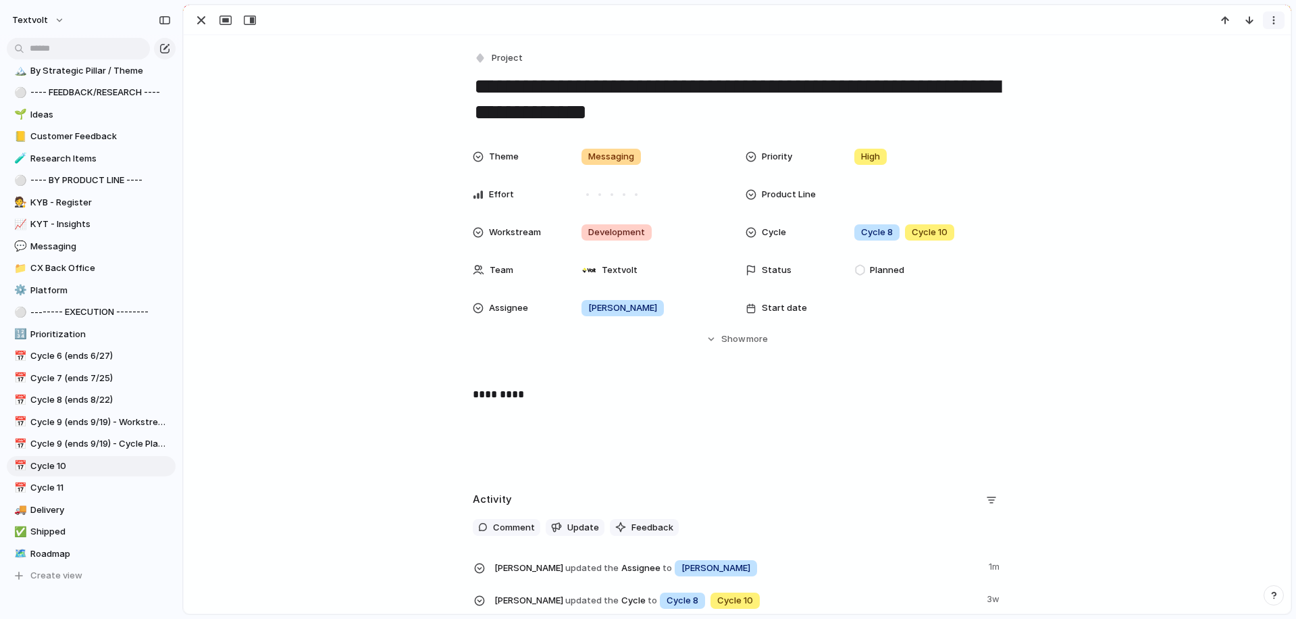
click at [1273, 27] on button "button" at bounding box center [1274, 20] width 22 height 18
click at [1247, 66] on li "Delete" at bounding box center [1231, 71] width 101 height 22
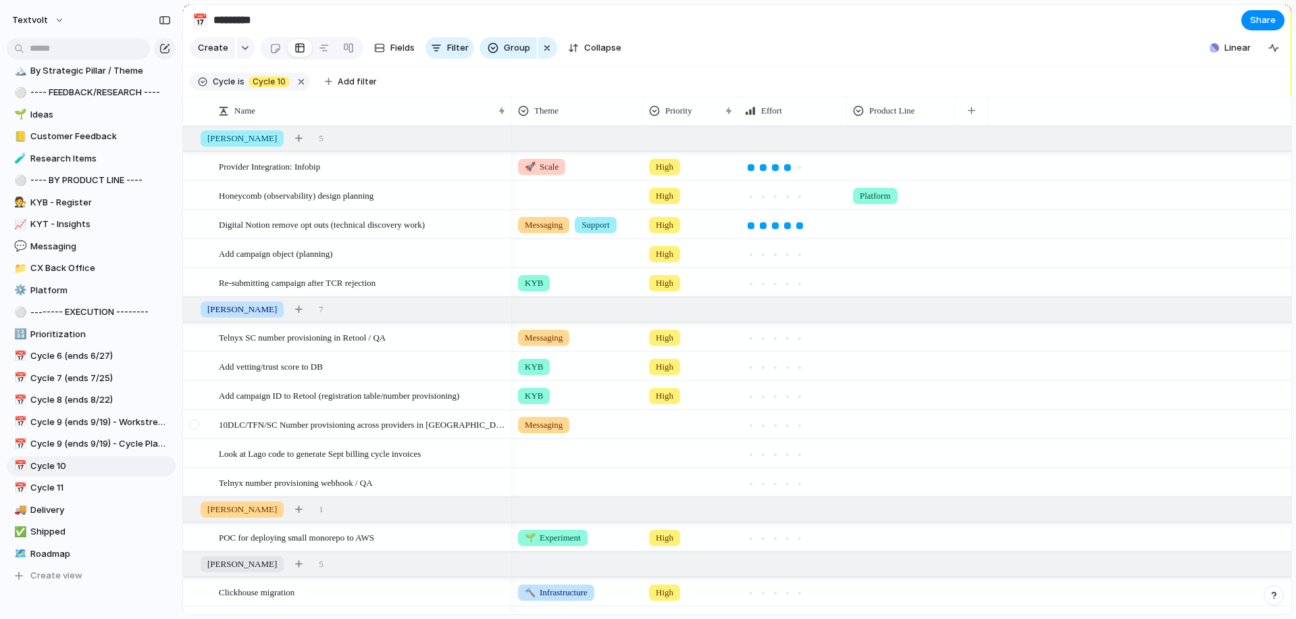
click at [195, 425] on div at bounding box center [194, 424] width 10 height 10
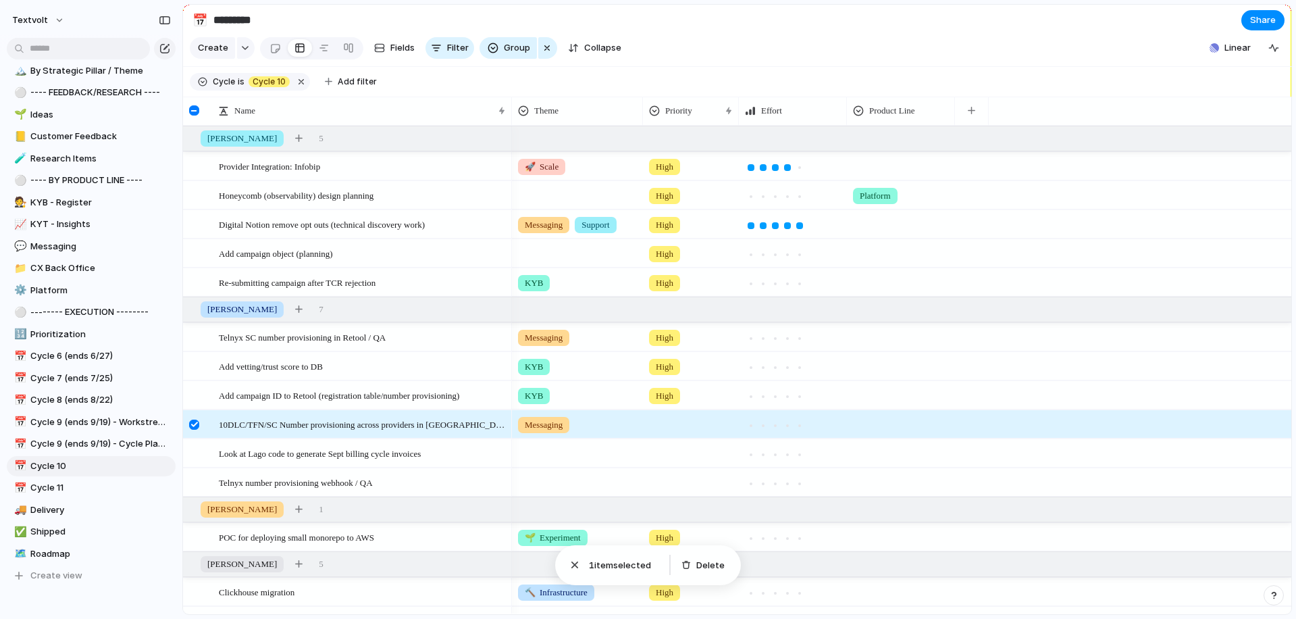
click at [195, 425] on div at bounding box center [194, 424] width 10 height 10
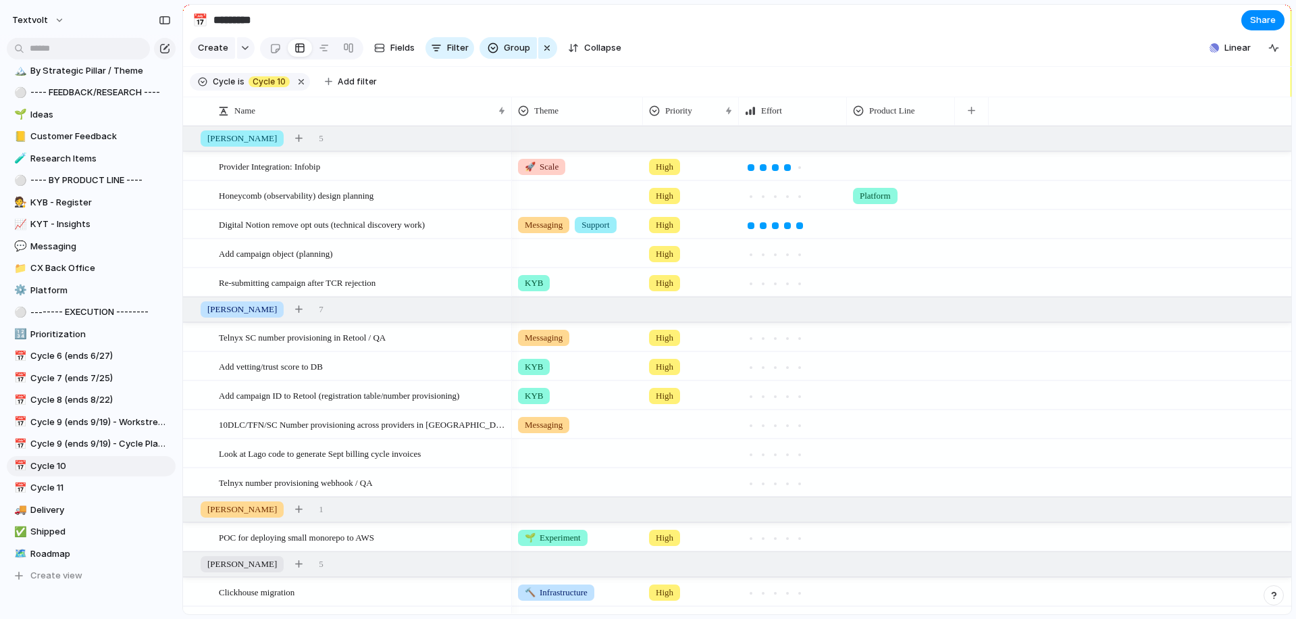
click at [682, 455] on div at bounding box center [691, 451] width 95 height 22
click at [671, 528] on span "High" at bounding box center [667, 532] width 19 height 14
click at [677, 480] on div at bounding box center [691, 480] width 95 height 22
click at [674, 551] on span "High" at bounding box center [667, 554] width 19 height 14
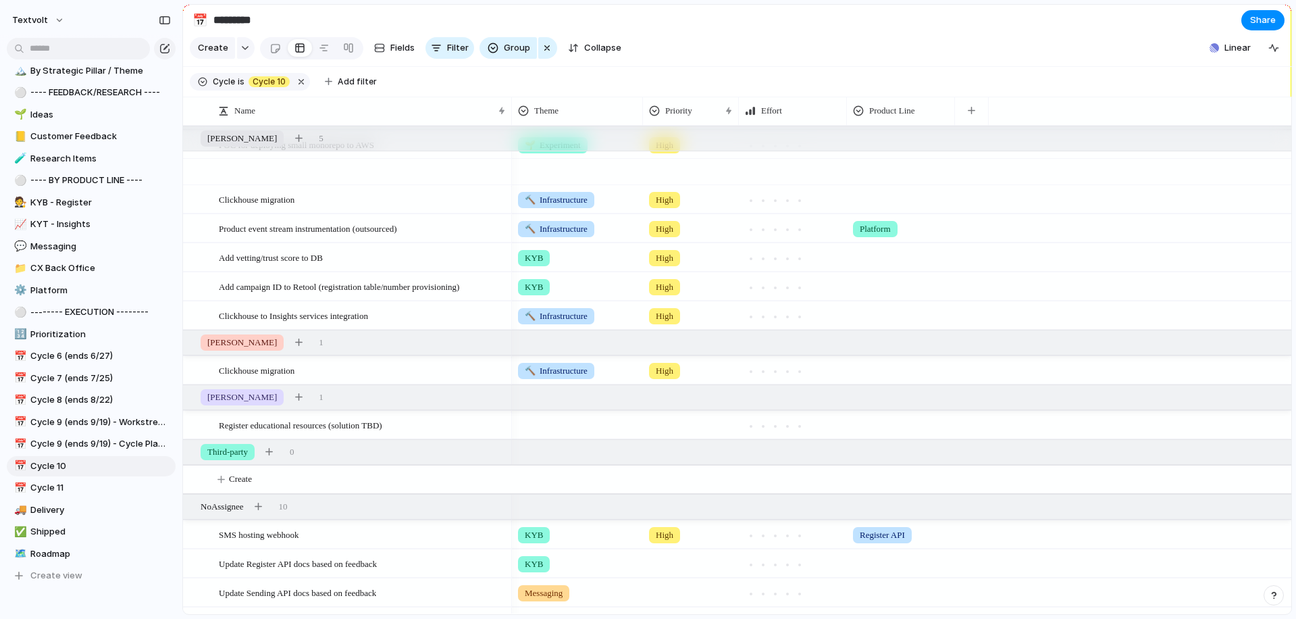
scroll to position [531, 0]
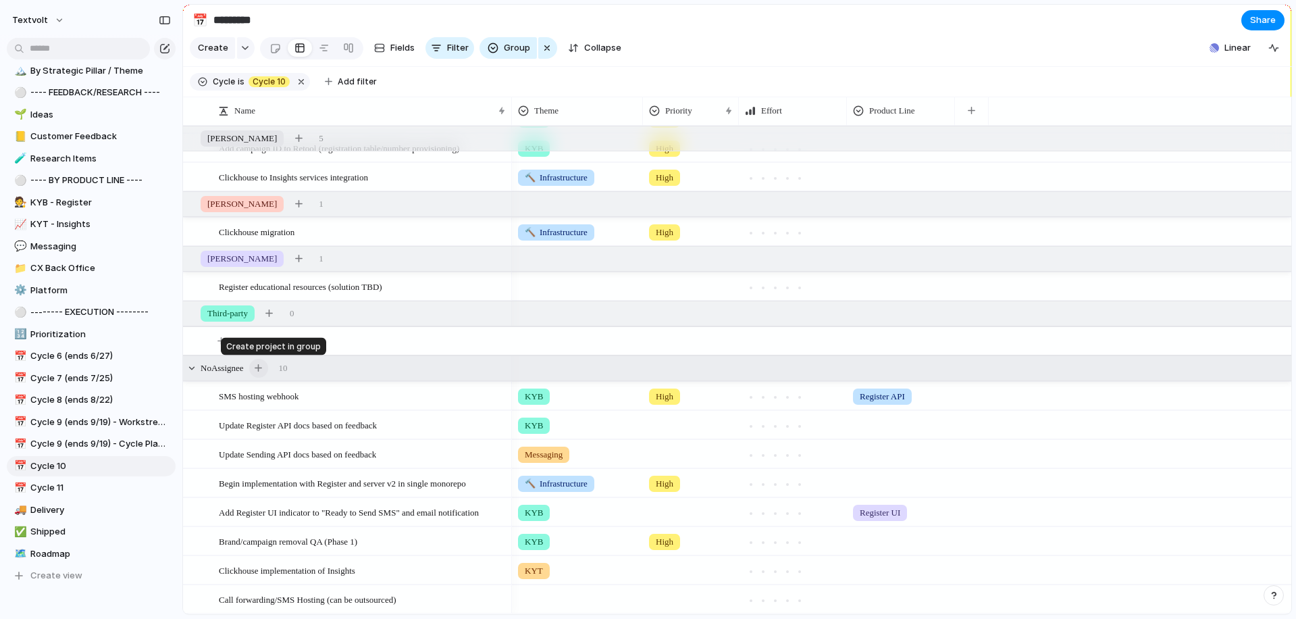
click at [262, 370] on div "button" at bounding box center [258, 367] width 7 height 7
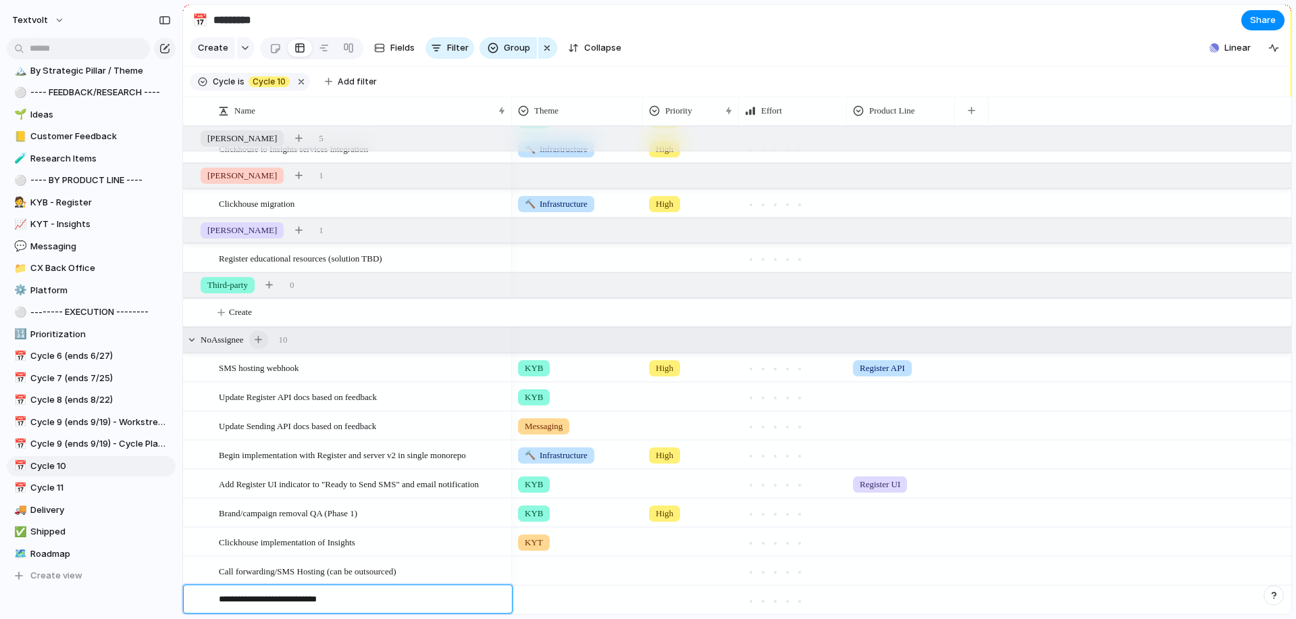
type textarea "**********"
click at [324, 593] on span "Brand level opt outs (support)" at bounding box center [271, 599] width 105 height 16
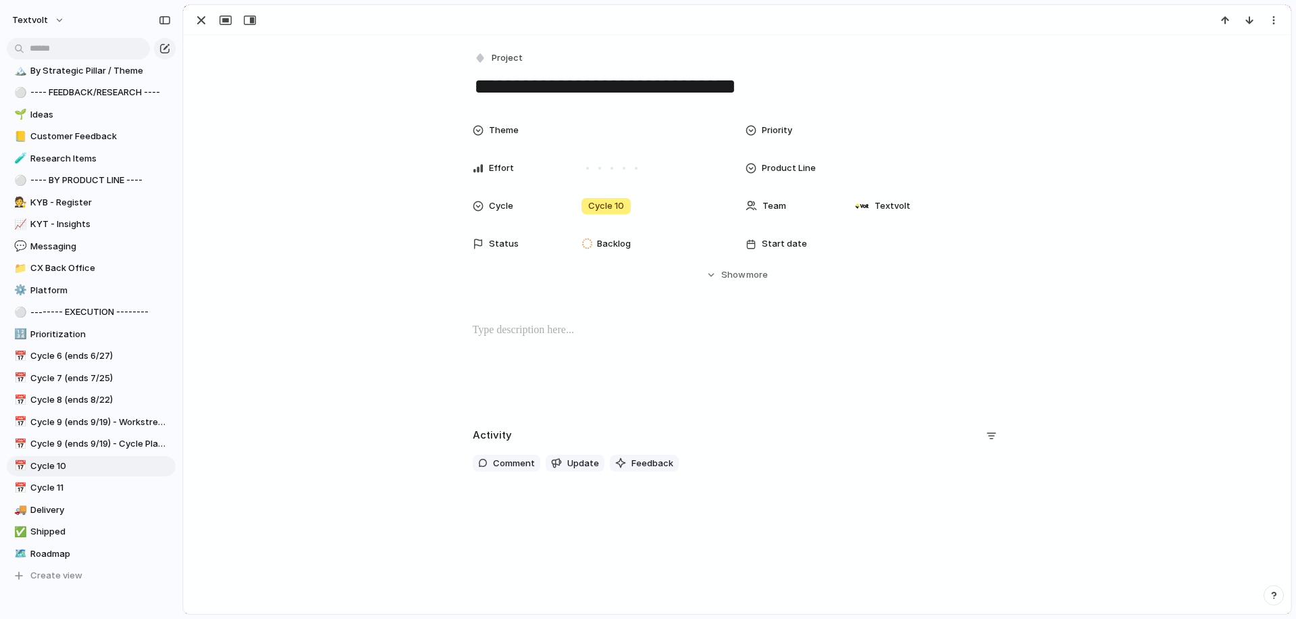
drag, startPoint x: 475, startPoint y: 90, endPoint x: 768, endPoint y: 89, distance: 292.4
click at [768, 89] on textarea "**********" at bounding box center [737, 86] width 529 height 28
click at [197, 25] on div "button" at bounding box center [201, 20] width 16 height 16
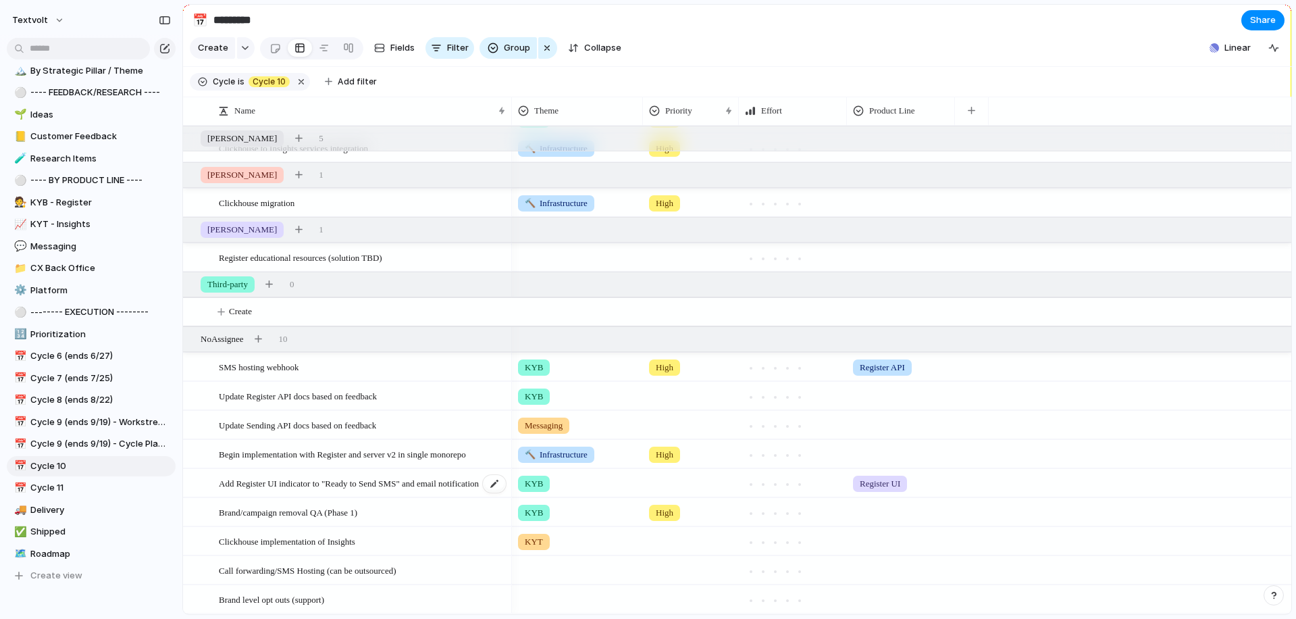
scroll to position [560, 0]
click at [296, 602] on span "Brand level opt outs (support)" at bounding box center [271, 599] width 105 height 16
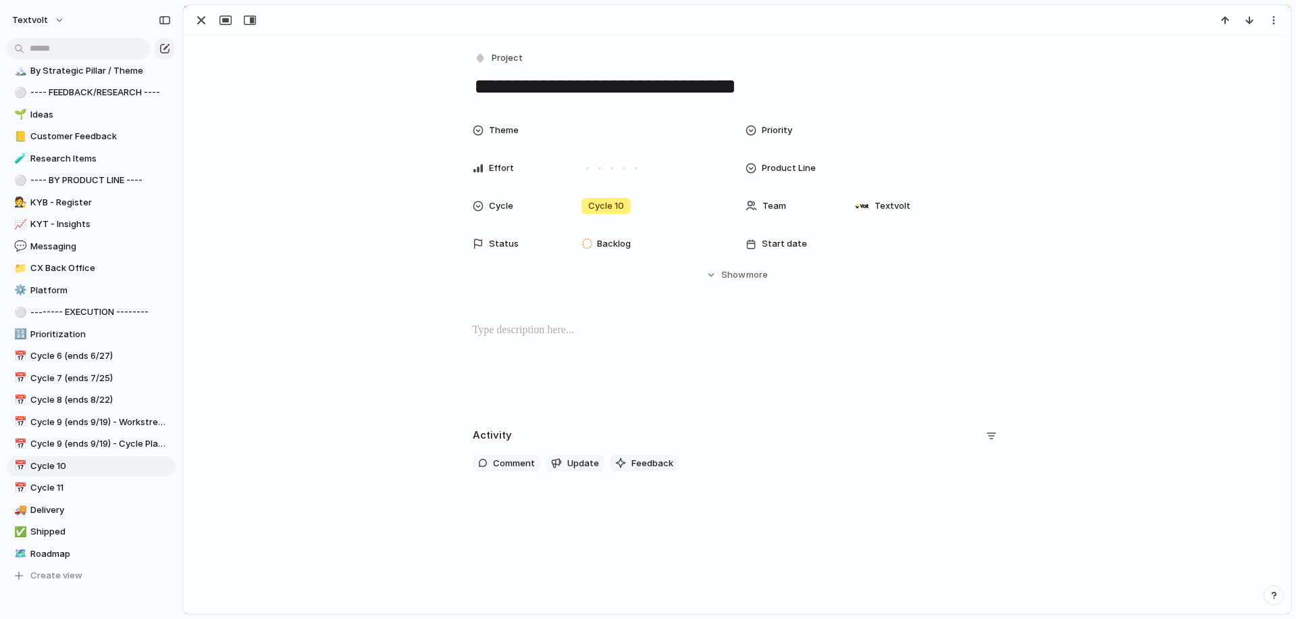
drag, startPoint x: 761, startPoint y: 92, endPoint x: 423, endPoint y: 105, distance: 337.9
click at [423, 105] on div "**********" at bounding box center [737, 260] width 1107 height 450
click at [198, 25] on div "button" at bounding box center [201, 20] width 16 height 16
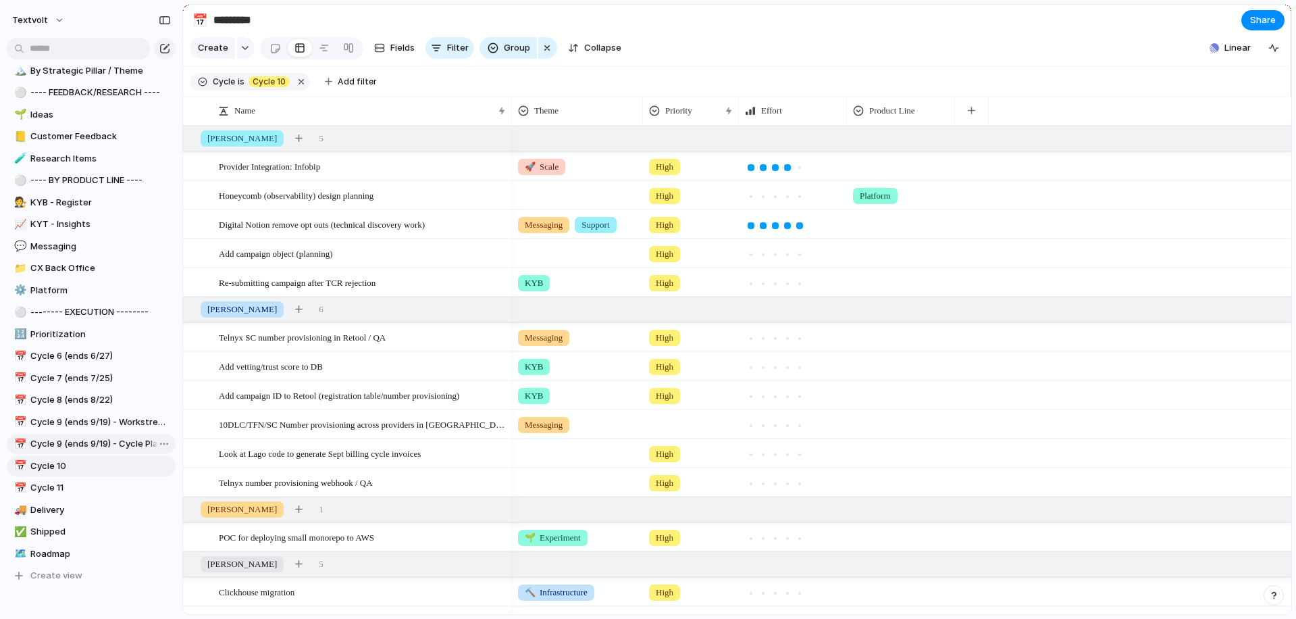
click at [118, 447] on span "Cycle 9 (ends 9/19) - Cycle Planning" at bounding box center [100, 444] width 140 height 14
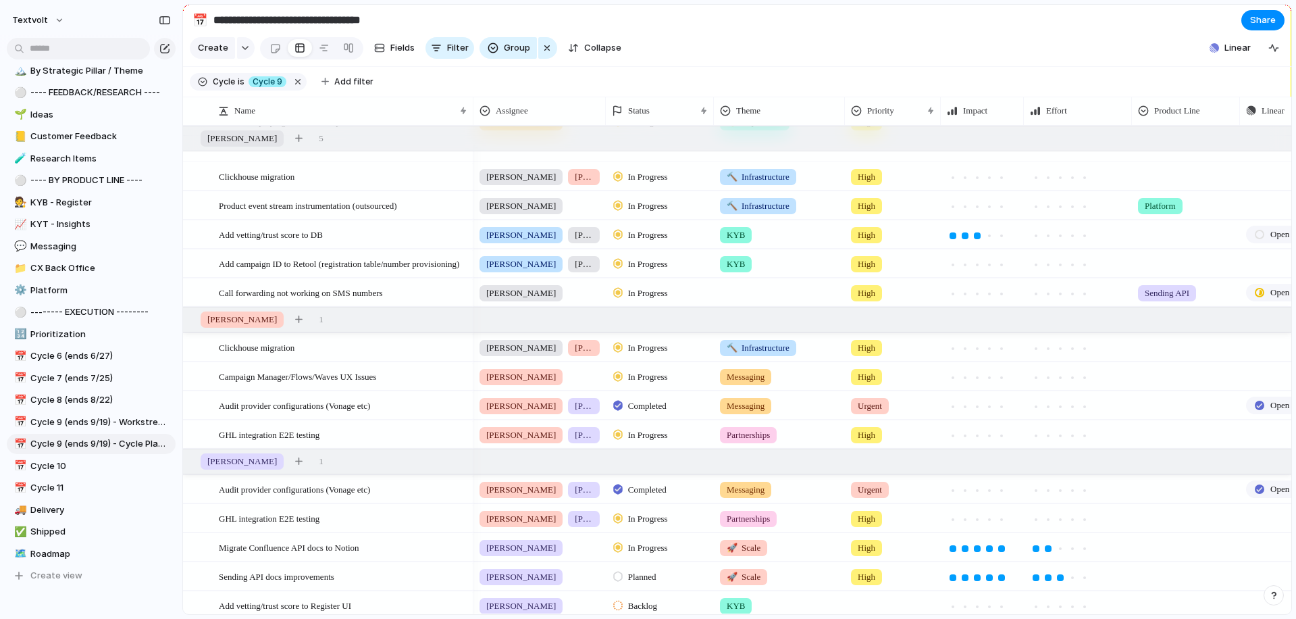
scroll to position [560, 0]
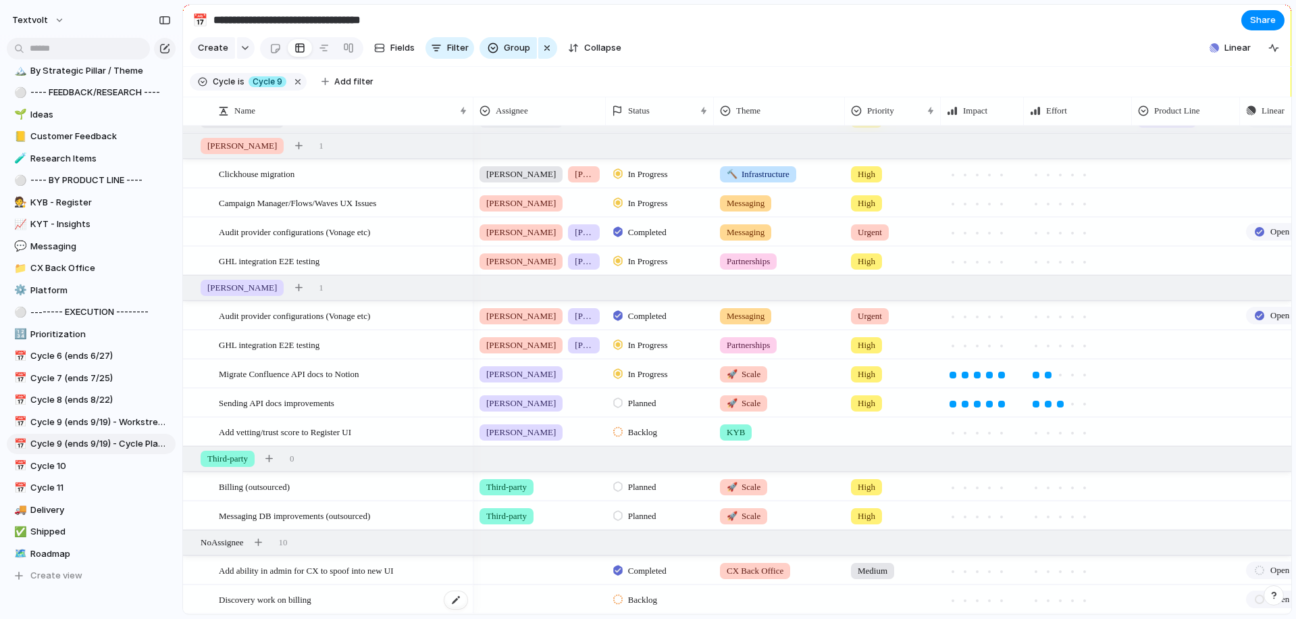
click at [282, 603] on span "Discovery work on billing" at bounding box center [265, 599] width 93 height 16
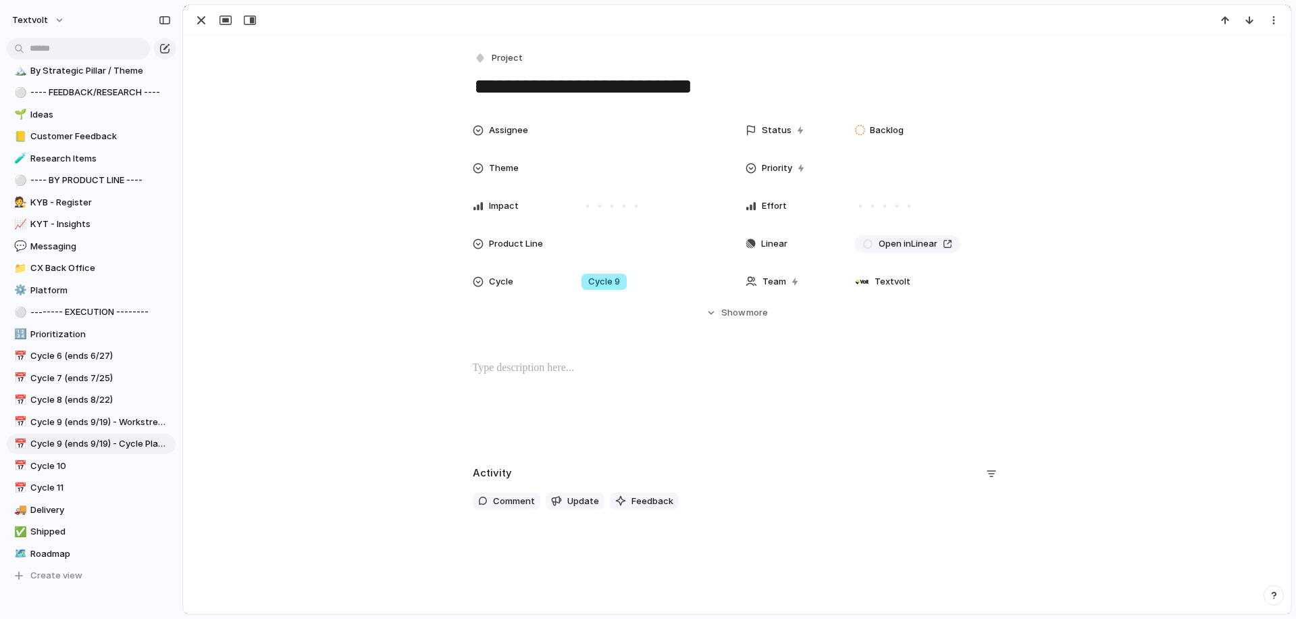
drag, startPoint x: 713, startPoint y: 82, endPoint x: 477, endPoint y: 82, distance: 235.0
click at [477, 82] on textarea "**********" at bounding box center [737, 86] width 529 height 28
click at [1277, 20] on div "button" at bounding box center [1273, 20] width 11 height 11
click at [1247, 68] on li "Delete" at bounding box center [1231, 71] width 101 height 22
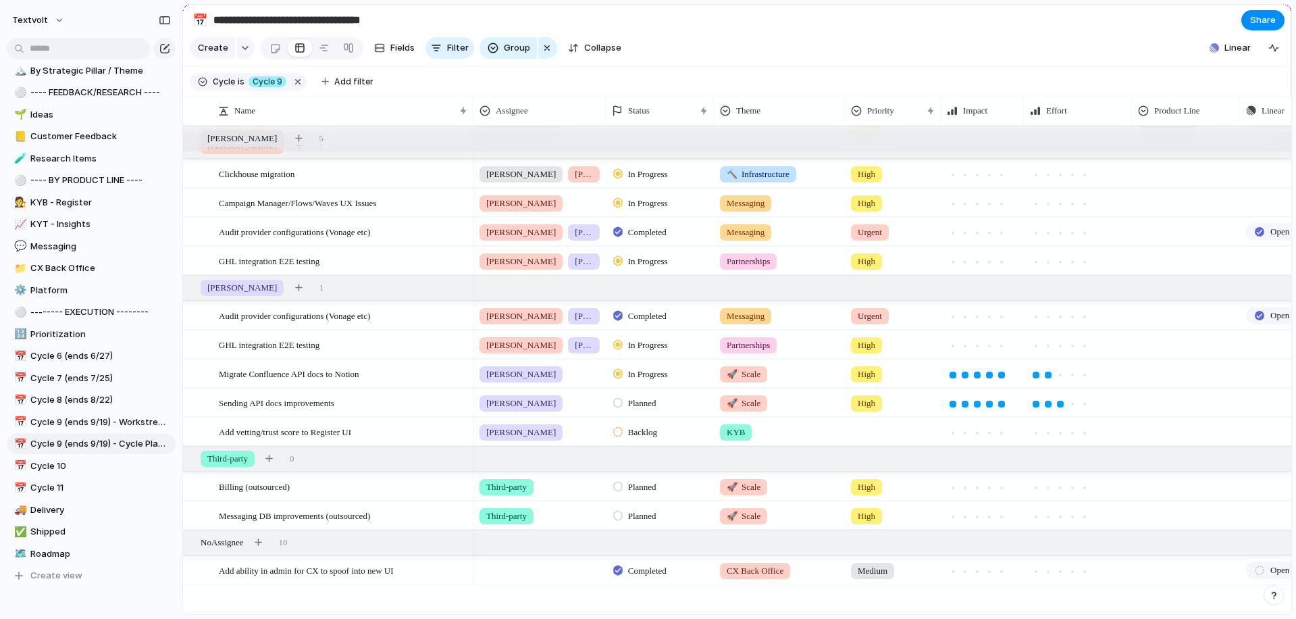
scroll to position [531, 0]
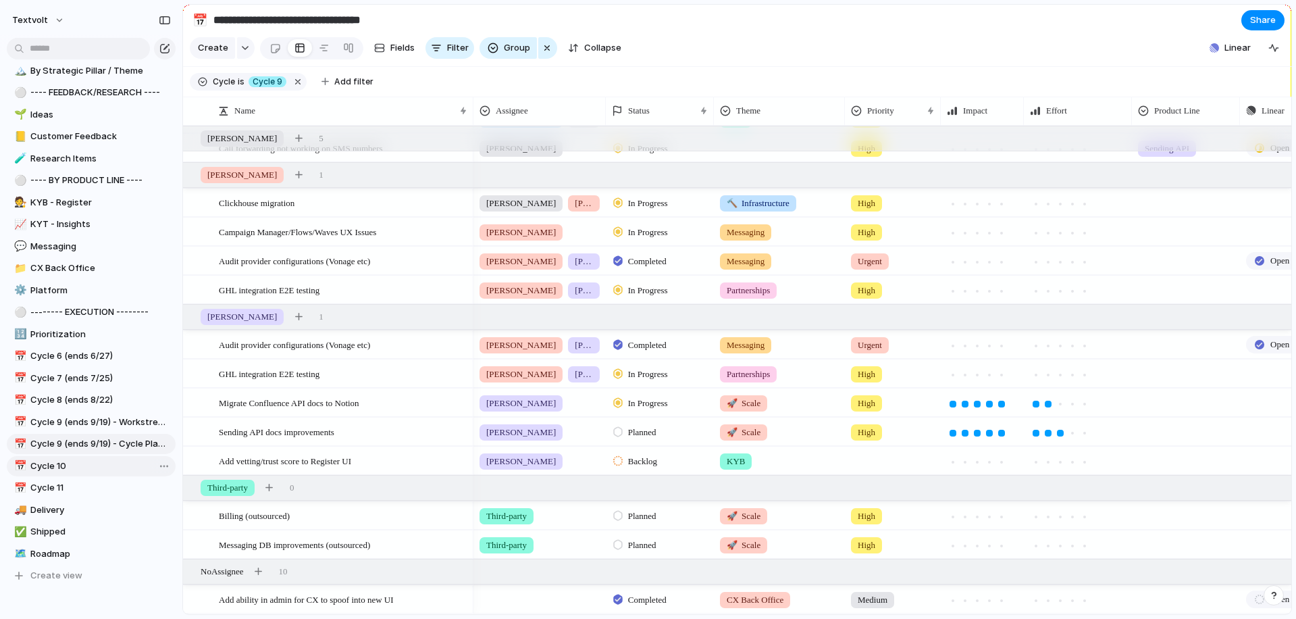
click at [54, 469] on span "Cycle 10" at bounding box center [100, 466] width 140 height 14
type input "********"
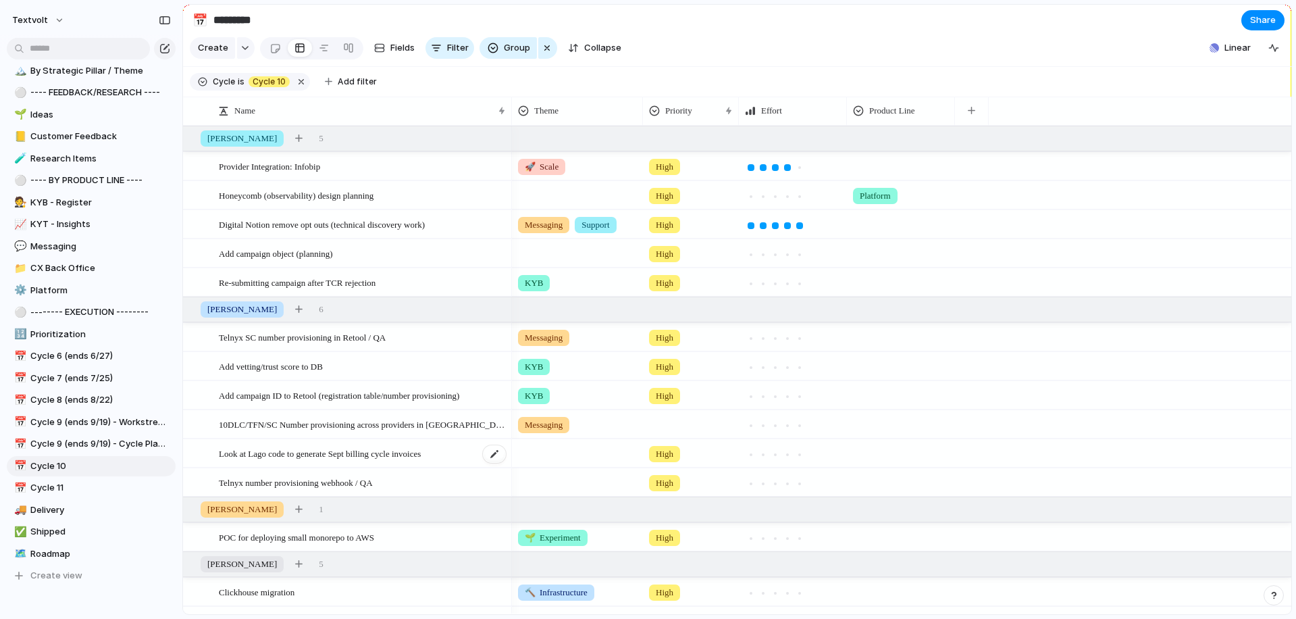
click at [320, 455] on span "Look at Lago code to generate Sept billing cycle invoices" at bounding box center [320, 453] width 202 height 16
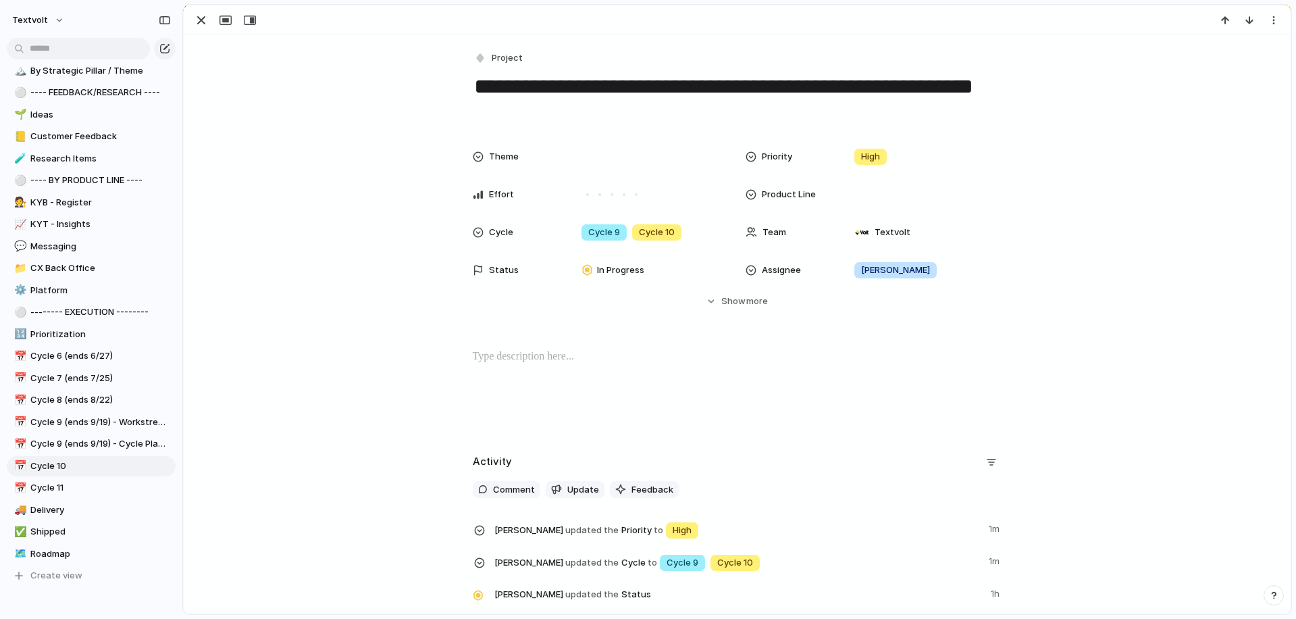
click at [773, 111] on textarea "**********" at bounding box center [737, 99] width 529 height 55
type textarea "**********"
click at [203, 24] on div "button" at bounding box center [201, 20] width 16 height 16
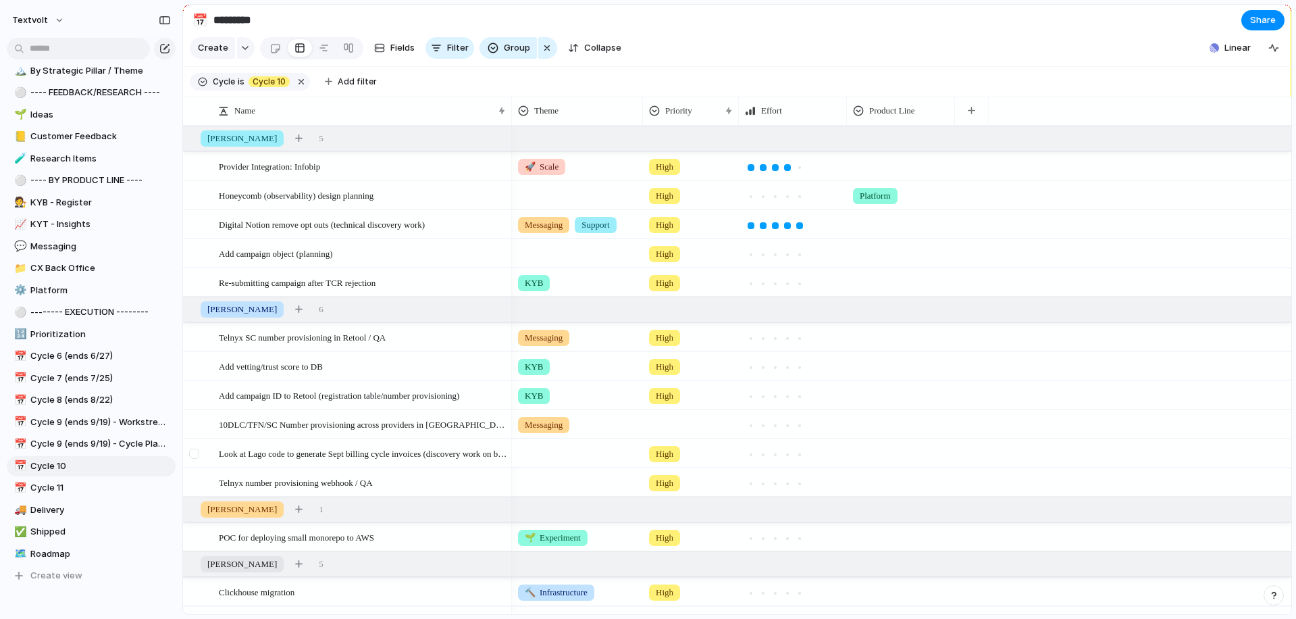
click at [195, 455] on div at bounding box center [194, 453] width 10 height 10
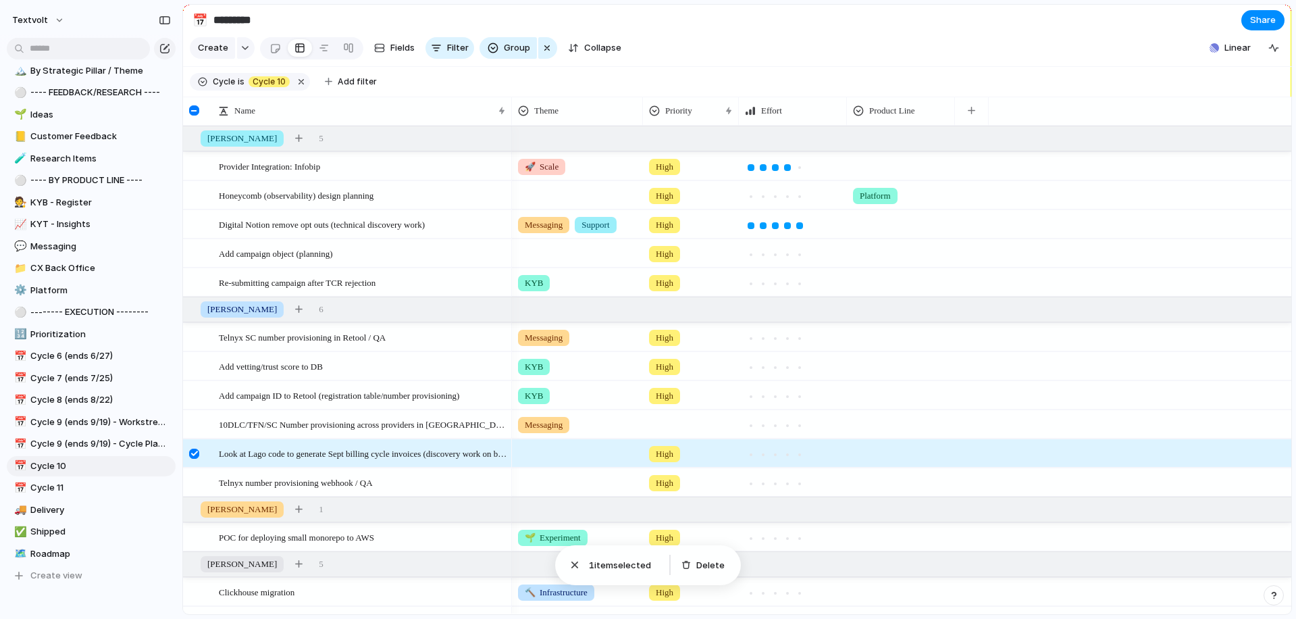
click at [198, 456] on div at bounding box center [194, 453] width 10 height 10
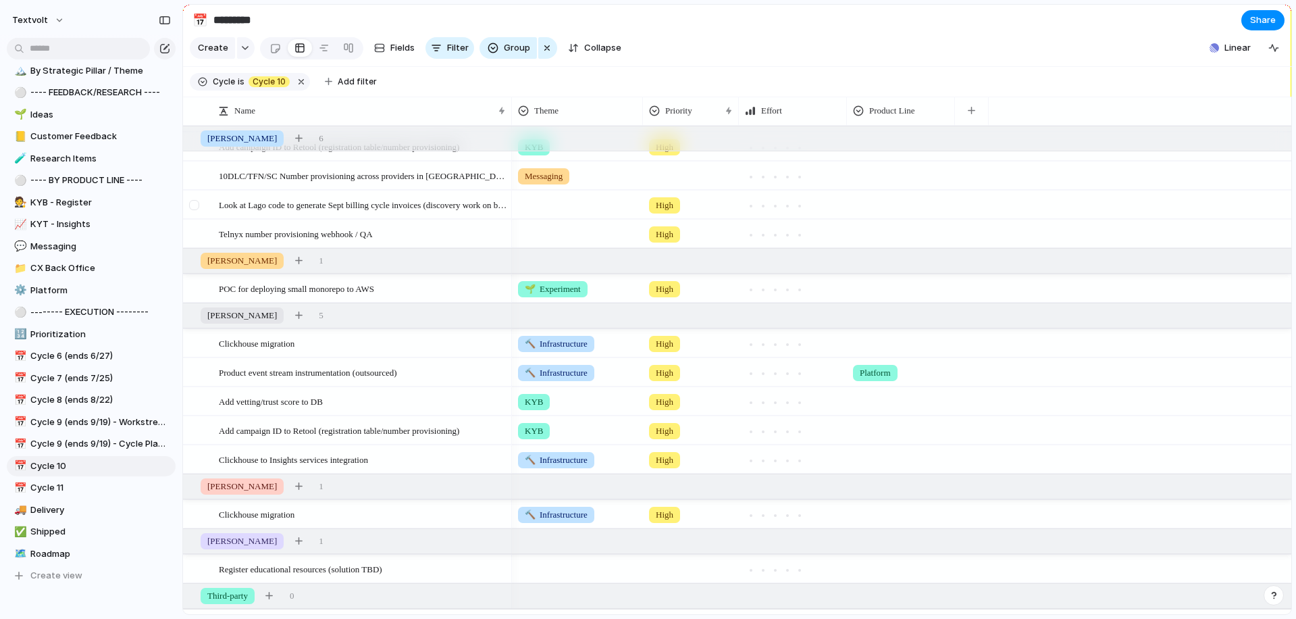
scroll to position [274, 0]
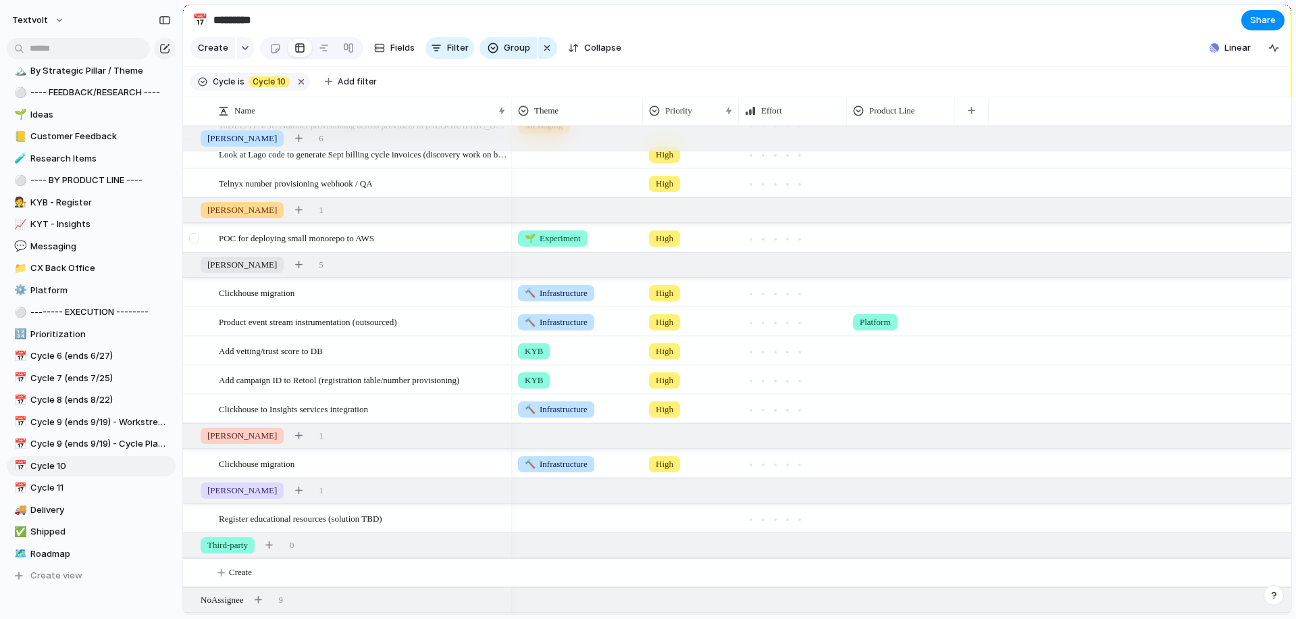
click at [194, 238] on div at bounding box center [194, 238] width 10 height 10
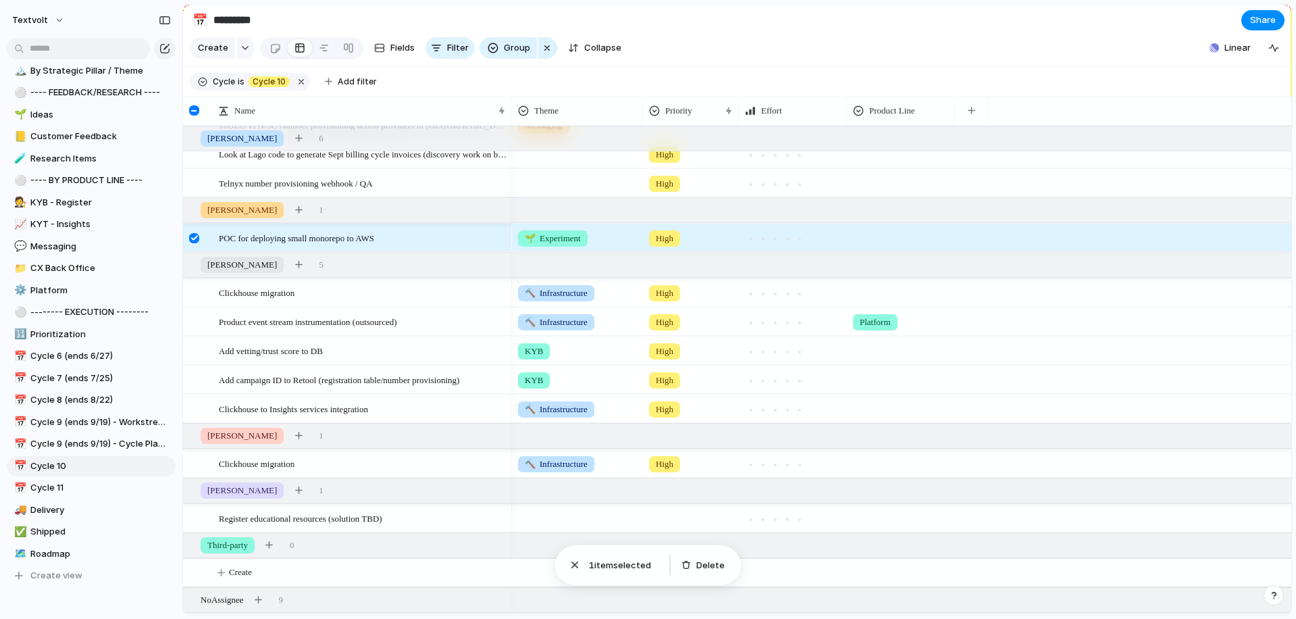
click at [193, 238] on div at bounding box center [194, 238] width 10 height 10
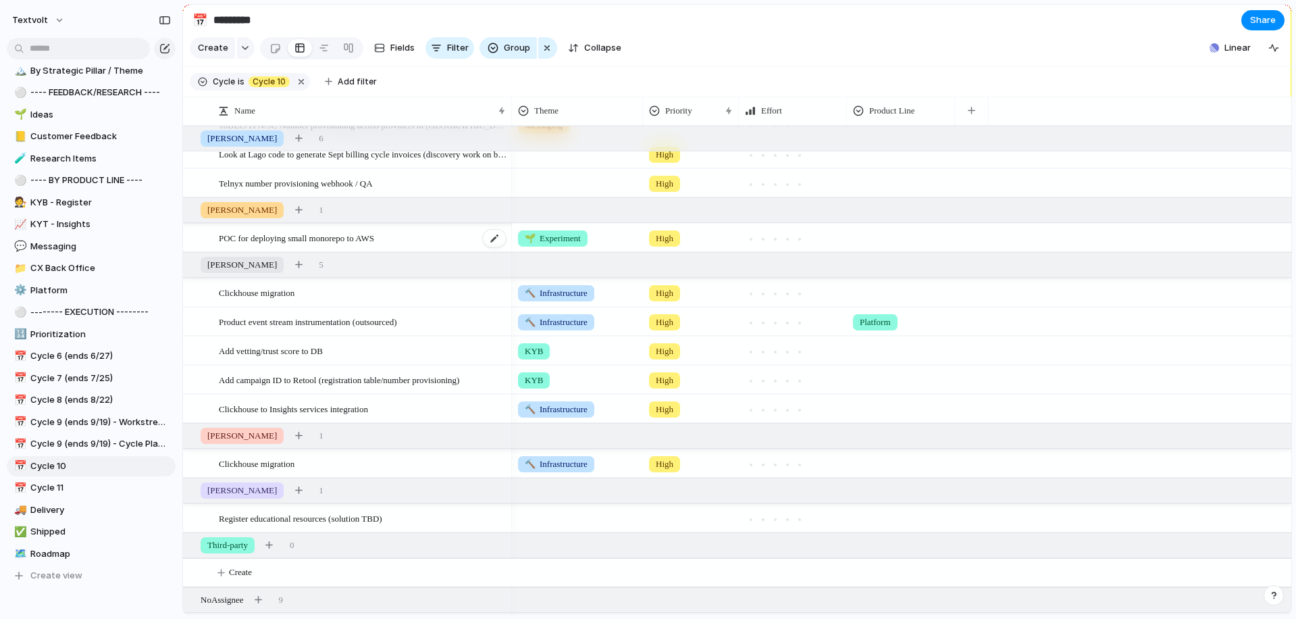
click at [283, 243] on span "POC for deploying small monorepo to AWS" at bounding box center [296, 238] width 155 height 16
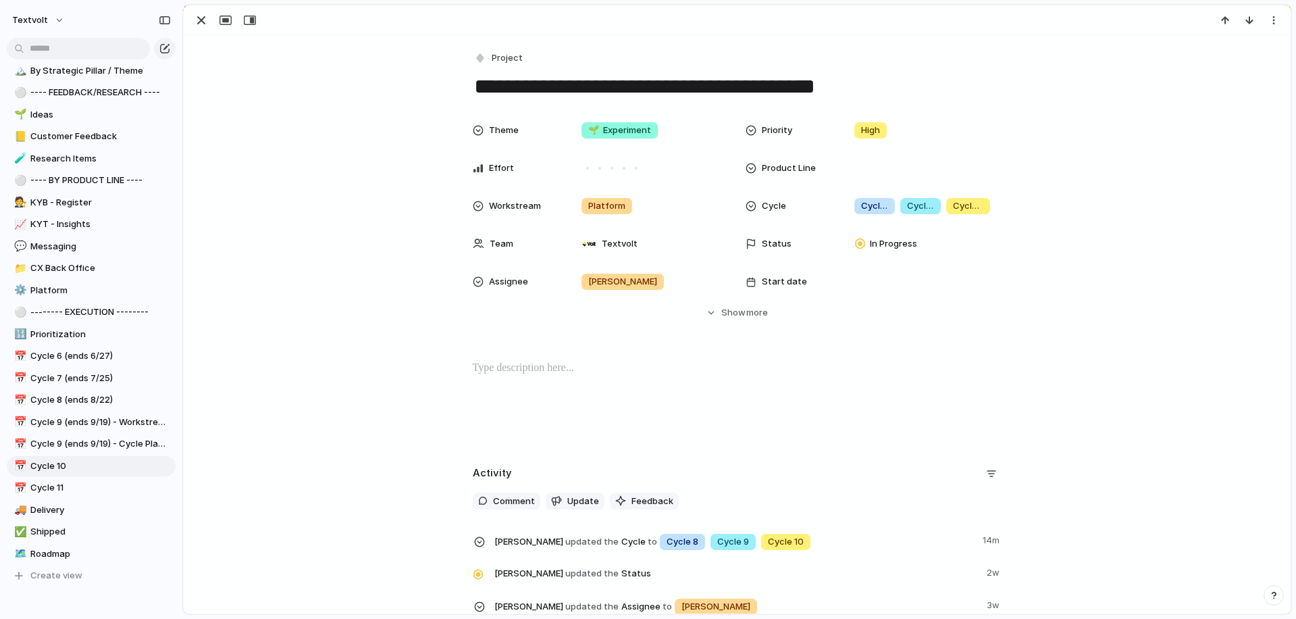
click at [912, 84] on textarea "**********" at bounding box center [737, 86] width 529 height 28
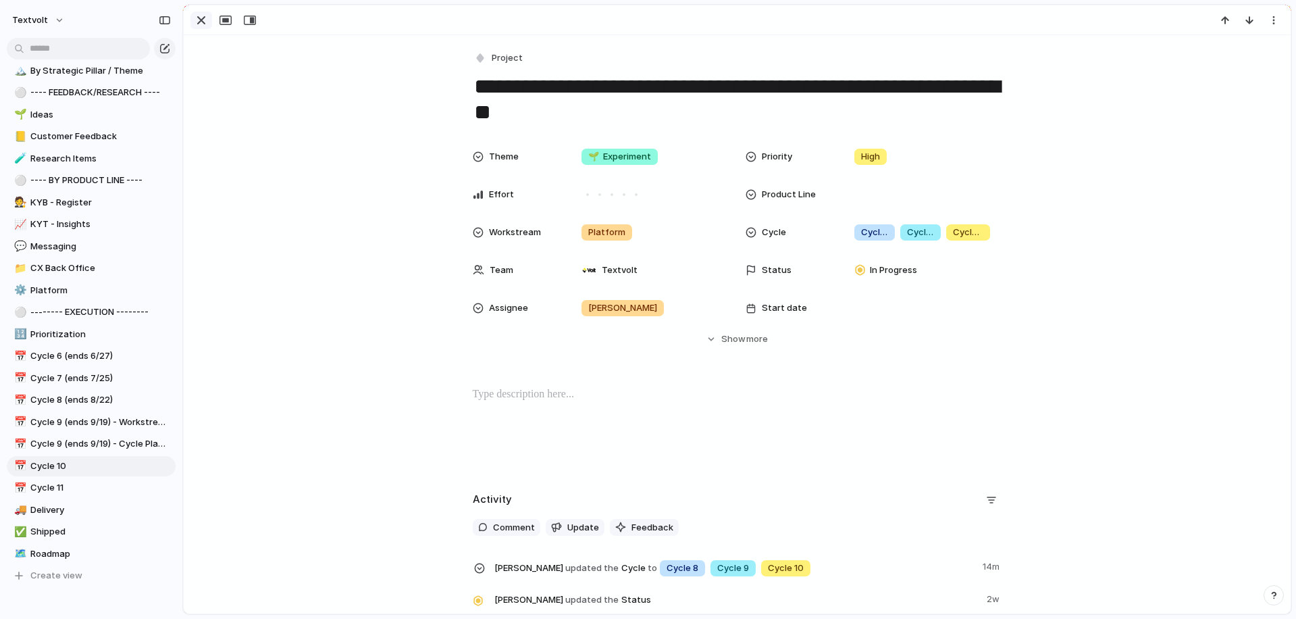
type textarea "**********"
click at [201, 20] on div "button" at bounding box center [201, 20] width 16 height 16
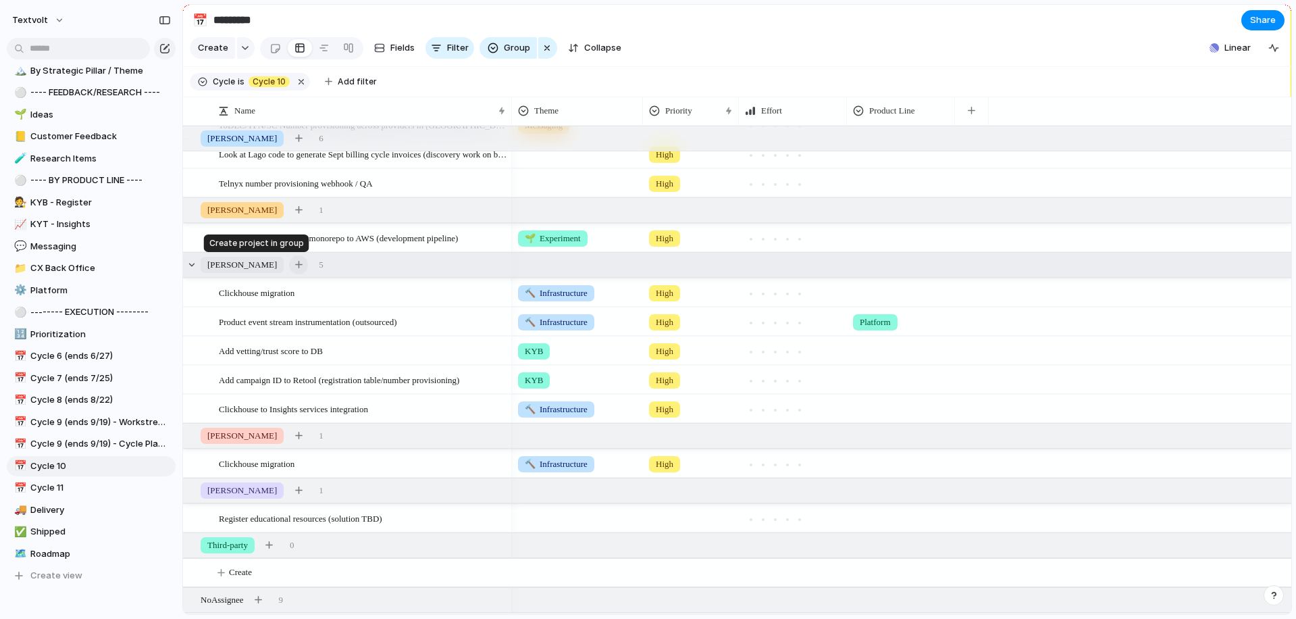
click at [295, 265] on div "button" at bounding box center [298, 264] width 7 height 7
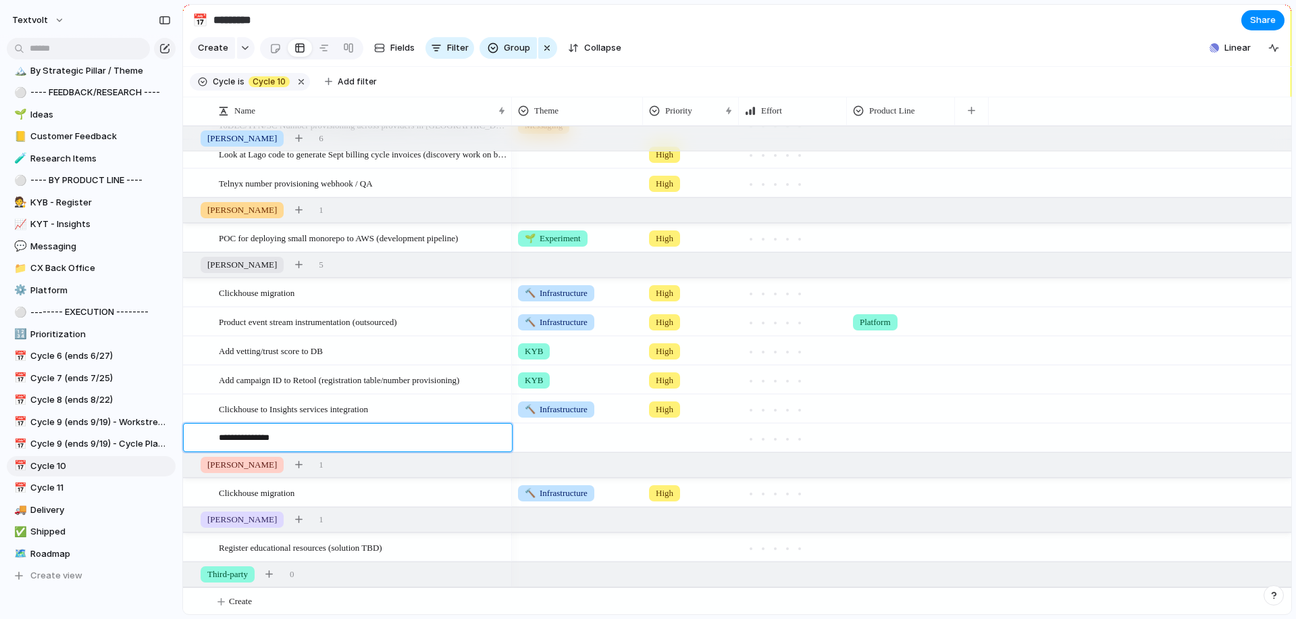
type textarea "**********"
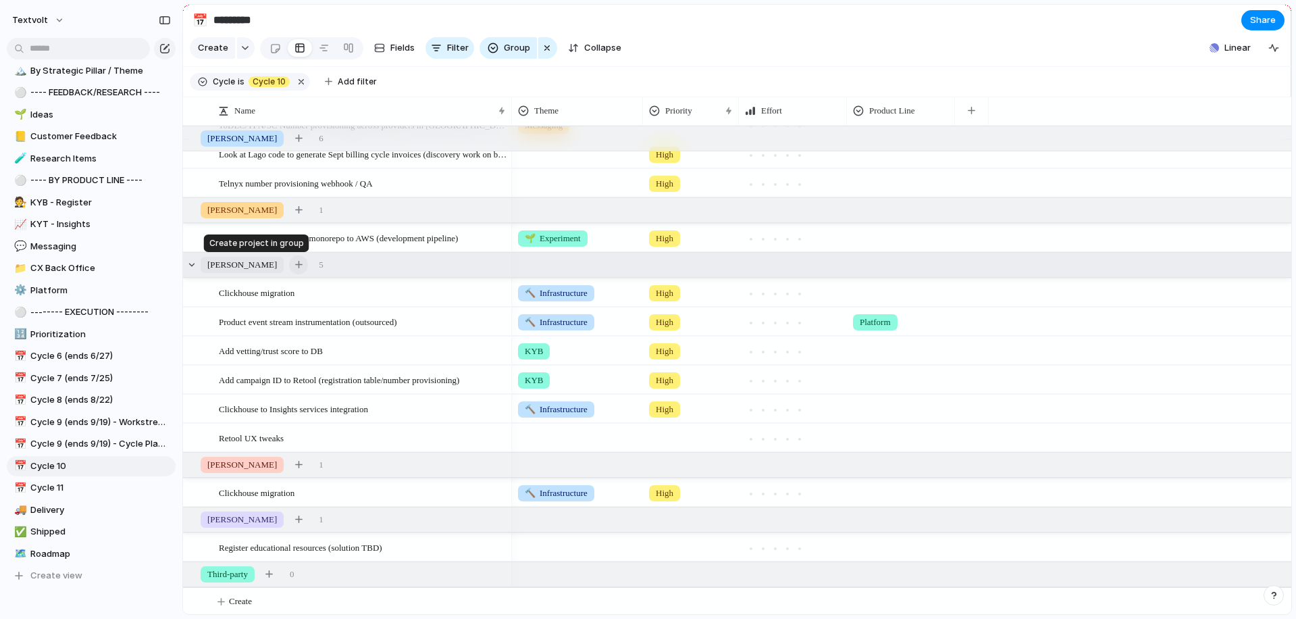
click at [295, 263] on div "button" at bounding box center [298, 264] width 7 height 7
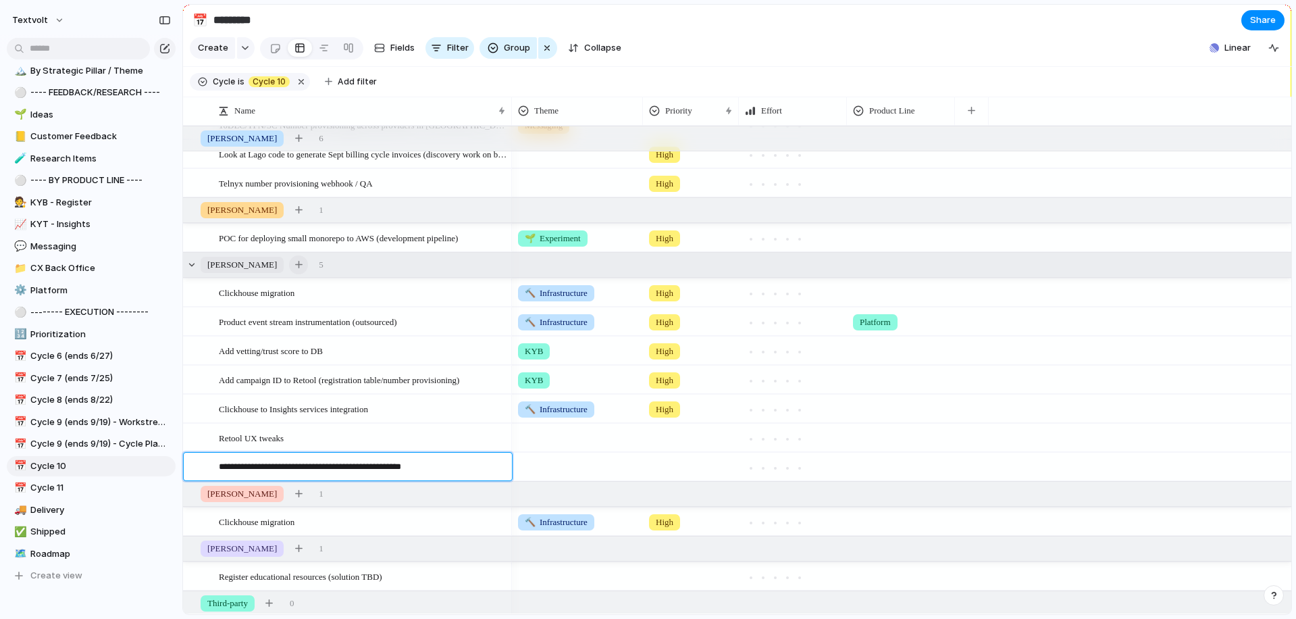
type textarea "**********"
click at [195, 467] on div at bounding box center [194, 467] width 10 height 10
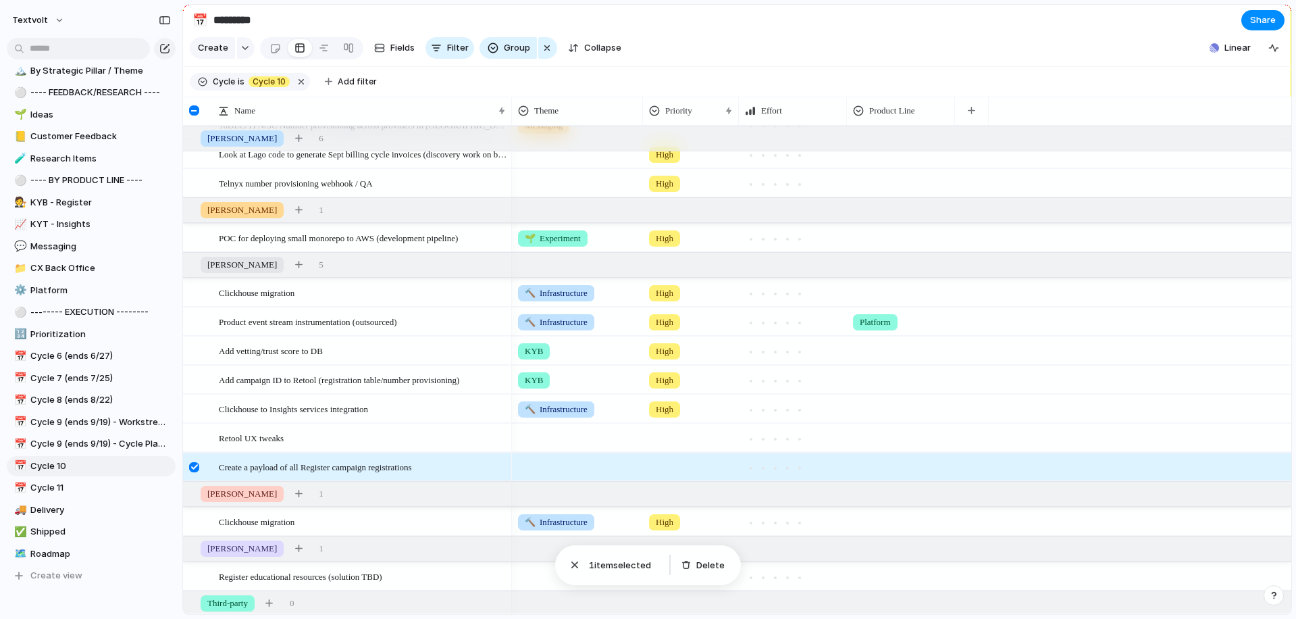
click at [195, 464] on div at bounding box center [194, 467] width 10 height 10
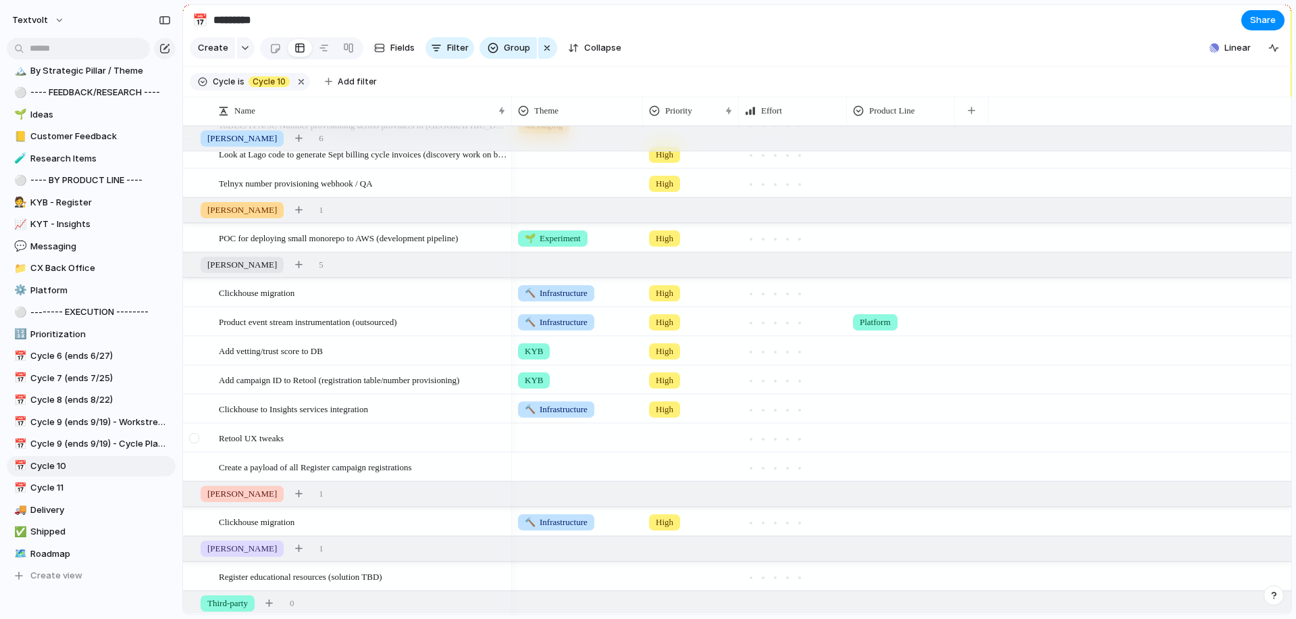
click at [194, 439] on div at bounding box center [194, 438] width 10 height 10
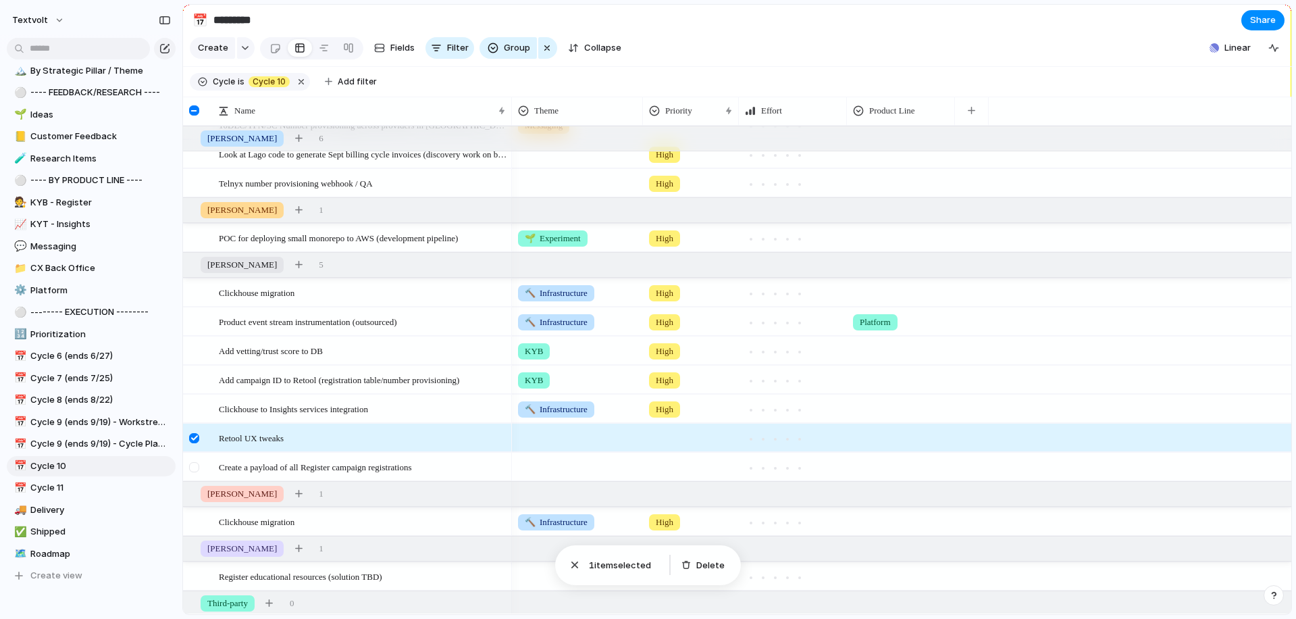
click at [195, 463] on div at bounding box center [194, 467] width 10 height 10
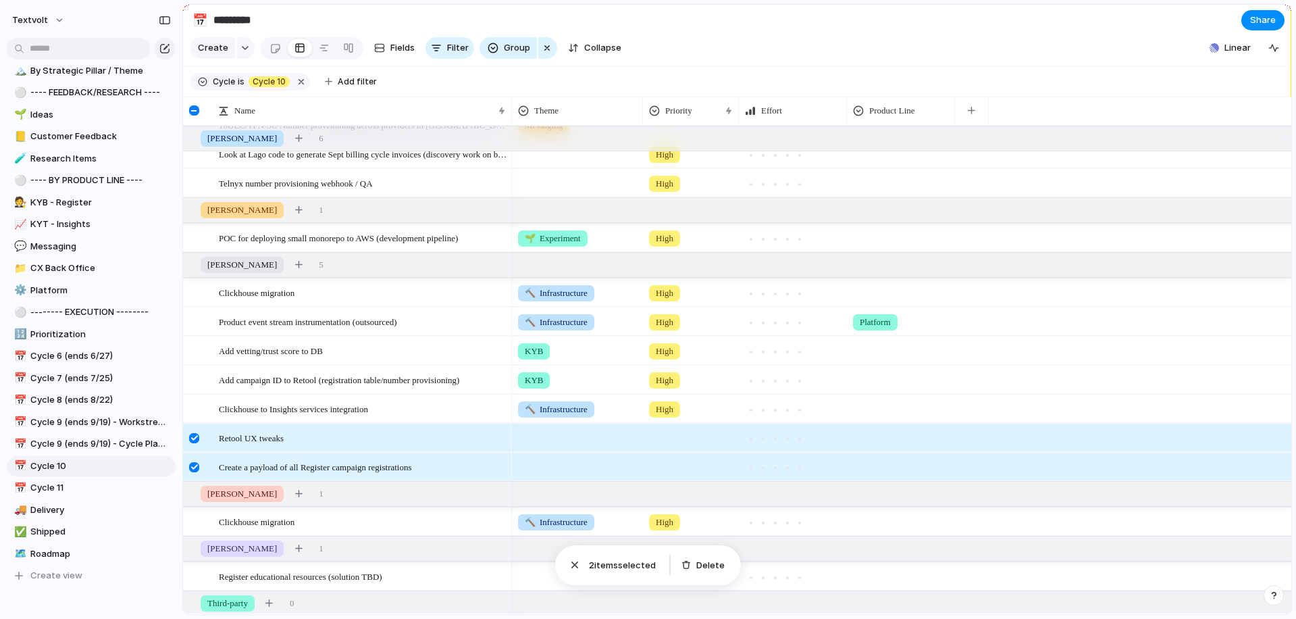
click at [195, 463] on div at bounding box center [194, 467] width 10 height 10
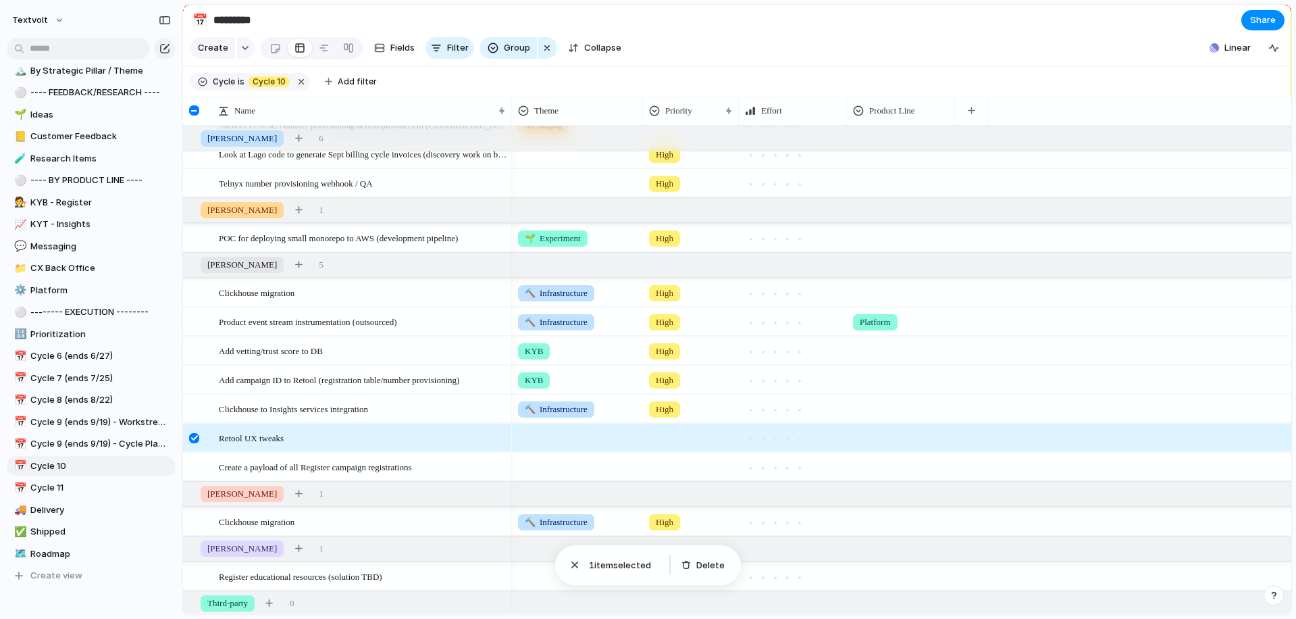
click at [195, 438] on div at bounding box center [194, 438] width 10 height 10
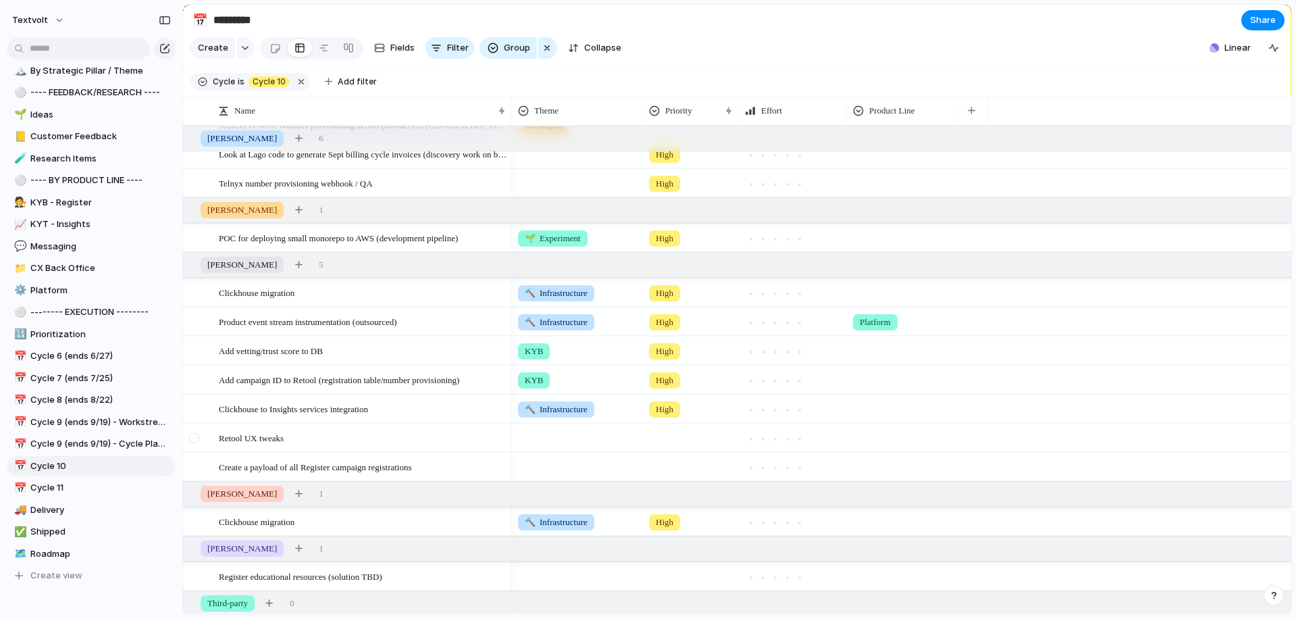
click at [192, 439] on div at bounding box center [194, 438] width 10 height 10
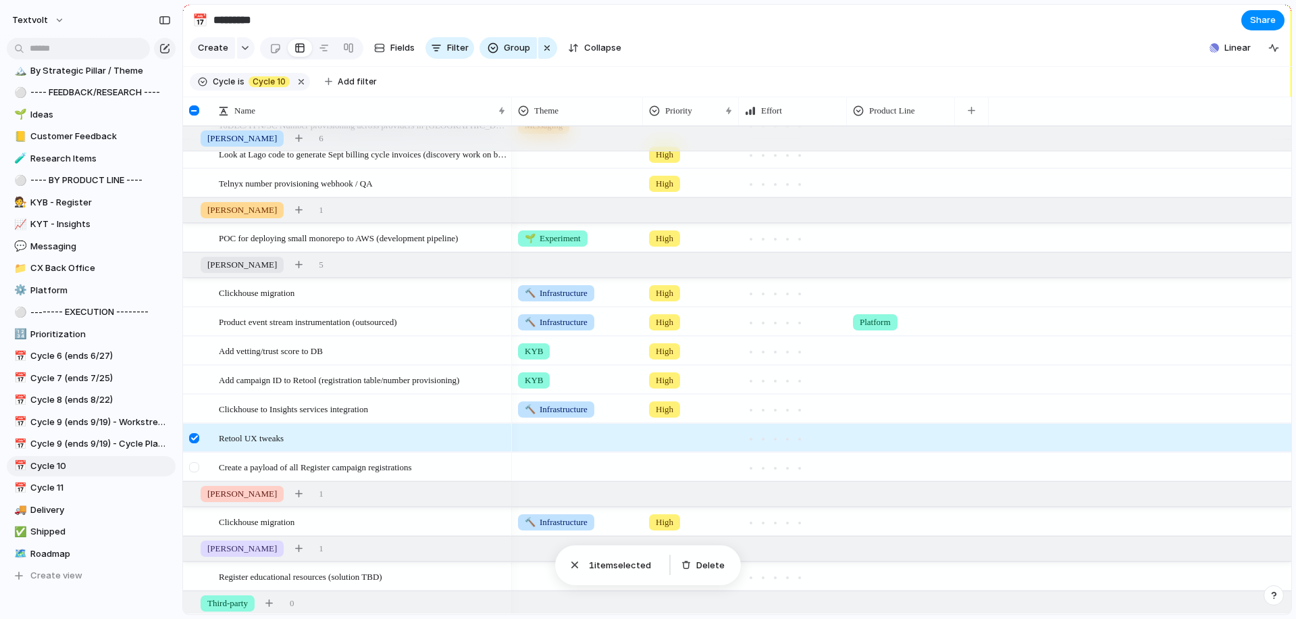
click at [194, 469] on div at bounding box center [194, 467] width 10 height 10
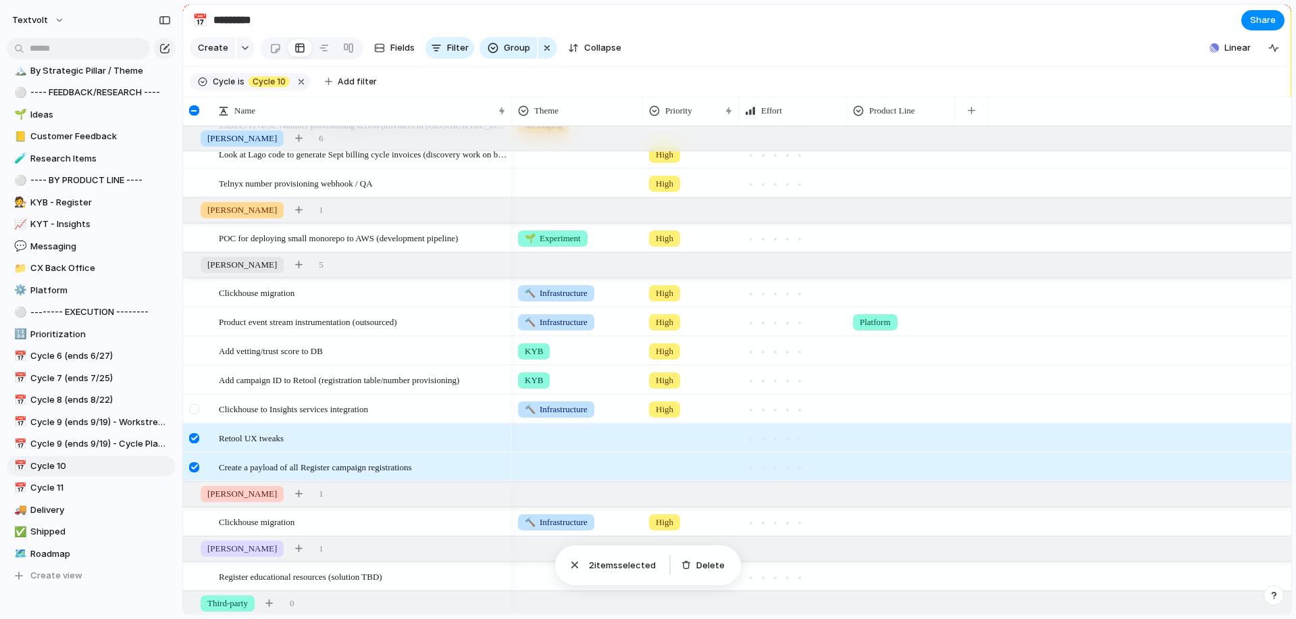
click at [192, 409] on div at bounding box center [194, 409] width 10 height 10
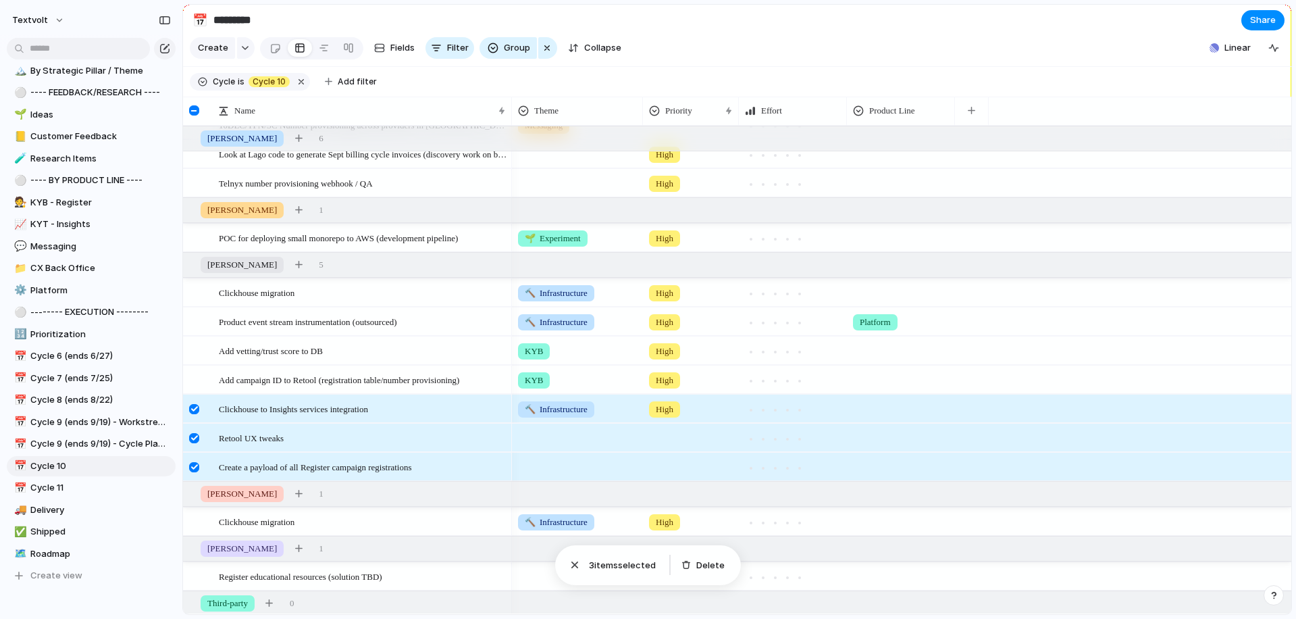
click at [196, 439] on div at bounding box center [194, 438] width 10 height 10
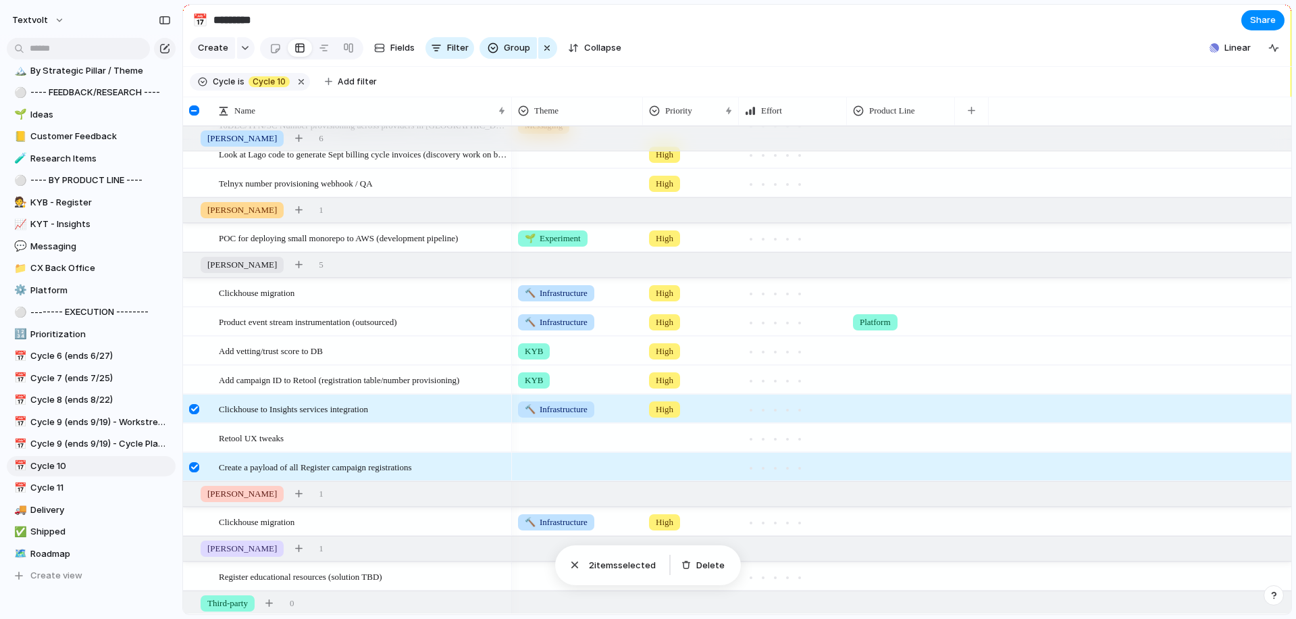
click at [196, 468] on div at bounding box center [194, 467] width 10 height 10
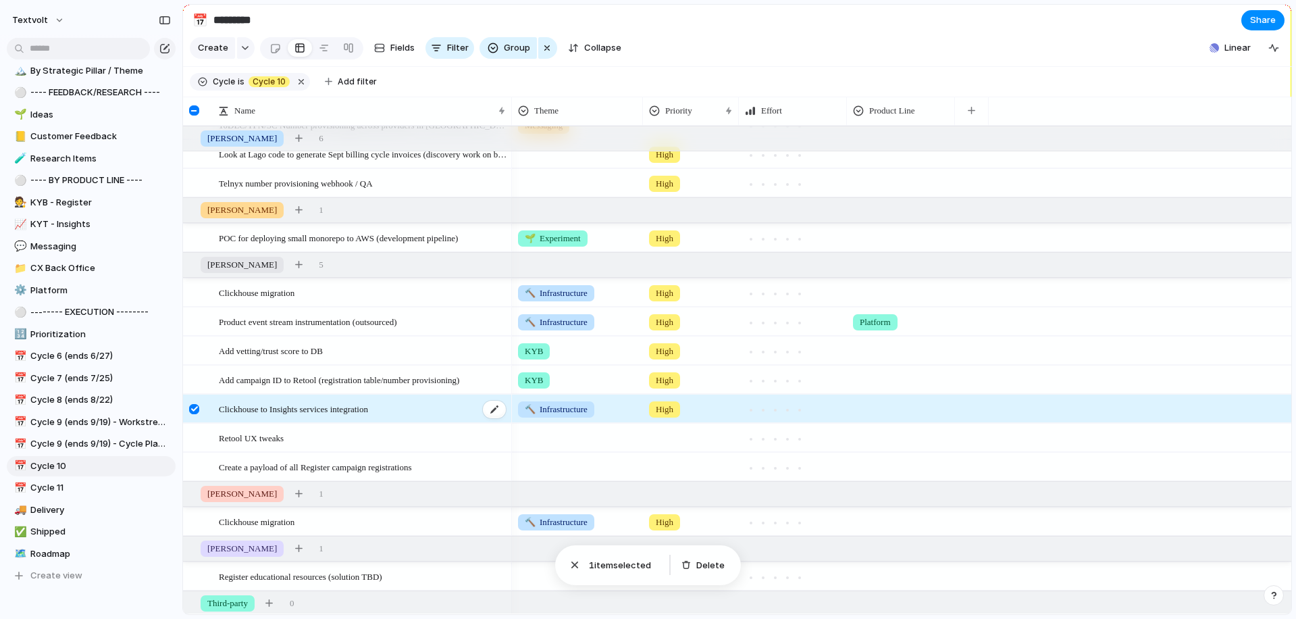
click at [251, 411] on span "Clickhouse to Insights services integration" at bounding box center [293, 408] width 149 height 16
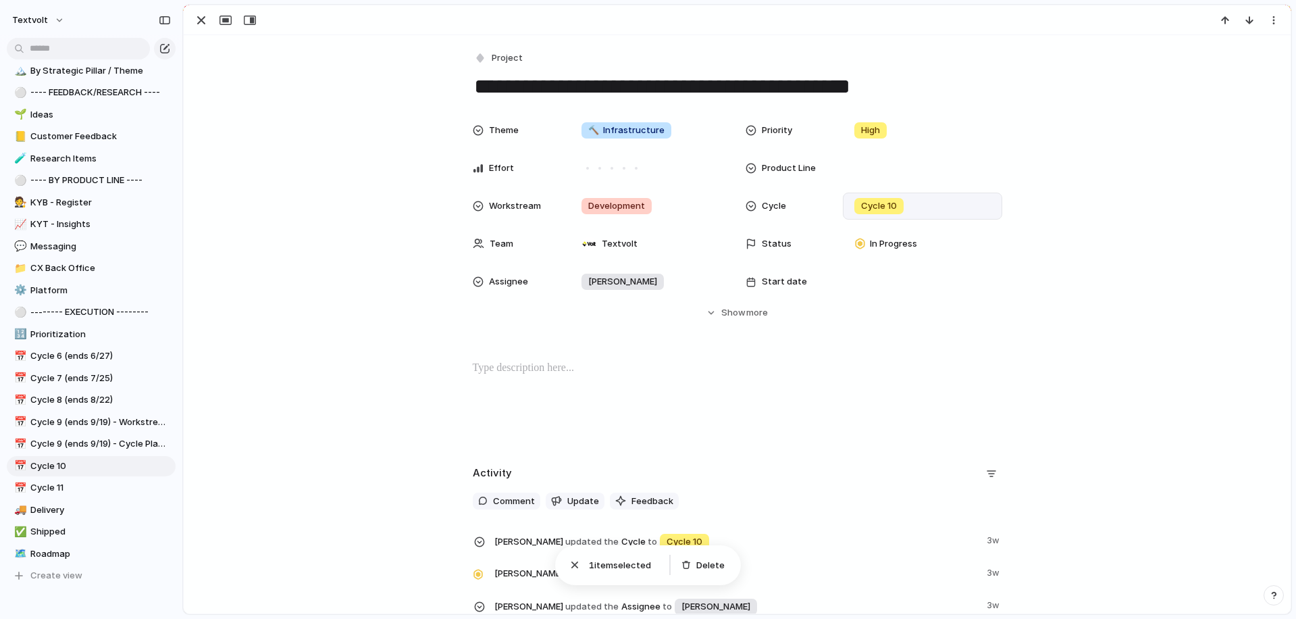
click at [885, 201] on span "Cycle 10" at bounding box center [879, 206] width 36 height 14
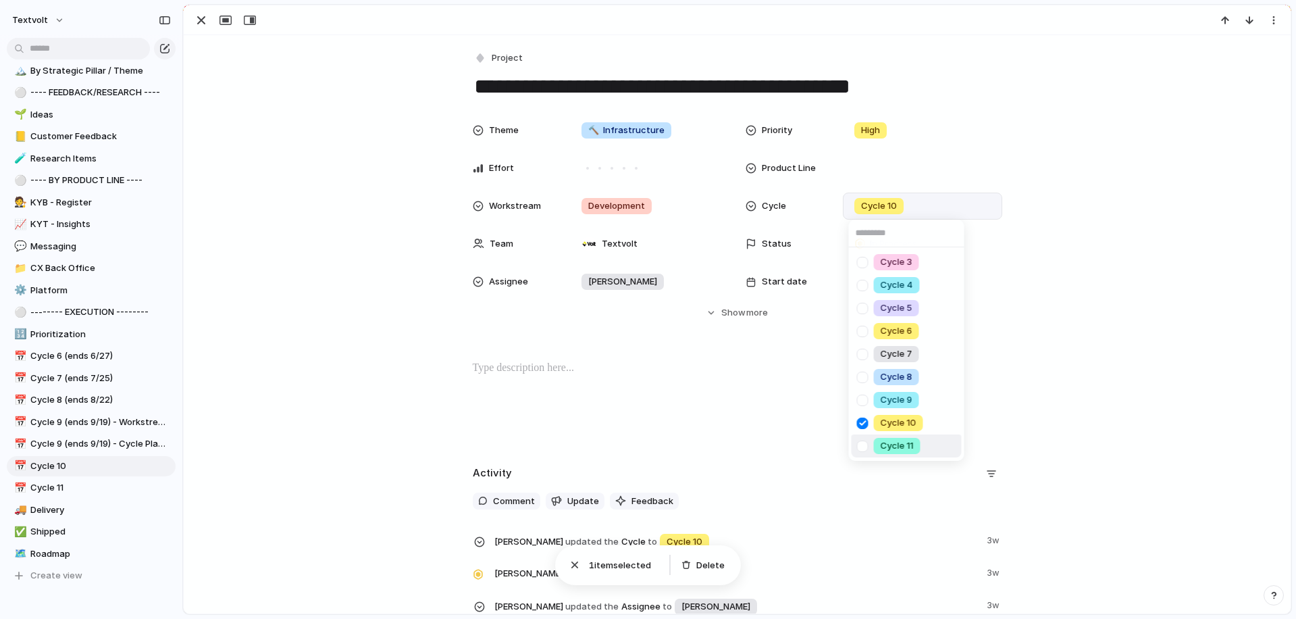
click at [860, 444] on div at bounding box center [863, 446] width 24 height 24
click at [860, 424] on div at bounding box center [863, 423] width 24 height 24
click at [862, 443] on div at bounding box center [863, 446] width 24 height 24
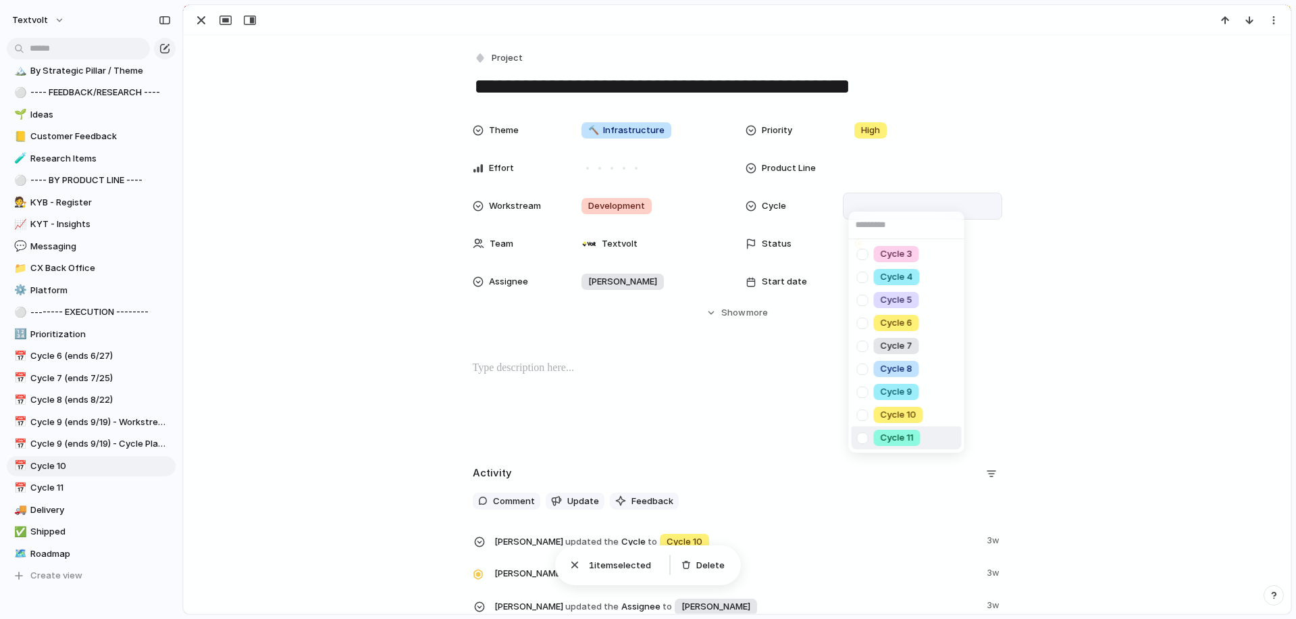
click at [378, 179] on div "Cycle 3 Cycle 4 Cycle 5 Cycle 6 Cycle 7 Cycle 8 Cycle 9 Cycle 10 Cycle 11" at bounding box center [648, 309] width 1296 height 619
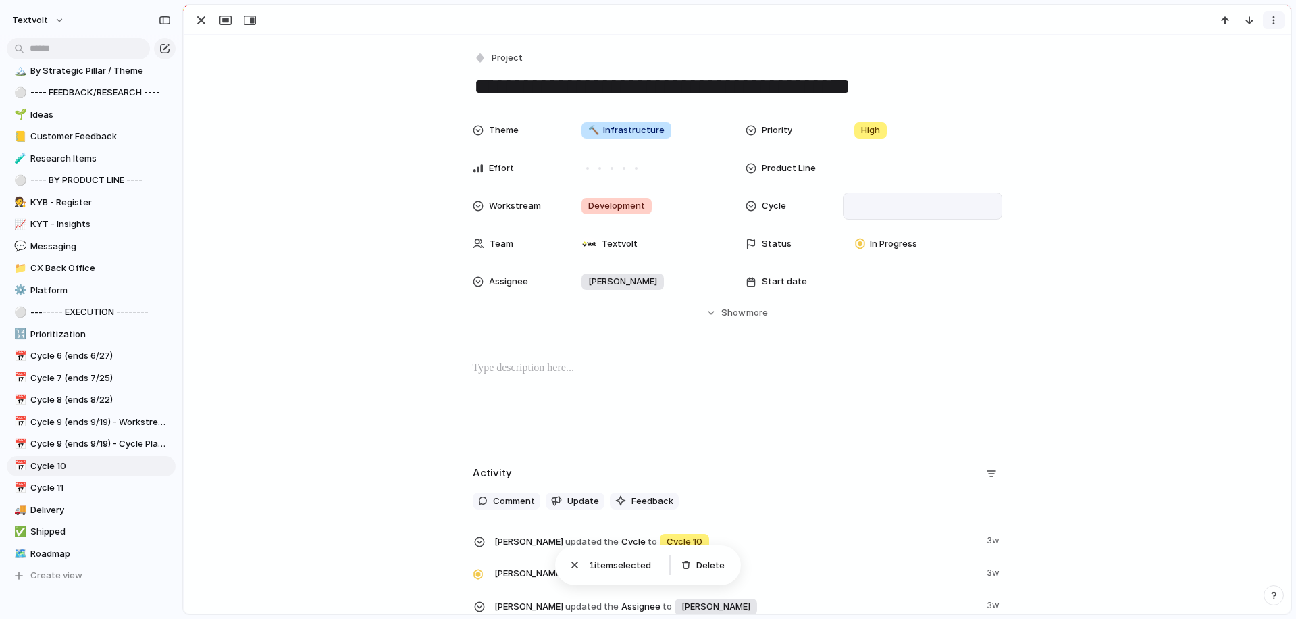
click at [1276, 24] on div "button" at bounding box center [1273, 20] width 11 height 11
click at [1224, 74] on span "Delete" at bounding box center [1215, 71] width 28 height 14
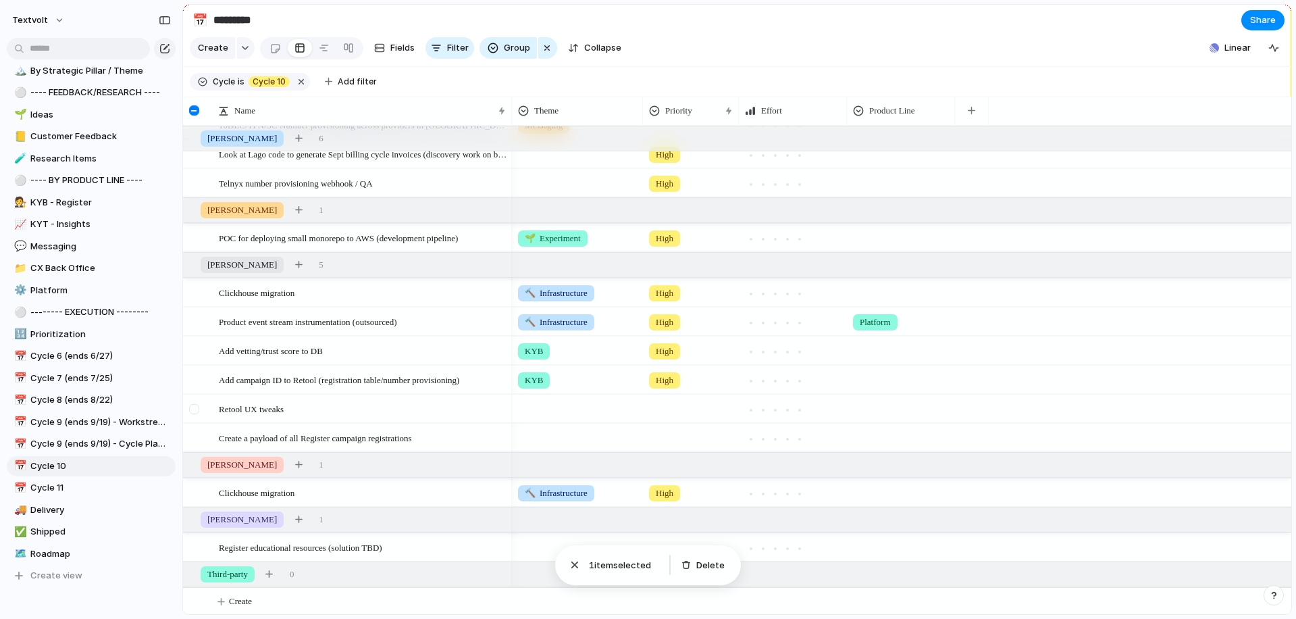
click at [196, 409] on div at bounding box center [194, 409] width 10 height 10
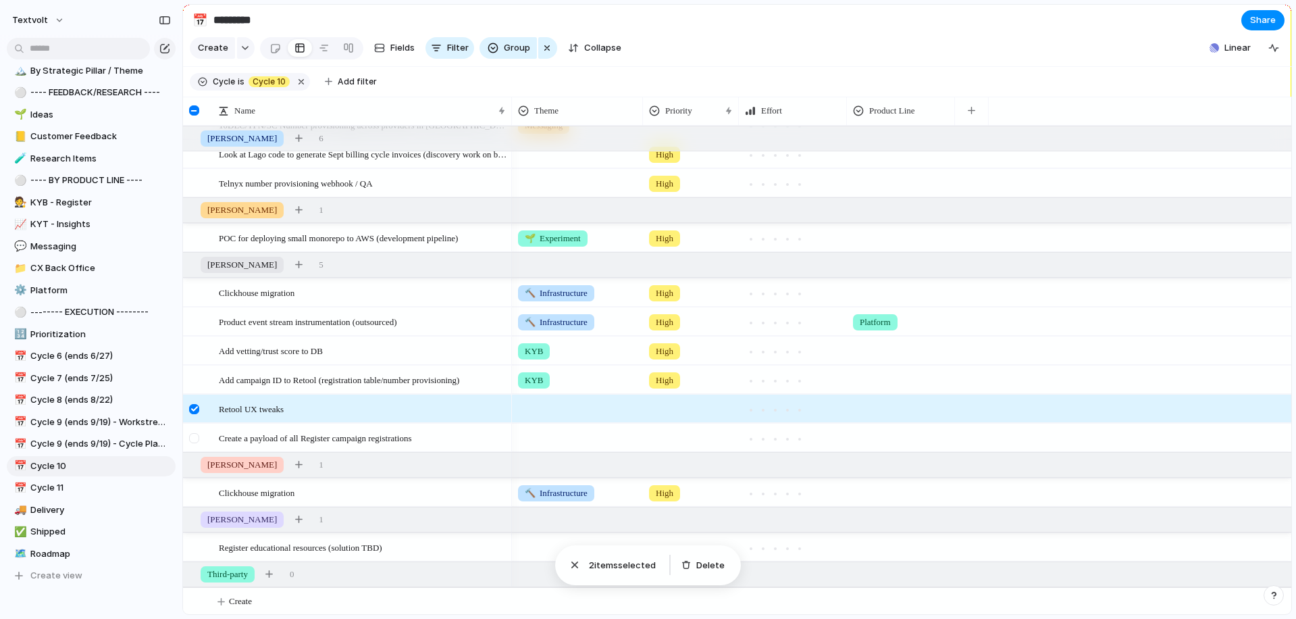
click at [195, 433] on div at bounding box center [194, 438] width 10 height 10
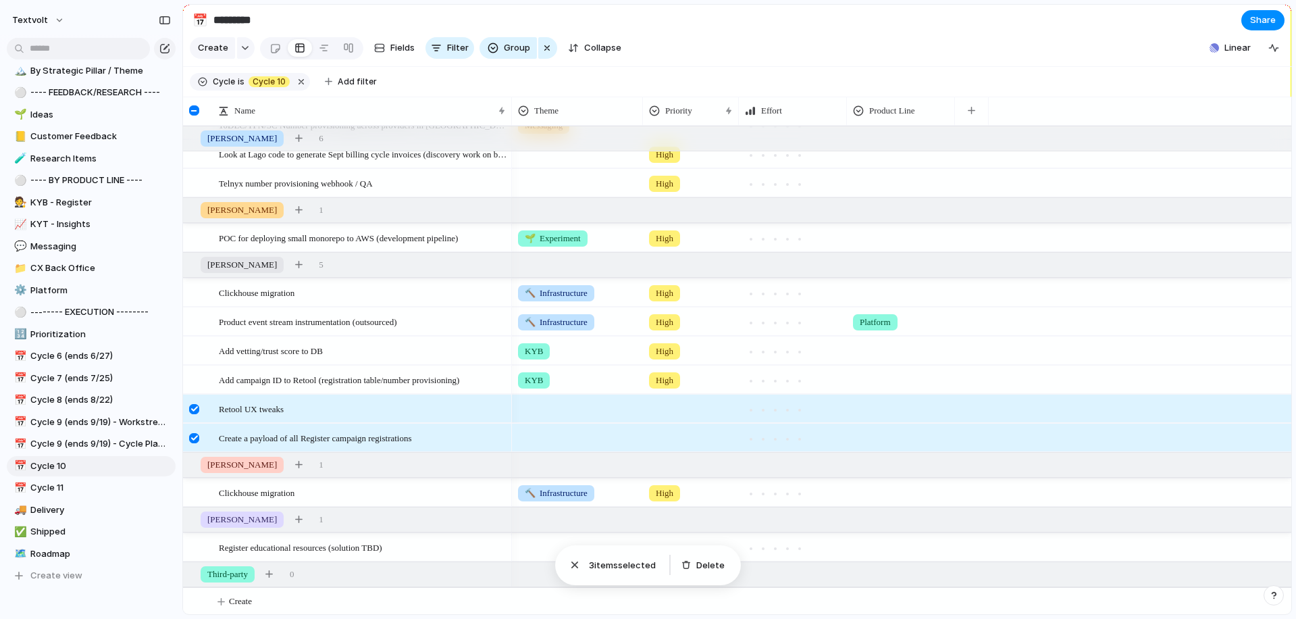
click at [193, 409] on div at bounding box center [194, 409] width 10 height 10
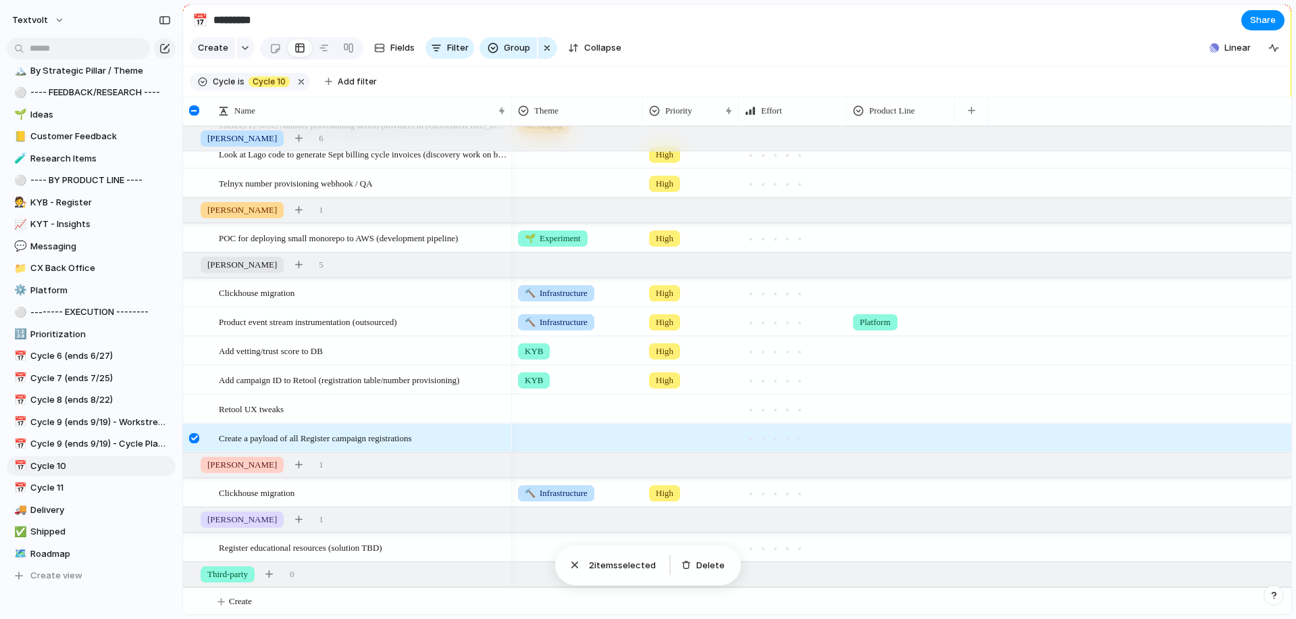
click at [191, 440] on div at bounding box center [194, 438] width 10 height 10
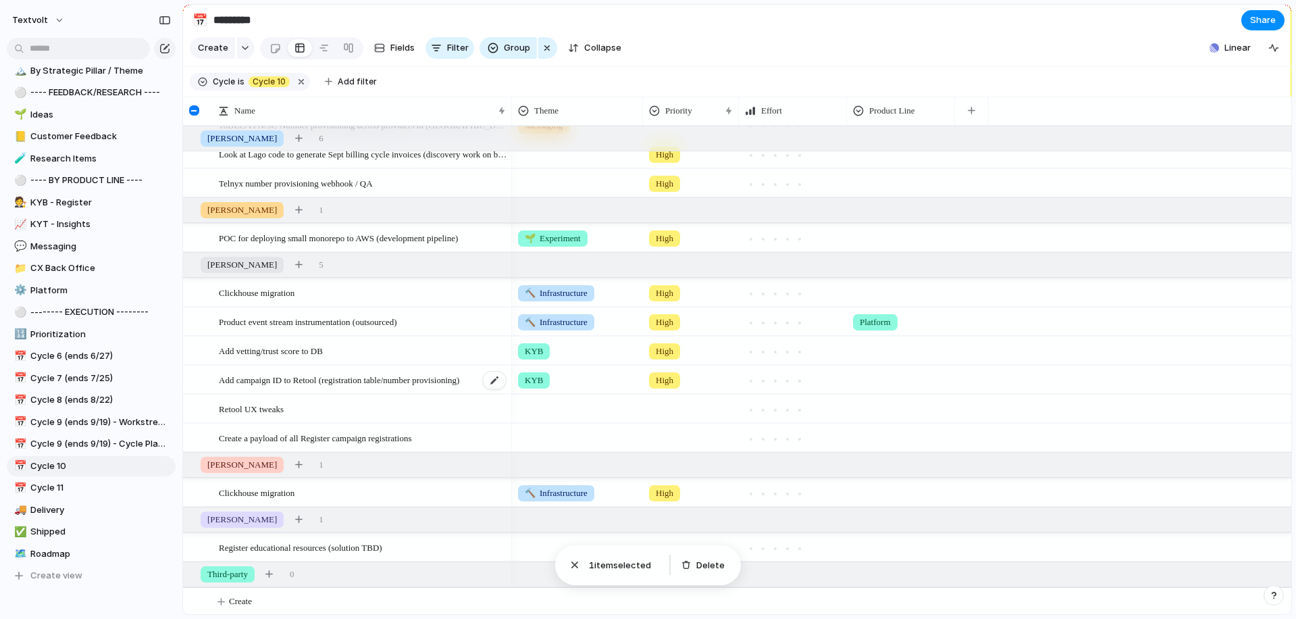
scroll to position [589, 0]
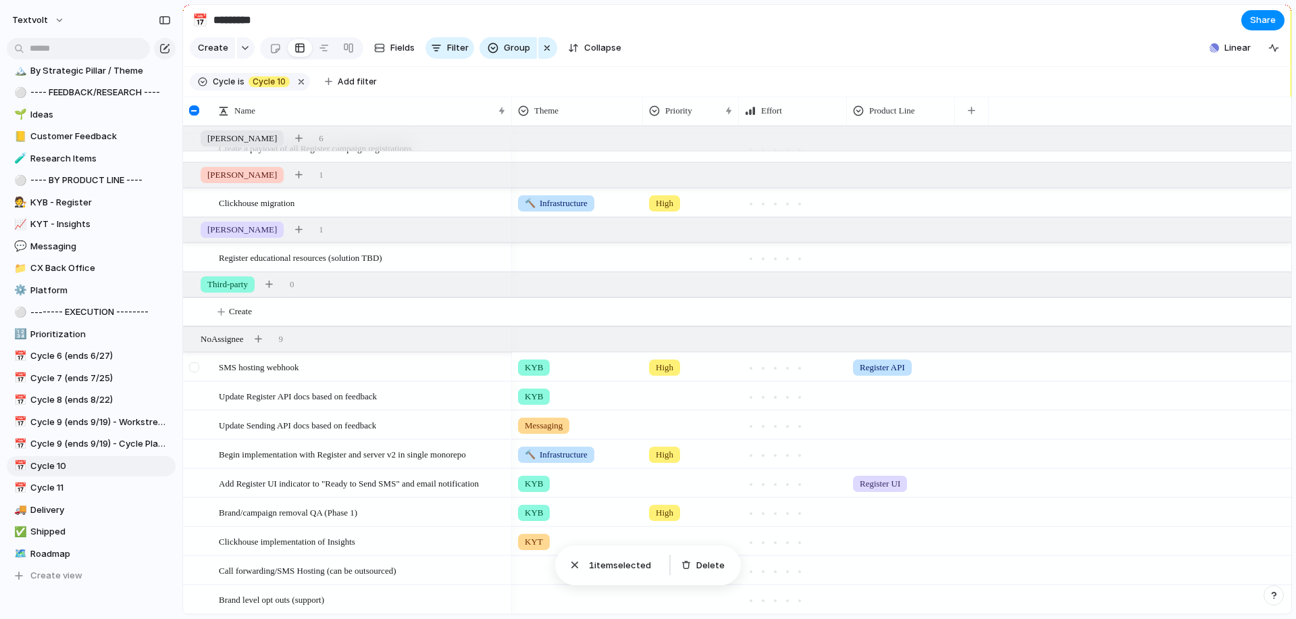
click at [196, 365] on div at bounding box center [194, 367] width 10 height 10
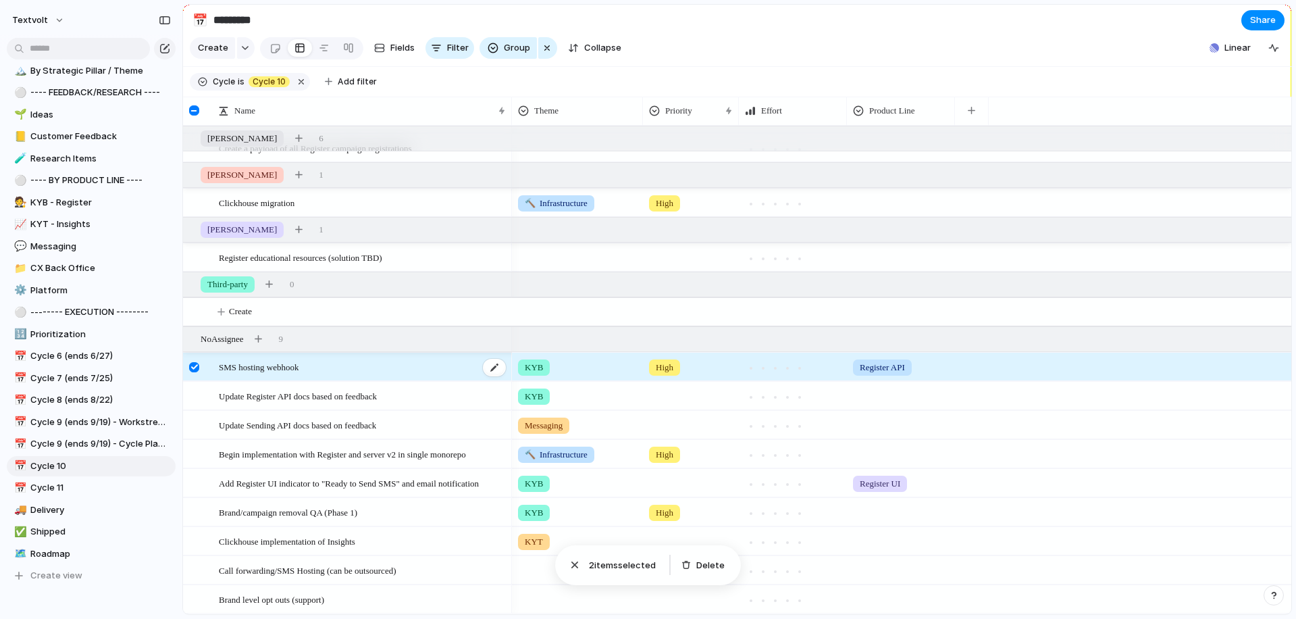
click at [253, 370] on span "SMS hosting webhook" at bounding box center [259, 367] width 80 height 16
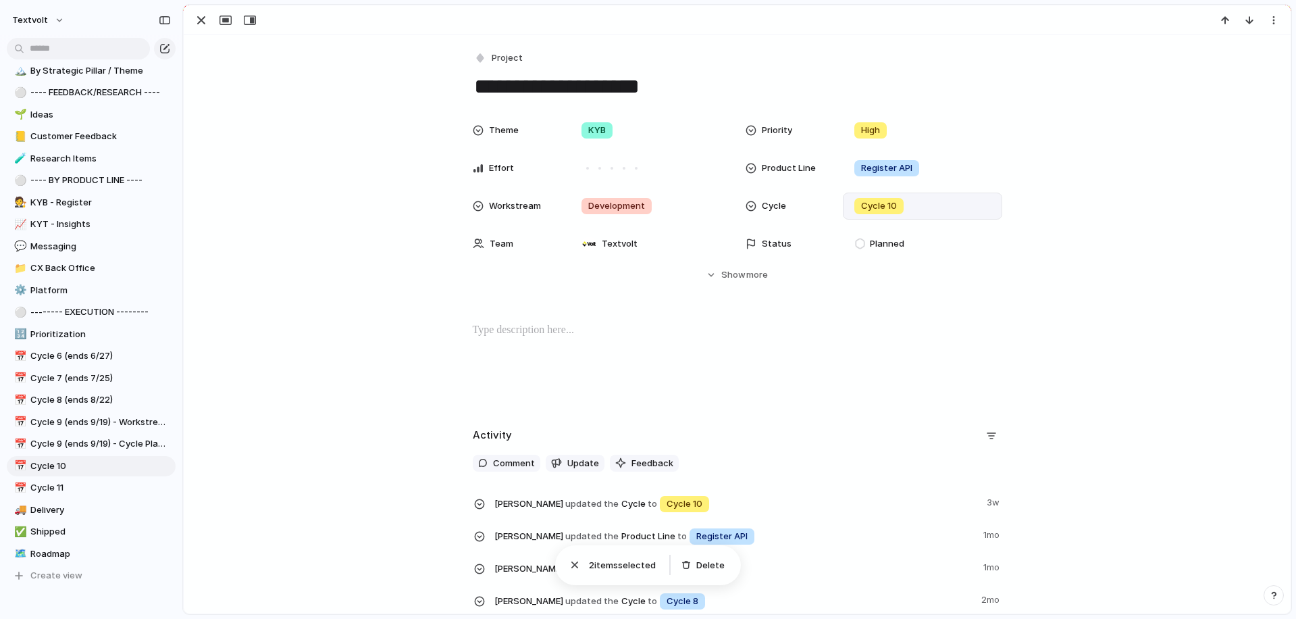
click at [917, 209] on div "Cycle 10" at bounding box center [922, 206] width 147 height 15
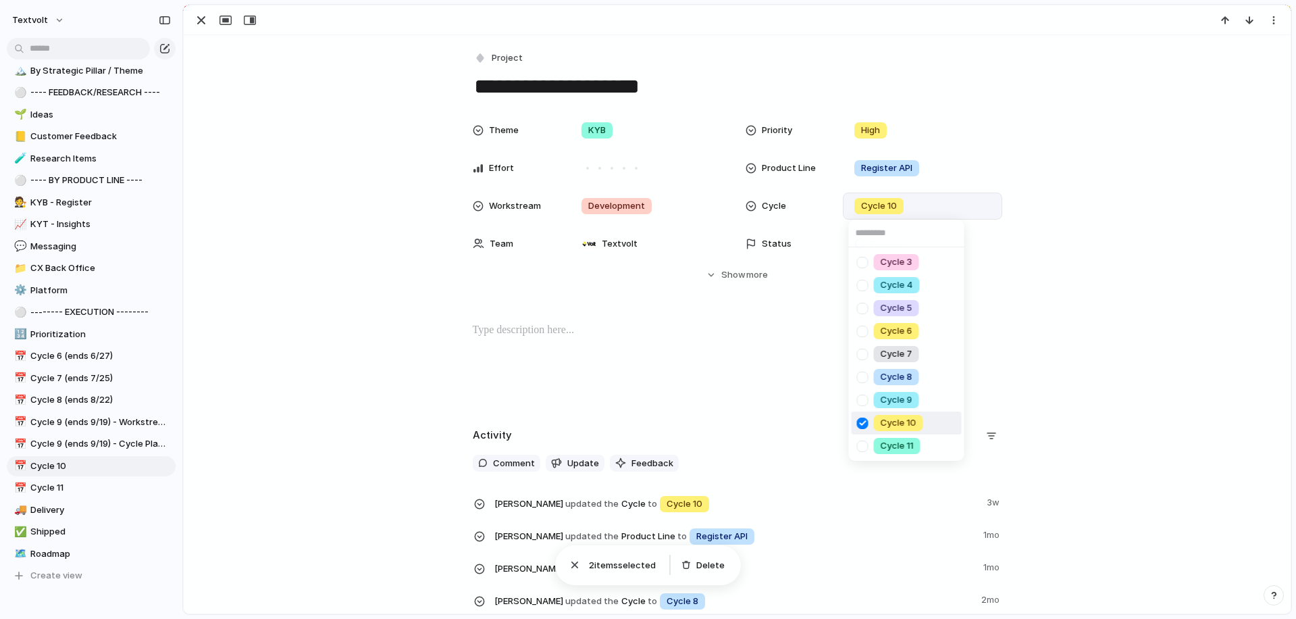
click at [862, 425] on div at bounding box center [863, 423] width 24 height 24
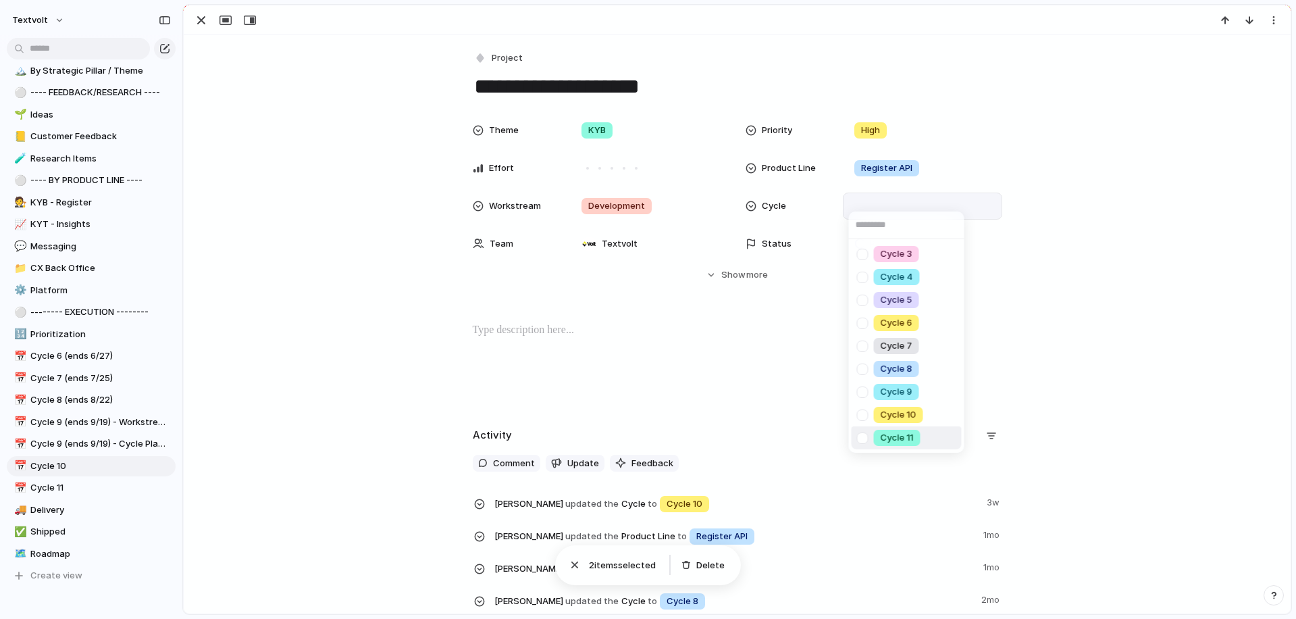
click at [862, 436] on div at bounding box center [863, 438] width 24 height 24
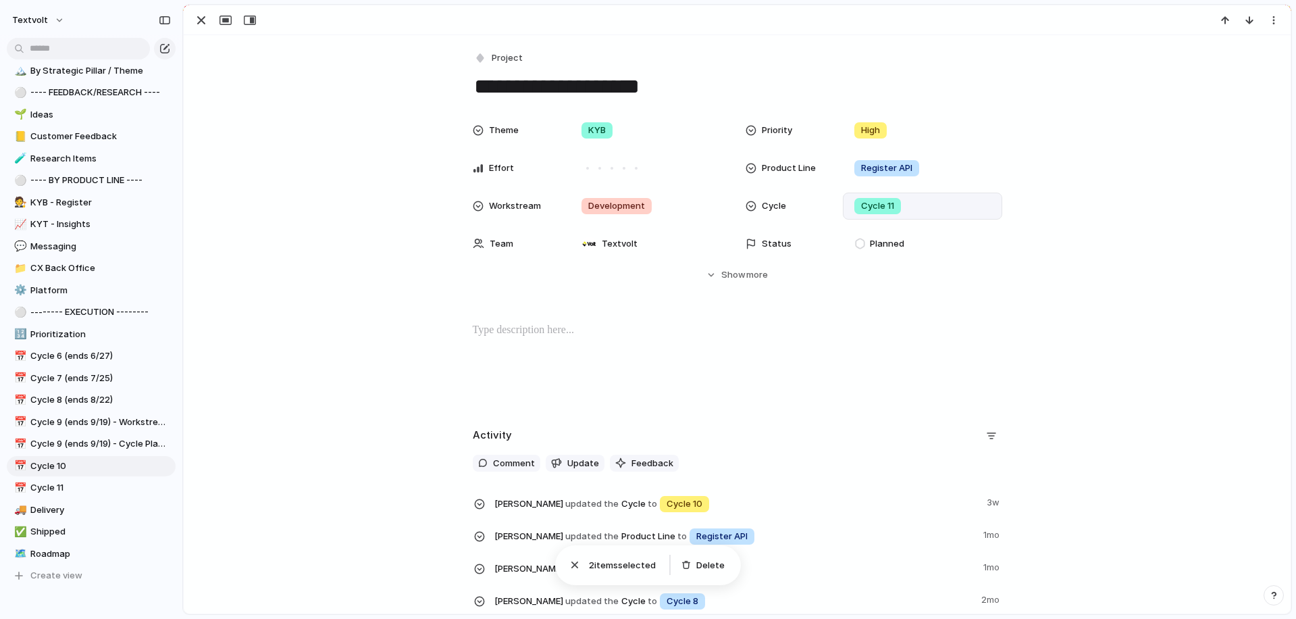
click at [361, 203] on div "Cycle 3 Cycle 4 Cycle 5 Cycle 6 Cycle 7 Cycle 8 Cycle 9 Cycle 10 Cycle 11" at bounding box center [648, 309] width 1296 height 619
click at [201, 25] on div "button" at bounding box center [201, 20] width 16 height 16
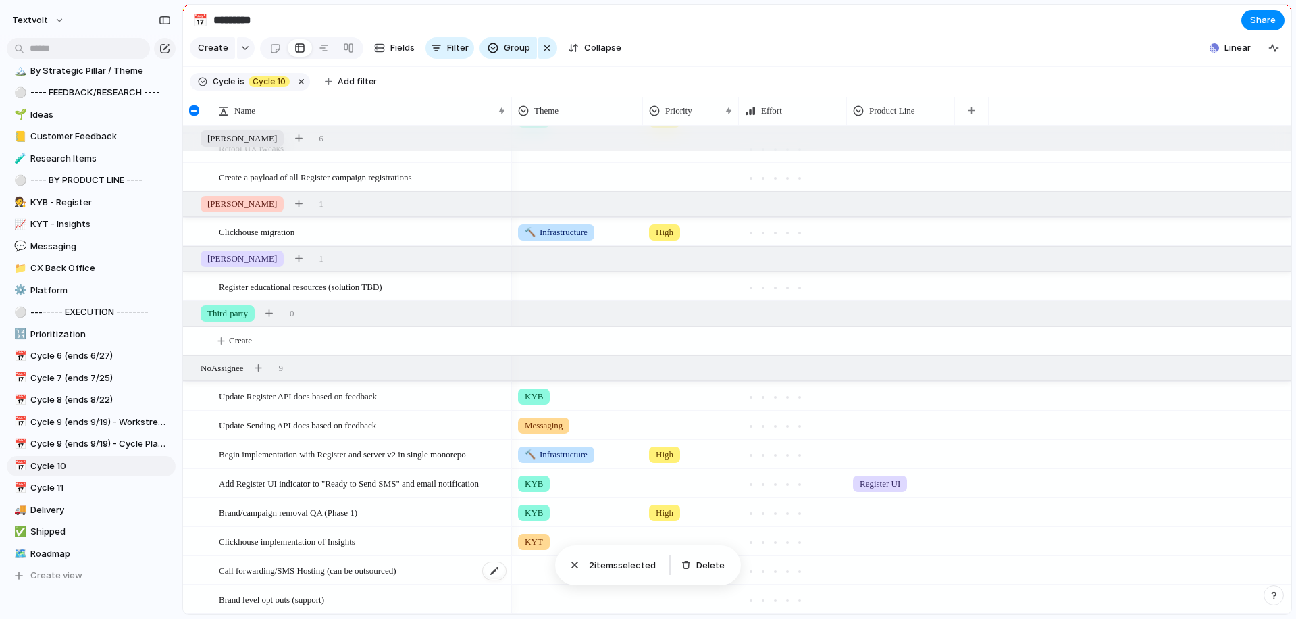
click at [243, 575] on span "Call forwarding/SMS Hosting (can be outsourced)" at bounding box center [307, 570] width 177 height 16
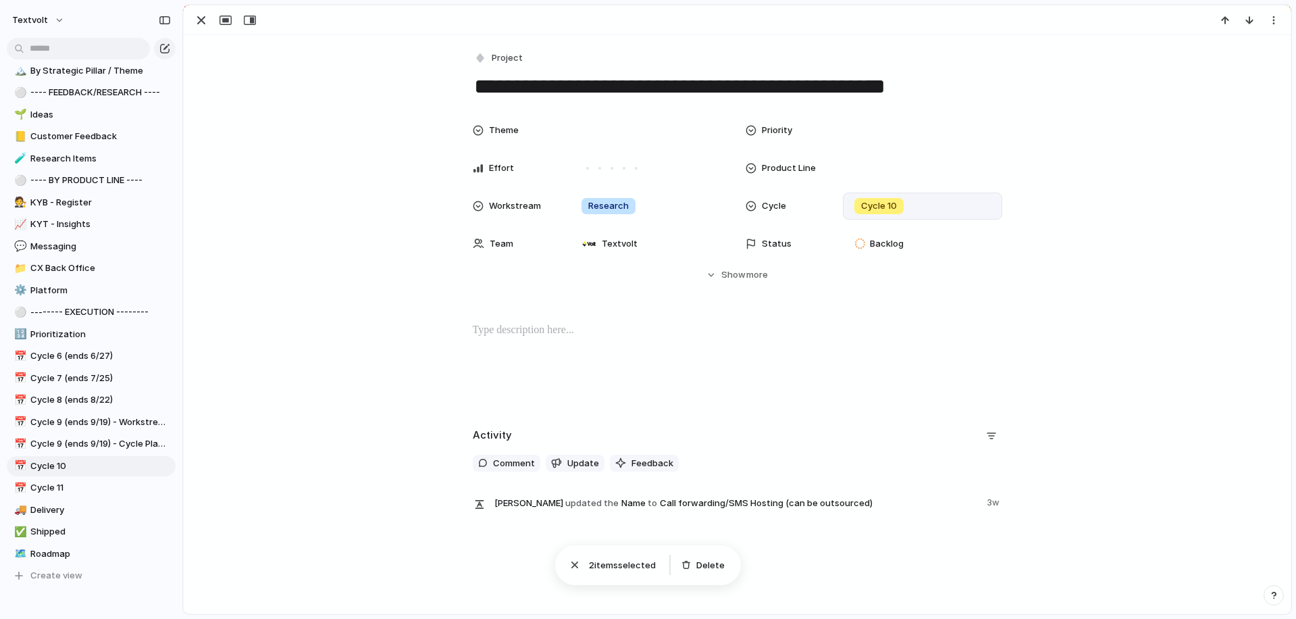
click at [899, 203] on div "Cycle 10" at bounding box center [878, 206] width 49 height 16
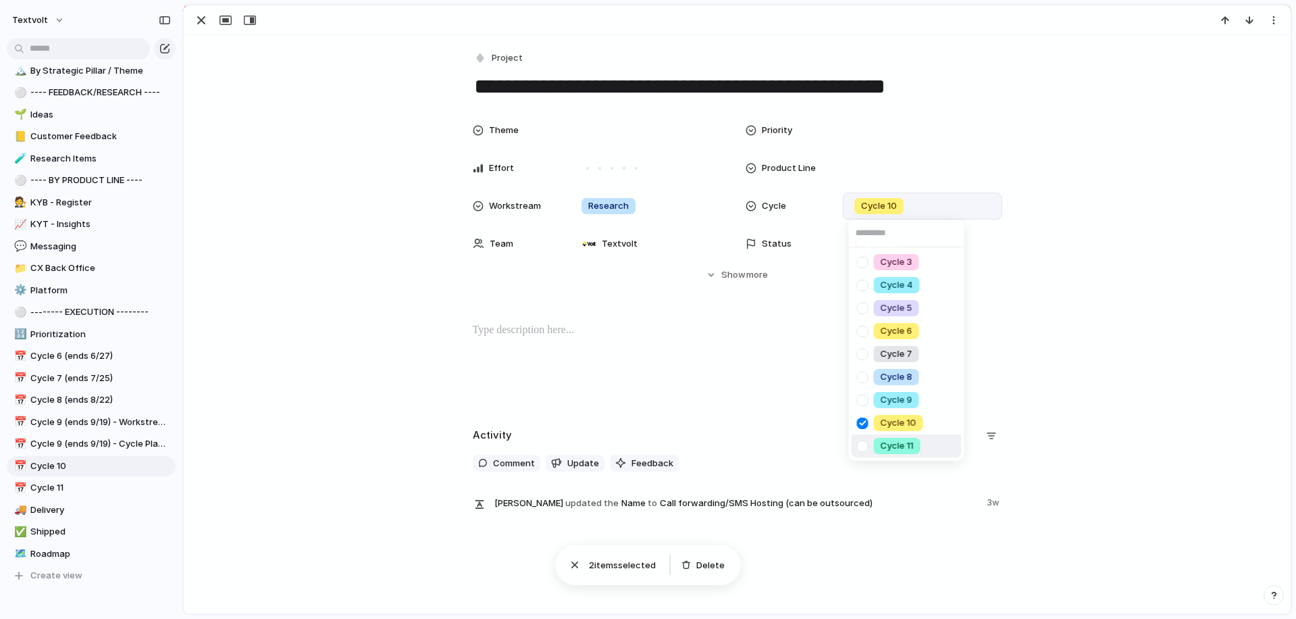
click at [866, 445] on div at bounding box center [863, 446] width 24 height 24
click at [862, 425] on div at bounding box center [863, 423] width 24 height 24
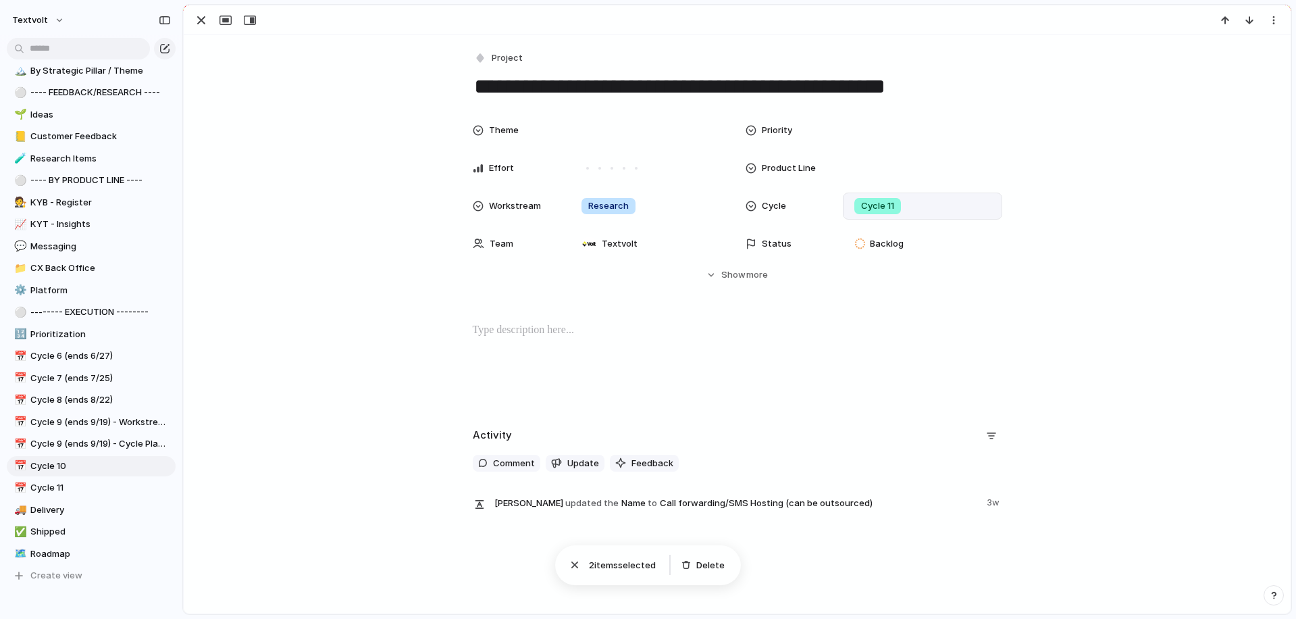
click at [313, 151] on div "Cycle 3 Cycle 4 Cycle 5 Cycle 6 Cycle 7 Cycle 8 Cycle 9 Cycle 10 Cycle 11" at bounding box center [648, 309] width 1296 height 619
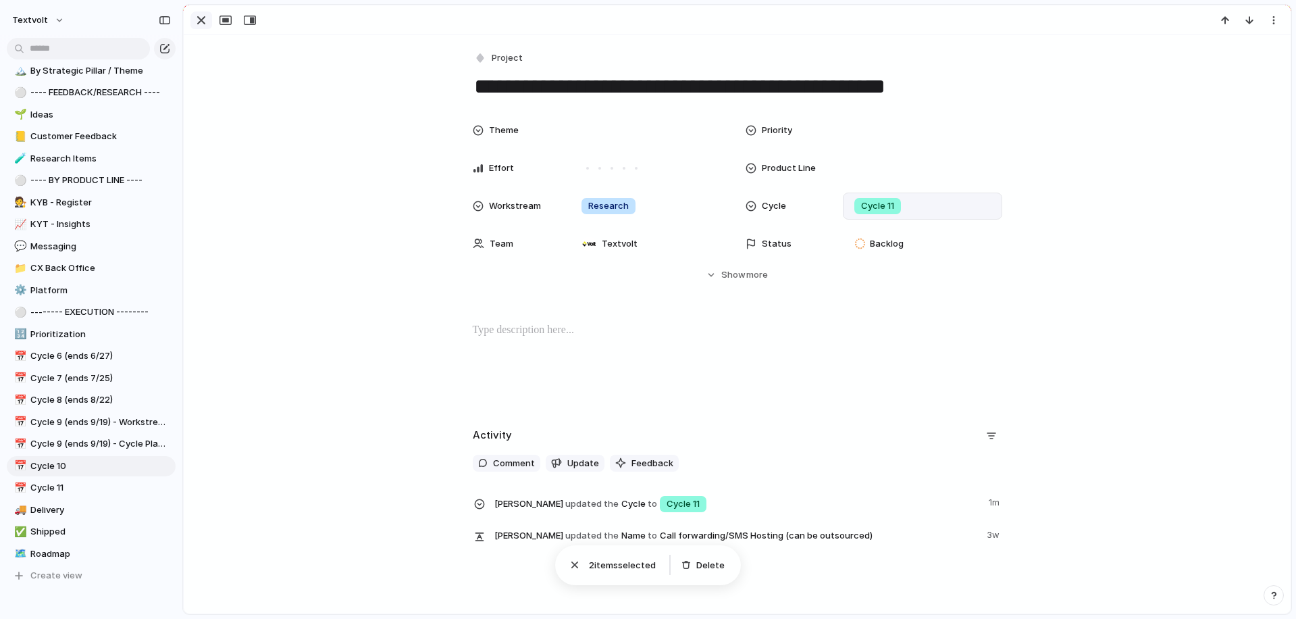
click at [197, 21] on div "button" at bounding box center [201, 20] width 16 height 16
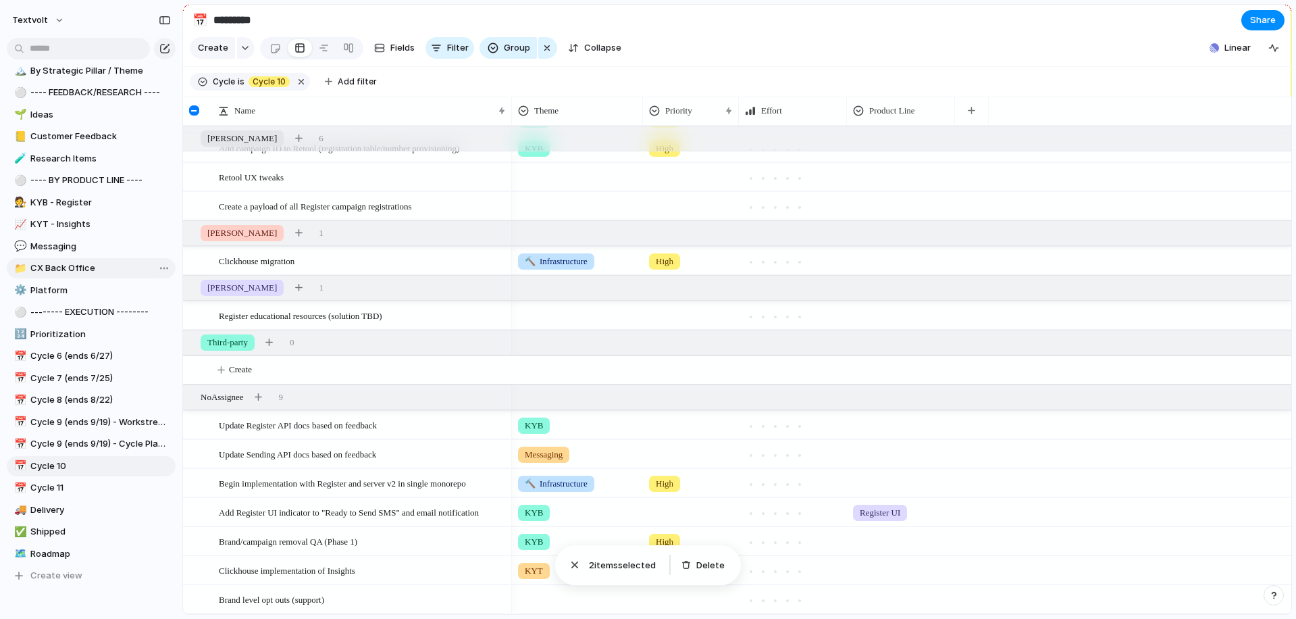
click at [88, 274] on link "📁 CX Back Office" at bounding box center [91, 268] width 169 height 20
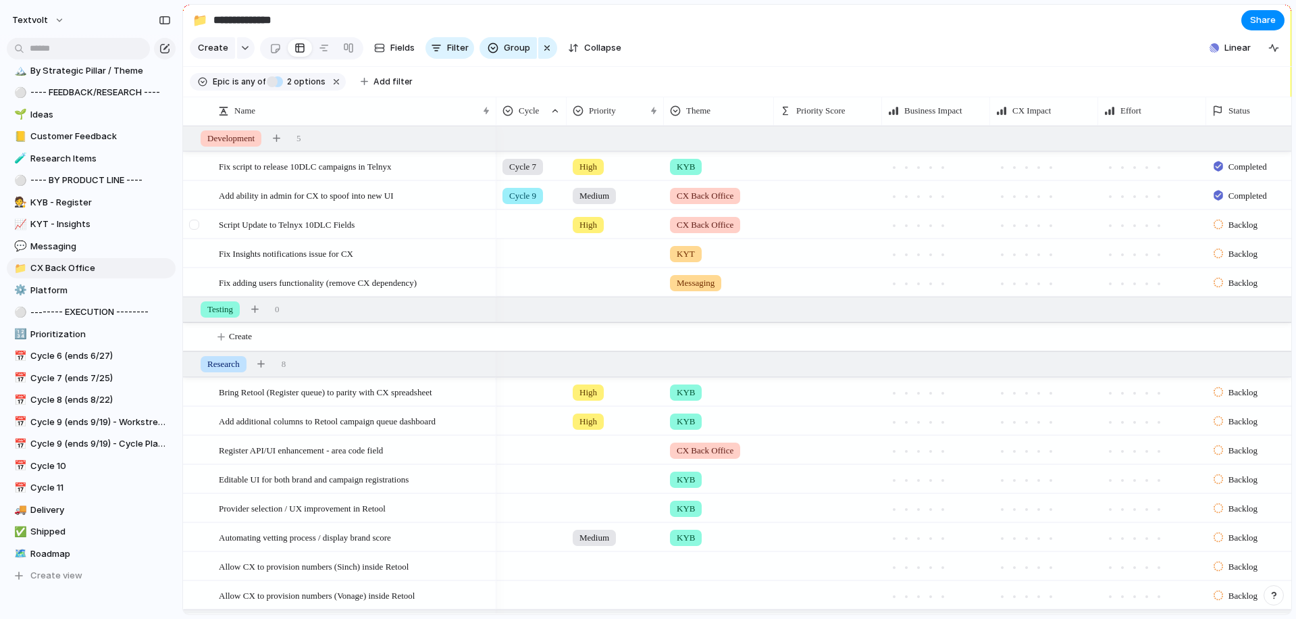
click at [195, 224] on div at bounding box center [194, 224] width 10 height 10
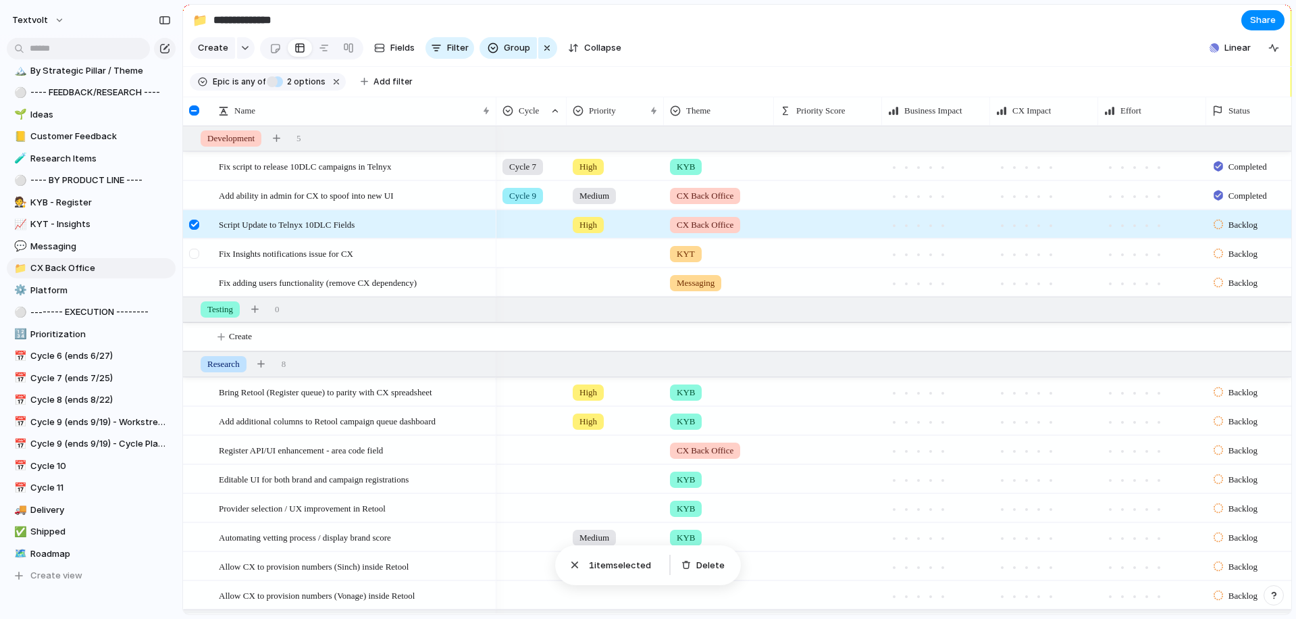
click at [195, 253] on div at bounding box center [194, 254] width 10 height 10
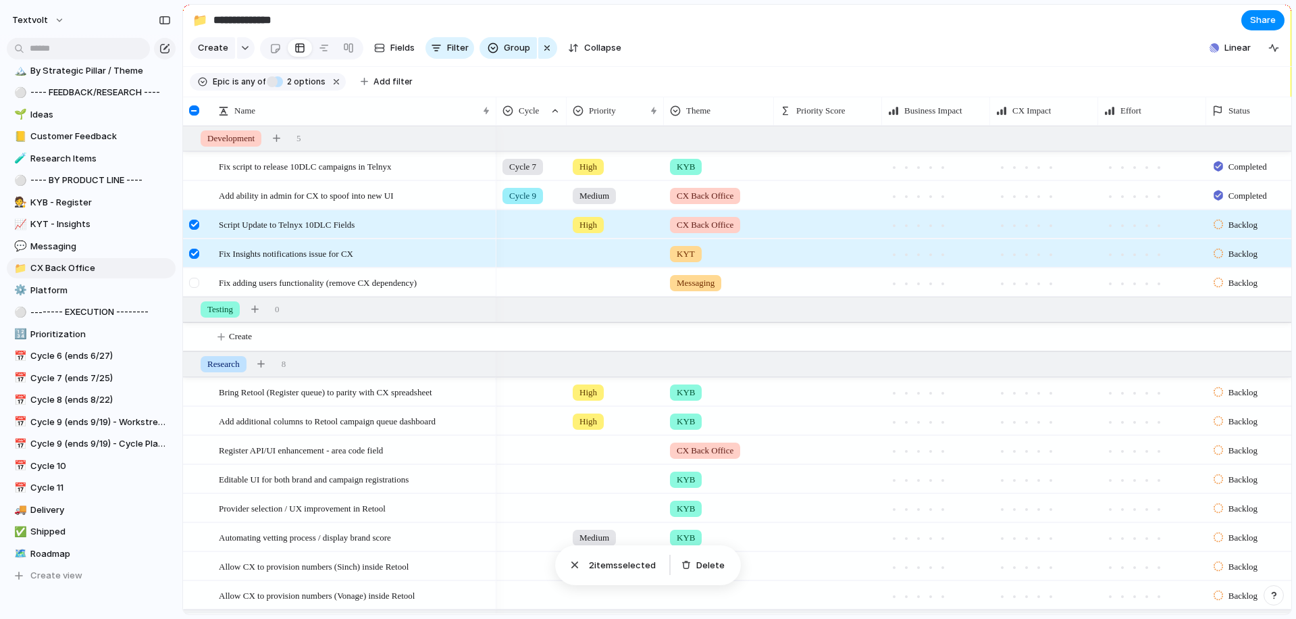
click at [195, 276] on div at bounding box center [196, 287] width 24 height 36
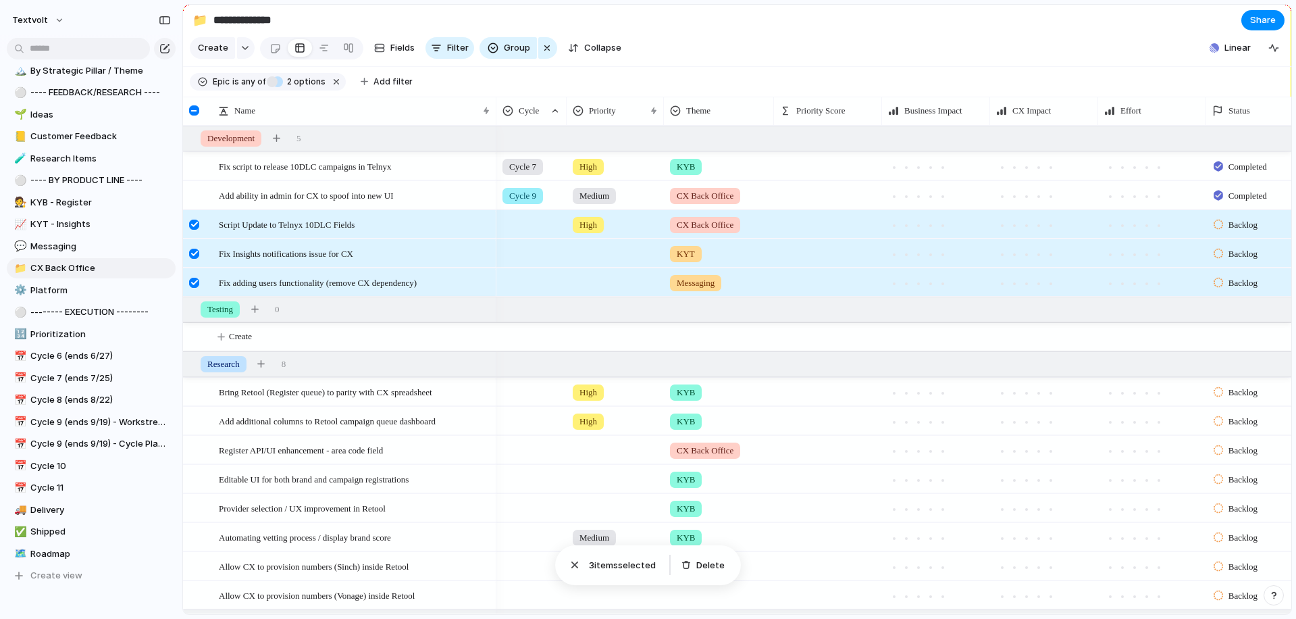
click at [193, 254] on div at bounding box center [194, 254] width 10 height 10
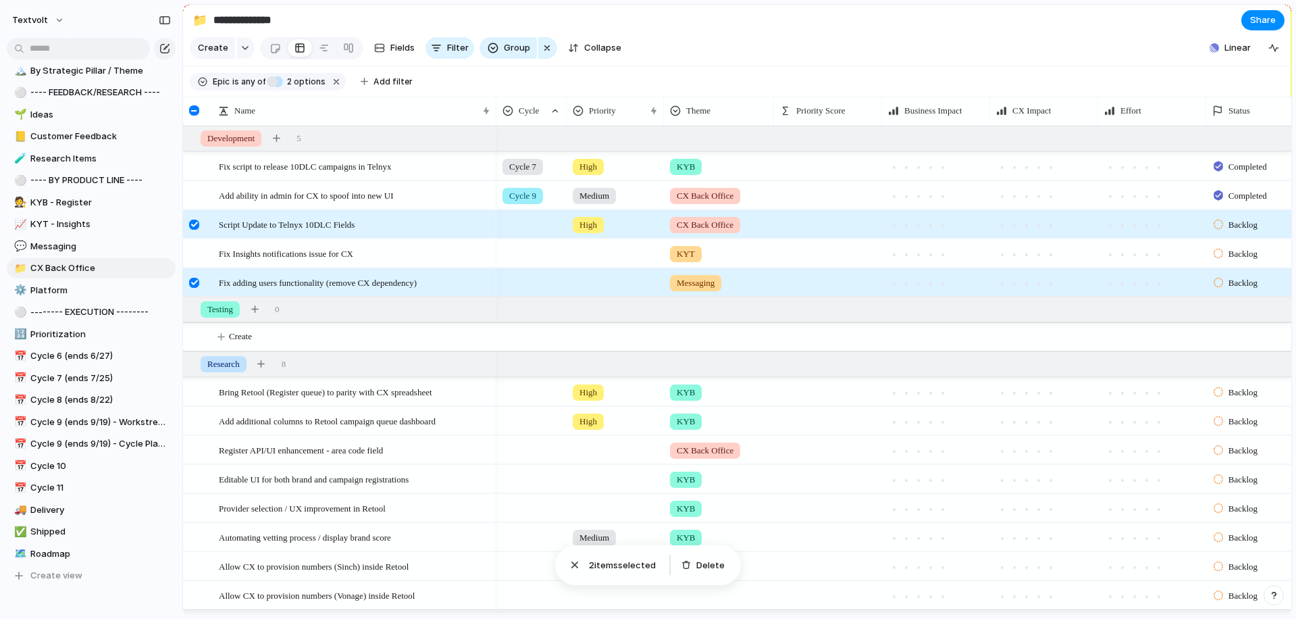
click at [195, 289] on div at bounding box center [196, 287] width 24 height 36
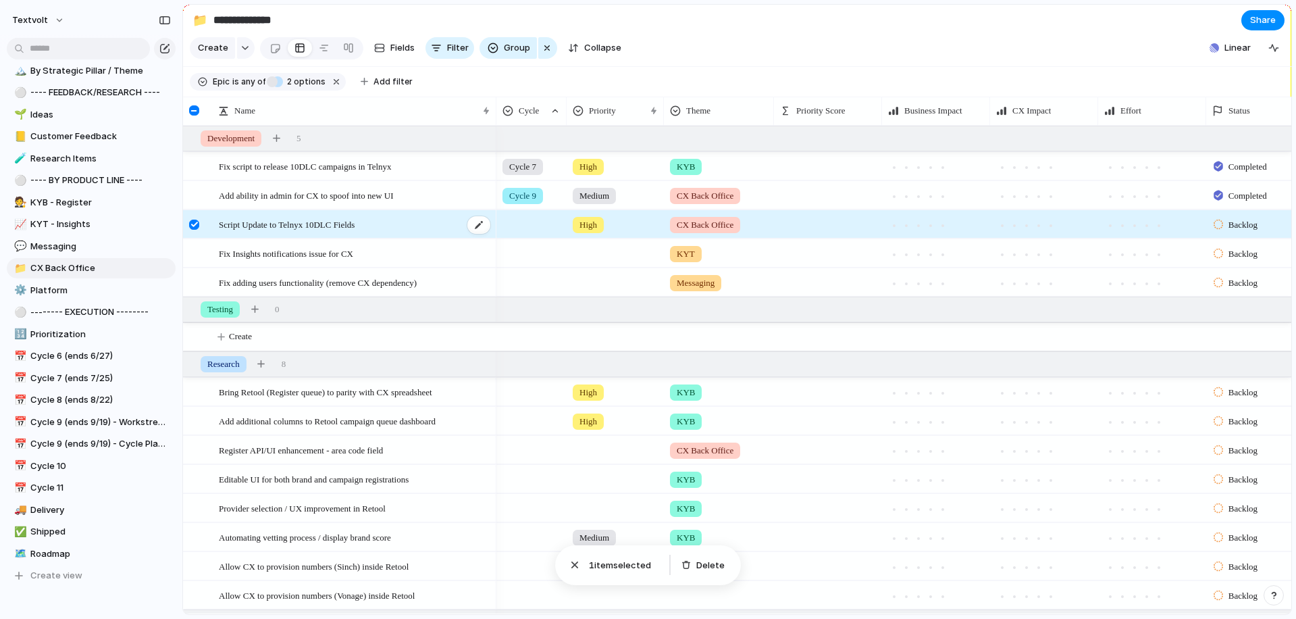
click at [276, 226] on span "Script Update to Telnyx 10DLC Fields" at bounding box center [287, 224] width 136 height 16
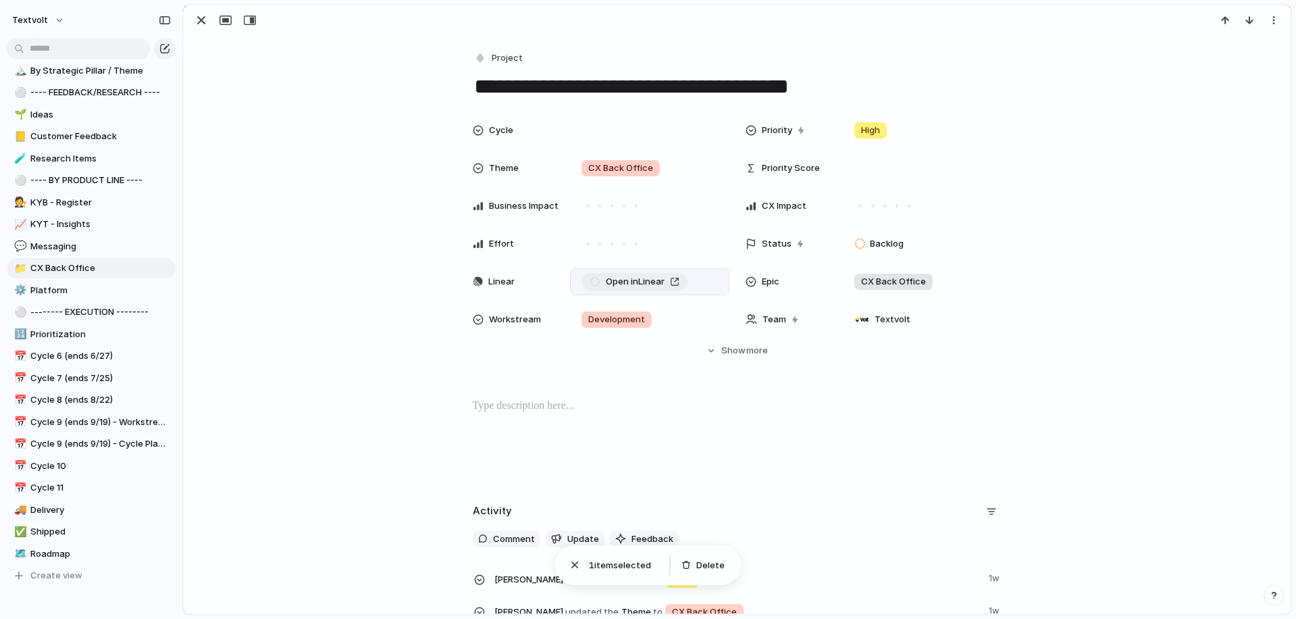
click at [655, 289] on link "Open in Linear" at bounding box center [634, 282] width 106 height 18
click at [726, 354] on span "Show" at bounding box center [733, 351] width 24 height 14
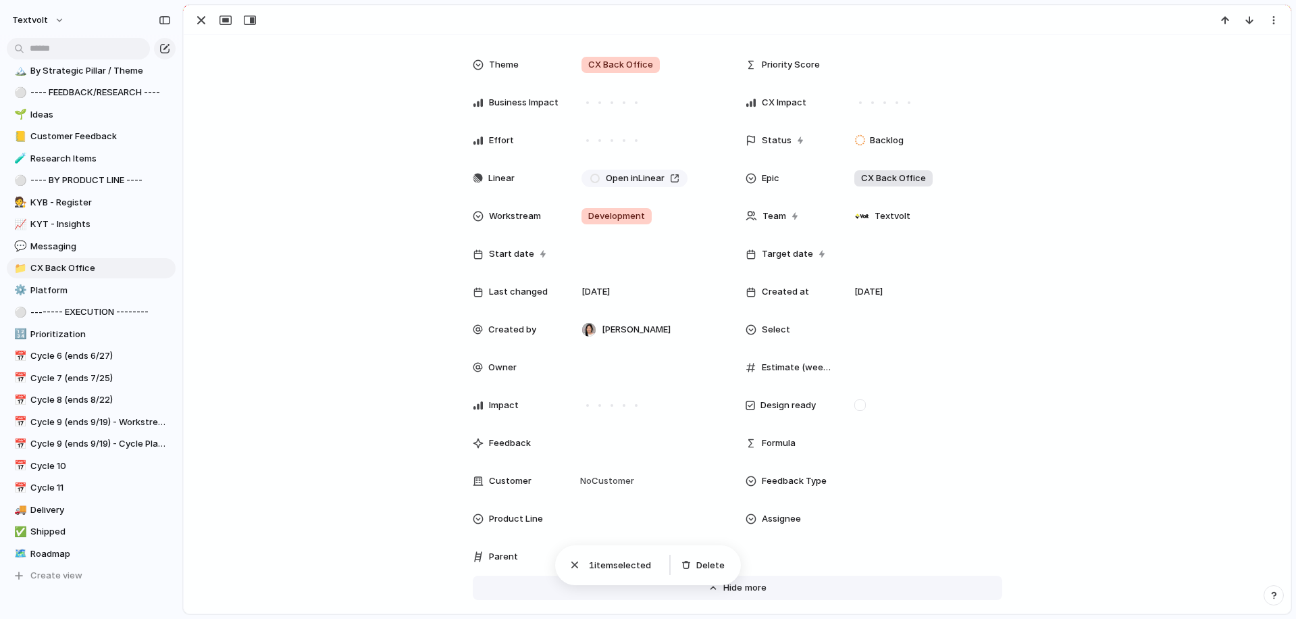
scroll to position [159, 0]
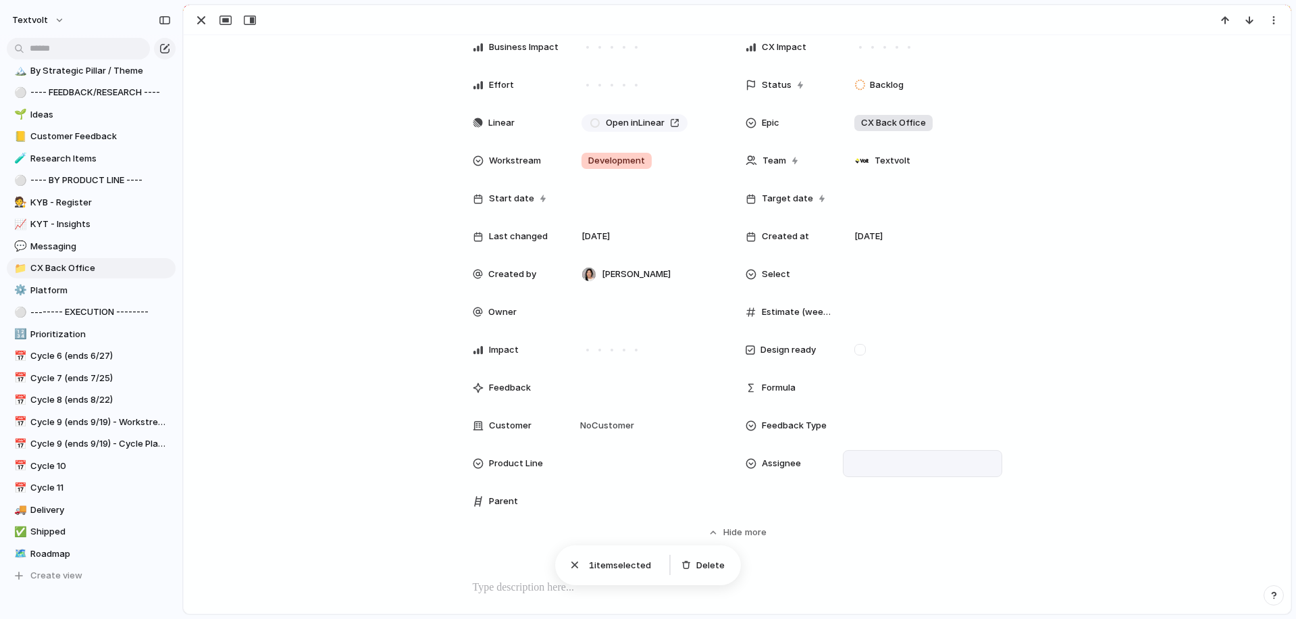
click at [858, 461] on div at bounding box center [922, 463] width 147 height 15
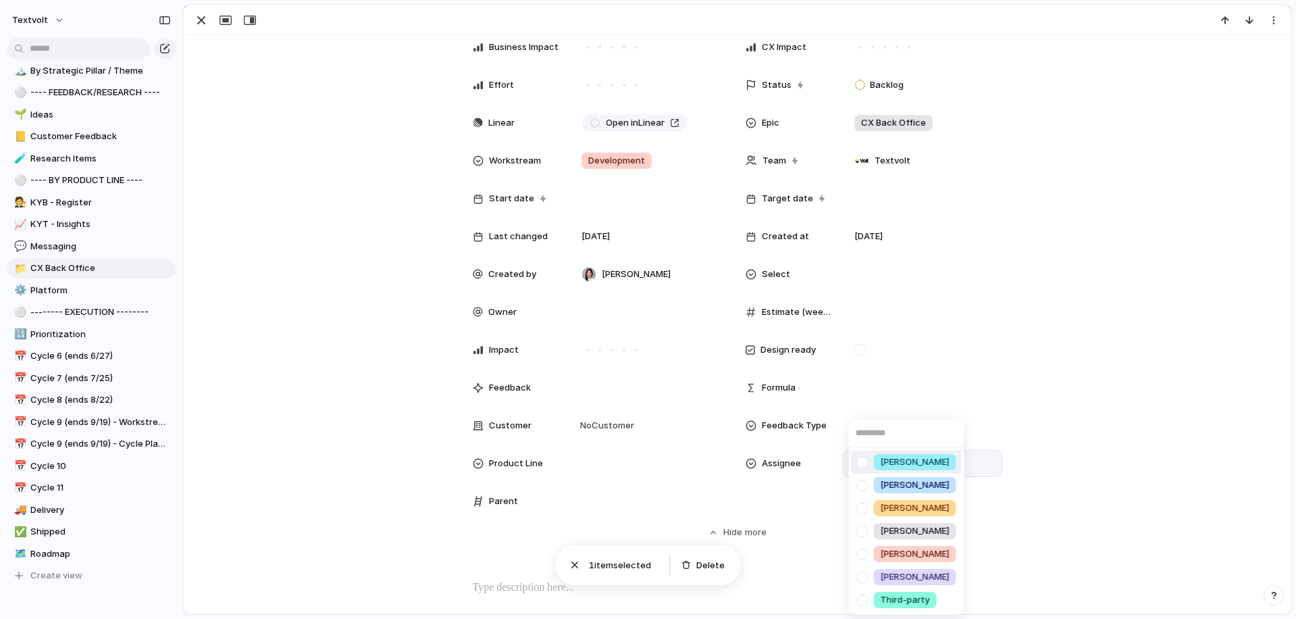
click at [864, 464] on div at bounding box center [863, 462] width 24 height 24
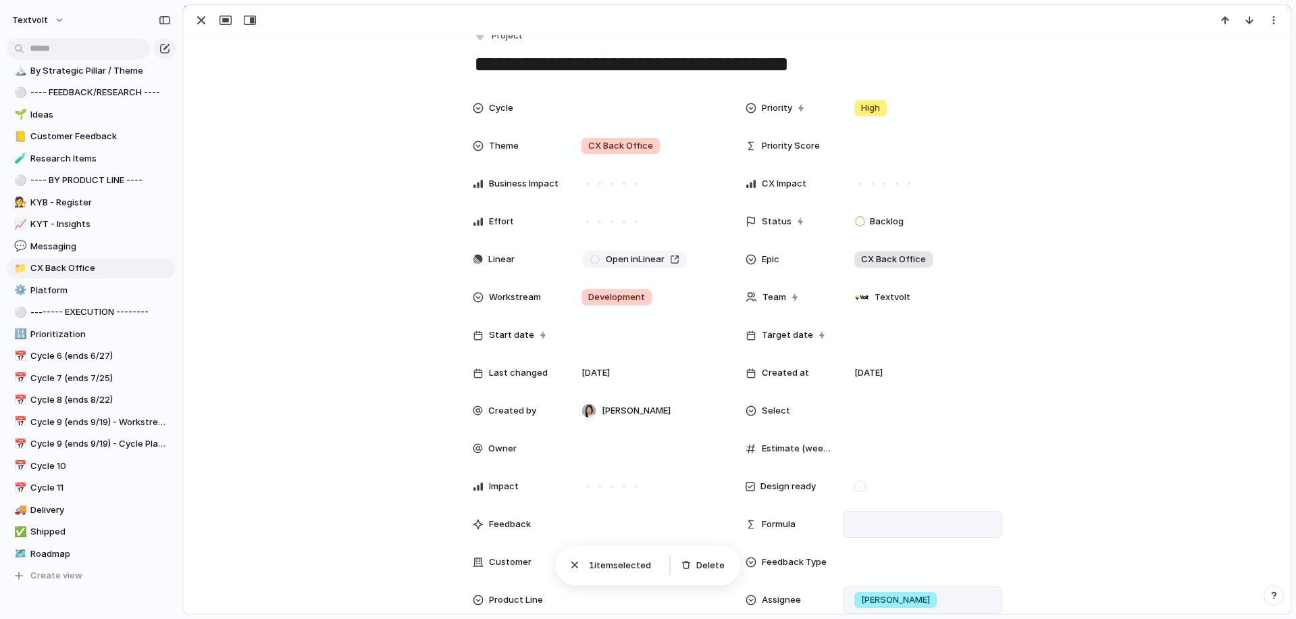
scroll to position [17, 0]
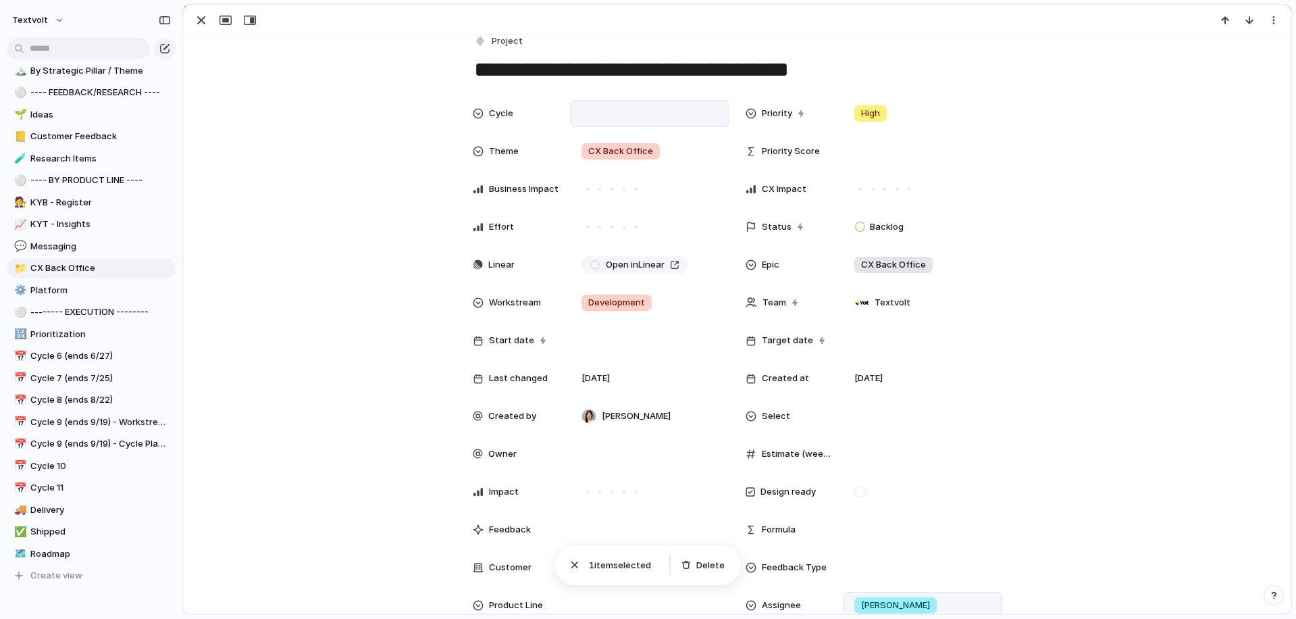
click at [642, 113] on div at bounding box center [649, 113] width 147 height 15
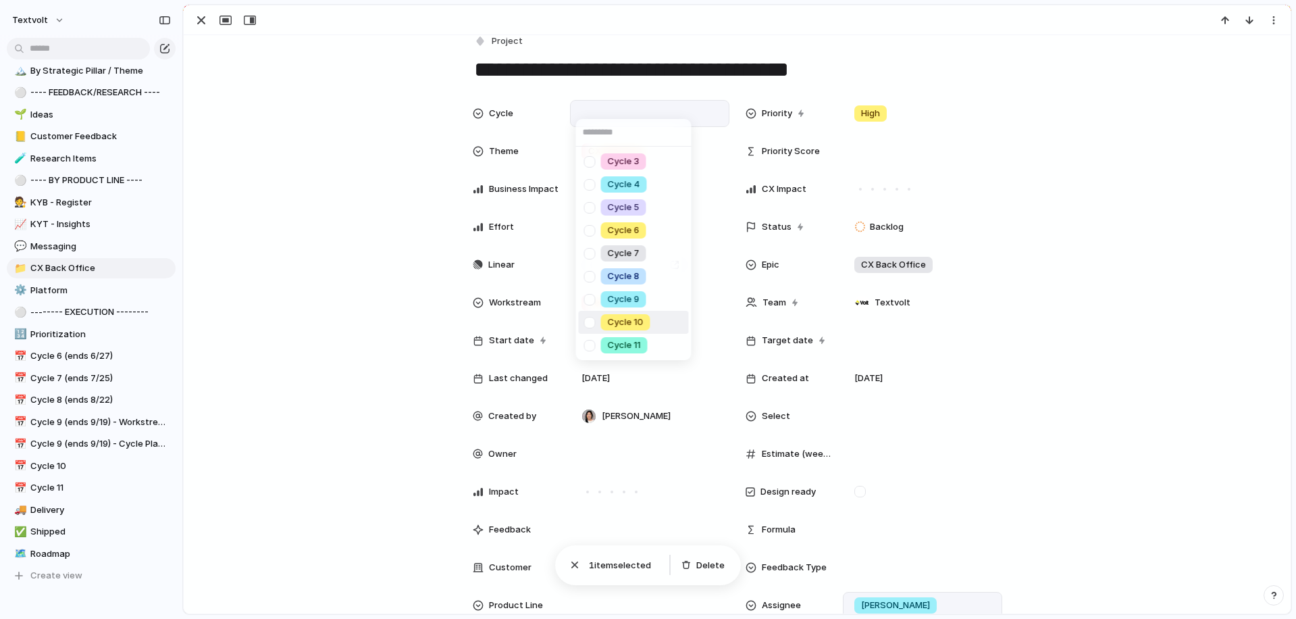
click at [590, 321] on div at bounding box center [590, 323] width 24 height 24
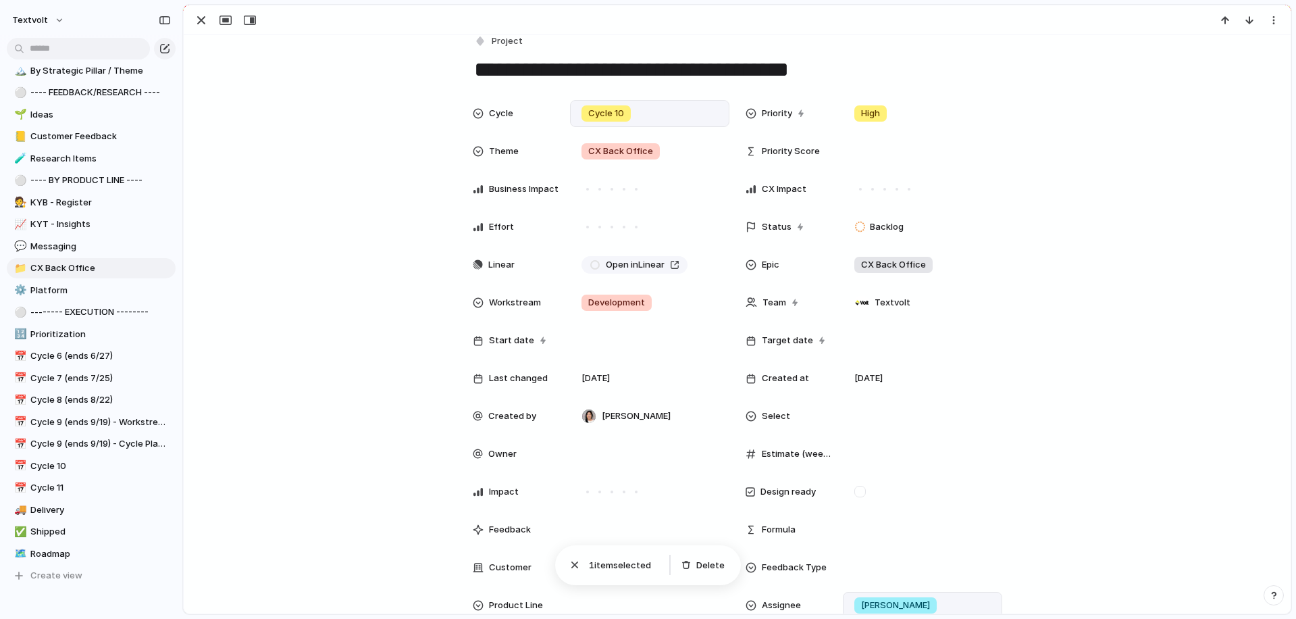
click at [338, 273] on div "Cycle 3 Cycle 4 Cycle 5 Cycle 6 Cycle 7 Cycle 8 Cycle 9 Cycle 10 Cycle 11" at bounding box center [648, 309] width 1296 height 619
click at [103, 467] on span "Cycle 10" at bounding box center [100, 466] width 140 height 14
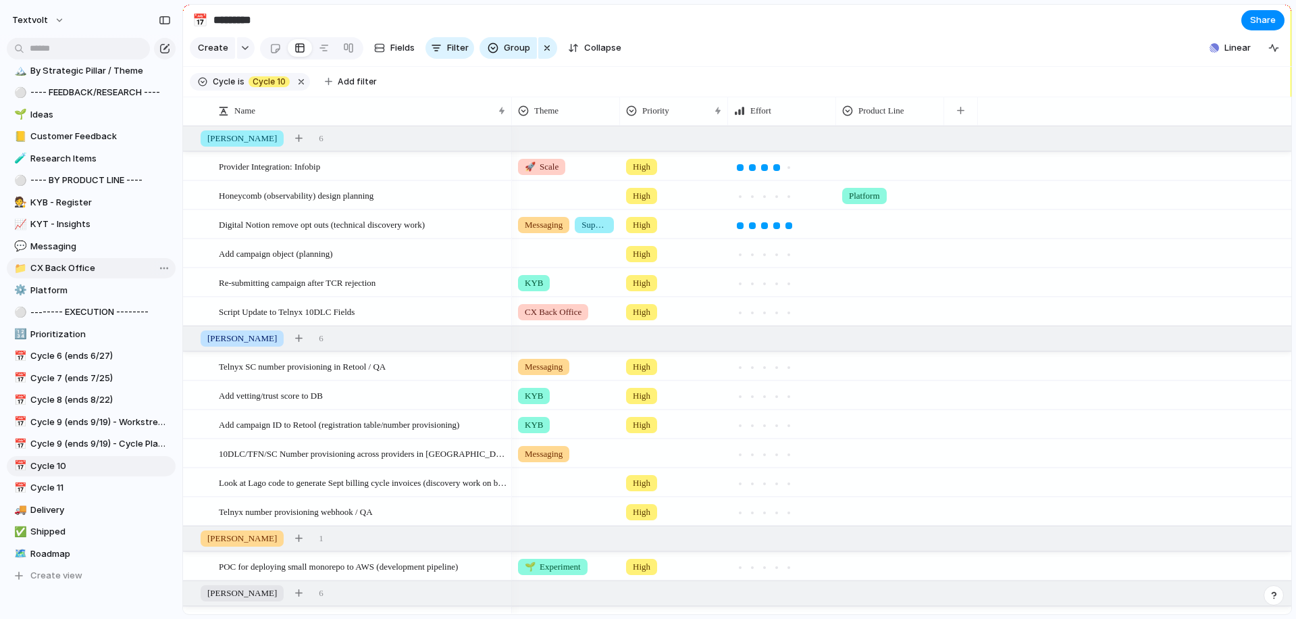
click at [94, 265] on span "CX Back Office" at bounding box center [100, 268] width 140 height 14
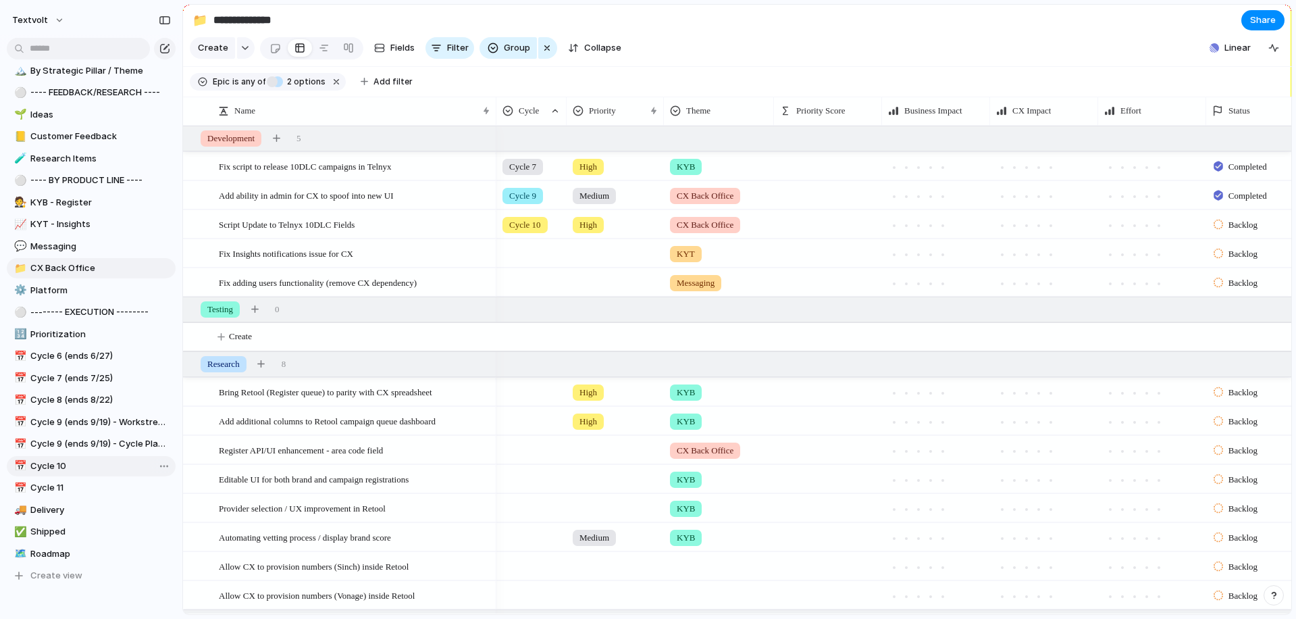
click at [76, 470] on span "Cycle 10" at bounding box center [100, 466] width 140 height 14
type input "********"
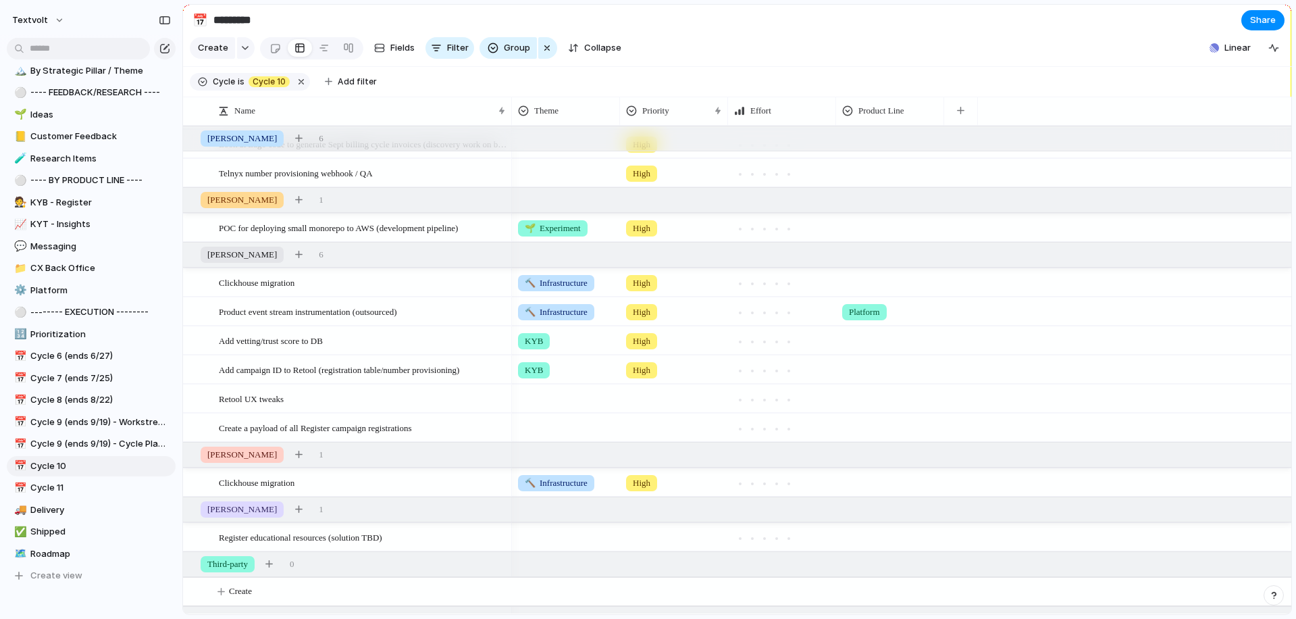
scroll to position [390, 0]
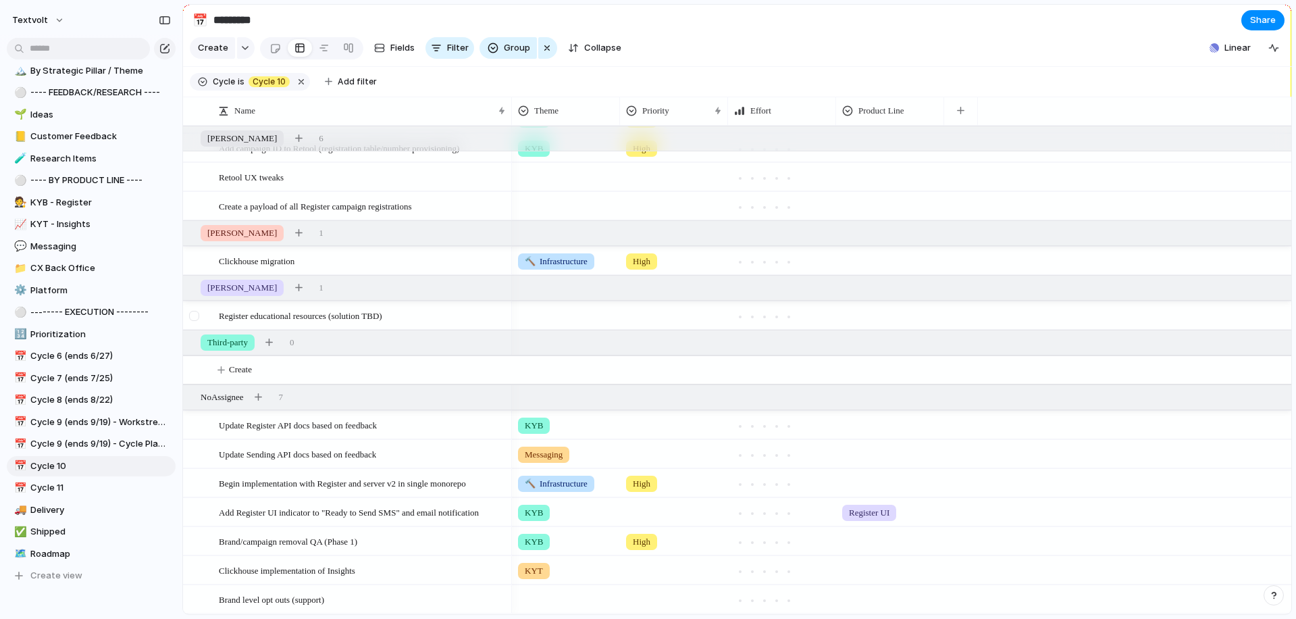
click at [194, 319] on div at bounding box center [194, 316] width 10 height 10
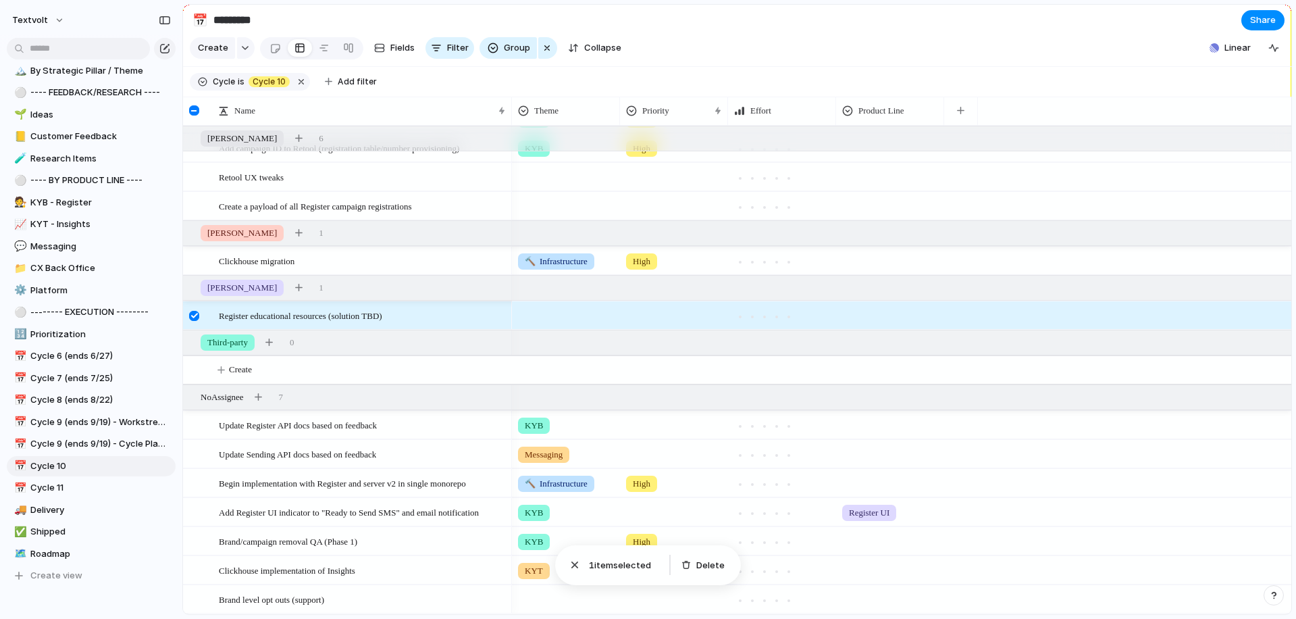
click at [194, 319] on div at bounding box center [194, 316] width 10 height 10
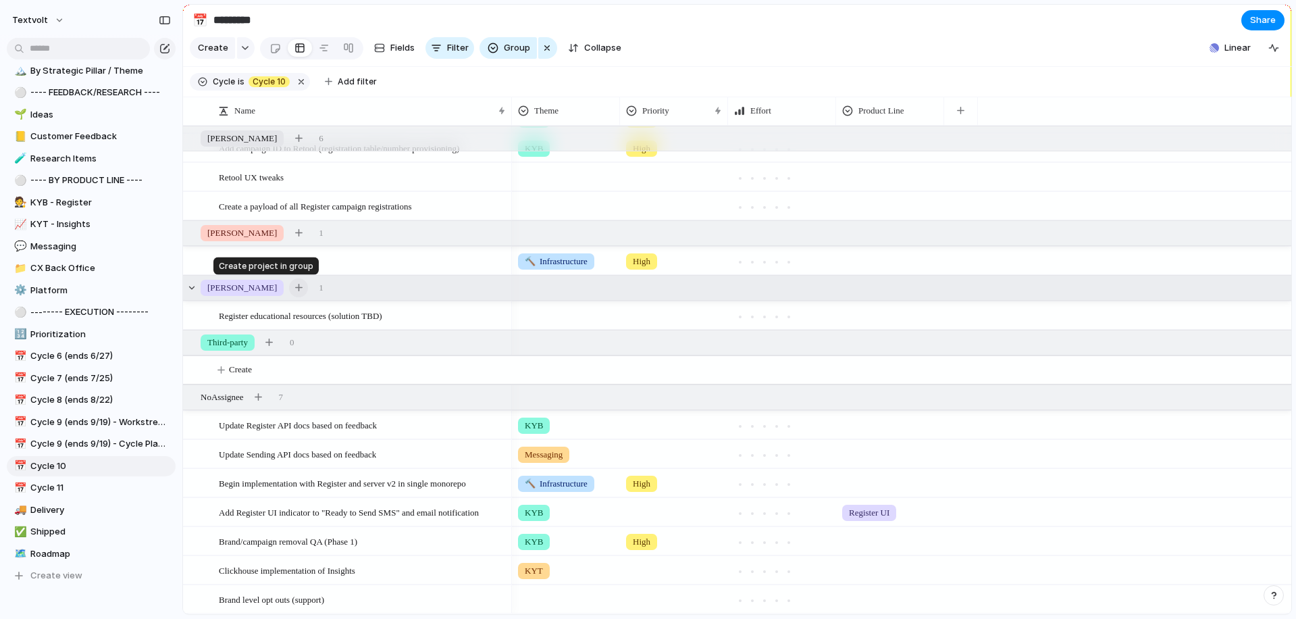
click at [289, 285] on button "button" at bounding box center [298, 287] width 19 height 19
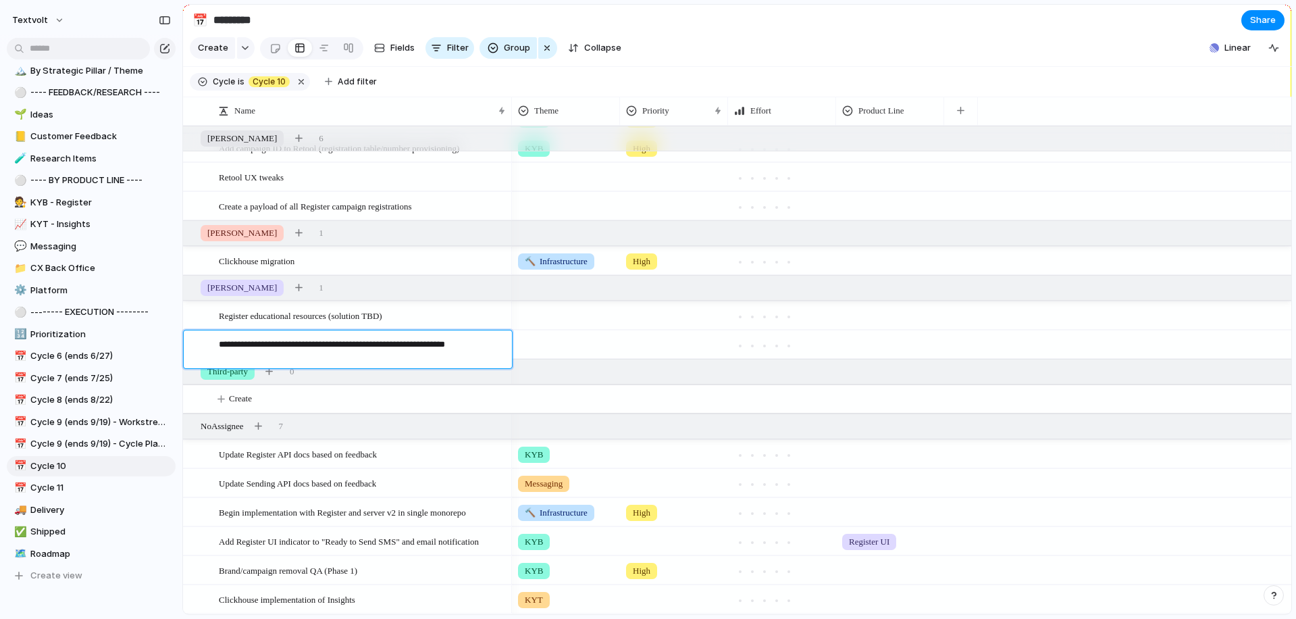
type textarea "**********"
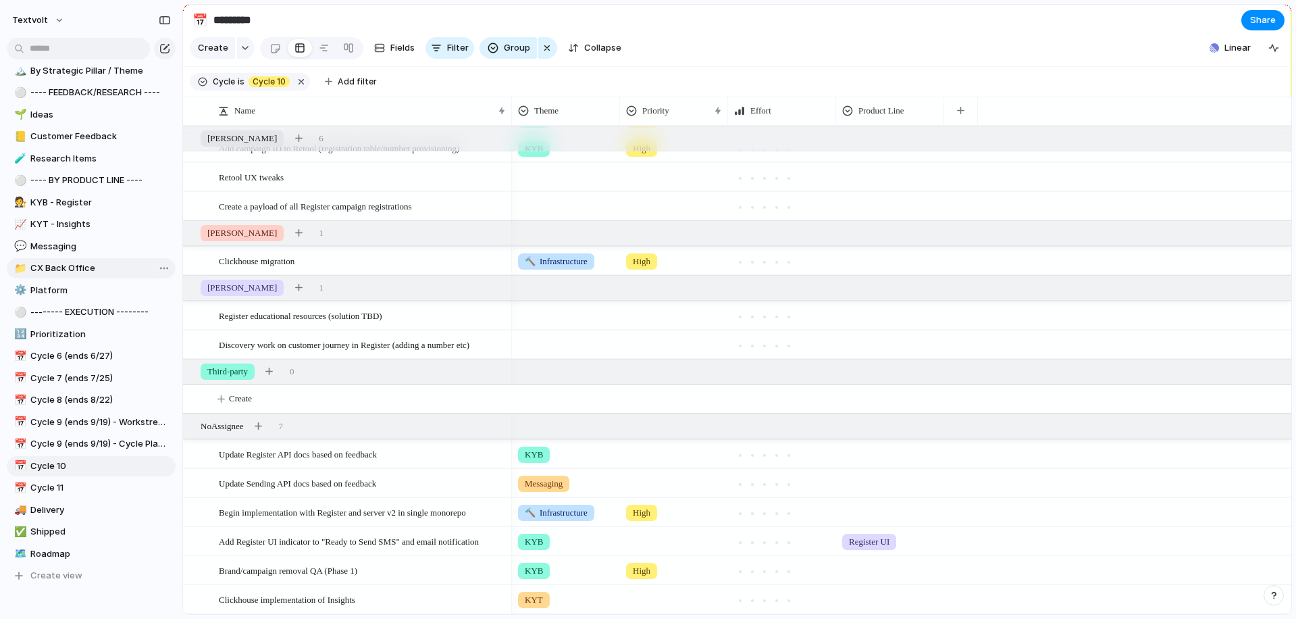
click at [72, 268] on span "CX Back Office" at bounding box center [100, 268] width 140 height 14
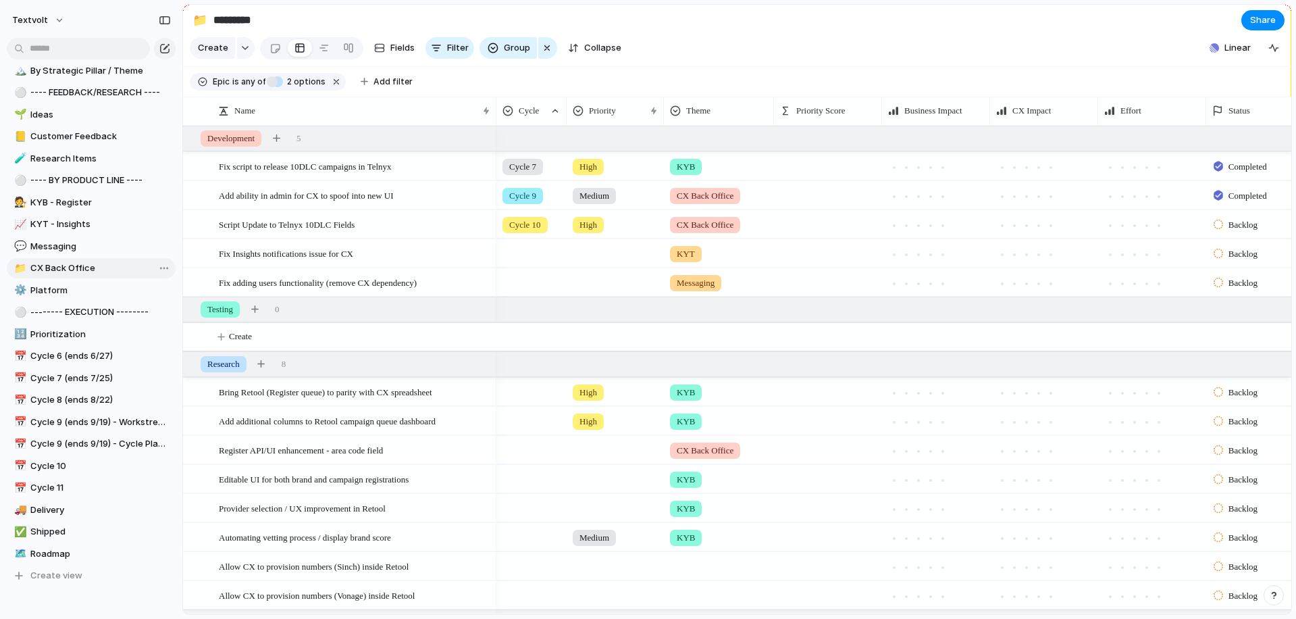
type input "**********"
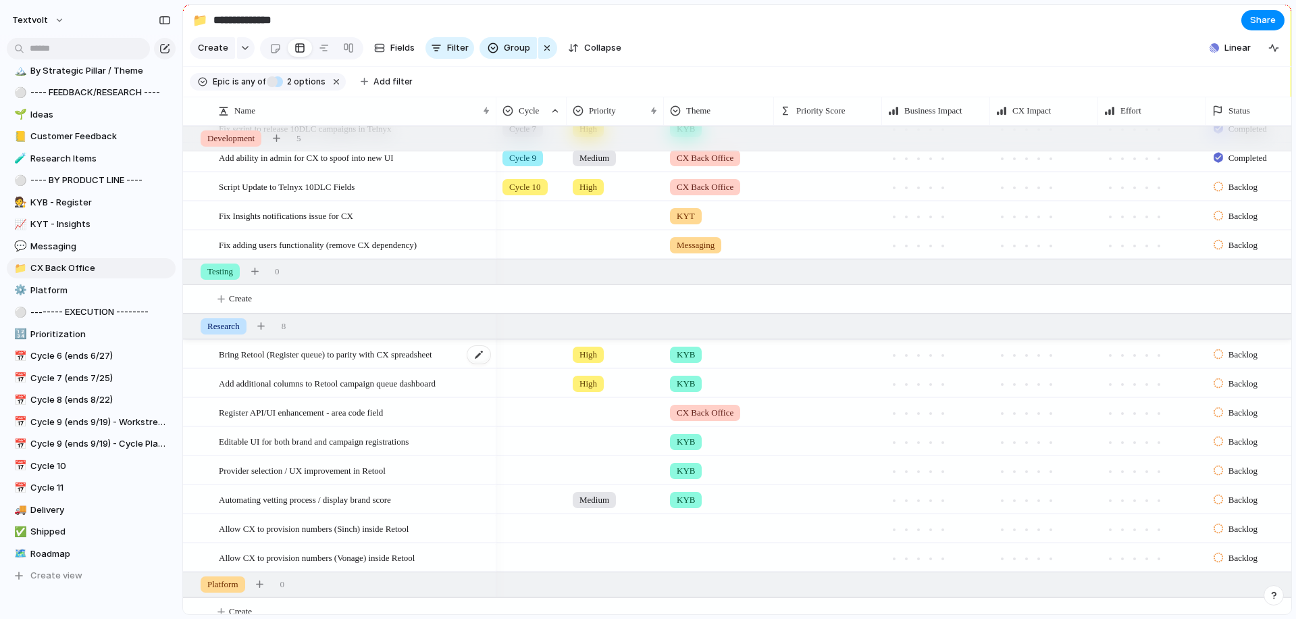
scroll to position [100, 0]
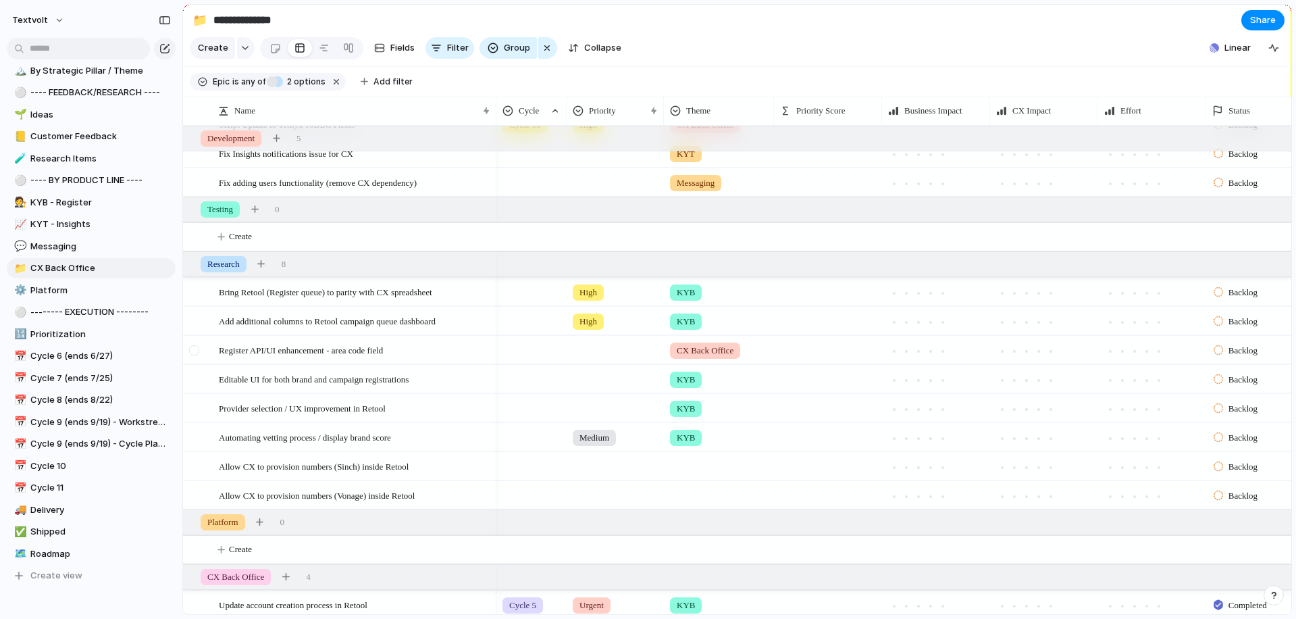
click at [194, 347] on div at bounding box center [194, 350] width 10 height 10
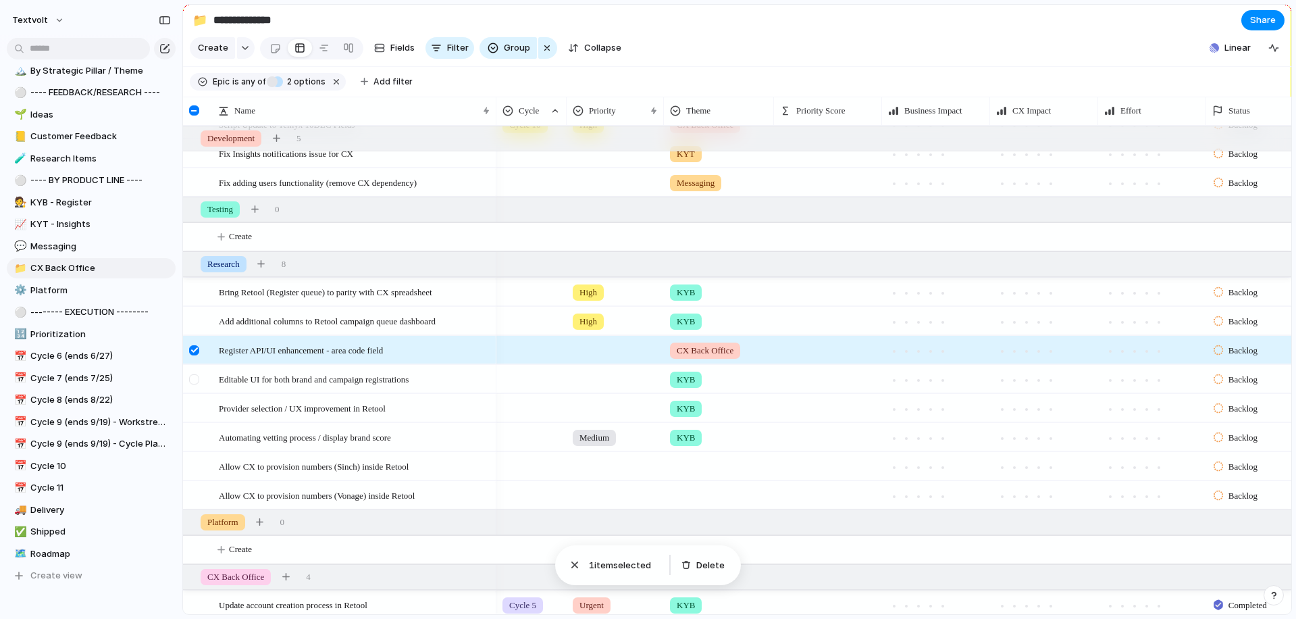
click at [197, 378] on div at bounding box center [194, 379] width 10 height 10
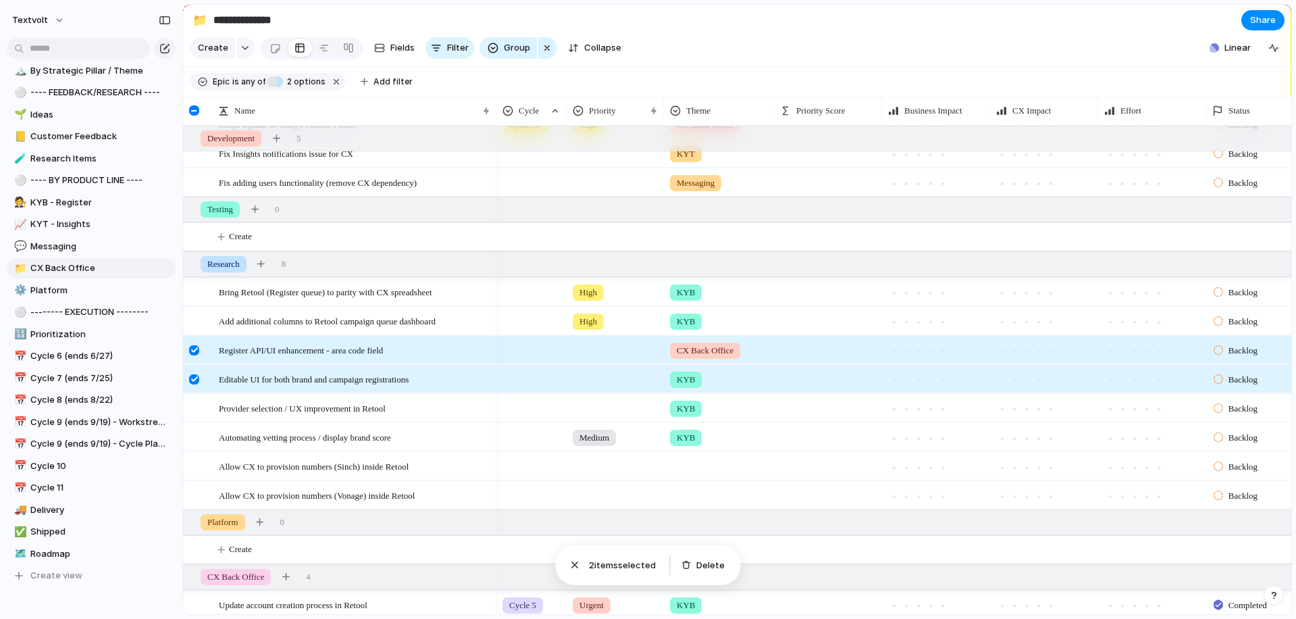
click at [196, 351] on div at bounding box center [194, 350] width 10 height 10
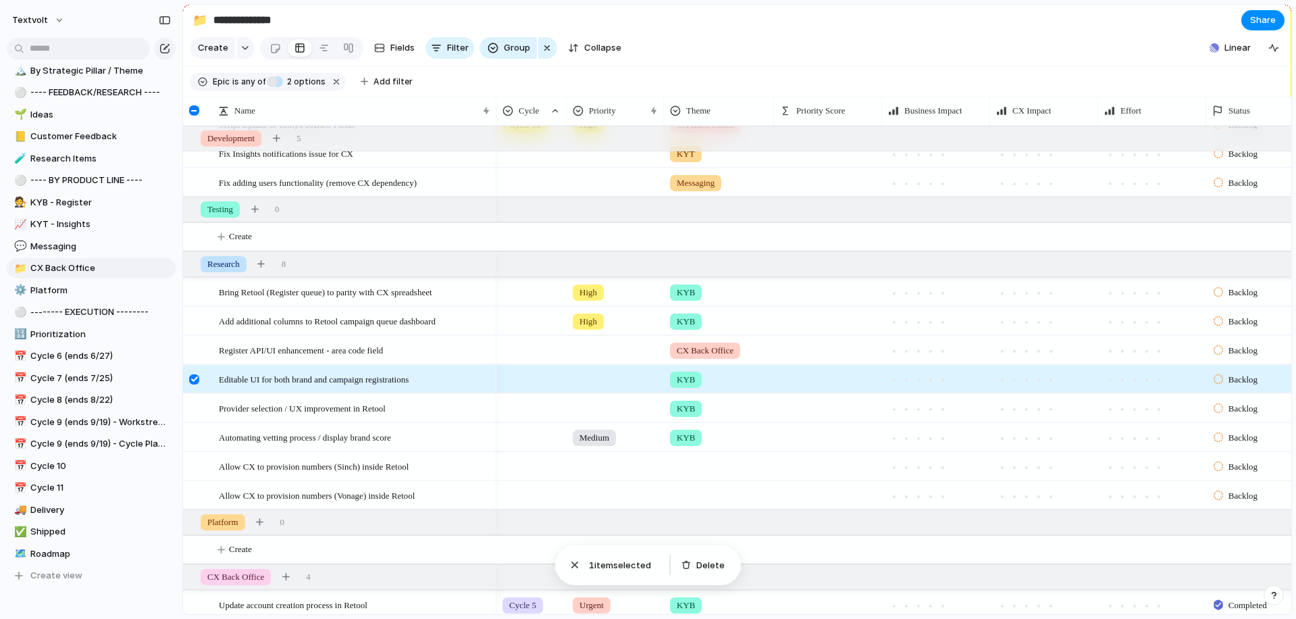
click at [197, 374] on div at bounding box center [194, 379] width 10 height 10
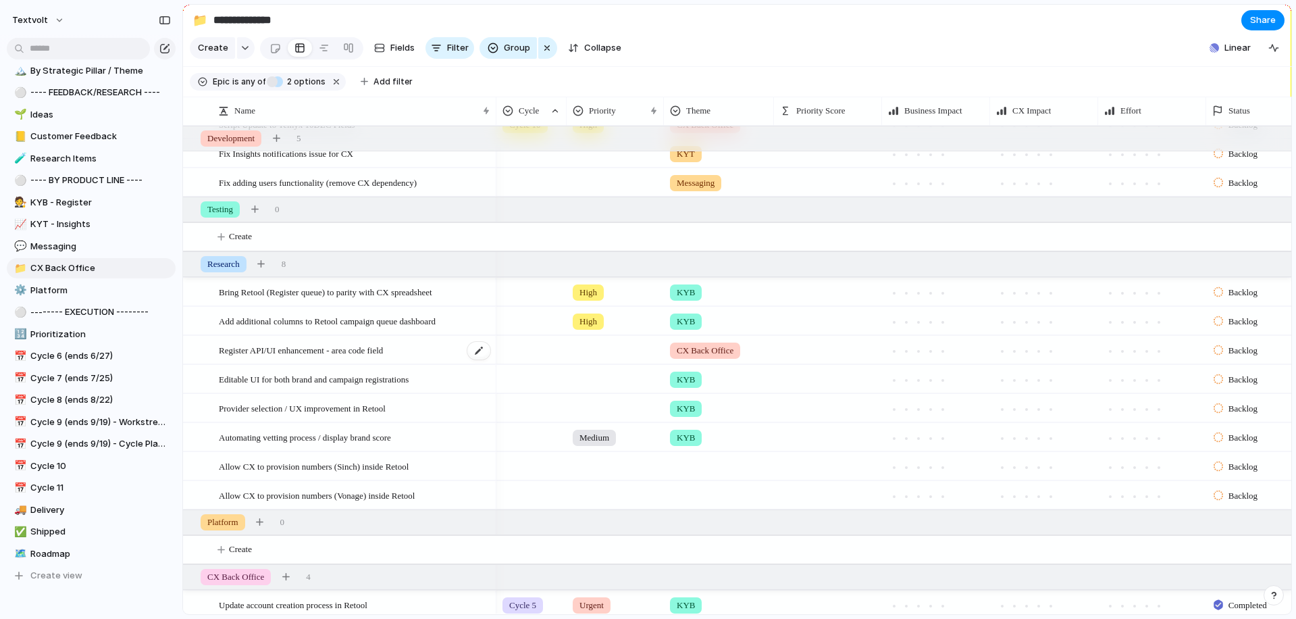
click at [242, 353] on span "Register API/UI enhancement - area code field" at bounding box center [301, 350] width 164 height 16
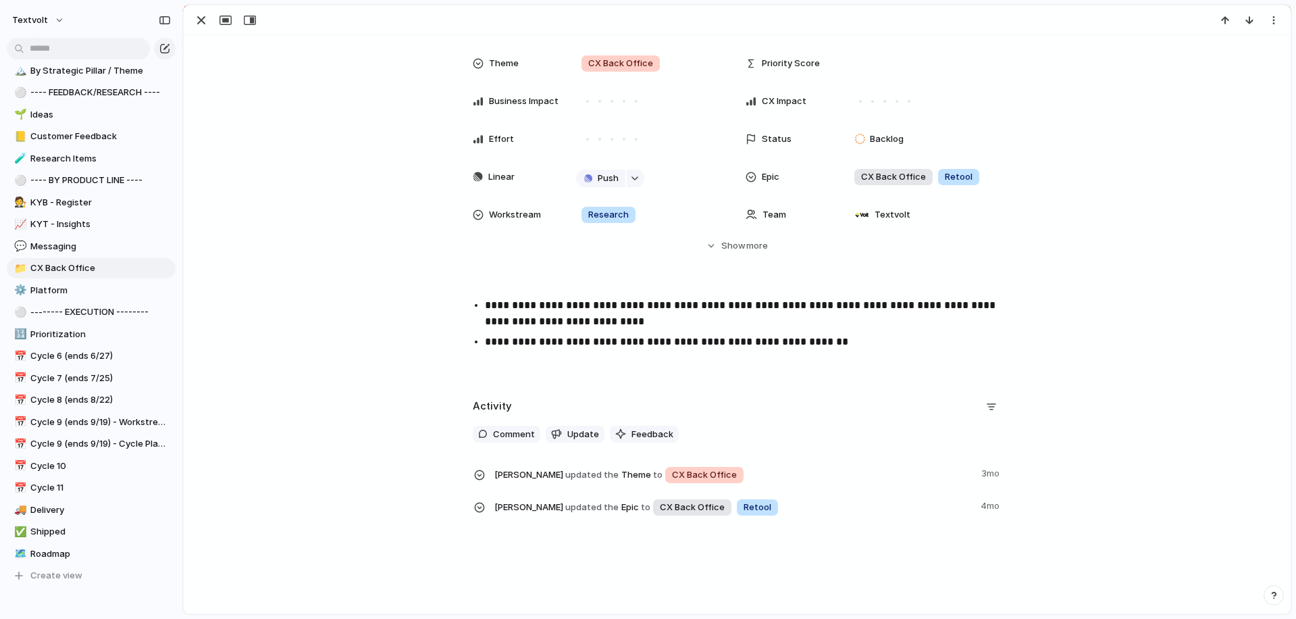
scroll to position [118, 0]
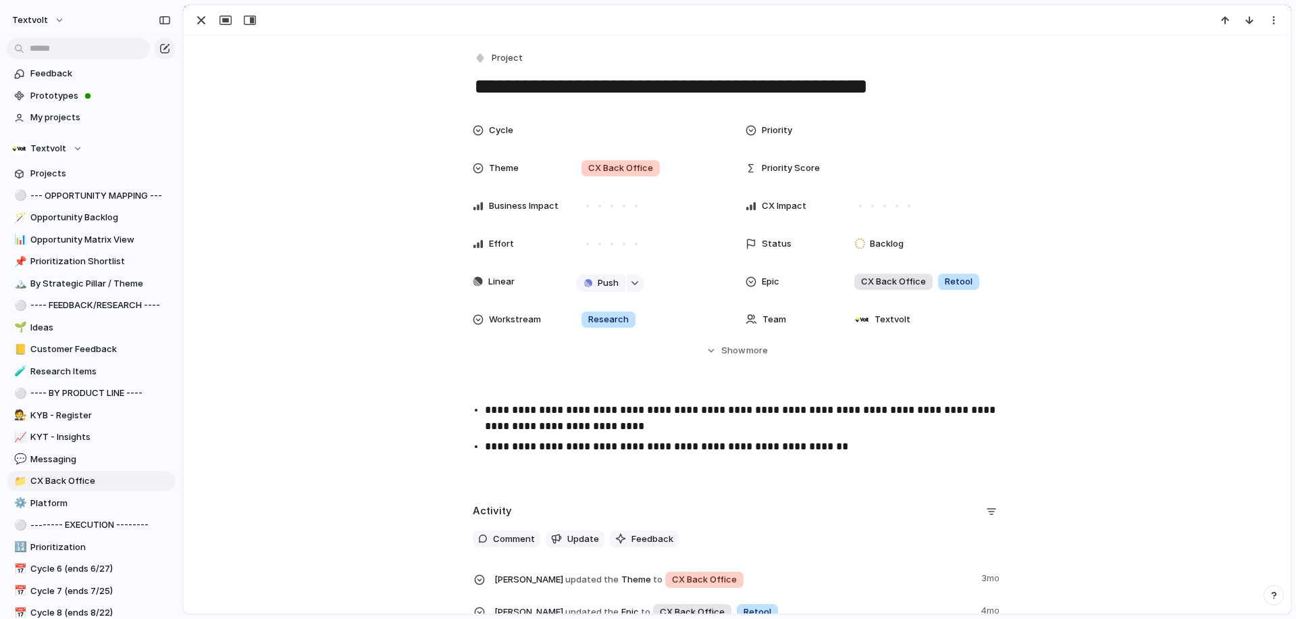
scroll to position [118, 0]
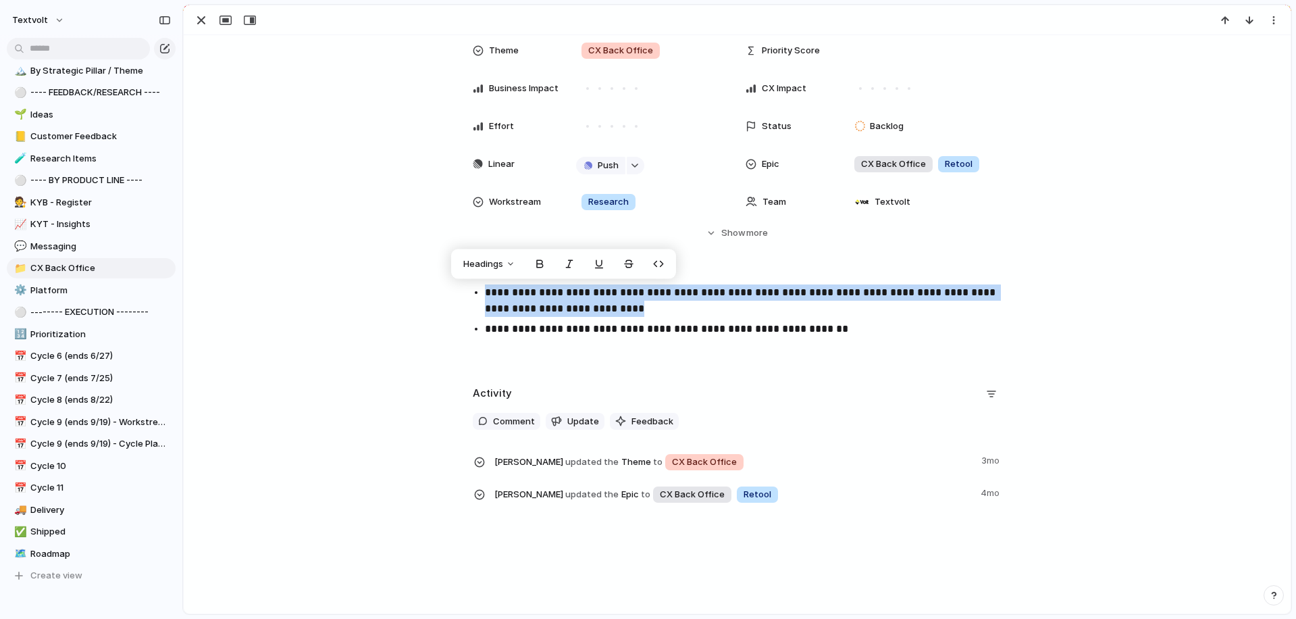
drag, startPoint x: 487, startPoint y: 294, endPoint x: 677, endPoint y: 311, distance: 190.5
click at [677, 310] on p "**********" at bounding box center [749, 300] width 529 height 32
click at [680, 293] on p "**********" at bounding box center [749, 300] width 529 height 32
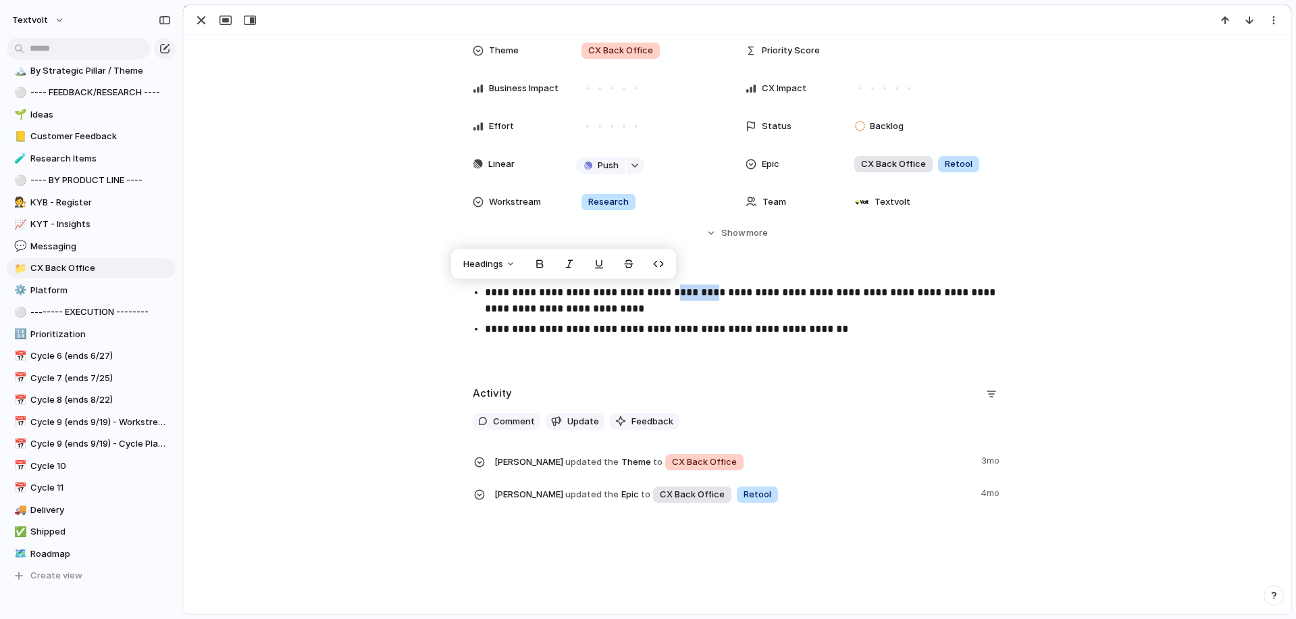
click at [680, 293] on p "**********" at bounding box center [749, 300] width 529 height 32
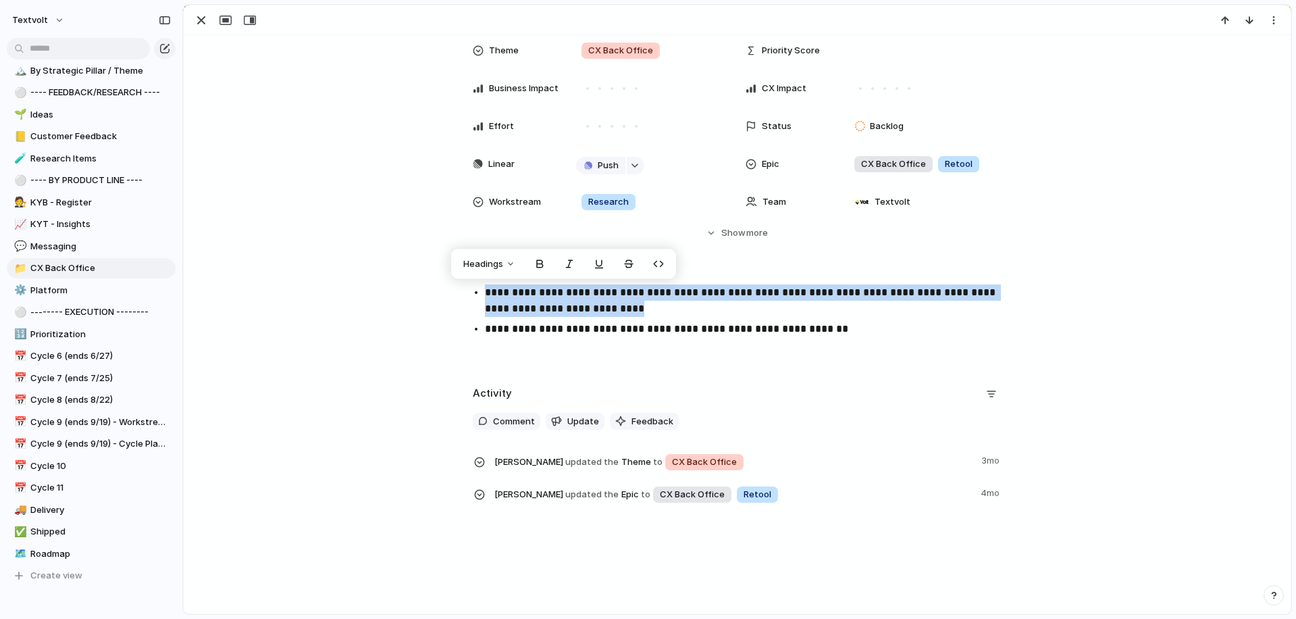
drag, startPoint x: 673, startPoint y: 309, endPoint x: 463, endPoint y: 292, distance: 210.7
click at [463, 292] on ul "**********" at bounding box center [738, 310] width 554 height 53
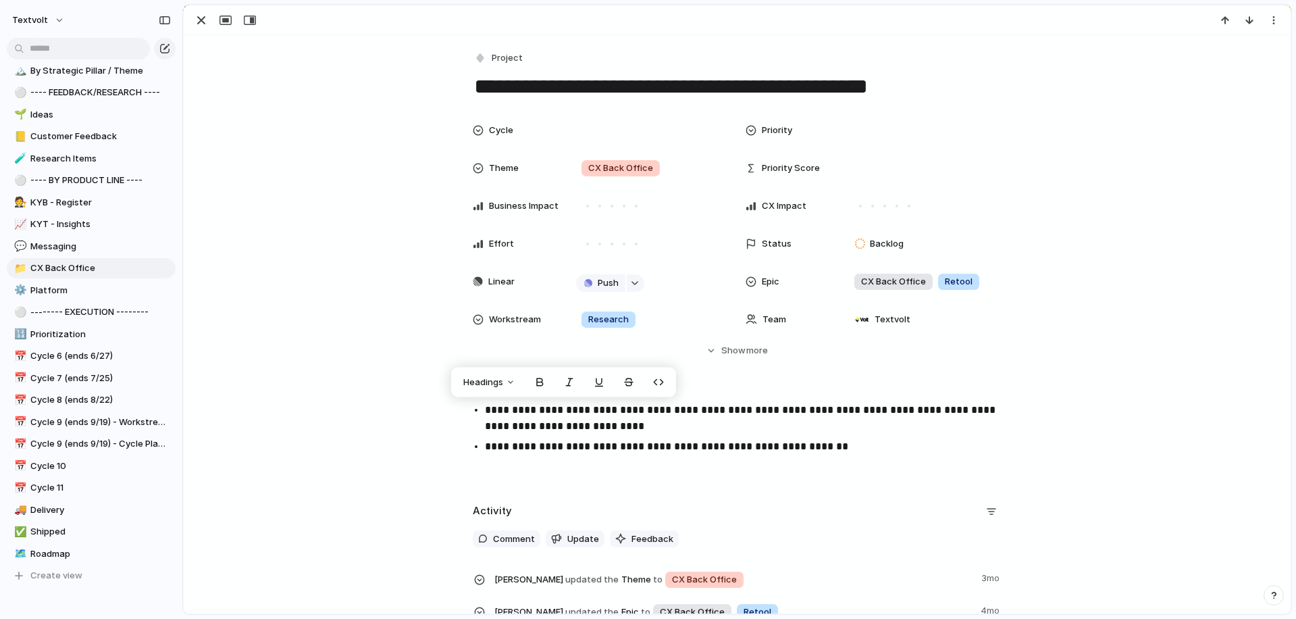
click at [540, 440] on p "**********" at bounding box center [749, 446] width 529 height 16
click at [518, 371] on div "Cycle Priority Theme CX Back Office Priority Score Business Impact CX Impact Ef…" at bounding box center [737, 249] width 1075 height 265
click at [517, 390] on div "**********" at bounding box center [737, 334] width 1107 height 598
click at [486, 408] on p "**********" at bounding box center [749, 418] width 529 height 32
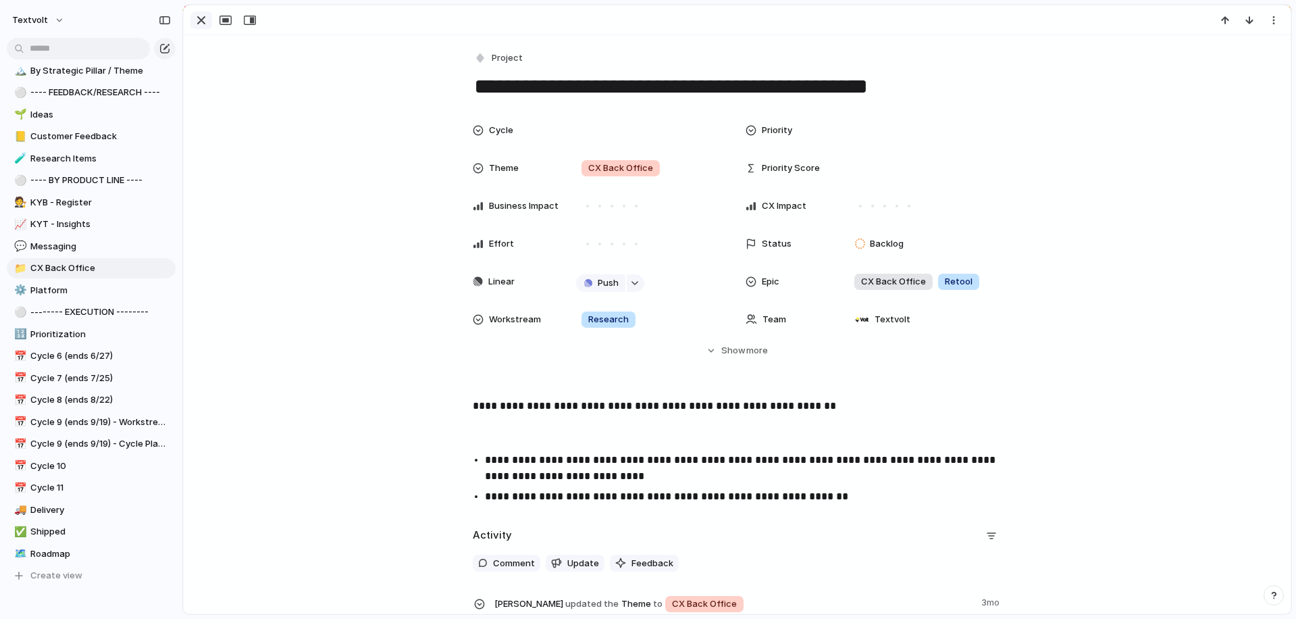
click at [202, 19] on div "button" at bounding box center [201, 20] width 16 height 16
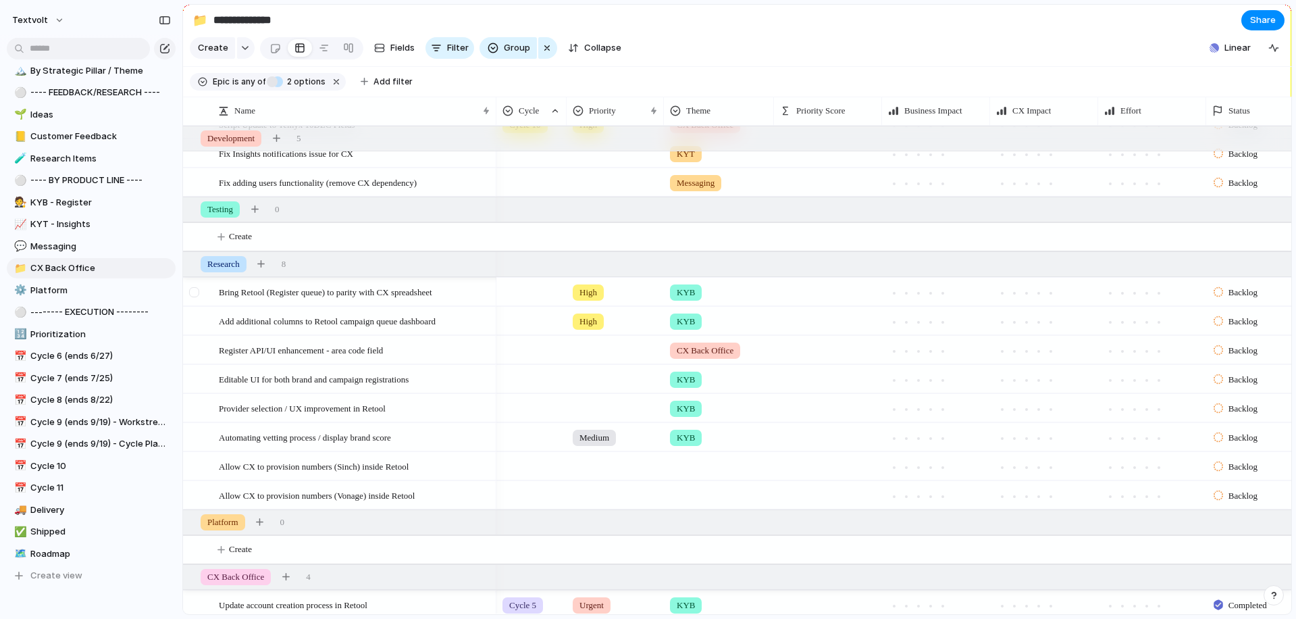
click at [199, 292] on div at bounding box center [194, 292] width 10 height 10
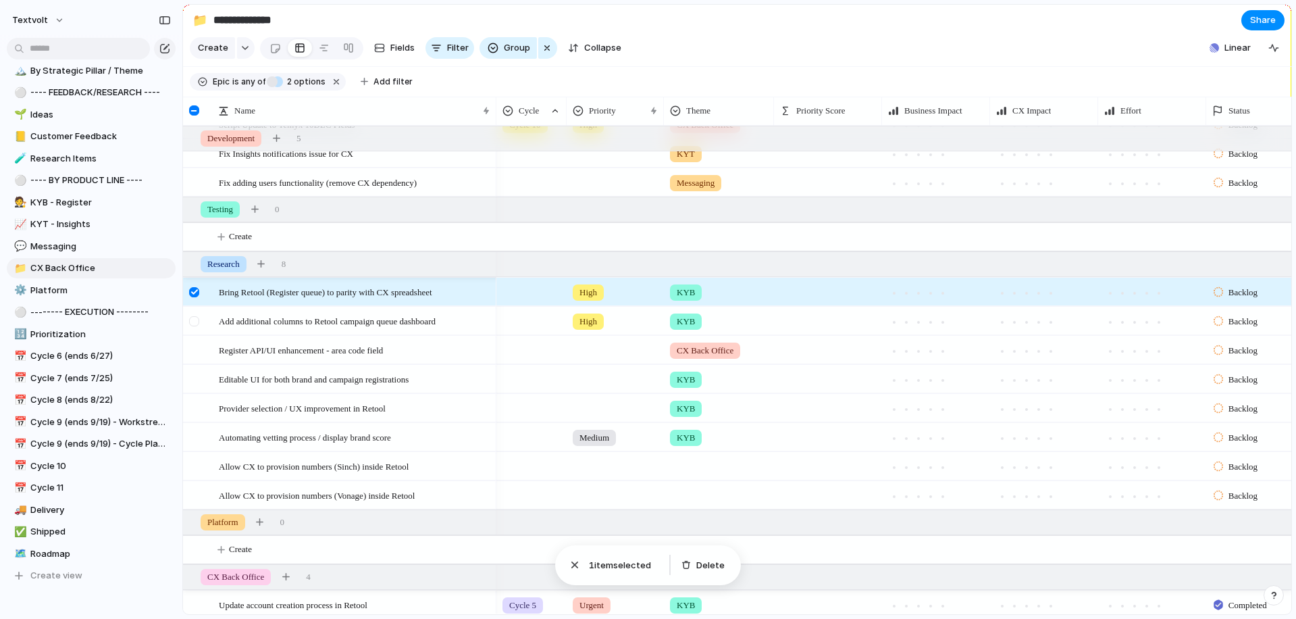
click at [195, 321] on div at bounding box center [194, 321] width 10 height 10
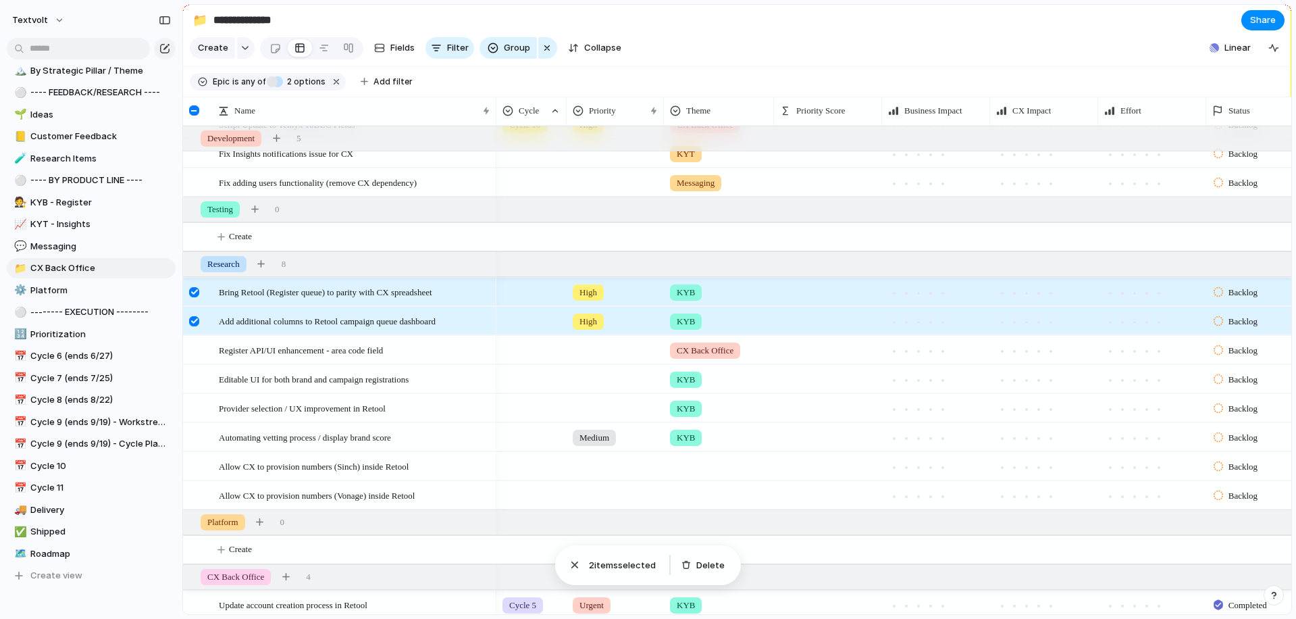
click at [195, 319] on div at bounding box center [194, 321] width 10 height 10
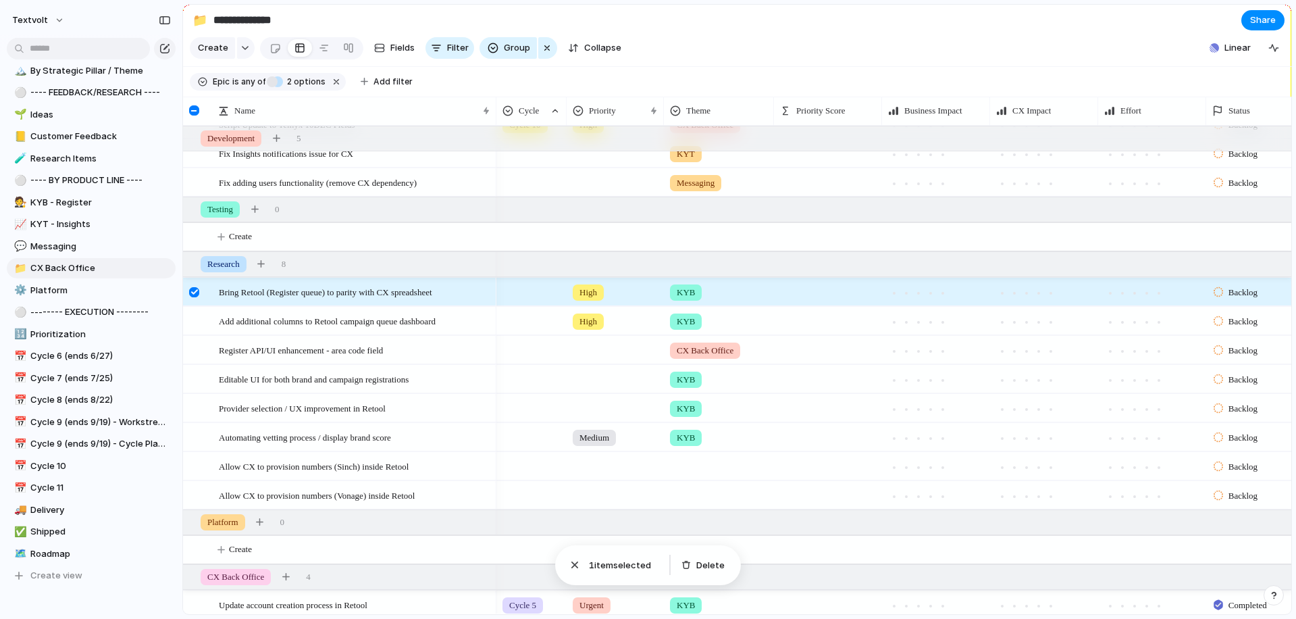
click at [195, 295] on div at bounding box center [194, 292] width 10 height 10
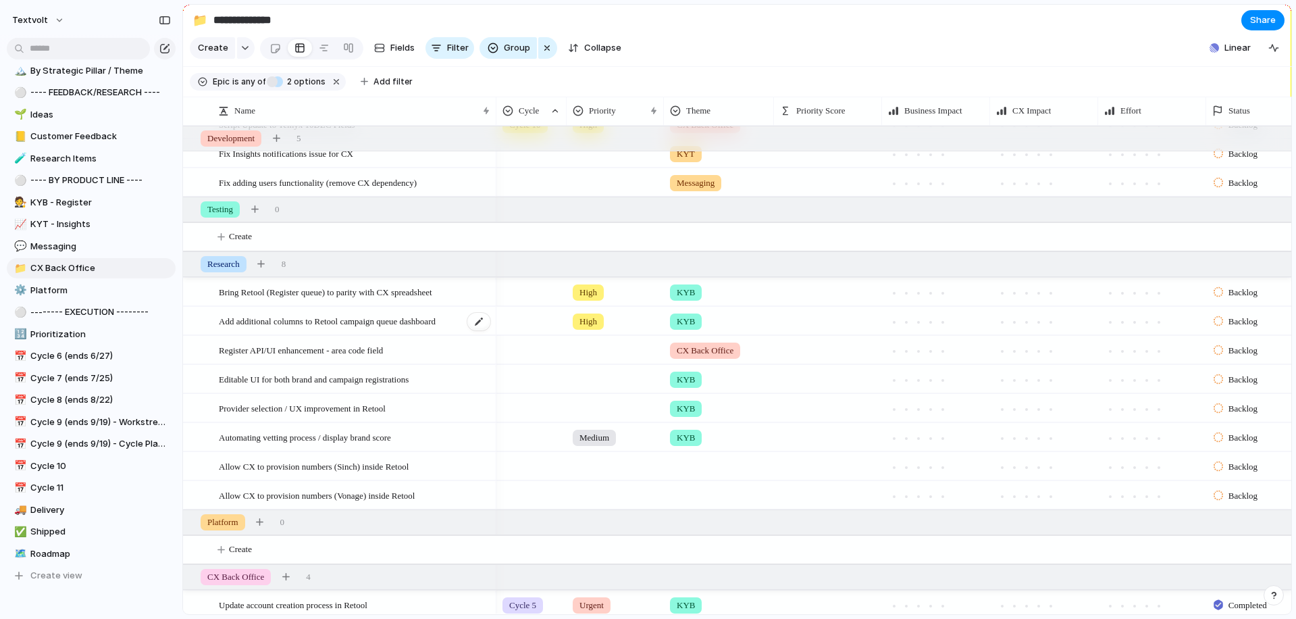
click at [257, 324] on span "Add additional columns to Retool campaign queue dashboard" at bounding box center [327, 321] width 217 height 16
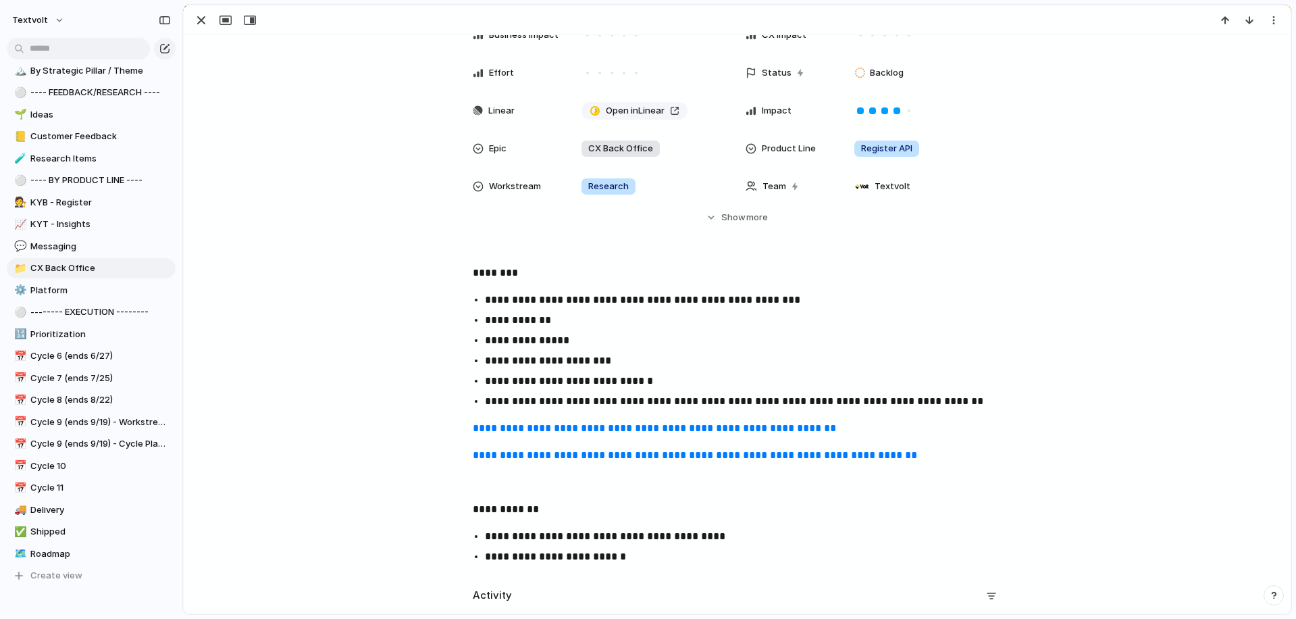
scroll to position [200, 0]
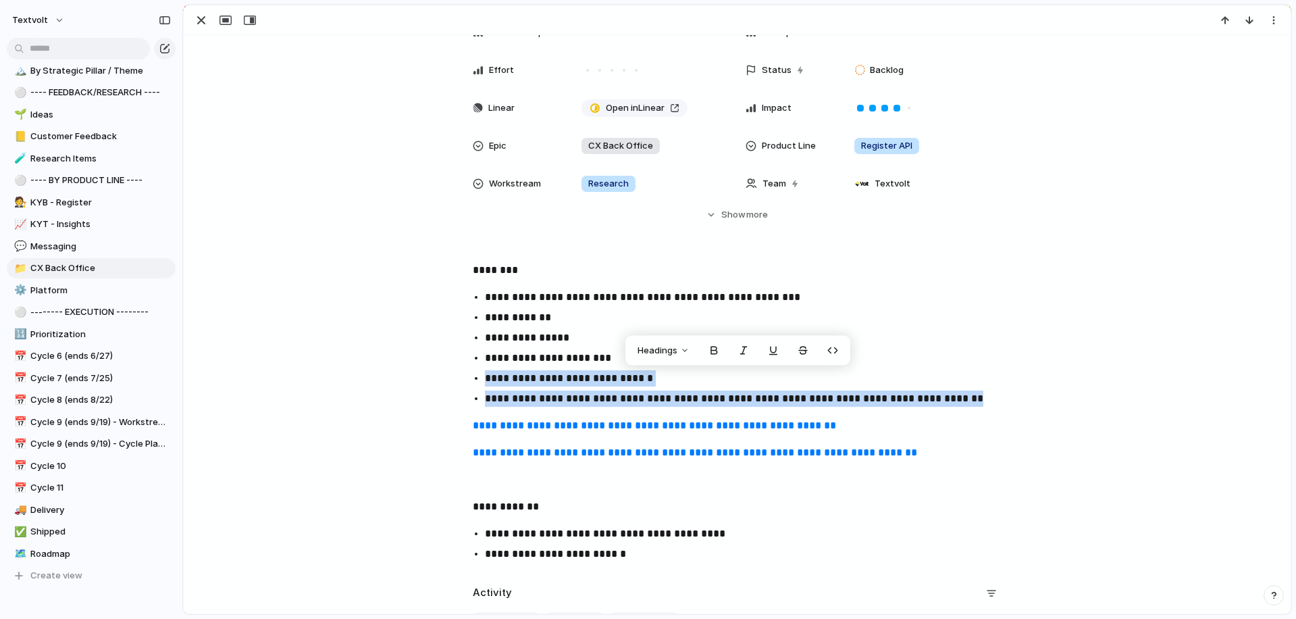
drag, startPoint x: 973, startPoint y: 396, endPoint x: 470, endPoint y: 378, distance: 503.5
click at [470, 378] on ul "**********" at bounding box center [738, 348] width 554 height 118
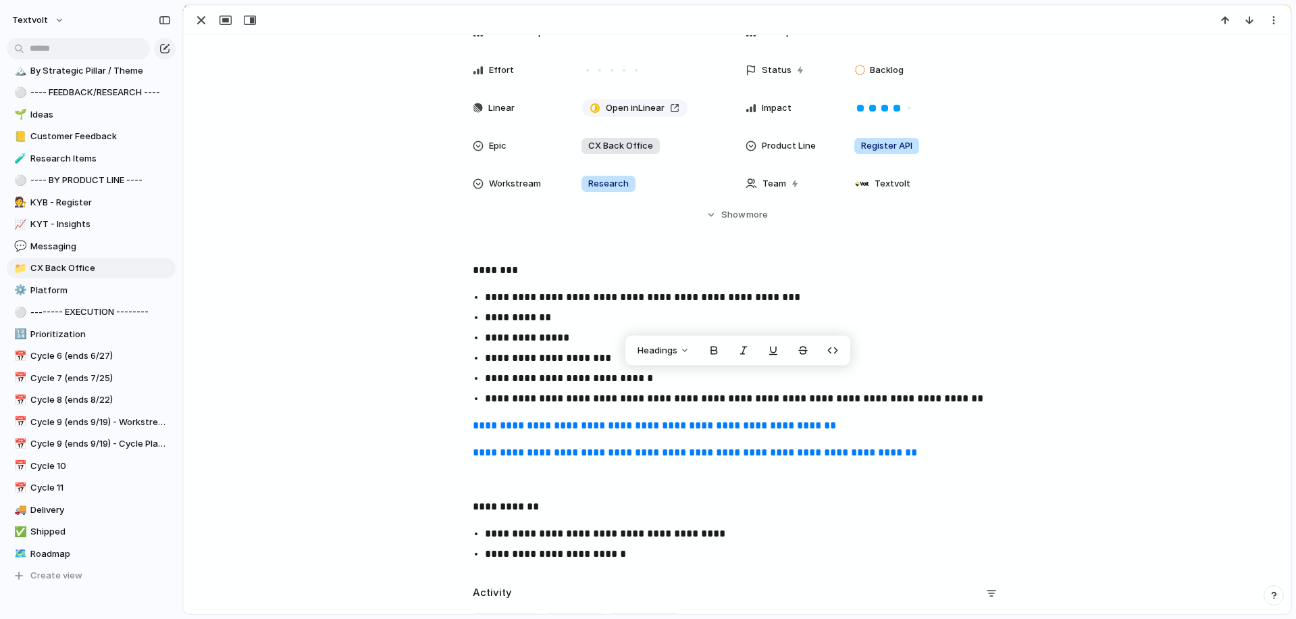
click at [511, 365] on p "**********" at bounding box center [749, 358] width 529 height 16
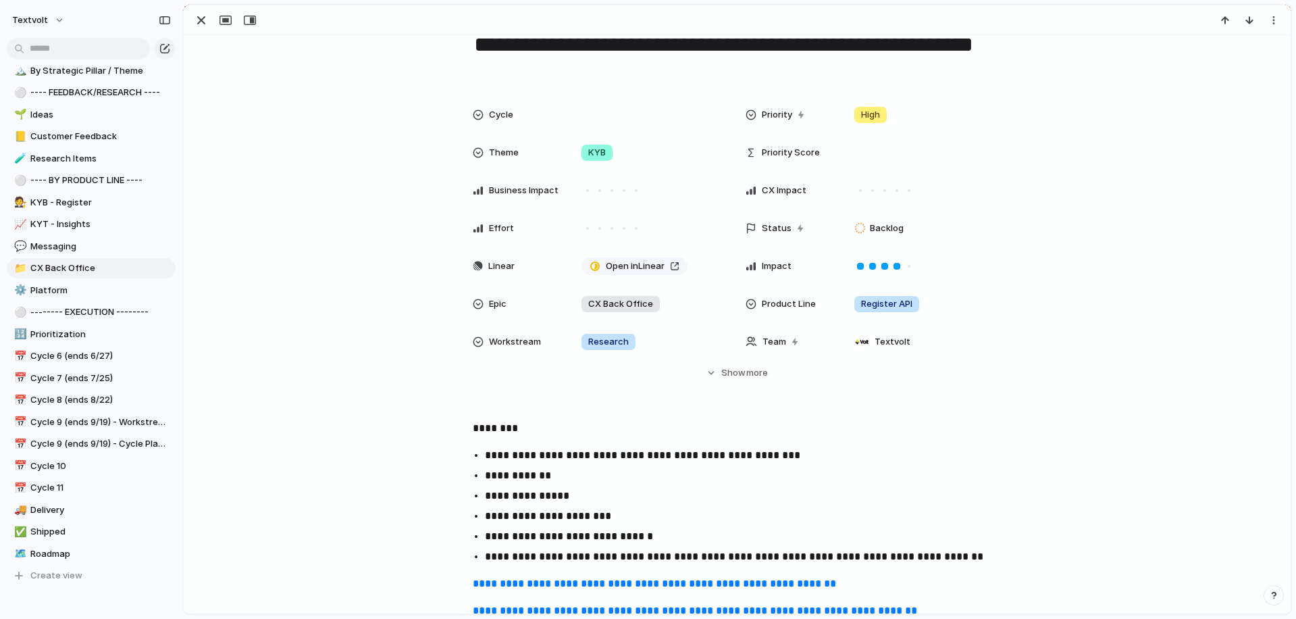
scroll to position [0, 0]
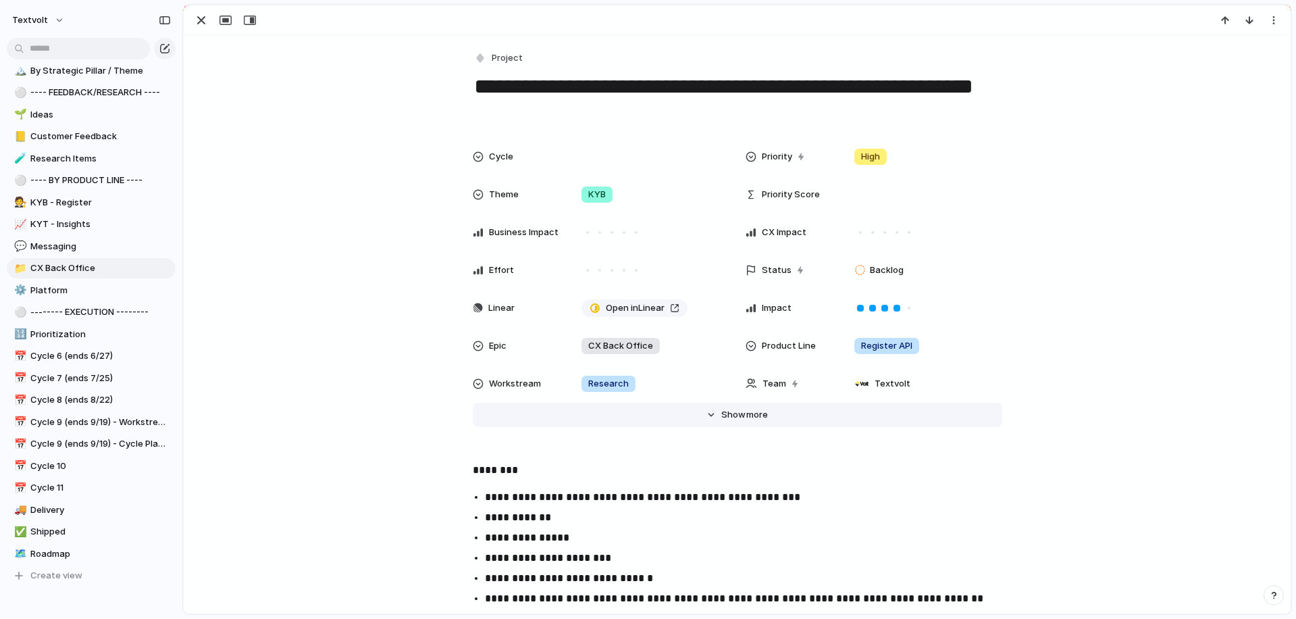
click at [737, 411] on span "Show" at bounding box center [733, 415] width 24 height 14
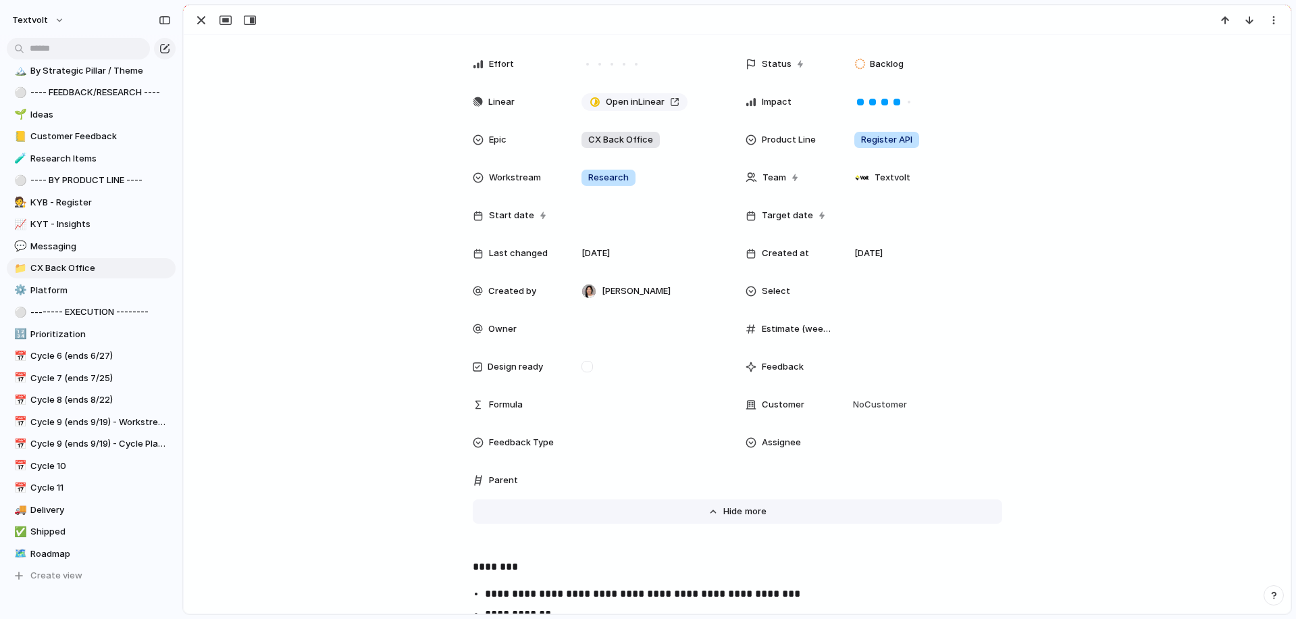
scroll to position [209, 0]
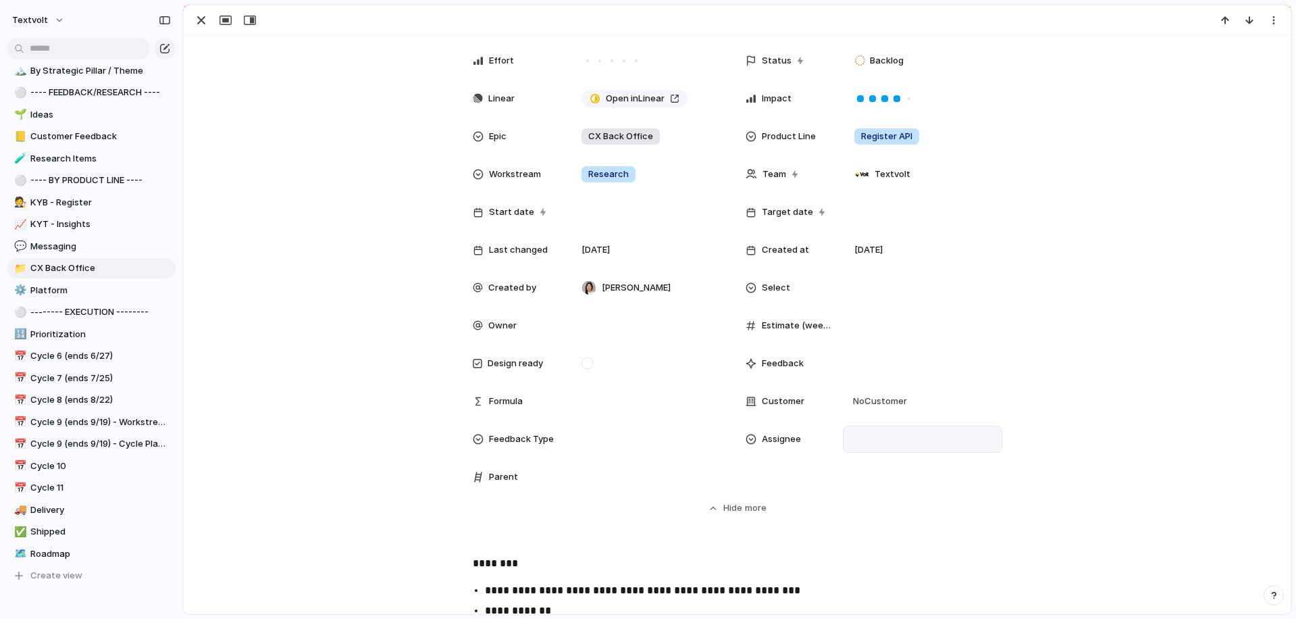
click at [877, 440] on div at bounding box center [922, 439] width 147 height 15
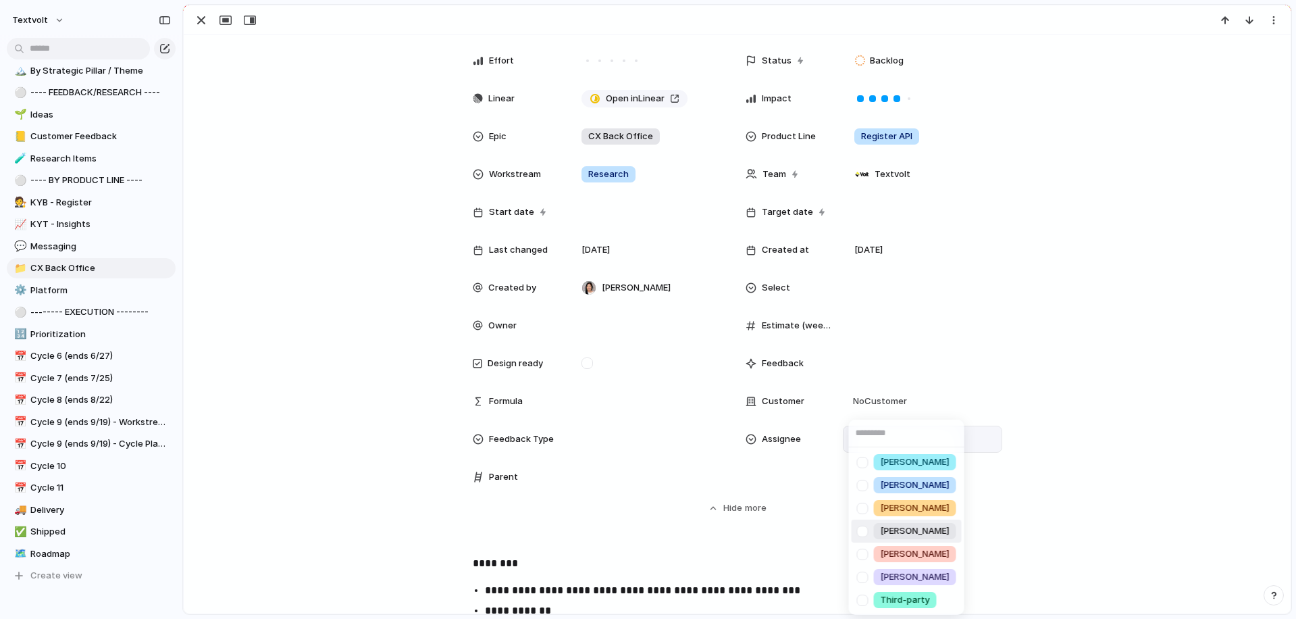
click at [862, 533] on div at bounding box center [863, 531] width 24 height 24
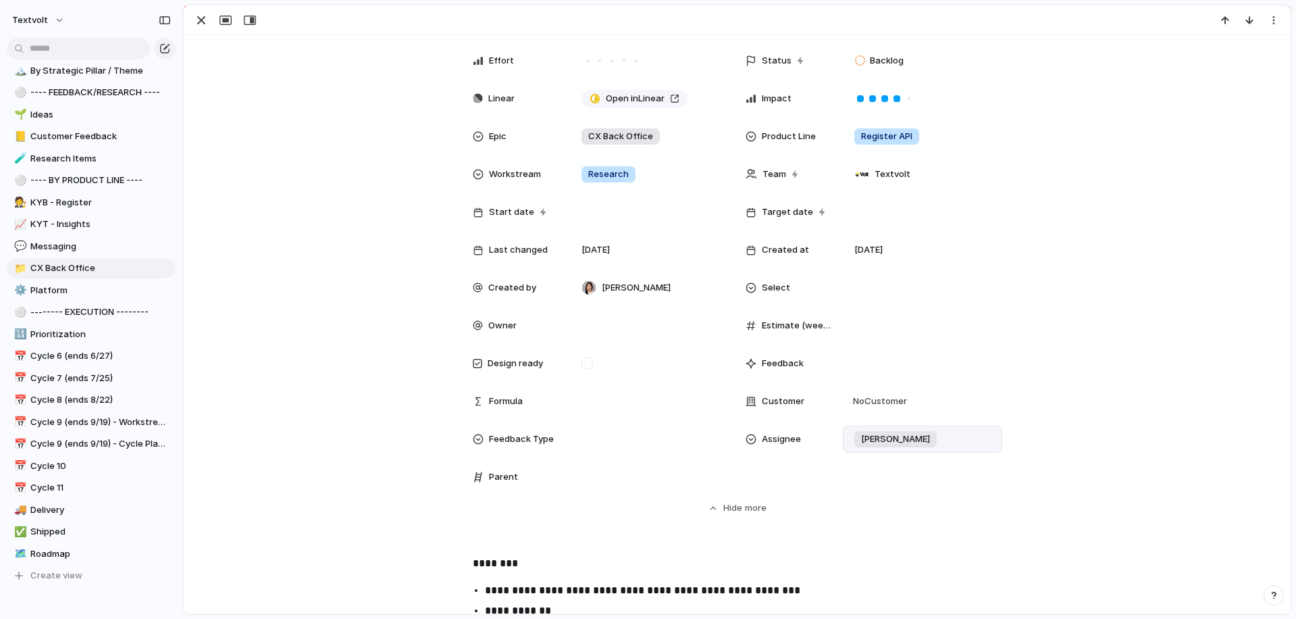
click at [371, 405] on div "[PERSON_NAME] [PERSON_NAME] [PERSON_NAME] [PERSON_NAME] [PERSON_NAME] Third-par…" at bounding box center [648, 309] width 1296 height 619
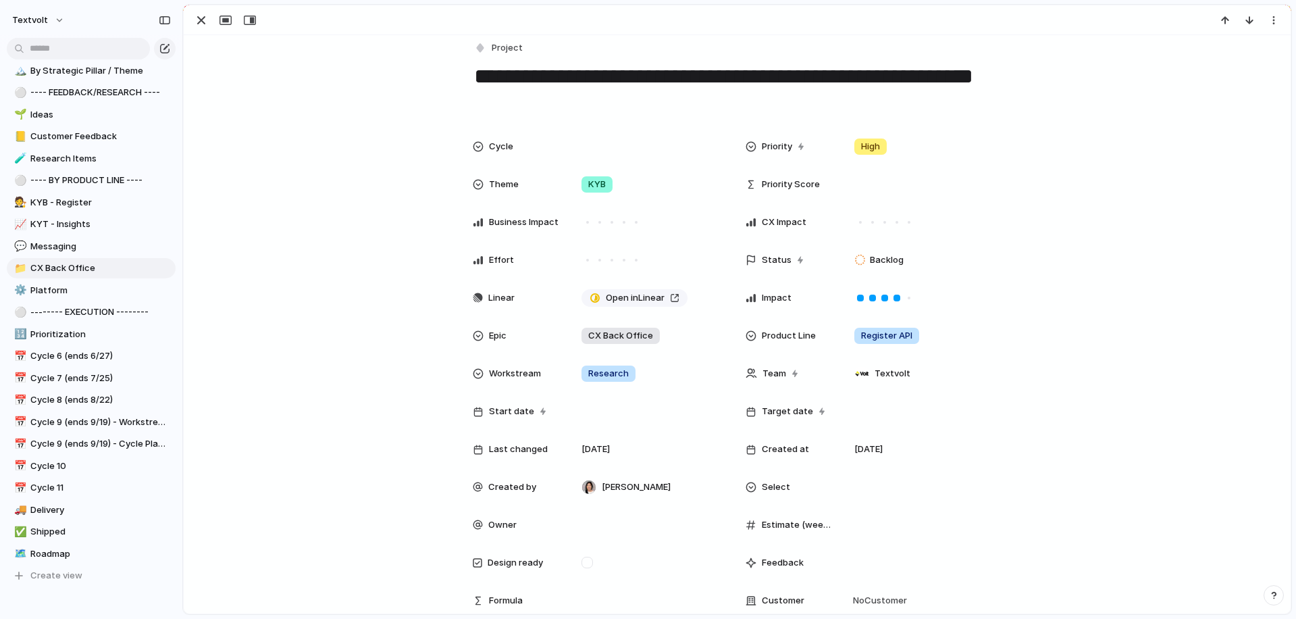
scroll to position [0, 0]
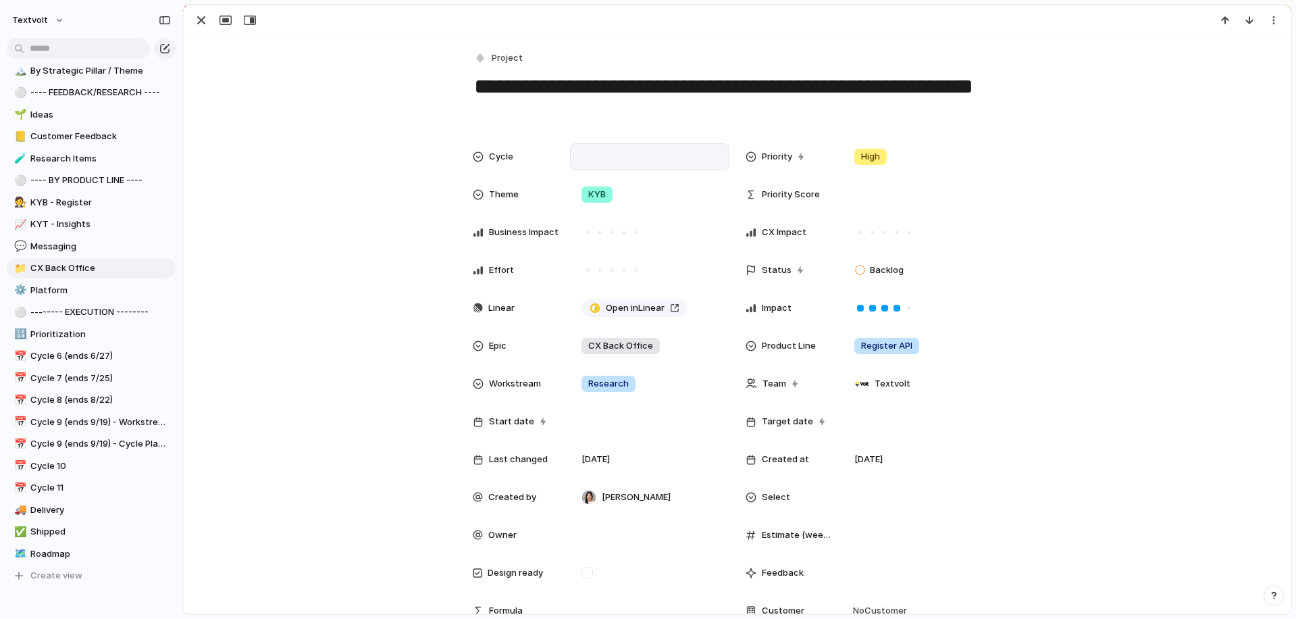
click at [633, 159] on div at bounding box center [649, 156] width 147 height 15
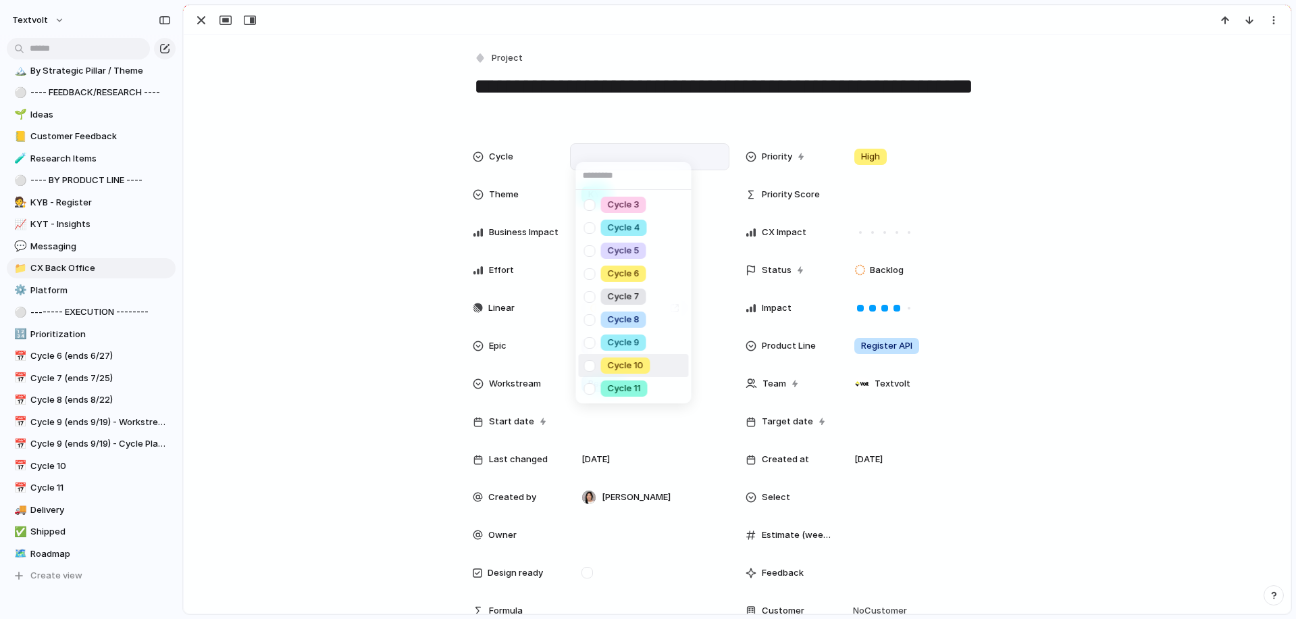
click at [591, 364] on div at bounding box center [590, 366] width 24 height 24
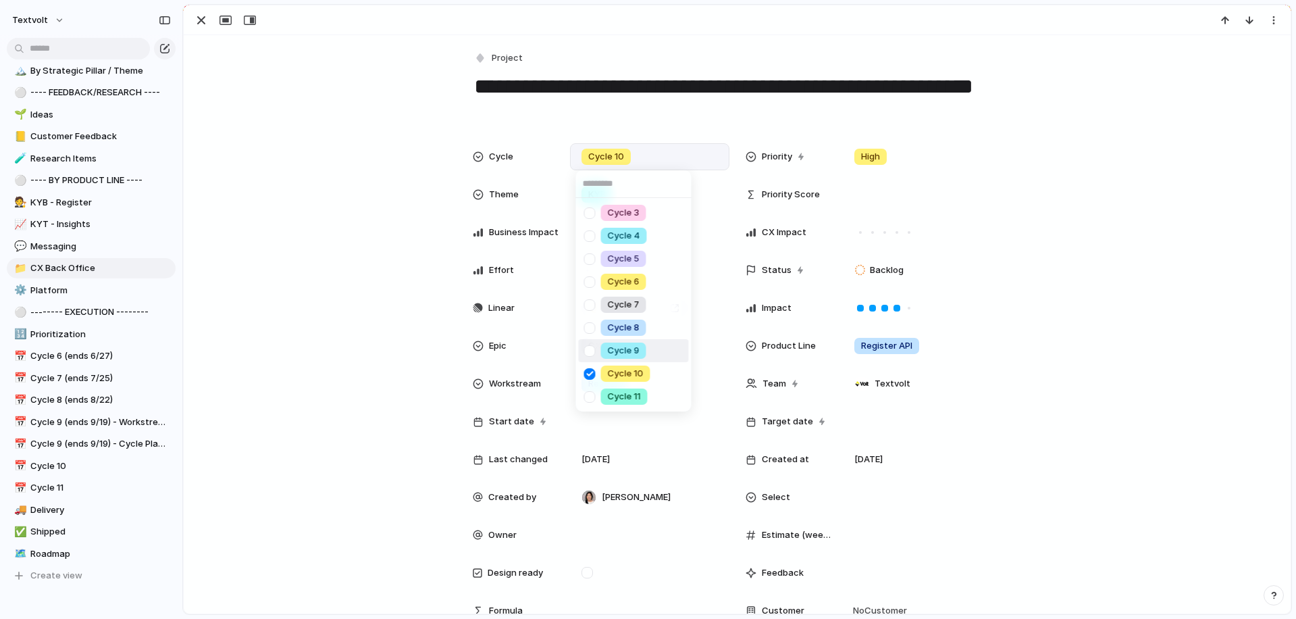
click at [354, 238] on div "Cycle 3 Cycle 4 Cycle 5 Cycle 6 Cycle 7 Cycle 8 Cycle 9 Cycle 10 Cycle 11" at bounding box center [648, 309] width 1296 height 619
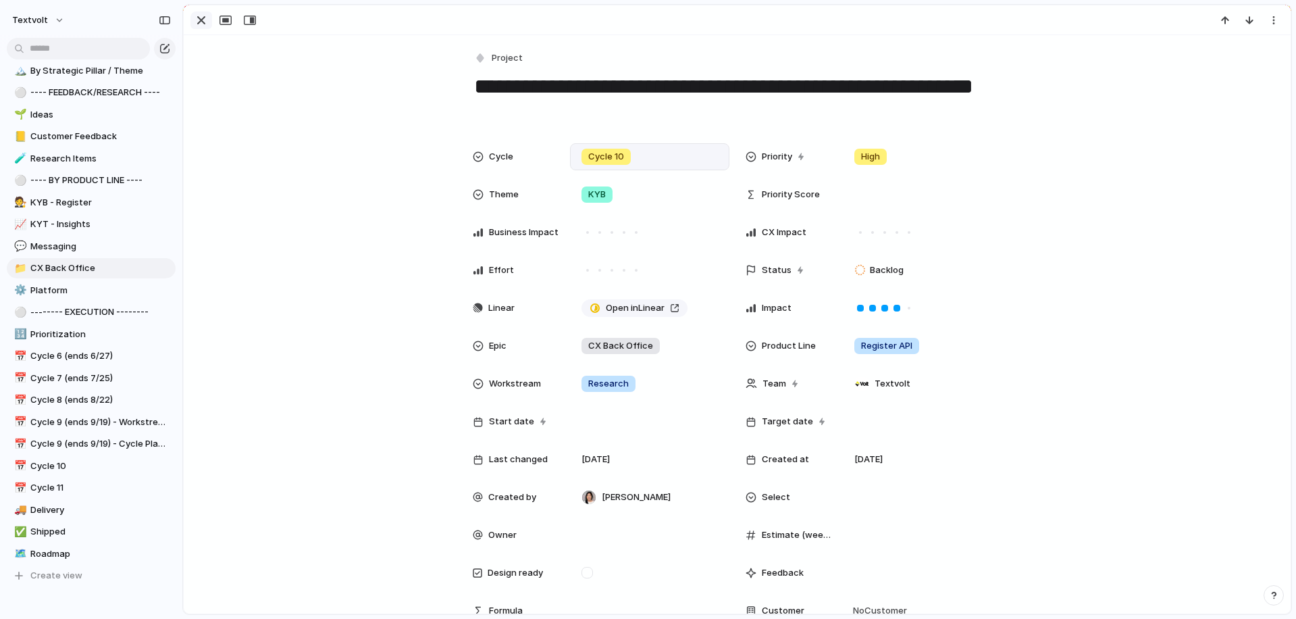
click at [202, 20] on div "button" at bounding box center [201, 20] width 16 height 16
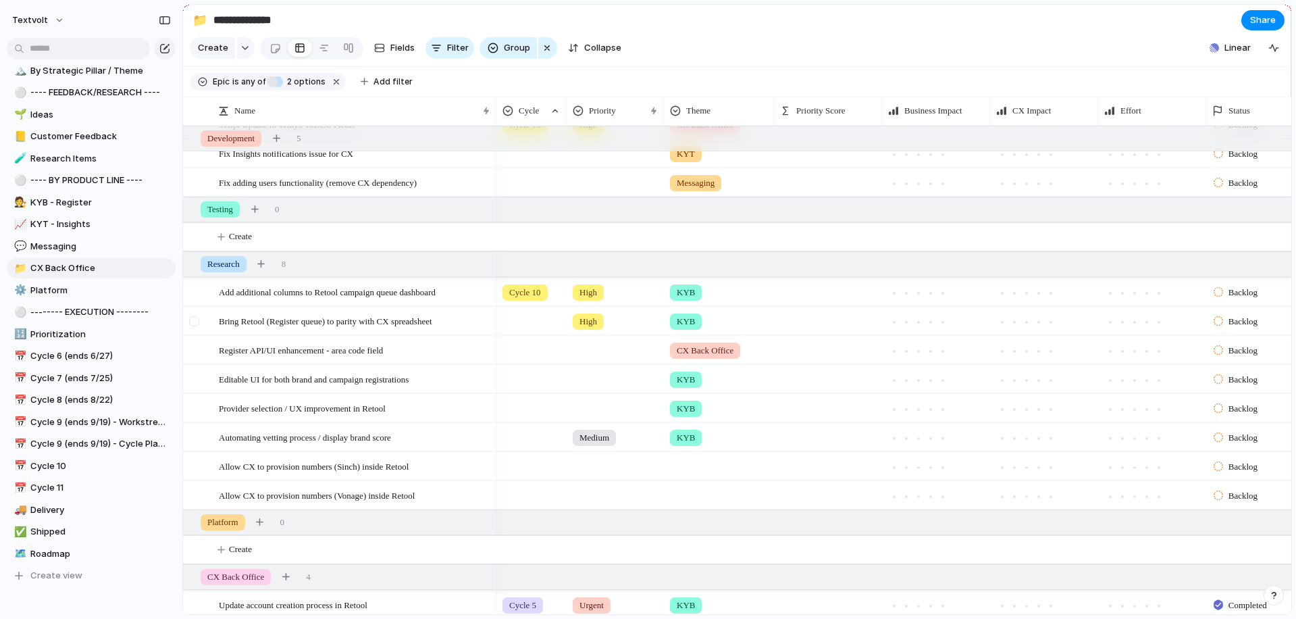
click at [195, 322] on div at bounding box center [194, 321] width 10 height 10
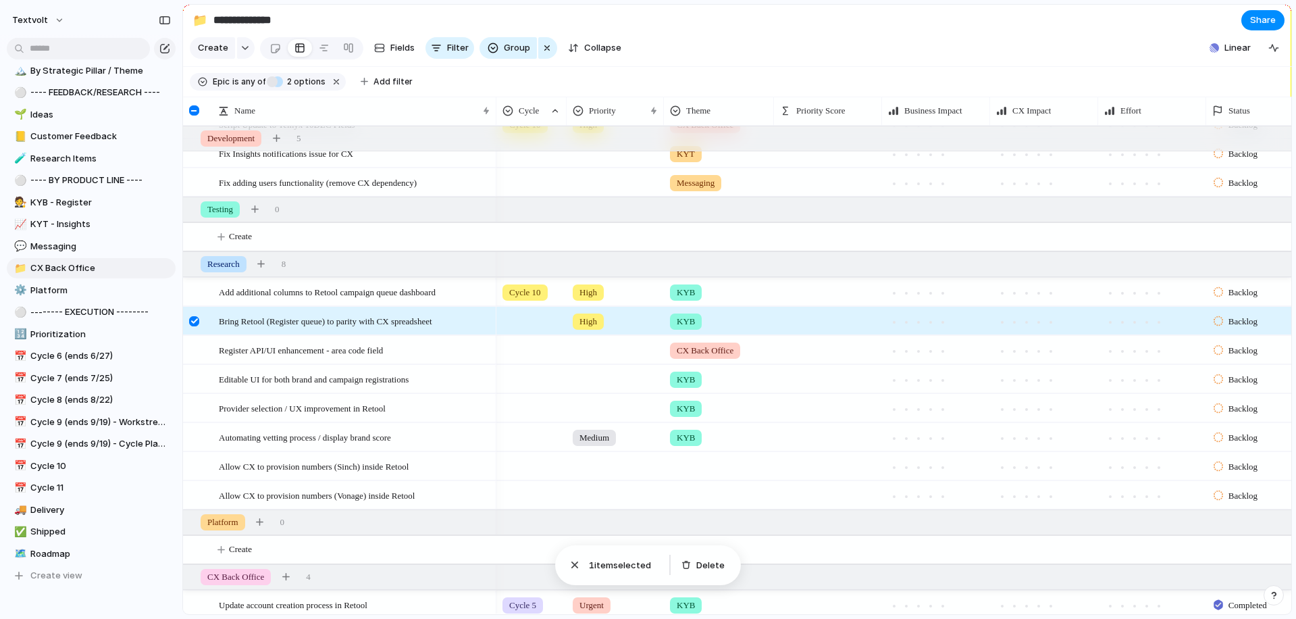
click at [193, 324] on div at bounding box center [194, 321] width 10 height 10
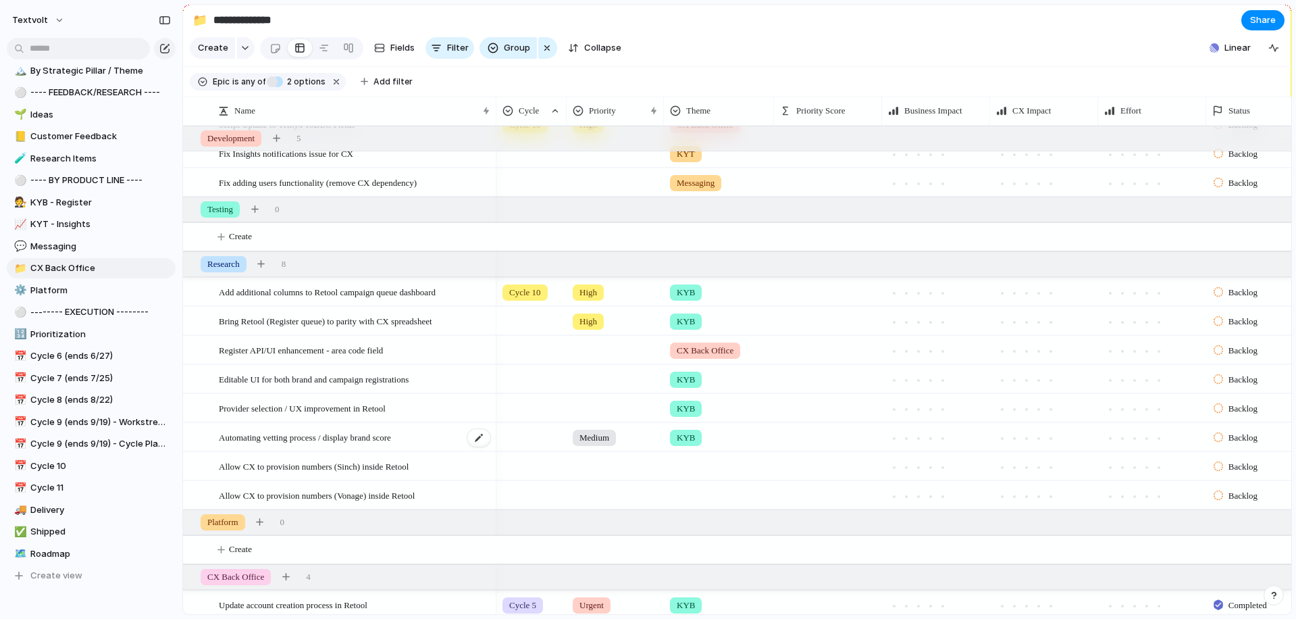
scroll to position [302, 0]
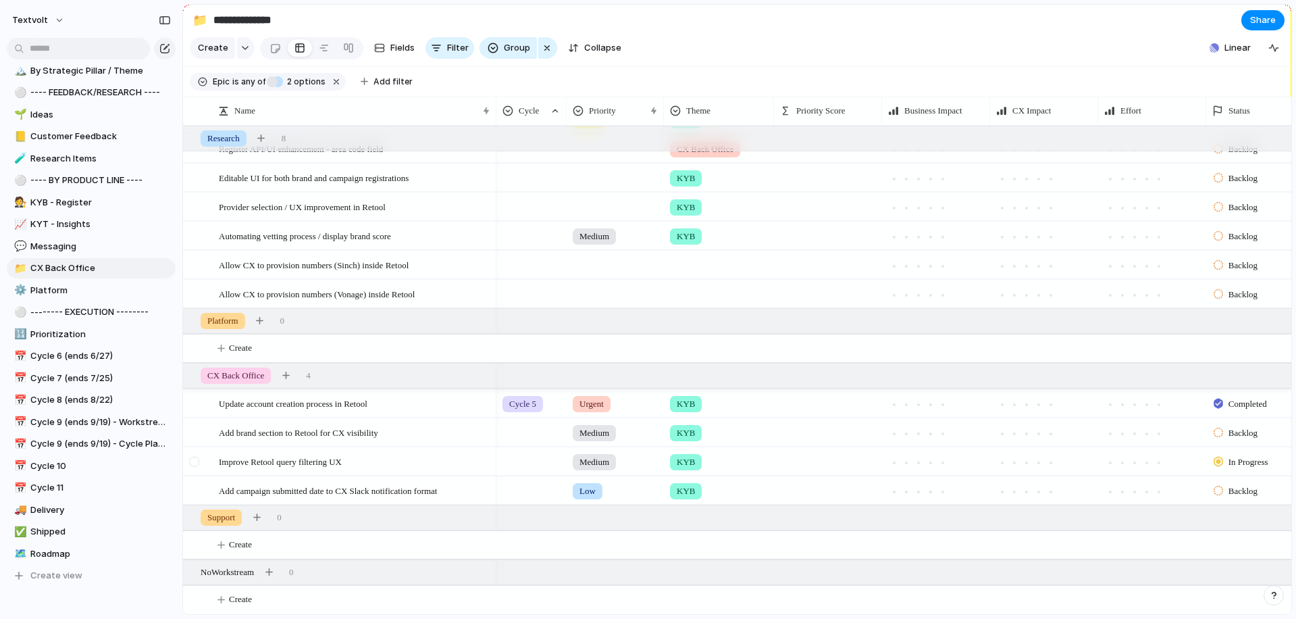
click at [191, 461] on div at bounding box center [194, 462] width 10 height 10
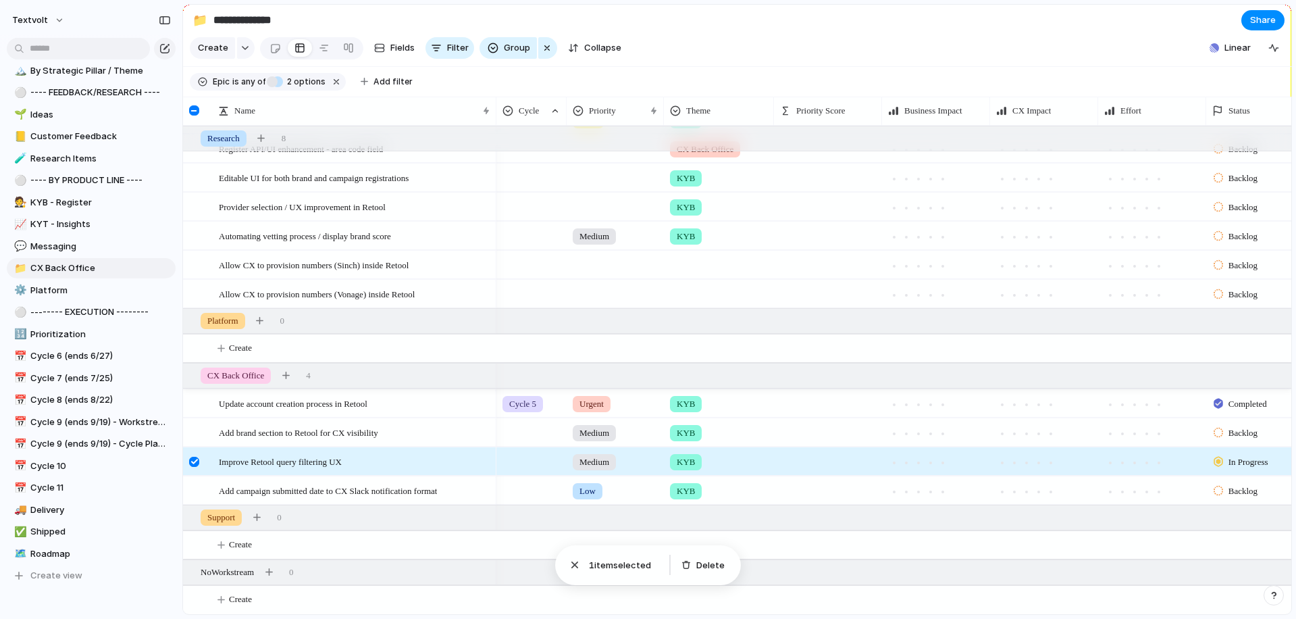
click at [194, 459] on div at bounding box center [194, 462] width 10 height 10
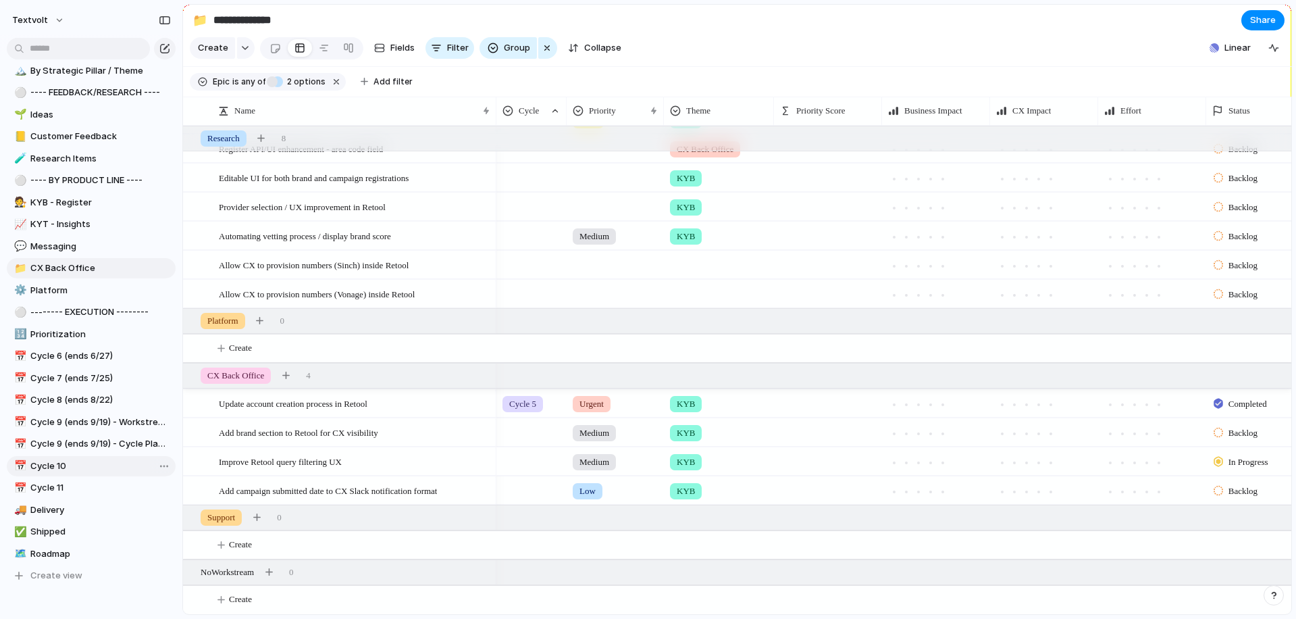
click at [74, 463] on span "Cycle 10" at bounding box center [100, 466] width 140 height 14
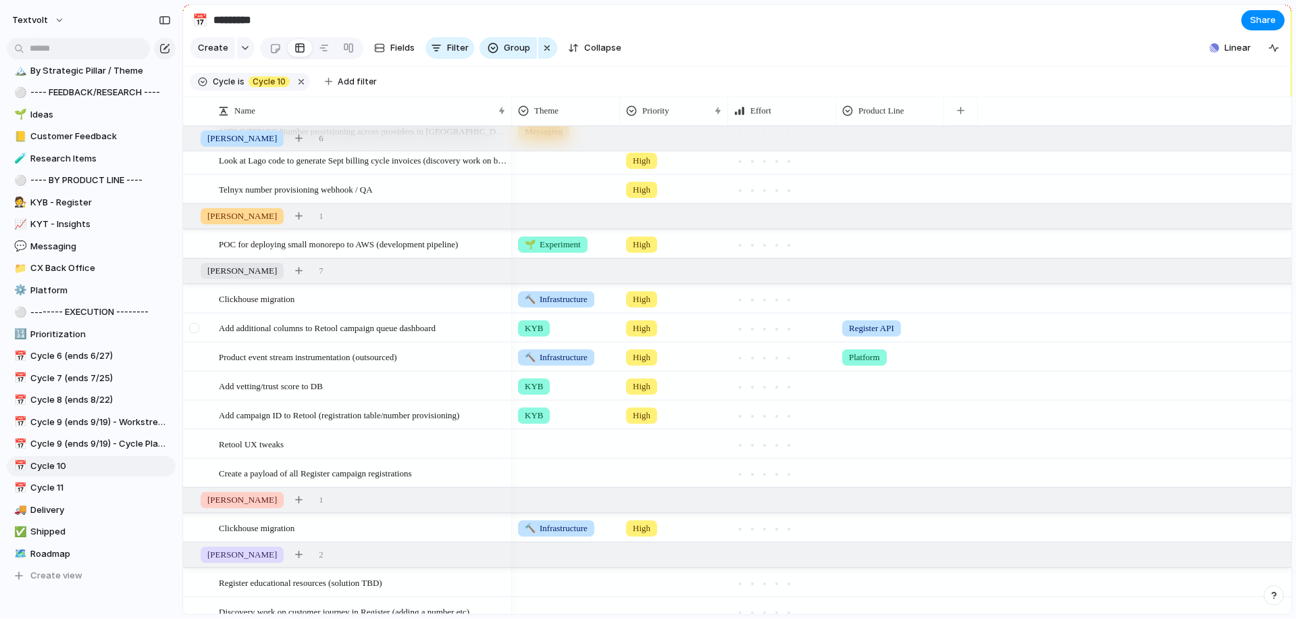
click at [195, 327] on div at bounding box center [194, 328] width 10 height 10
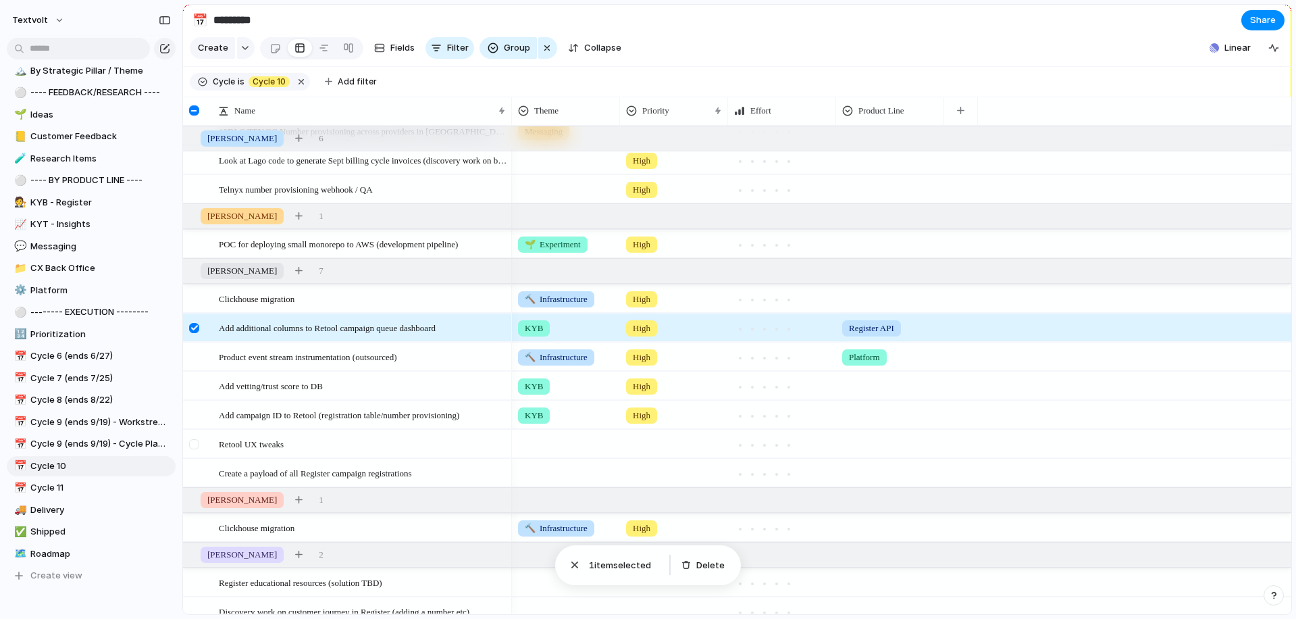
click at [192, 446] on div at bounding box center [194, 444] width 10 height 10
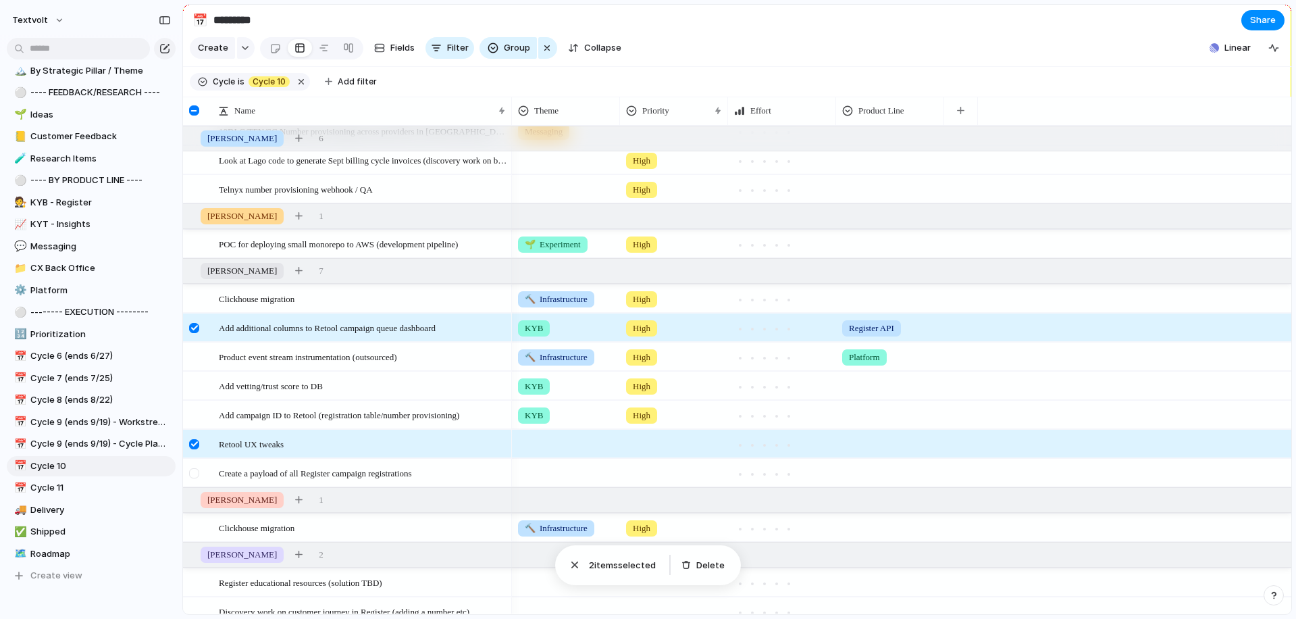
click at [195, 475] on div at bounding box center [194, 473] width 10 height 10
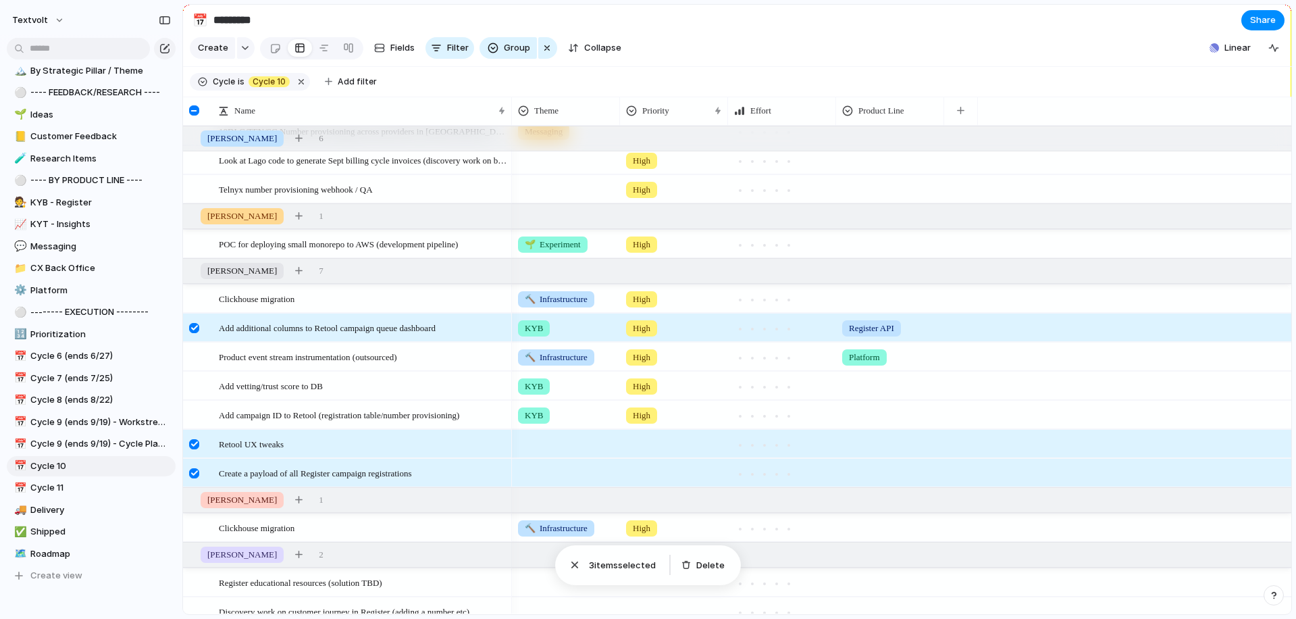
click at [195, 475] on div at bounding box center [194, 473] width 10 height 10
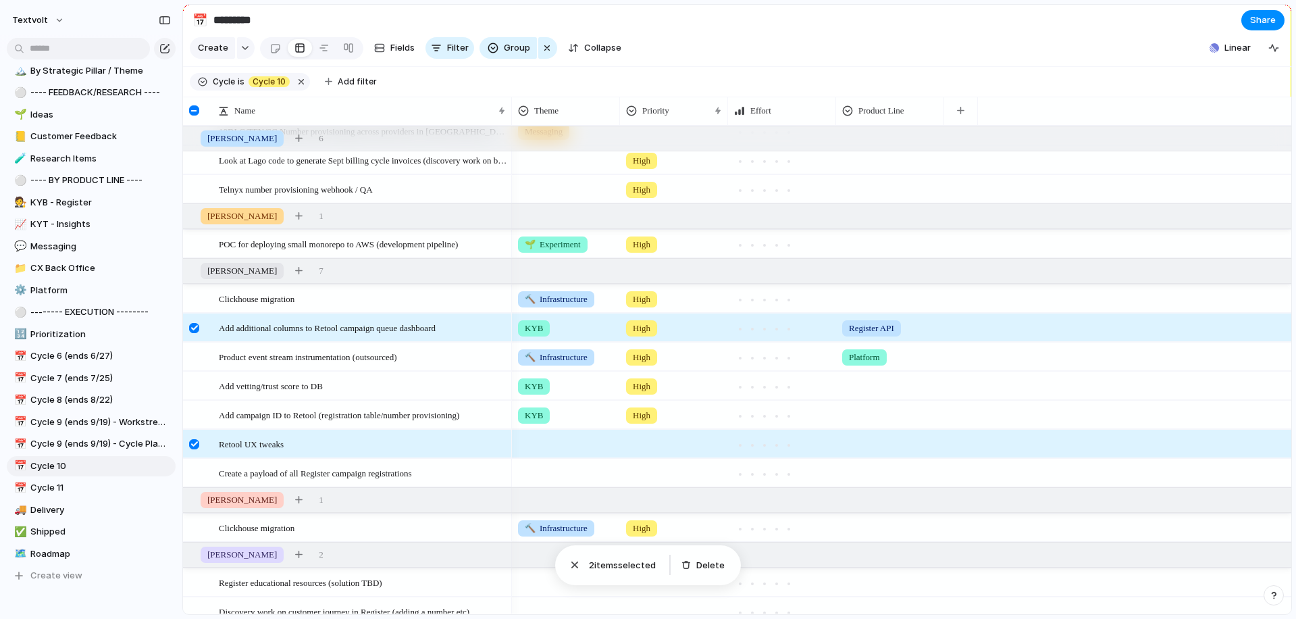
click at [195, 442] on div at bounding box center [194, 444] width 10 height 10
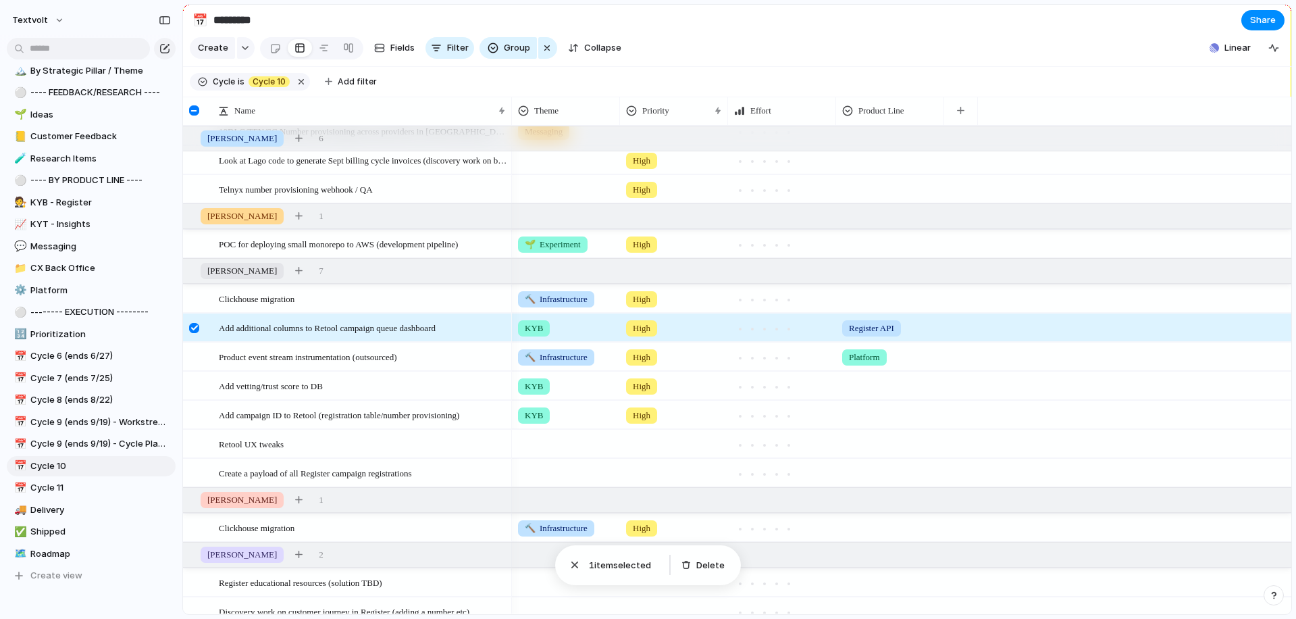
click at [196, 326] on div at bounding box center [194, 328] width 10 height 10
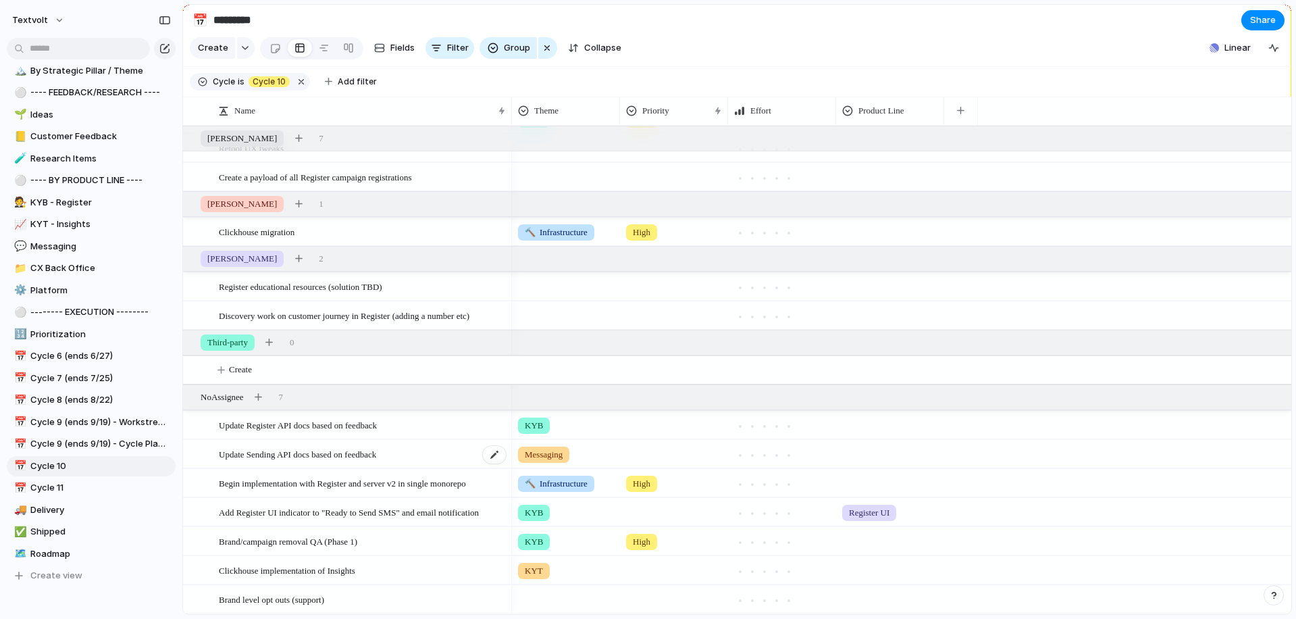
scroll to position [553, 0]
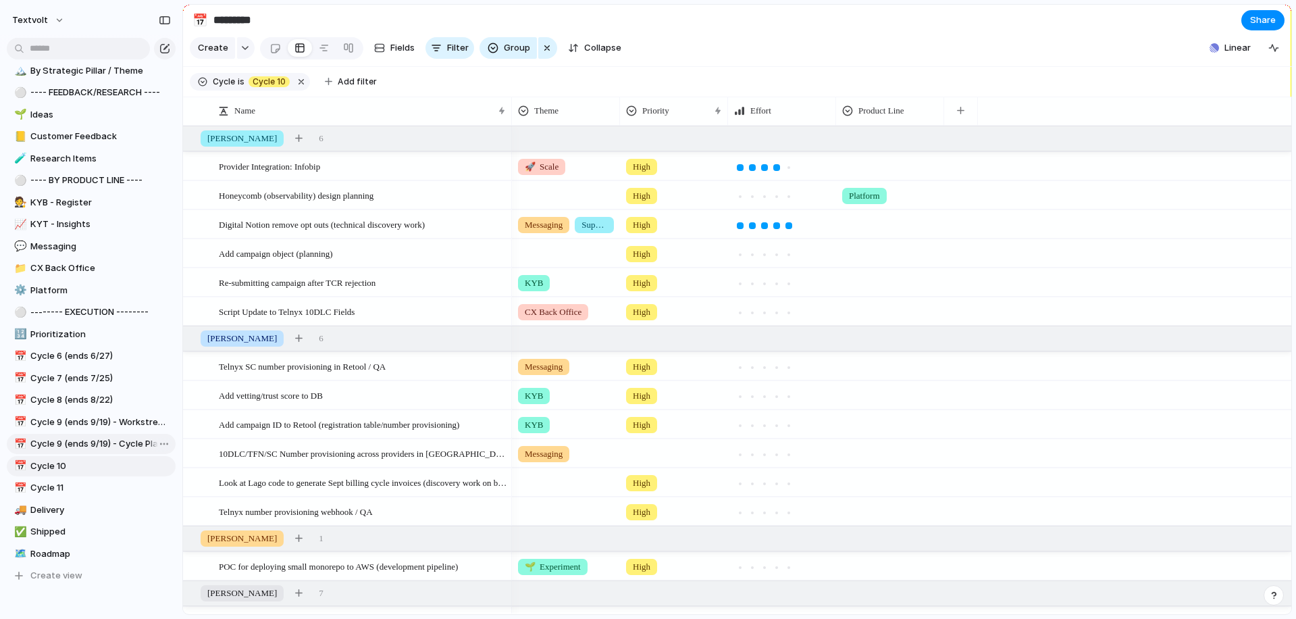
click at [86, 444] on span "Cycle 9 (ends 9/19) - Cycle Planning" at bounding box center [100, 444] width 140 height 14
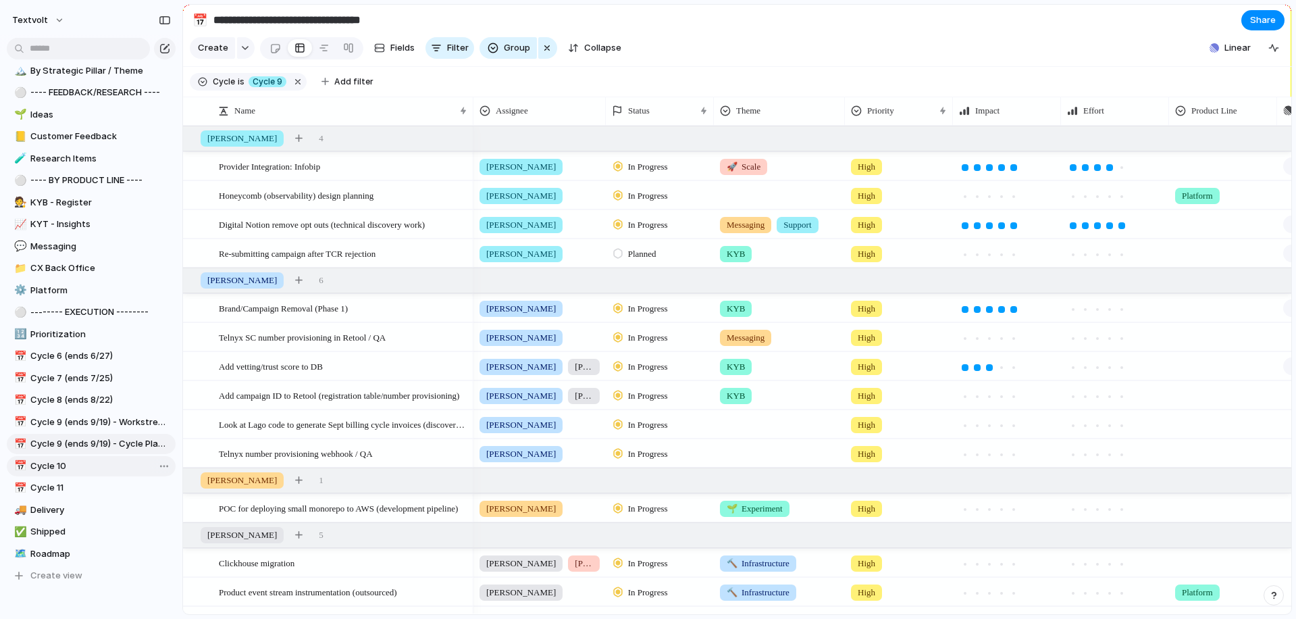
click at [99, 465] on span "Cycle 10" at bounding box center [100, 466] width 140 height 14
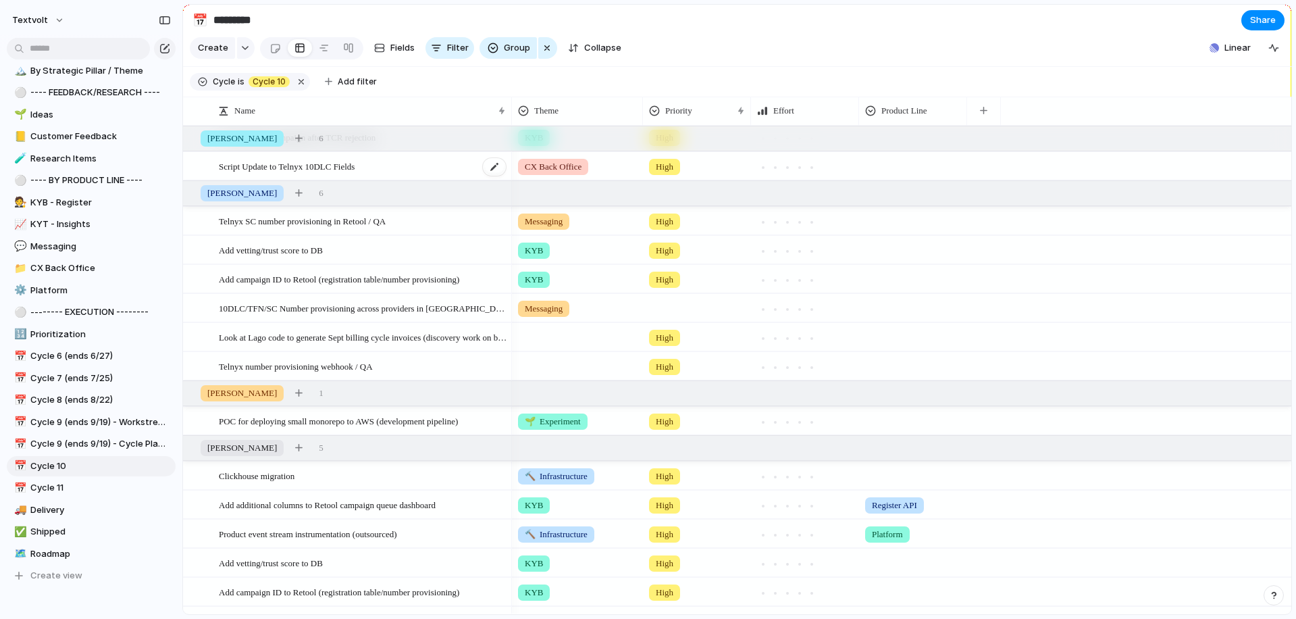
scroll to position [165, 0]
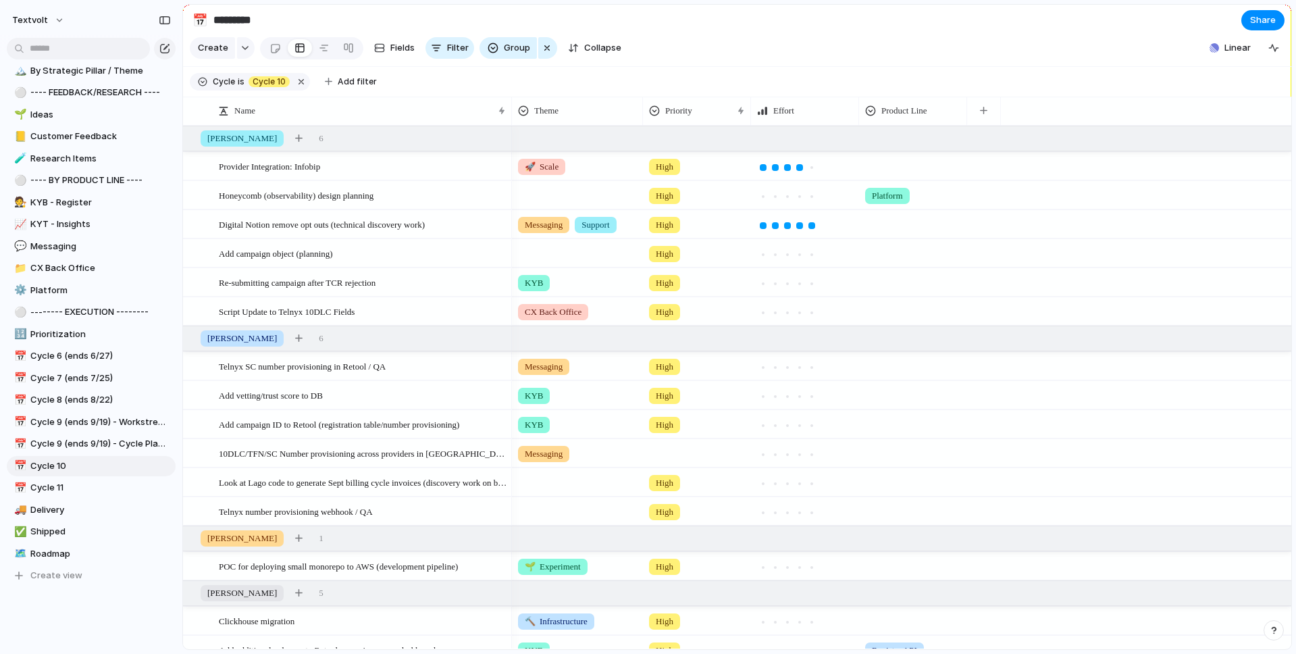
click at [249, 20] on input "********" at bounding box center [290, 20] width 159 height 24
click at [692, 22] on section "**********" at bounding box center [737, 20] width 1108 height 30
click at [109, 444] on span "Cycle 9 (ends 9/19) - Cycle Planning" at bounding box center [100, 444] width 140 height 14
type input "**********"
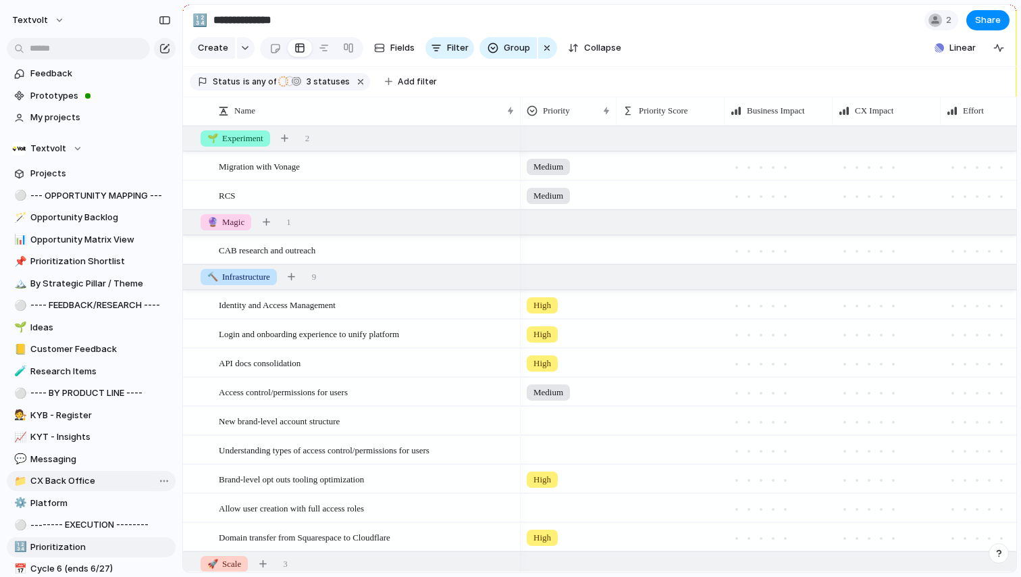
click at [78, 474] on span "CX Back Office" at bounding box center [100, 481] width 140 height 14
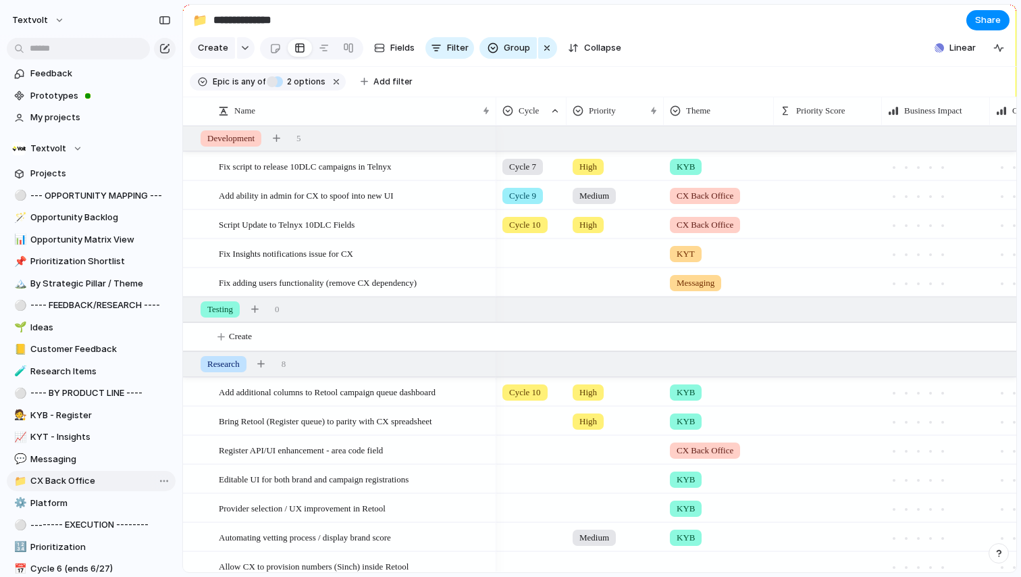
type input "**********"
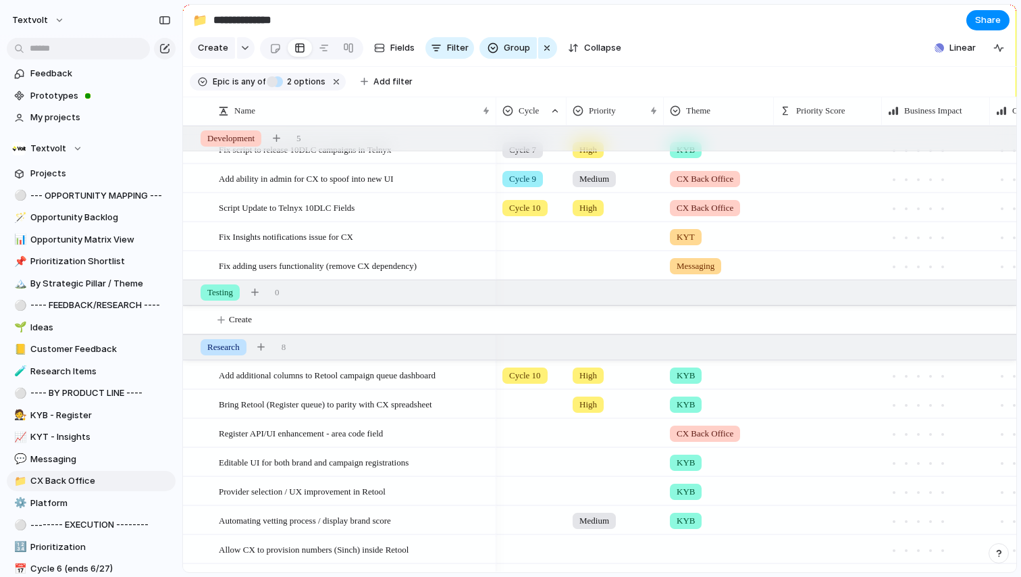
click at [729, 38] on section "Create Fields Filter Group Zoom Collapse Linear" at bounding box center [599, 50] width 833 height 32
